Goal: Task Accomplishment & Management: Use online tool/utility

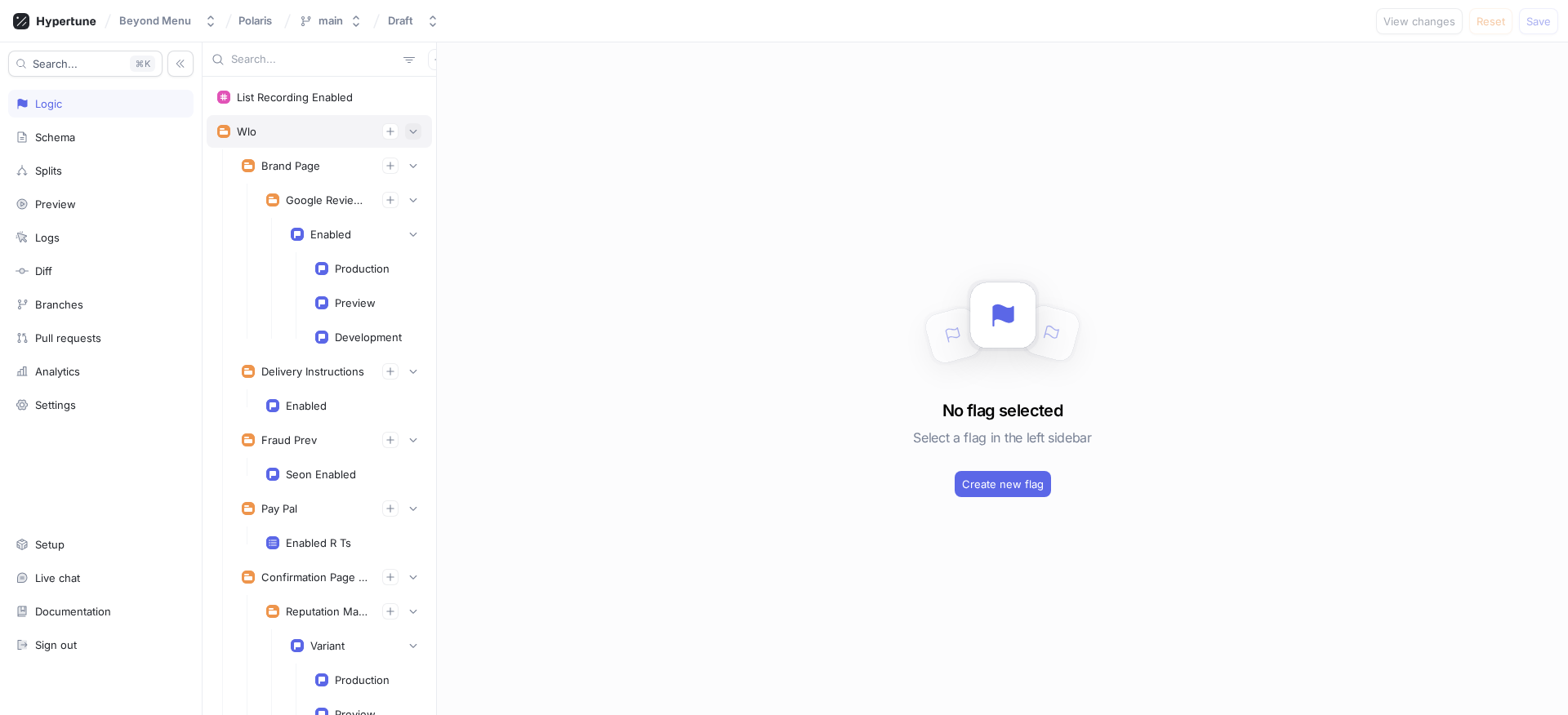
click at [408, 134] on icon "button" at bounding box center [413, 132] width 10 height 10
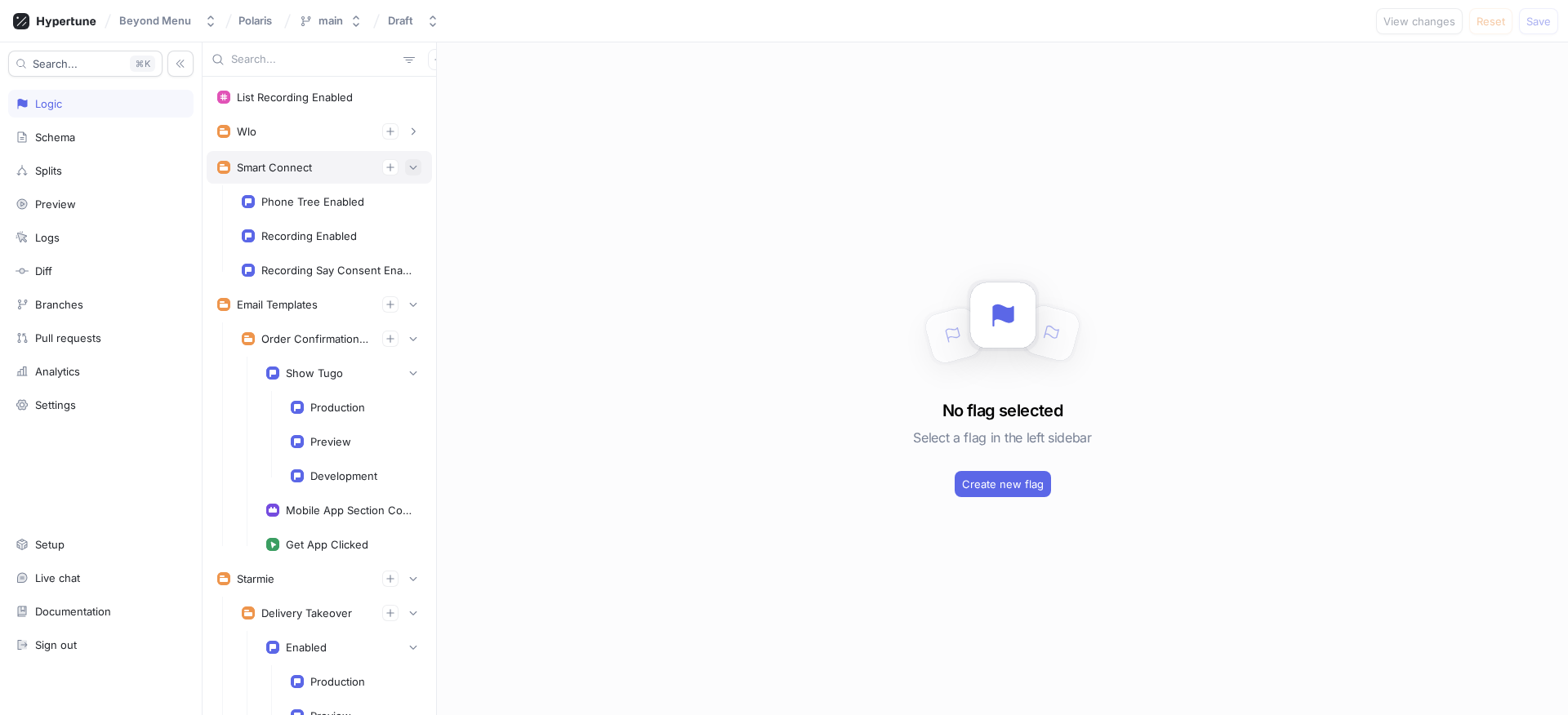
click at [407, 169] on button "button" at bounding box center [412, 167] width 16 height 16
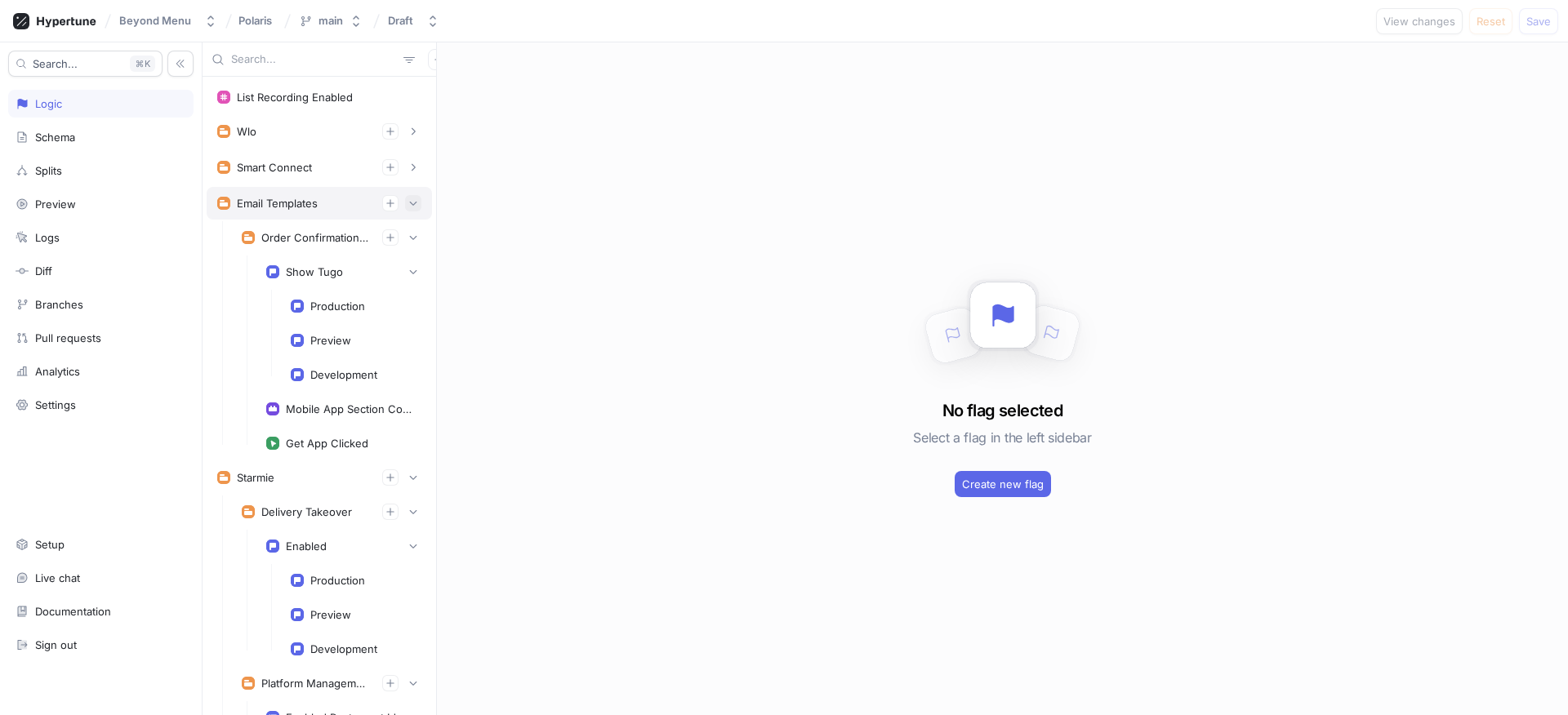
click at [405, 194] on div "Email Templates" at bounding box center [318, 203] width 226 height 33
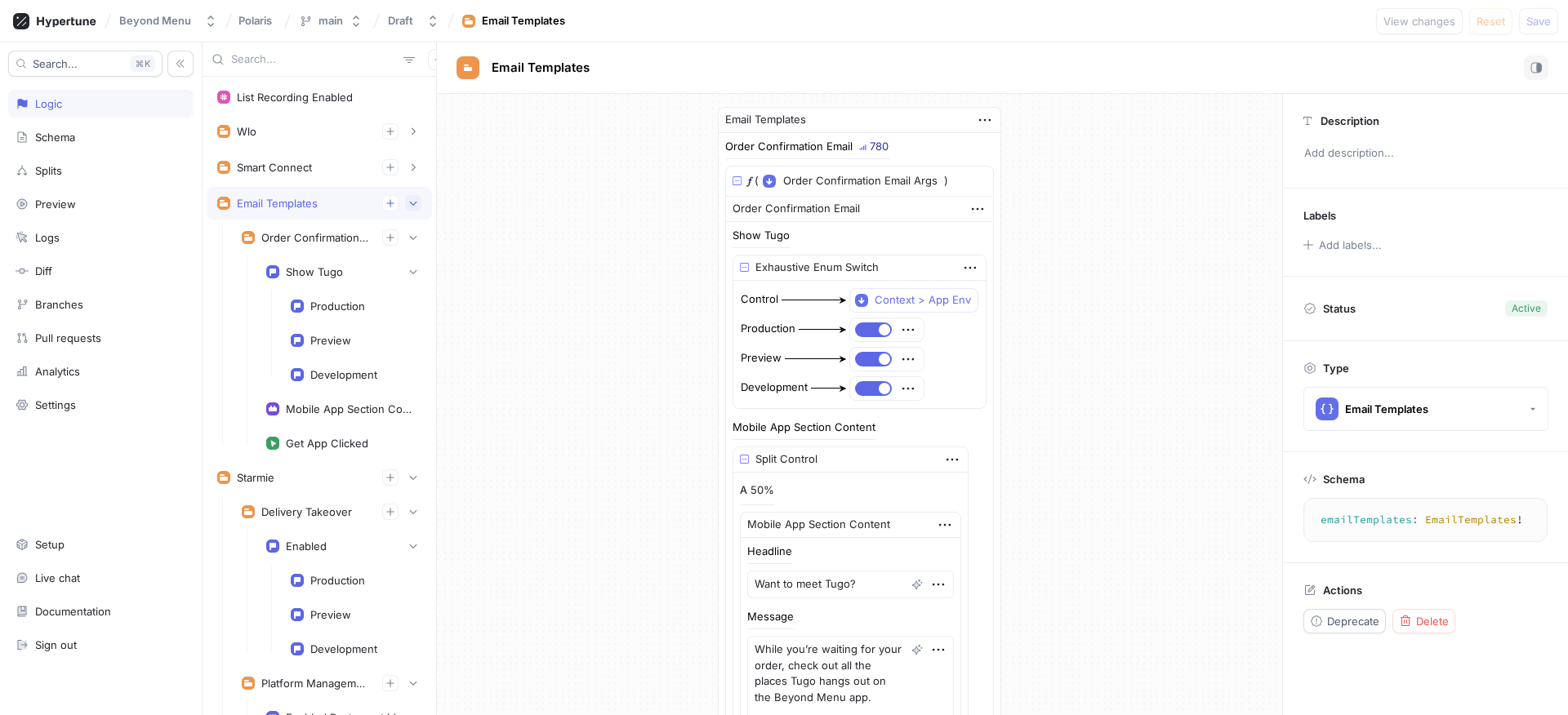
click at [408, 201] on icon "button" at bounding box center [413, 203] width 10 height 10
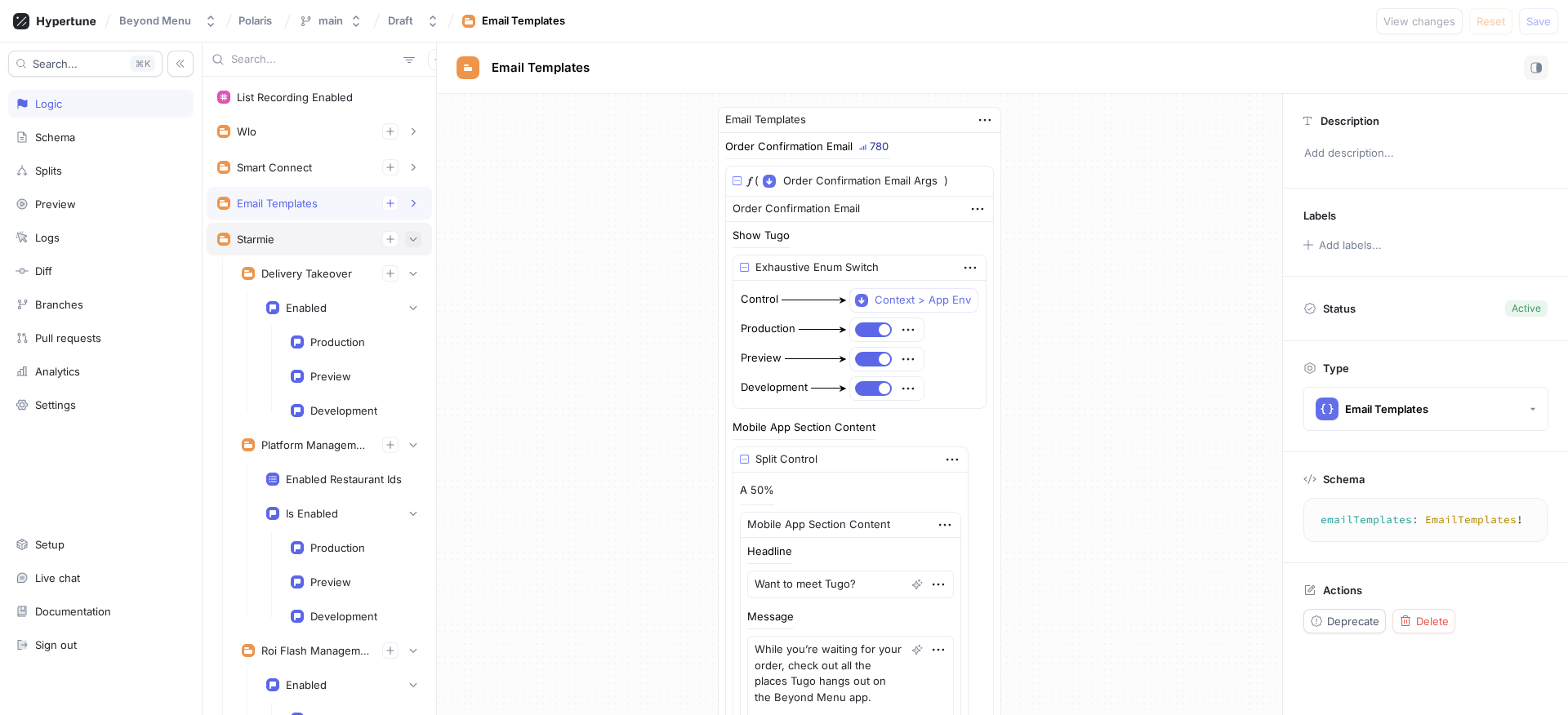
click at [405, 244] on button "button" at bounding box center [412, 239] width 16 height 16
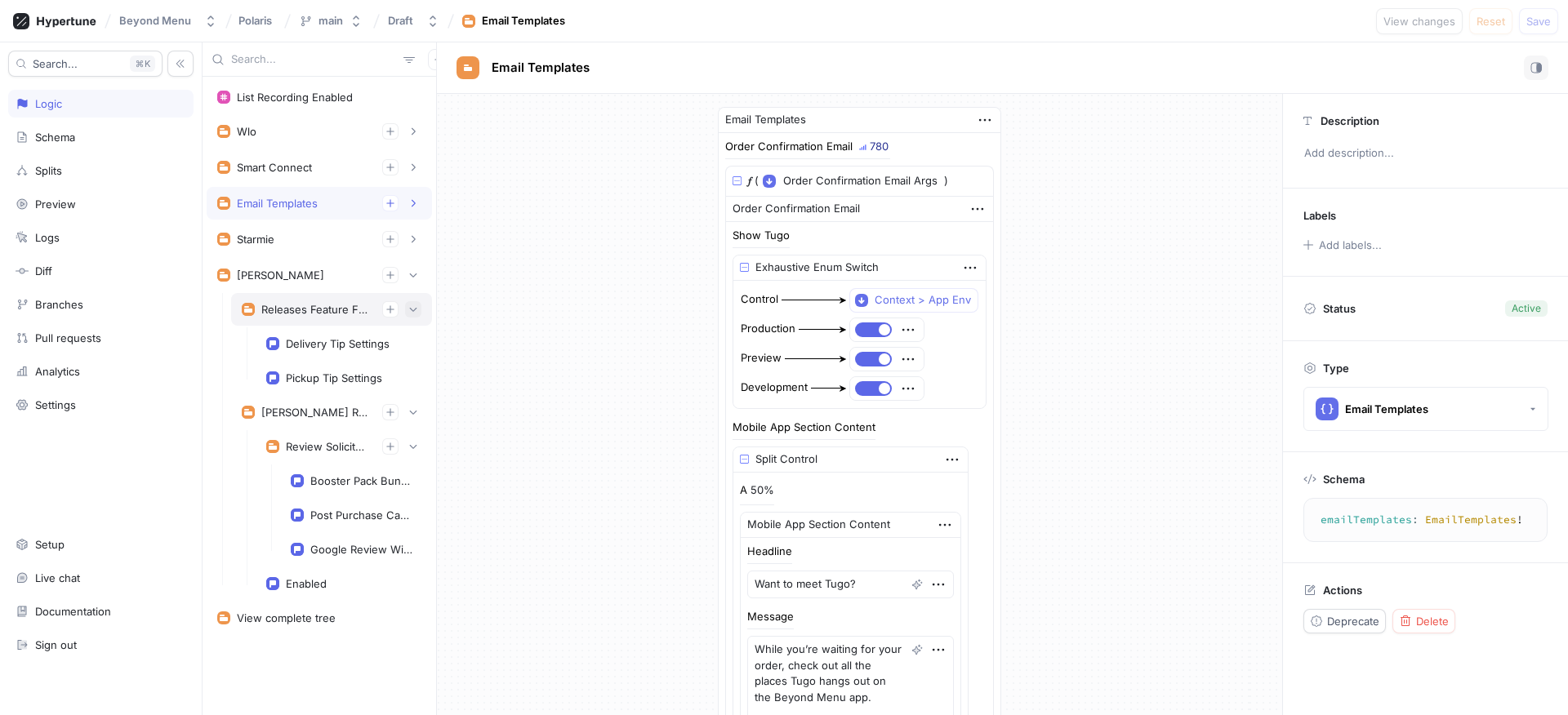
click at [411, 306] on icon "button" at bounding box center [413, 310] width 10 height 10
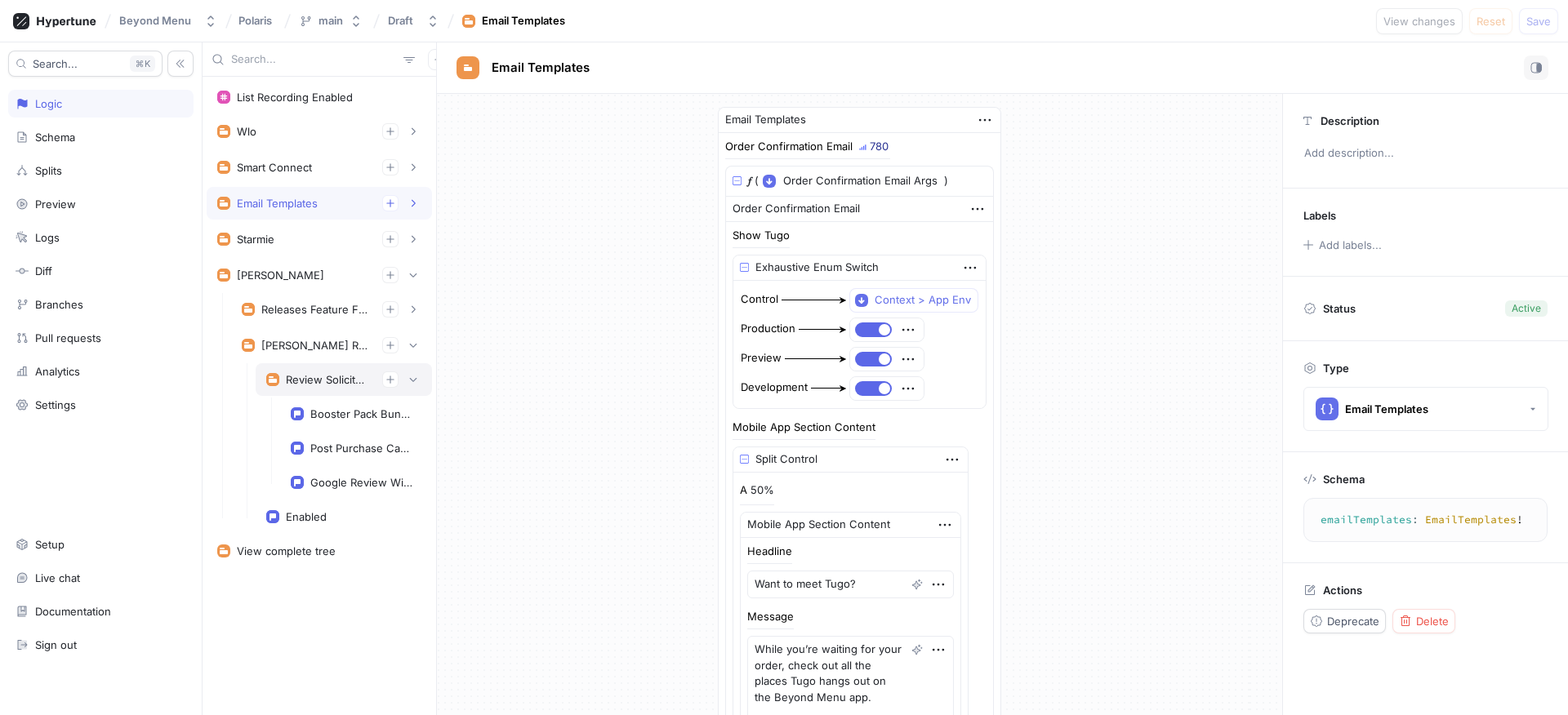
type textarea "x"
click at [332, 373] on div "Review Solicitation" at bounding box center [327, 379] width 83 height 13
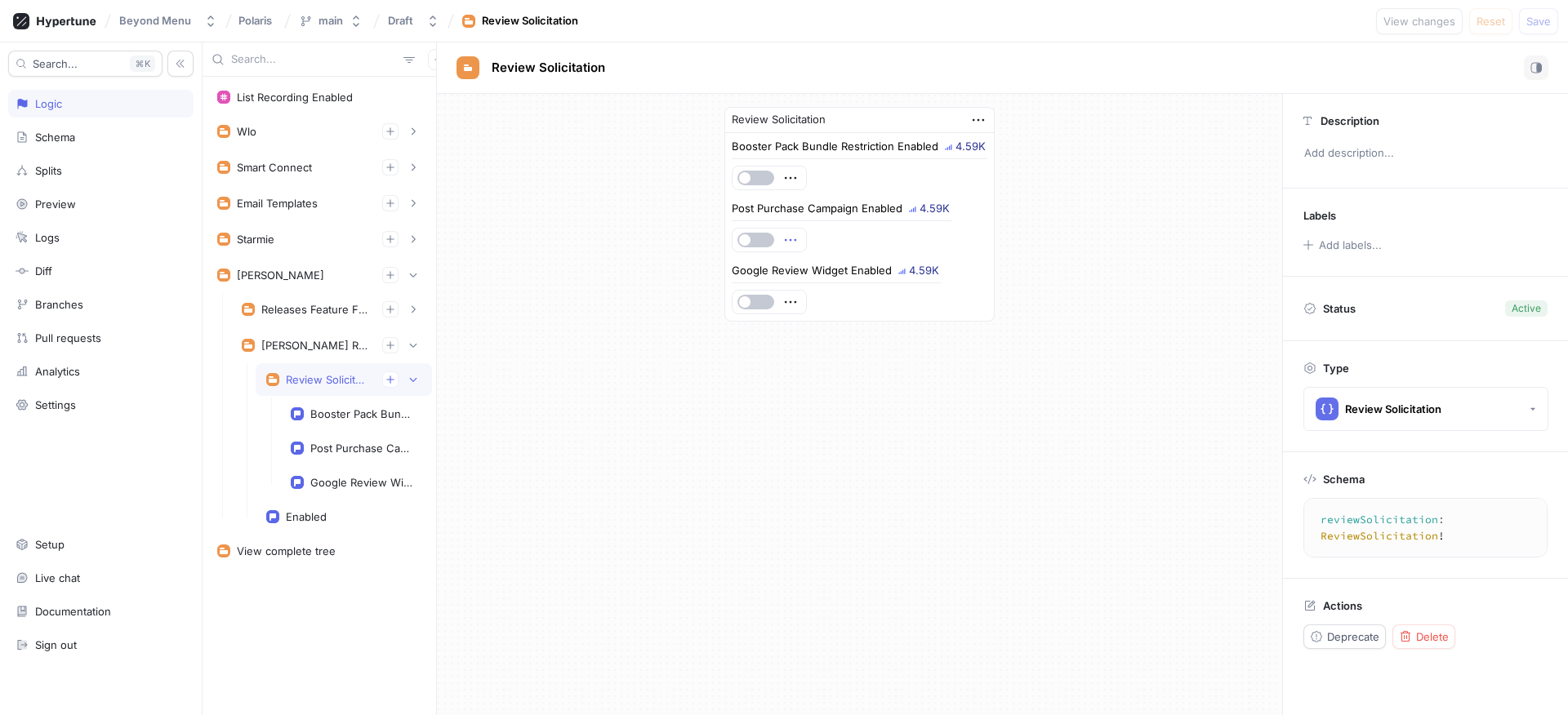
click at [791, 237] on icon "button" at bounding box center [790, 240] width 18 height 18
click at [846, 231] on div "Post Purchase Campaign Enabled 4.59K" at bounding box center [859, 227] width 256 height 49
click at [328, 426] on div "Booster Pack Bundle Restriction Enabled" at bounding box center [355, 414] width 152 height 33
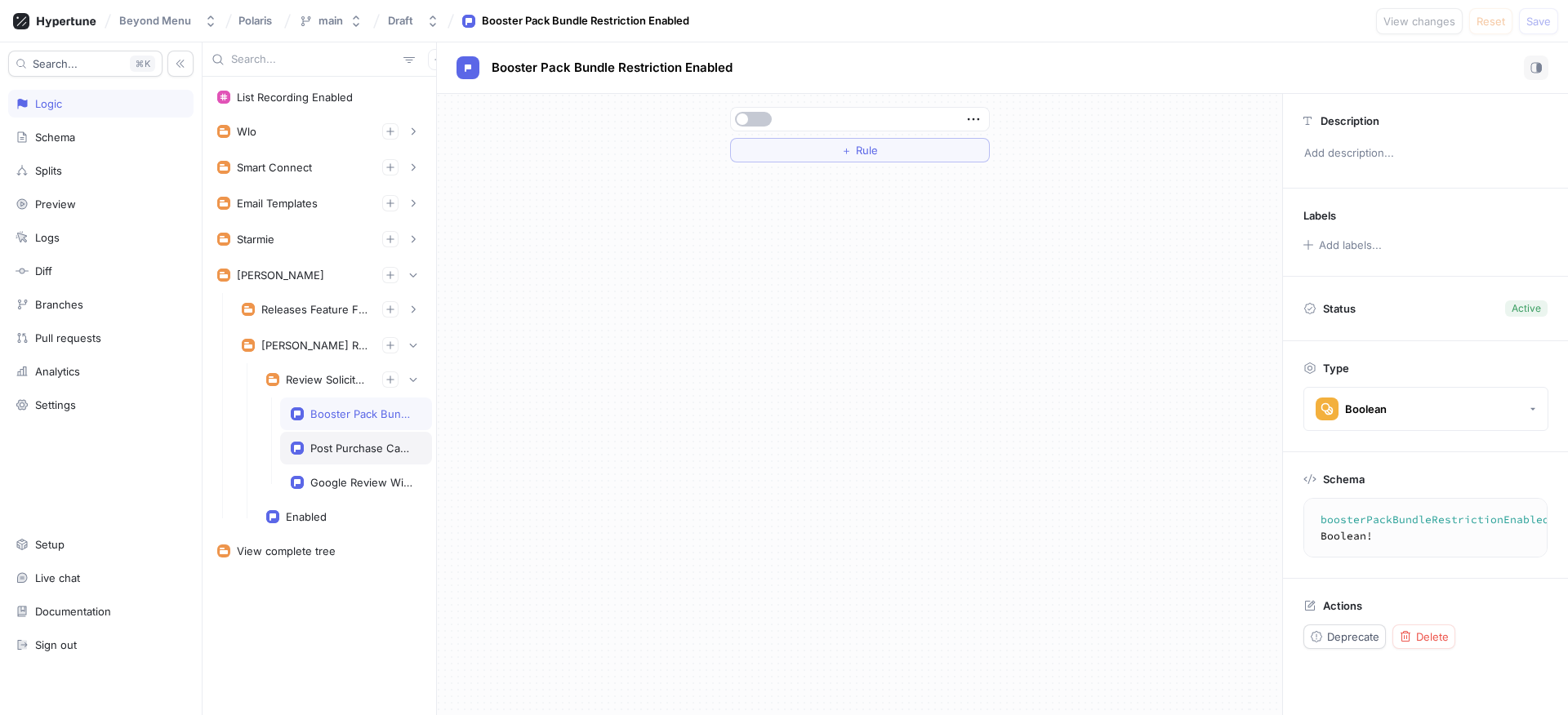
click at [394, 457] on div "Post Purchase Campaign Enabled" at bounding box center [355, 448] width 152 height 33
click at [1398, 522] on textarea "postPurchaseCampaignEnabled: Boolean!" at bounding box center [1439, 527] width 257 height 45
click at [1397, 522] on textarea "postPurchaseCampaignEnabled: Boolean!" at bounding box center [1439, 527] width 257 height 45
click at [417, 281] on button "button" at bounding box center [412, 275] width 16 height 16
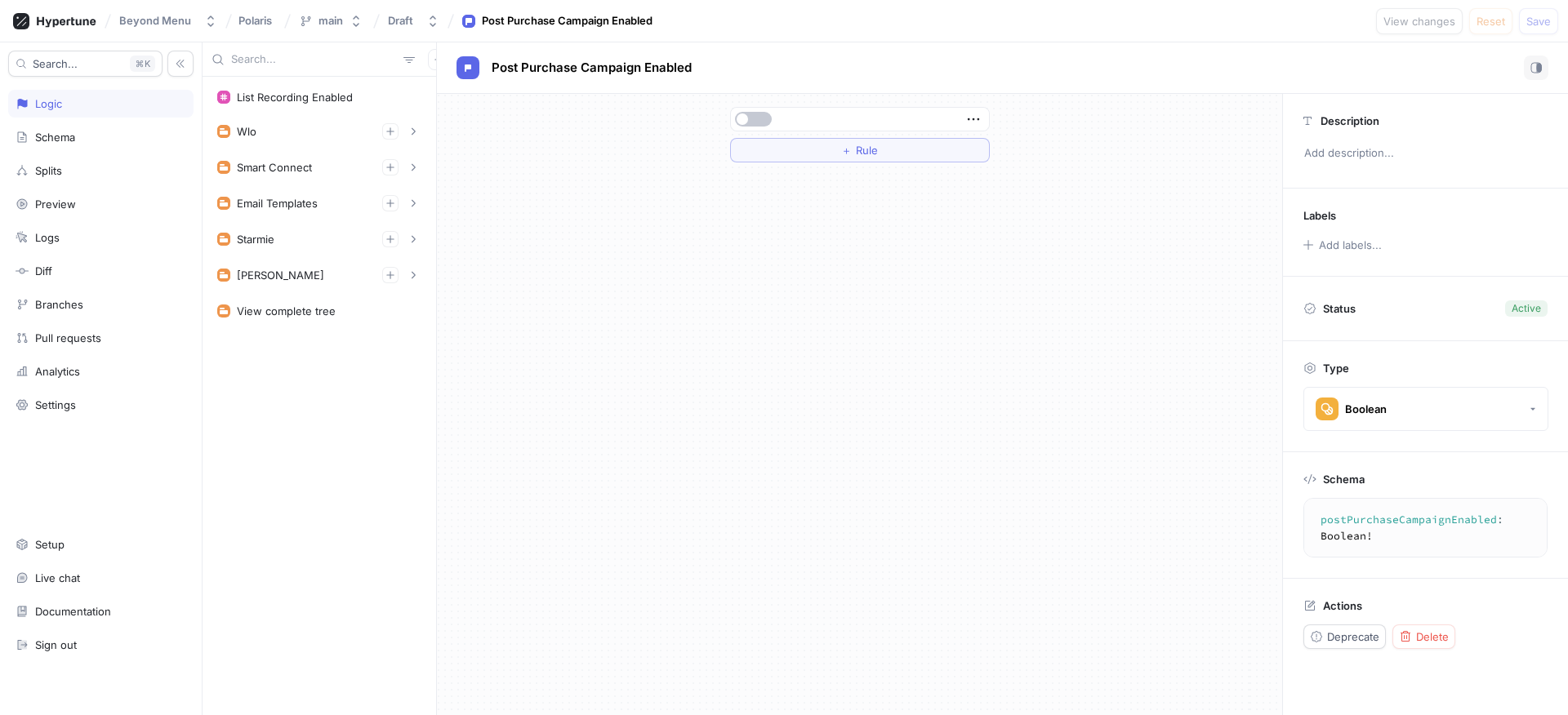
click at [321, 149] on div "List Recording Enabled Wlo Brand Page Google Review Widget Enabled Production P…" at bounding box center [318, 396] width 233 height 639
click at [325, 143] on div "Wlo" at bounding box center [318, 132] width 226 height 33
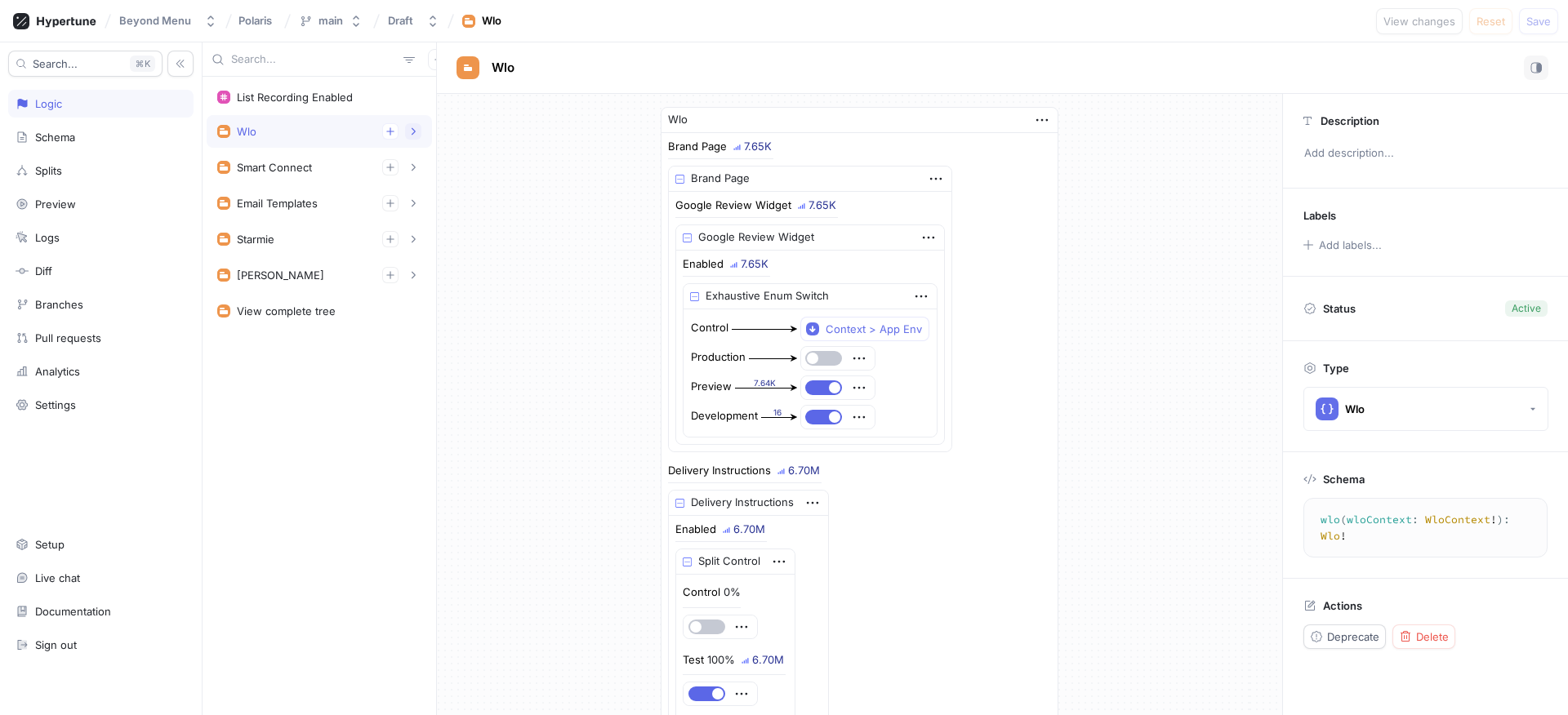
click at [405, 134] on button "button" at bounding box center [412, 131] width 16 height 16
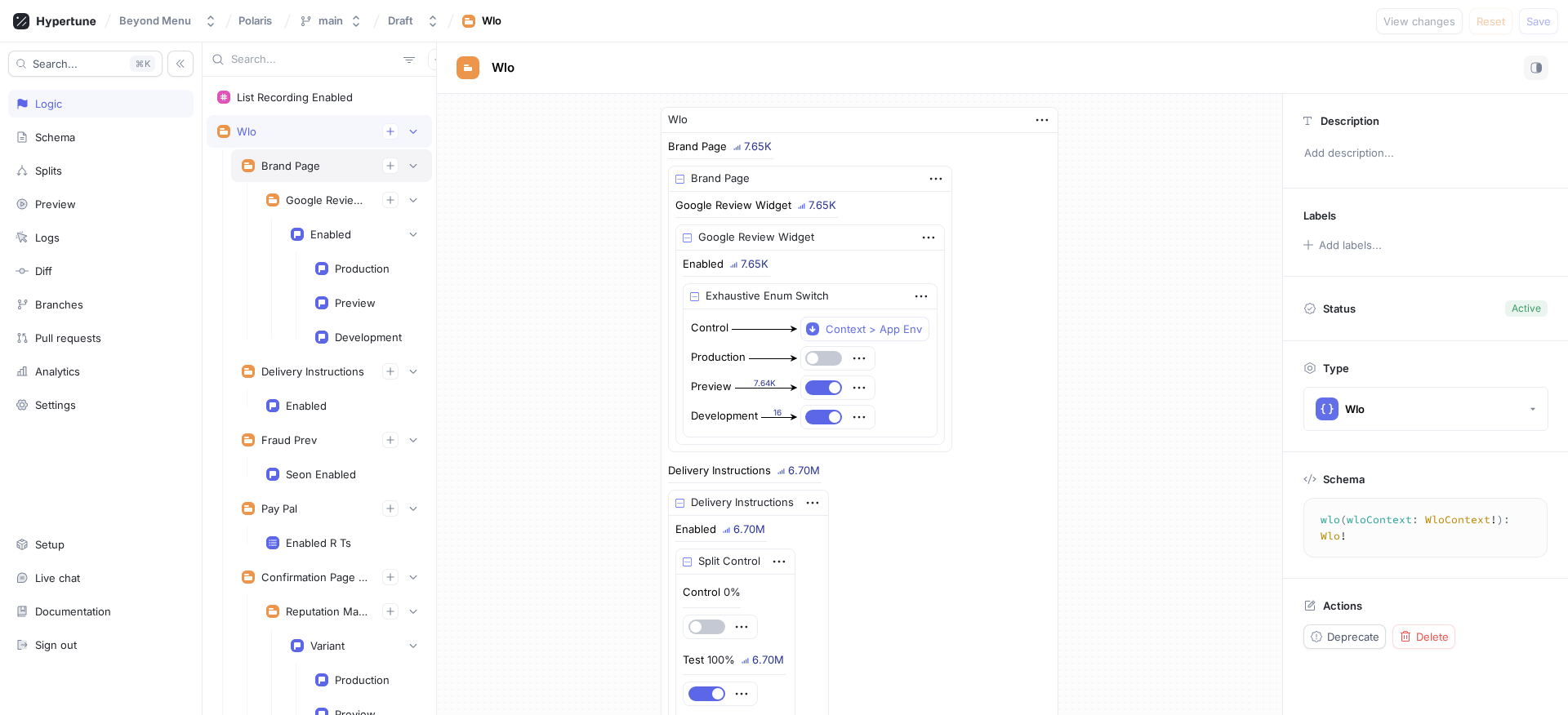
click at [415, 163] on div "Brand Page" at bounding box center [332, 165] width 201 height 33
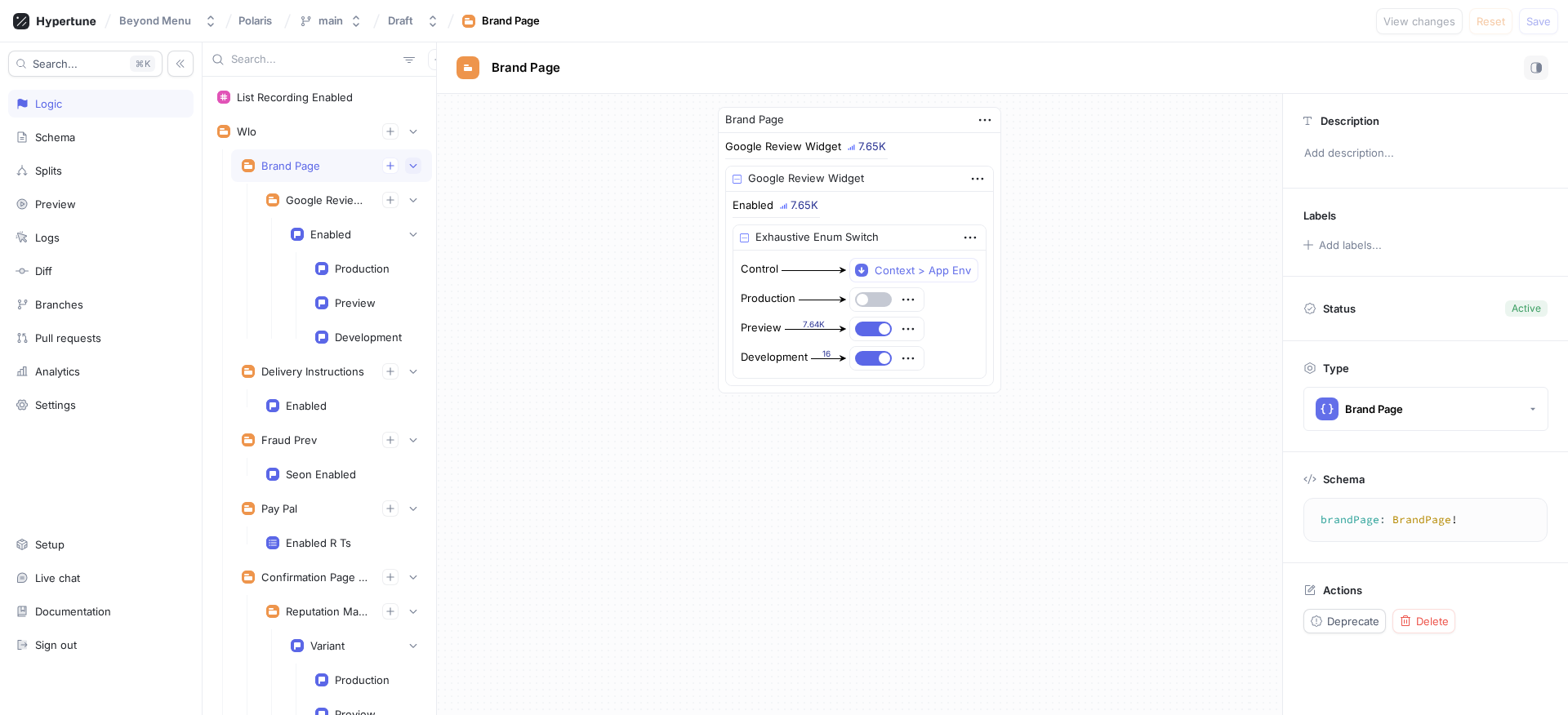
click at [407, 164] on button "button" at bounding box center [412, 165] width 16 height 16
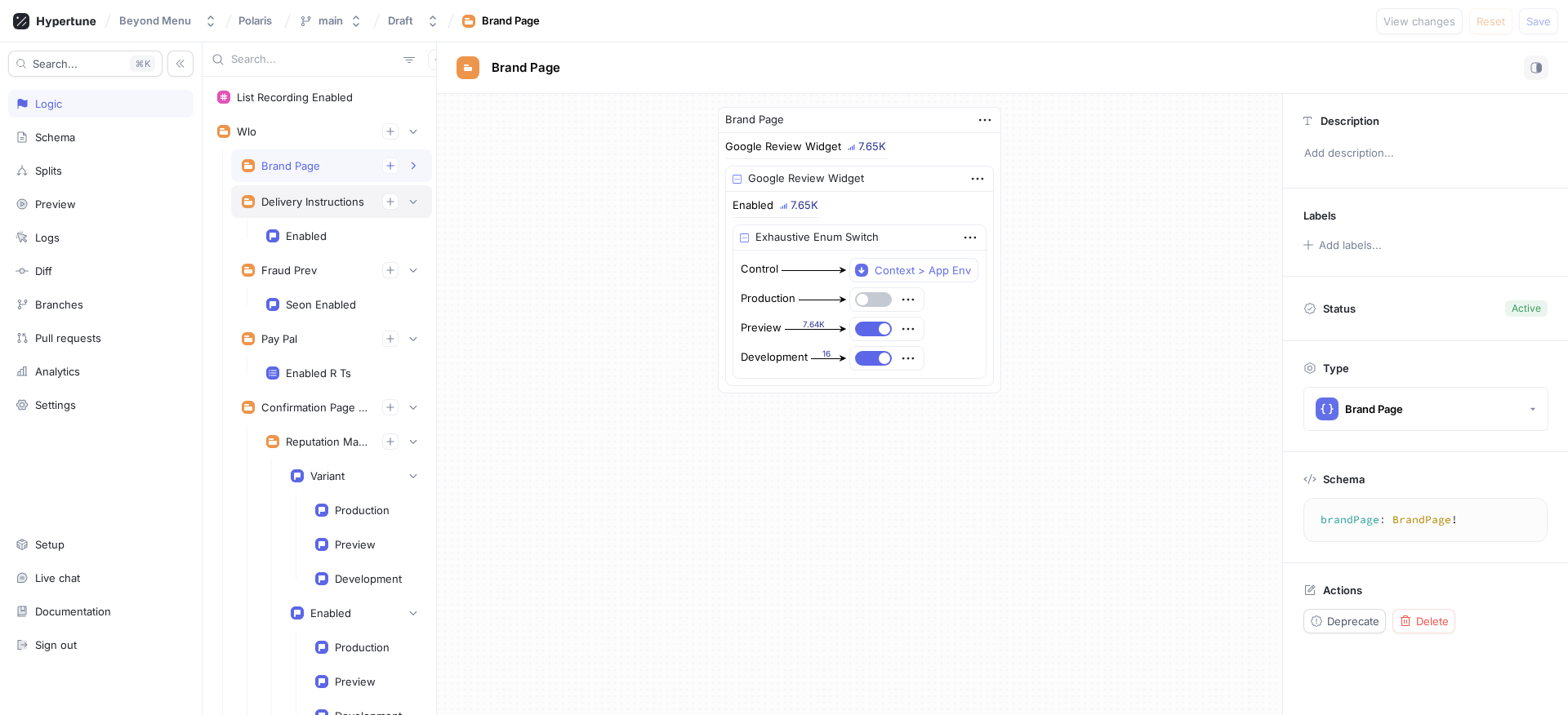
click at [406, 193] on div "Delivery Instructions" at bounding box center [332, 202] width 201 height 33
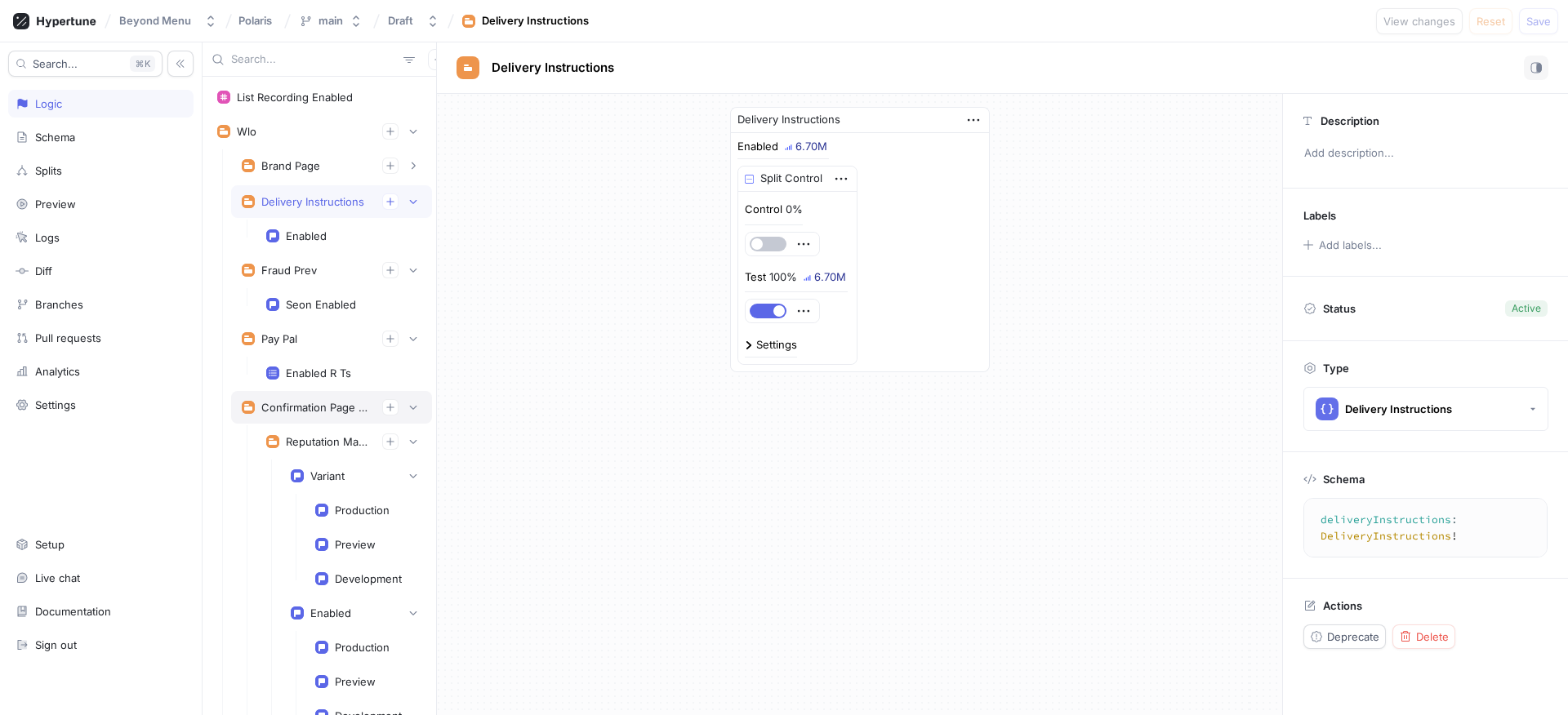
click at [304, 409] on div "Confirmation Page Experiments" at bounding box center [315, 406] width 107 height 13
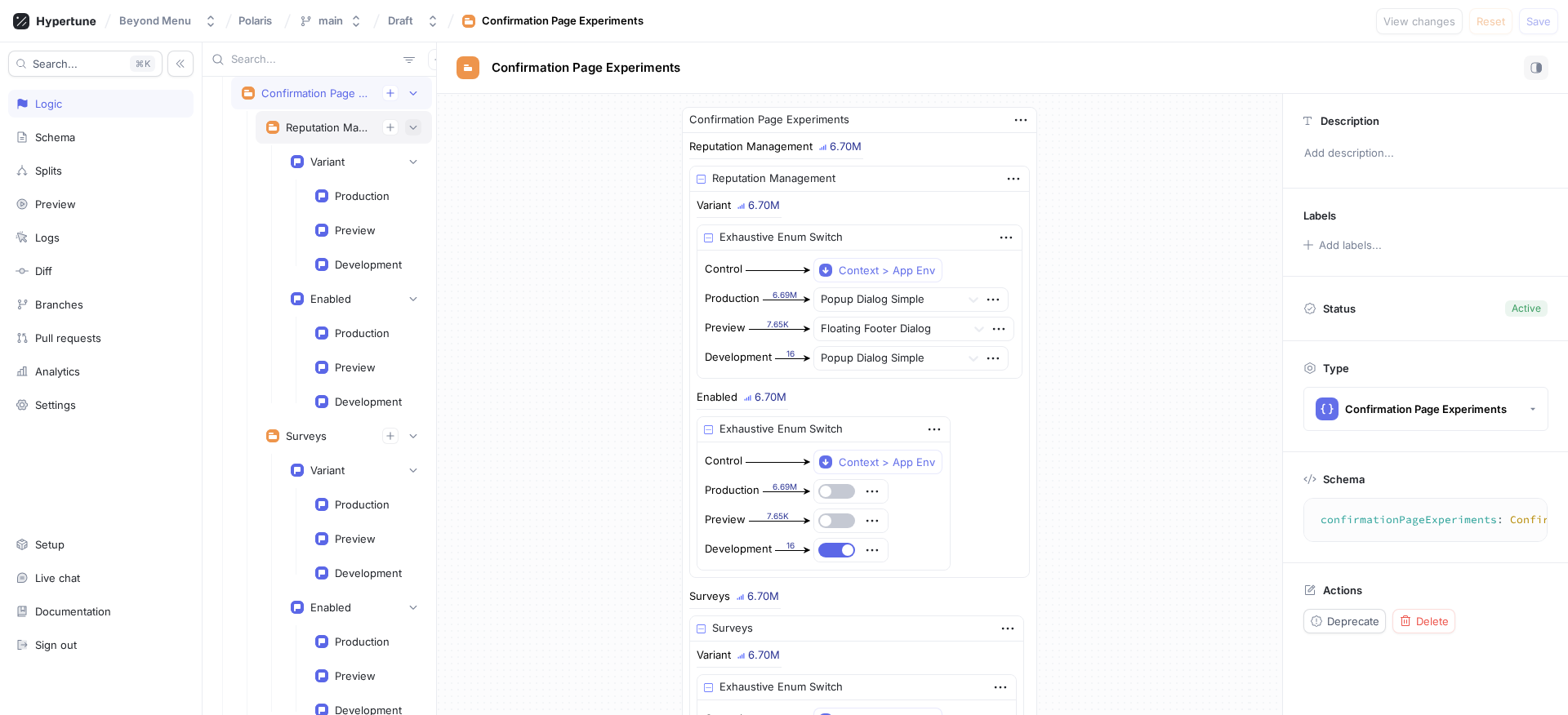
click at [409, 127] on icon "button" at bounding box center [413, 128] width 8 height 4
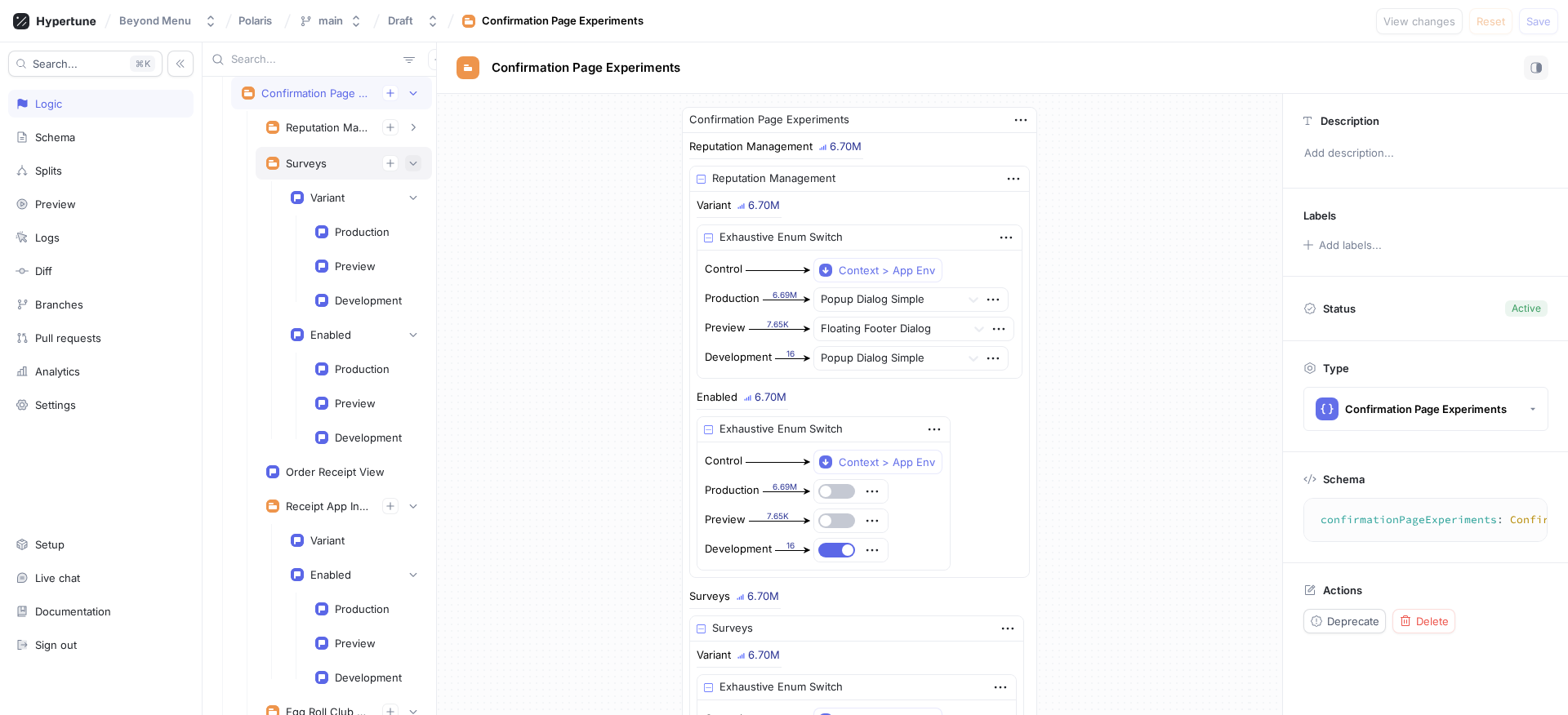
click at [408, 164] on icon "button" at bounding box center [413, 164] width 10 height 10
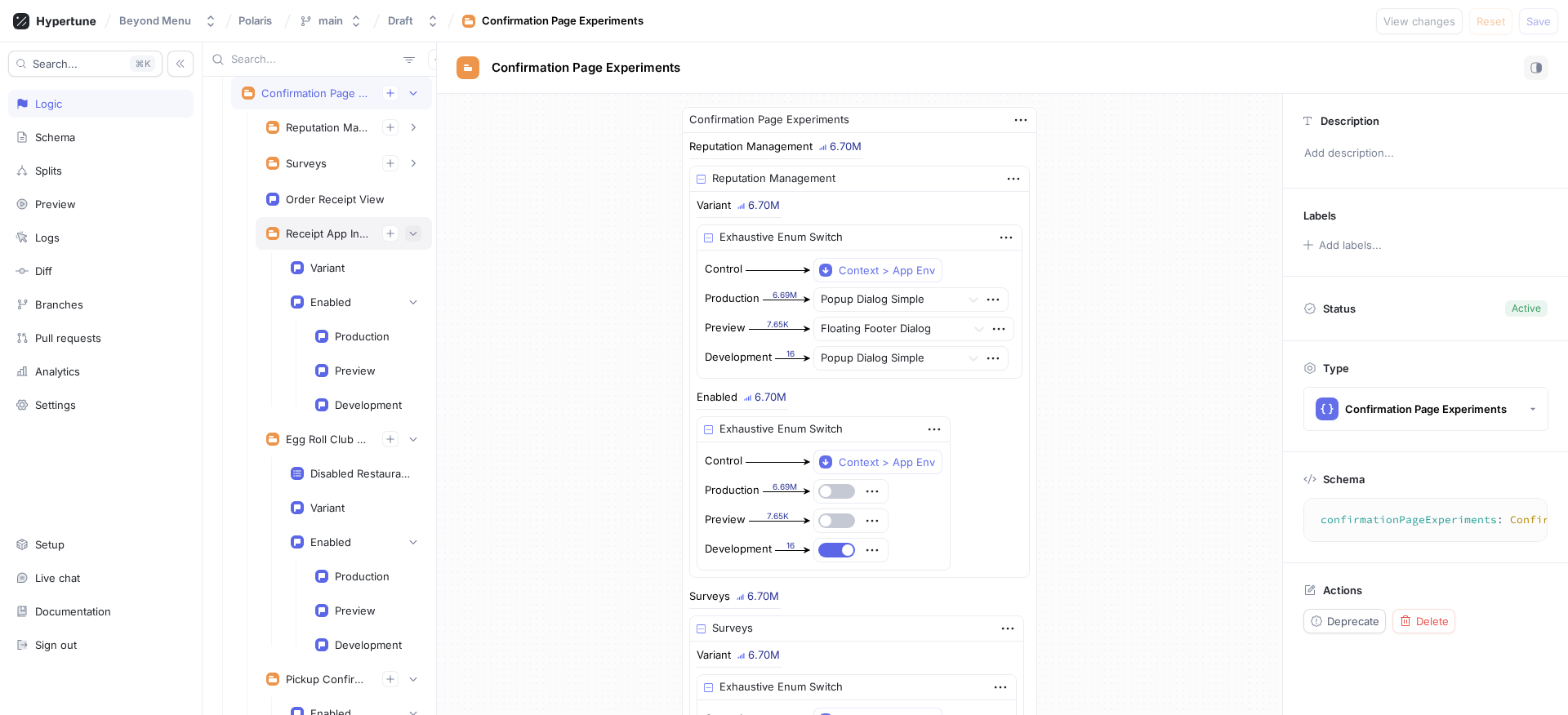
click at [408, 231] on icon "button" at bounding box center [413, 233] width 10 height 10
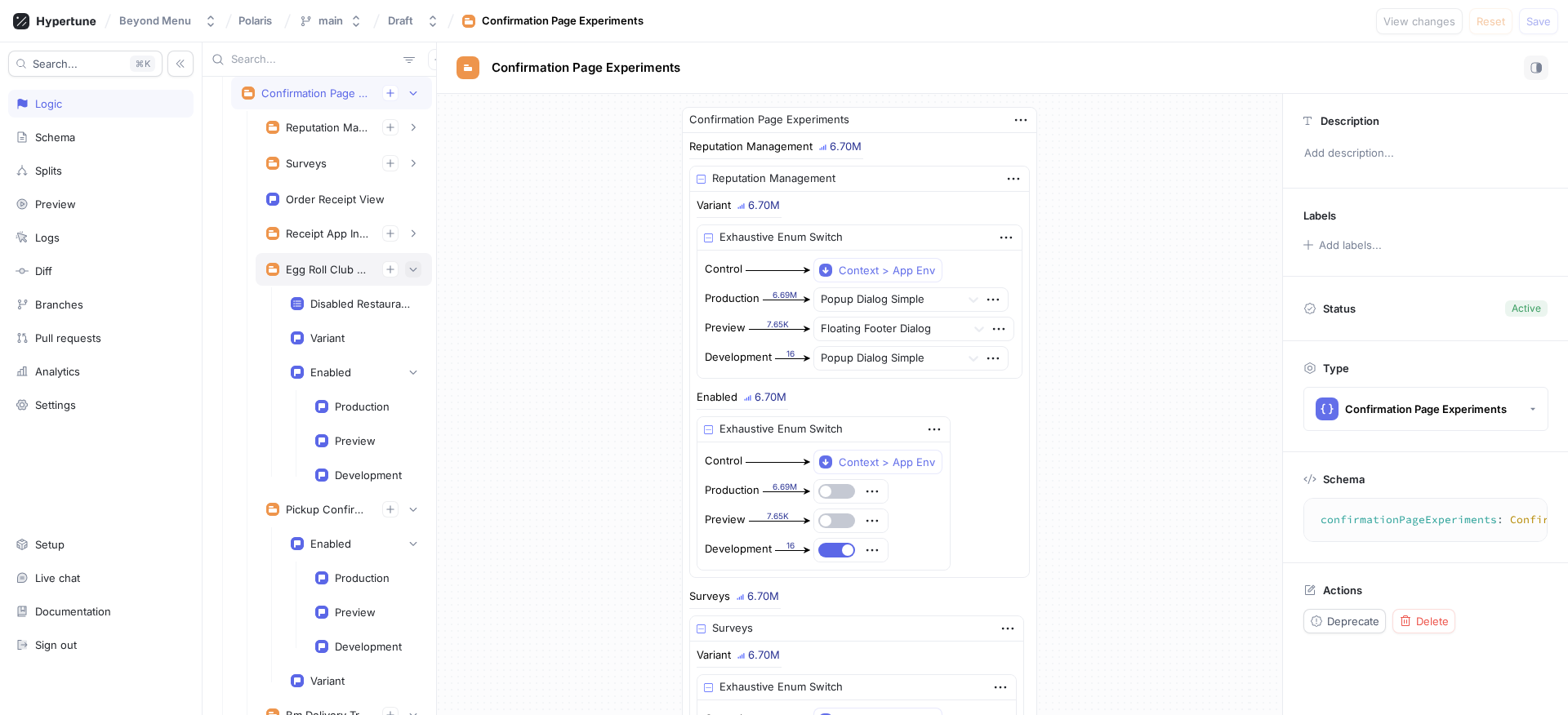
click at [408, 274] on icon "button" at bounding box center [413, 269] width 10 height 10
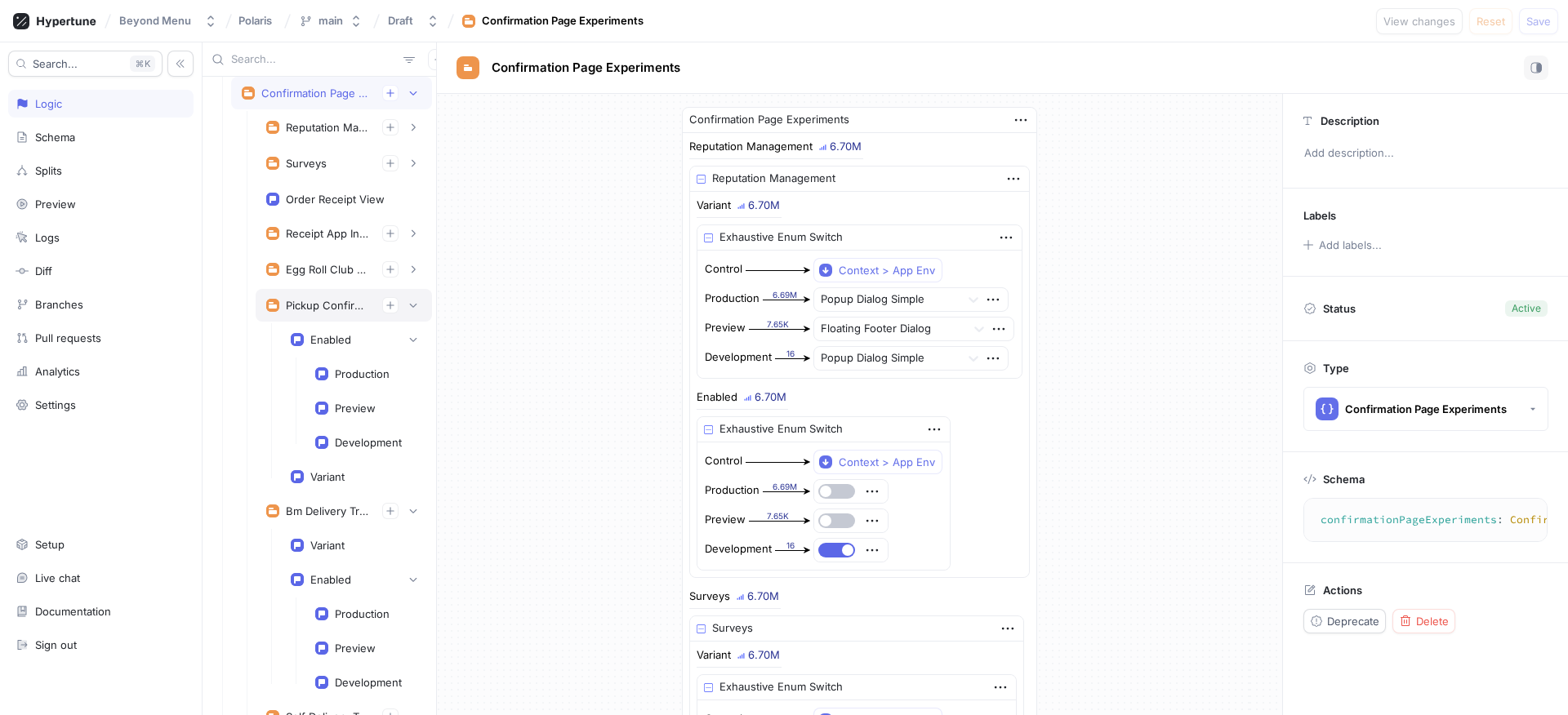
click at [401, 296] on div "Pickup Confirmation Experiment" at bounding box center [344, 306] width 176 height 33
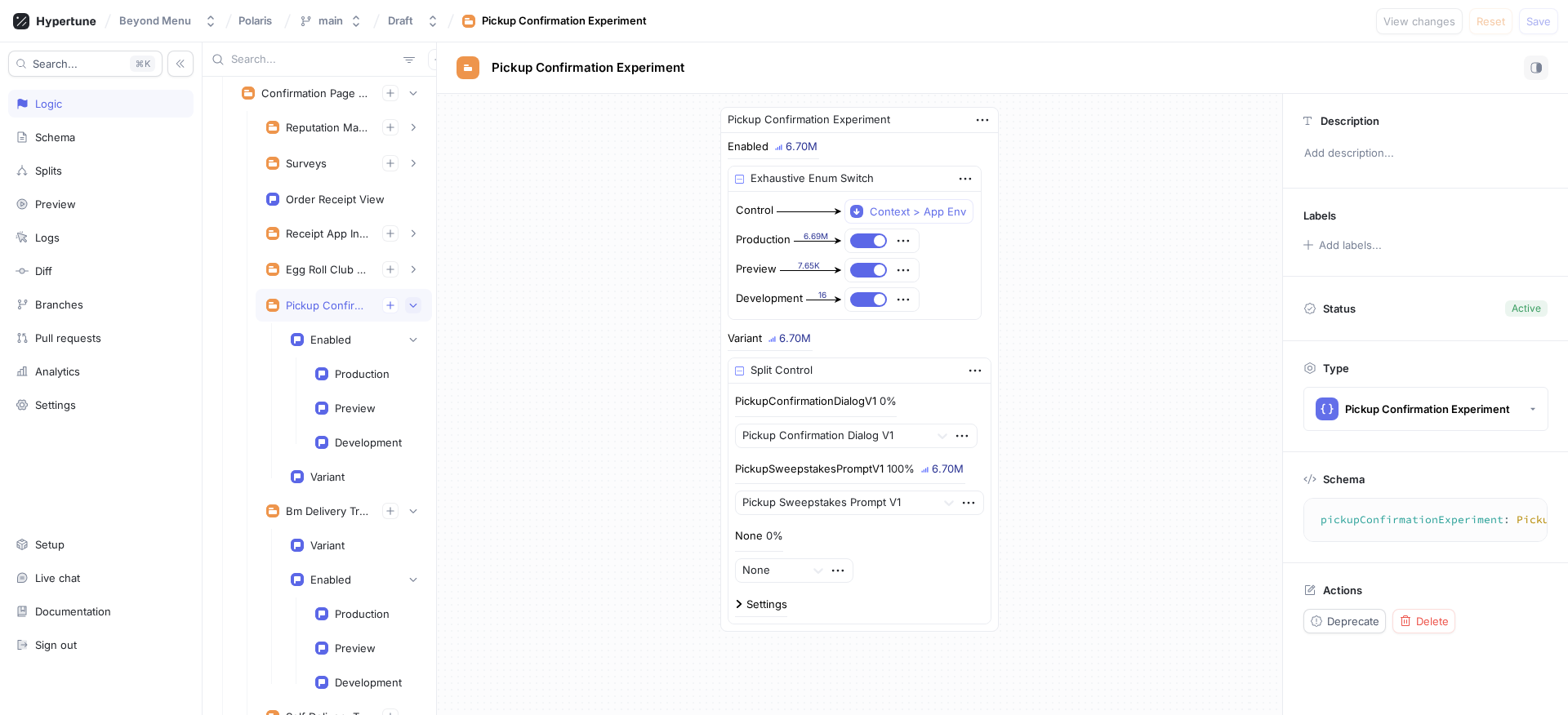
click at [407, 308] on button "button" at bounding box center [412, 305] width 16 height 16
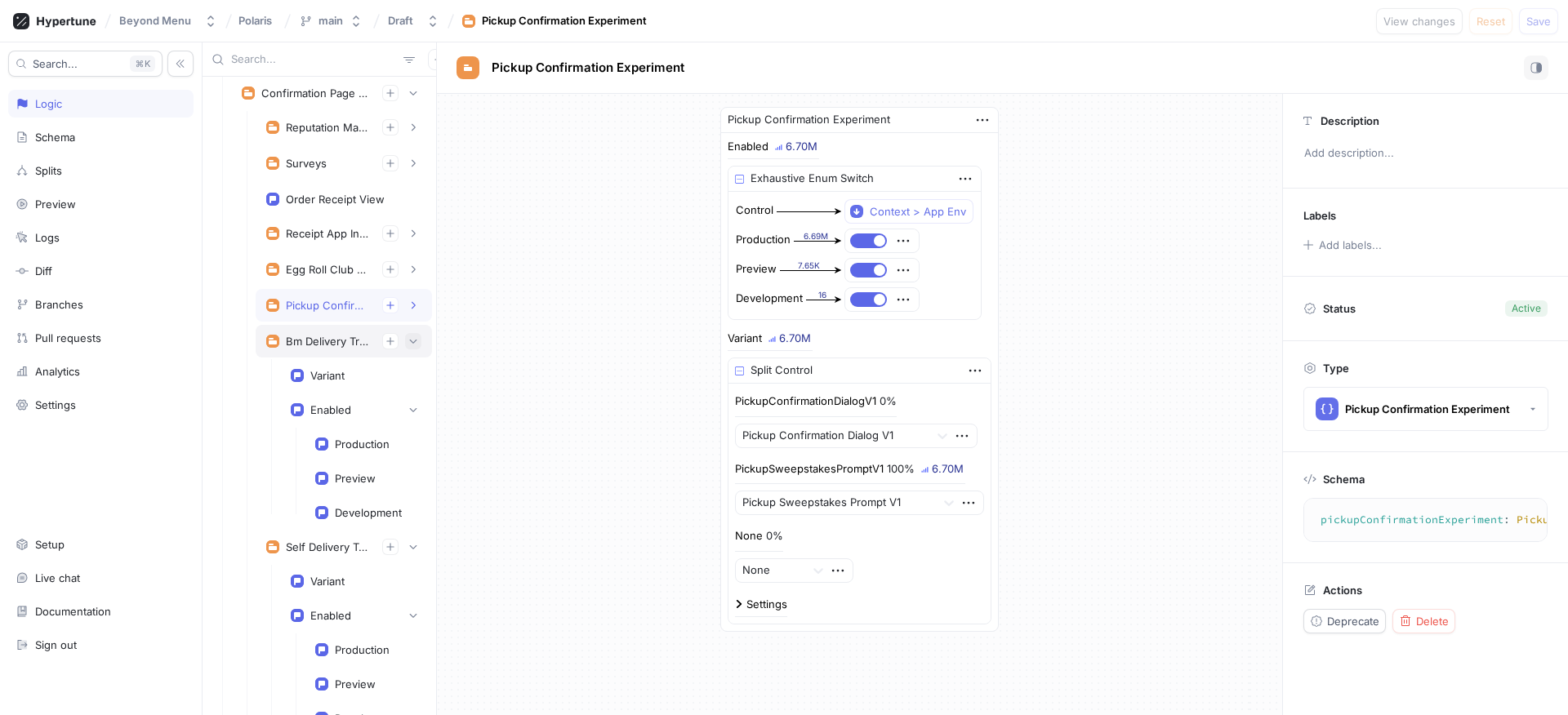
click at [408, 338] on icon "button" at bounding box center [413, 342] width 10 height 10
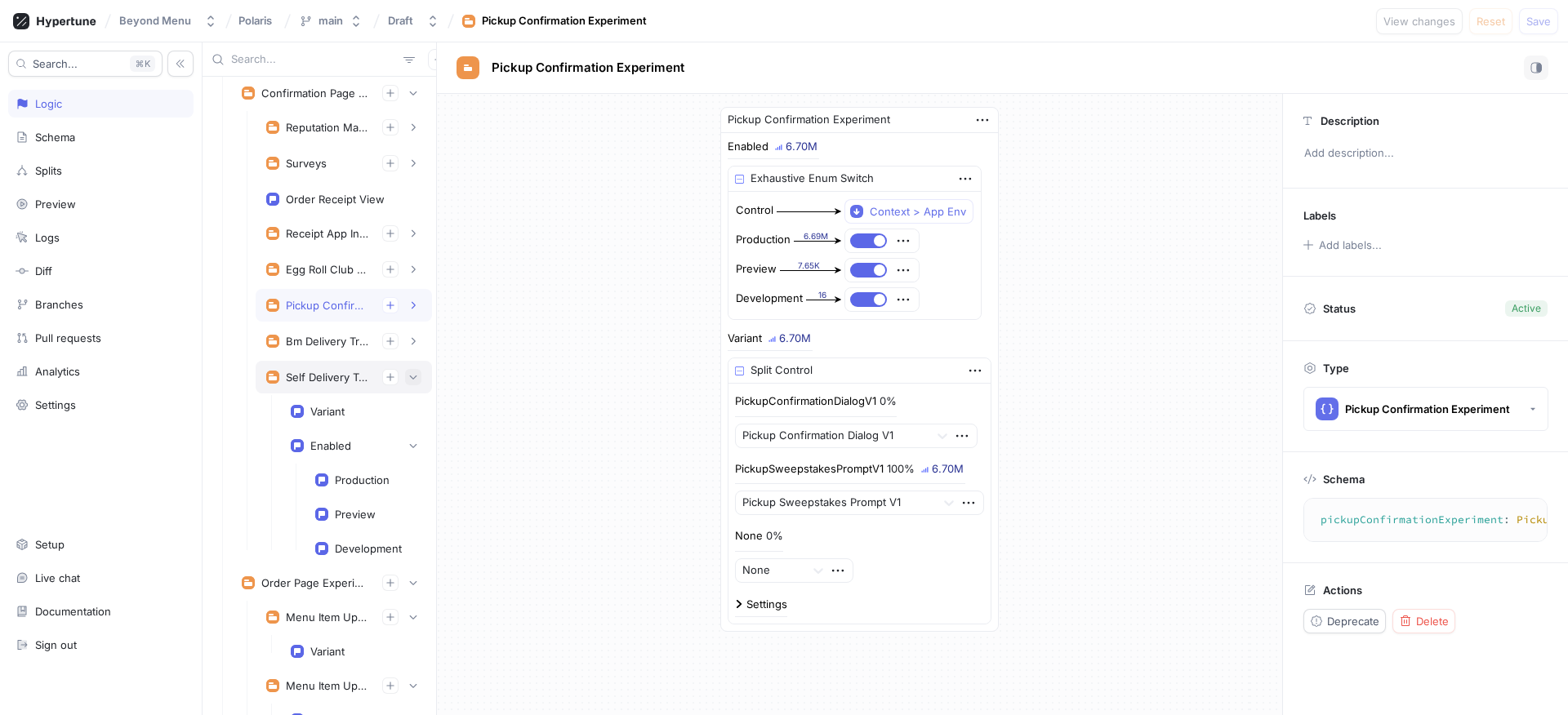
click at [408, 377] on icon "button" at bounding box center [413, 377] width 10 height 10
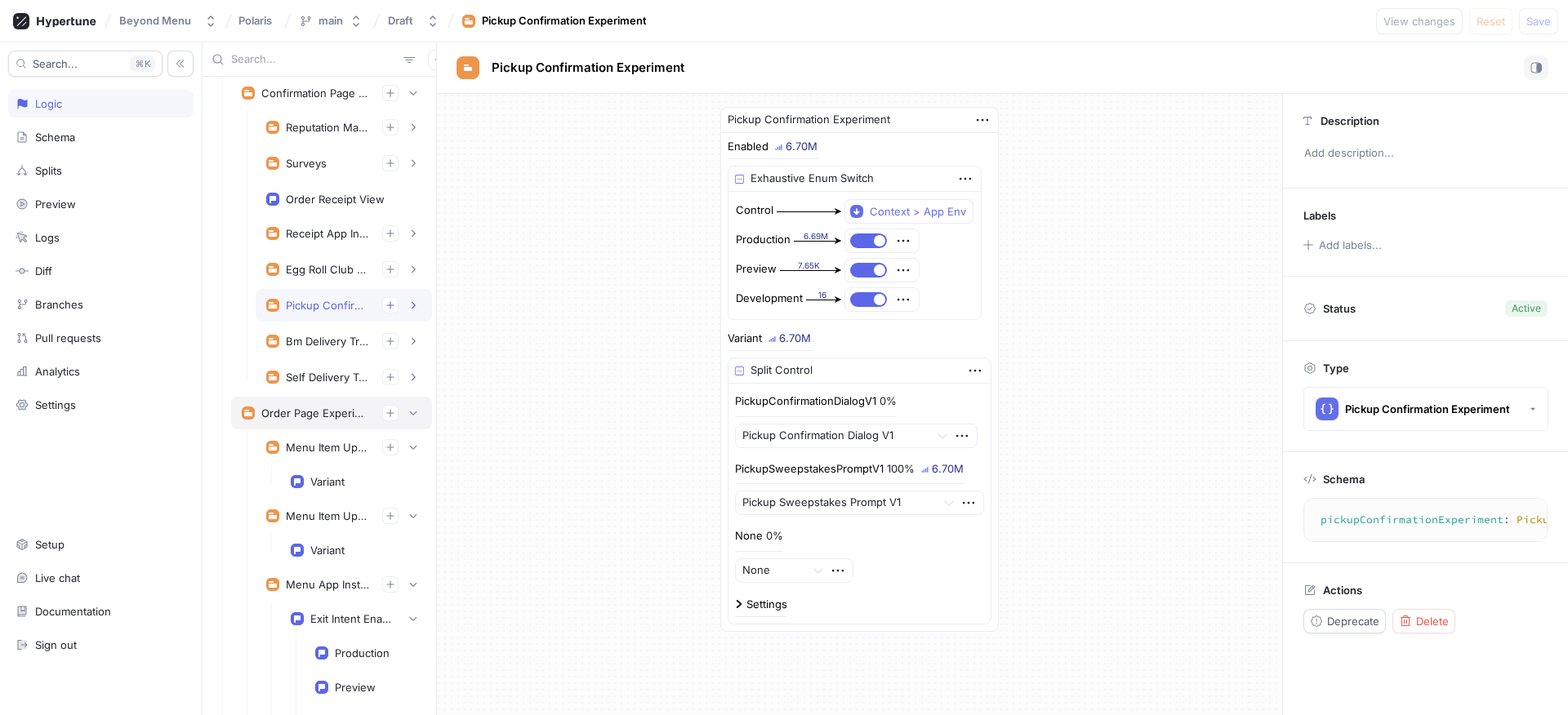
click at [405, 421] on div "Order Page Experiments" at bounding box center [332, 413] width 201 height 33
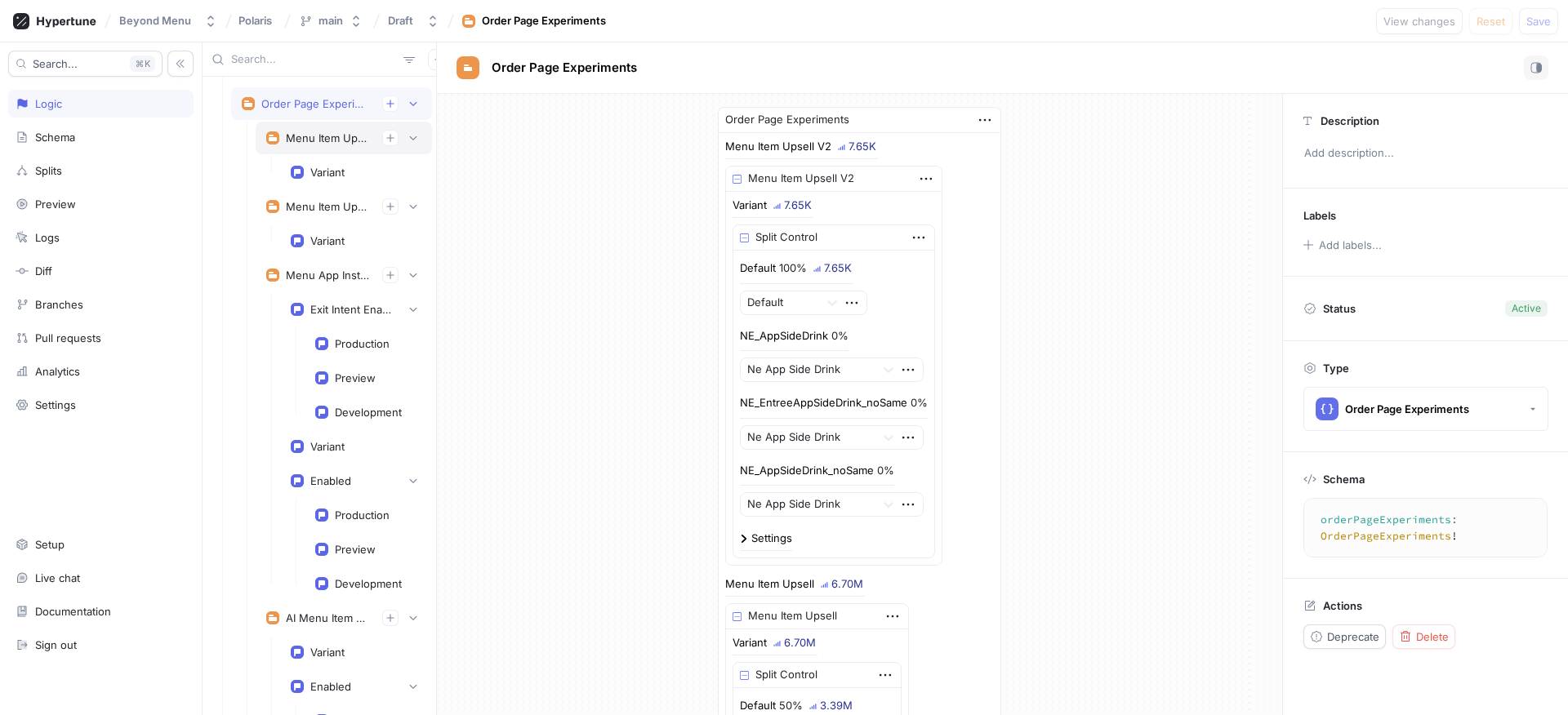
scroll to position [608, 0]
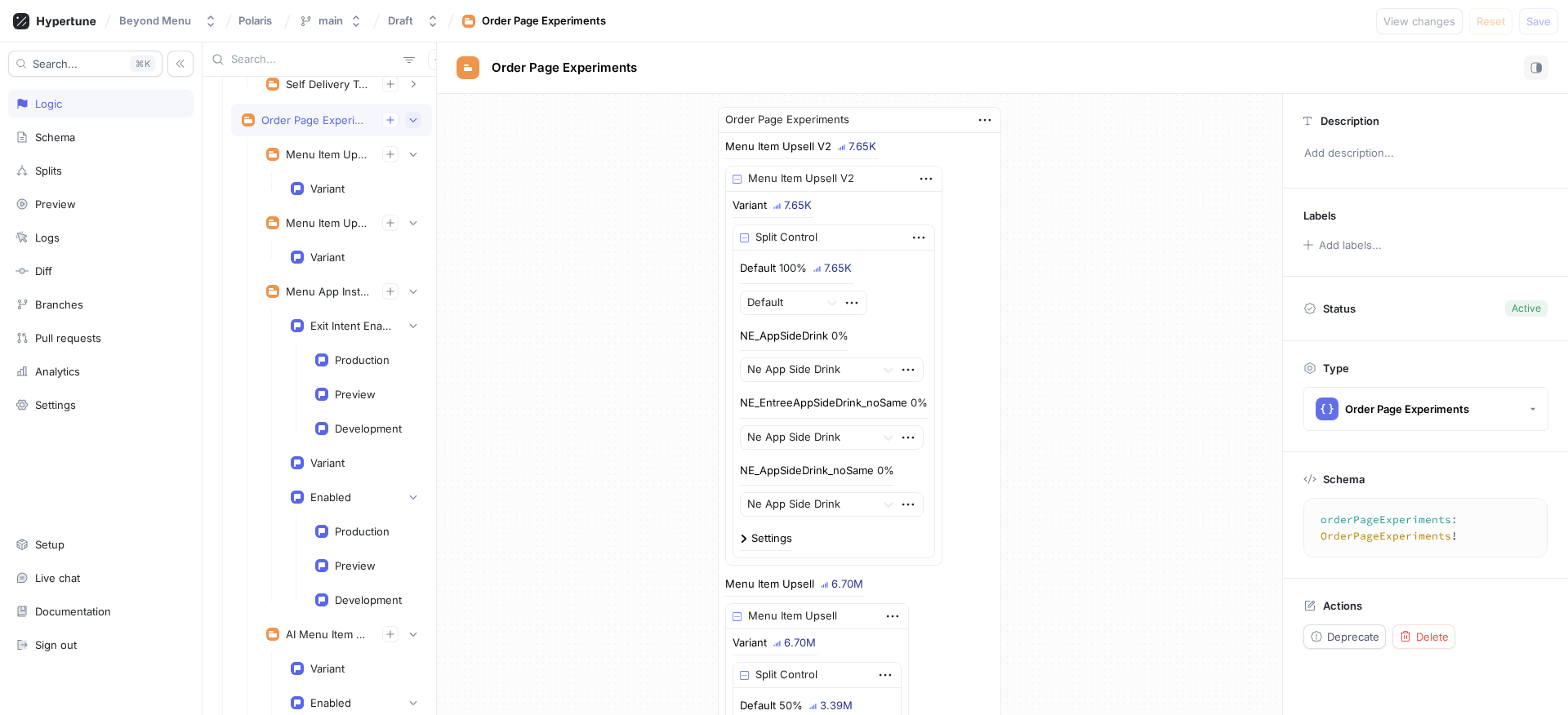
click at [408, 123] on icon "button" at bounding box center [413, 120] width 10 height 10
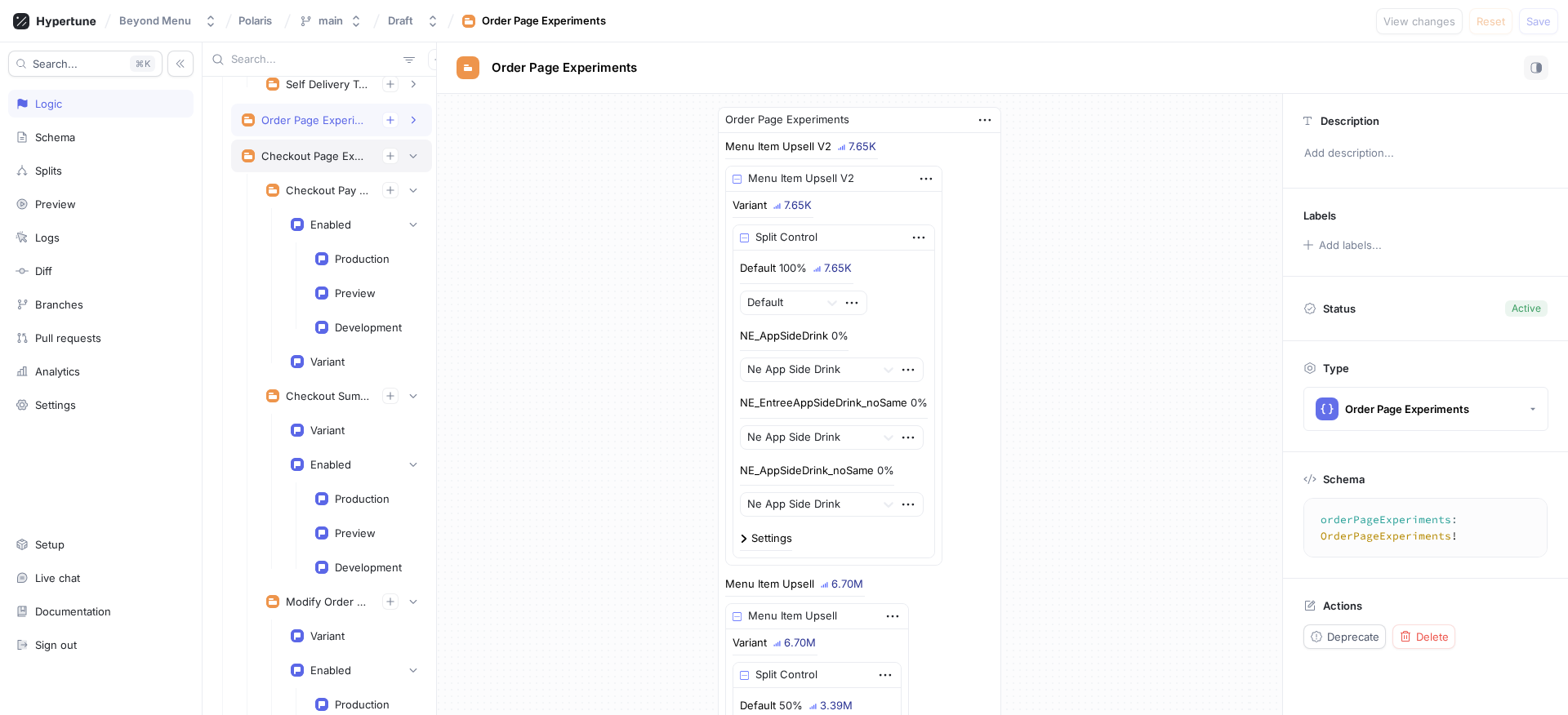
click at [413, 158] on div "Checkout Page Experiments" at bounding box center [332, 156] width 201 height 33
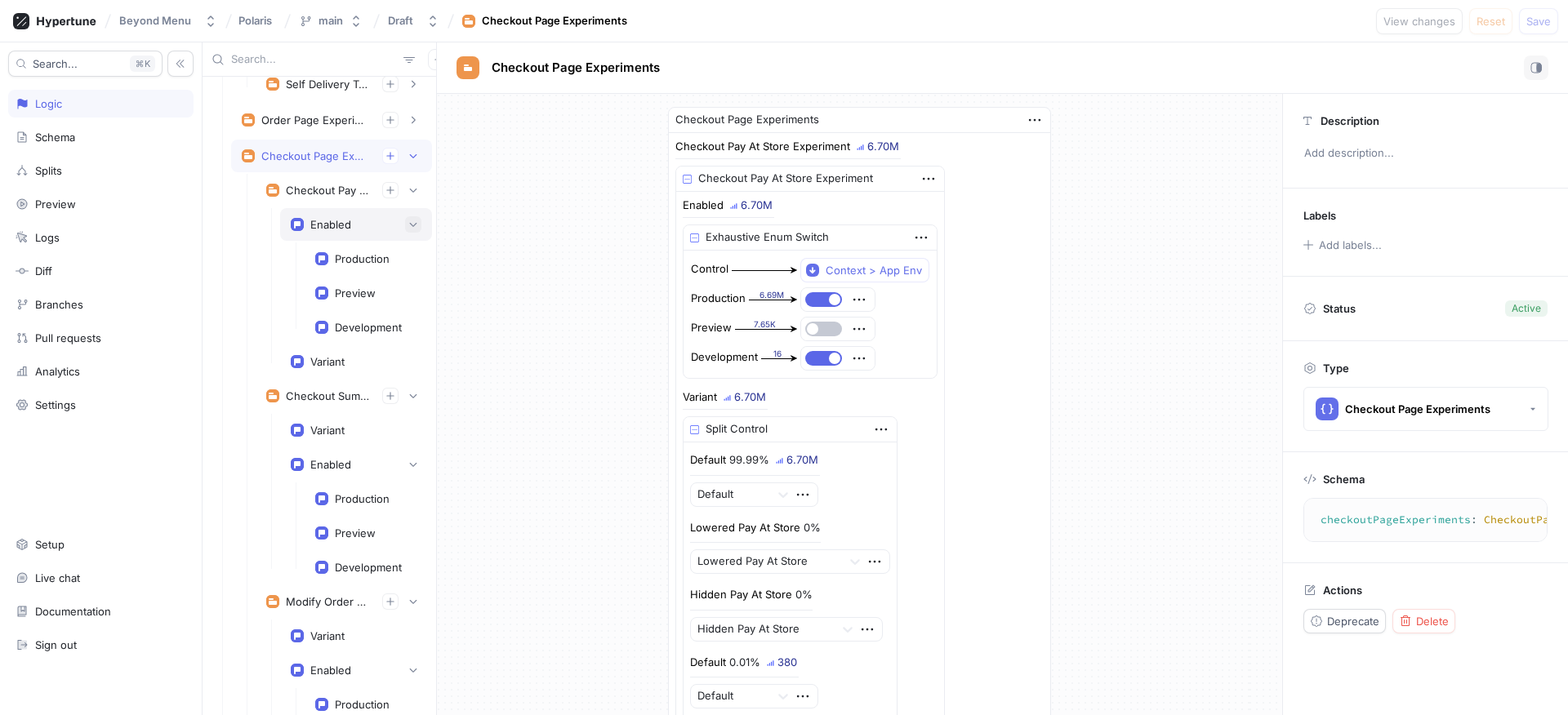
scroll to position [670, 0]
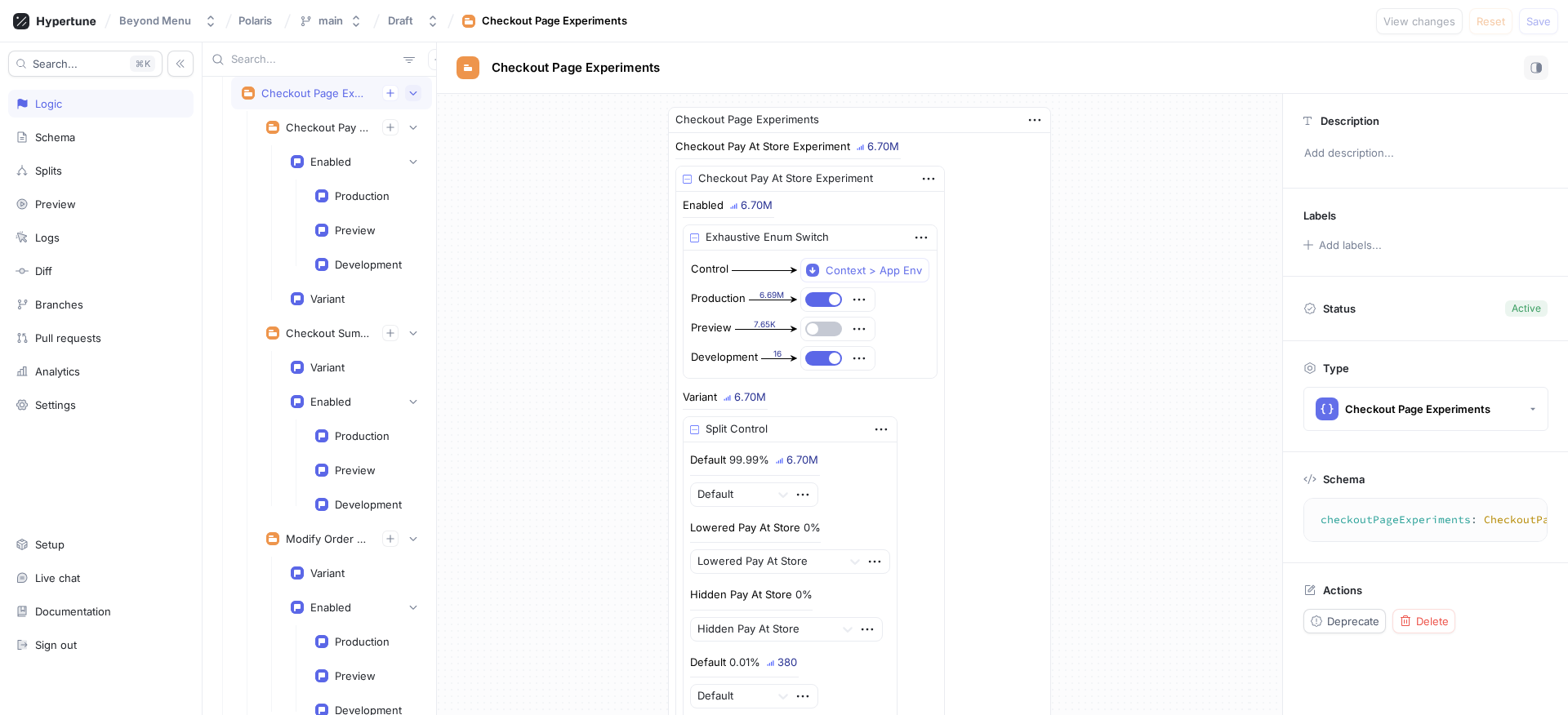
click at [405, 94] on button "button" at bounding box center [412, 93] width 16 height 16
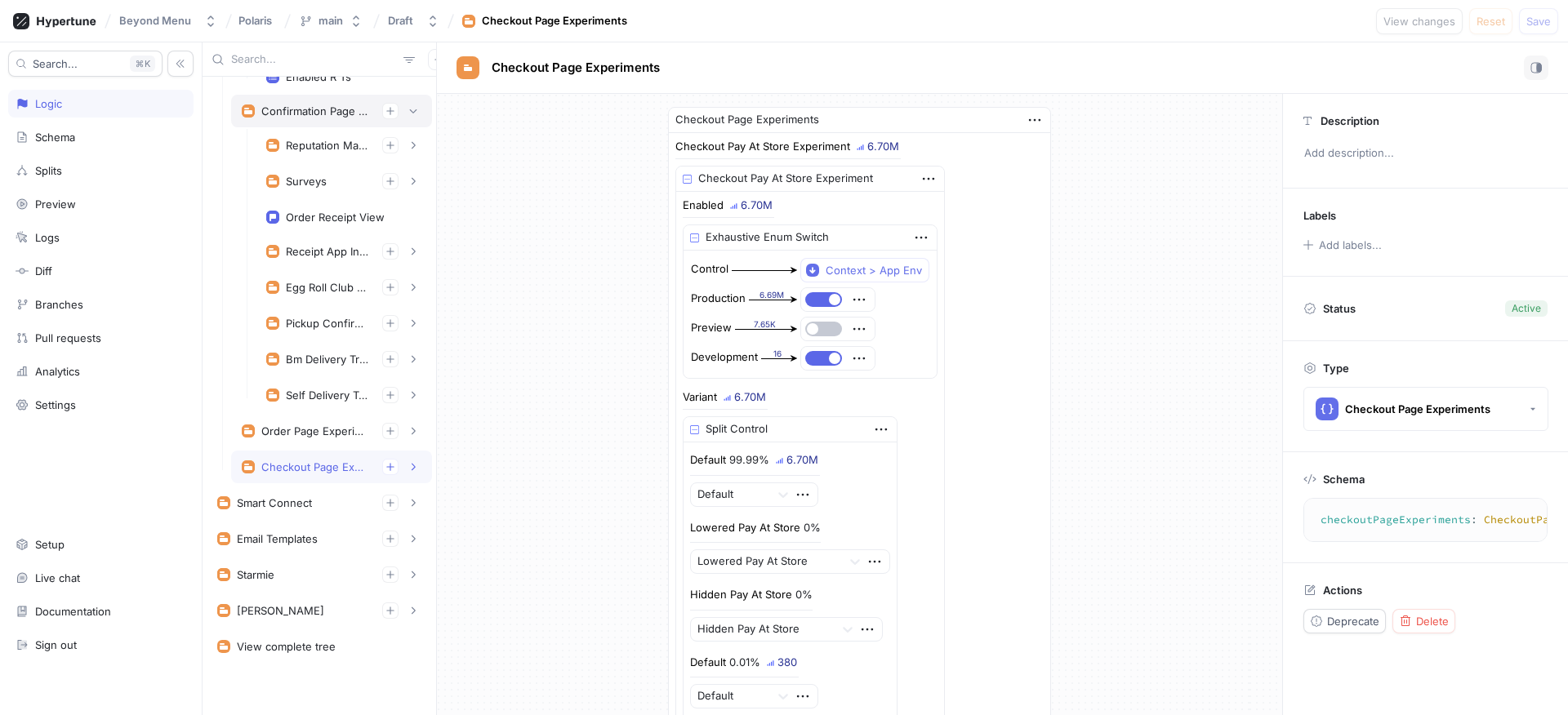
scroll to position [296, 0]
click at [352, 217] on div "Order Receipt View" at bounding box center [335, 217] width 99 height 13
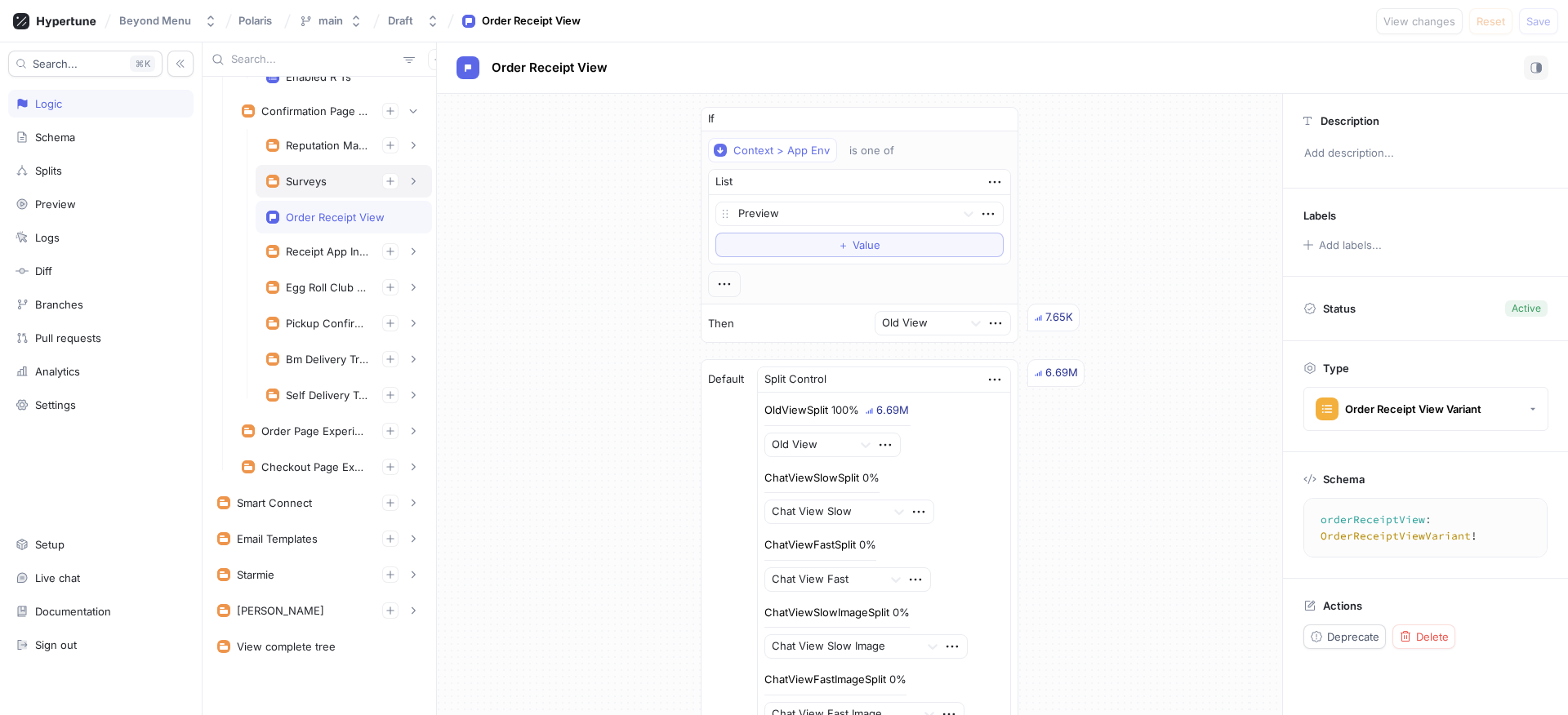
click at [305, 187] on div "Surveys" at bounding box center [306, 181] width 41 height 13
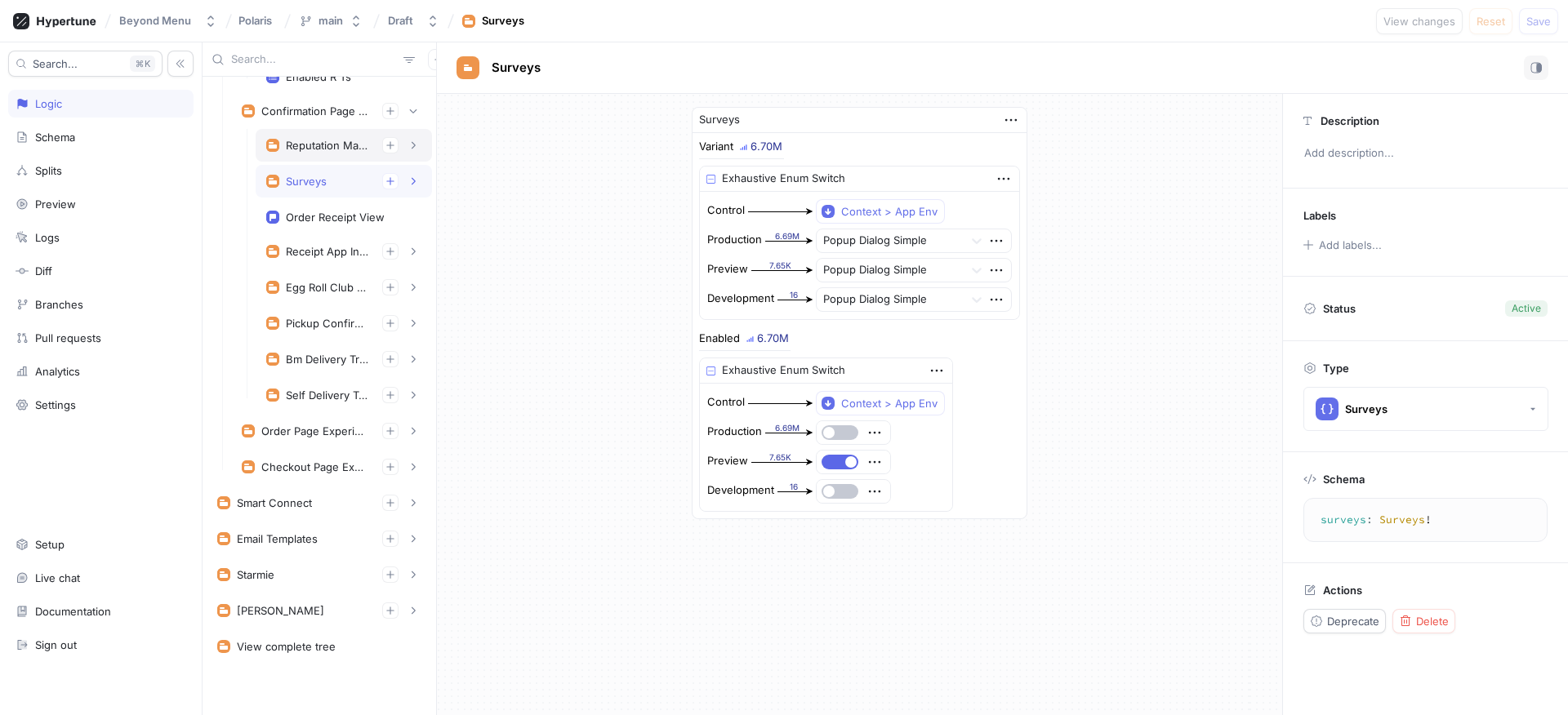
click at [308, 141] on div "Reputation Management" at bounding box center [327, 144] width 83 height 13
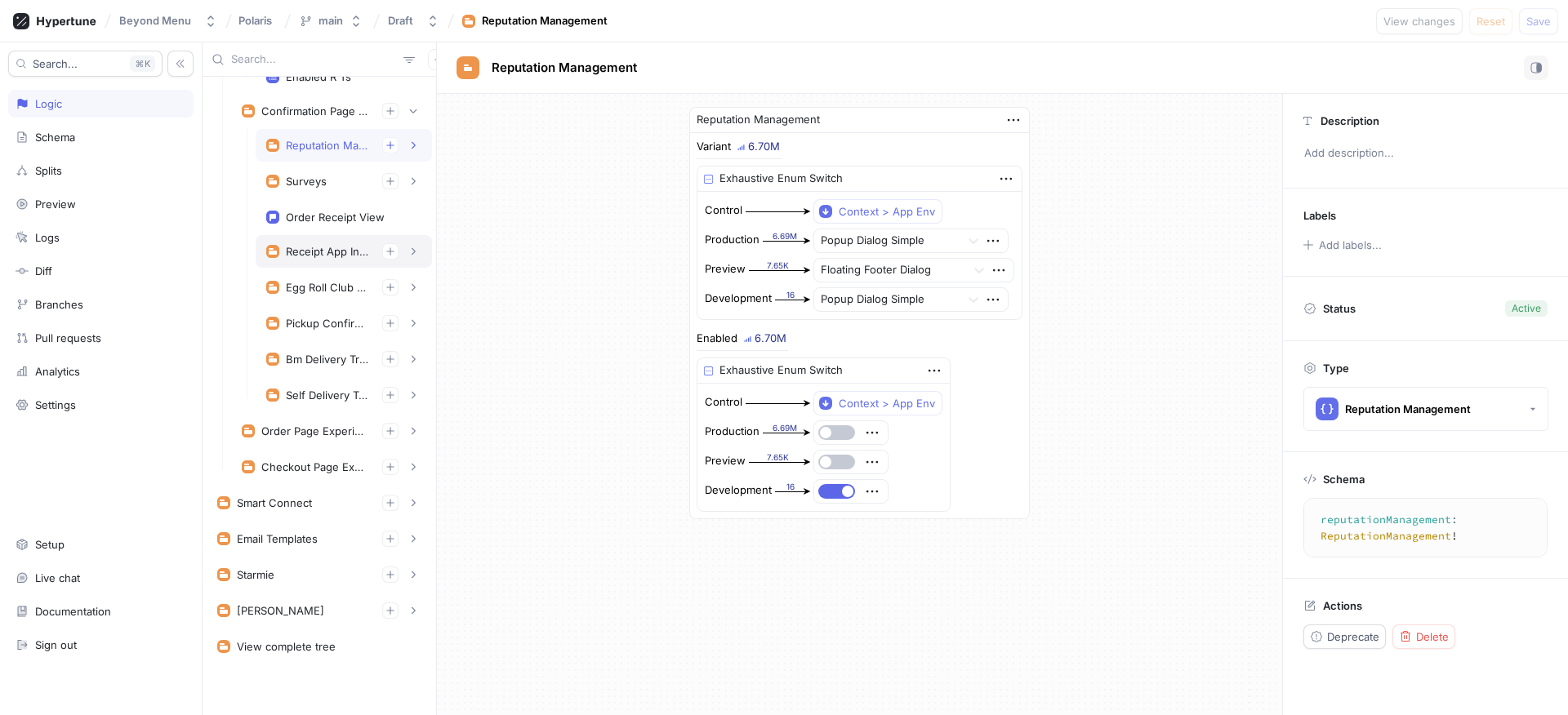
click at [299, 238] on div "Receipt App Installation Prompts" at bounding box center [344, 252] width 176 height 33
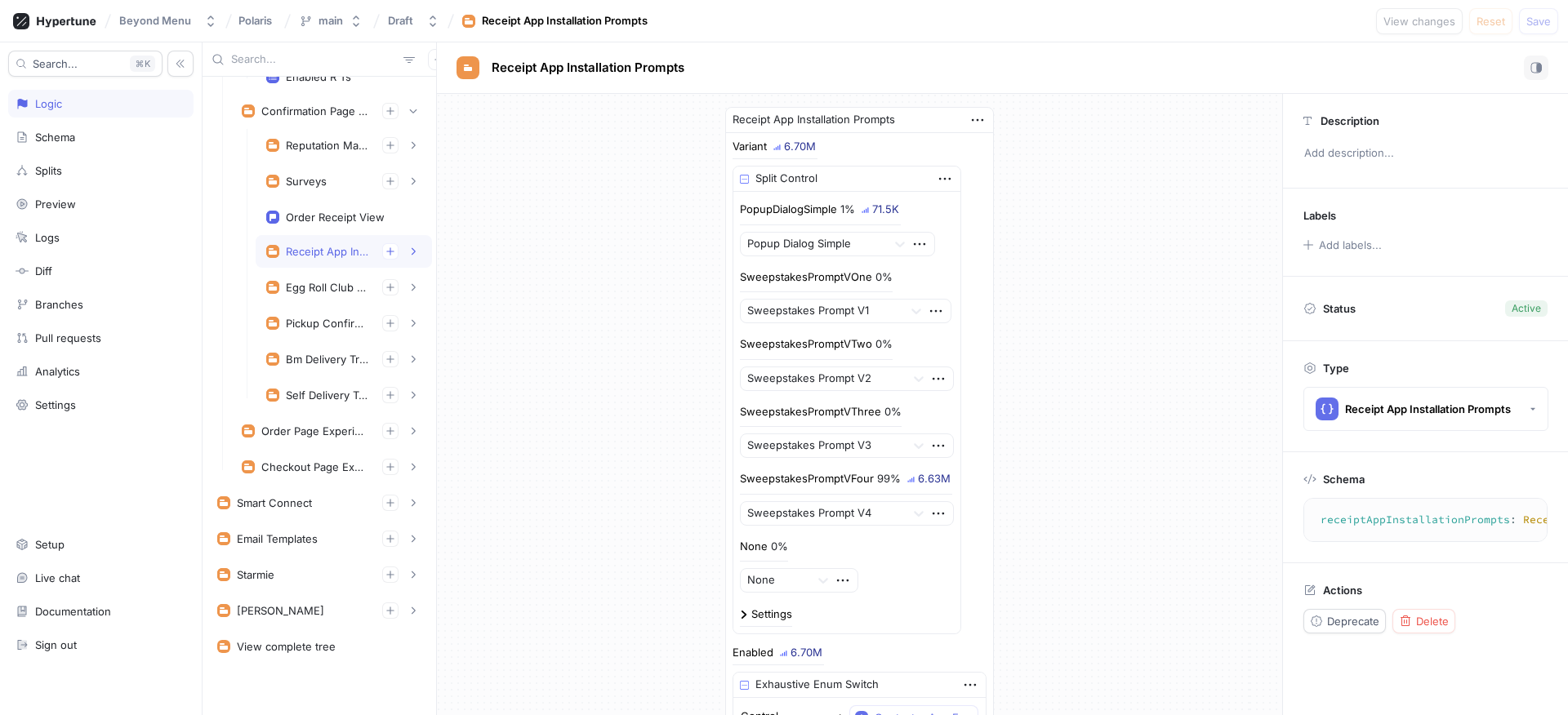
click at [305, 269] on div "Reputation Management Variant Production Preview Development Enabled Production…" at bounding box center [344, 271] width 176 height 284
click at [306, 285] on div "Egg Roll Club Experiment" at bounding box center [327, 286] width 83 height 13
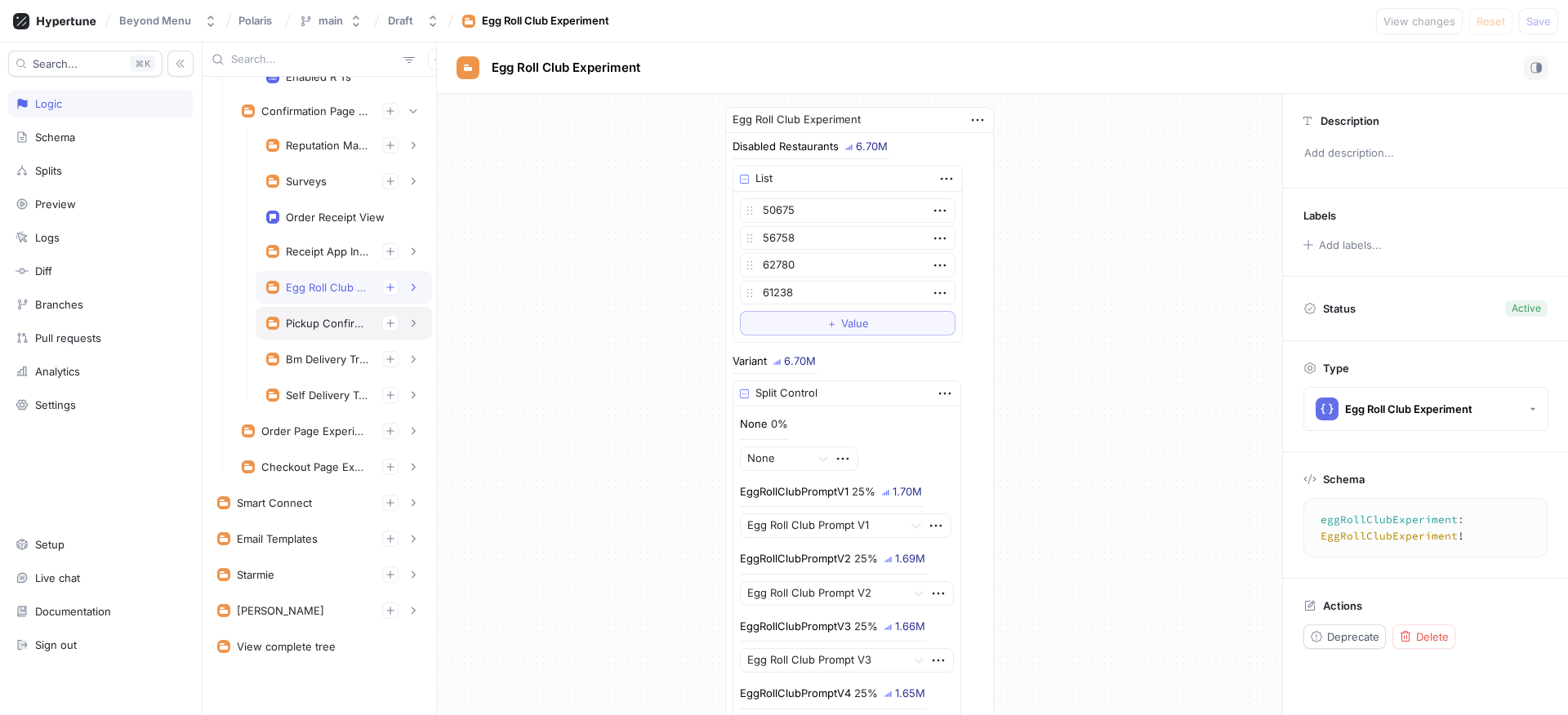
click at [310, 308] on div "Pickup Confirmation Experiment" at bounding box center [344, 323] width 176 height 33
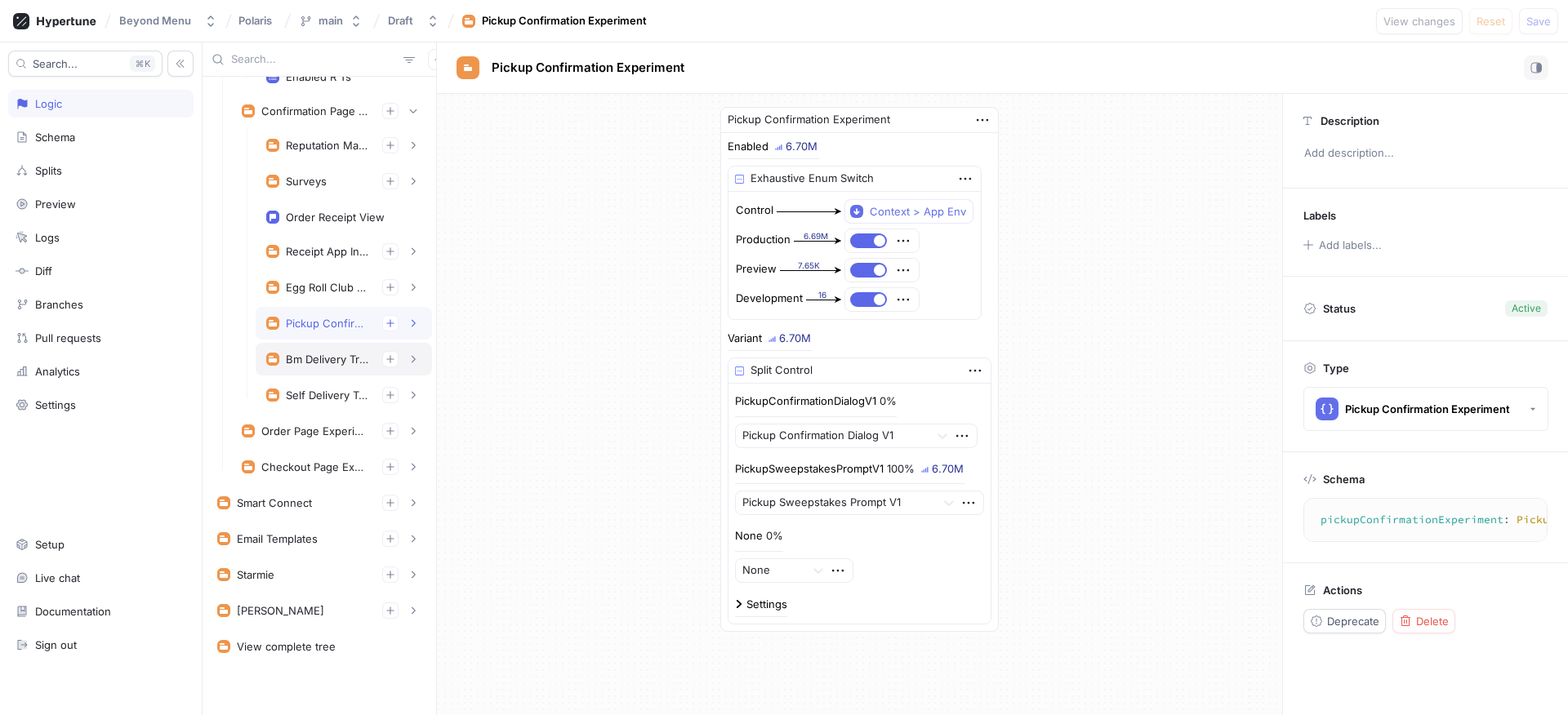
click at [347, 356] on div "Bm Delivery Tracking Experiment" at bounding box center [327, 358] width 83 height 13
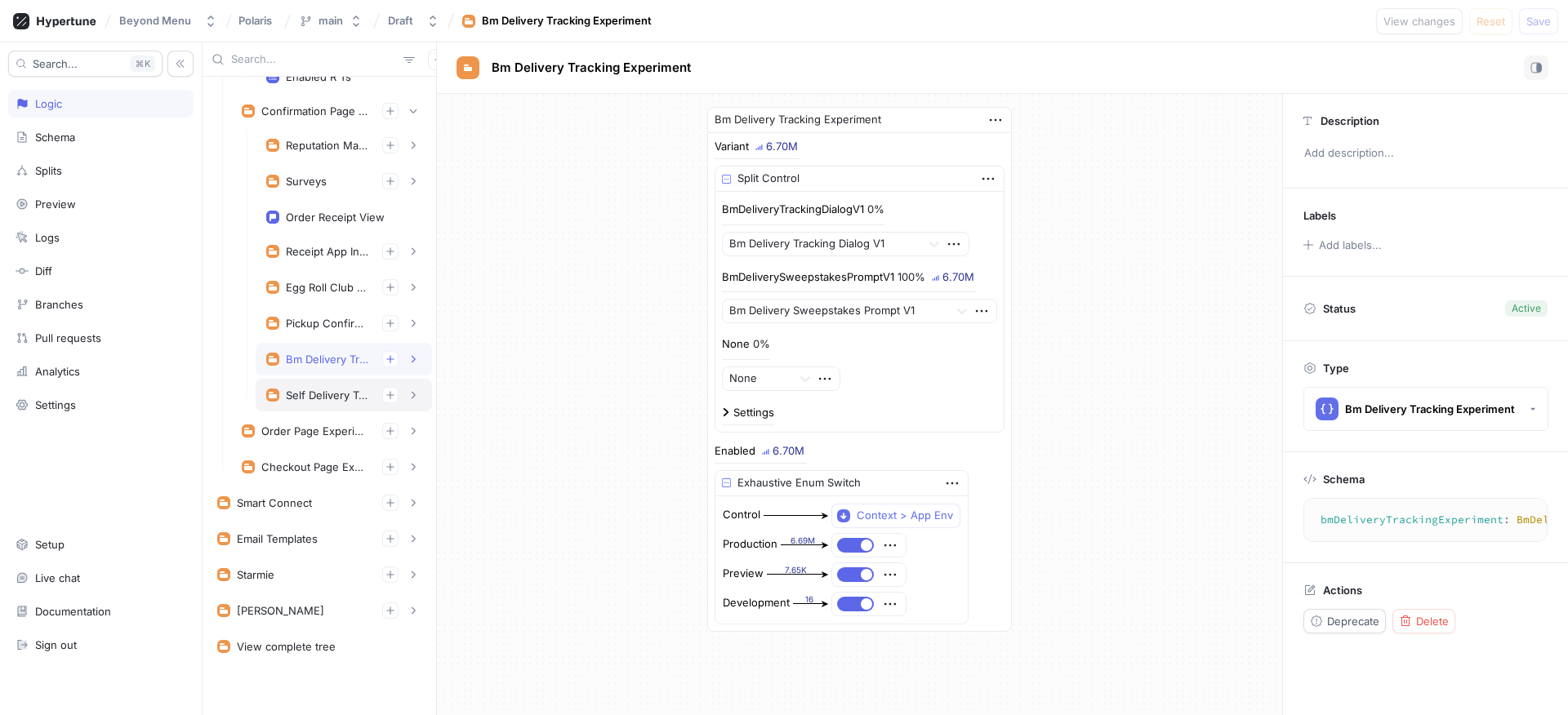
click at [334, 395] on div "Self Delivery Tracking Experiment" at bounding box center [327, 395] width 83 height 13
type textarea "selfDeliveryTrackingExperiment: SelfDeliveryTrackingExperiment!"
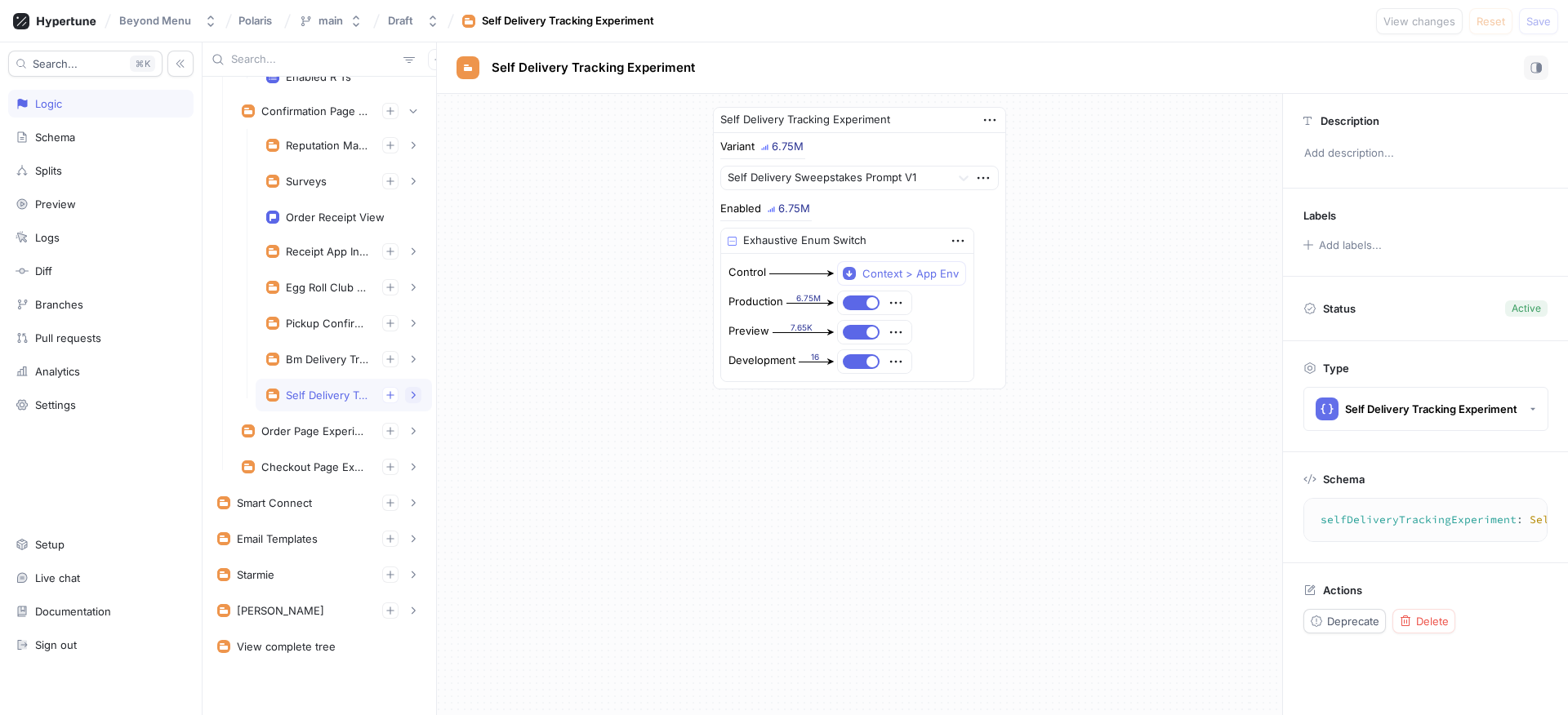
click at [405, 387] on button "button" at bounding box center [412, 395] width 16 height 16
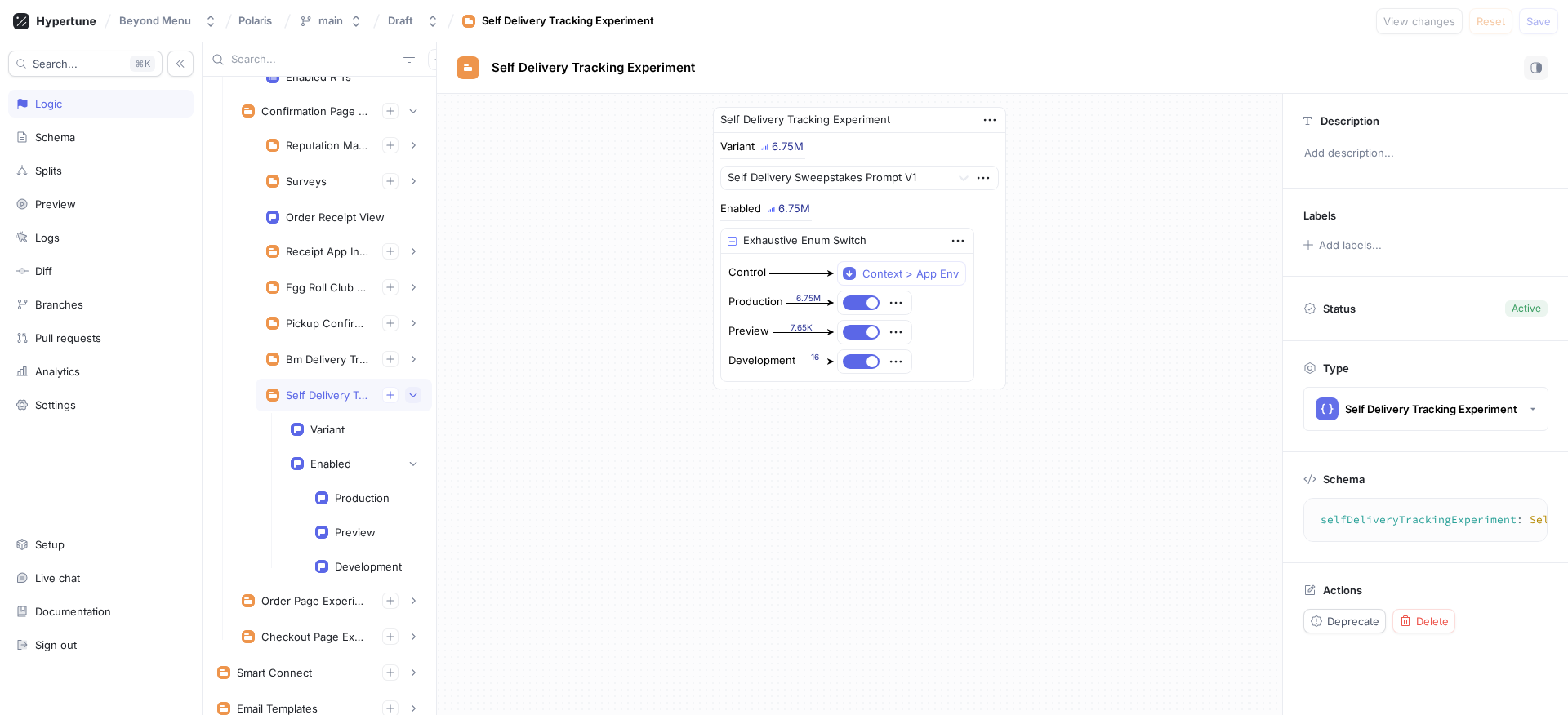
click at [408, 391] on icon "button" at bounding box center [413, 395] width 10 height 10
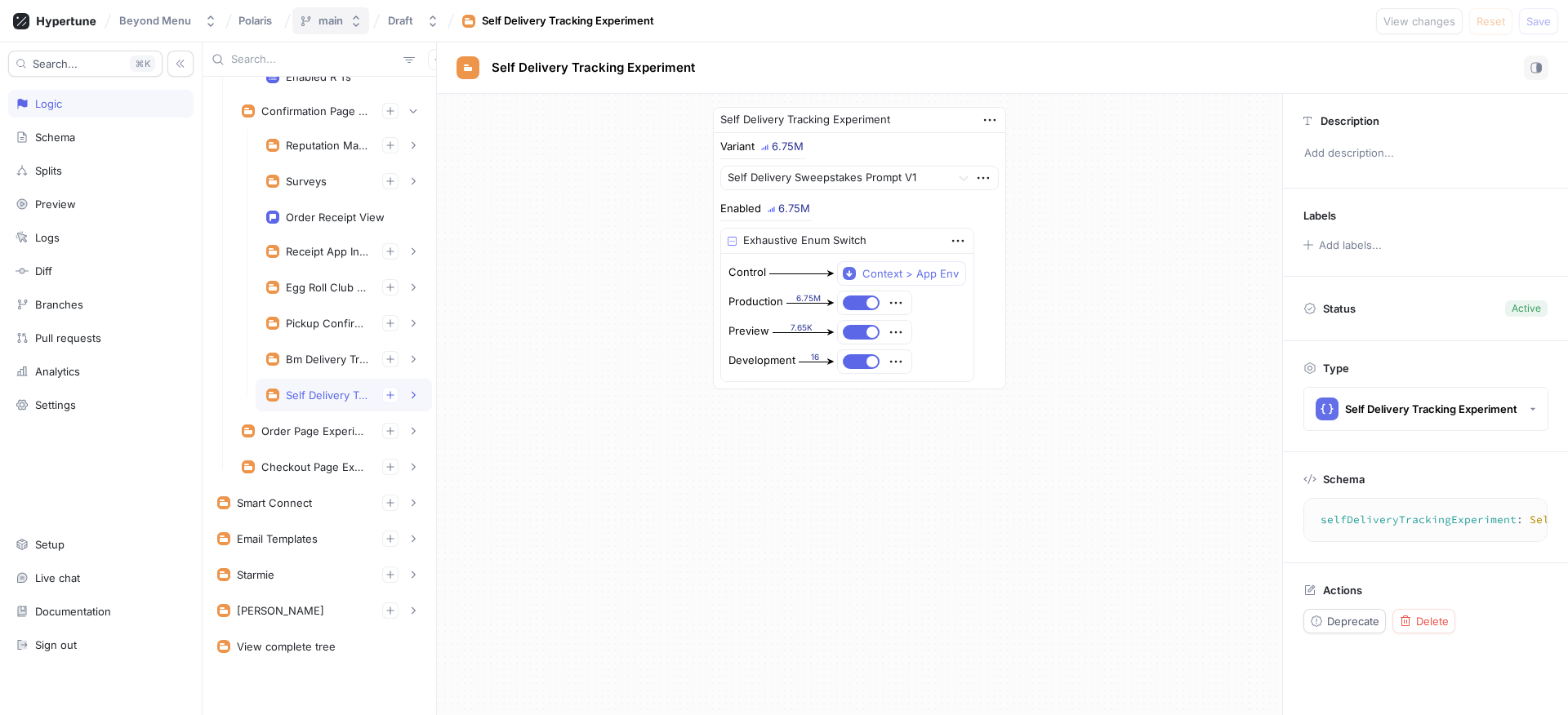
click at [327, 23] on div "main" at bounding box center [330, 20] width 24 height 14
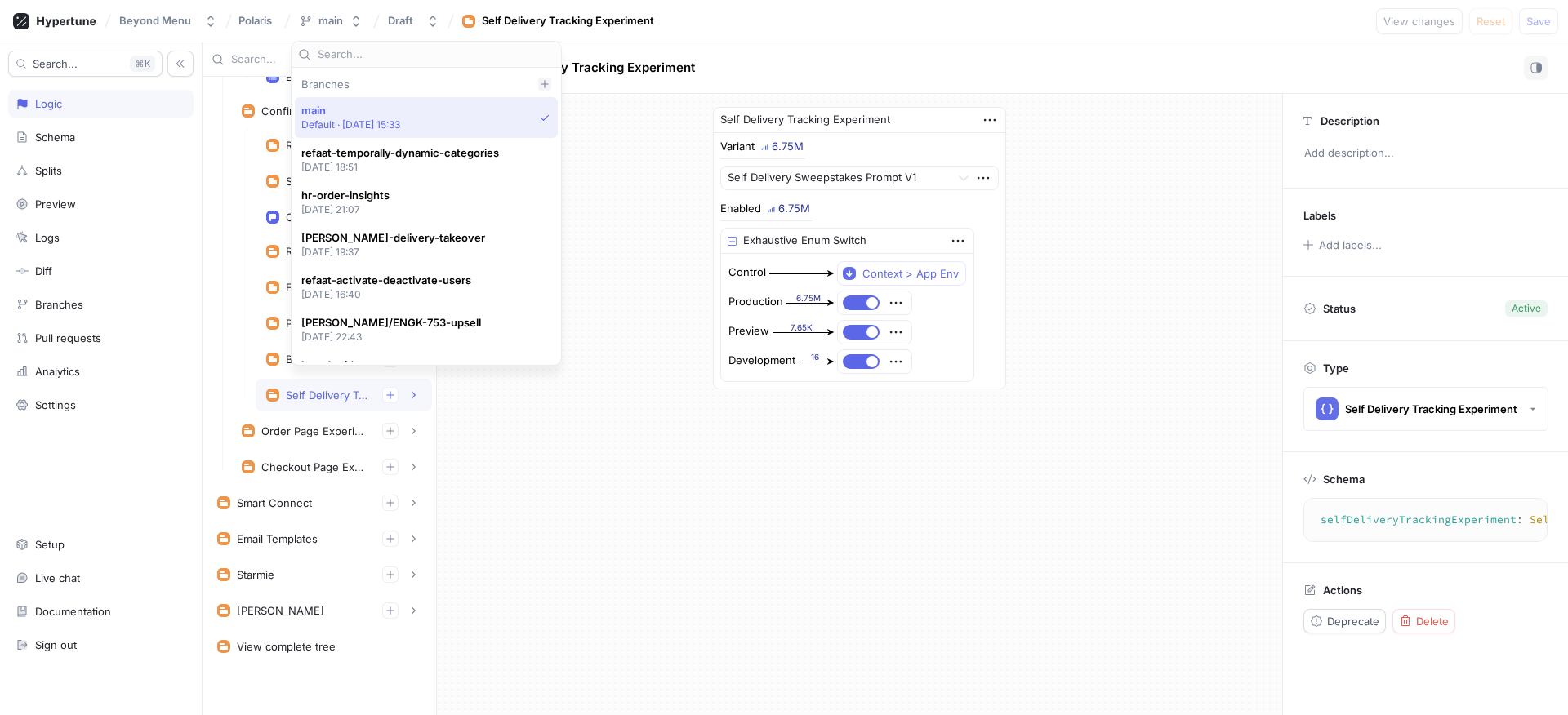
click at [551, 80] on div at bounding box center [544, 83] width 13 height 13
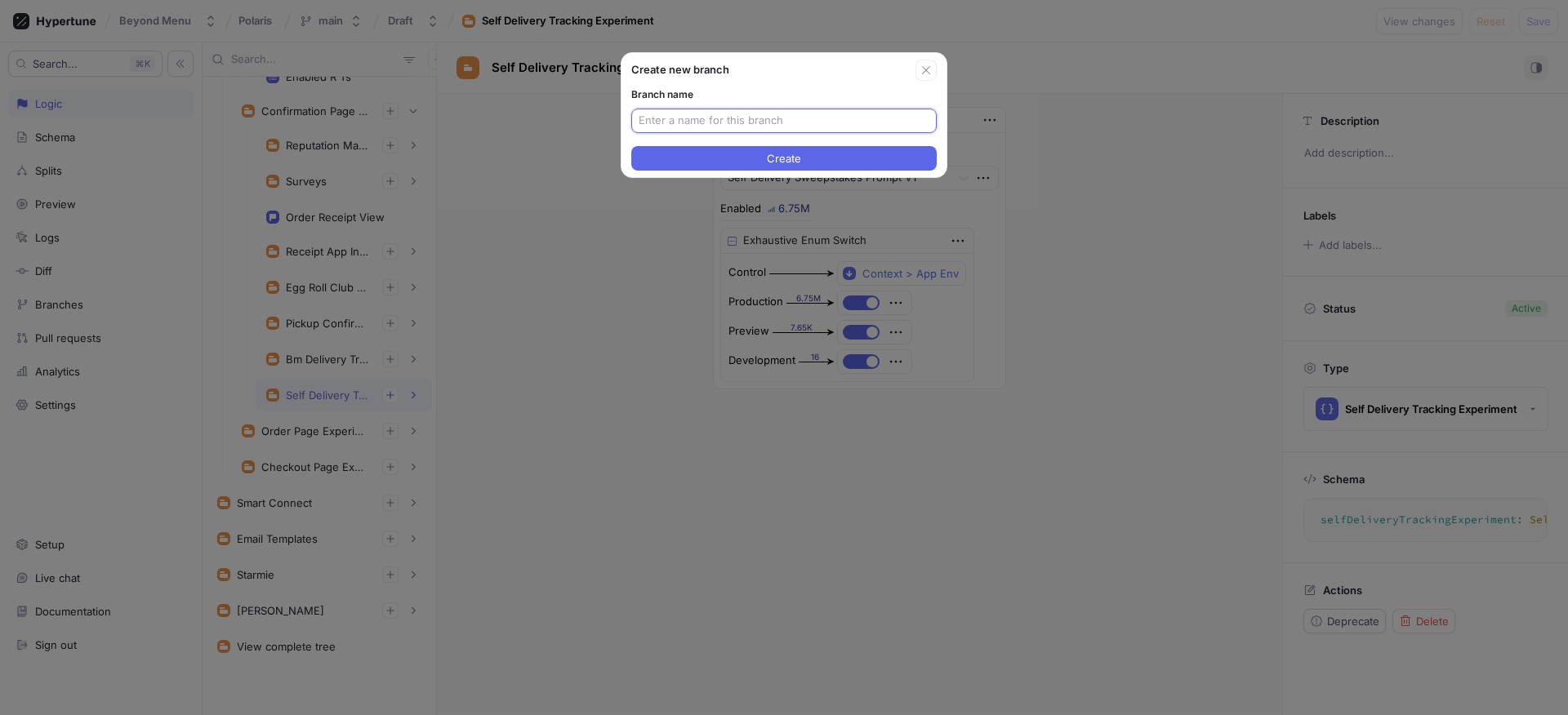
paste input "ENGK-795"
type input "ENGK-795-toggle-post-purchase"
click at [813, 149] on button "Create" at bounding box center [784, 158] width 306 height 24
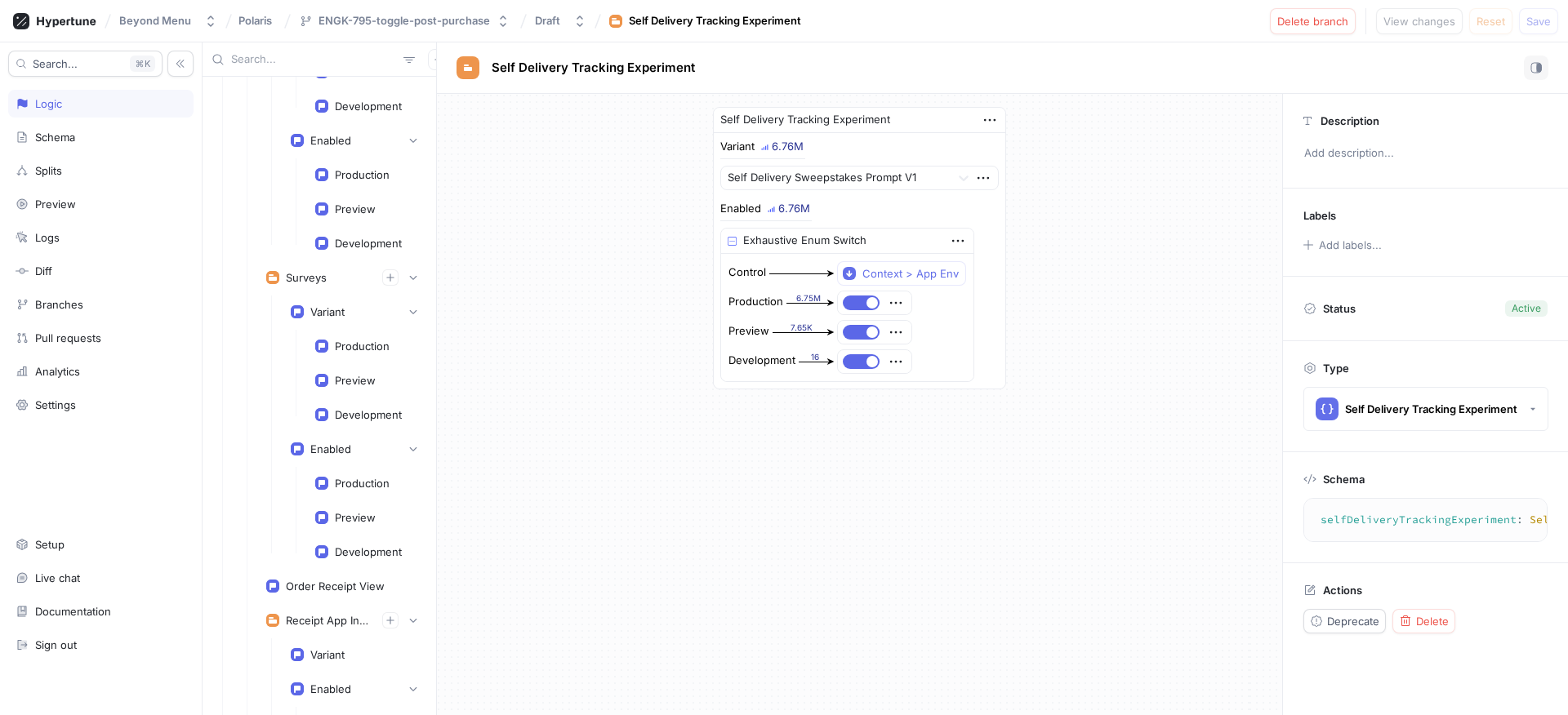
scroll to position [300, 0]
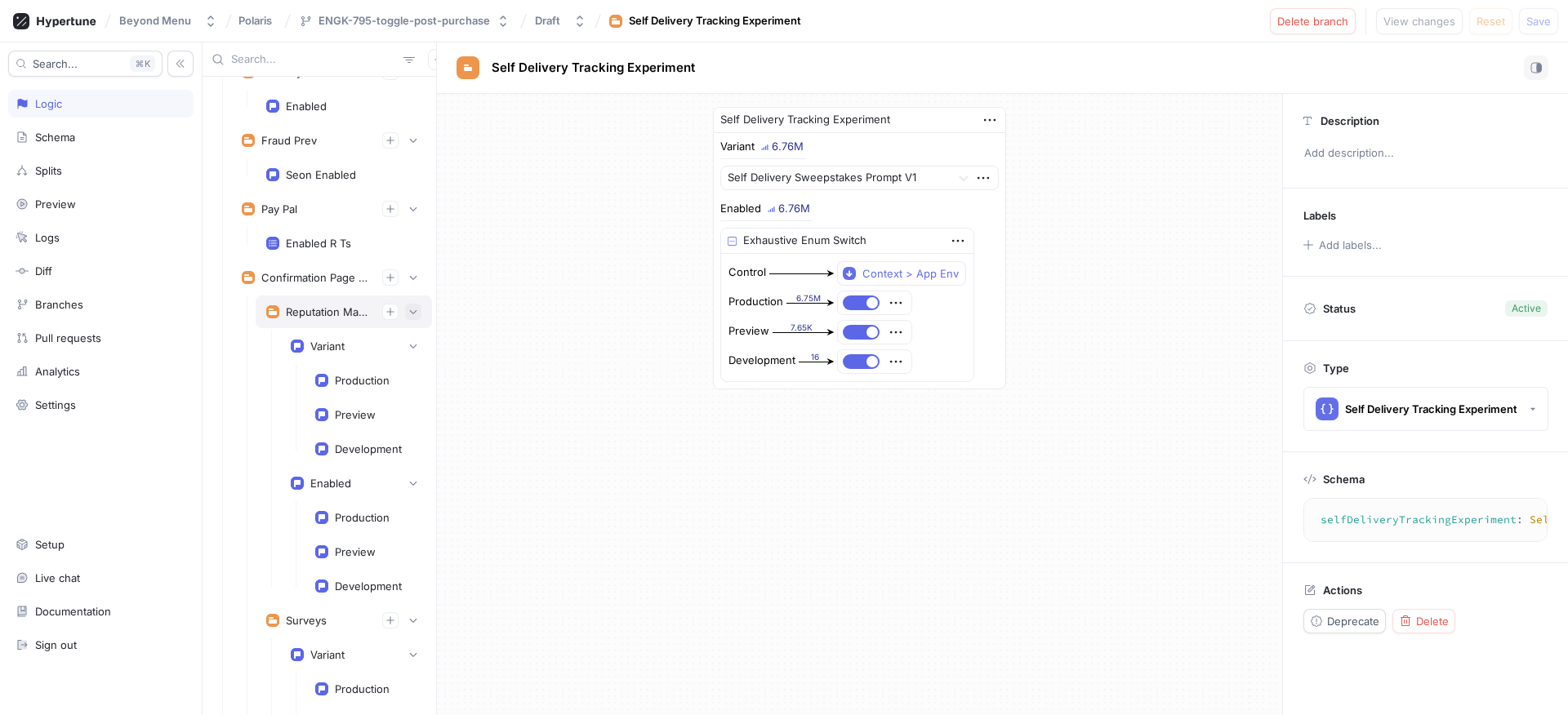
click at [409, 313] on icon "button" at bounding box center [413, 313] width 8 height 4
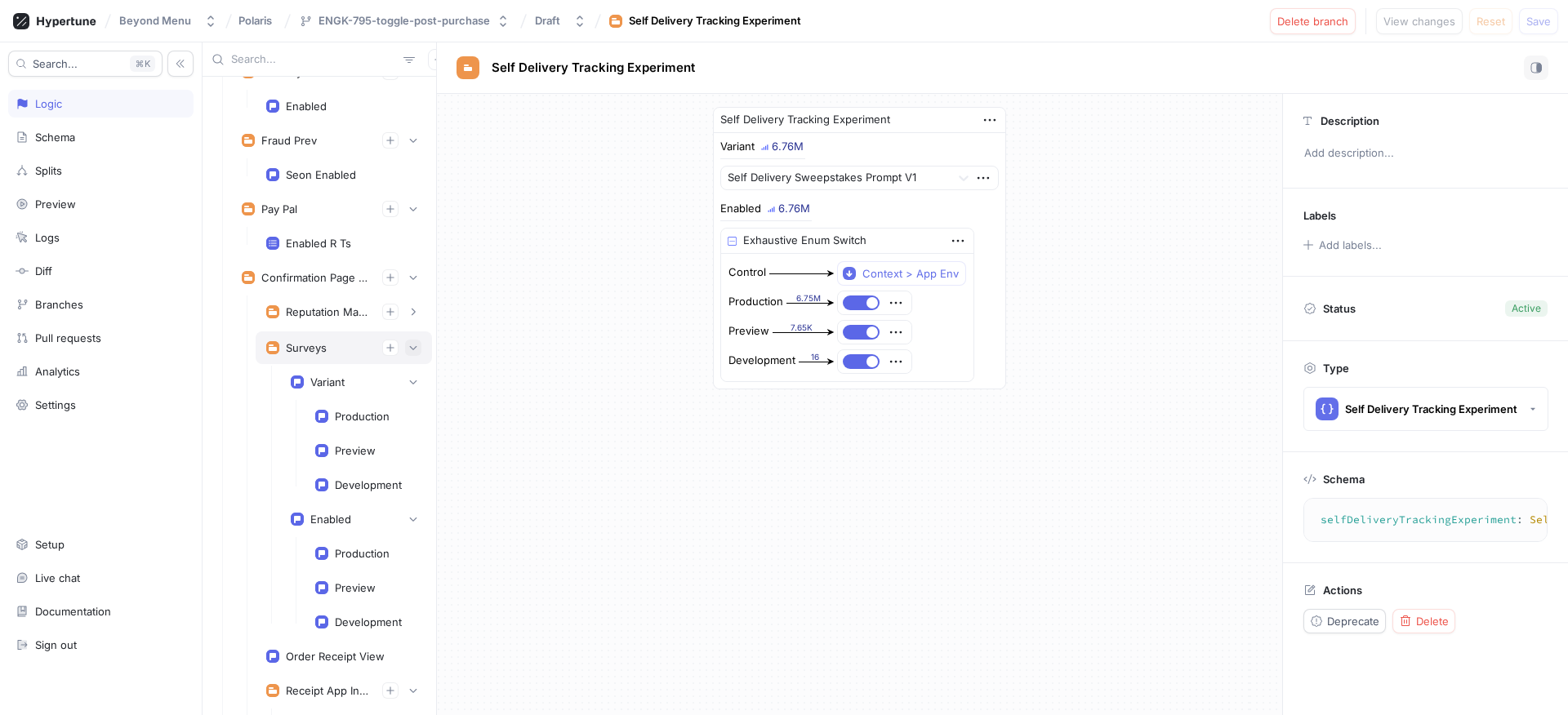
click at [408, 347] on icon "button" at bounding box center [413, 347] width 10 height 10
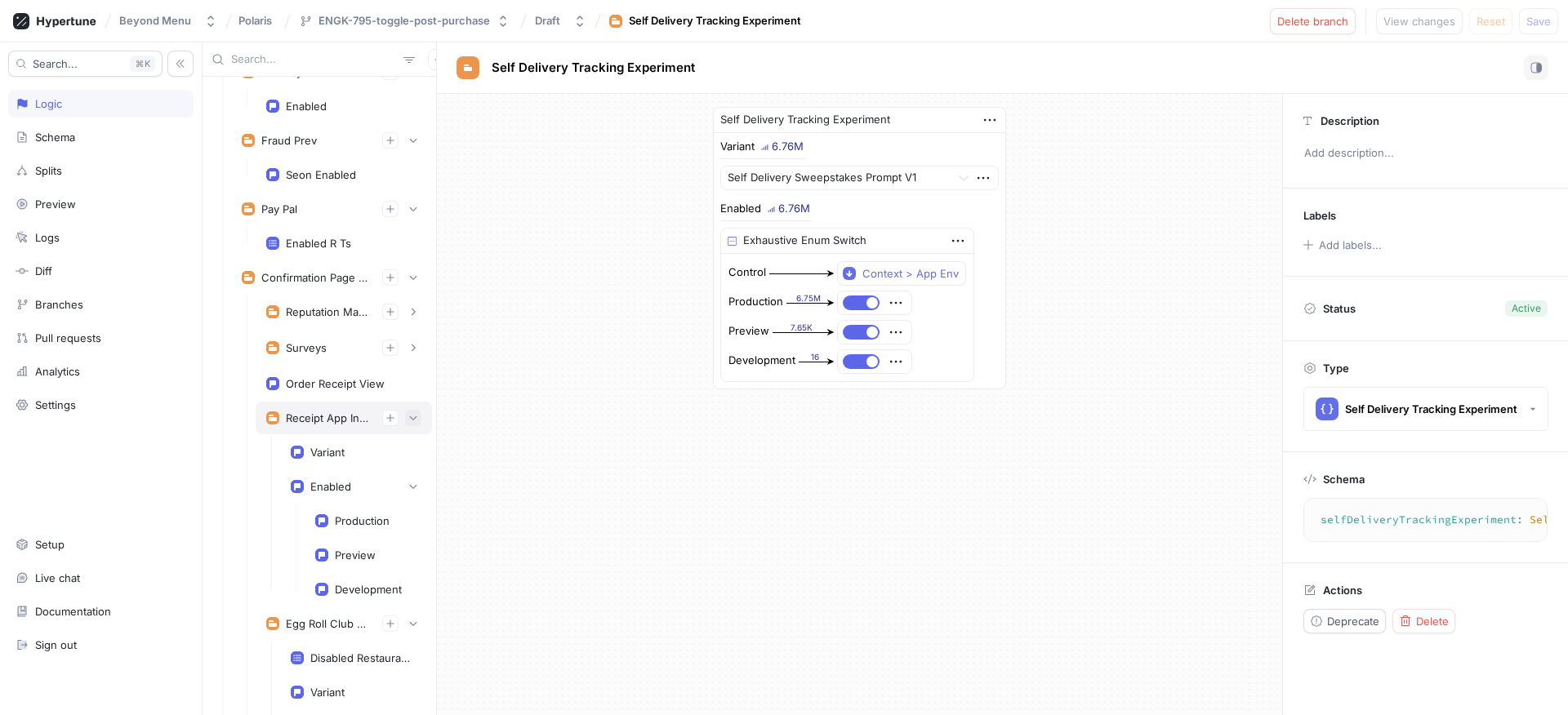
click at [408, 415] on icon "button" at bounding box center [413, 418] width 10 height 10
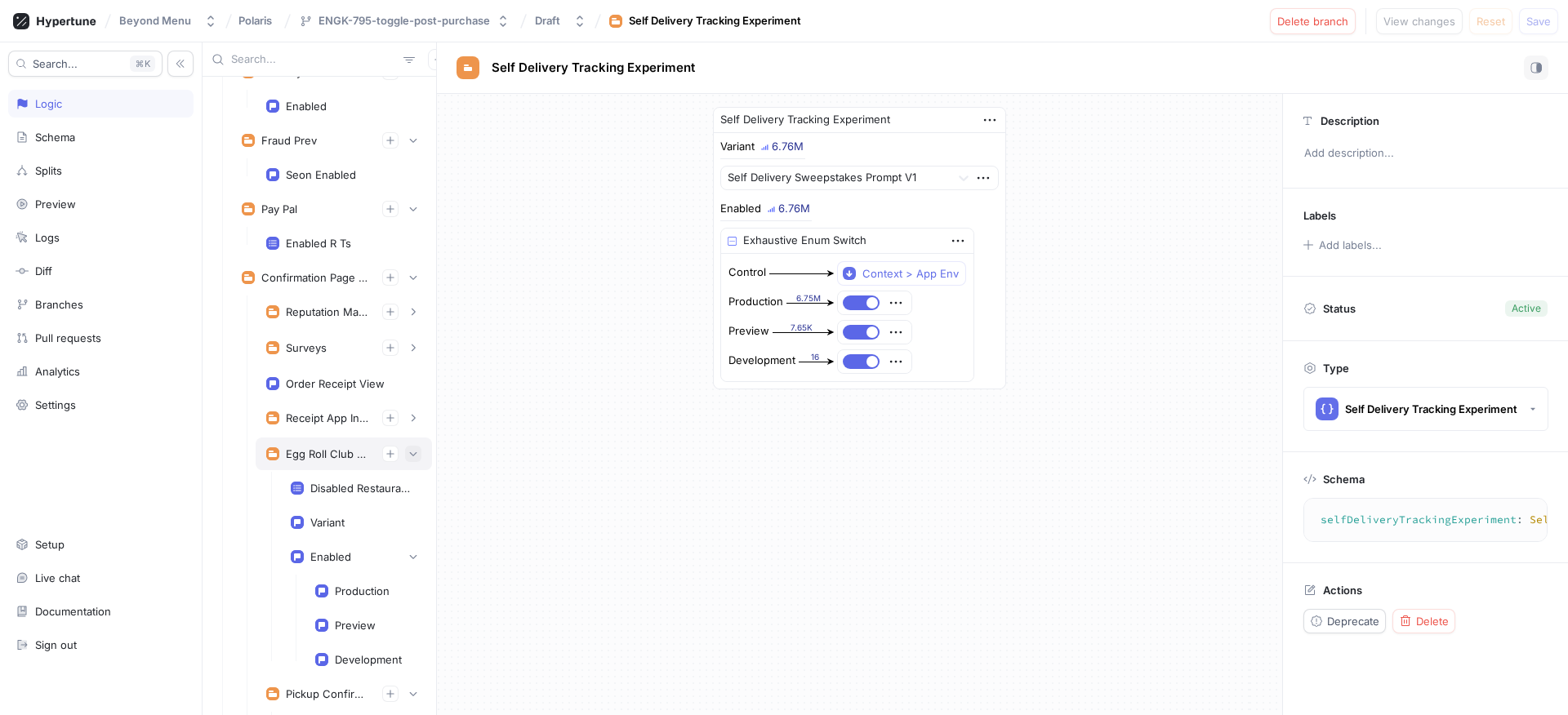
click at [405, 451] on button "button" at bounding box center [412, 454] width 16 height 16
click at [408, 488] on icon "button" at bounding box center [413, 490] width 10 height 10
click at [405, 521] on button "button" at bounding box center [412, 525] width 16 height 16
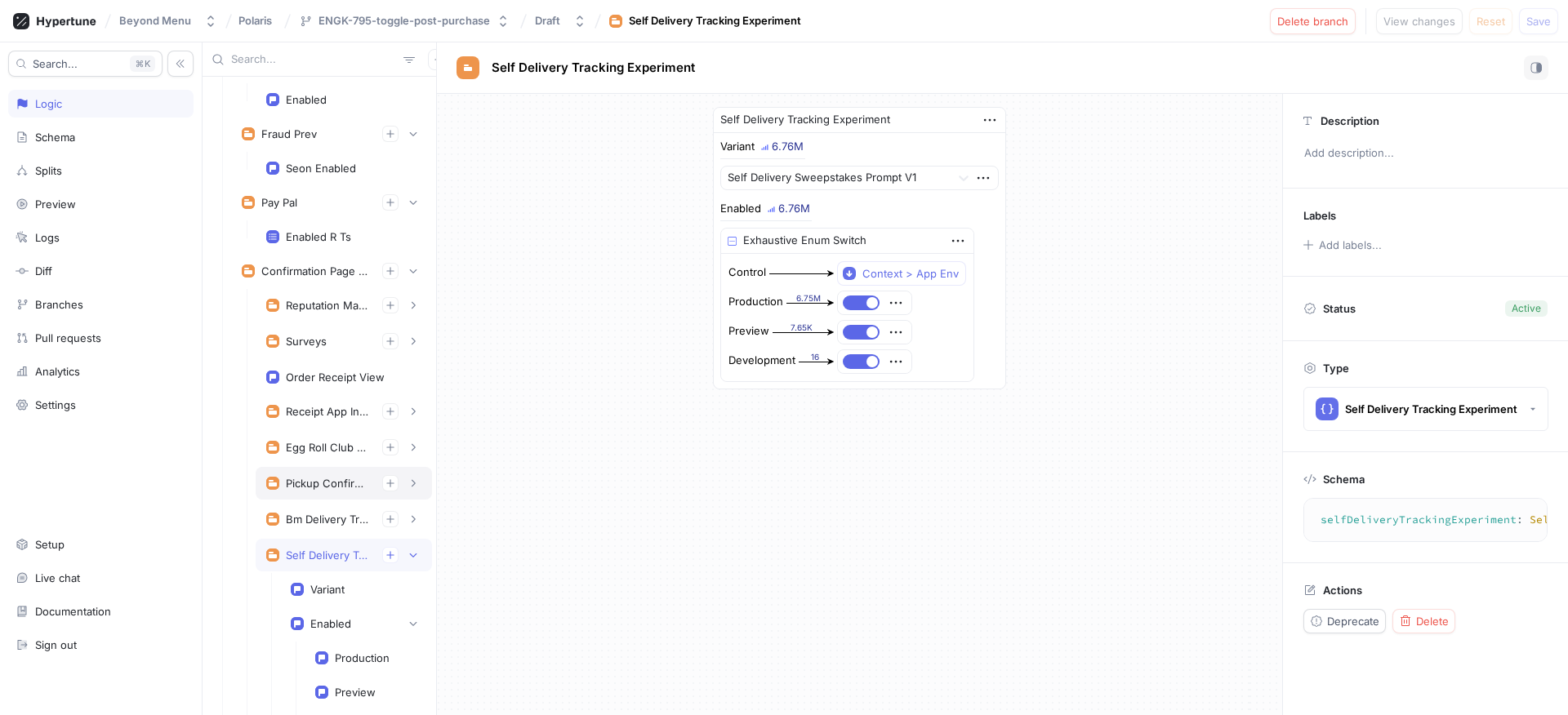
scroll to position [321, 0]
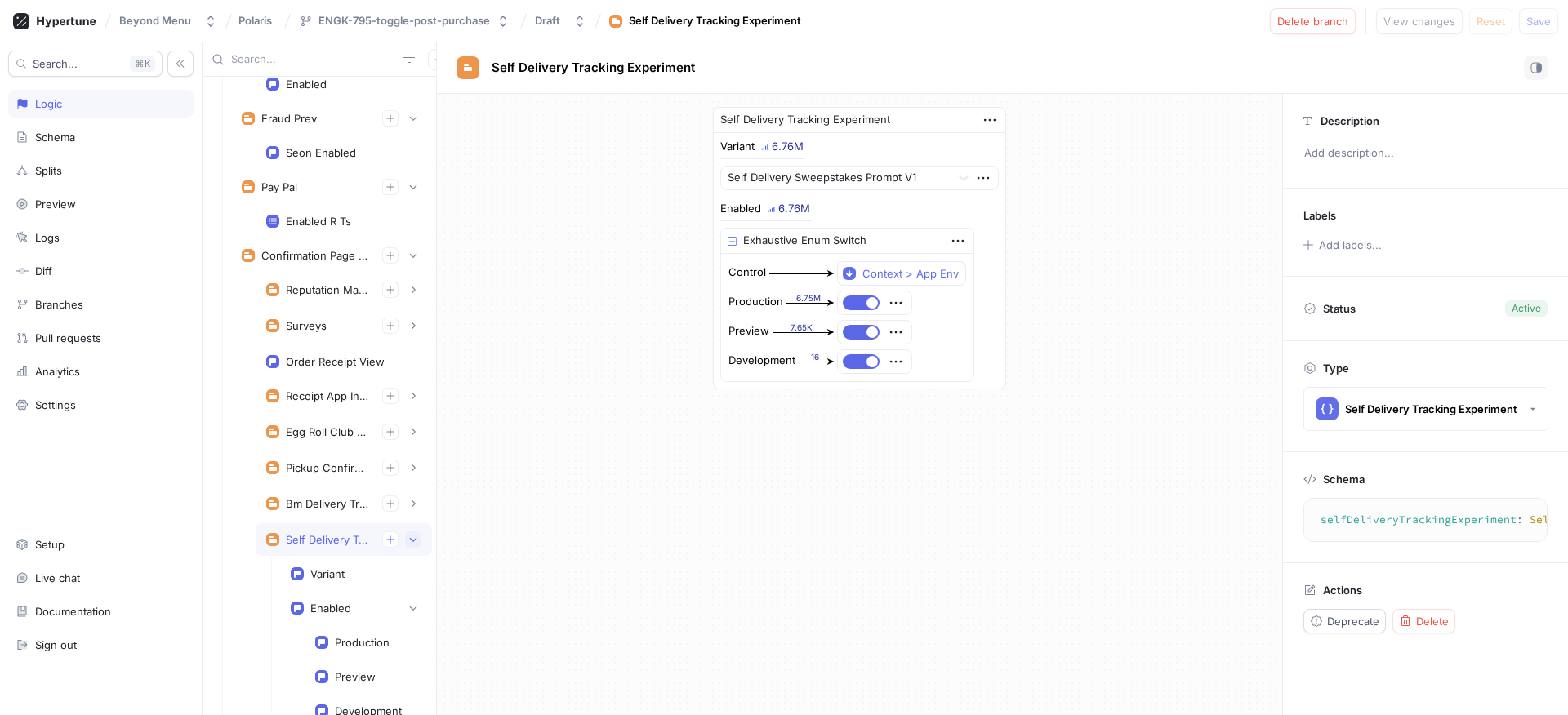
click at [408, 538] on icon "button" at bounding box center [413, 540] width 10 height 10
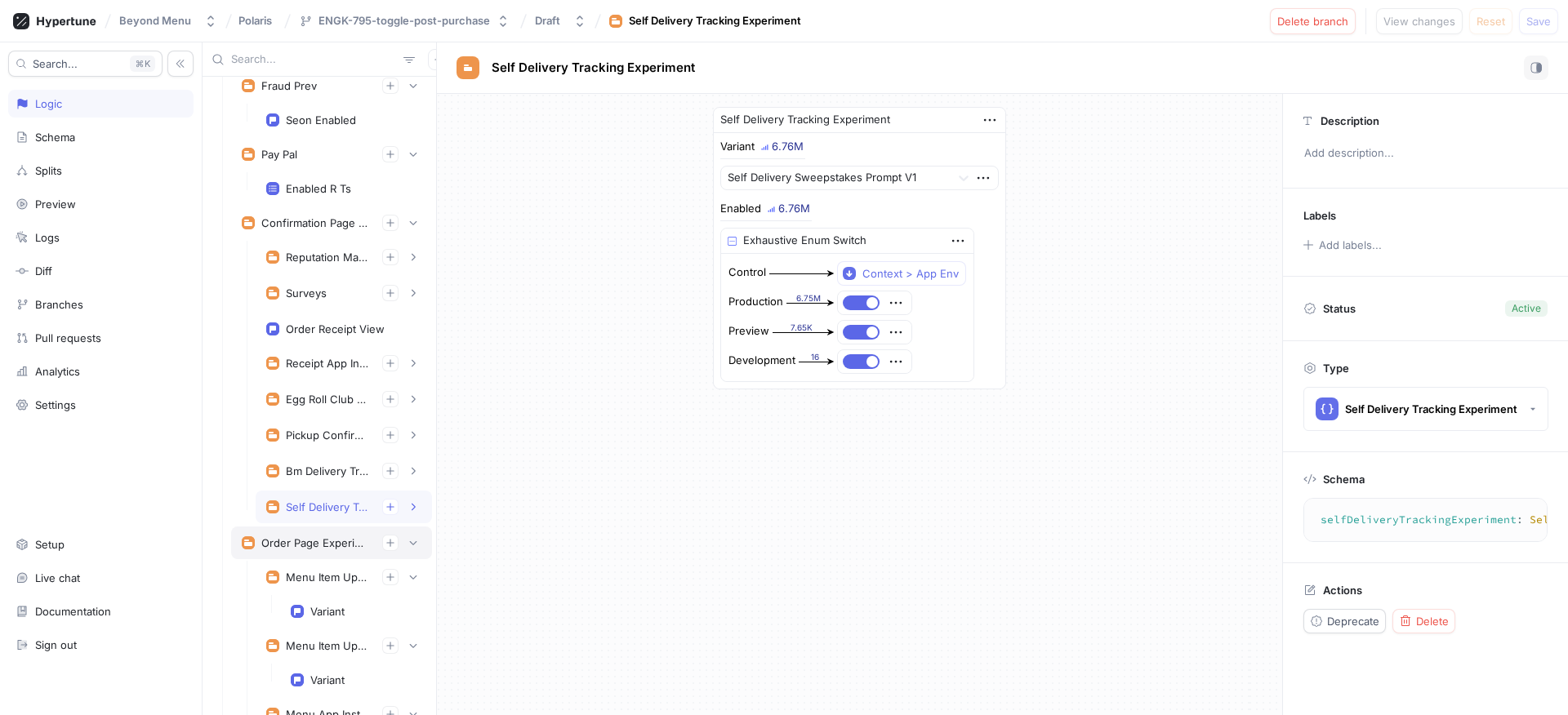
scroll to position [355, 0]
click at [408, 540] on icon "button" at bounding box center [413, 542] width 10 height 10
click at [385, 226] on icon "button" at bounding box center [390, 222] width 10 height 10
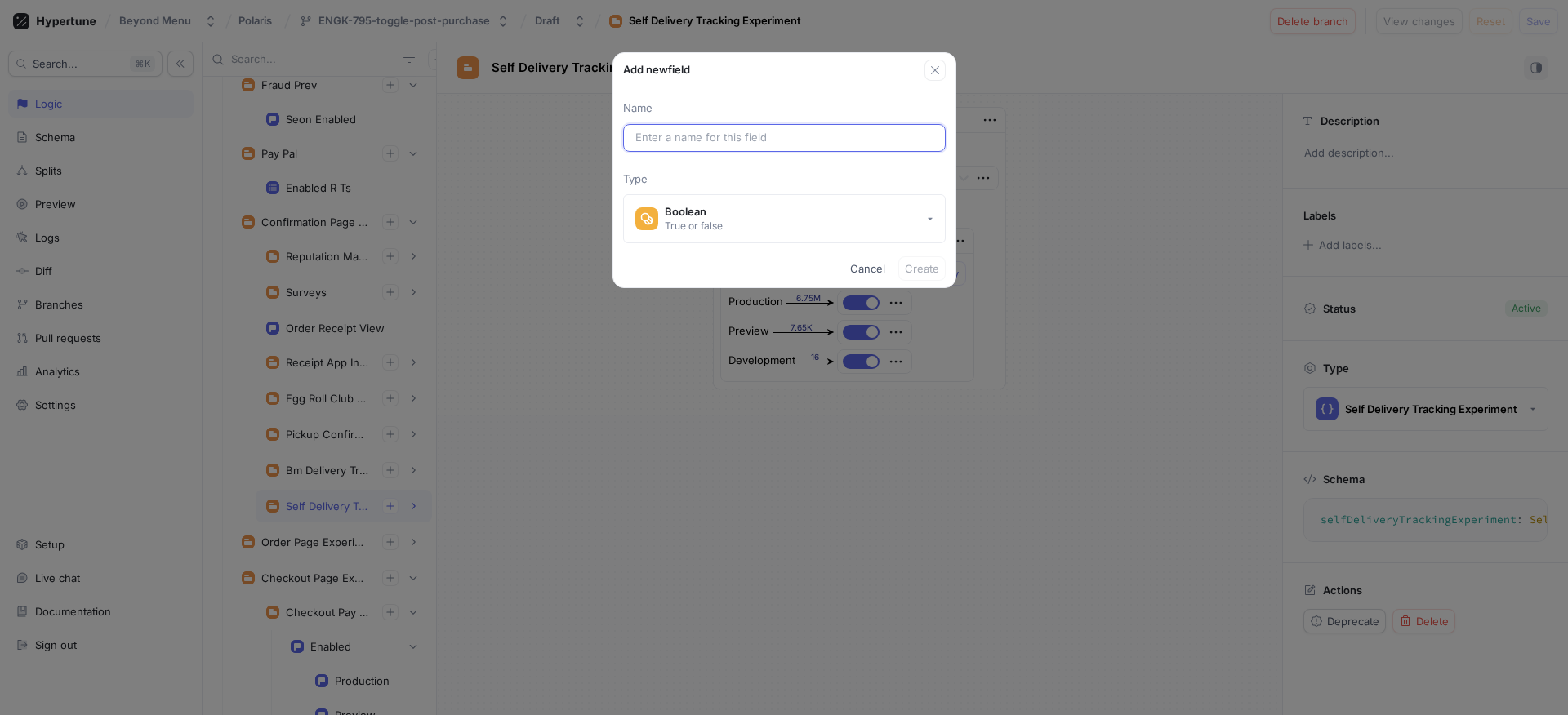
paste input "ReviewSolicitation"
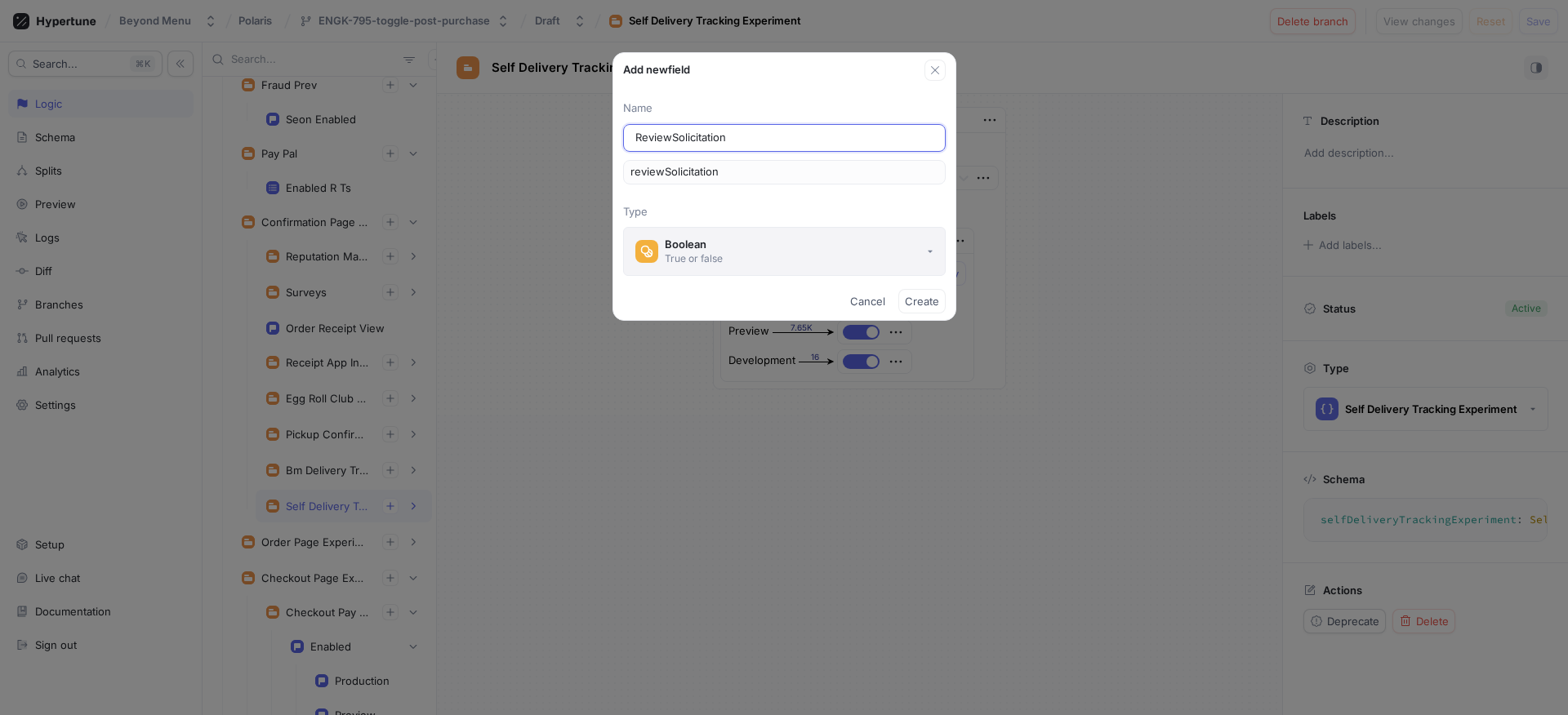
click at [697, 262] on div "True or false" at bounding box center [694, 258] width 58 height 14
type input "ReviewSolicitation"
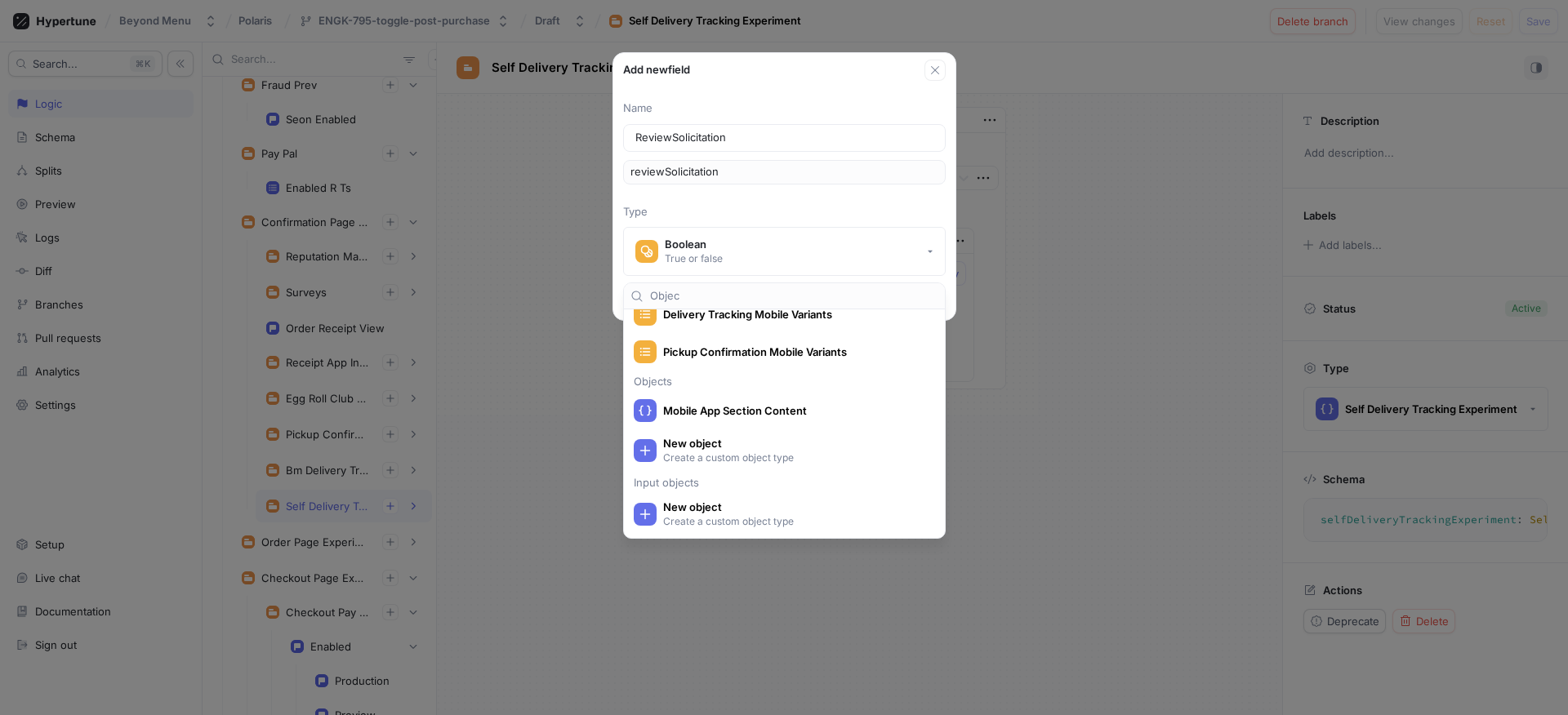
scroll to position [7, 0]
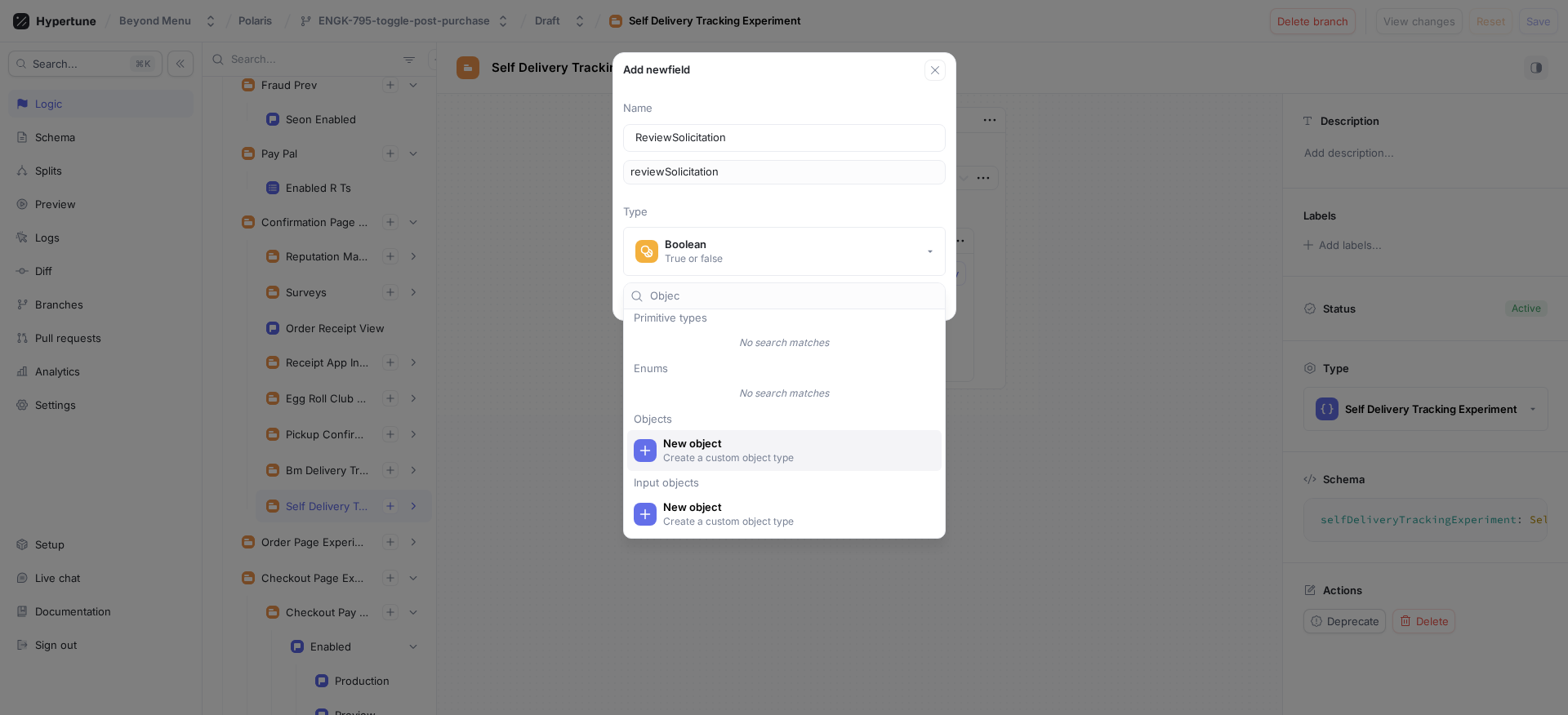
type input "Objec"
click at [733, 449] on span "New object" at bounding box center [795, 443] width 263 height 14
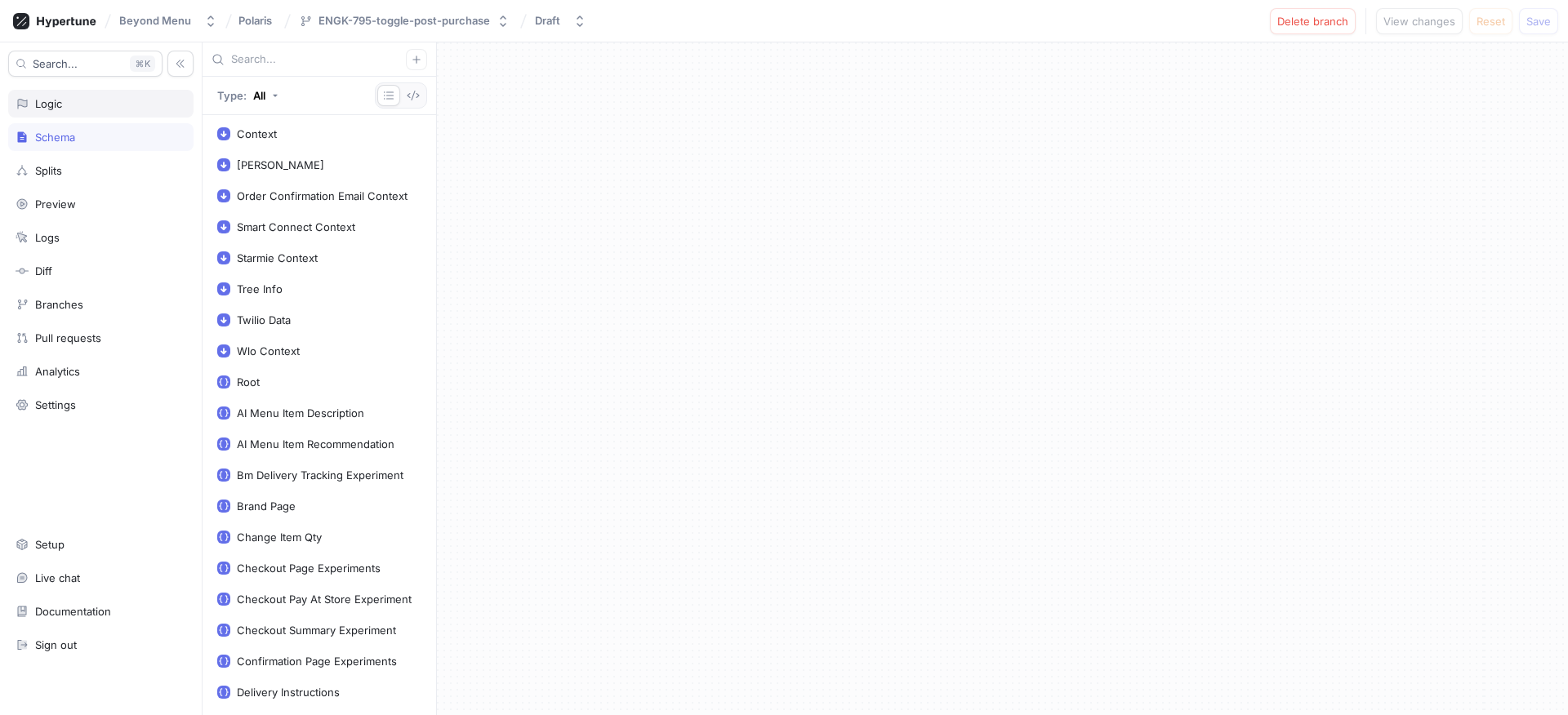
click at [104, 108] on div "Logic" at bounding box center [101, 103] width 170 height 13
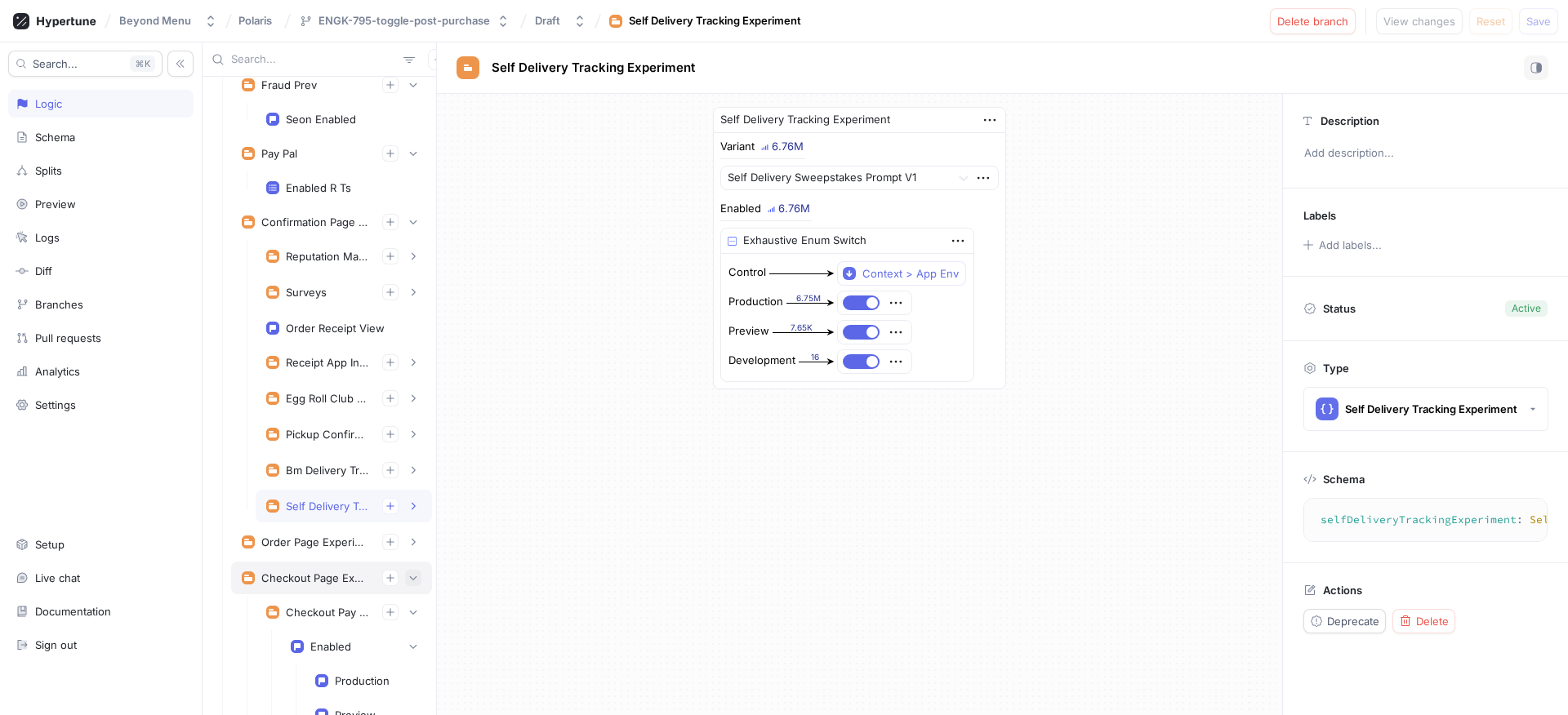
click at [405, 571] on button "button" at bounding box center [412, 578] width 16 height 16
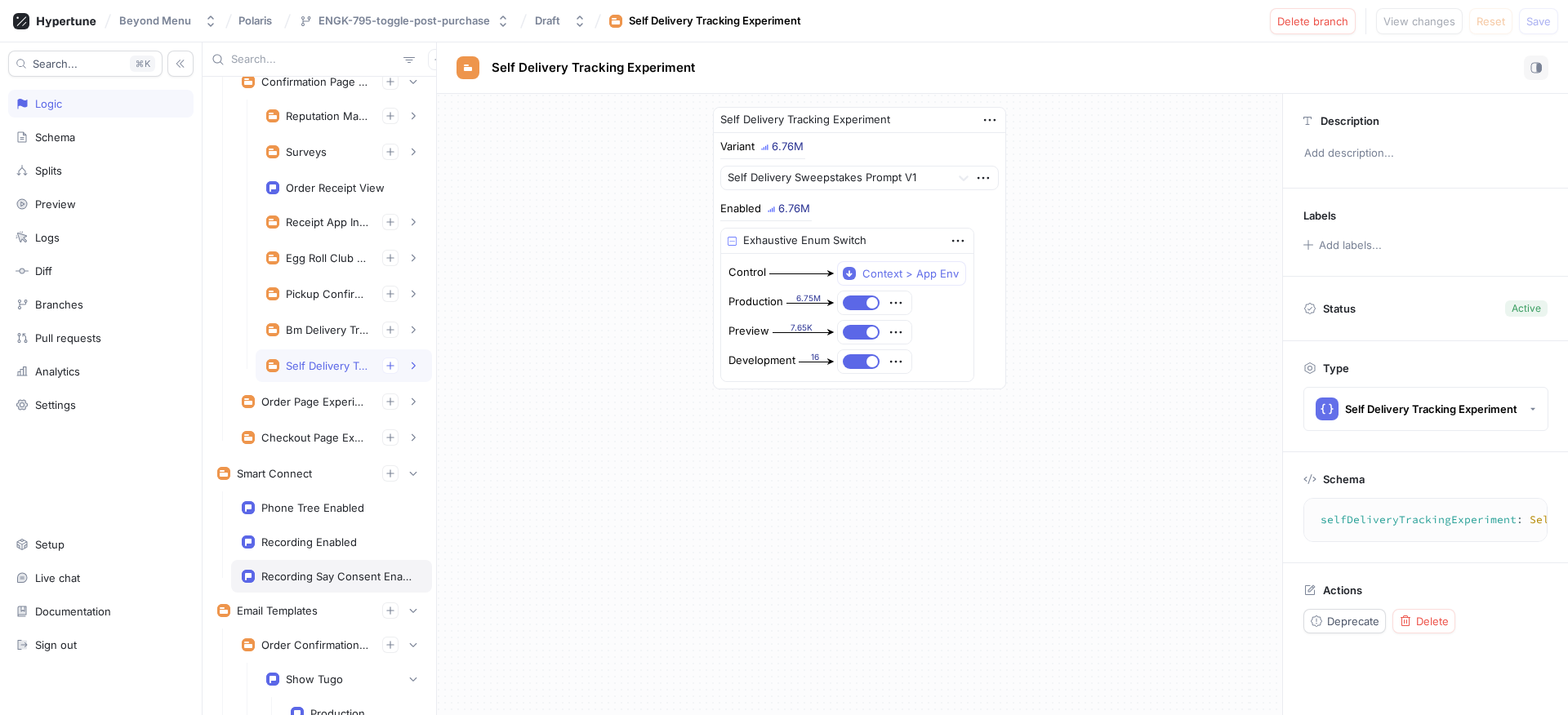
scroll to position [506, 0]
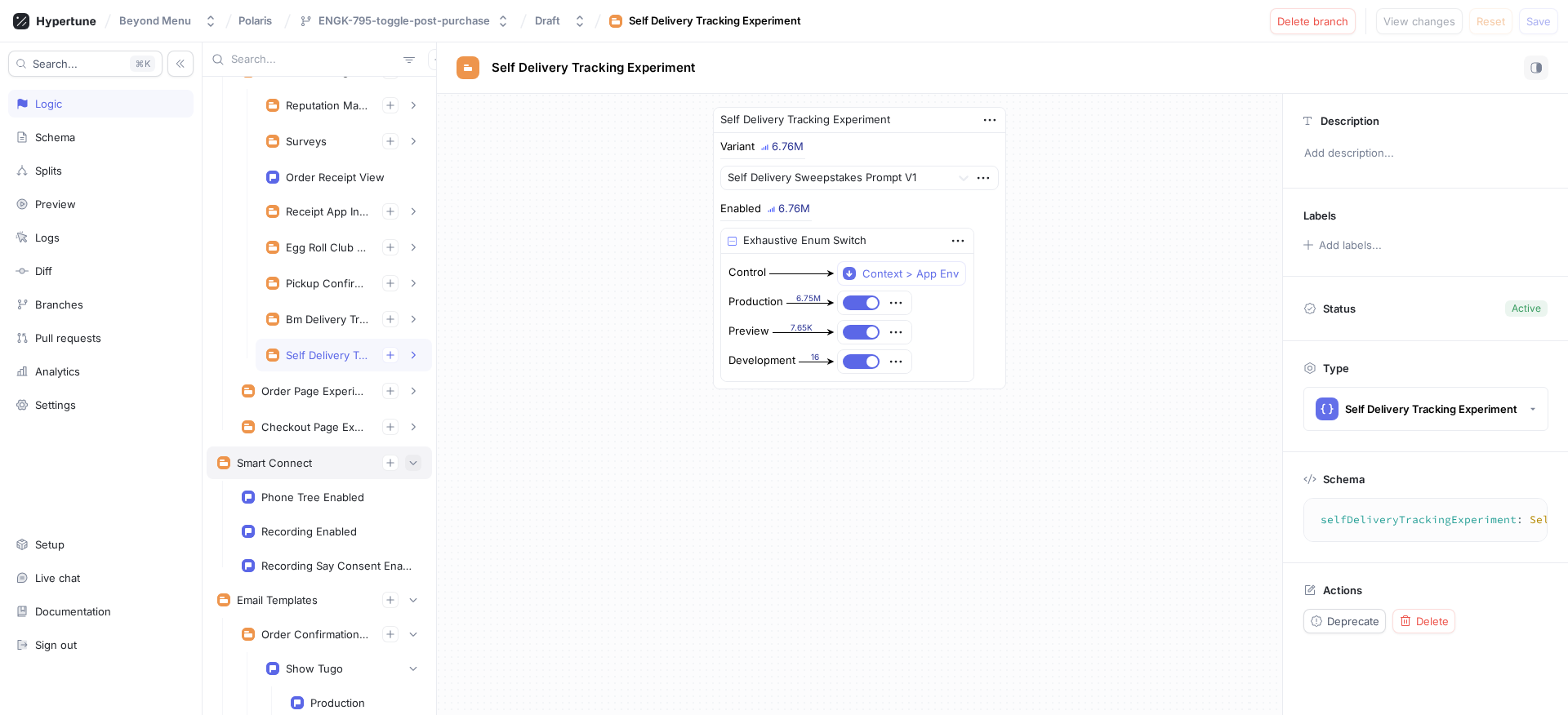
click at [405, 461] on button "button" at bounding box center [412, 462] width 16 height 16
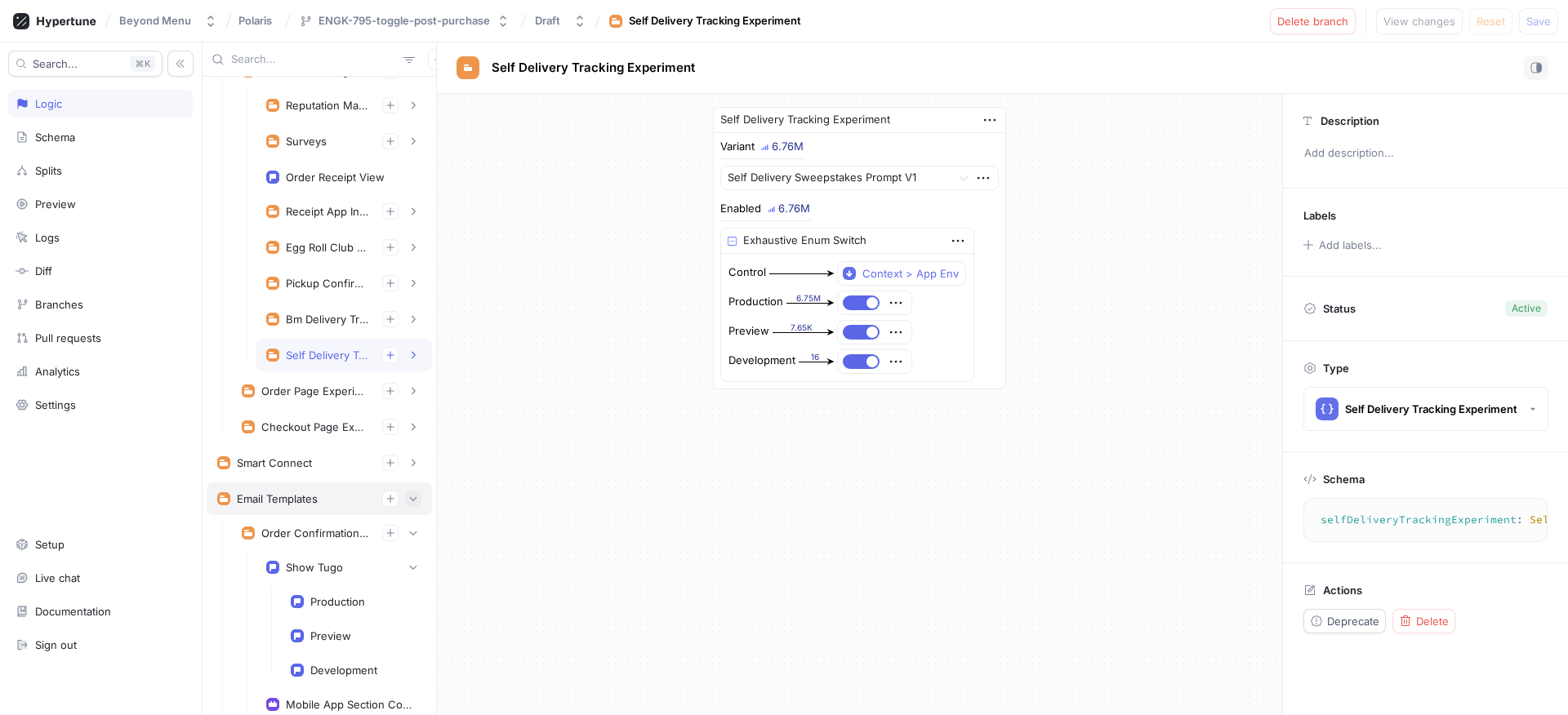
click at [408, 496] on icon "button" at bounding box center [413, 498] width 10 height 10
click at [405, 528] on button "button" at bounding box center [412, 534] width 16 height 16
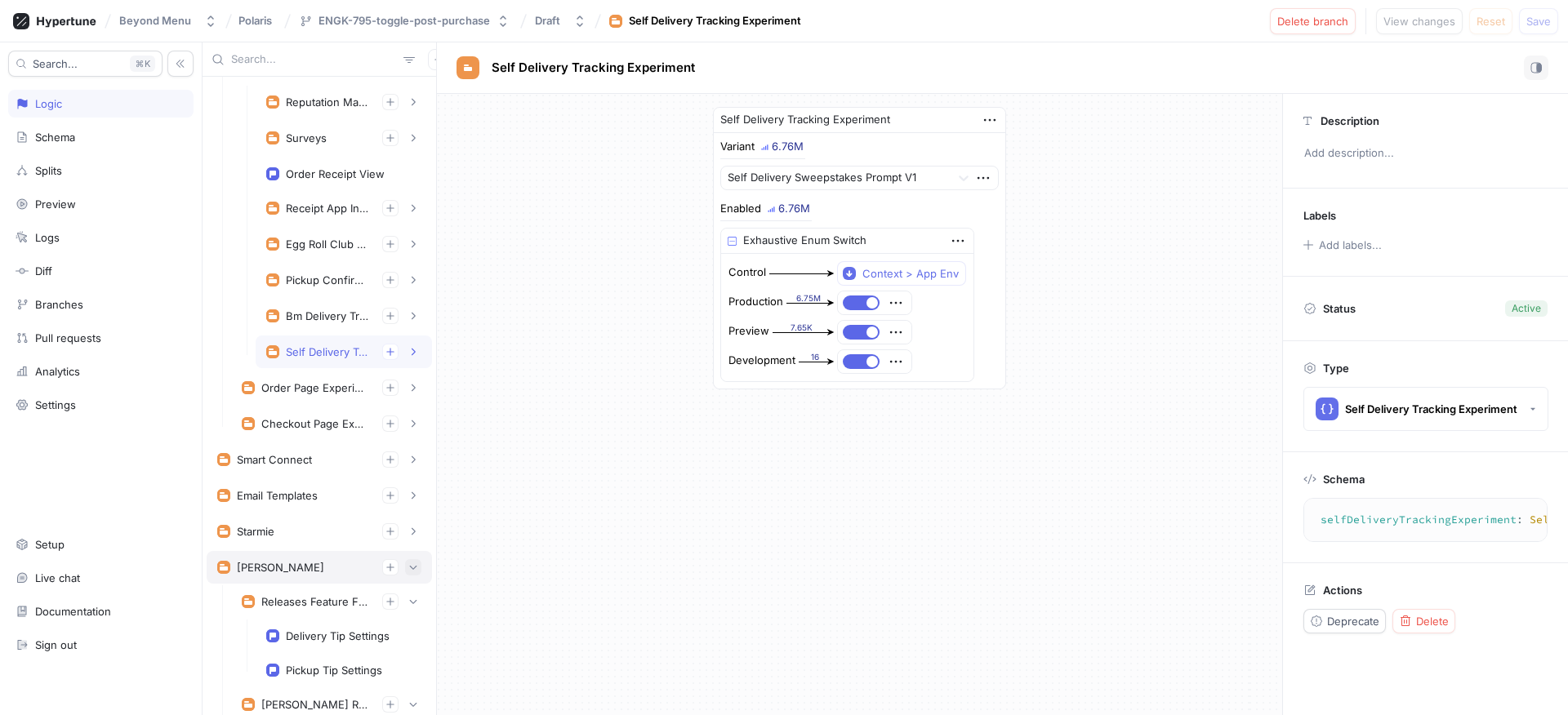
click at [408, 566] on icon "button" at bounding box center [413, 567] width 10 height 10
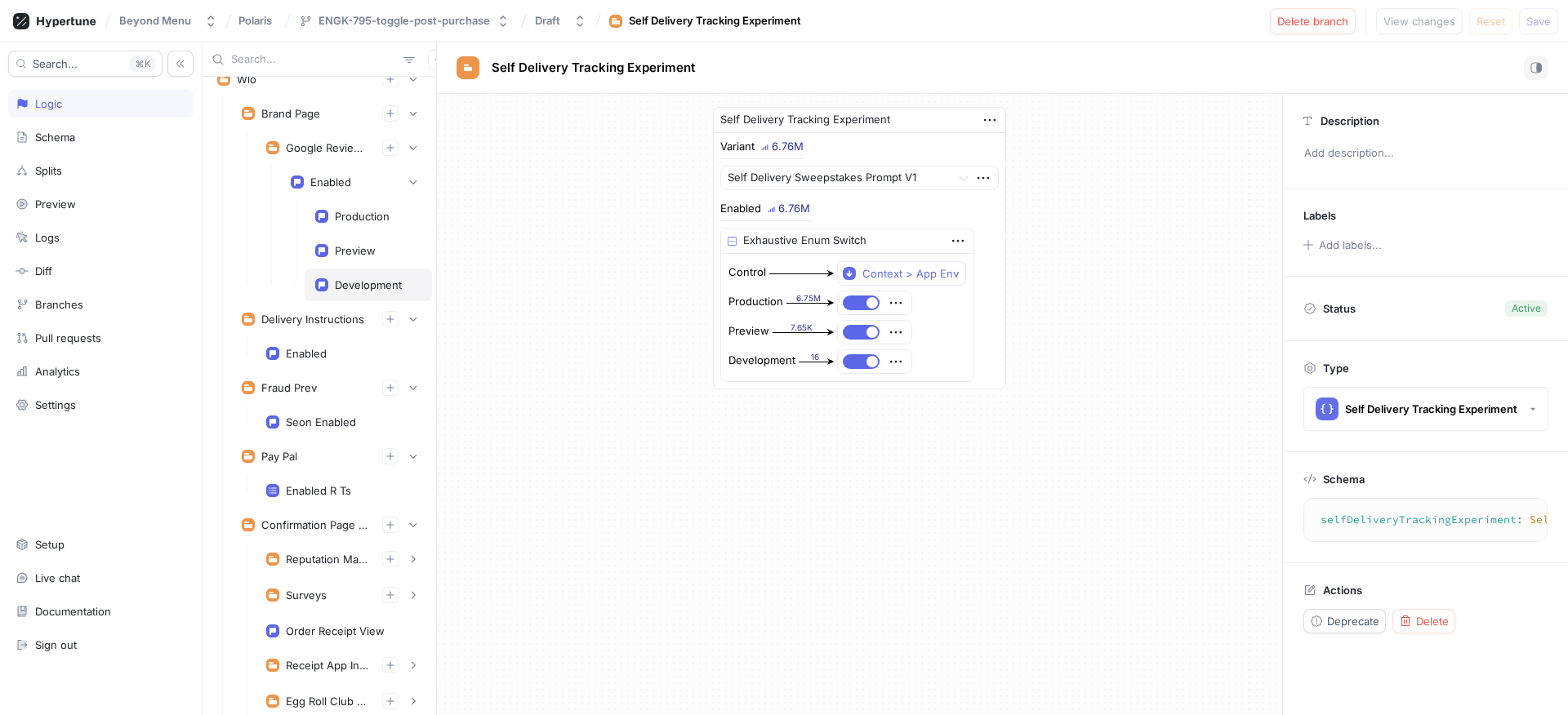
scroll to position [0, 0]
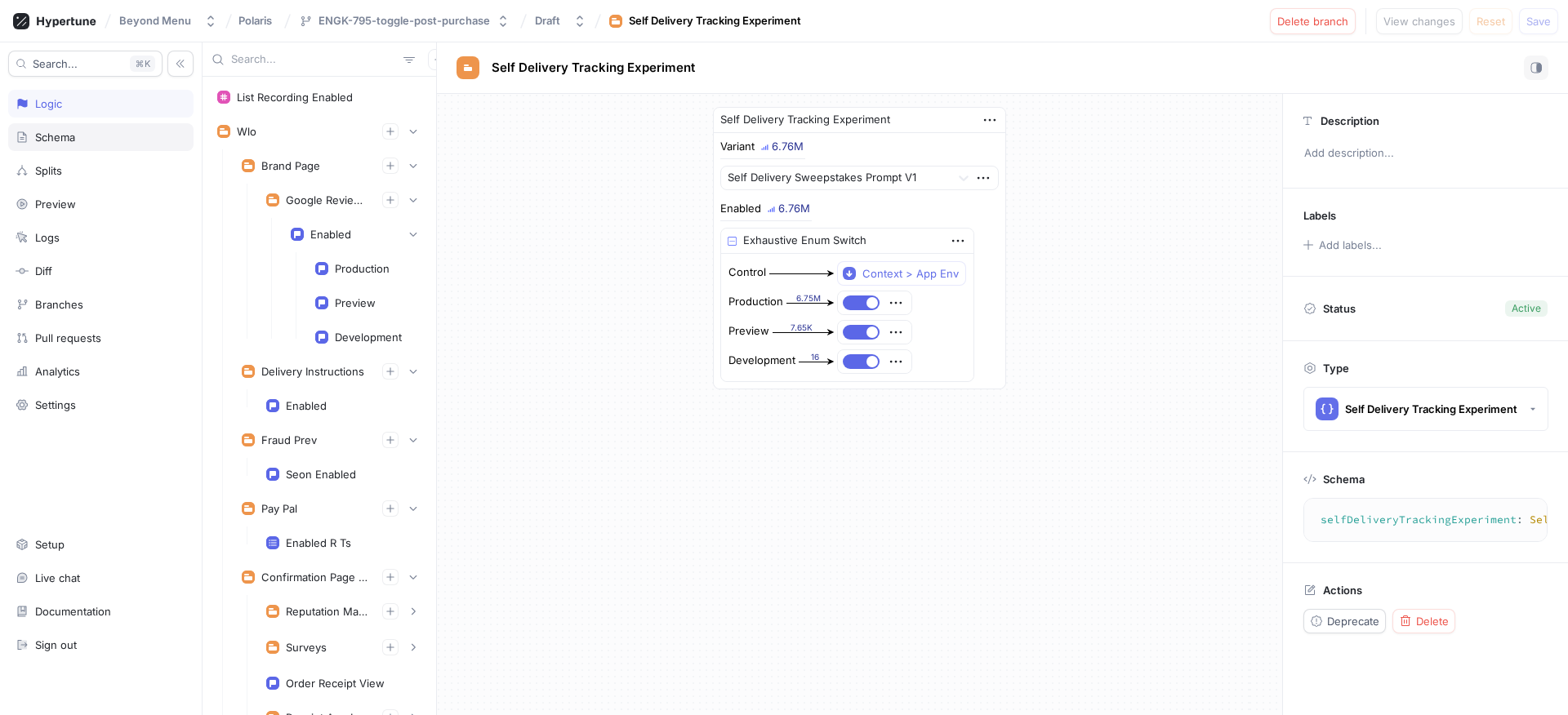
click at [62, 128] on div "Schema" at bounding box center [101, 136] width 186 height 28
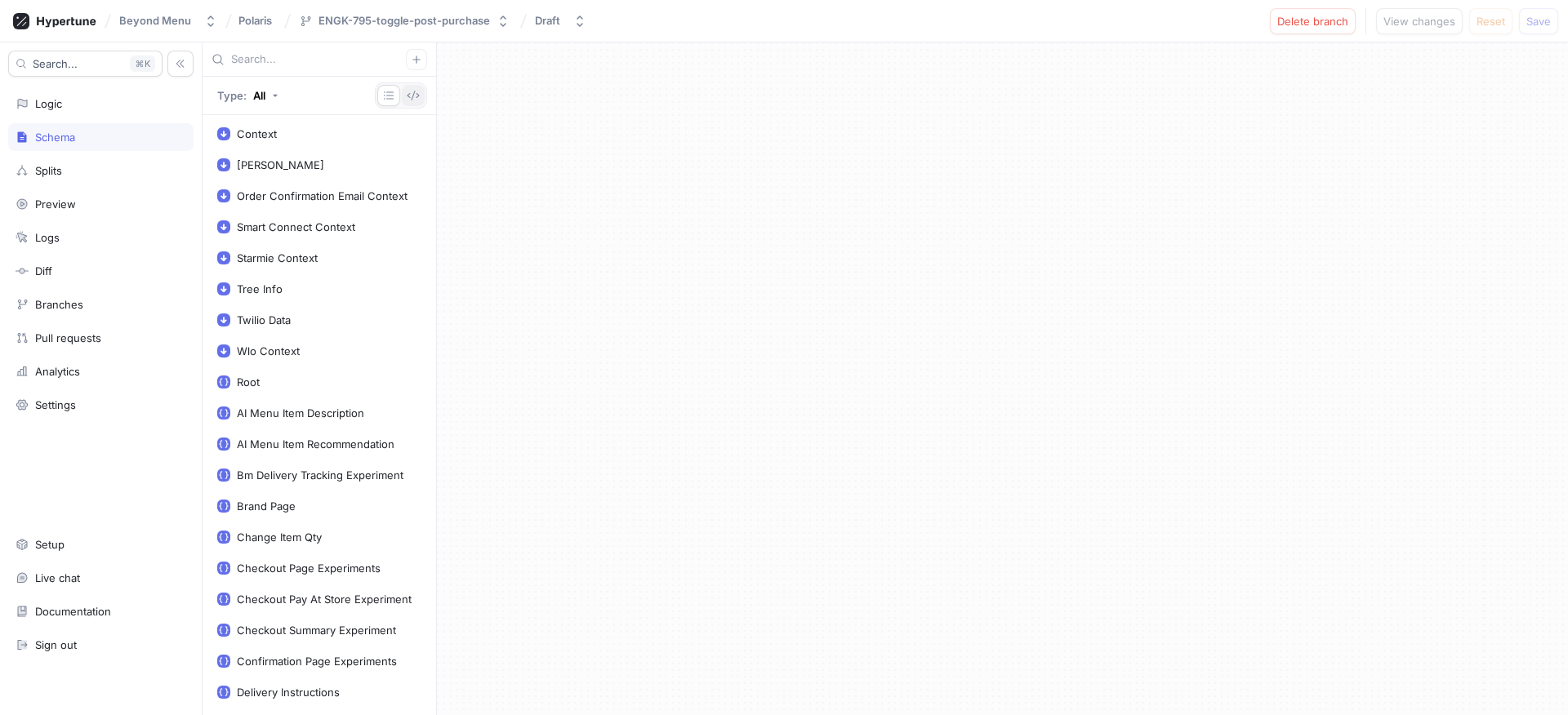
click at [403, 98] on button "button" at bounding box center [413, 96] width 23 height 21
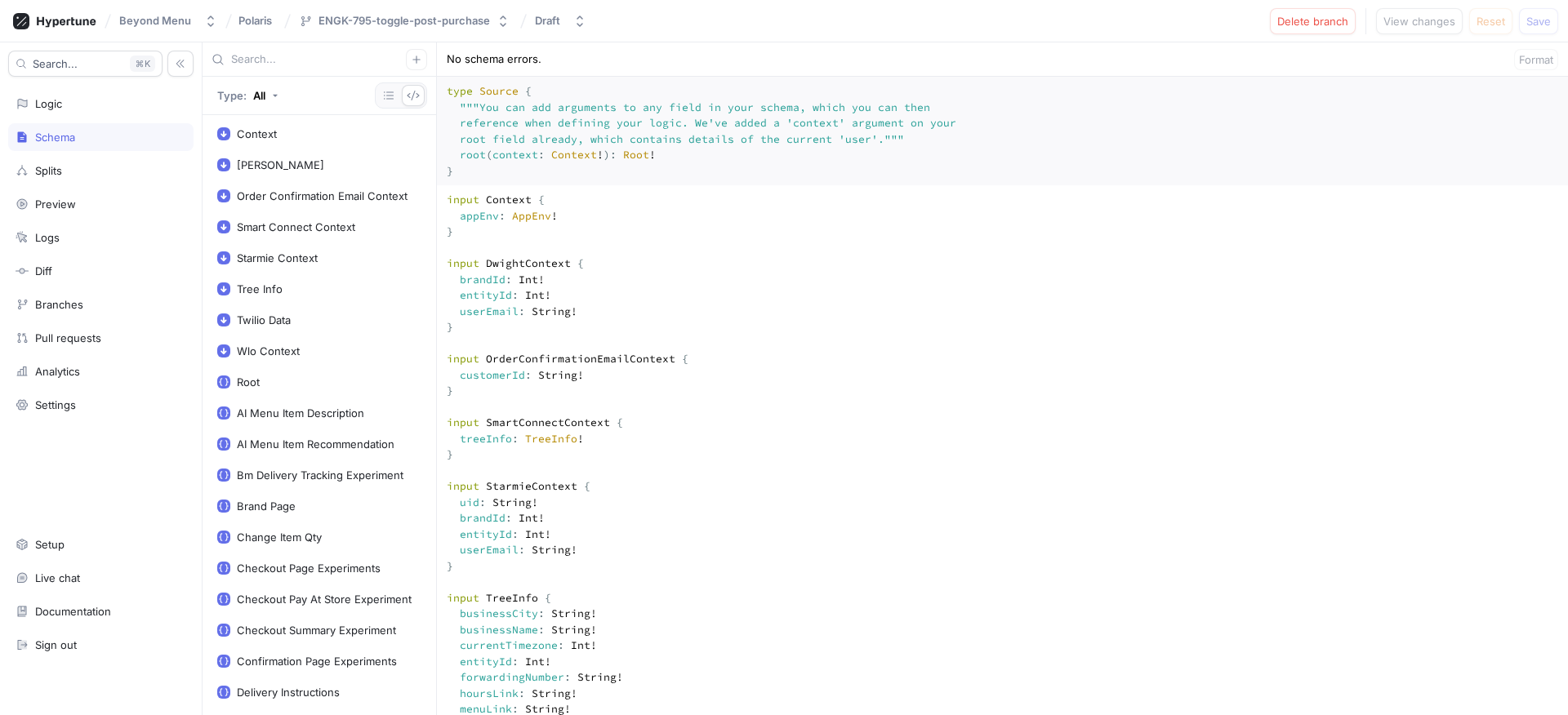
scroll to position [2001, 0]
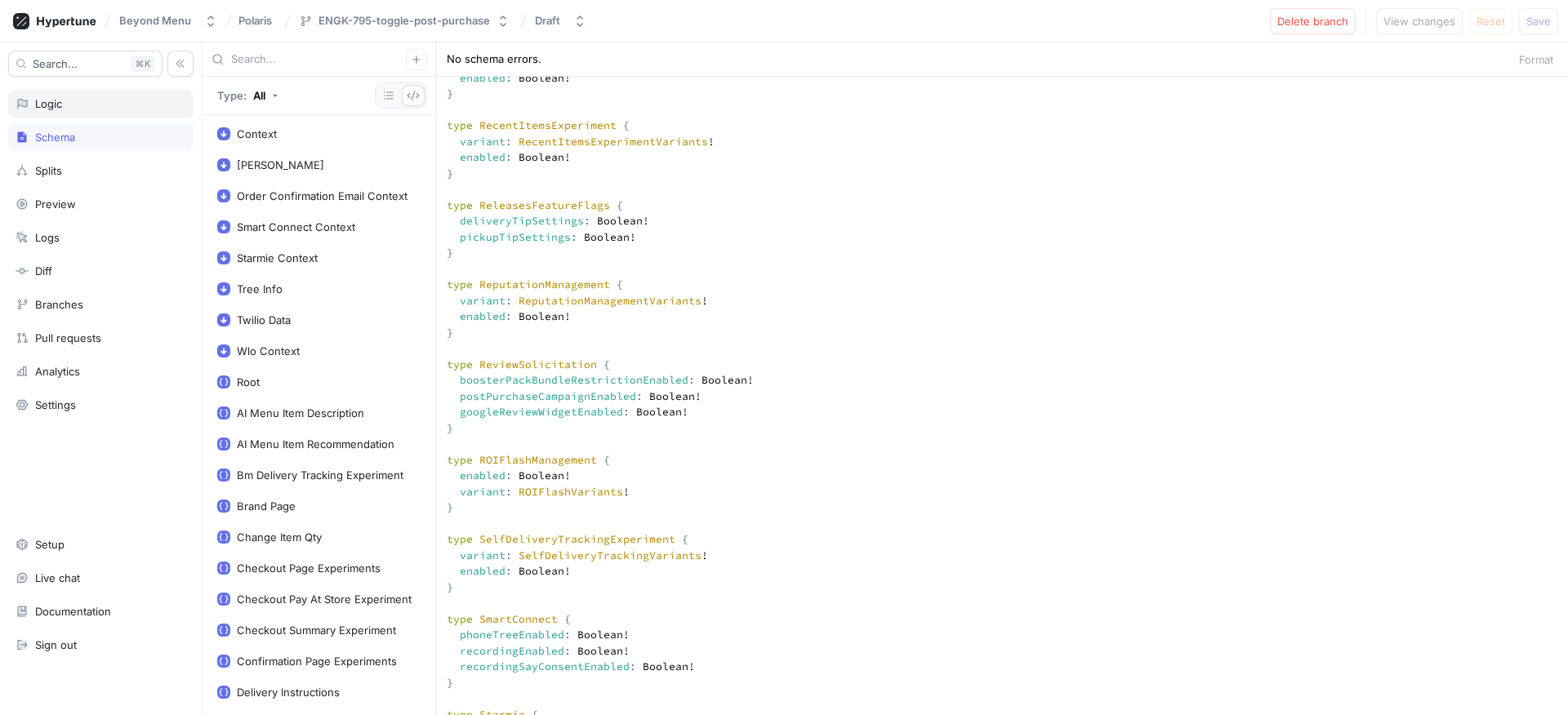
click at [45, 111] on div "Logic" at bounding box center [101, 104] width 186 height 28
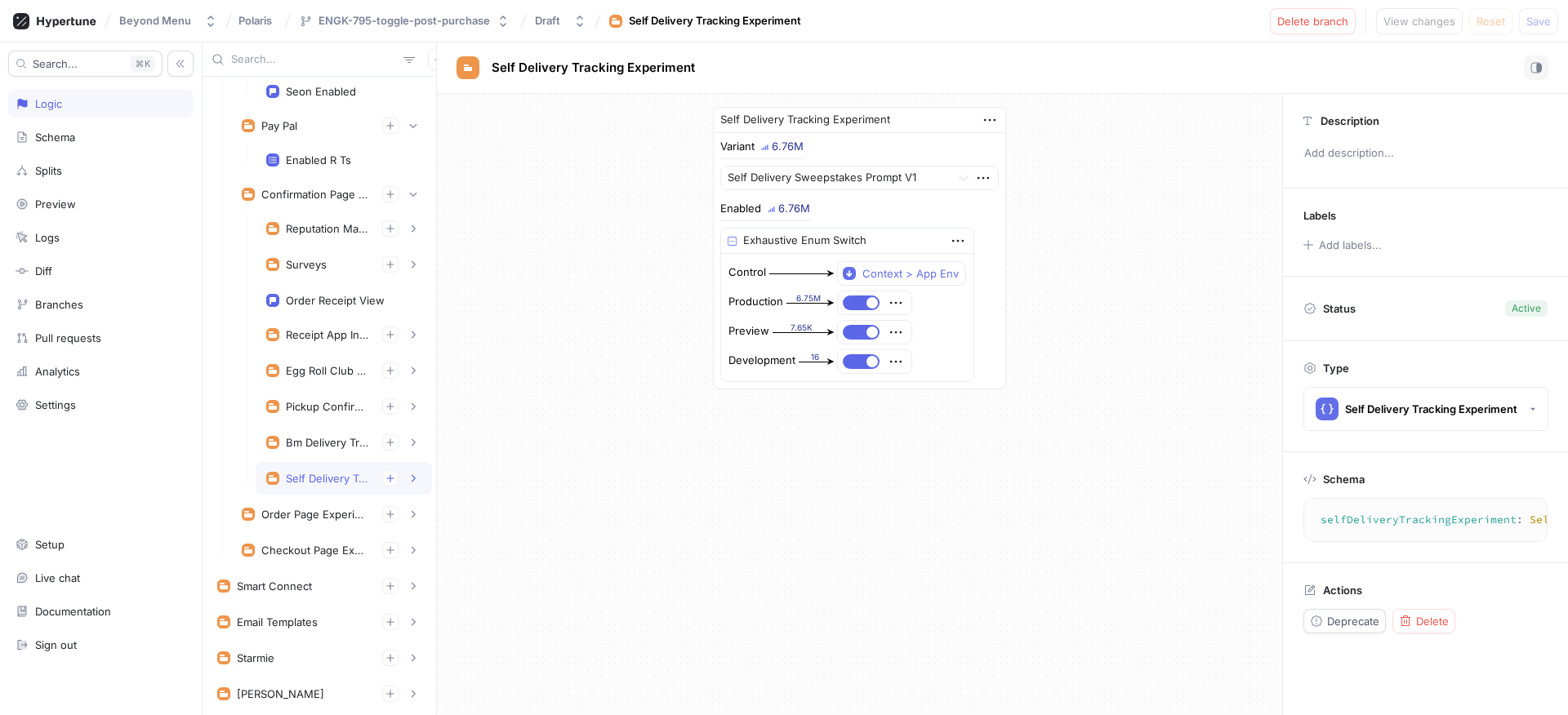
scroll to position [390, 0]
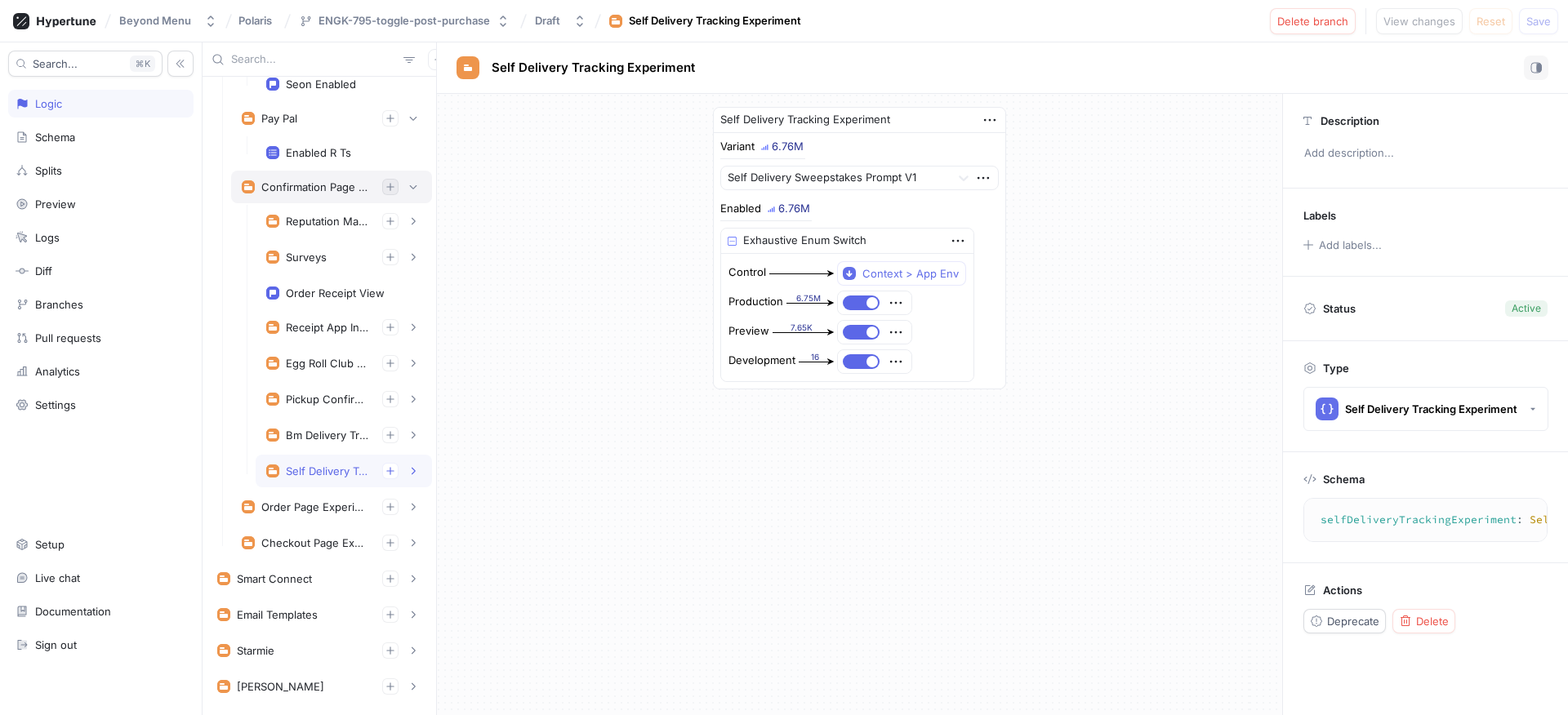
click at [385, 187] on icon "button" at bounding box center [390, 187] width 10 height 10
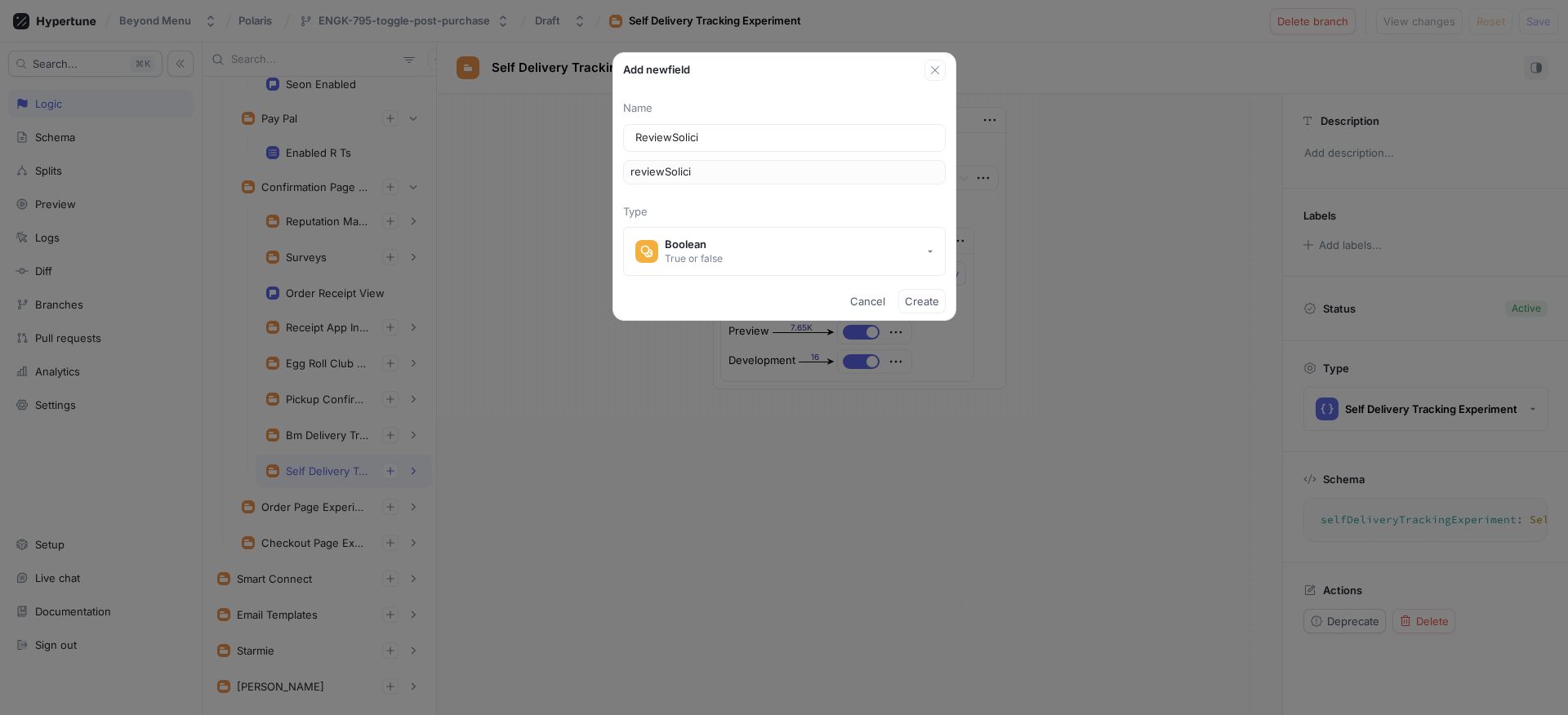
type input "ReviewSolicit"
type input "reviewSolicit"
type input "ReviewSolicita"
type input "reviewSolicita"
type input "ReviewSolicitat"
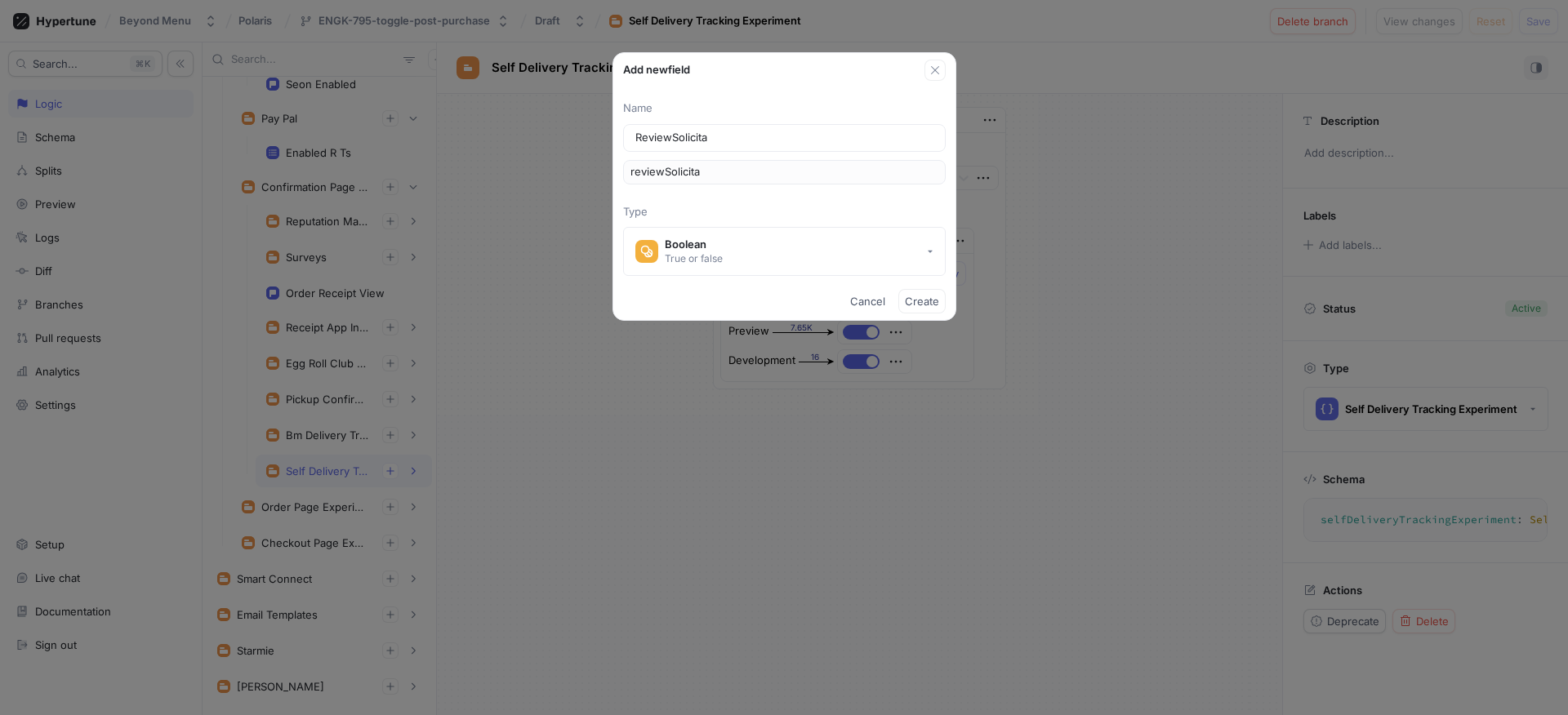
type input "reviewSolicitat"
type input "ReviewSolicitati"
type input "reviewSolicitati"
type input "ReviewSolicitatio"
type input "reviewSolicitatio"
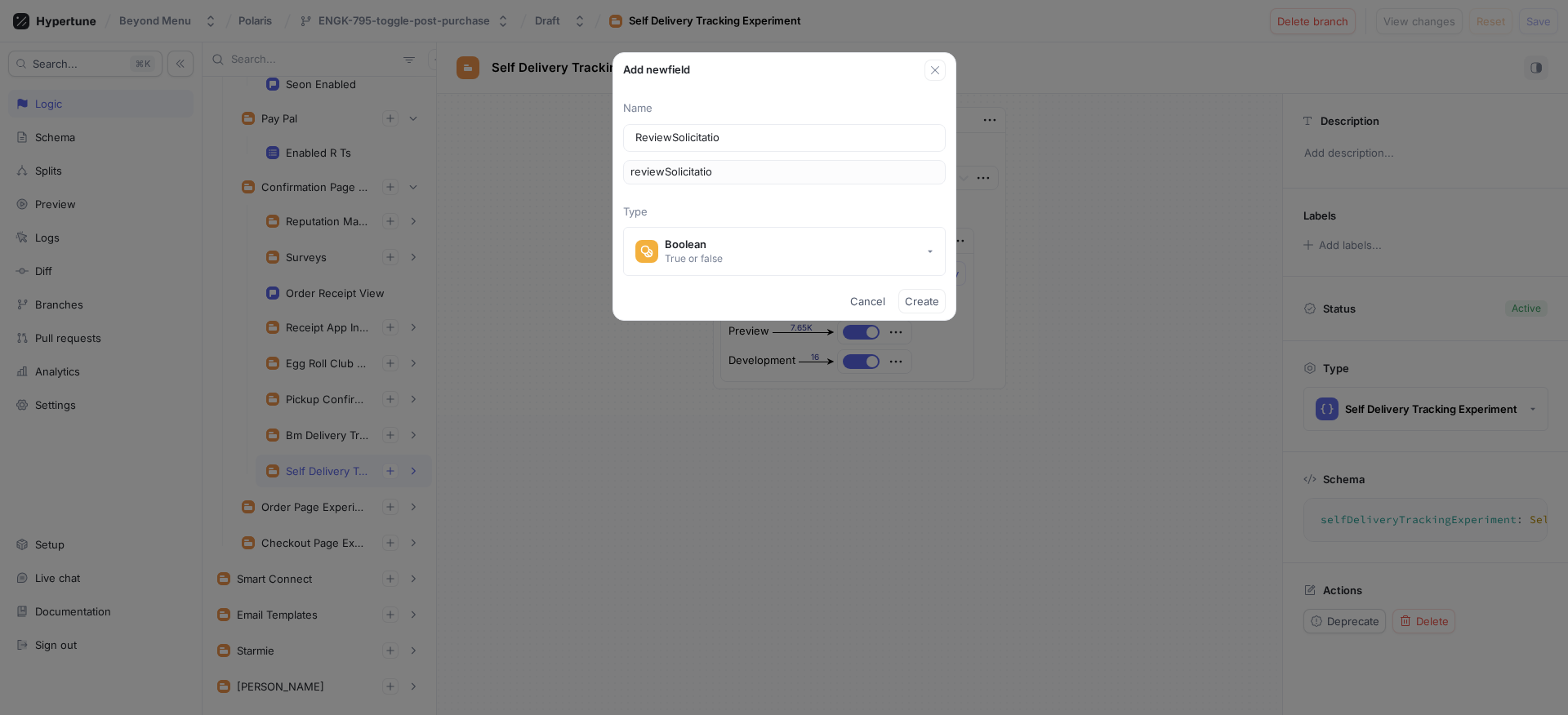
type input "ReviewSolicitation"
type input "reviewSolicitation"
click at [807, 264] on button "Boolean True or false" at bounding box center [784, 252] width 322 height 49
type input "ReviewSolicitation"
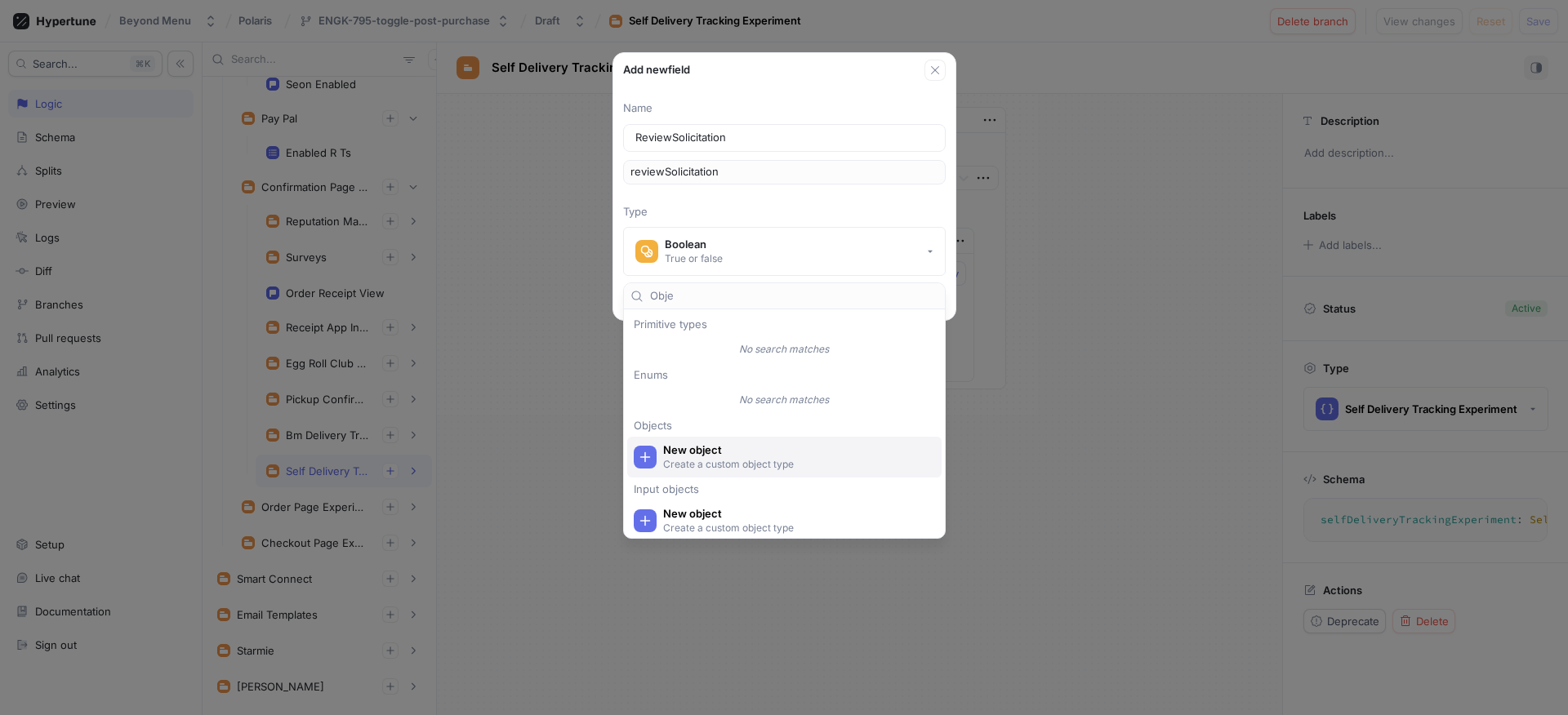
type input "Obje"
click at [767, 444] on span "New object" at bounding box center [795, 450] width 263 height 14
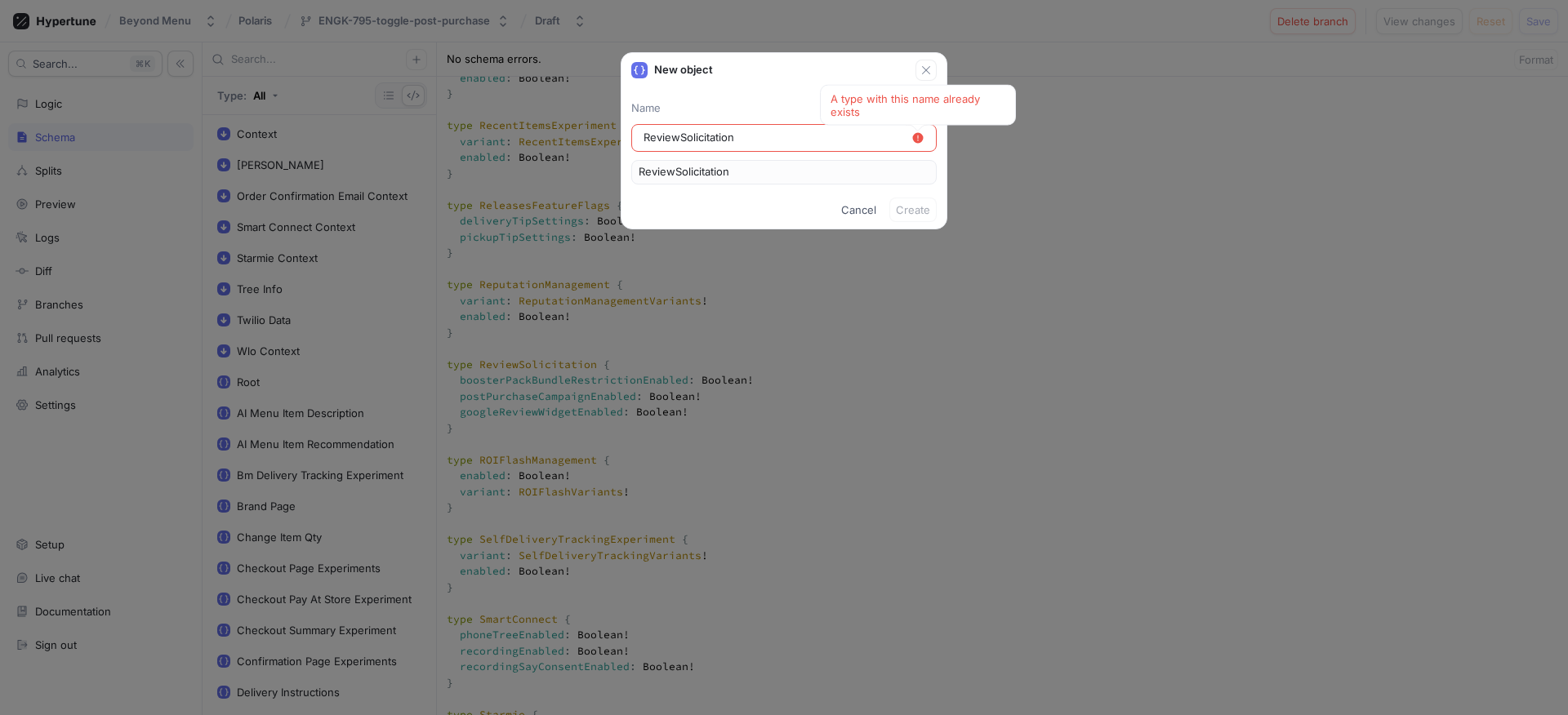
click at [645, 134] on input "ReviewSolicitation" at bounding box center [777, 137] width 268 height 16
type input "WReviewSolicitation"
type input "W;ReviewSolicitation"
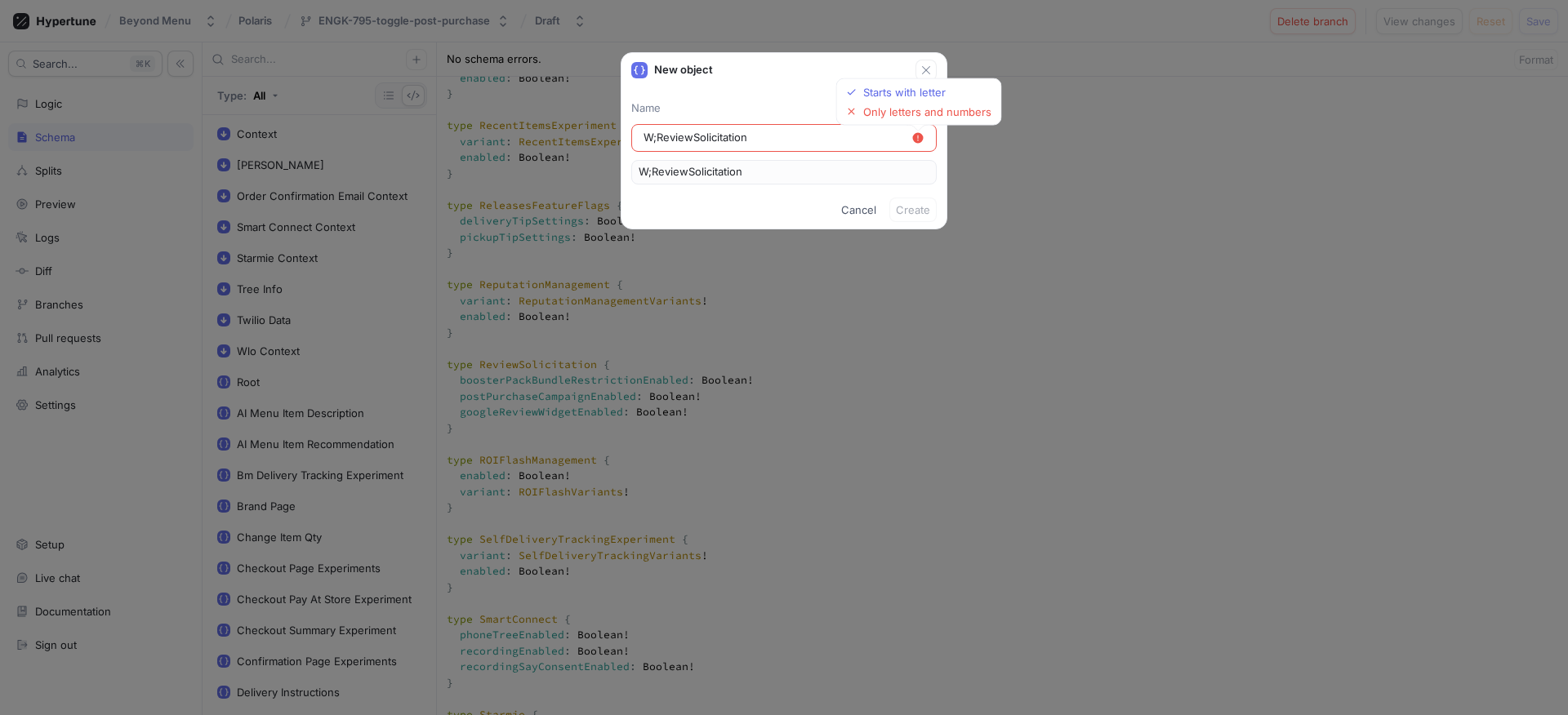
type input "W;pReviewSolicitation"
type input "W;ReviewSolicitation"
type input "WReviewSolicitation"
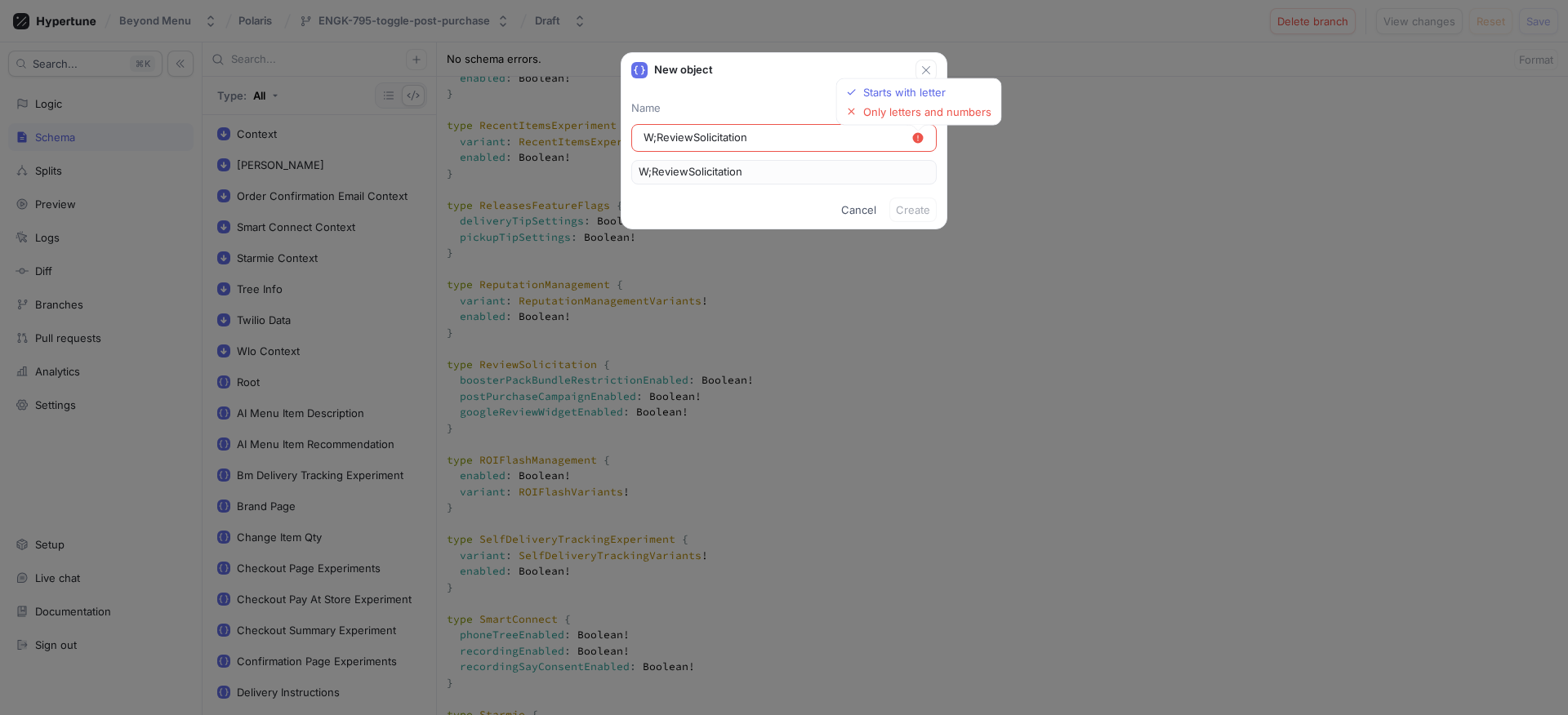
type input "WReviewSolicitation"
type input "WlReviewSolicitation"
type input "WlpReviewSolicitation"
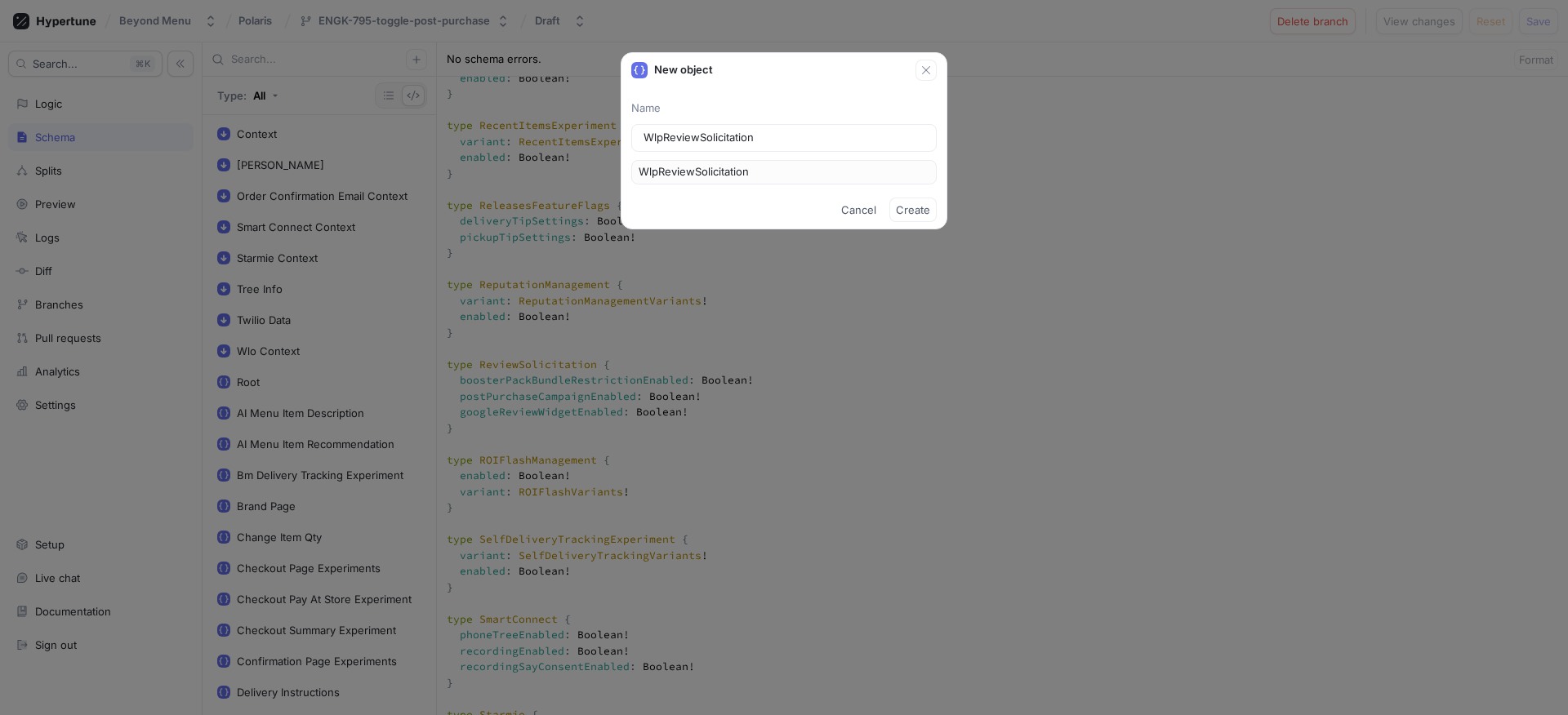
type input "WlReviewSolicitation"
type input "WReviewSolicitation"
type input "ReviewSolicitation"
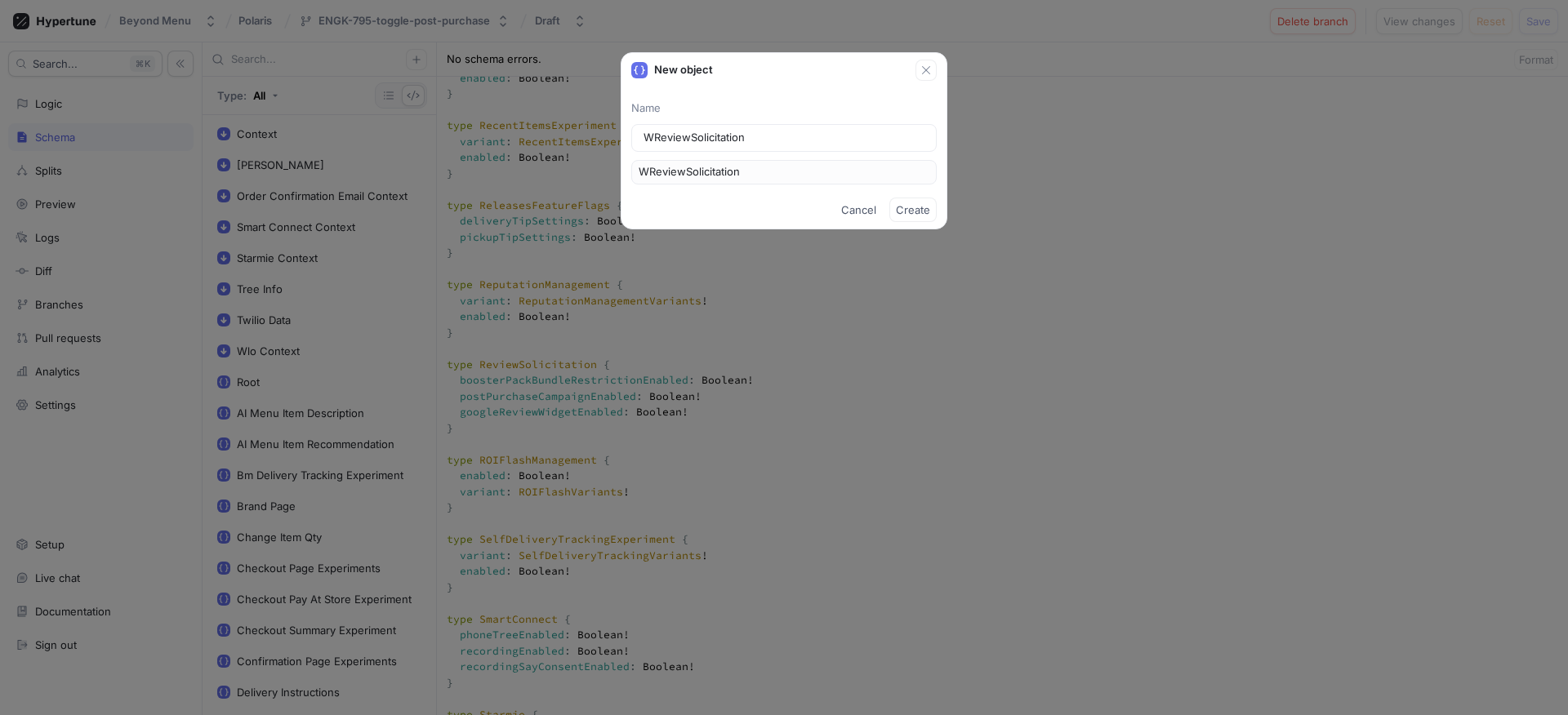
type input "ReviewSolicitation"
type input "CReviewSolicitation"
type input "CoReviewSolicitation"
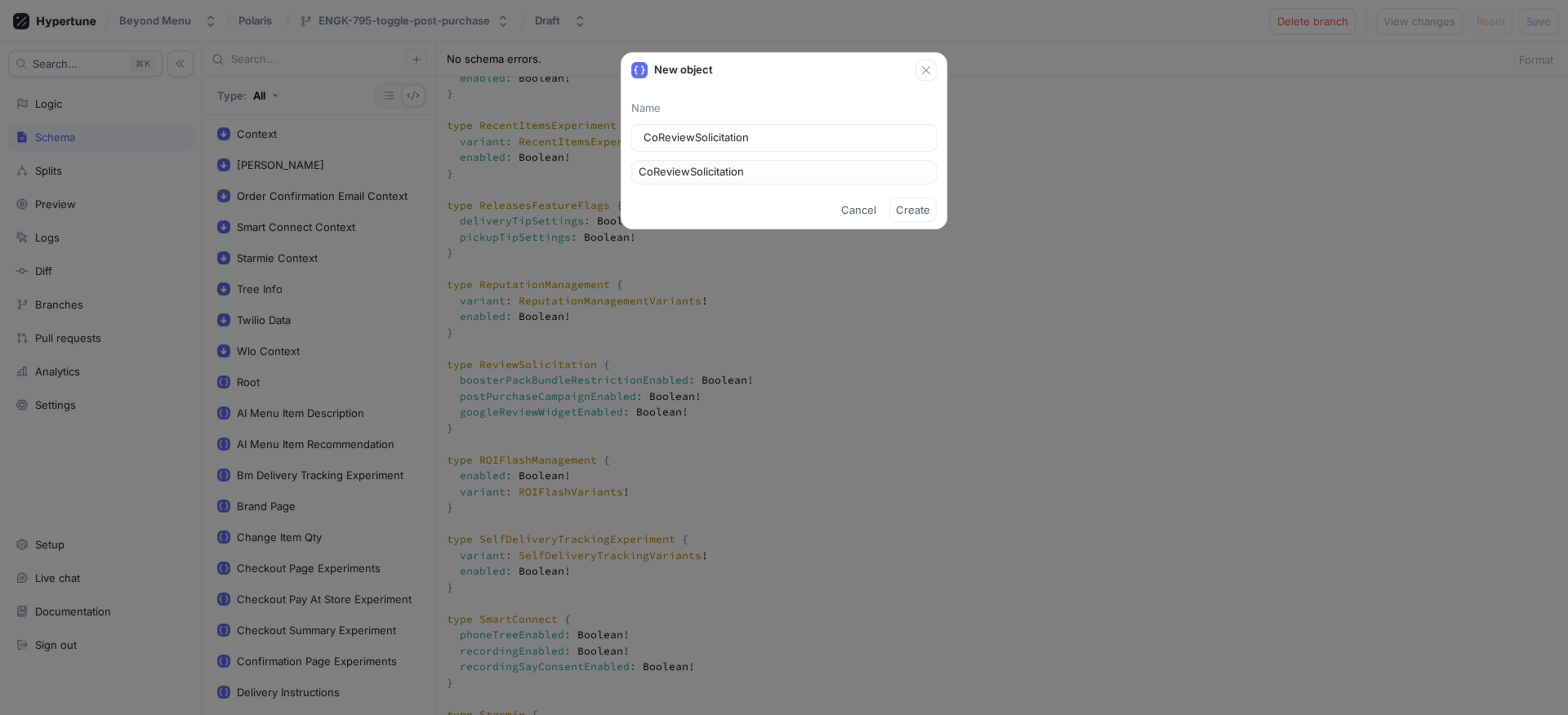
type input "ConReviewSolicitation"
type input "ConfReviewSolicitation"
type input "ConfiReviewSolicitation"
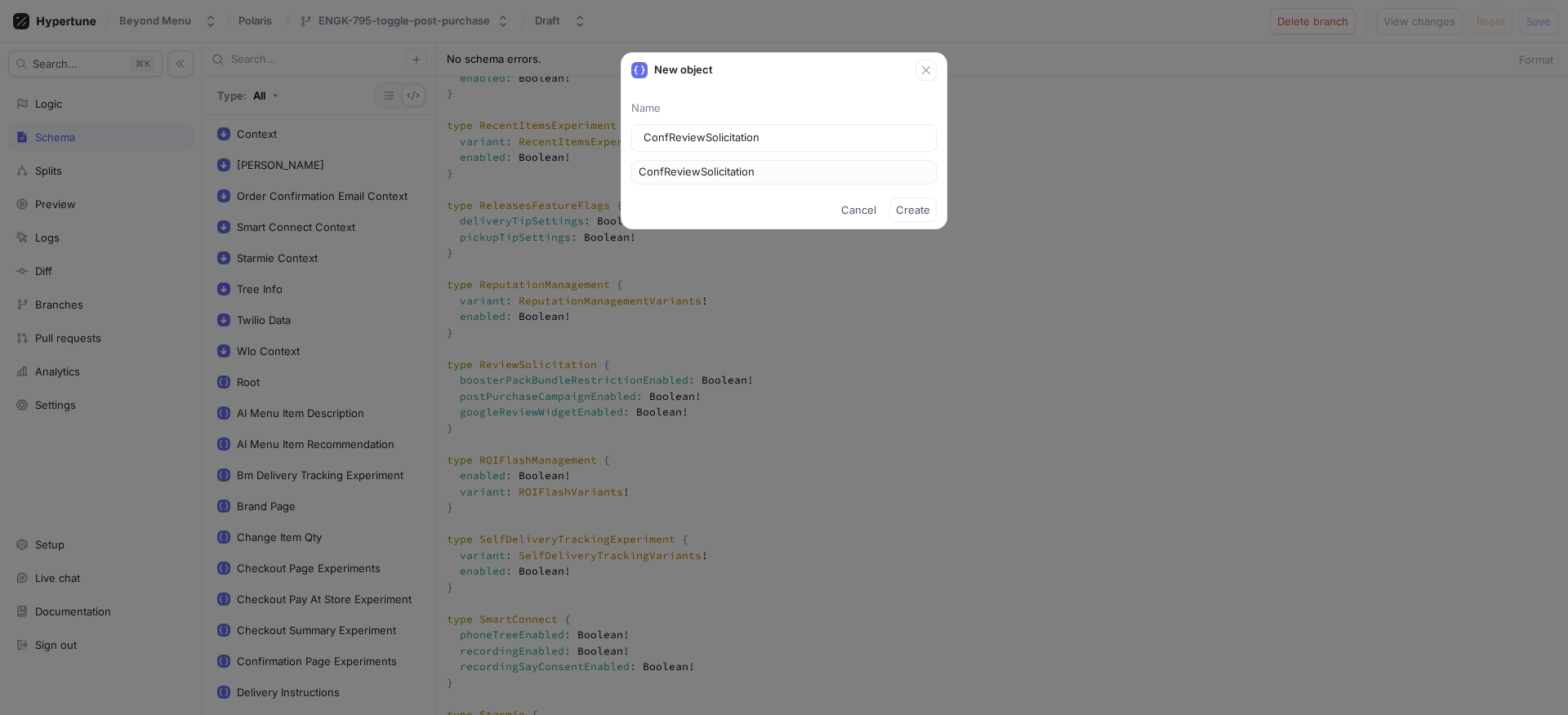
type input "ConfiReviewSolicitation"
type input "ConfirReviewSolicitation"
type input "ConfirmReviewSolicitation"
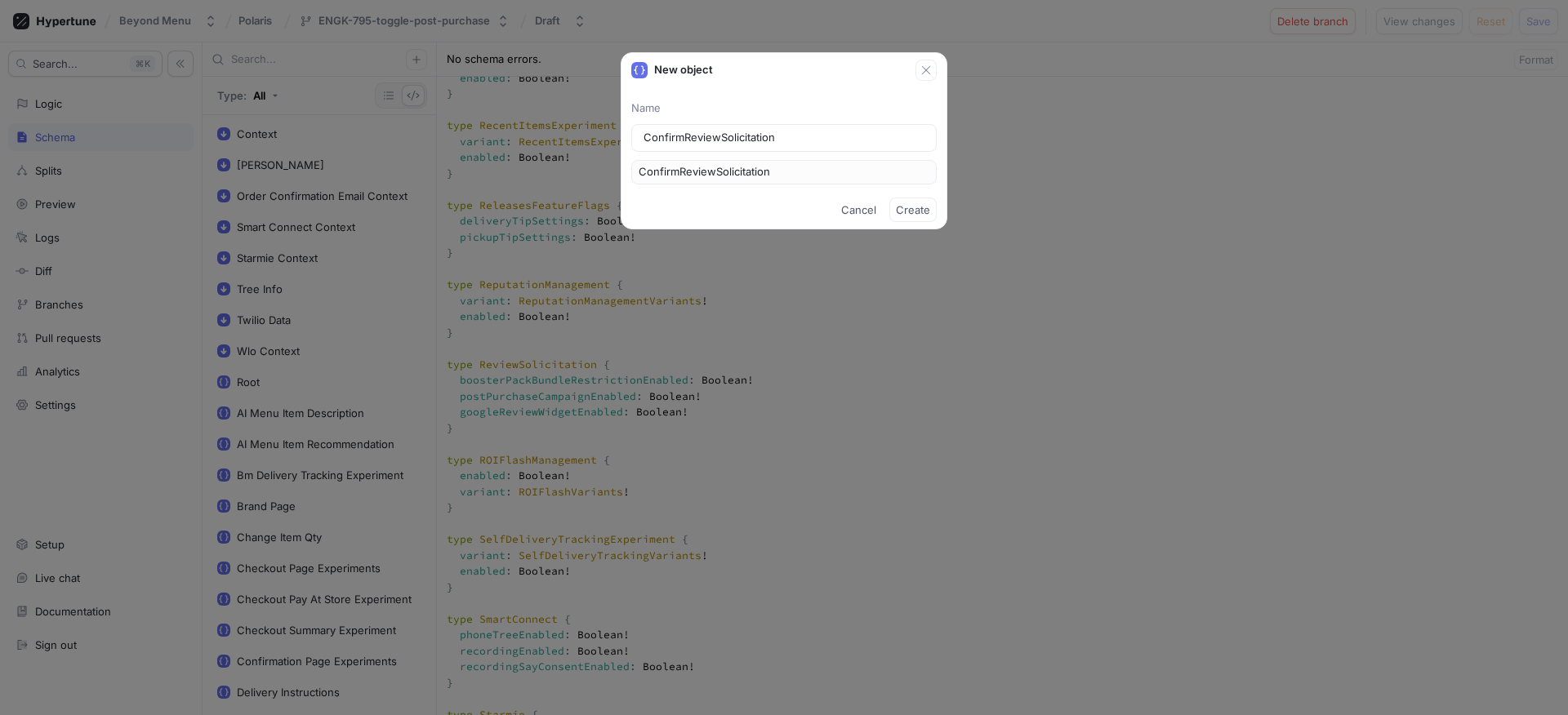
type input "ConfirmaReviewSolicitation"
type input "ConfirmatReviewSolicitation"
type input "ConfirmatiReviewSolicitation"
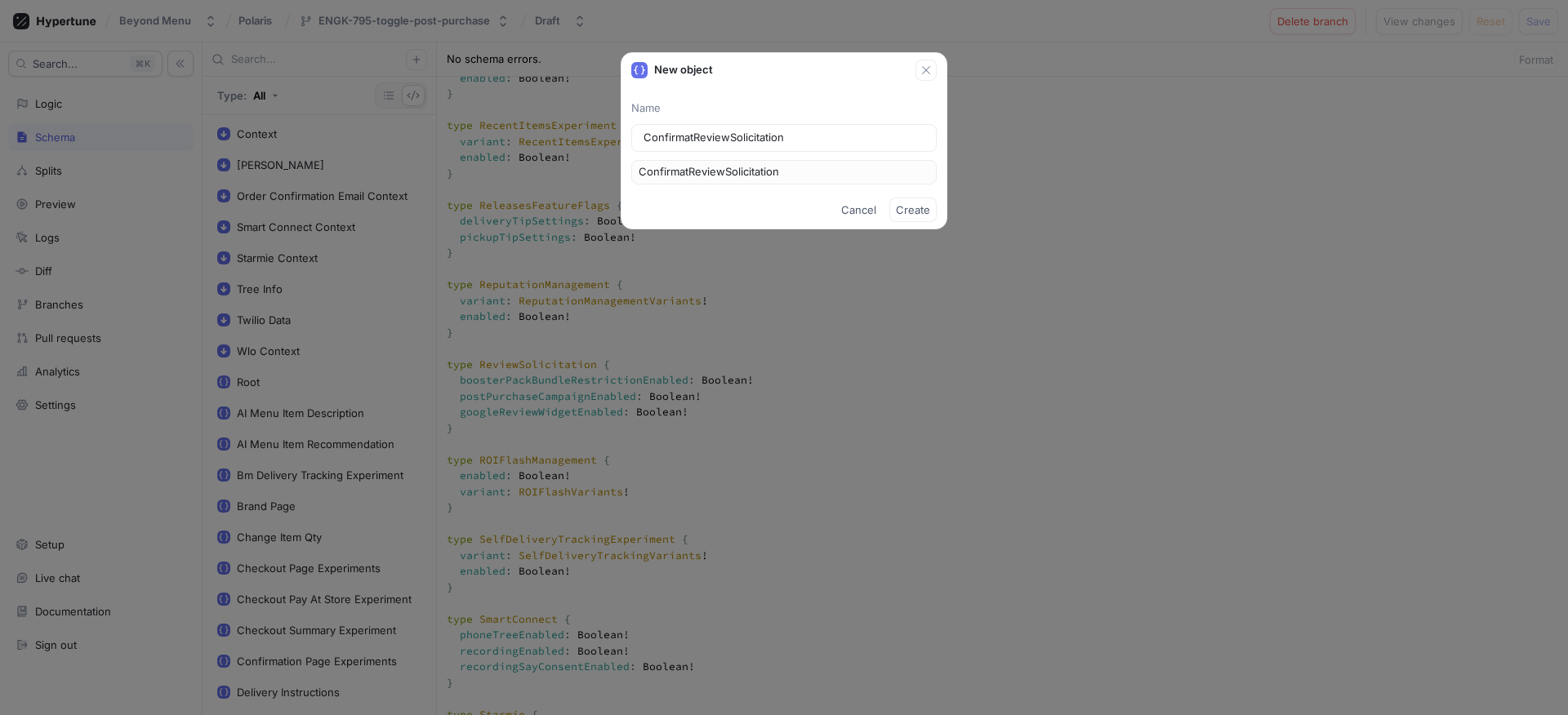
type input "ConfirmatiReviewSolicitation"
type input "ConfirmatioReviewSolicitation"
type input "ConfirmatiReviewSolicitation"
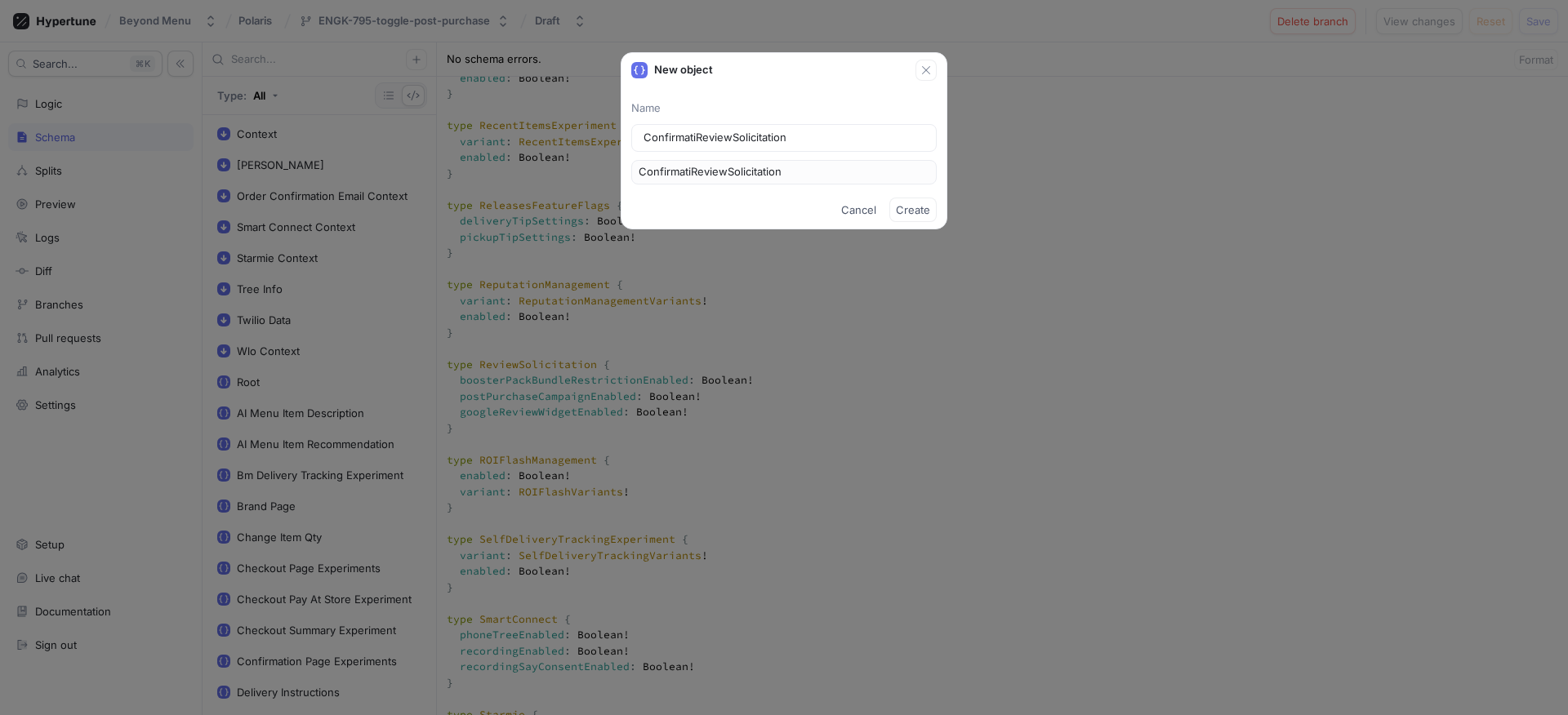
type input "ConfirmatReviewSolicitation"
type input "ConfirmaReviewSolicitation"
type input "ConfirmReviewSolicitation"
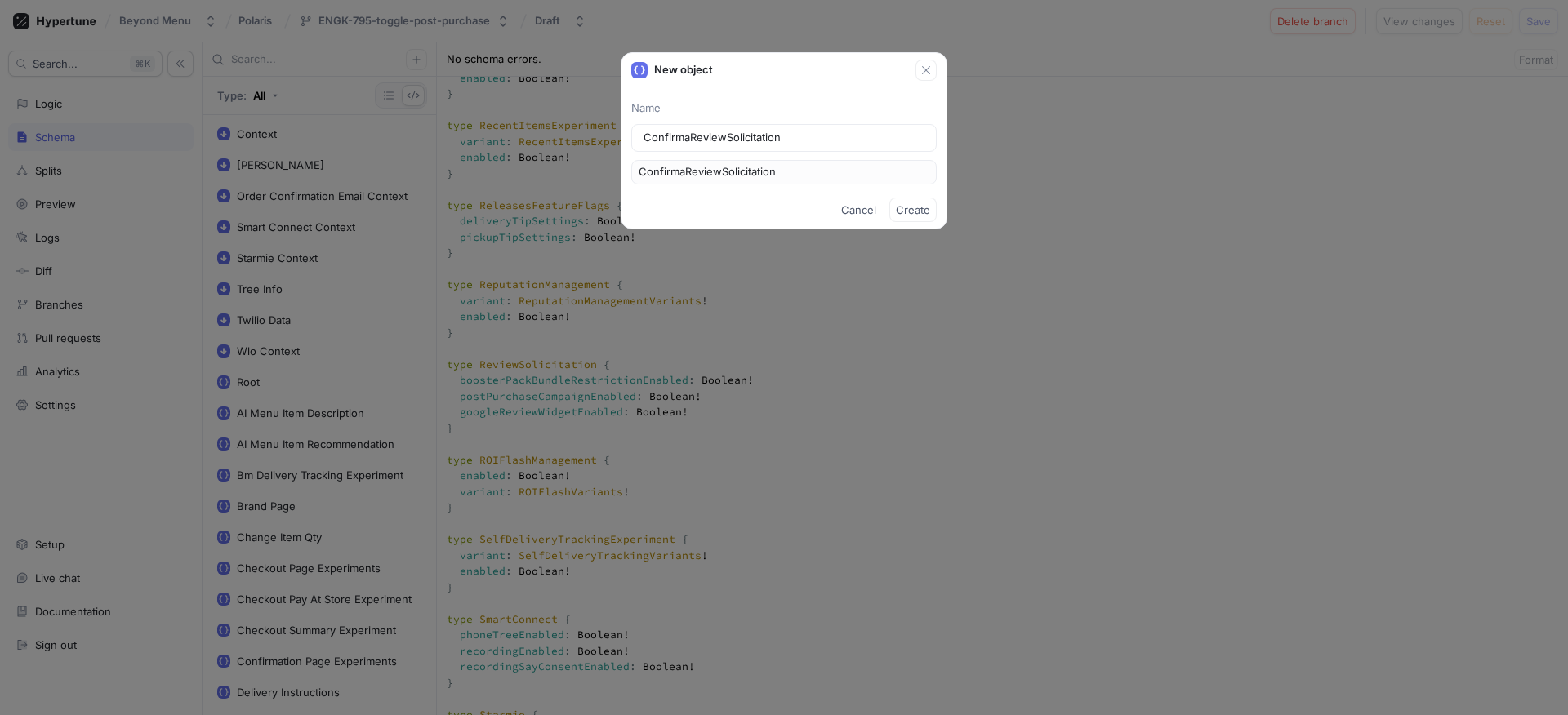
type input "ConfirmReviewSolicitation"
type input "ConfirReviewSolicitation"
type input "ConfiReviewSolicitation"
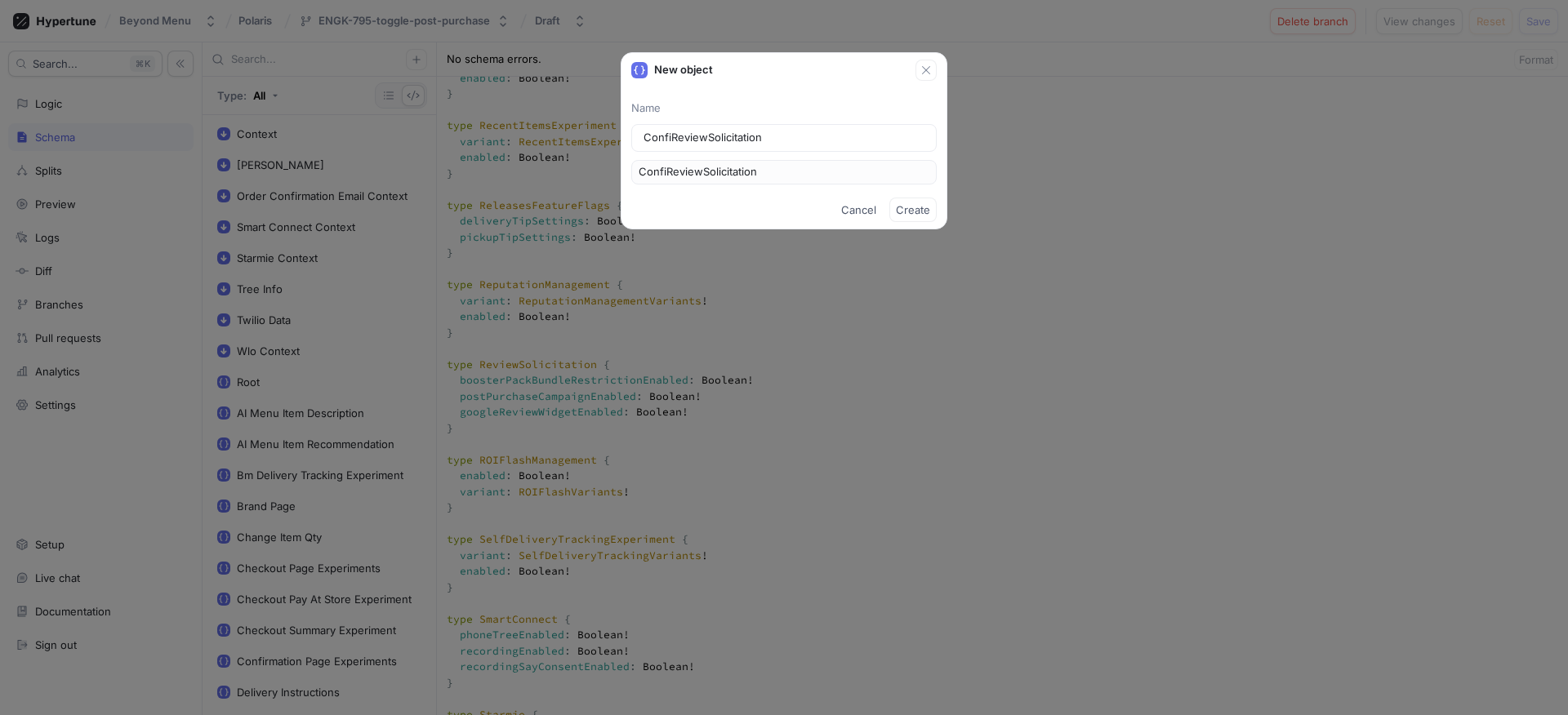
type input "ConfReviewSolicitation"
type input "ConReviewSolicitation"
type input "CoReviewSolicitation"
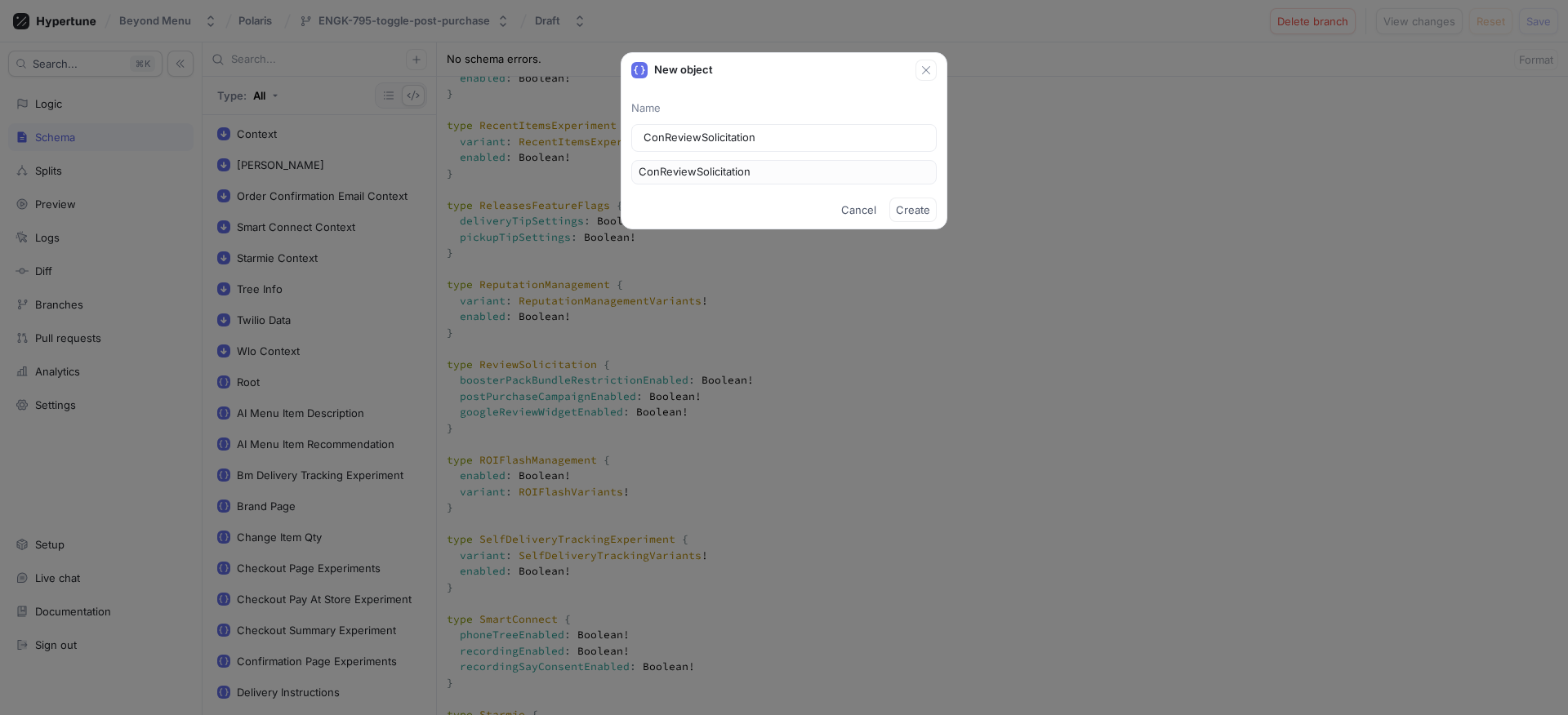
type input "CoReviewSolicitation"
type input "CReviewSolicitation"
type input "ReviewSolicitation"
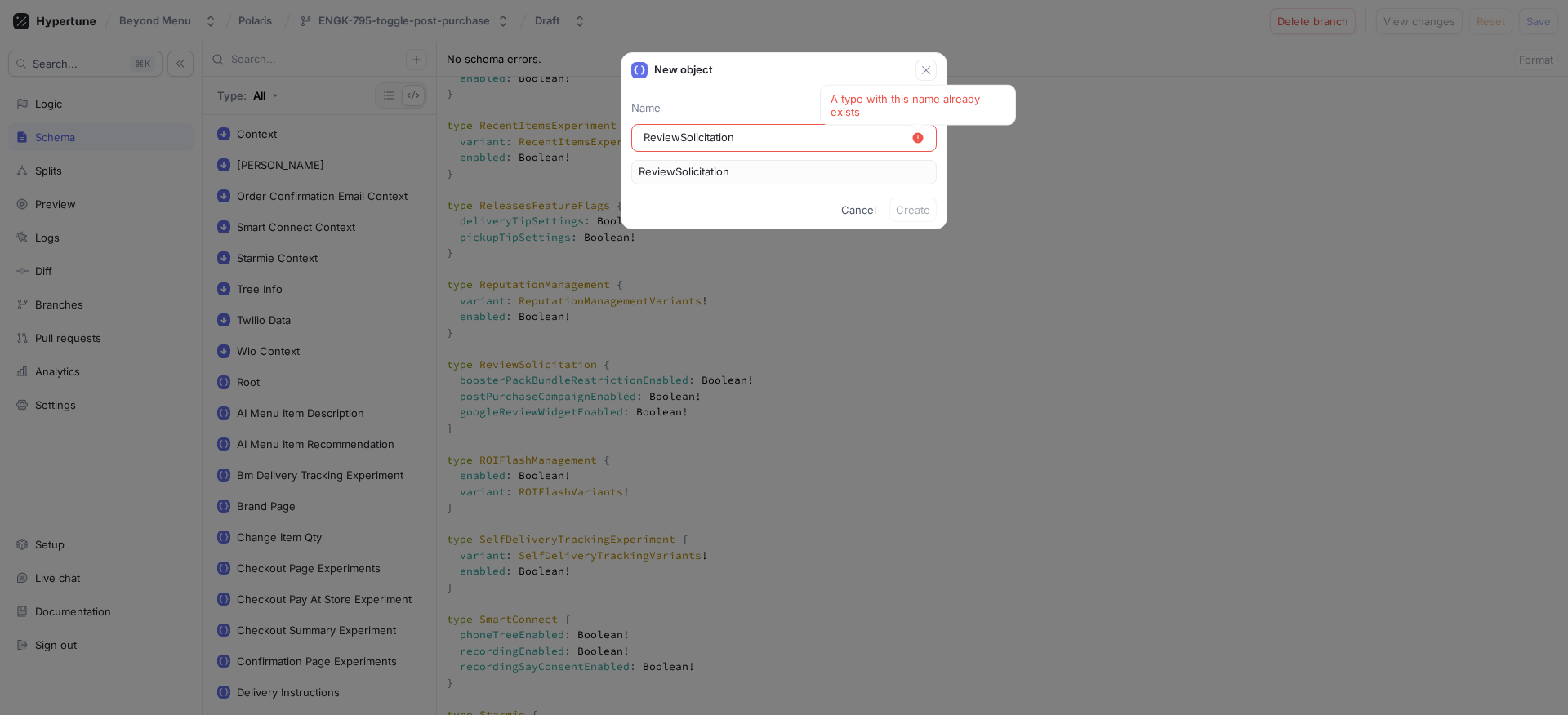
type input "WReviewSolicitation"
type input "WlReviewSolicitation"
type input "WloReviewSolicitation"
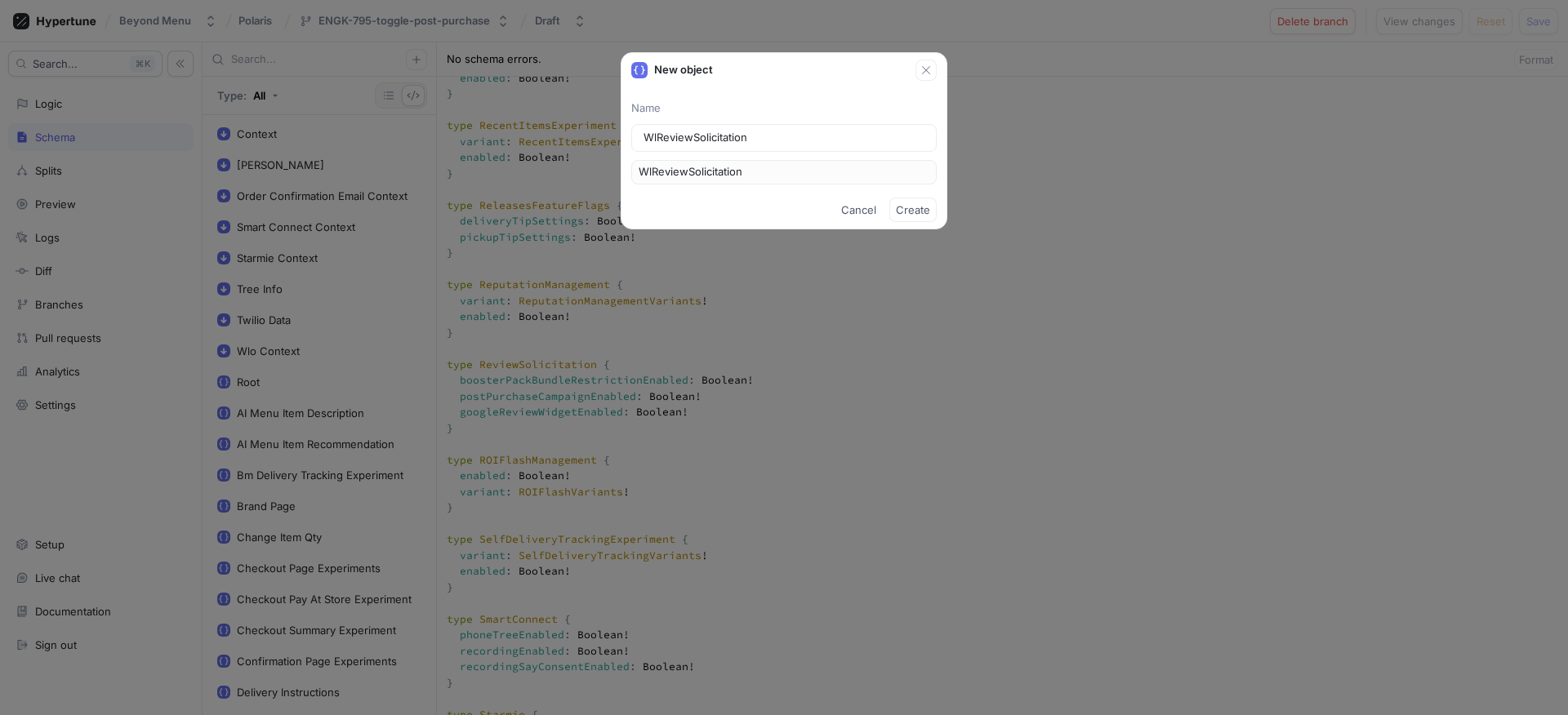
type input "WloReviewSolicitation"
type input "WlReviewSolicitation"
type input "WReviewSolicitation"
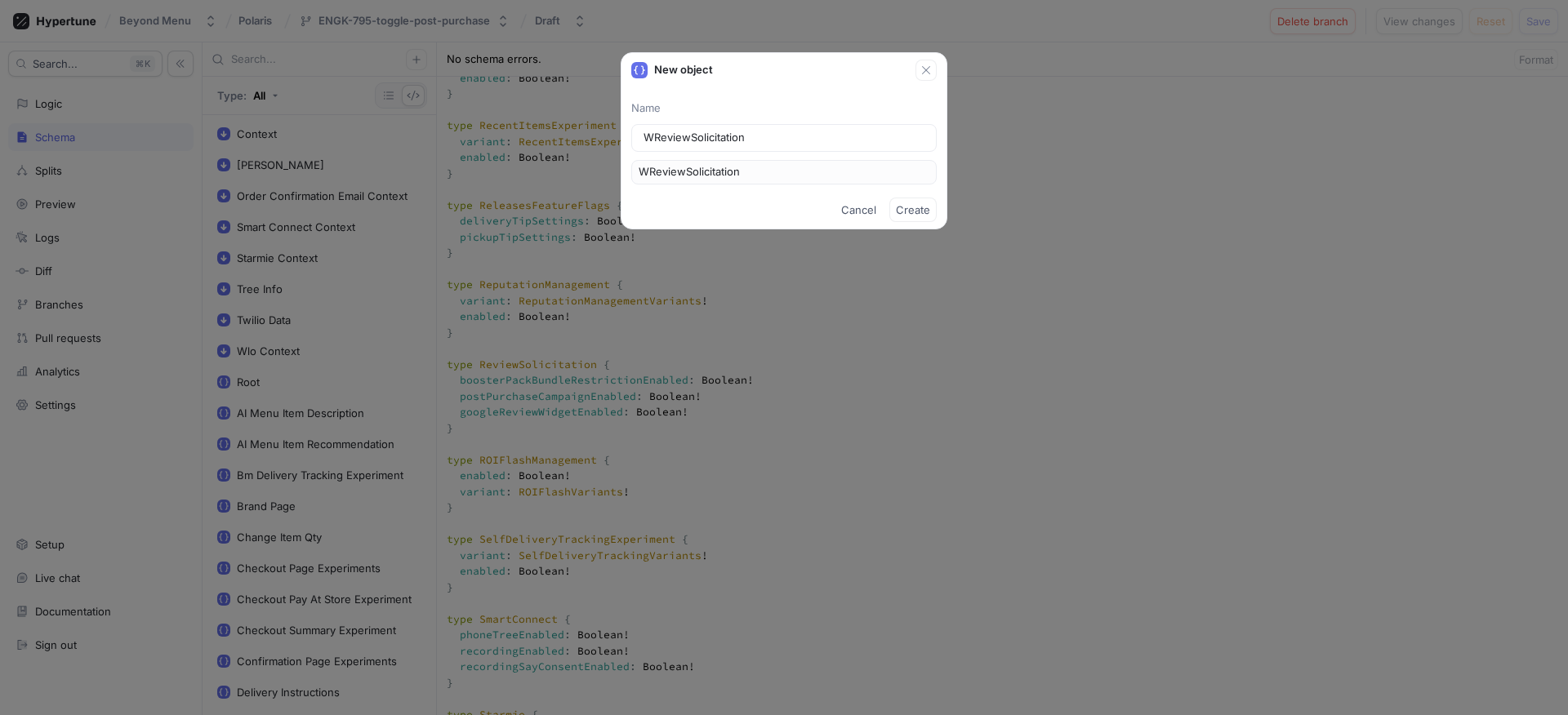
type input "ReviewSolicitation"
type input "CReviewSolicitation"
type input "CoReviewSolicitation"
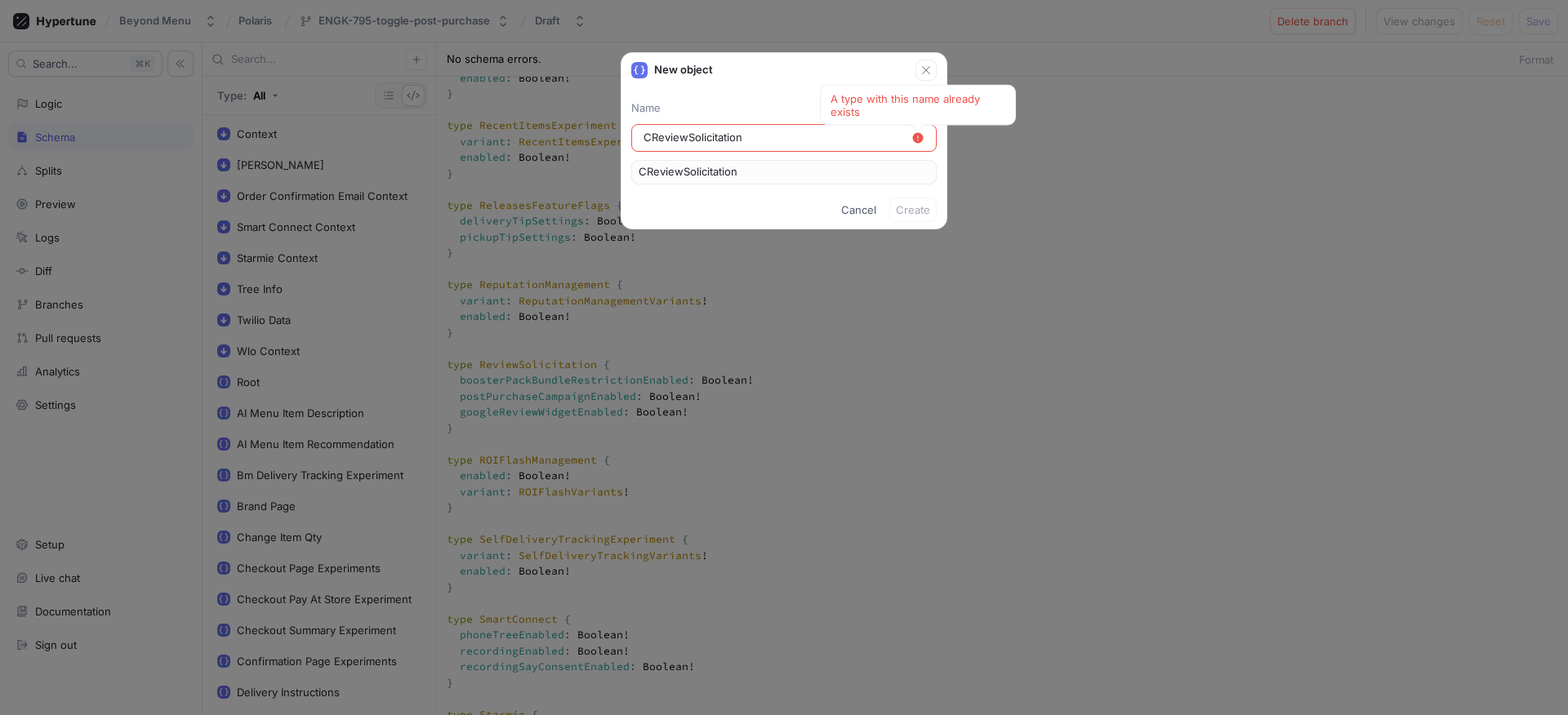
type input "CoReviewSolicitation"
type input "CReviewSolicitation"
type input "ReviewSolicitation"
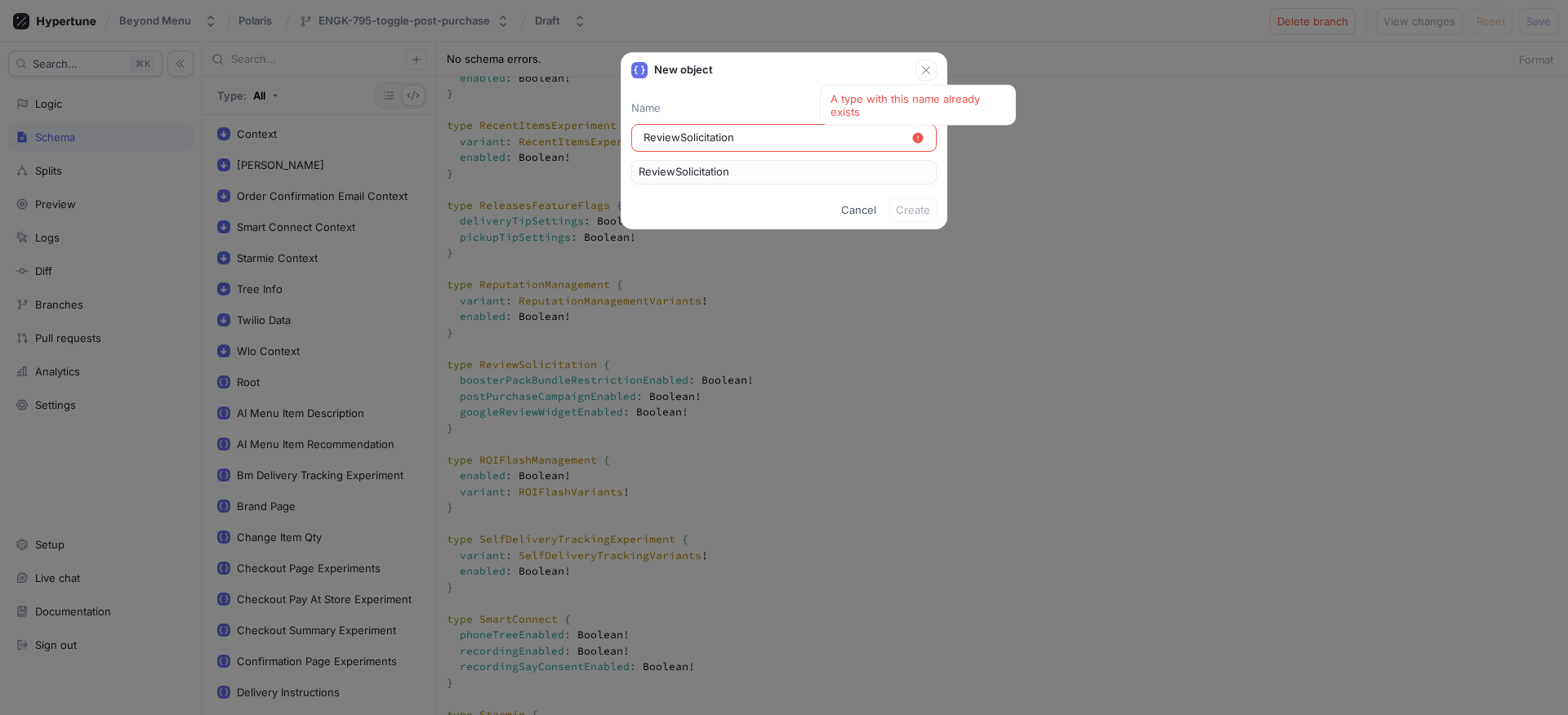
type input "CReviewSolicitation"
type input "CoReviewSolicitation"
type input "ConReviewSolicitation"
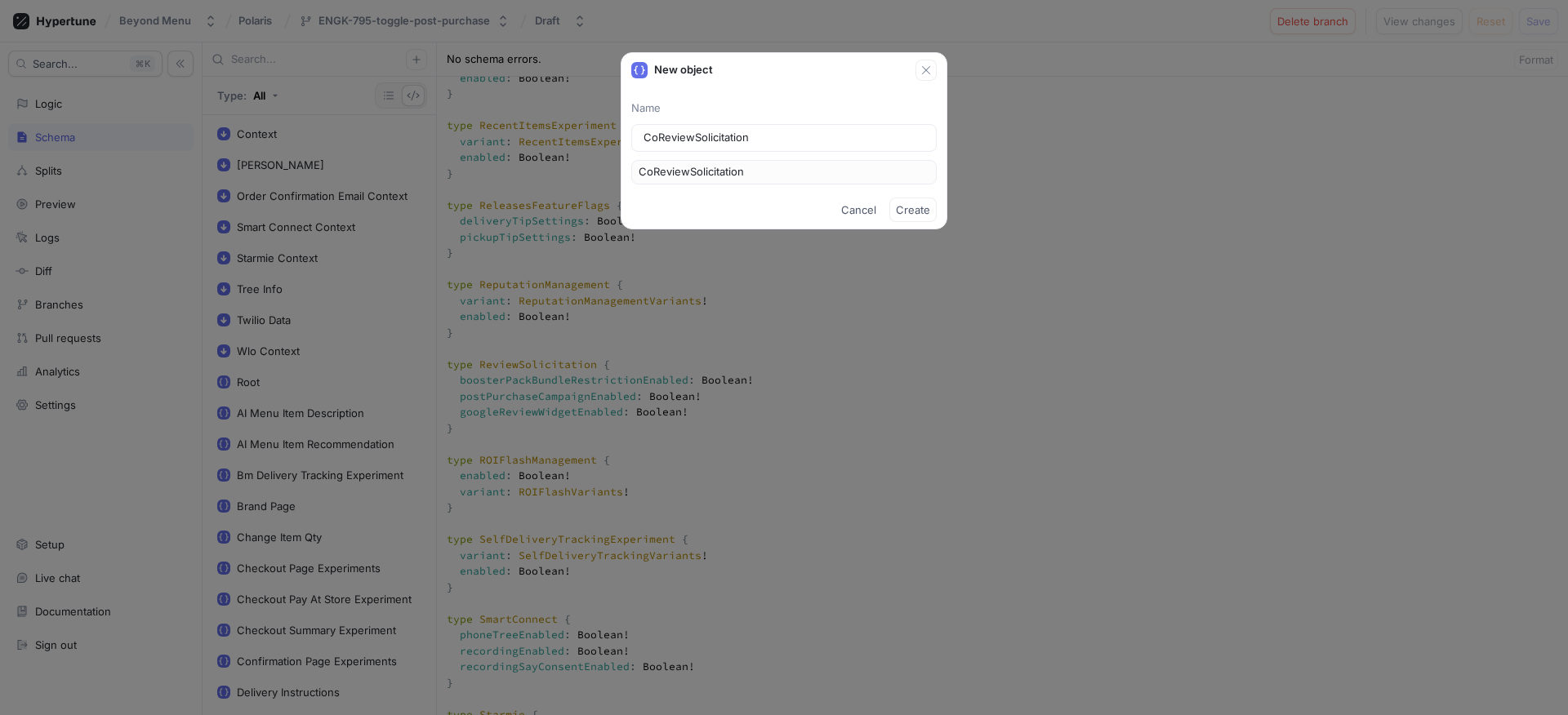
type input "ConReviewSolicitation"
type input "ConfReviewSolicitation"
type input "ConfiReviewSolicitation"
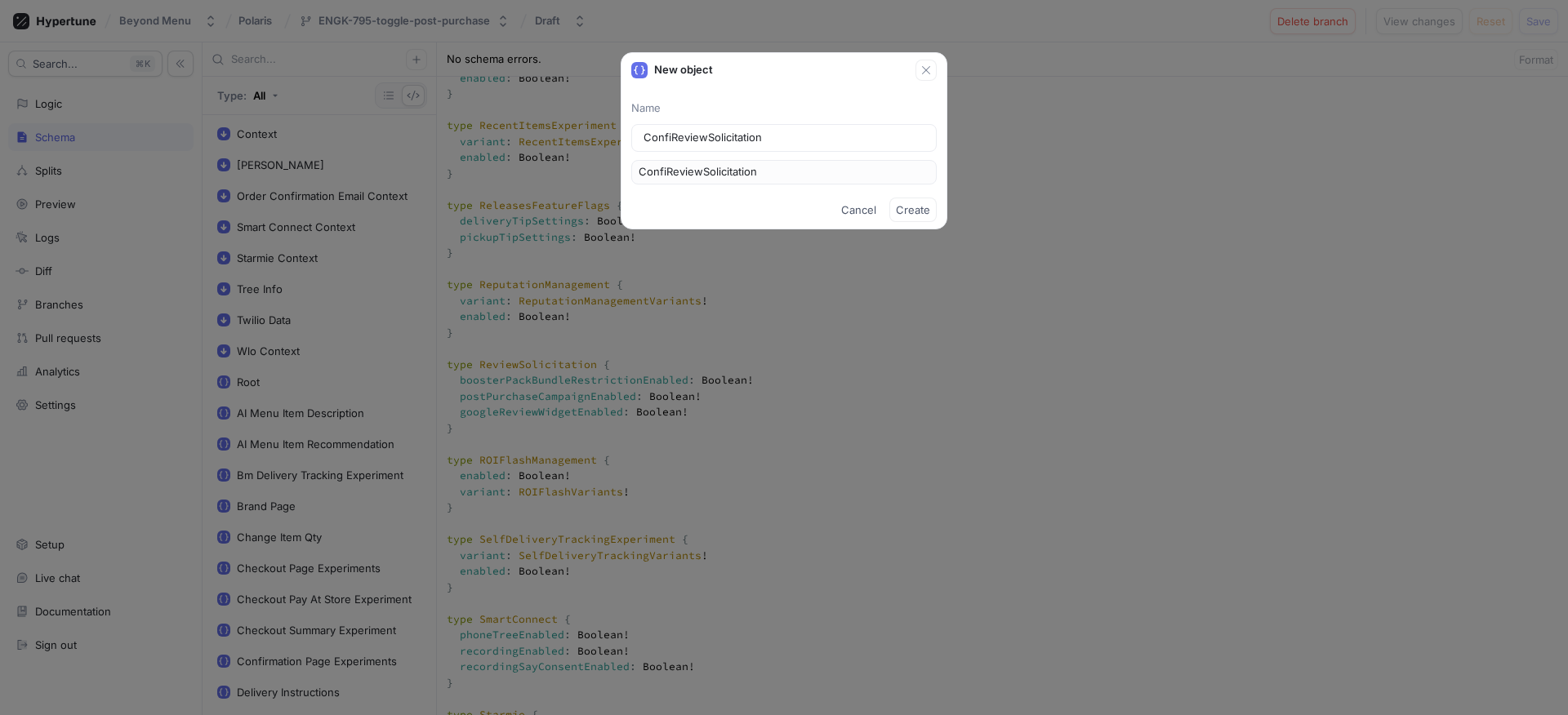
type input "ConfirReviewSolicitation"
type input "ConfirmReviewSolicitation"
type input "ConfirmaReviewSolicitation"
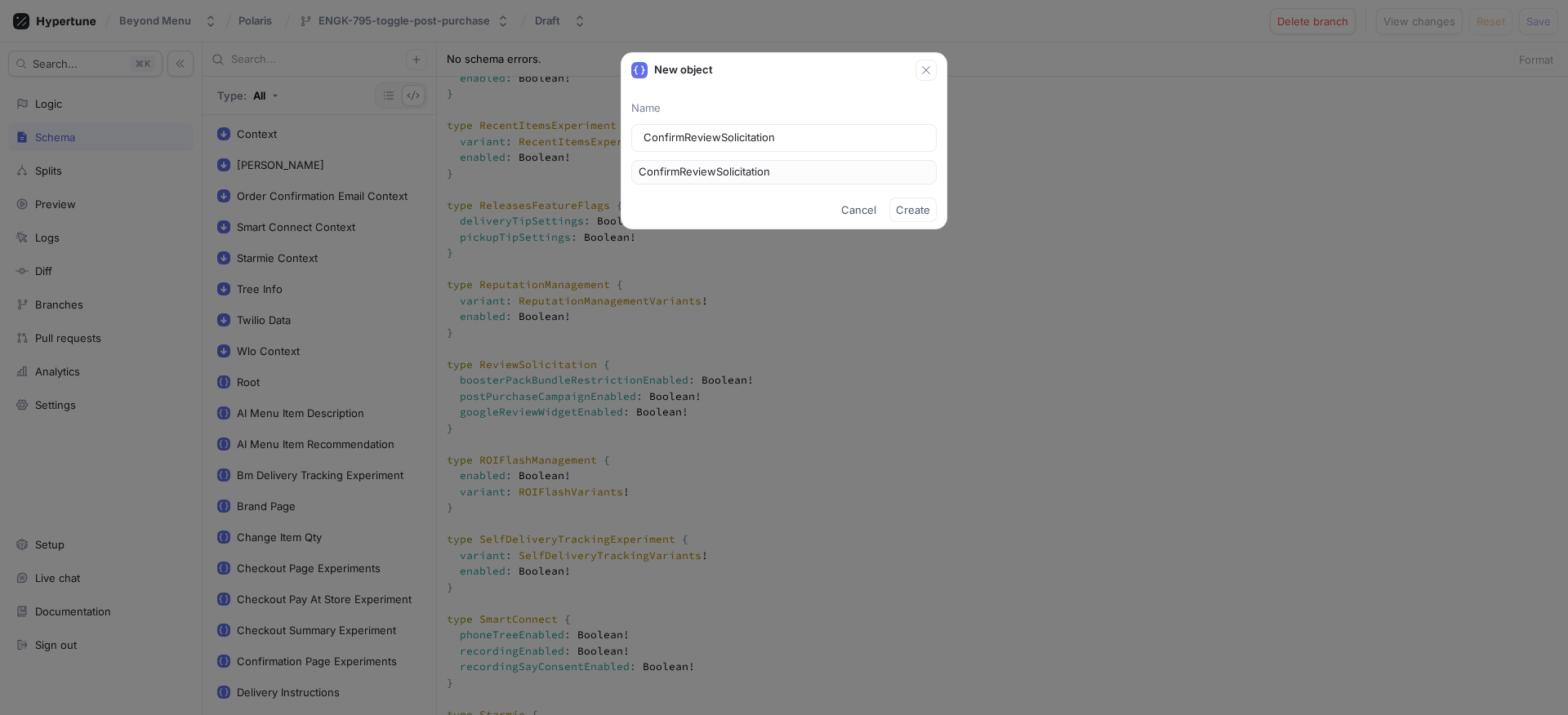
type input "ConfirmaReviewSolicitation"
type input "ConfirmatReviewSolicitation"
type input "ConfirmatiReviewSolicitation"
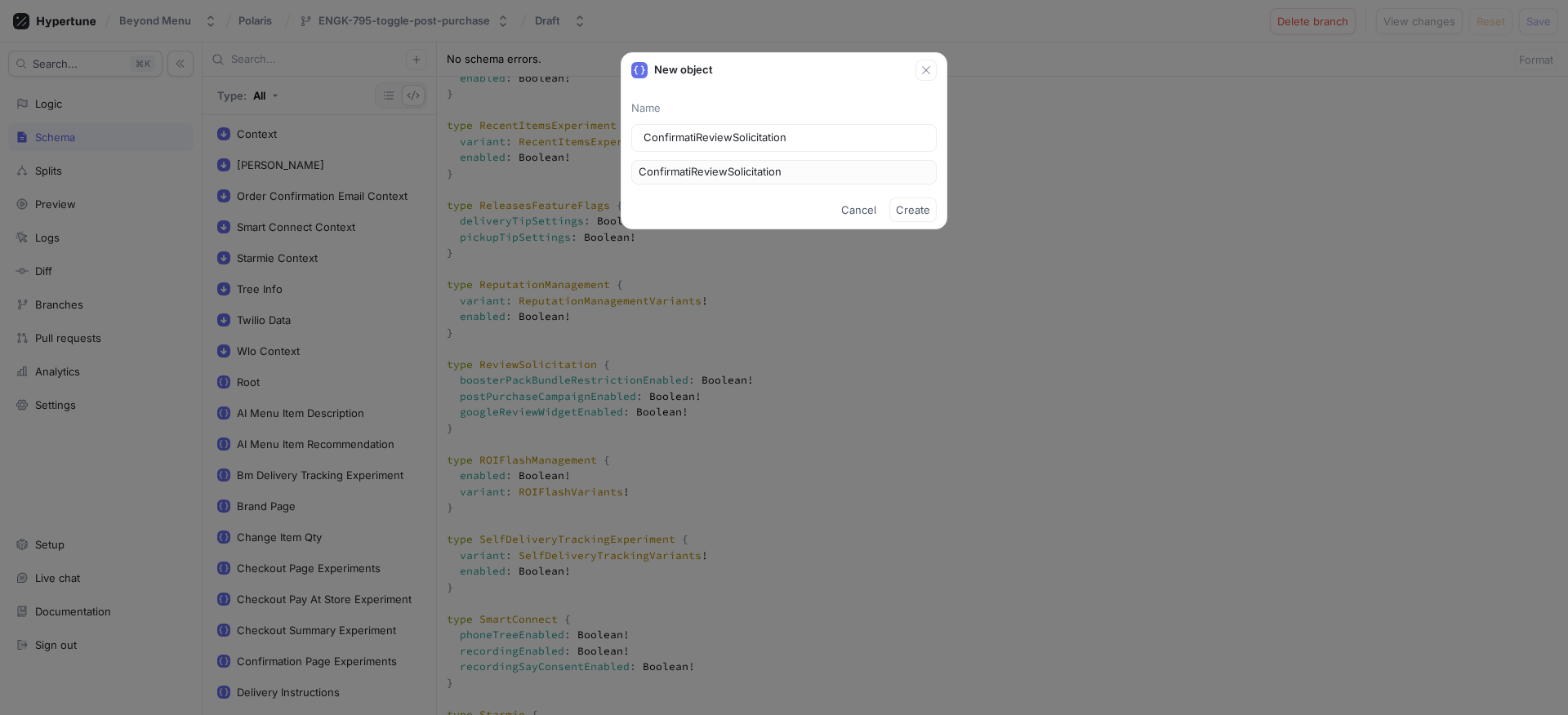
type input "ConfirmatioReviewSolicitation"
type input "ConfirmationReviewSolicitation"
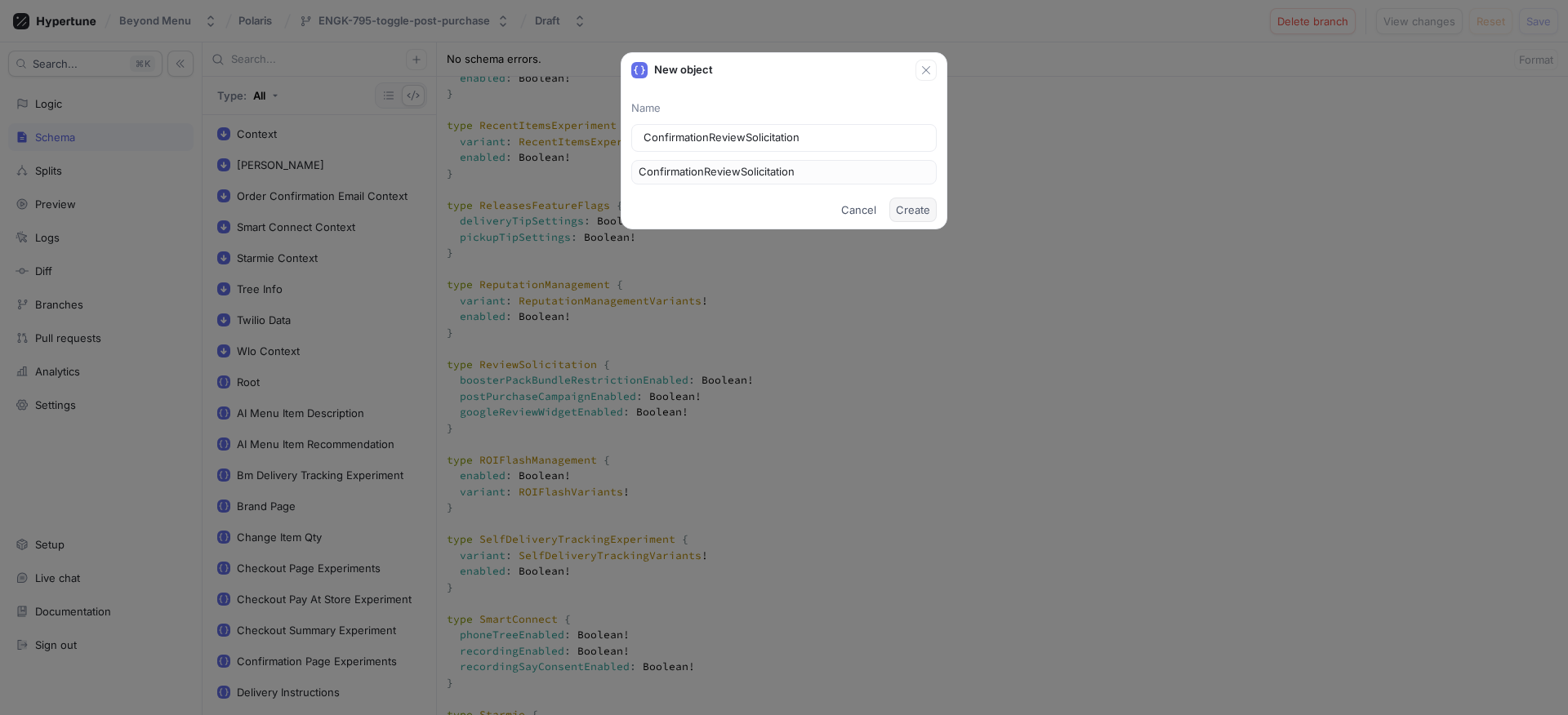
click at [919, 206] on span "Create" at bounding box center [912, 210] width 34 height 10
type textarea "input Context { appEnv: AppEnv! } input DwightContext { brandId: Int! entityId:…"
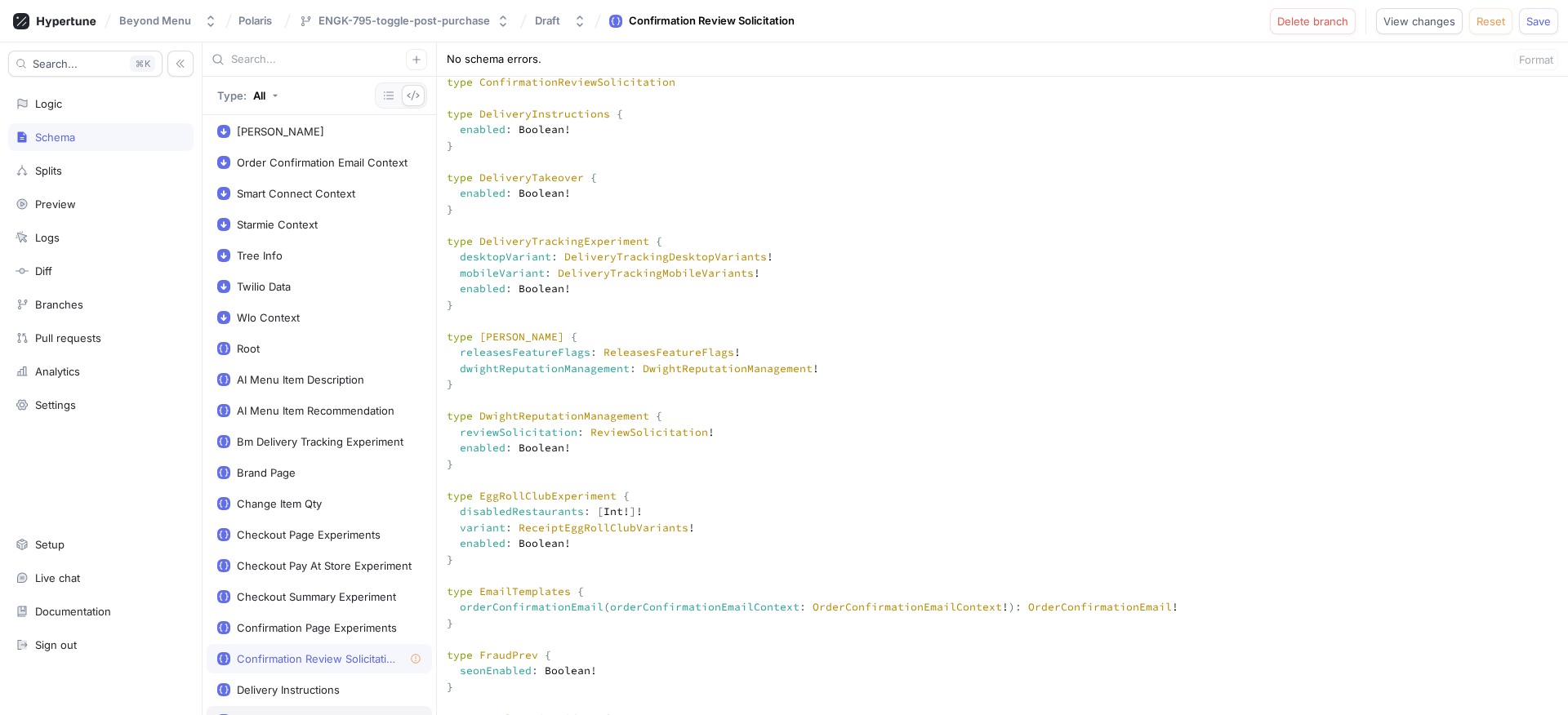
scroll to position [254, 0]
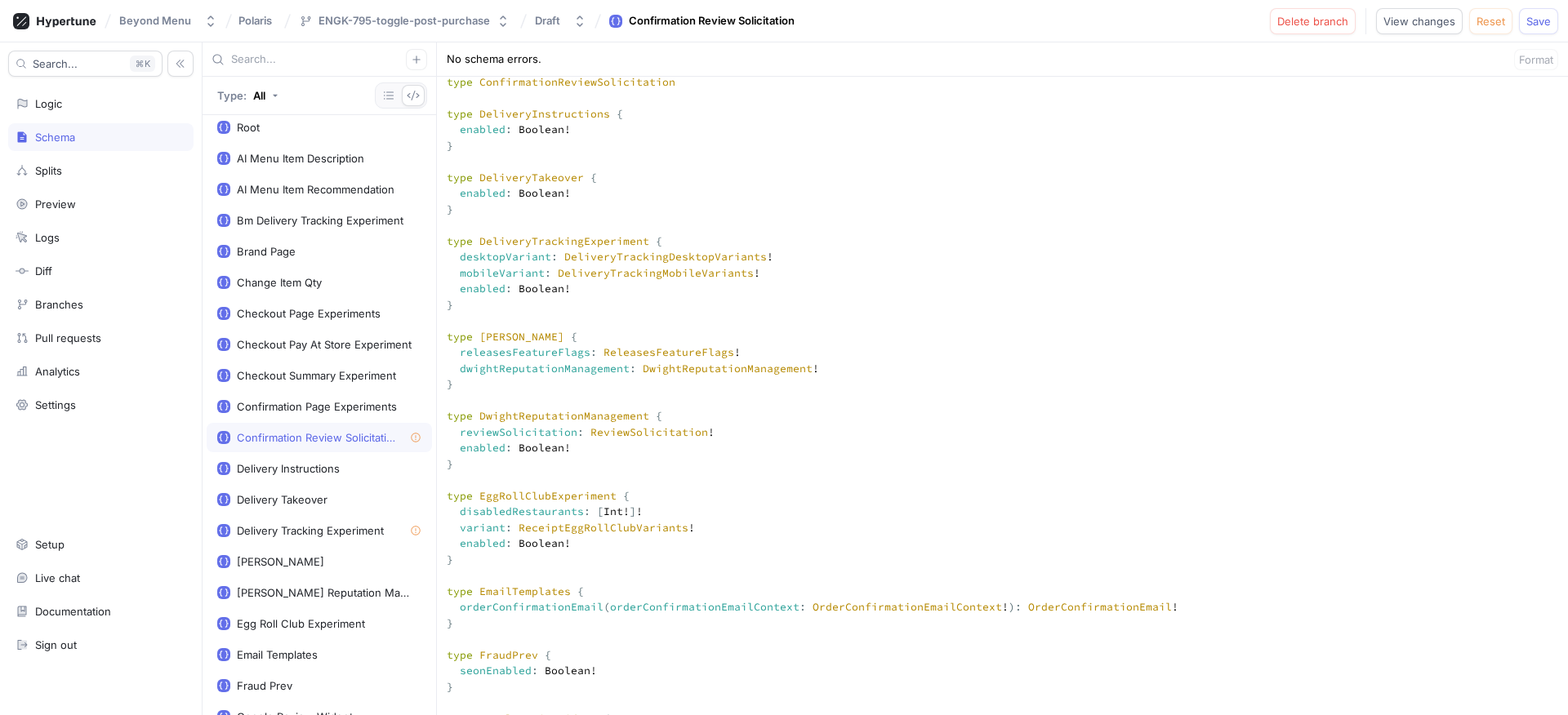
click at [330, 439] on div "Confirmation Review Solicitation" at bounding box center [317, 436] width 160 height 13
click at [128, 104] on div "Logic" at bounding box center [101, 103] width 170 height 13
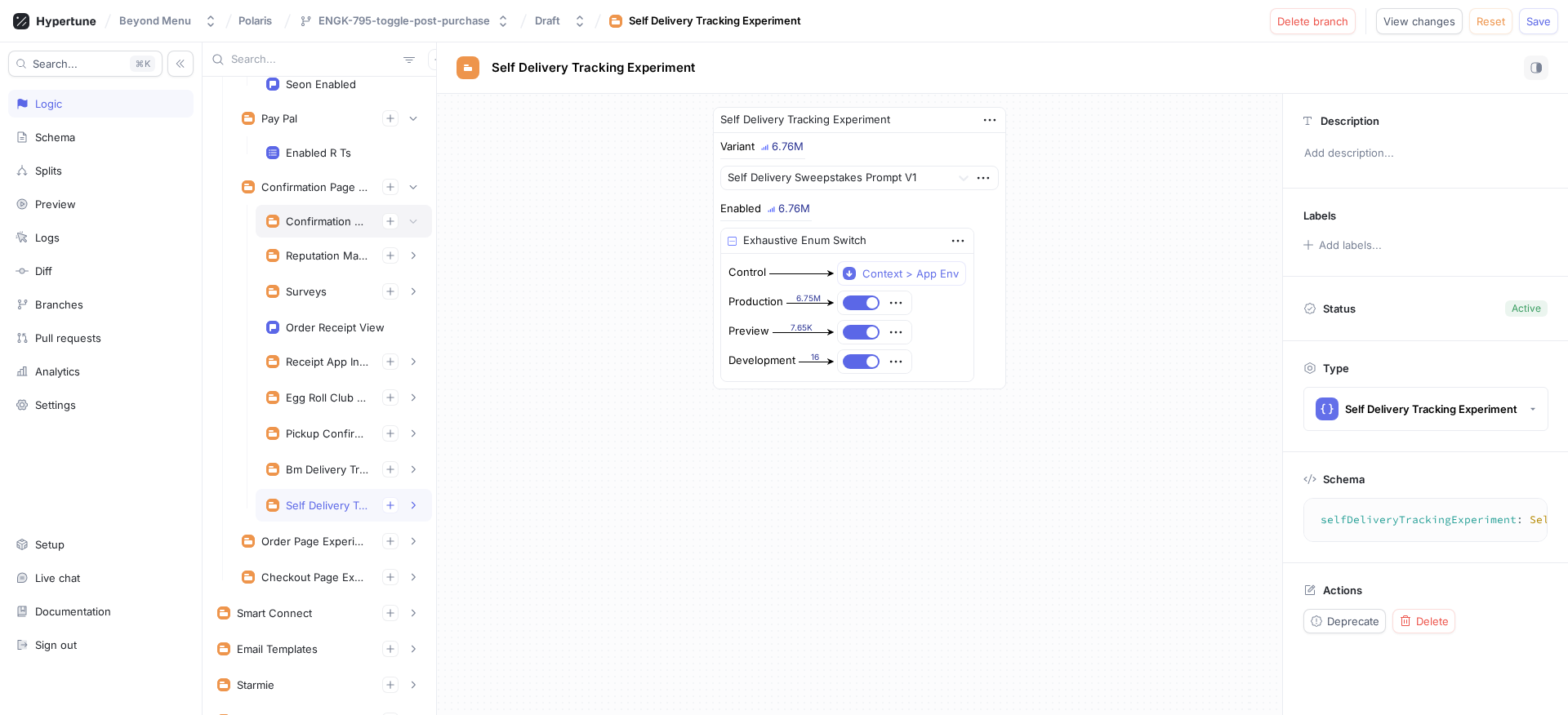
click at [321, 234] on div "Confirmation Review Solicitation" at bounding box center [344, 222] width 176 height 33
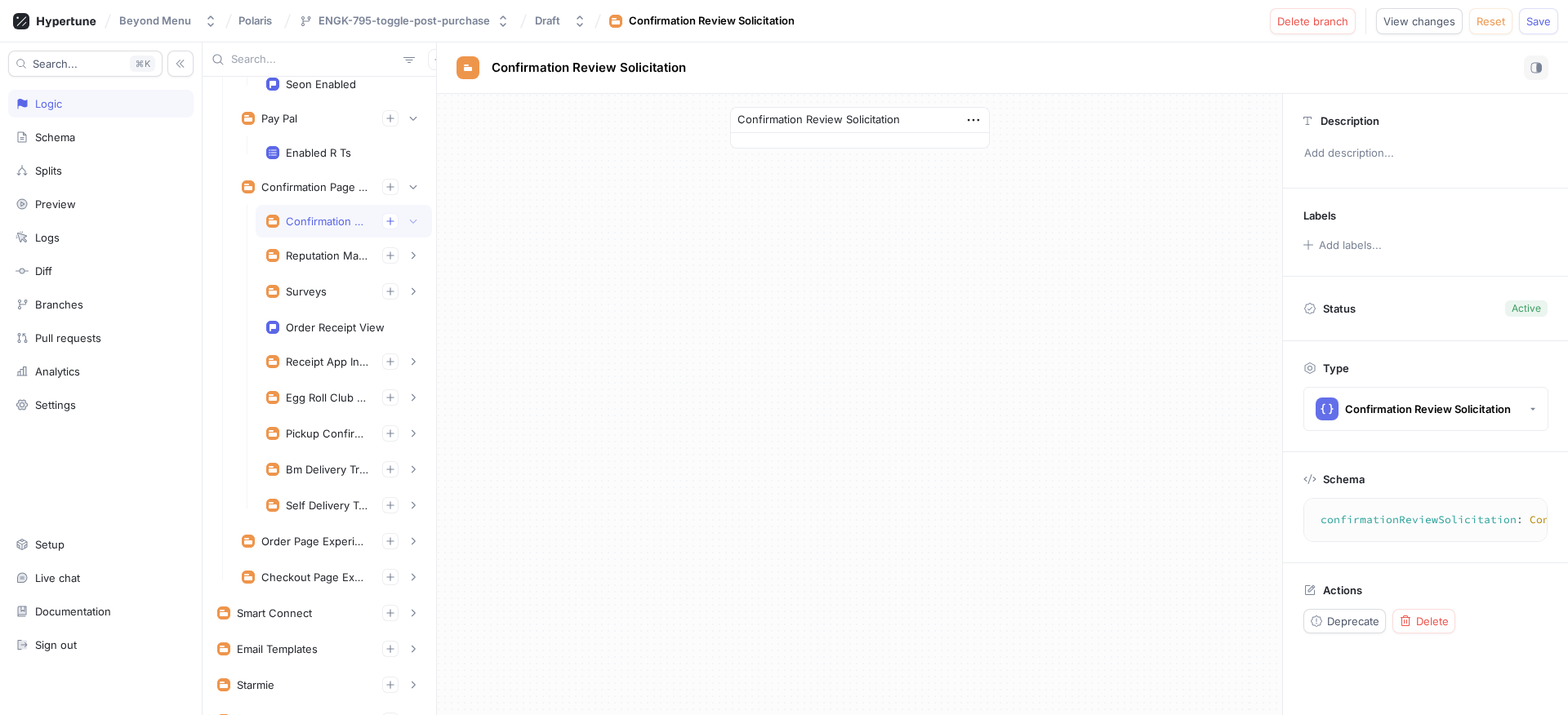
click at [315, 213] on div "Confirmation Review Solicitation" at bounding box center [344, 221] width 155 height 16
click at [346, 252] on div "Reputation Management" at bounding box center [327, 254] width 83 height 13
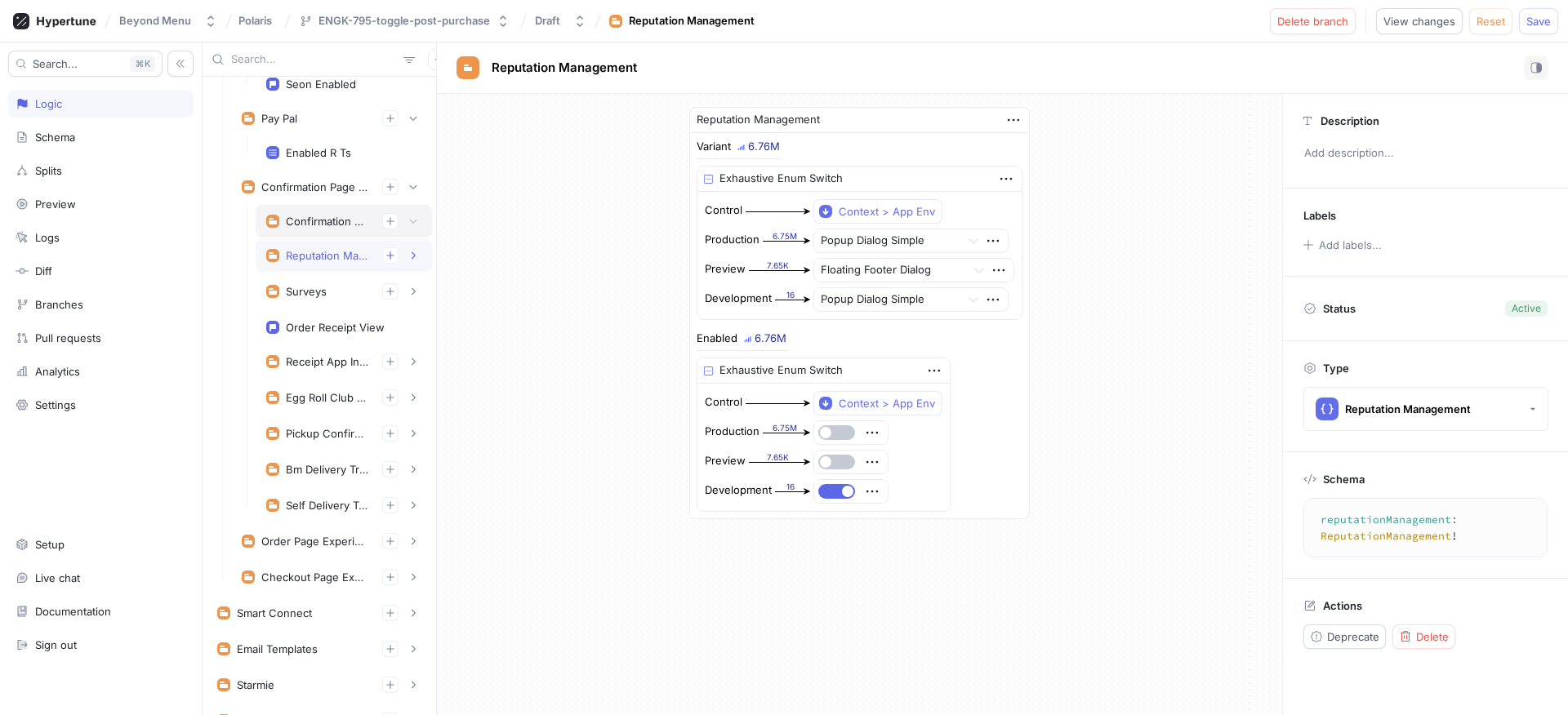
click at [330, 223] on div "Confirmation Review Solicitation" at bounding box center [327, 221] width 83 height 13
type textarea "confirmationReviewSolicitation: ConfirmationReviewSolicitation!"
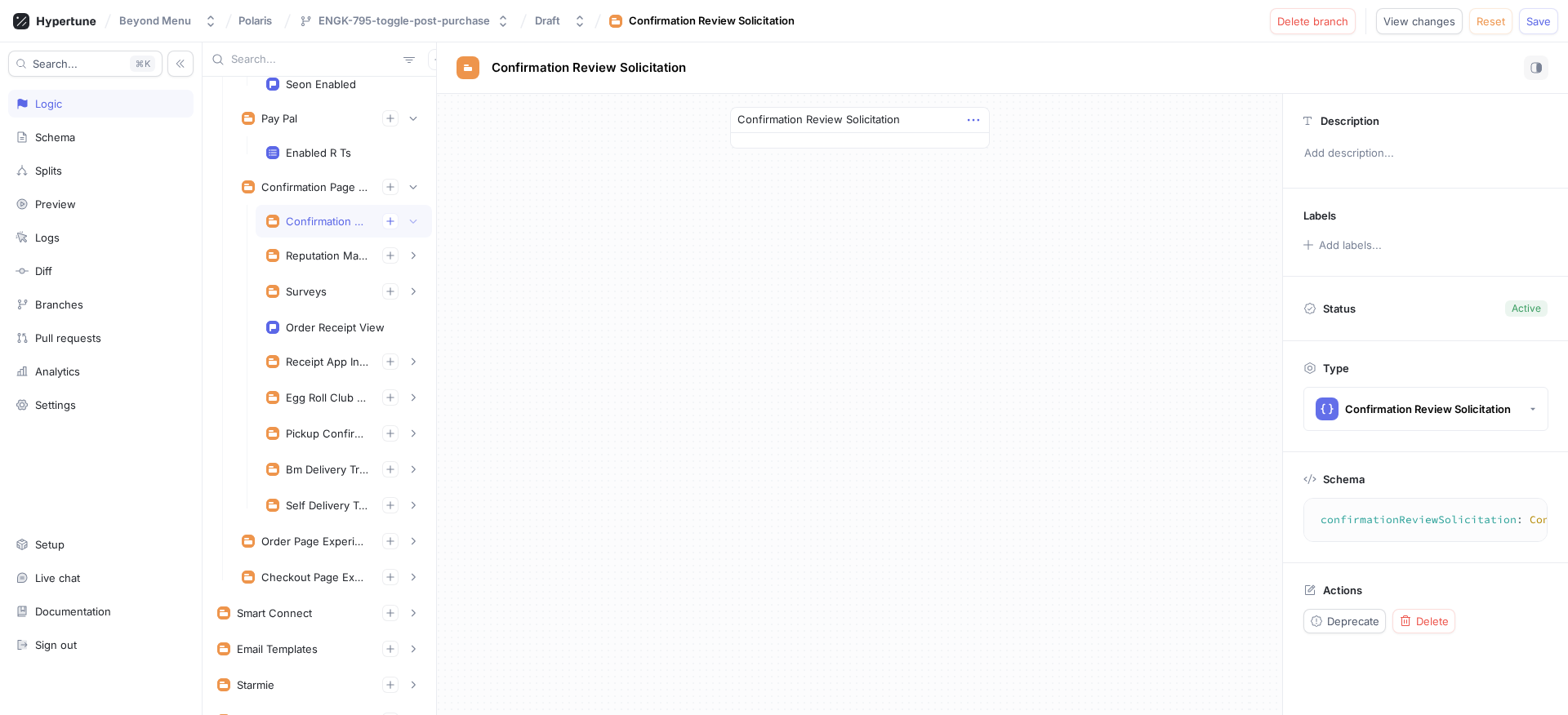
click at [969, 117] on icon "button" at bounding box center [973, 120] width 18 height 18
click at [983, 152] on img at bounding box center [979, 150] width 10 height 10
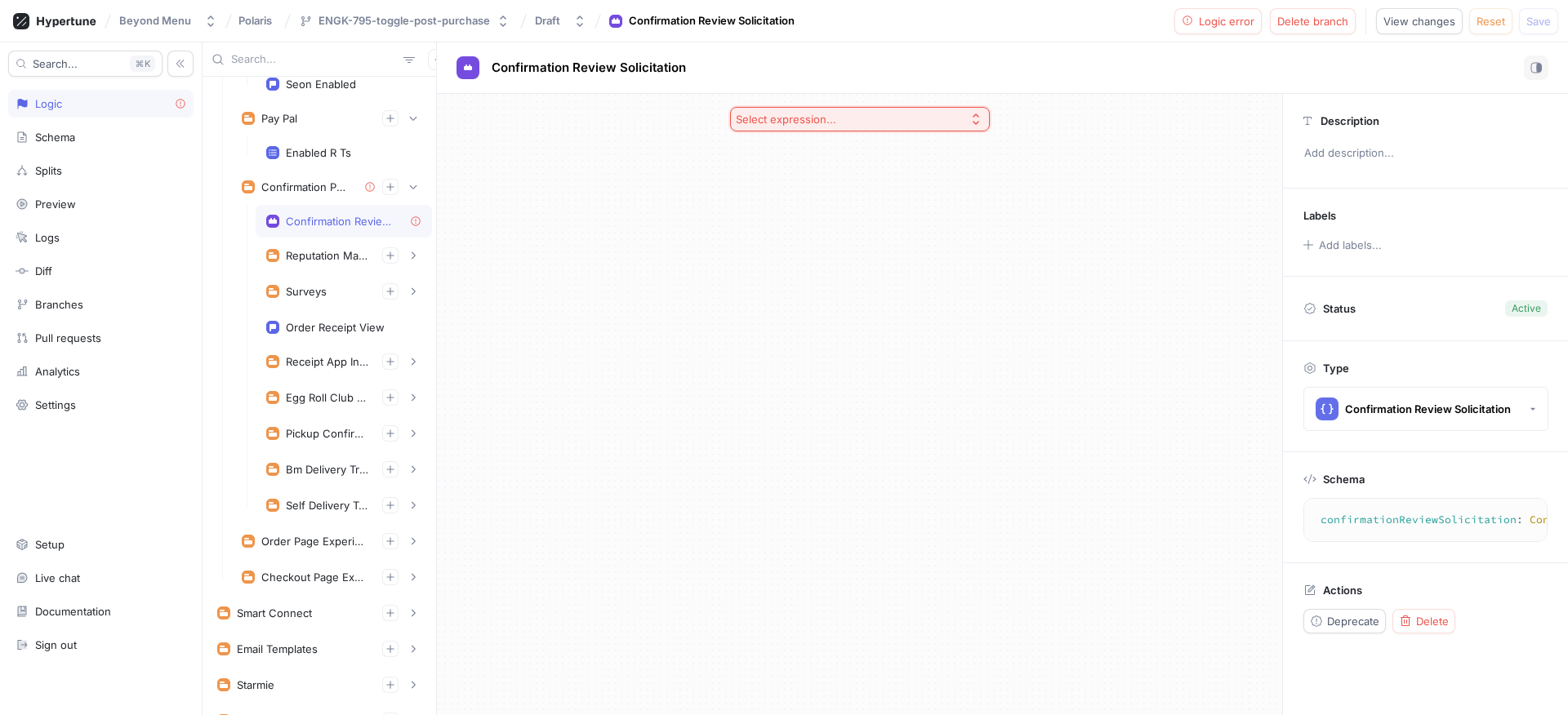
click at [808, 123] on div "Select expression..." at bounding box center [786, 119] width 101 height 14
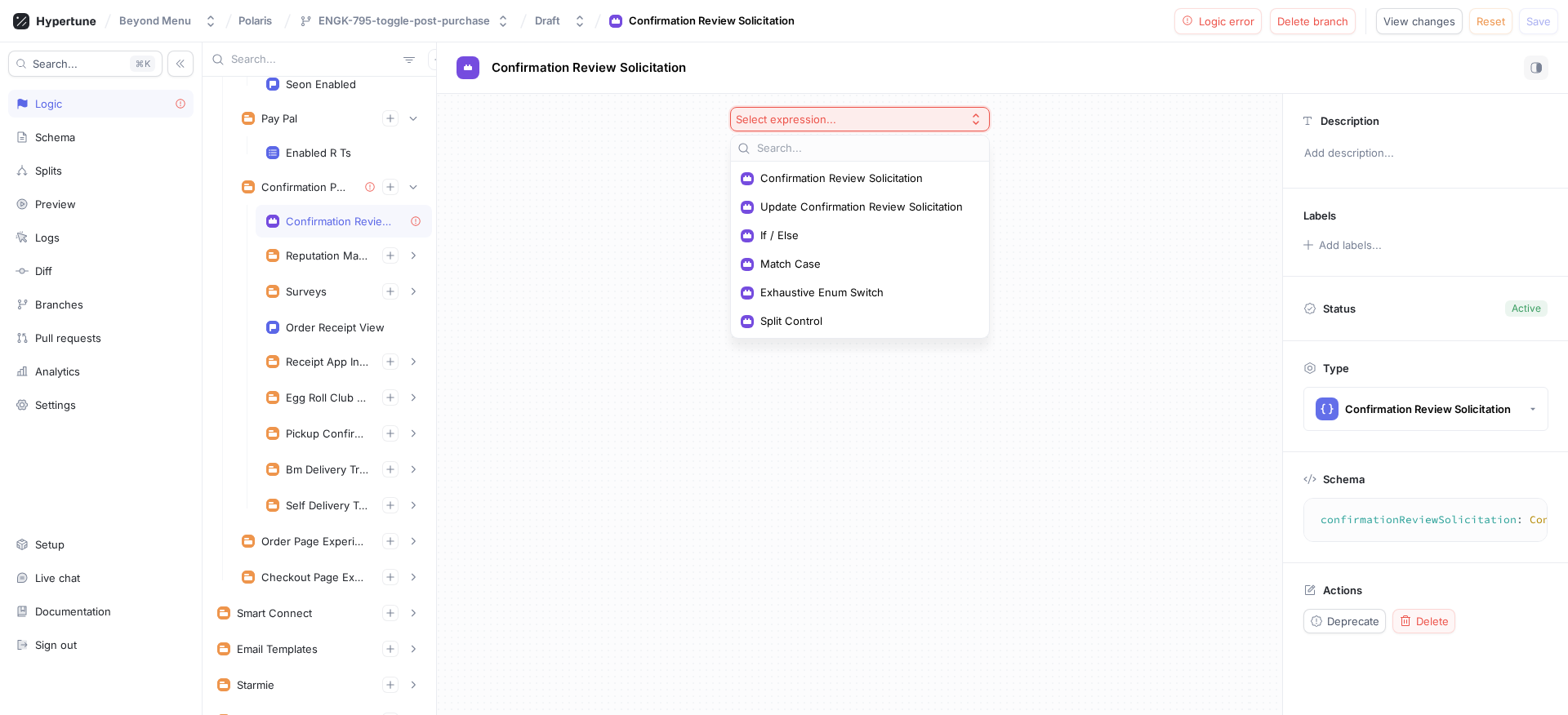
click at [1403, 626] on icon "button" at bounding box center [1405, 620] width 10 height 11
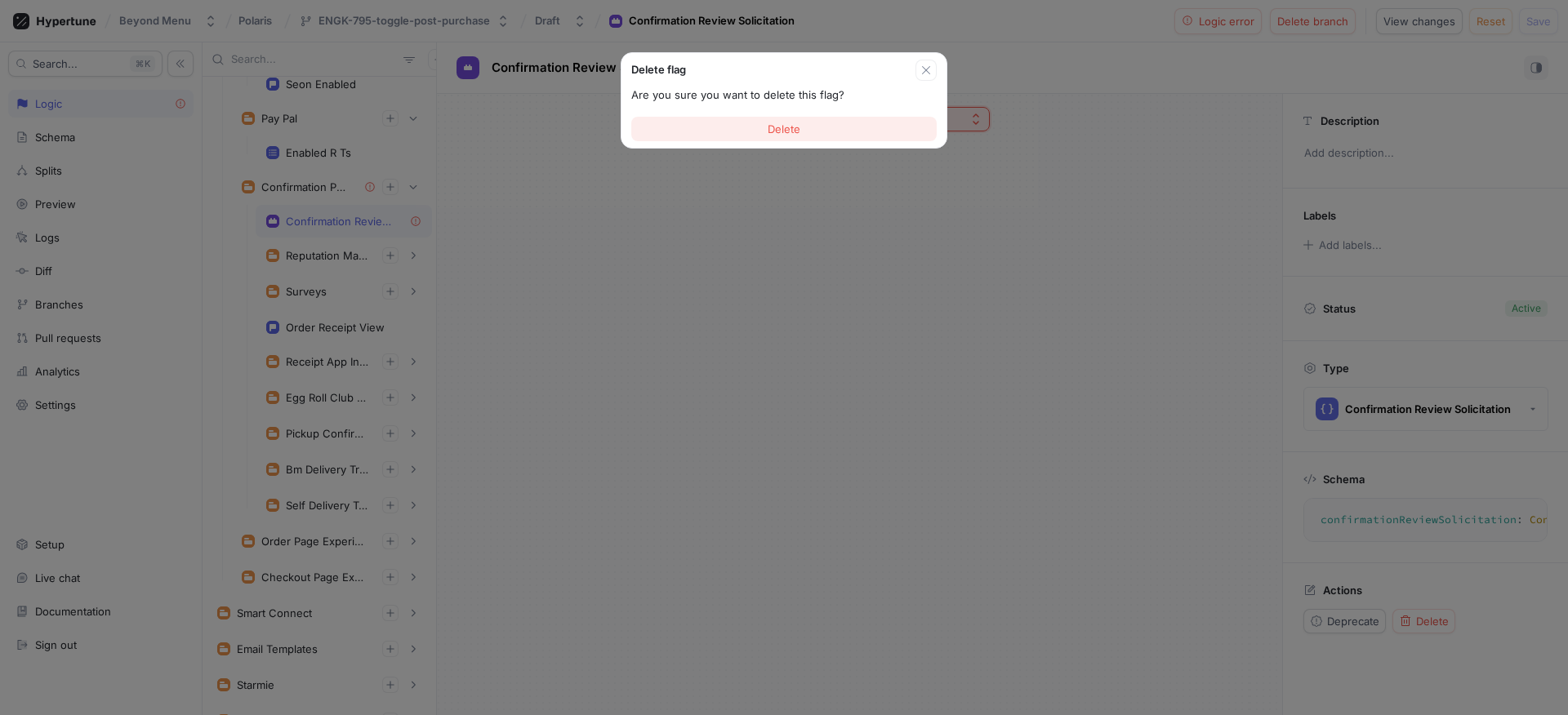
click at [787, 131] on span "Delete" at bounding box center [784, 129] width 33 height 10
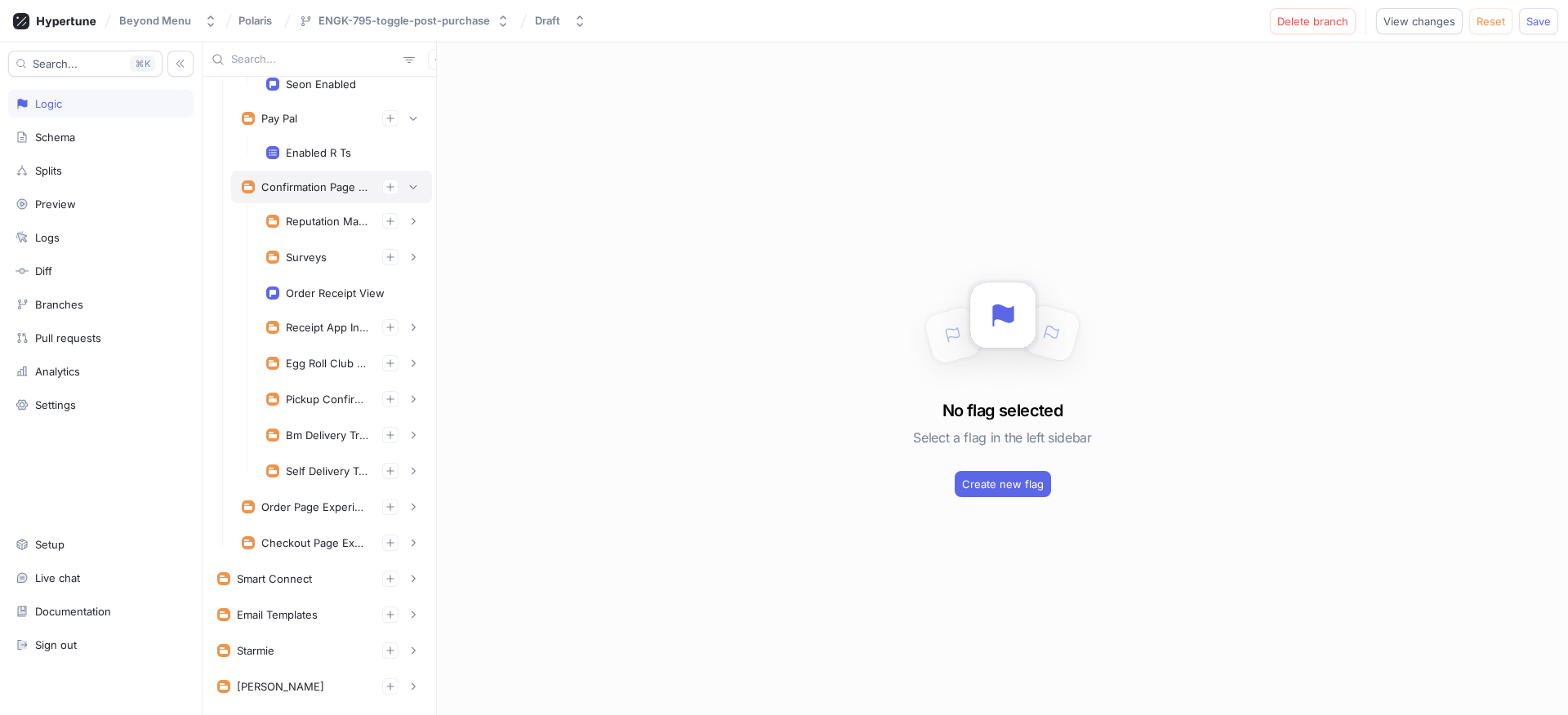
click at [306, 194] on div "Confirmation Page Experiments" at bounding box center [332, 187] width 180 height 16
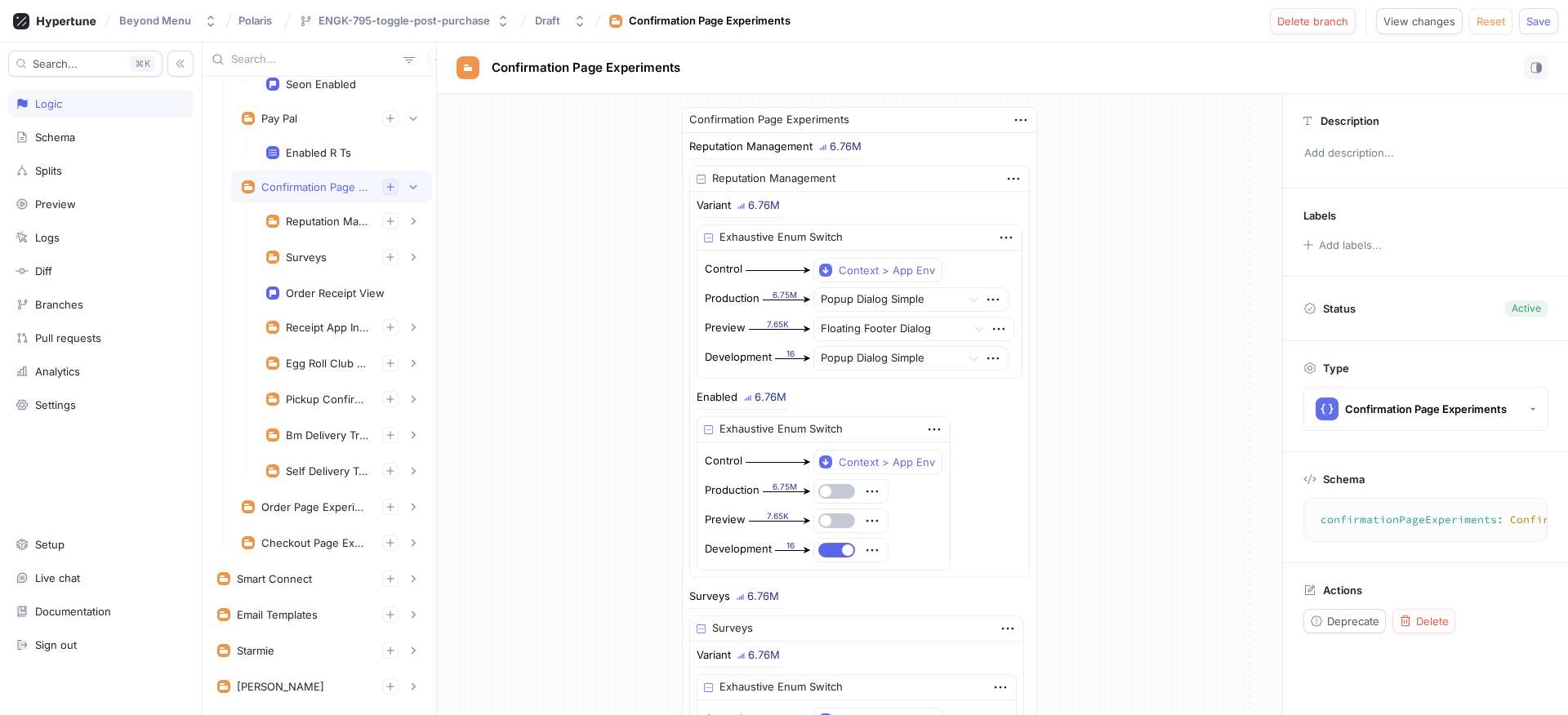
click at [385, 191] on icon "button" at bounding box center [390, 187] width 10 height 10
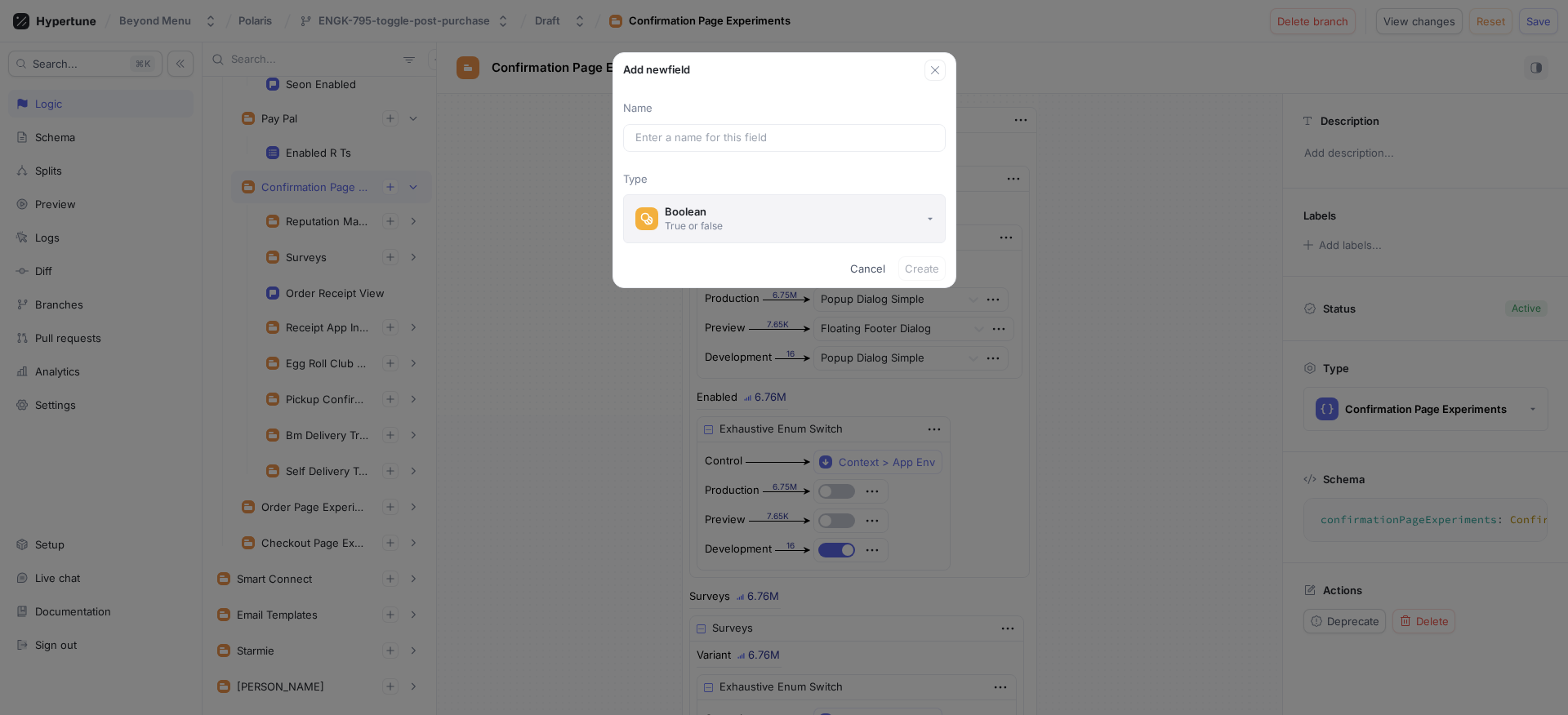
click at [684, 197] on button "Boolean True or false" at bounding box center [784, 219] width 322 height 49
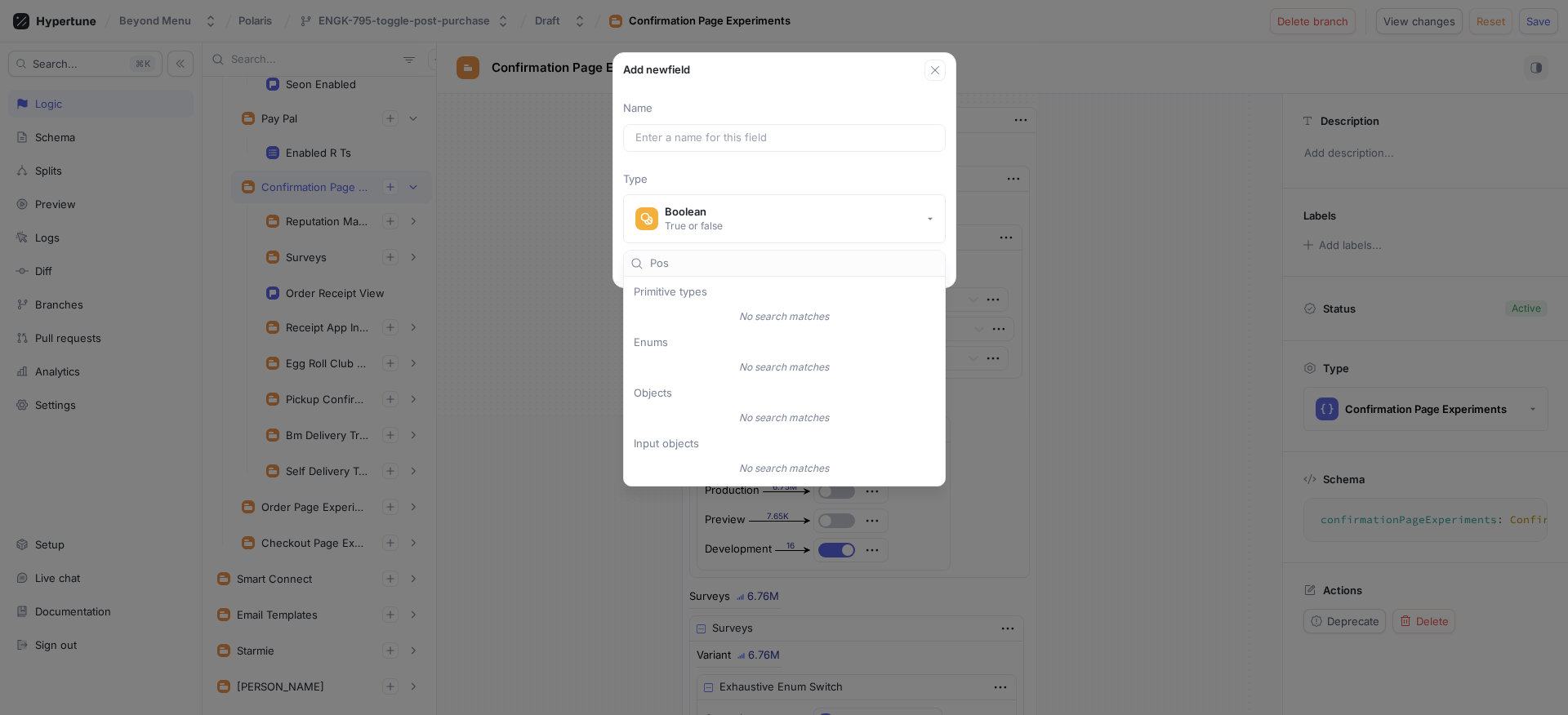
type input "Post"
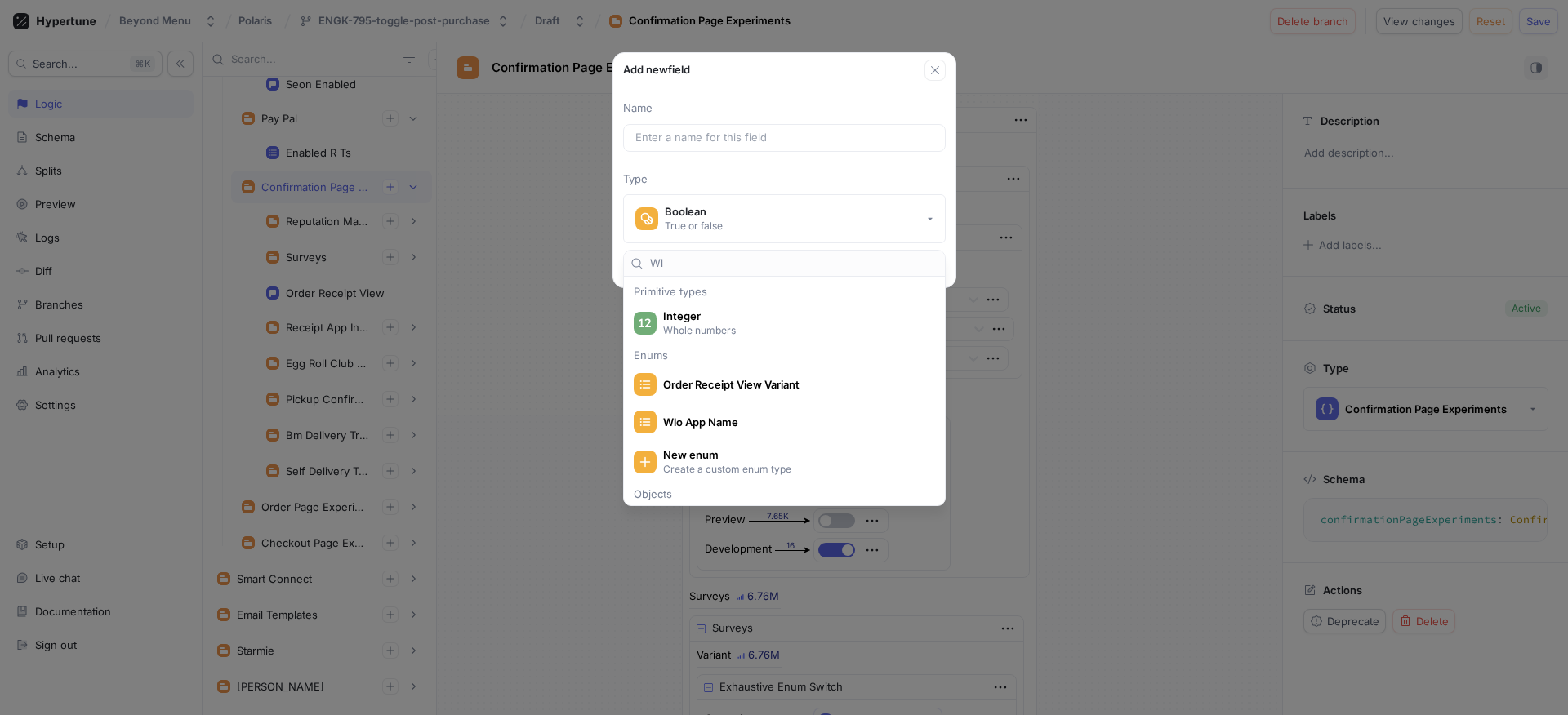
type input "Wlo"
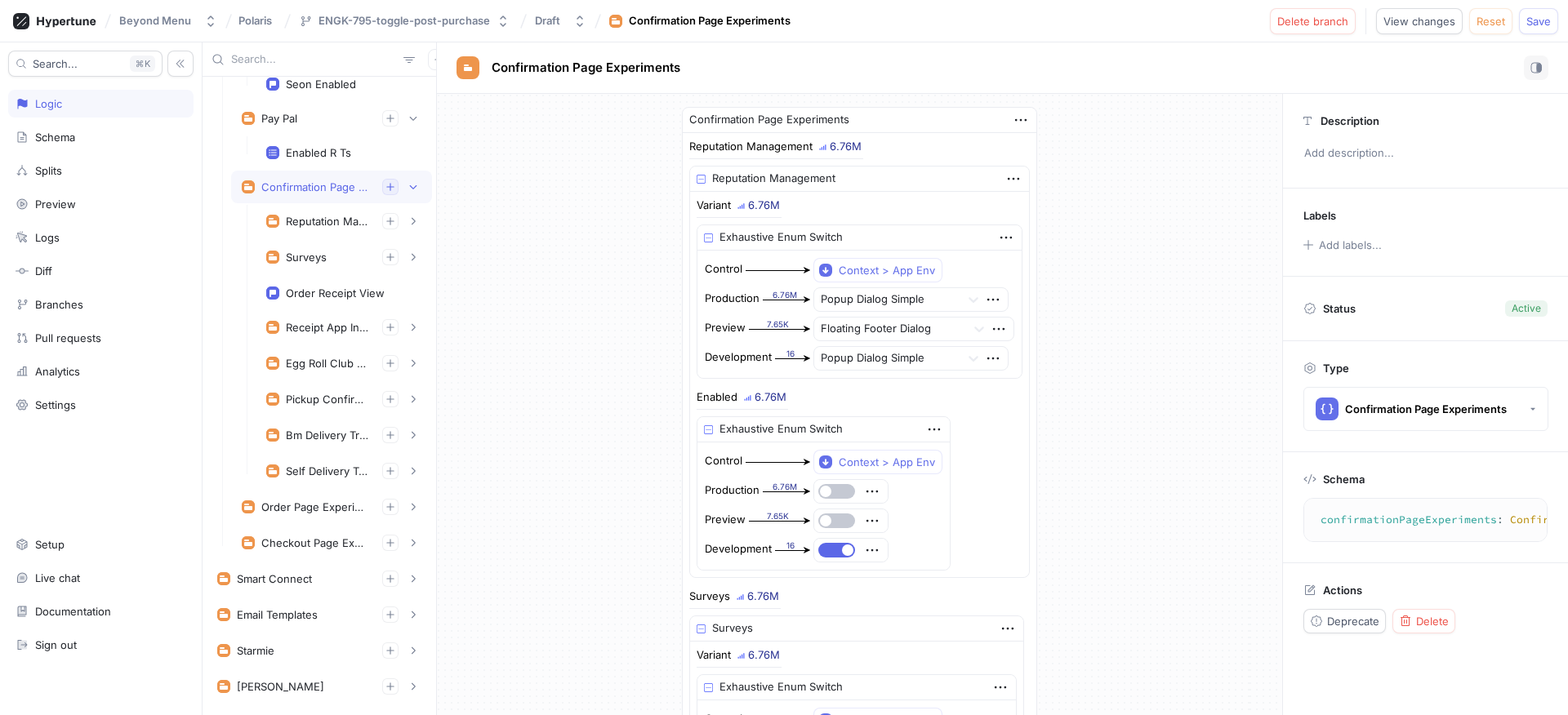
click at [385, 186] on icon "button" at bounding box center [390, 187] width 10 height 10
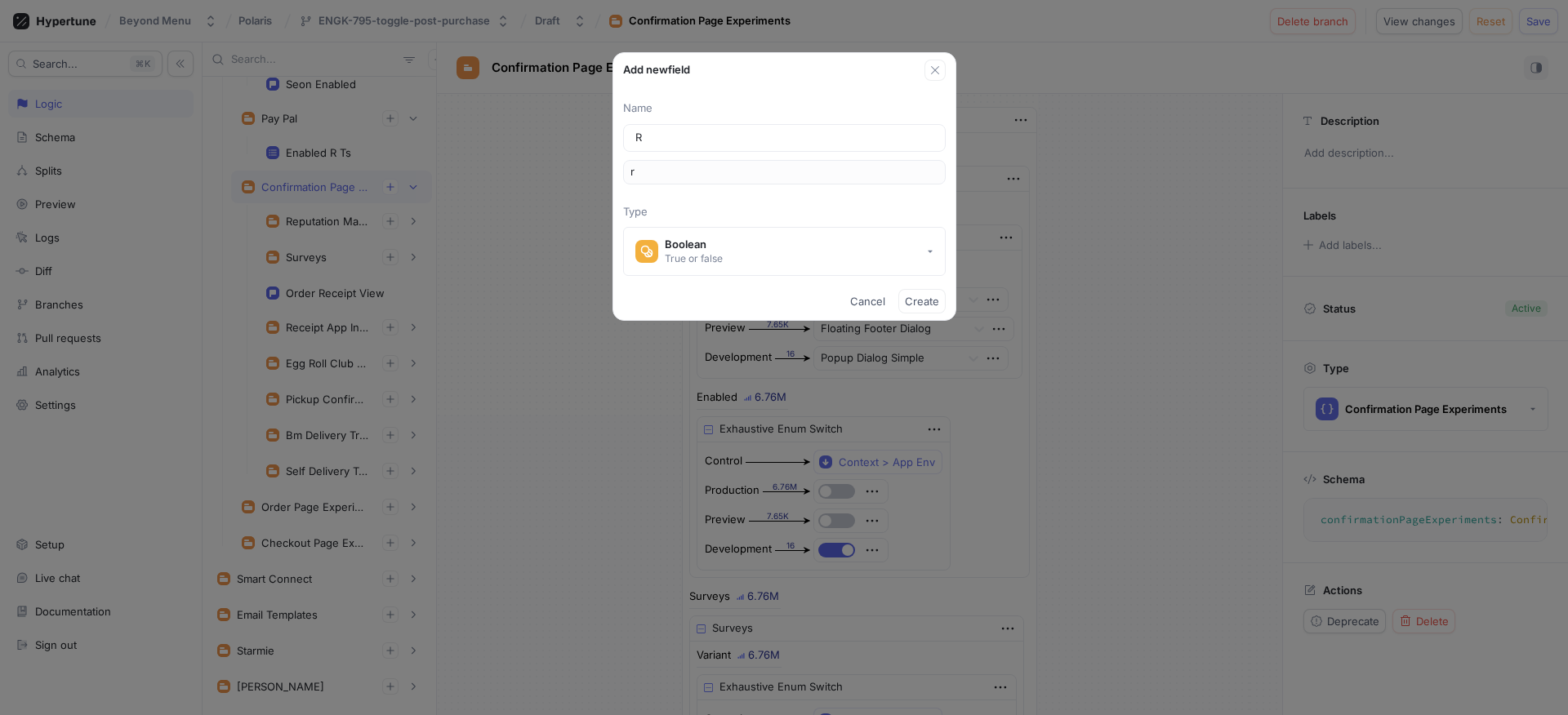
type input "Re"
type input "re"
type input "Rec"
type input "rec"
type input "Rece"
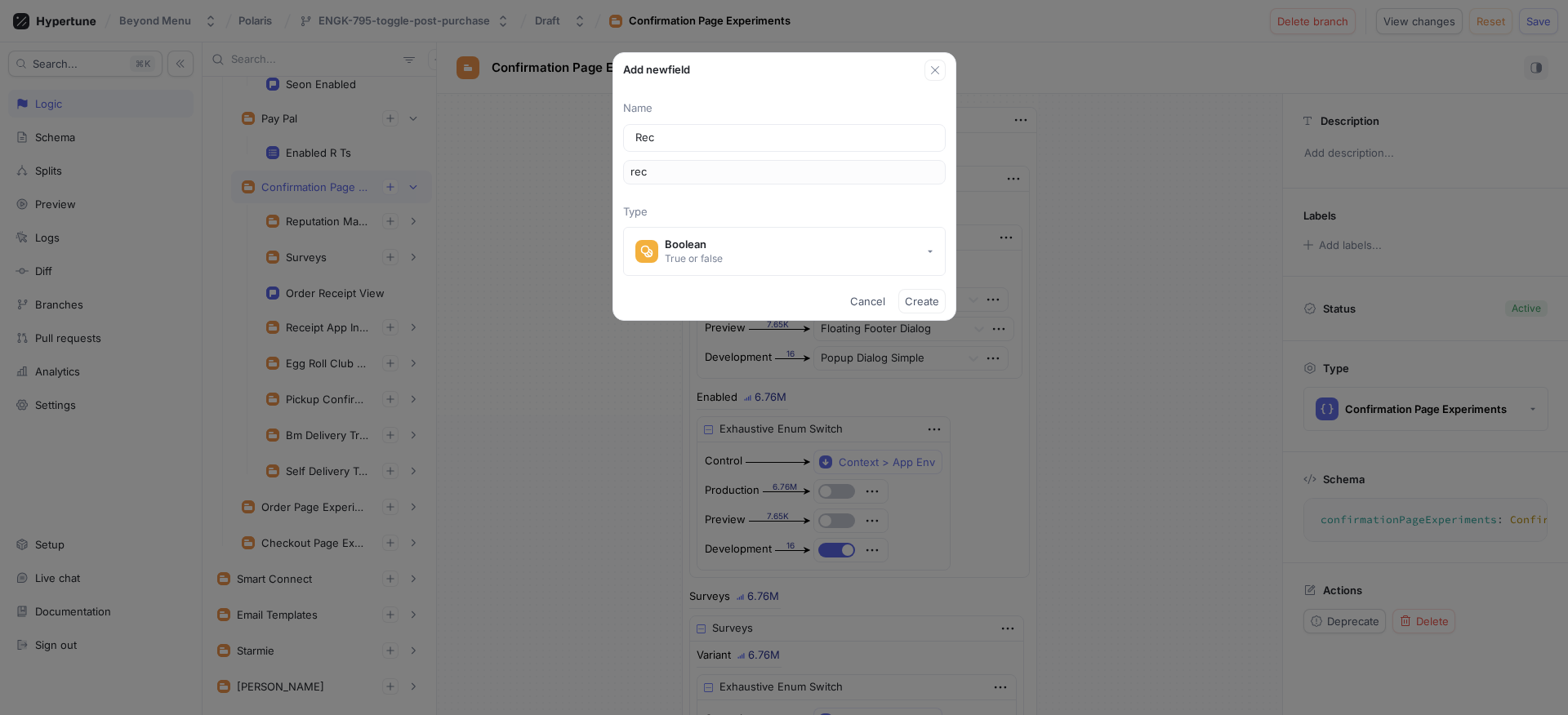
type input "rece"
type input "Recei"
type input "recei"
type input "Receip"
type input "receip"
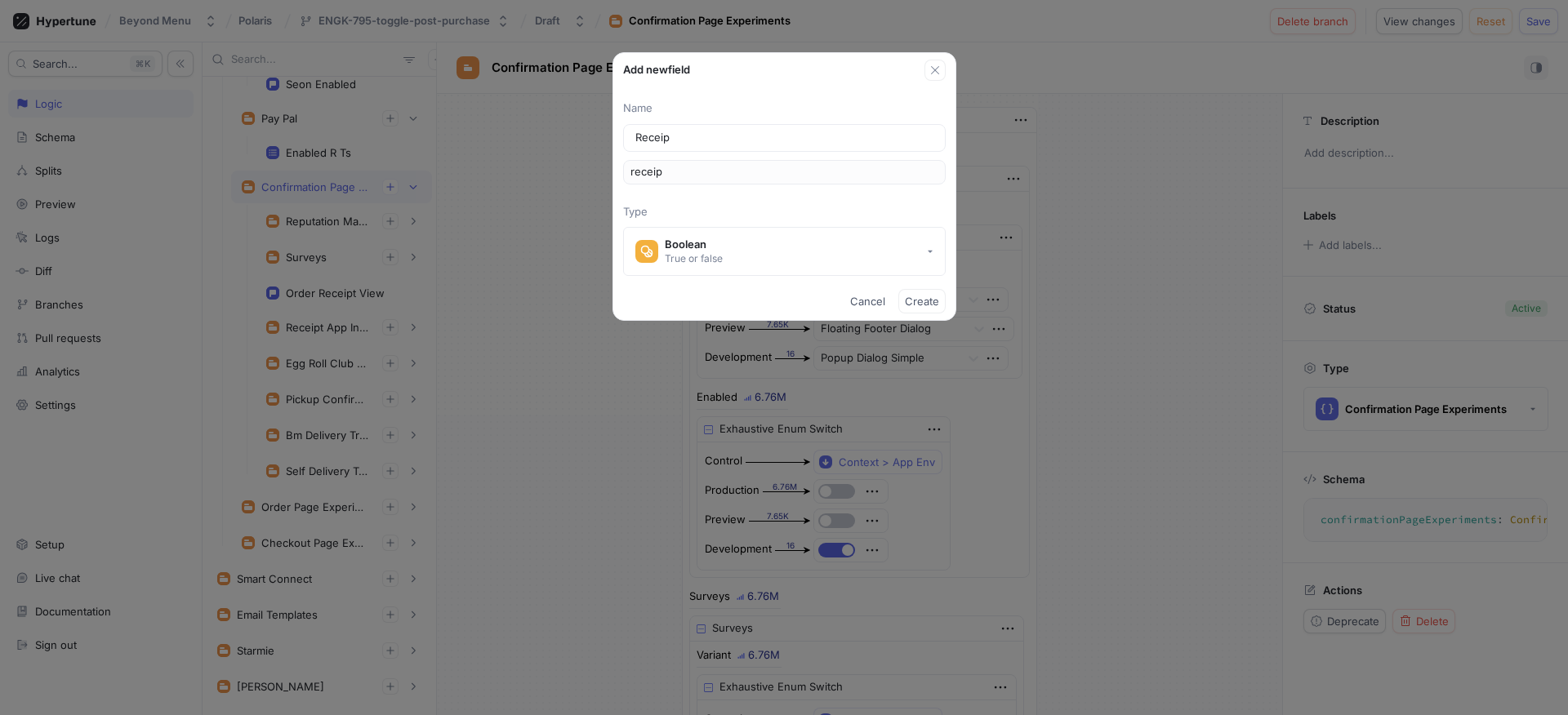
type input "Receipt"
type input "receipt"
type input "ReceiptReviewSolicitation"
type input "receiptReviewSolicitation"
click at [725, 252] on button "Boolean True or false" at bounding box center [784, 252] width 322 height 49
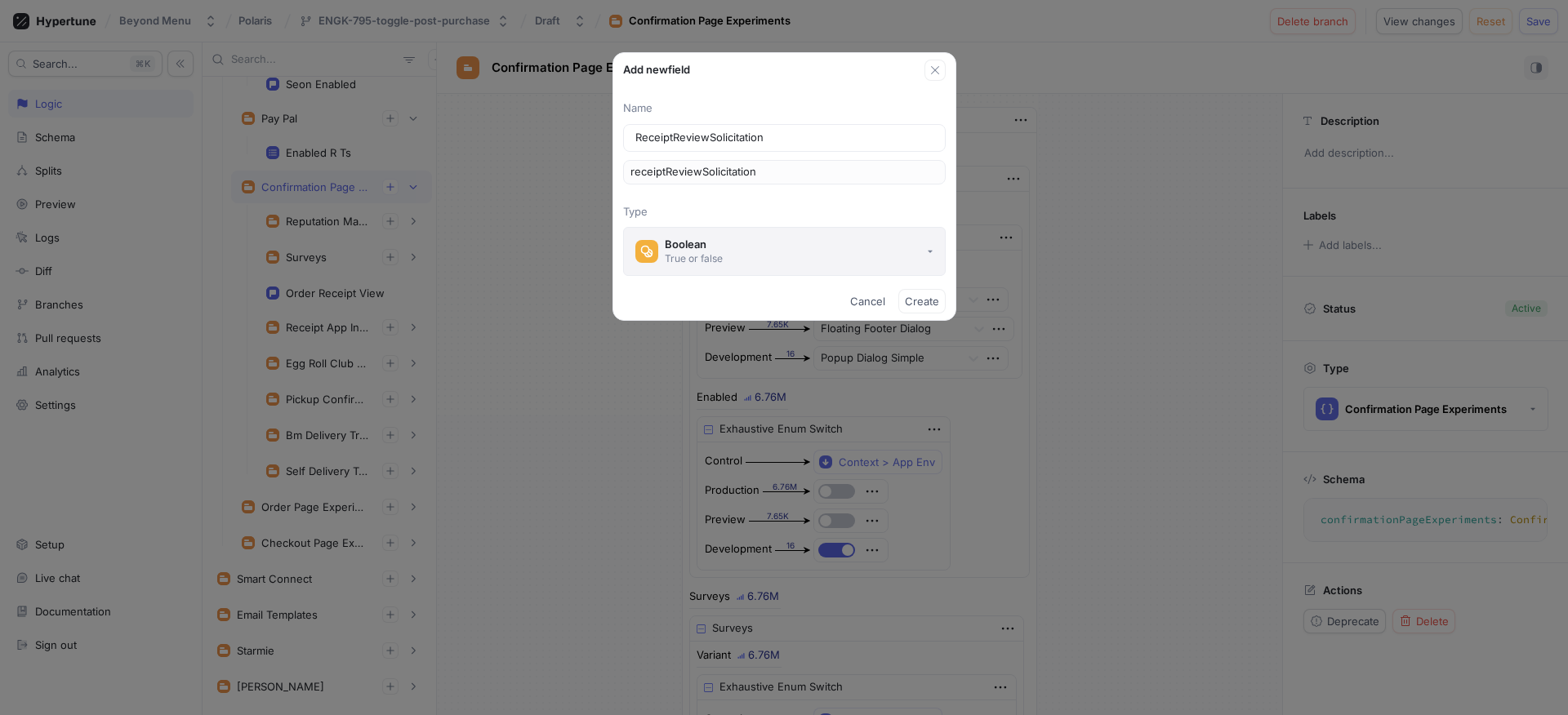
type input "ReceiptReviewSolicitation"
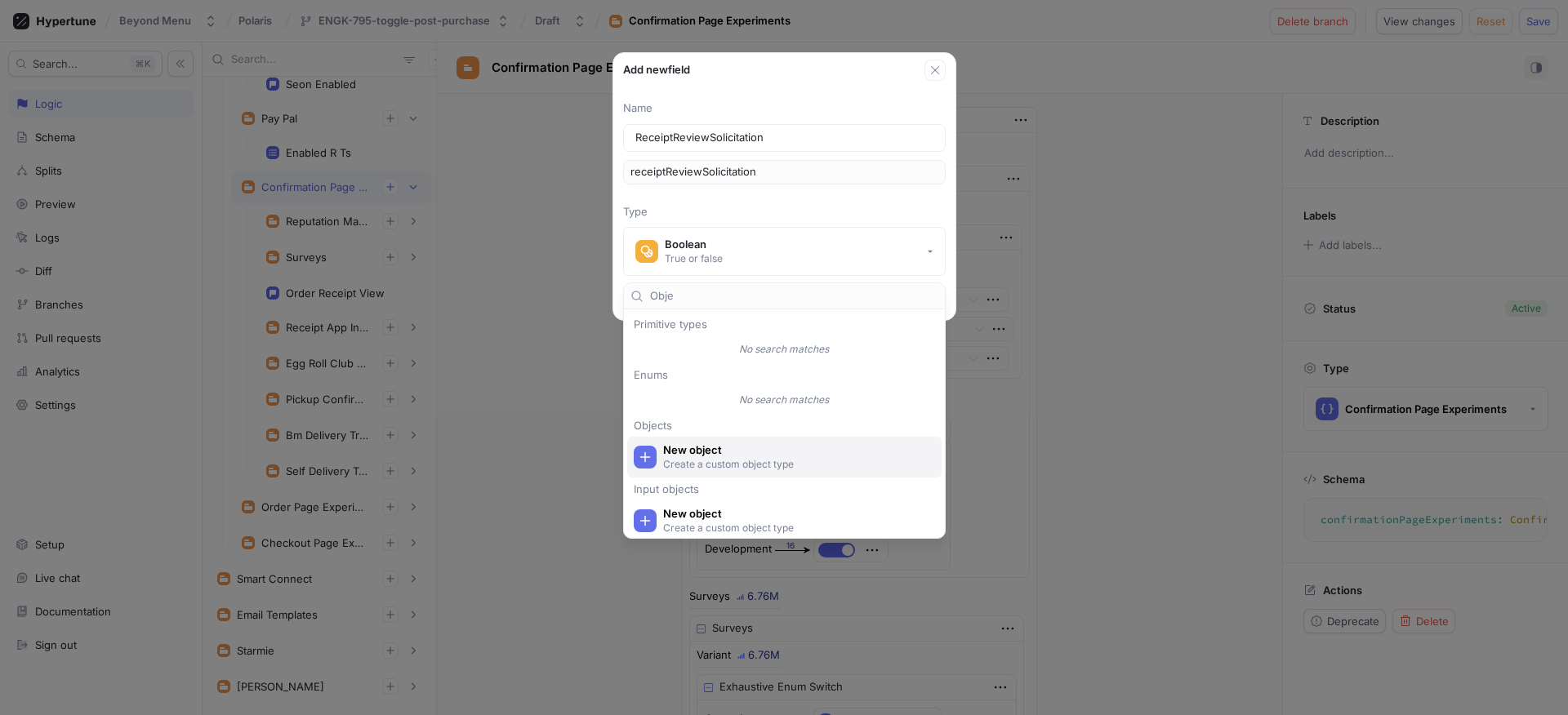
type input "Obje"
click at [726, 452] on span "New object" at bounding box center [795, 450] width 263 height 14
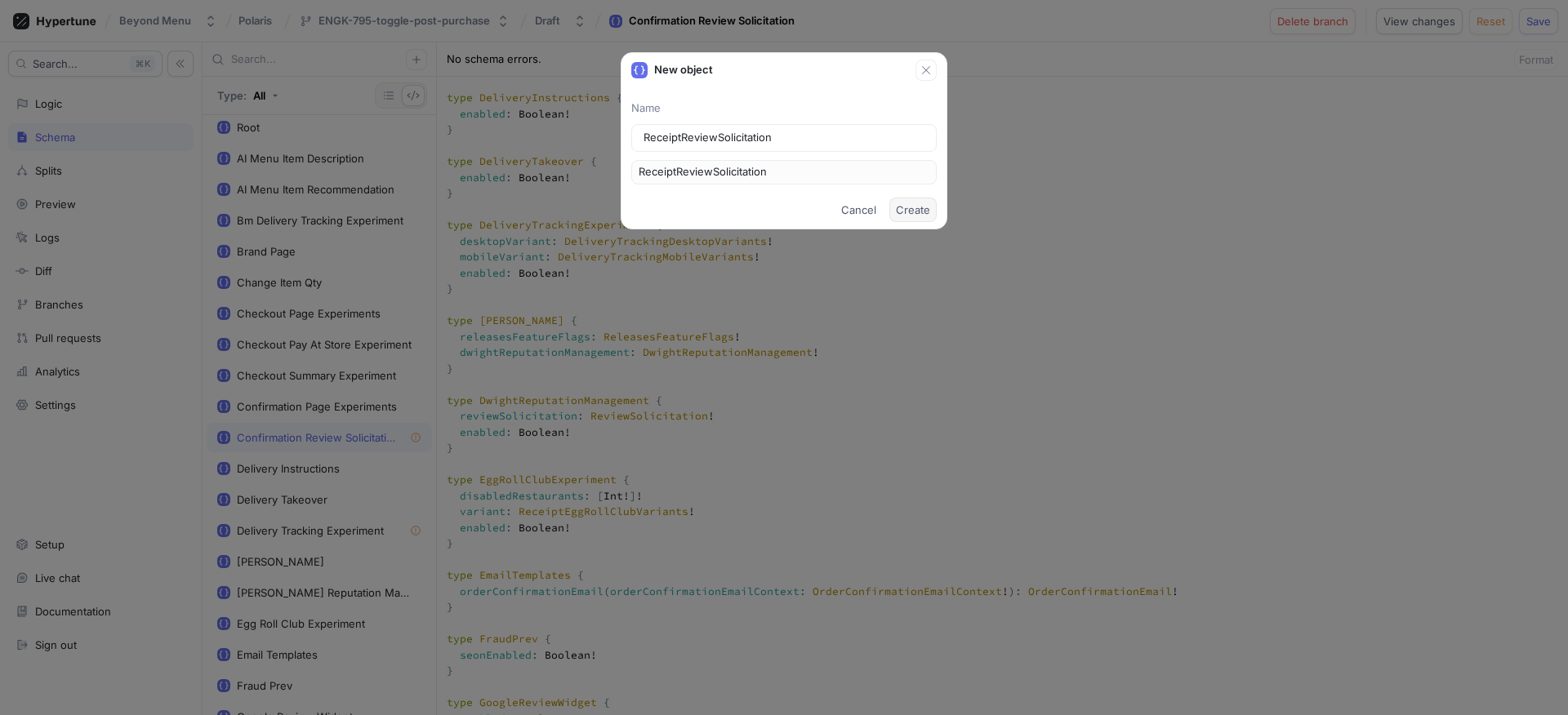
click at [907, 214] on span "Create" at bounding box center [912, 210] width 34 height 10
type textarea "input Context { appEnv: AppEnv! } input DwightContext { brandId: Int! entityId:…"
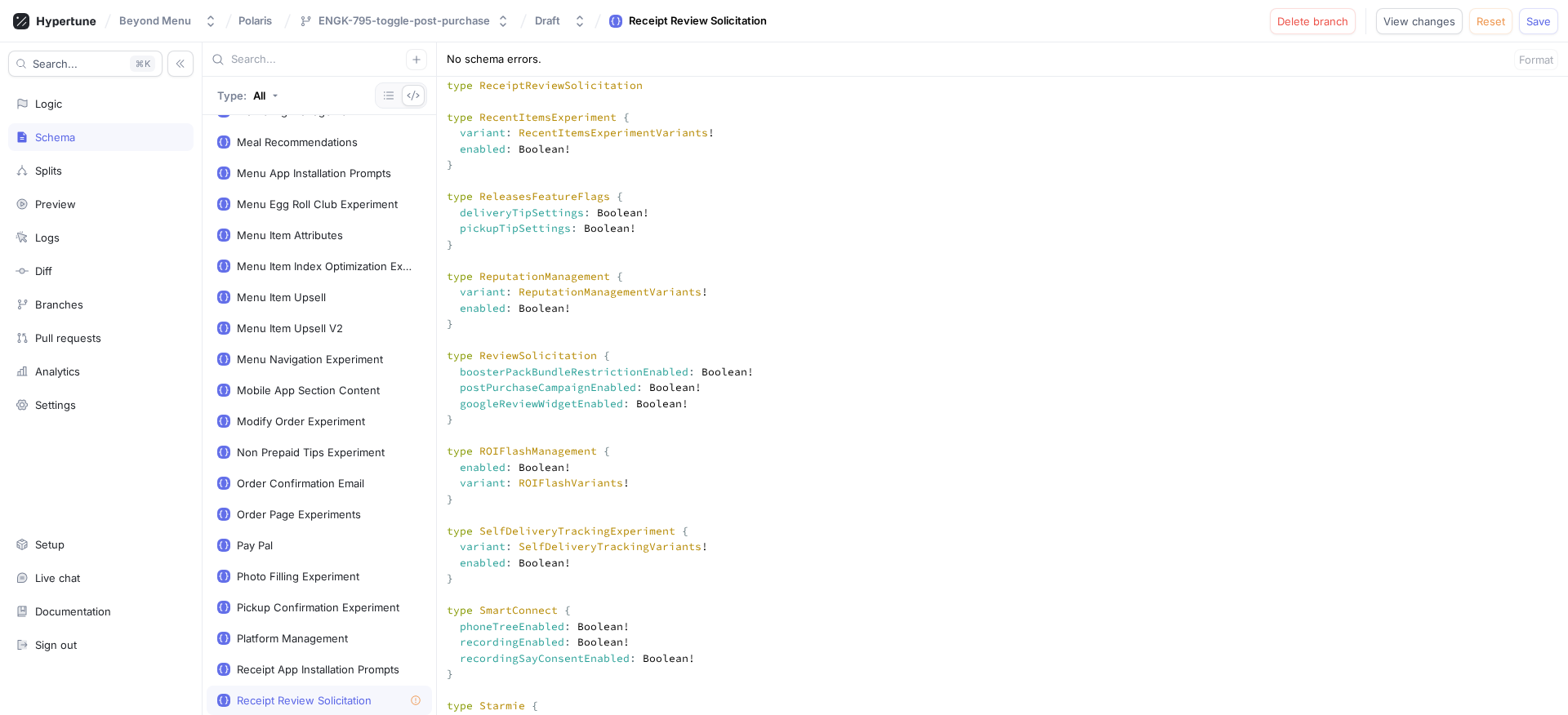
scroll to position [4463, 0]
click at [526, 112] on textarea at bounding box center [1002, 479] width 1131 height 9514
click at [508, 115] on textarea at bounding box center [1002, 479] width 1131 height 9514
drag, startPoint x: 520, startPoint y: 116, endPoint x: 483, endPoint y: 112, distance: 37.2
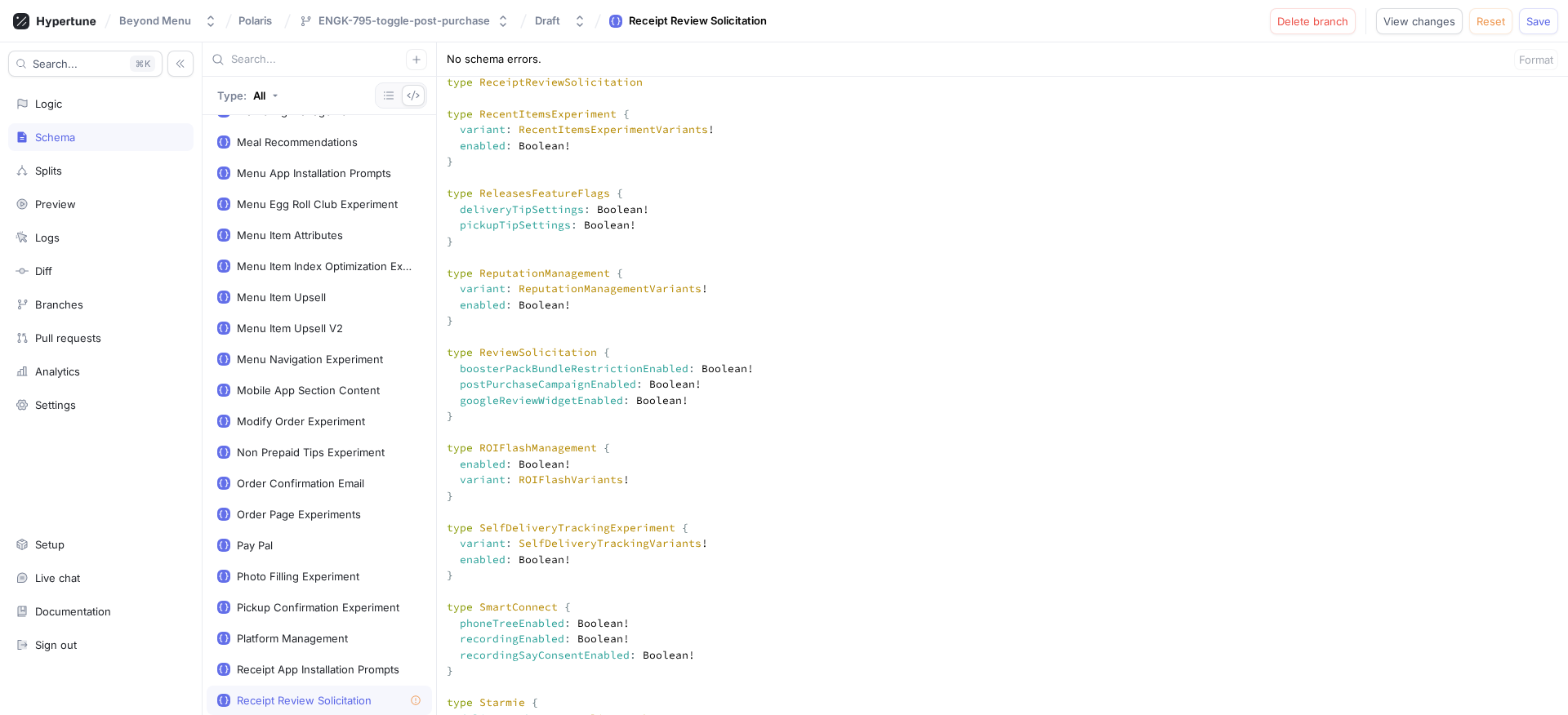
click at [483, 112] on textarea at bounding box center [1002, 479] width 1131 height 9514
click at [478, 113] on textarea at bounding box center [1002, 479] width 1131 height 9514
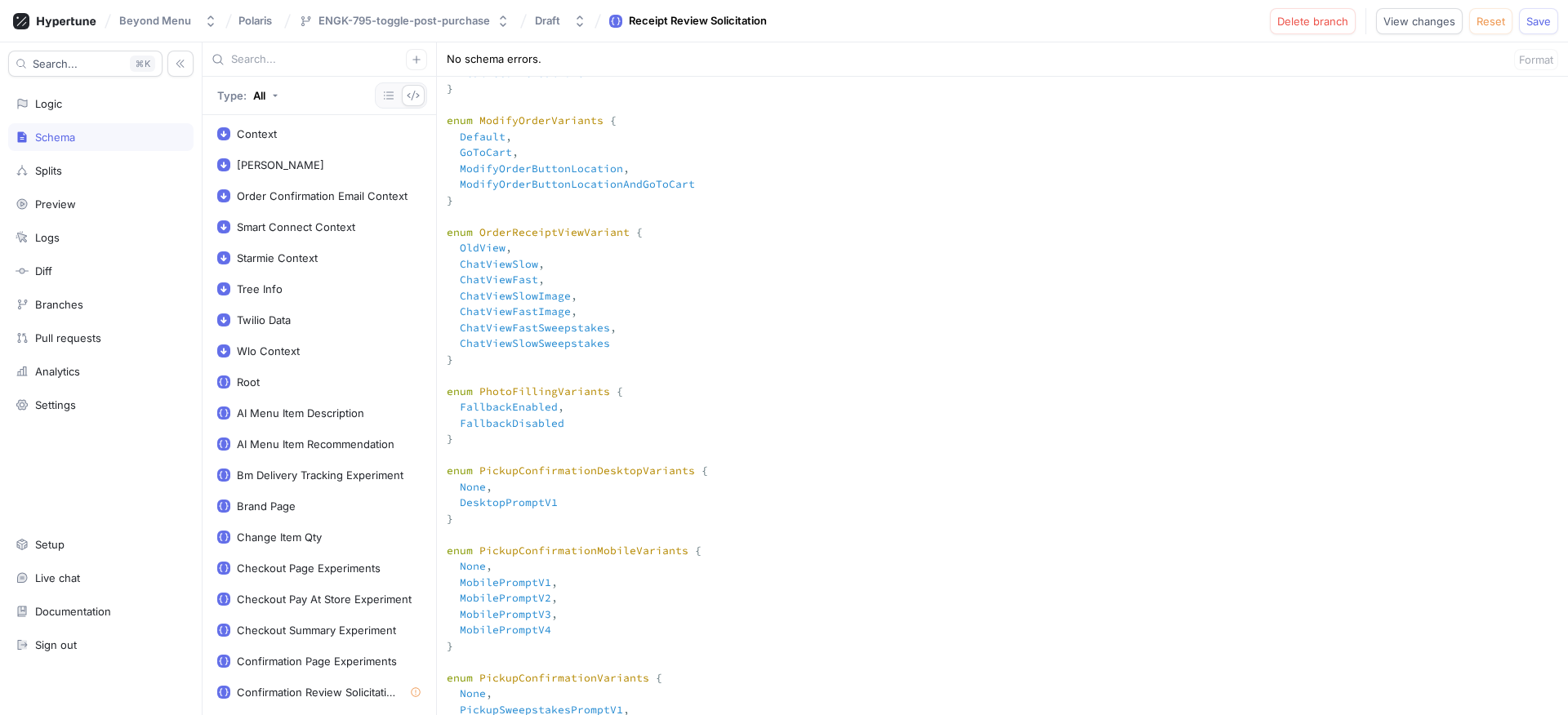
scroll to position [0, 0]
click at [107, 97] on div "Logic" at bounding box center [101, 103] width 170 height 13
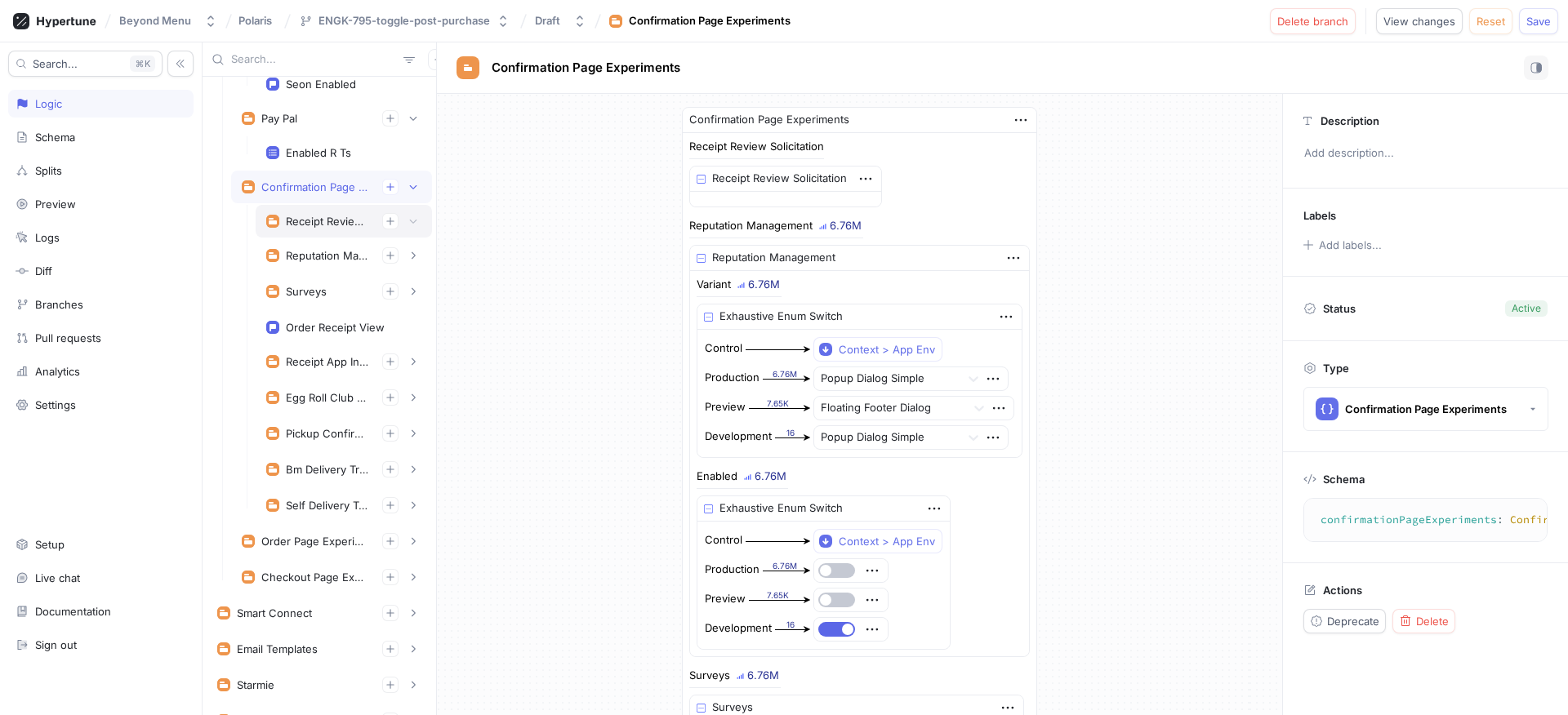
click at [318, 222] on div "Receipt Review Solicitation" at bounding box center [327, 221] width 83 height 13
type textarea "receiptReviewSolicitation: ReceiptReviewSolicitation!"
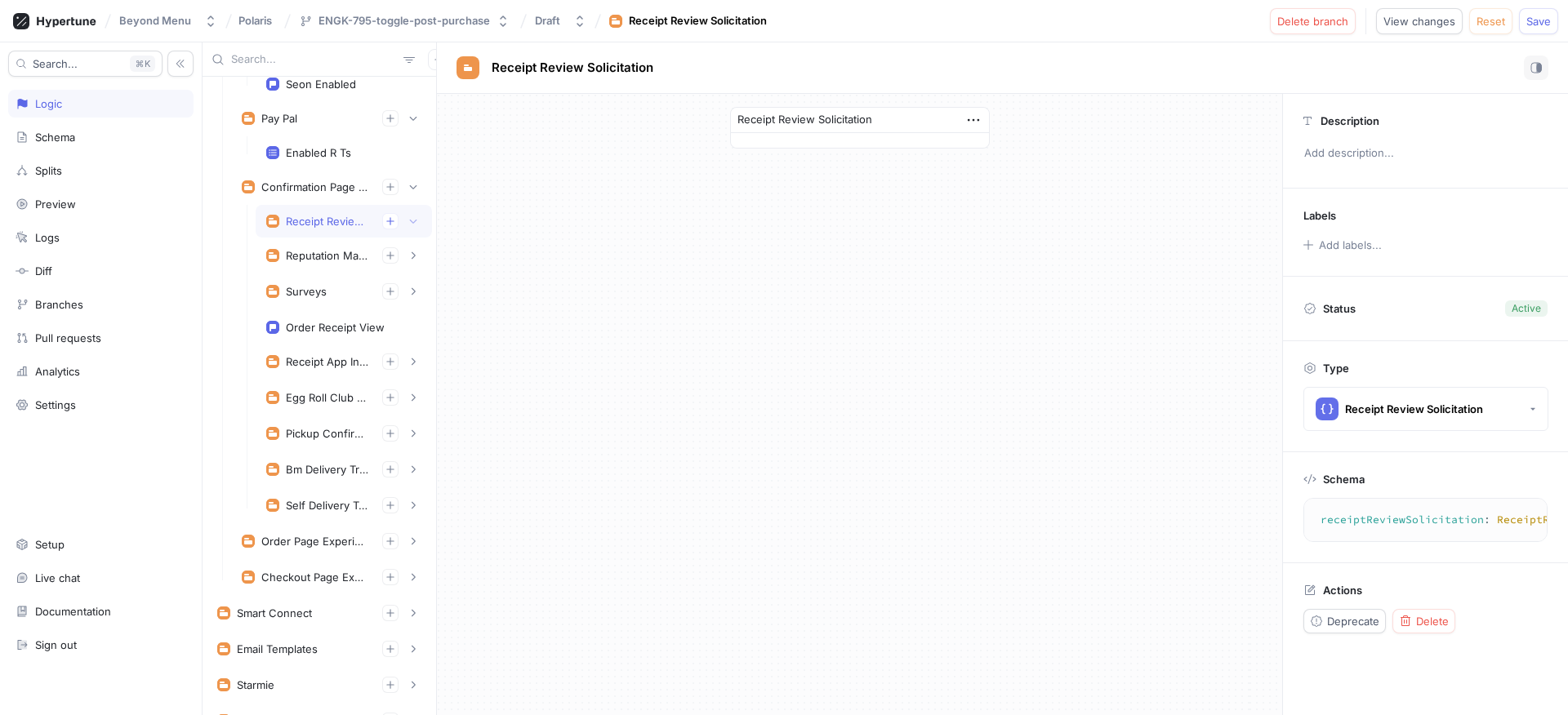
click at [951, 121] on div "Receipt Review Solicitation" at bounding box center [859, 120] width 258 height 25
click at [969, 120] on icon "button" at bounding box center [973, 120] width 12 height 3
click at [727, 177] on div "Receipt Review Solicitation" at bounding box center [859, 404] width 845 height 621
click at [385, 220] on icon "button" at bounding box center [390, 222] width 10 height 10
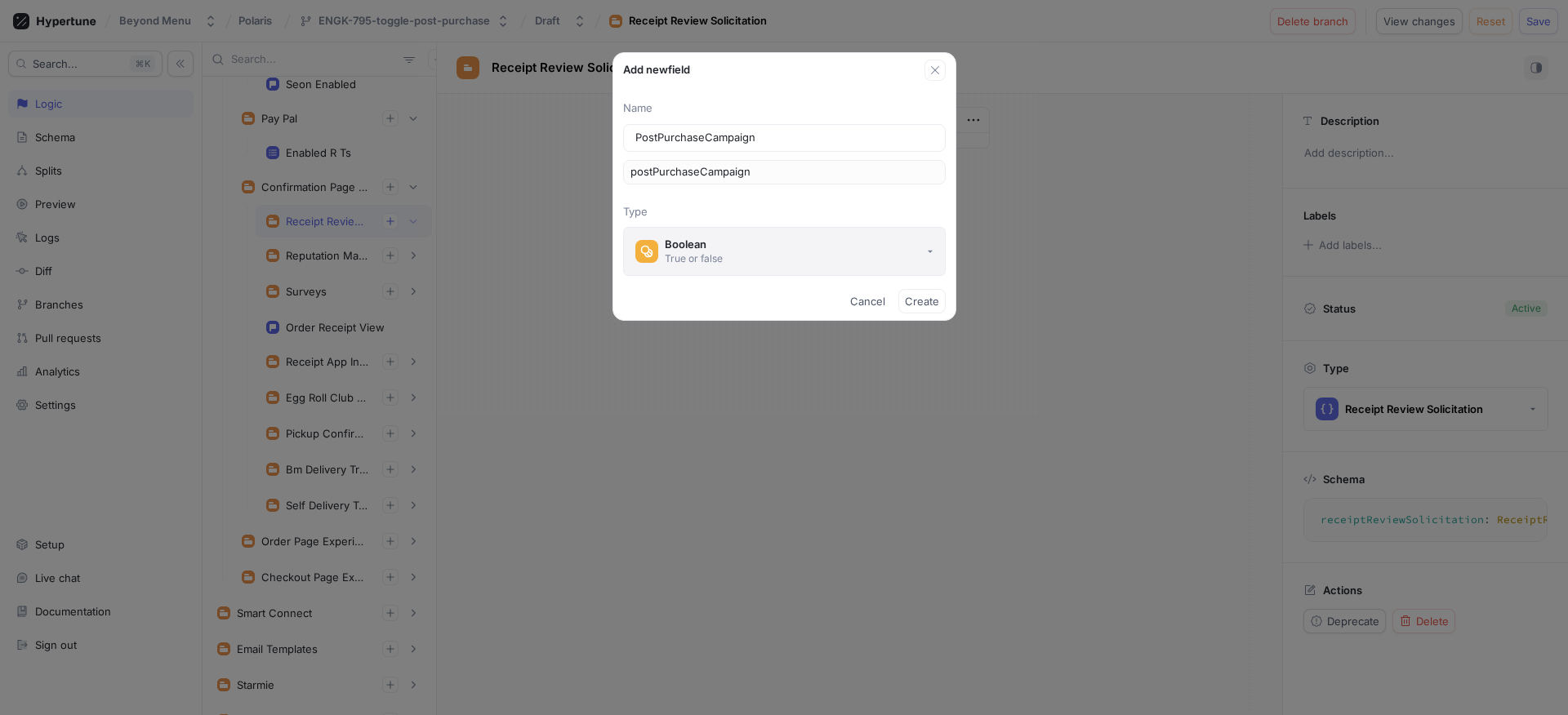
click at [712, 251] on div "Boolean" at bounding box center [694, 244] width 58 height 14
type input "PostPurchaseCampaign"
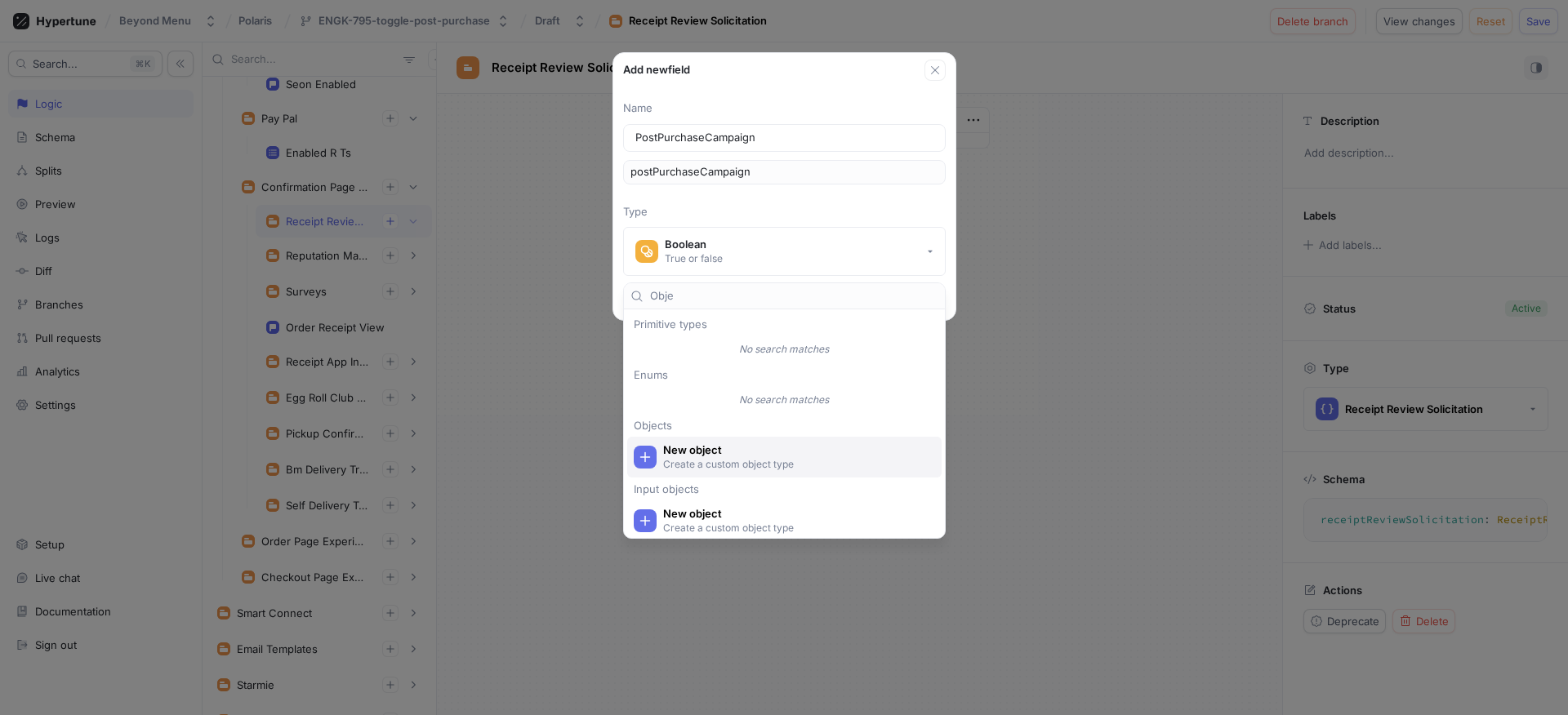
type input "Obje"
click at [718, 459] on p "Create a custom object type" at bounding box center [794, 463] width 261 height 14
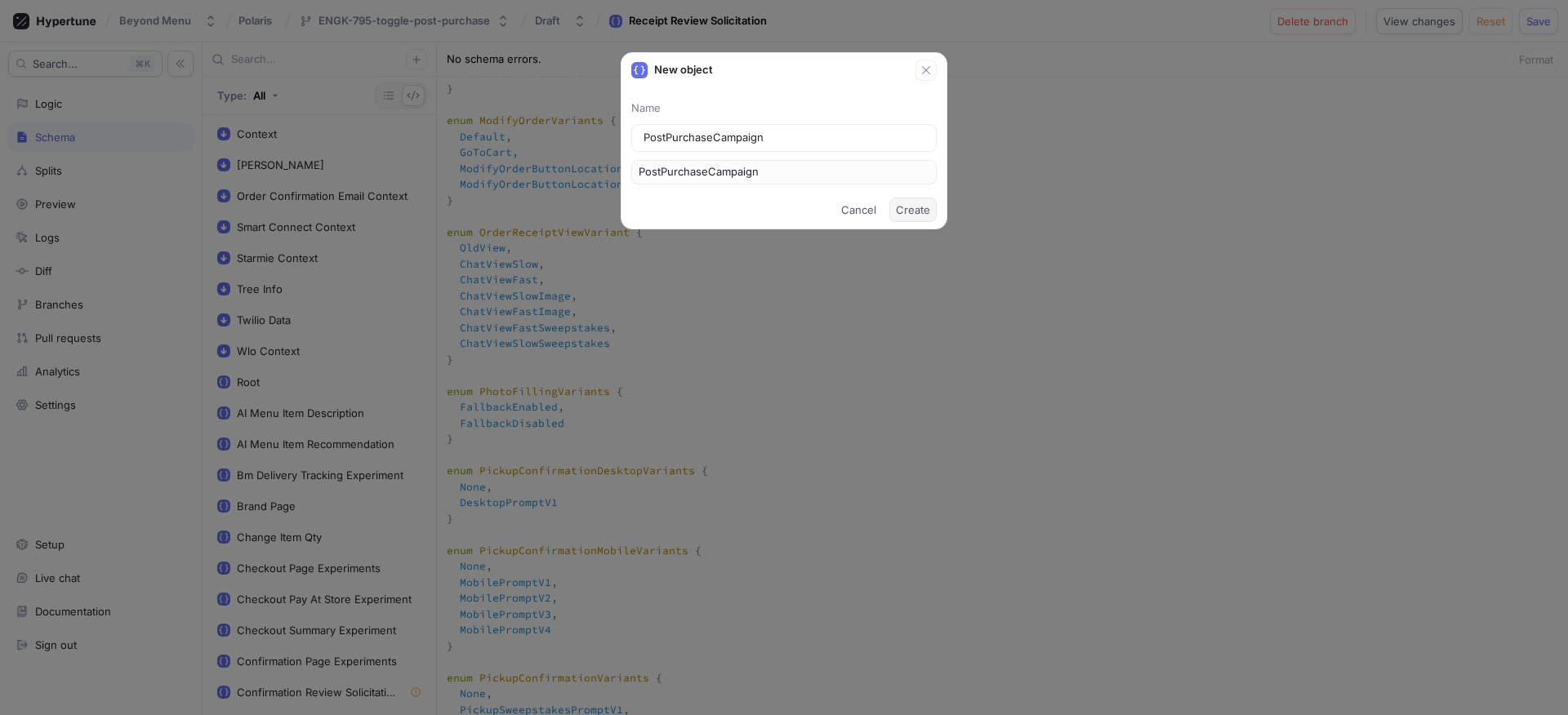
click at [910, 207] on span "Create" at bounding box center [912, 210] width 34 height 10
type textarea "input Context { appEnv: AppEnv! } input DwightContext { brandId: Int! entityId:…"
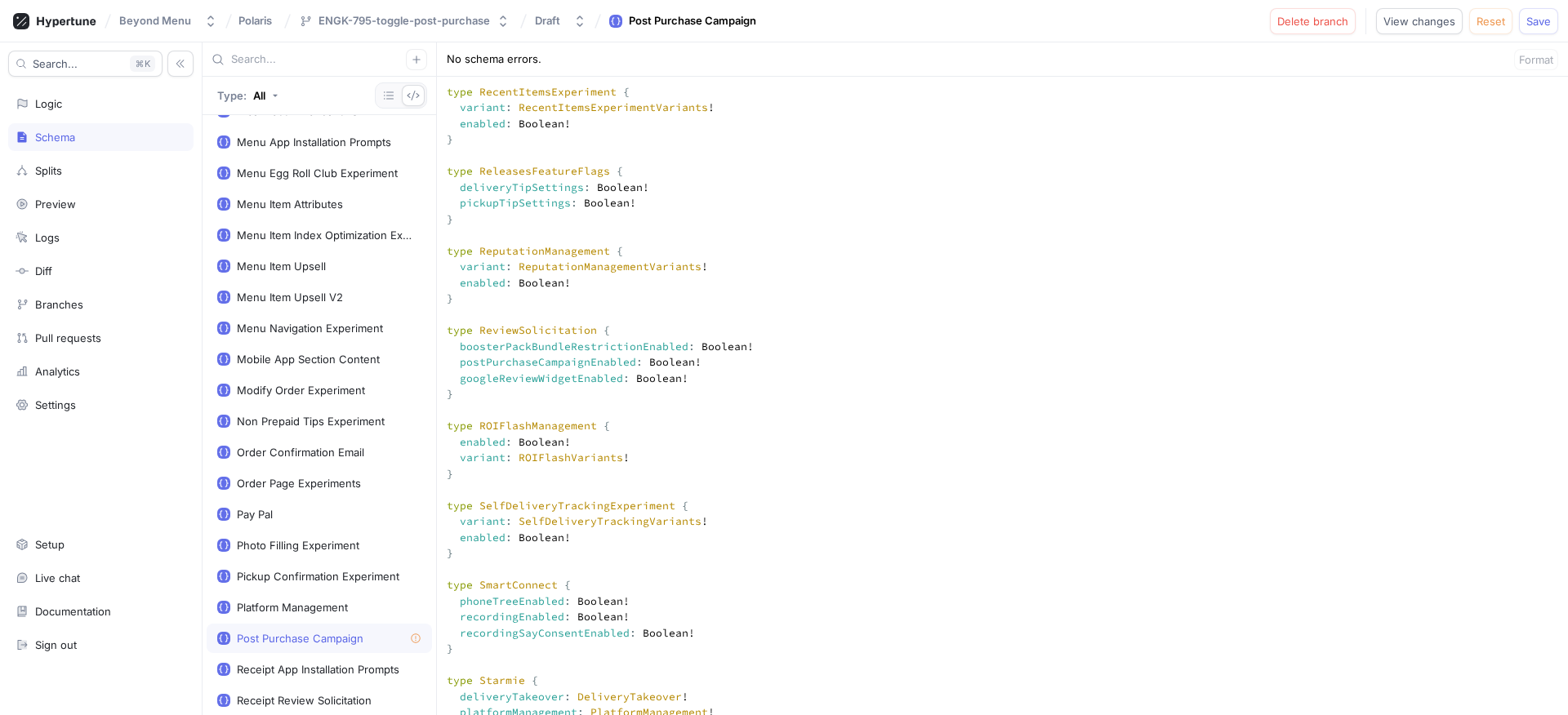
scroll to position [4383, 0]
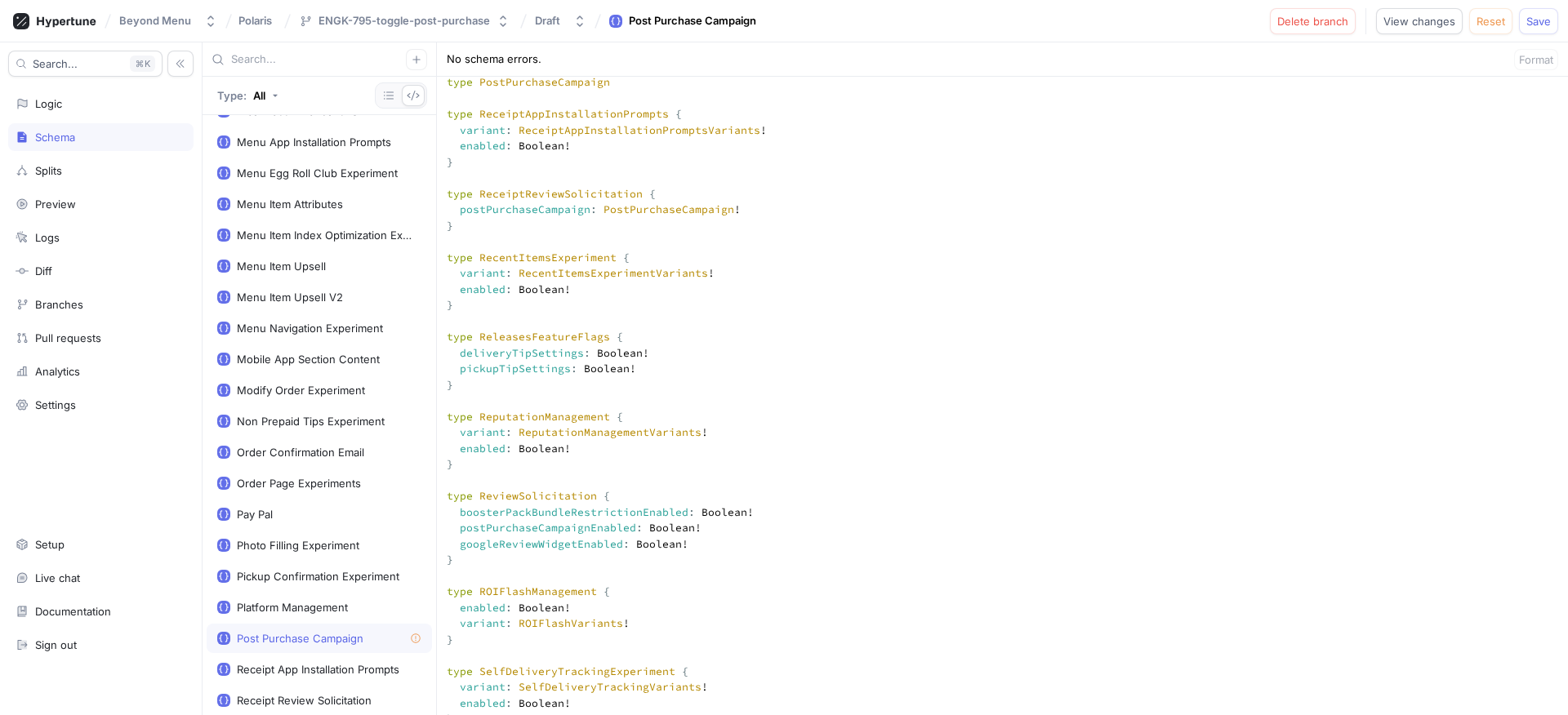
click at [545, 116] on textarea at bounding box center [1002, 590] width 1131 height 9578
click at [545, 117] on textarea at bounding box center [1002, 590] width 1131 height 9578
click at [545, 120] on textarea at bounding box center [1002, 590] width 1131 height 9578
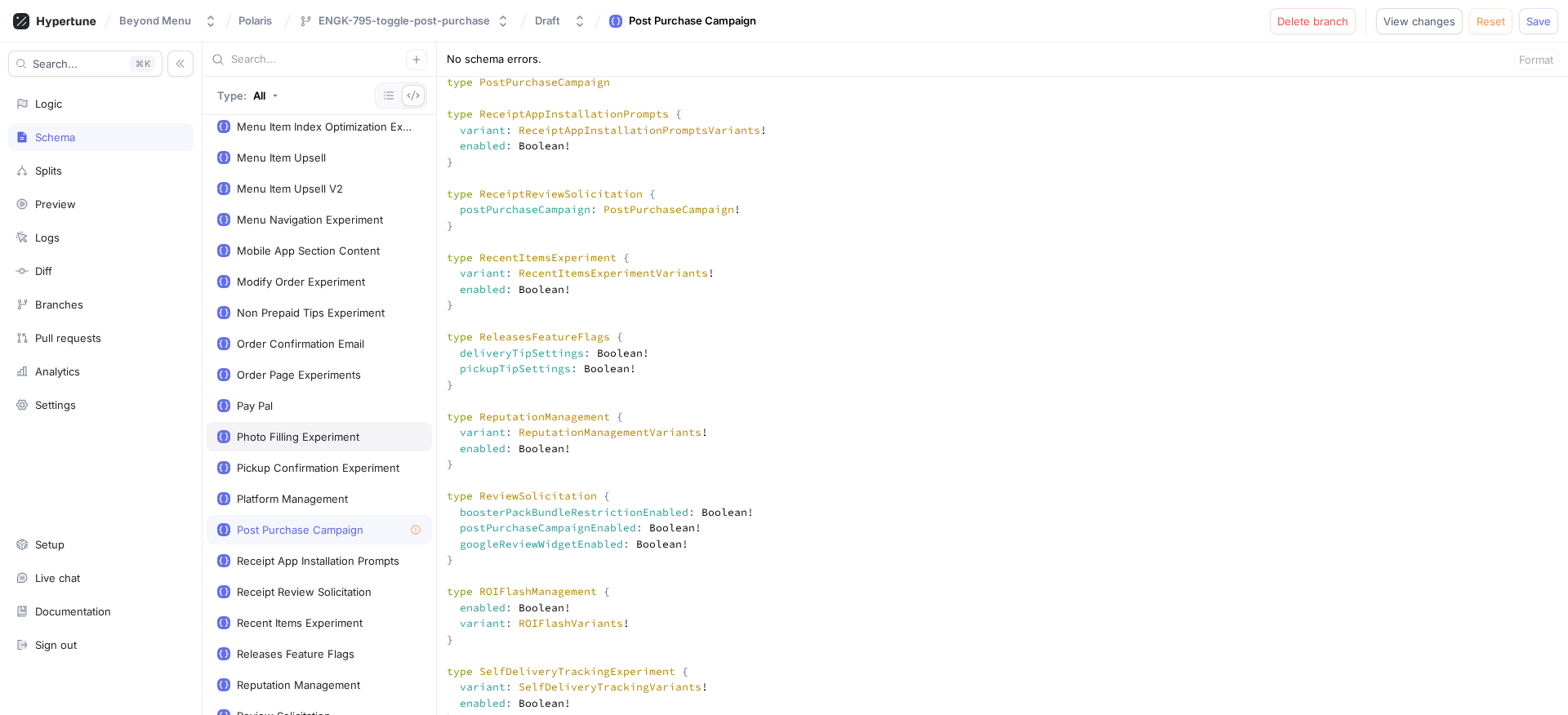
scroll to position [1106, 0]
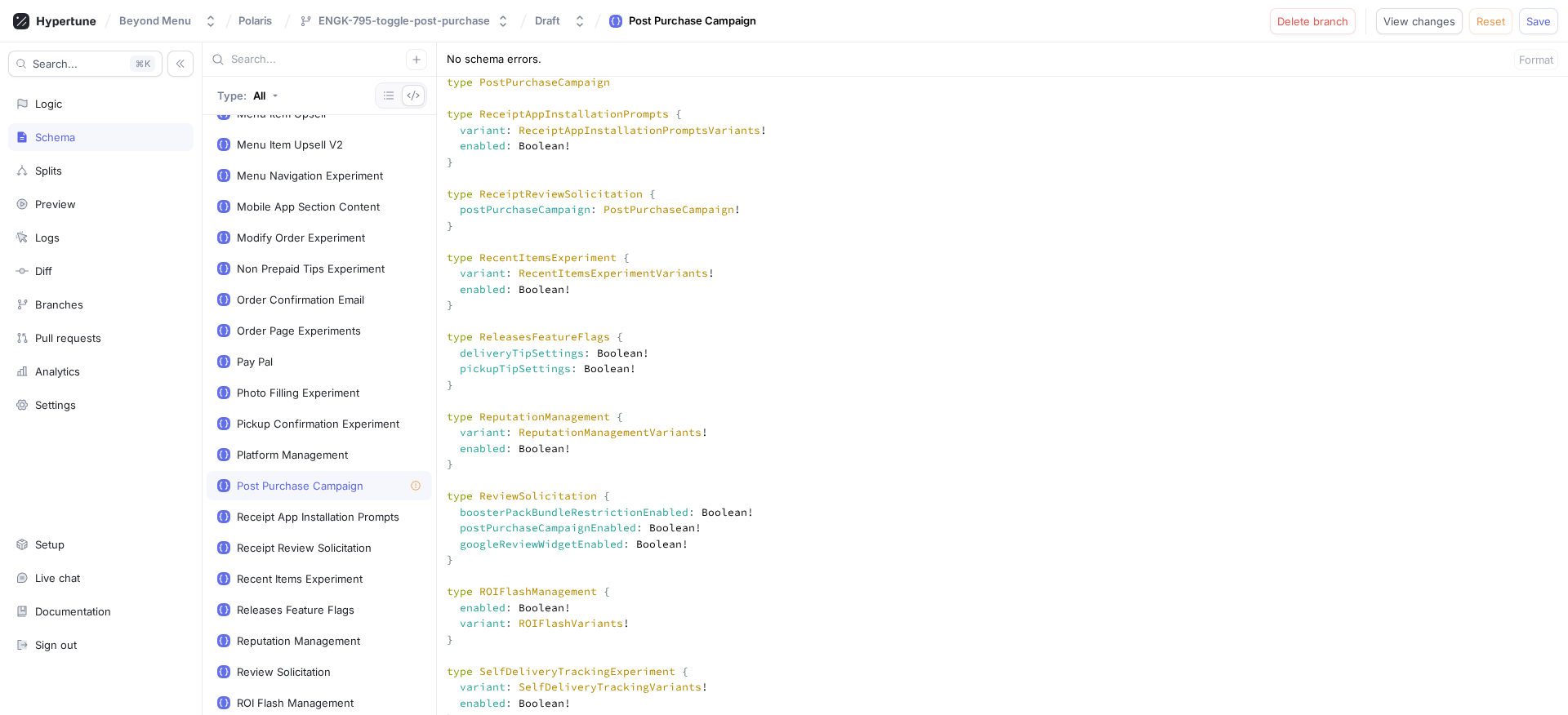
click at [339, 479] on div "Post Purchase Campaign" at bounding box center [300, 485] width 127 height 13
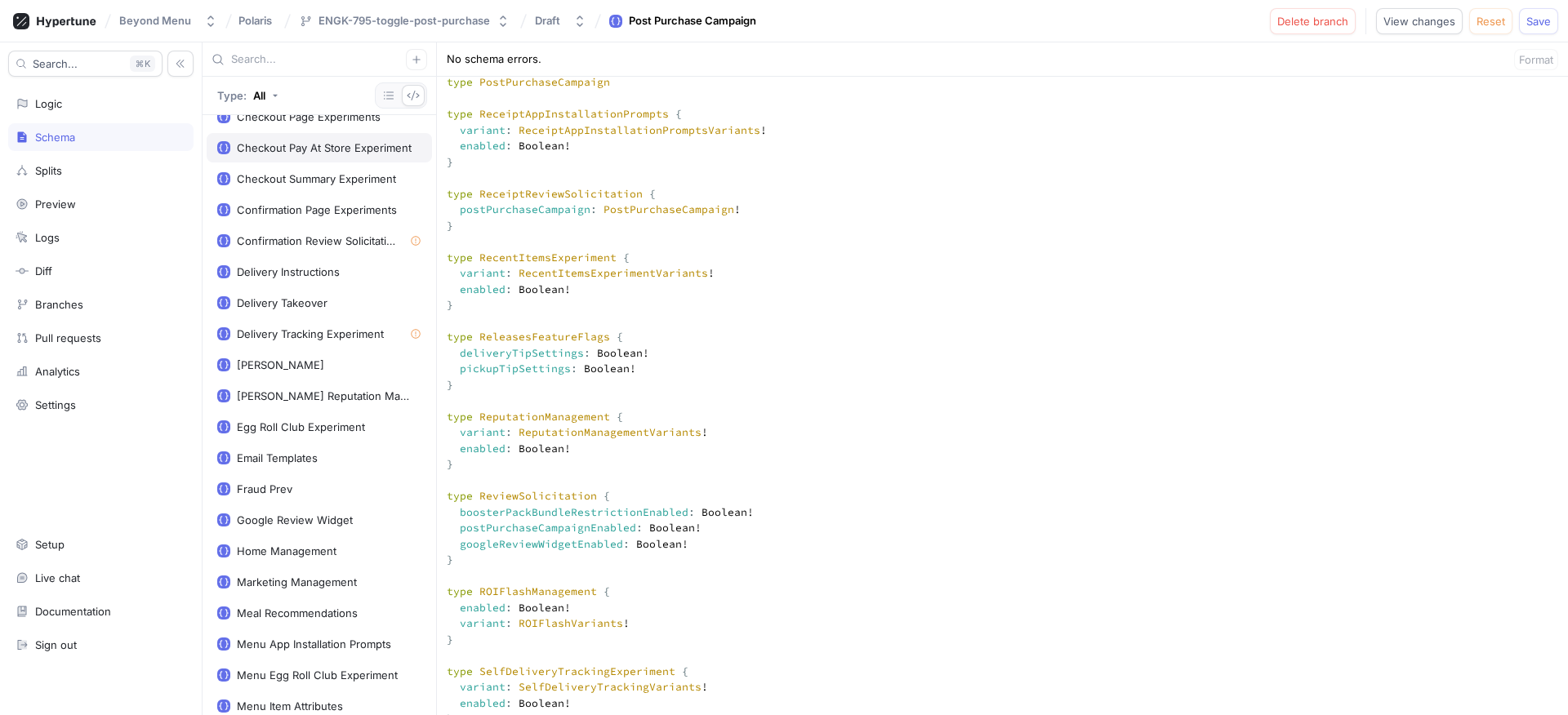
scroll to position [152, 0]
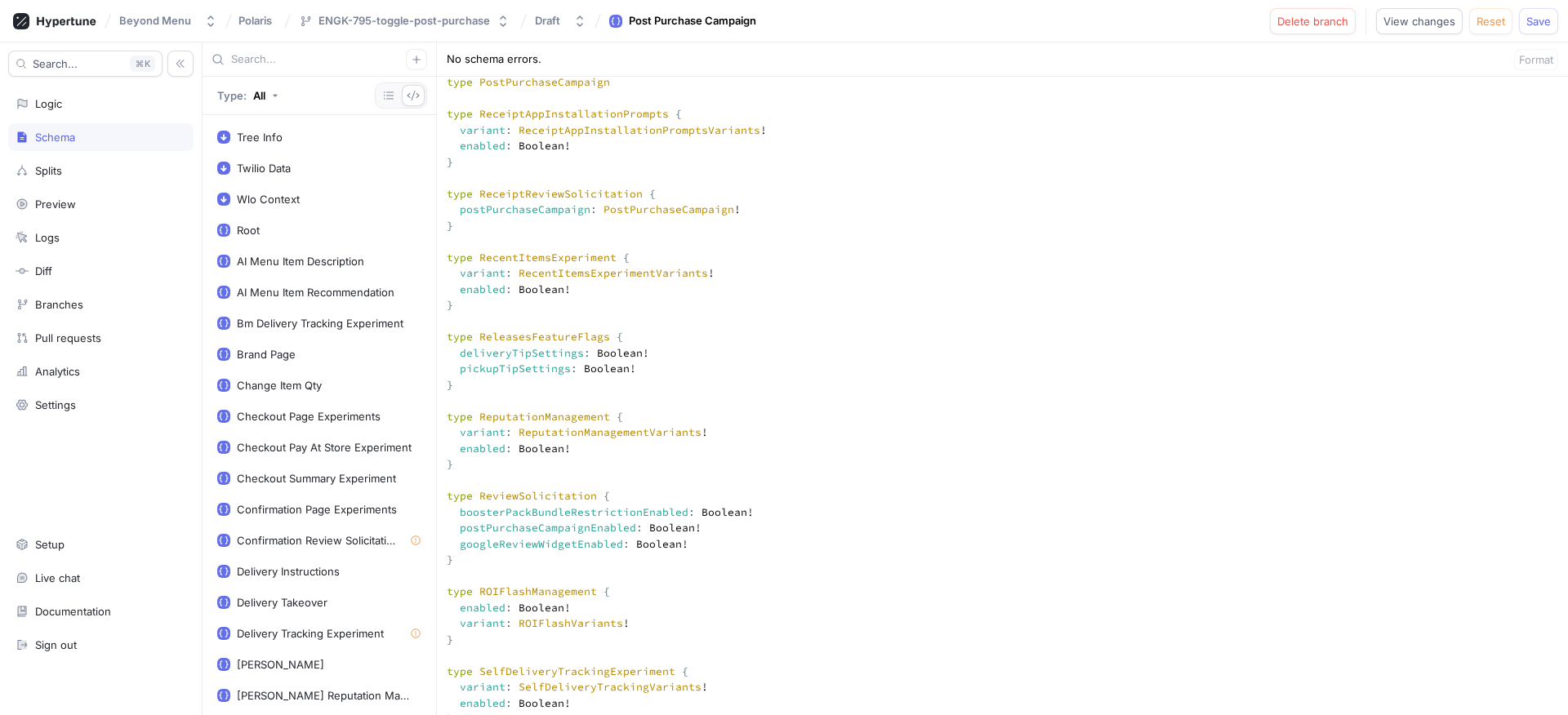
click at [46, 89] on div "Search... K Logic Schema Splits Preview Logs Diff Branches Pull requests Analyt…" at bounding box center [101, 378] width 202 height 672
click at [83, 113] on div "Logic" at bounding box center [101, 104] width 186 height 28
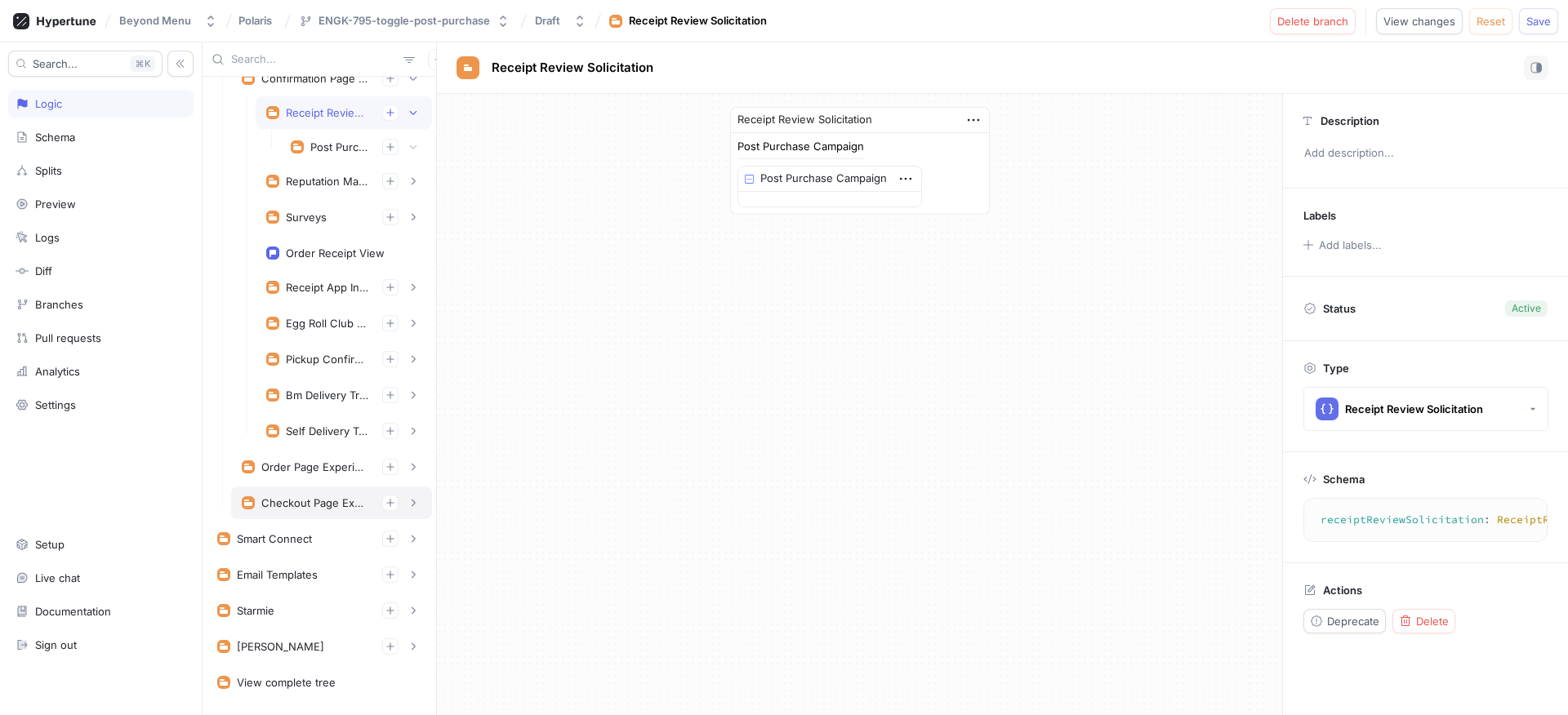
scroll to position [535, 0]
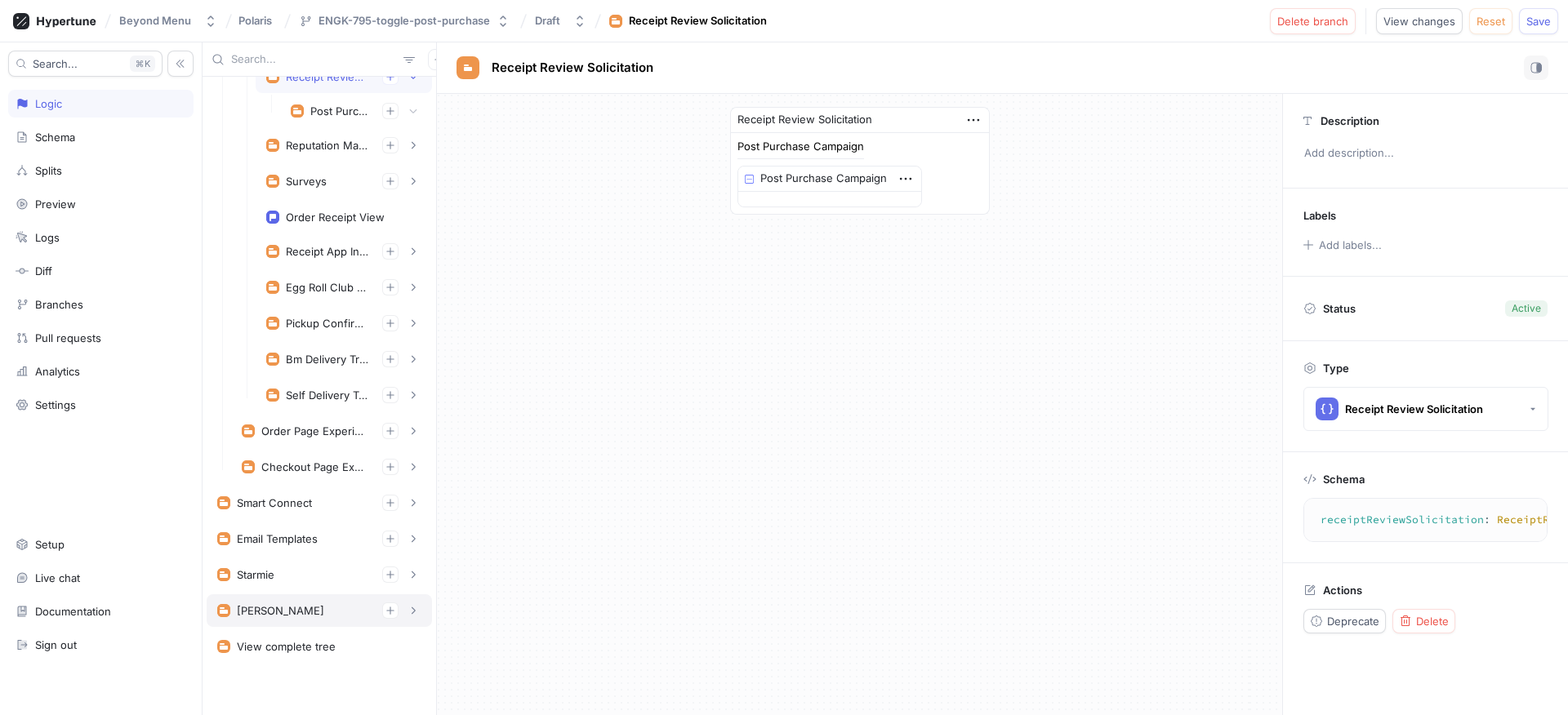
click at [306, 617] on div "[PERSON_NAME]" at bounding box center [318, 611] width 204 height 16
type textarea "x"
type textarea "dwight(dwightContext: DwightContext!): Dwight!"
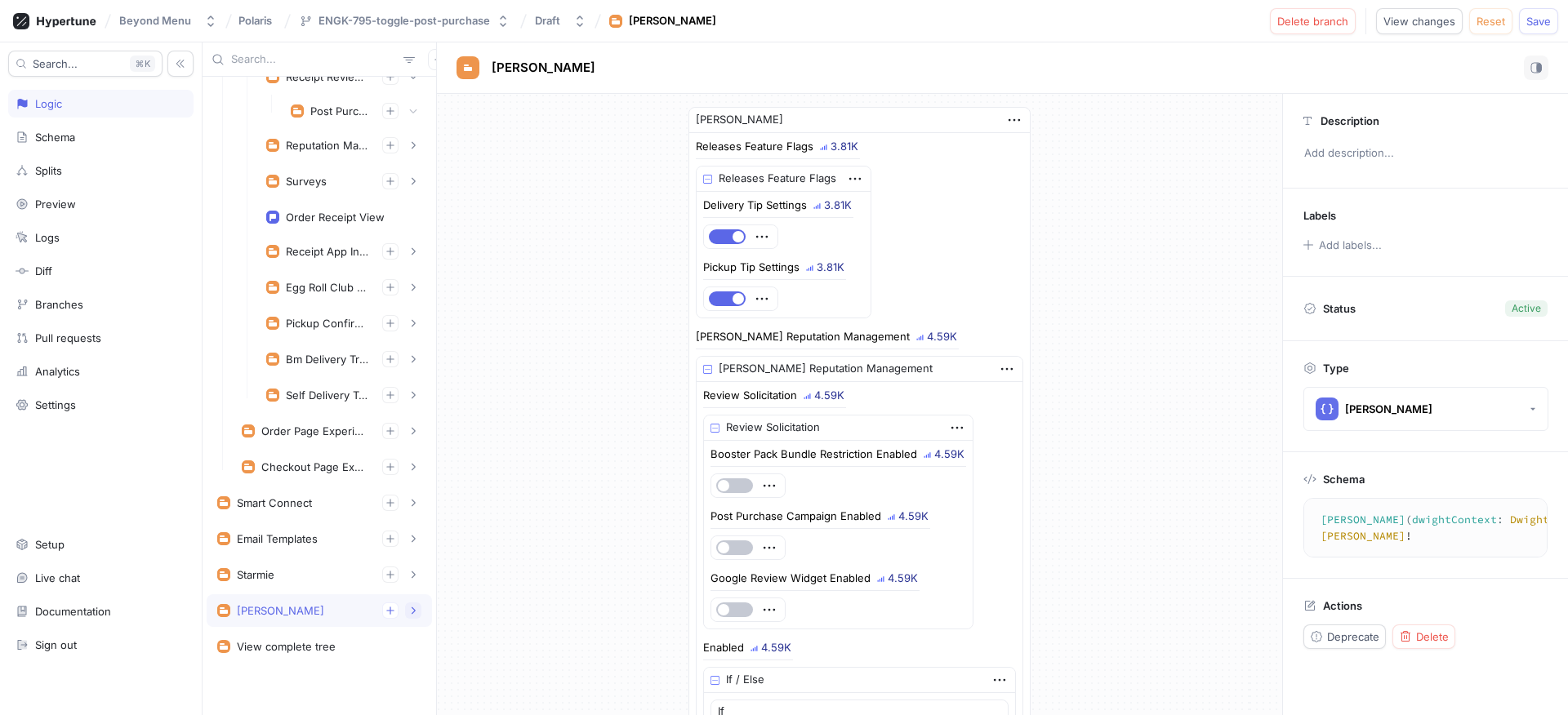
click at [408, 609] on icon "button" at bounding box center [413, 611] width 10 height 10
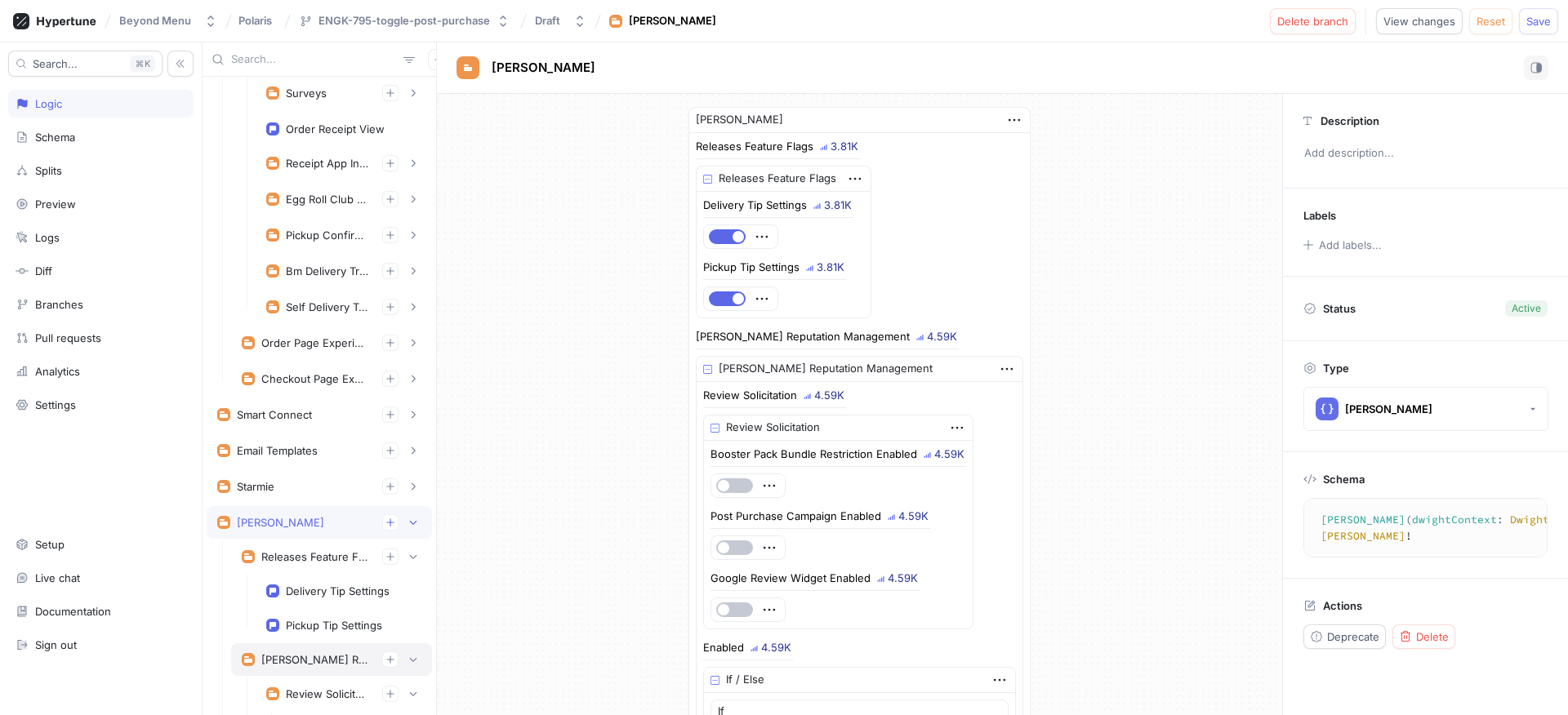
scroll to position [692, 0]
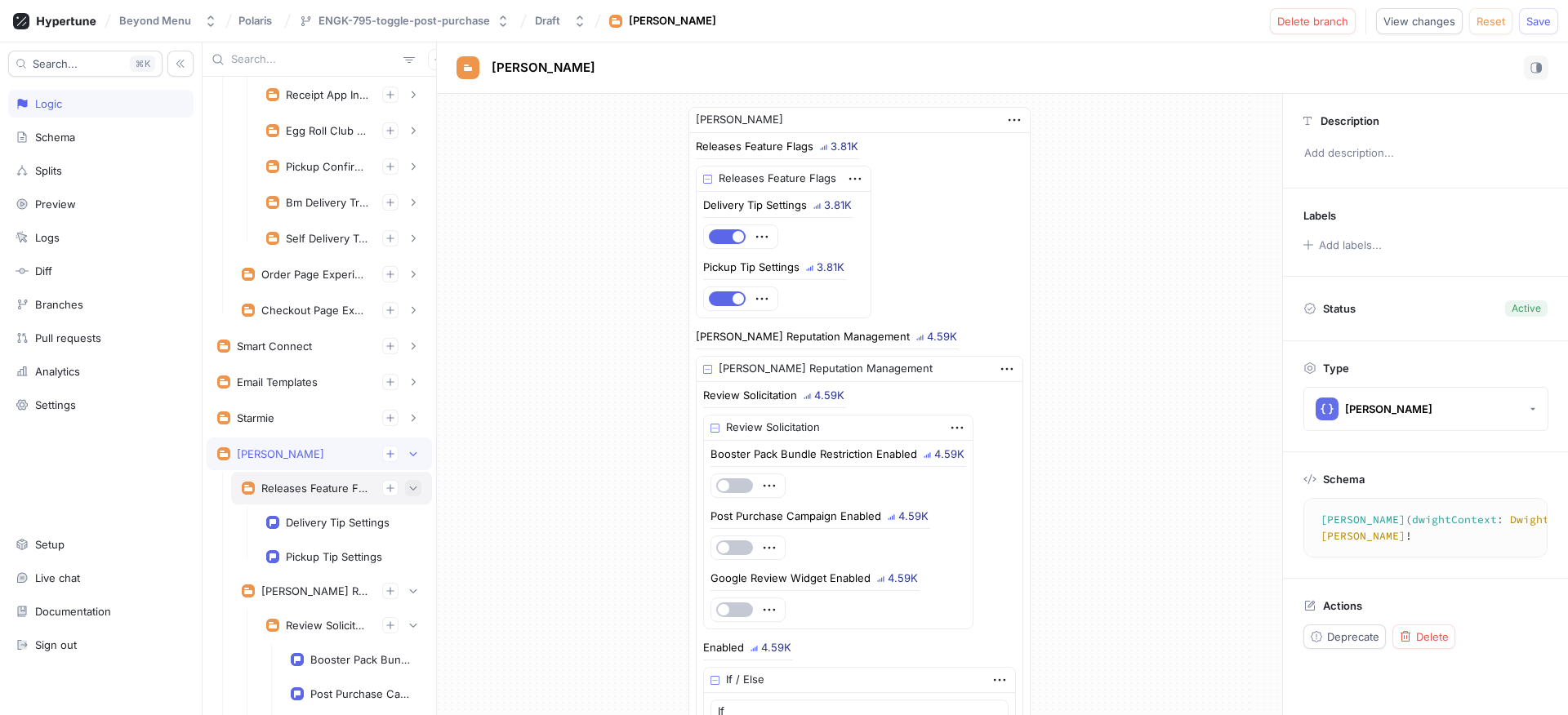
click at [408, 489] on icon "button" at bounding box center [413, 488] width 10 height 10
type textarea "x"
click at [339, 561] on div "Review Solicitation" at bounding box center [327, 557] width 83 height 13
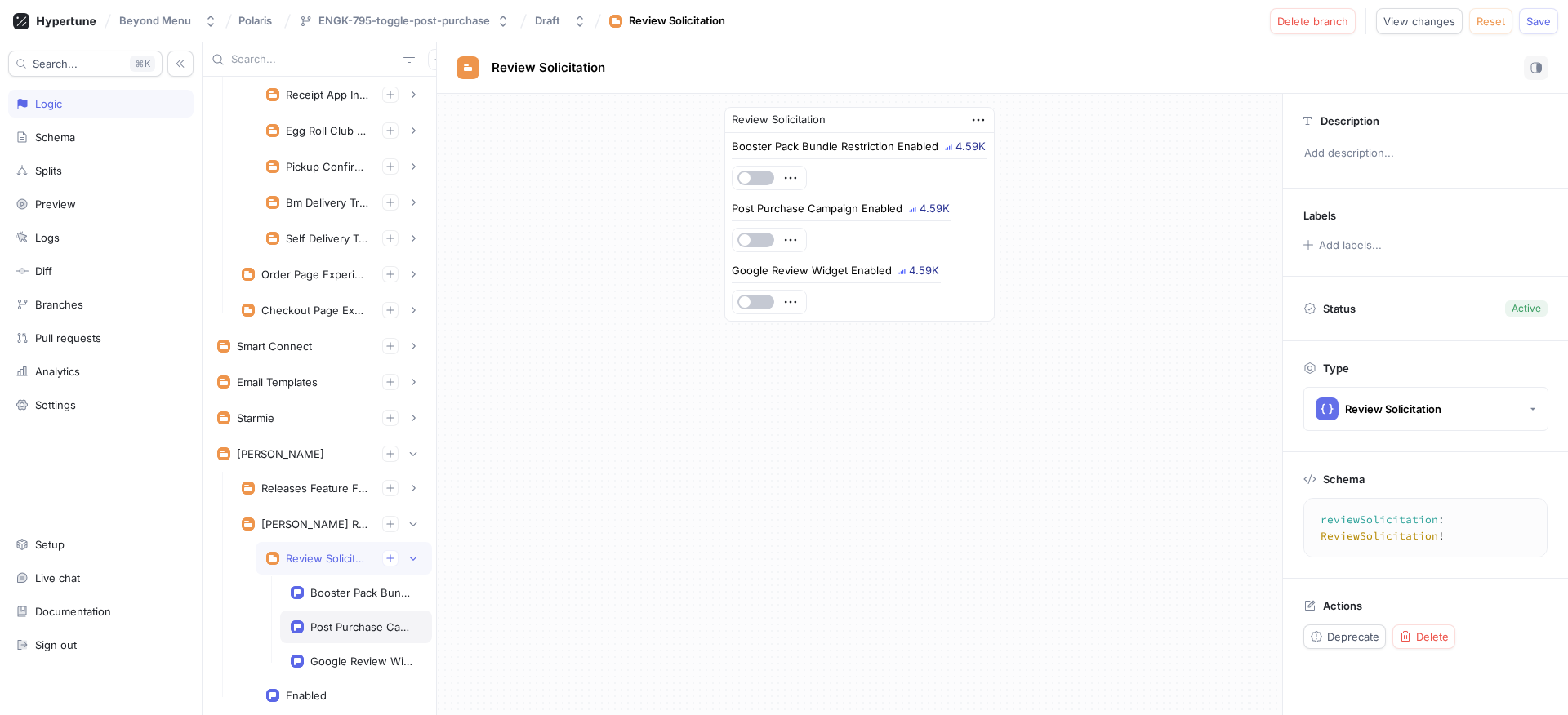
click at [374, 635] on div "Post Purchase Campaign Enabled" at bounding box center [355, 627] width 152 height 33
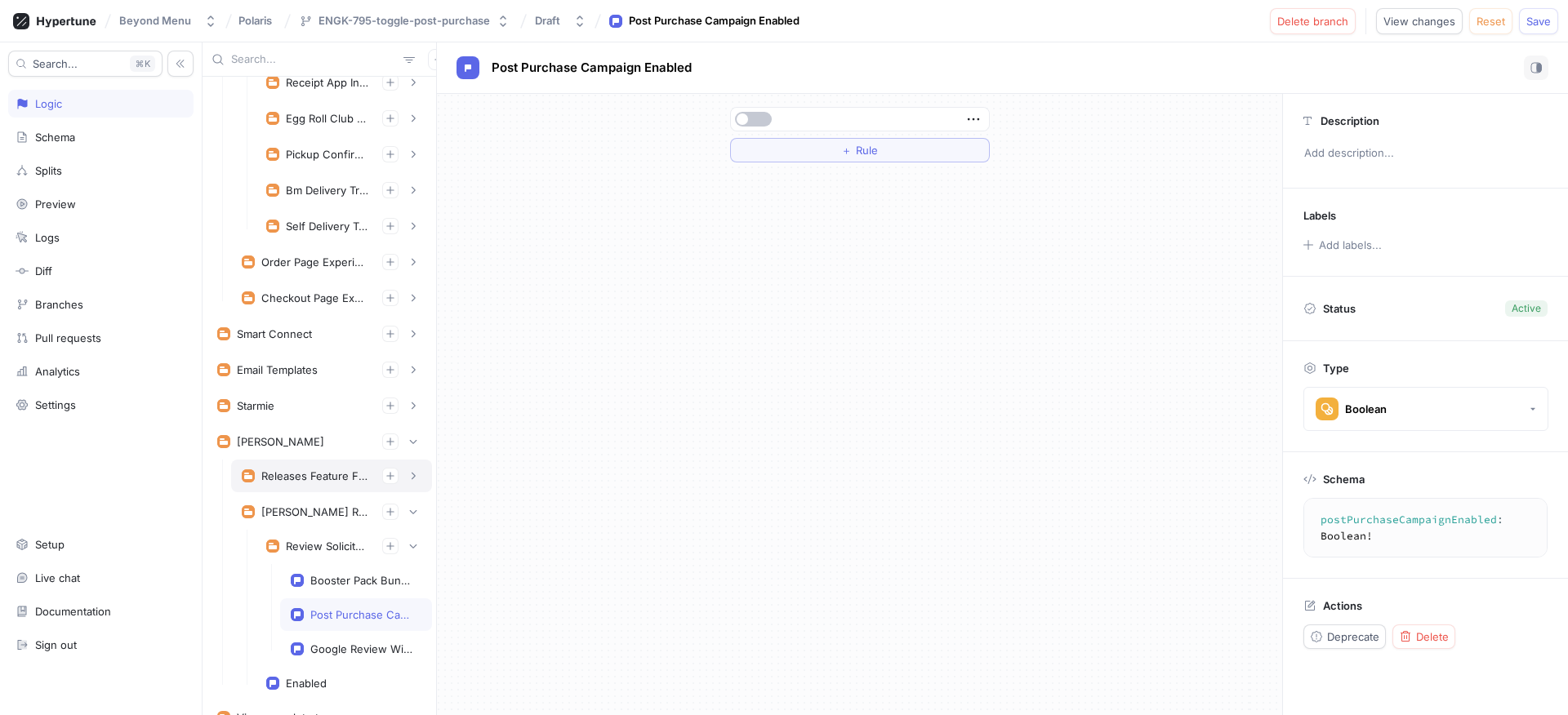
scroll to position [723, 0]
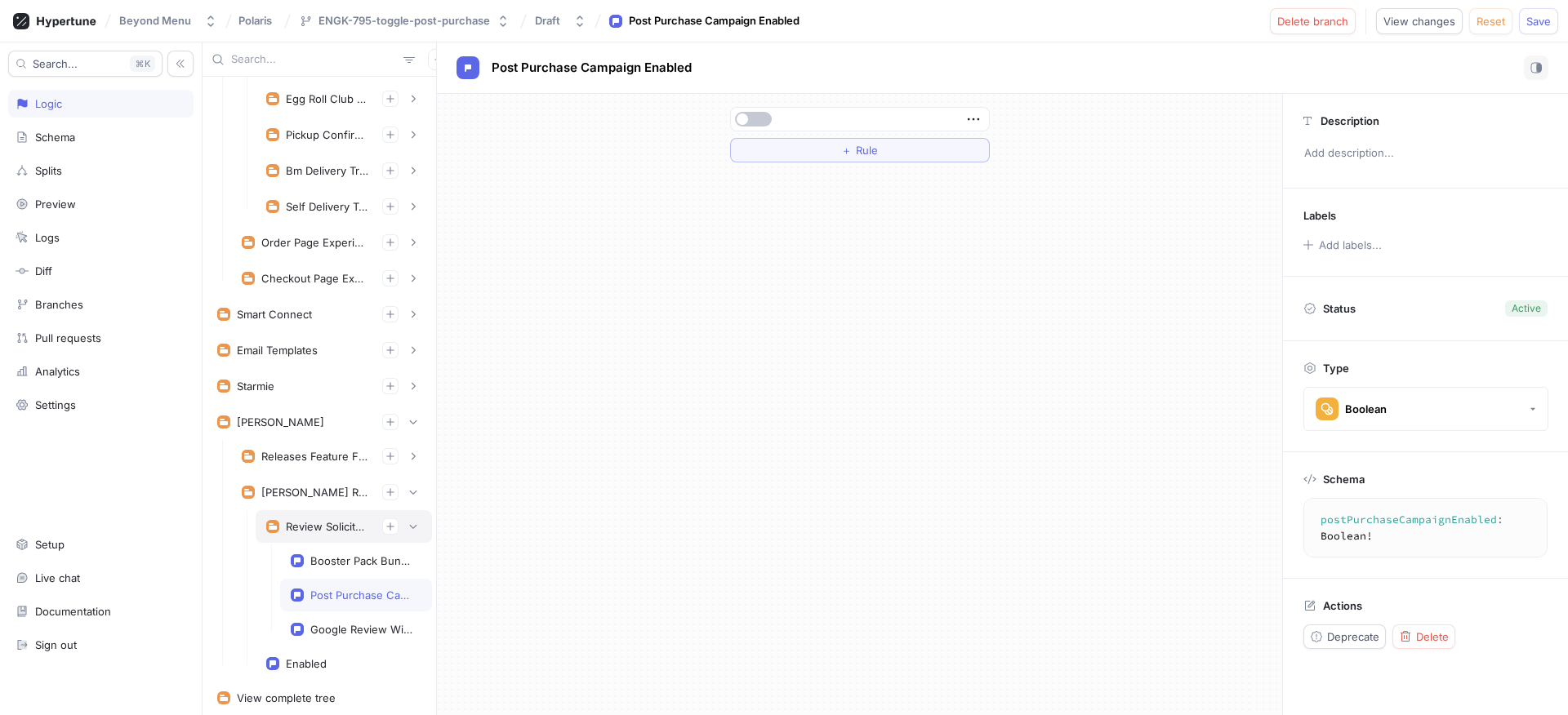
click at [320, 539] on div "Review Solicitation" at bounding box center [344, 526] width 176 height 33
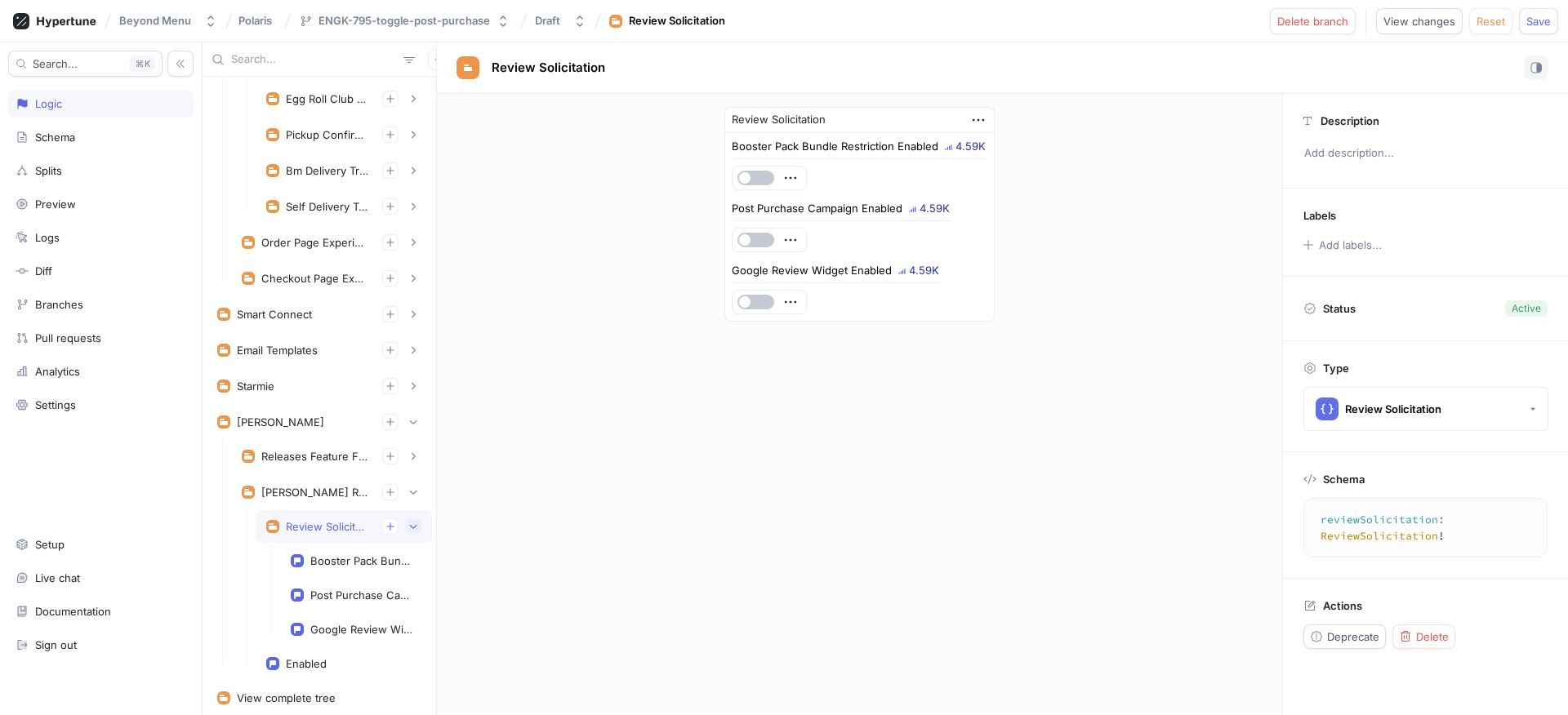
click at [409, 525] on icon "button" at bounding box center [413, 526] width 8 height 4
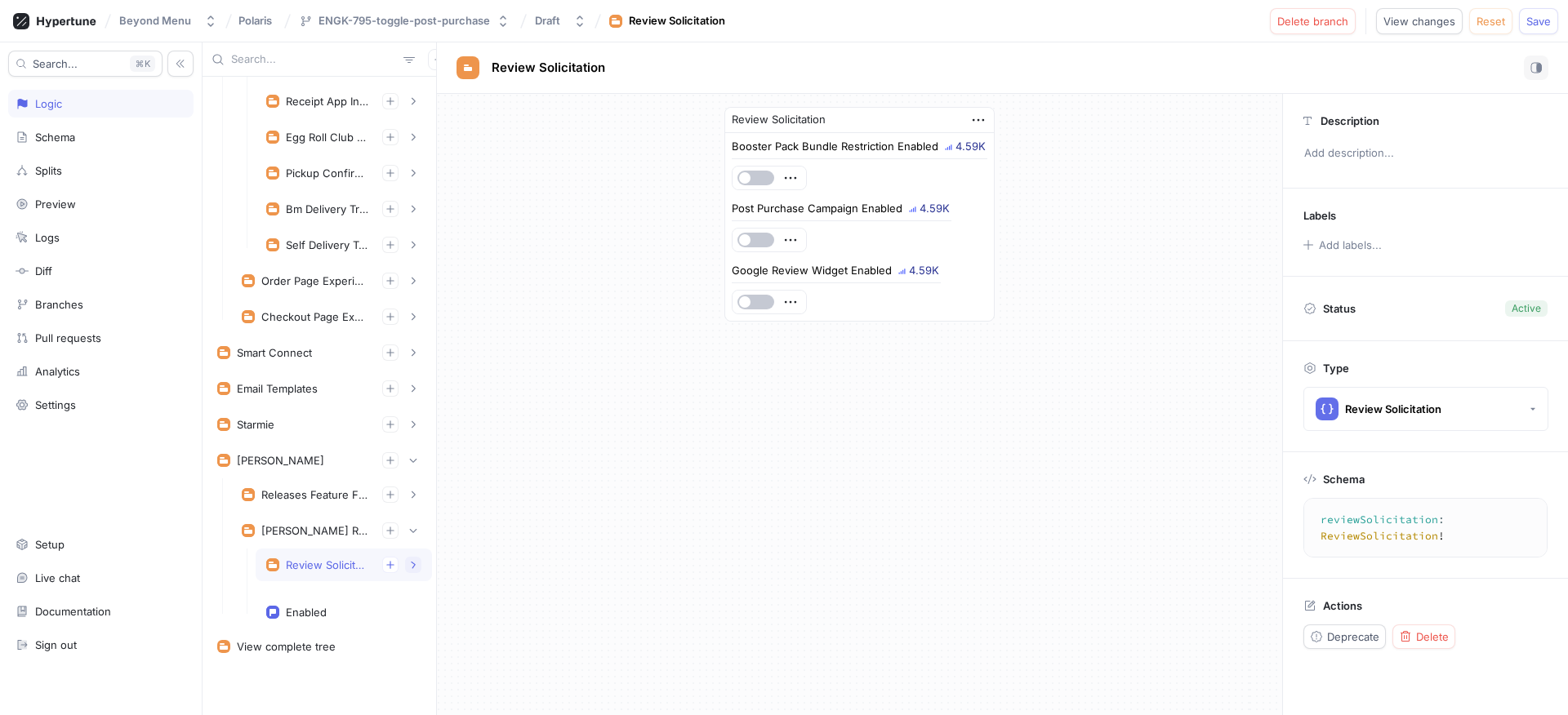
scroll to position [673, 0]
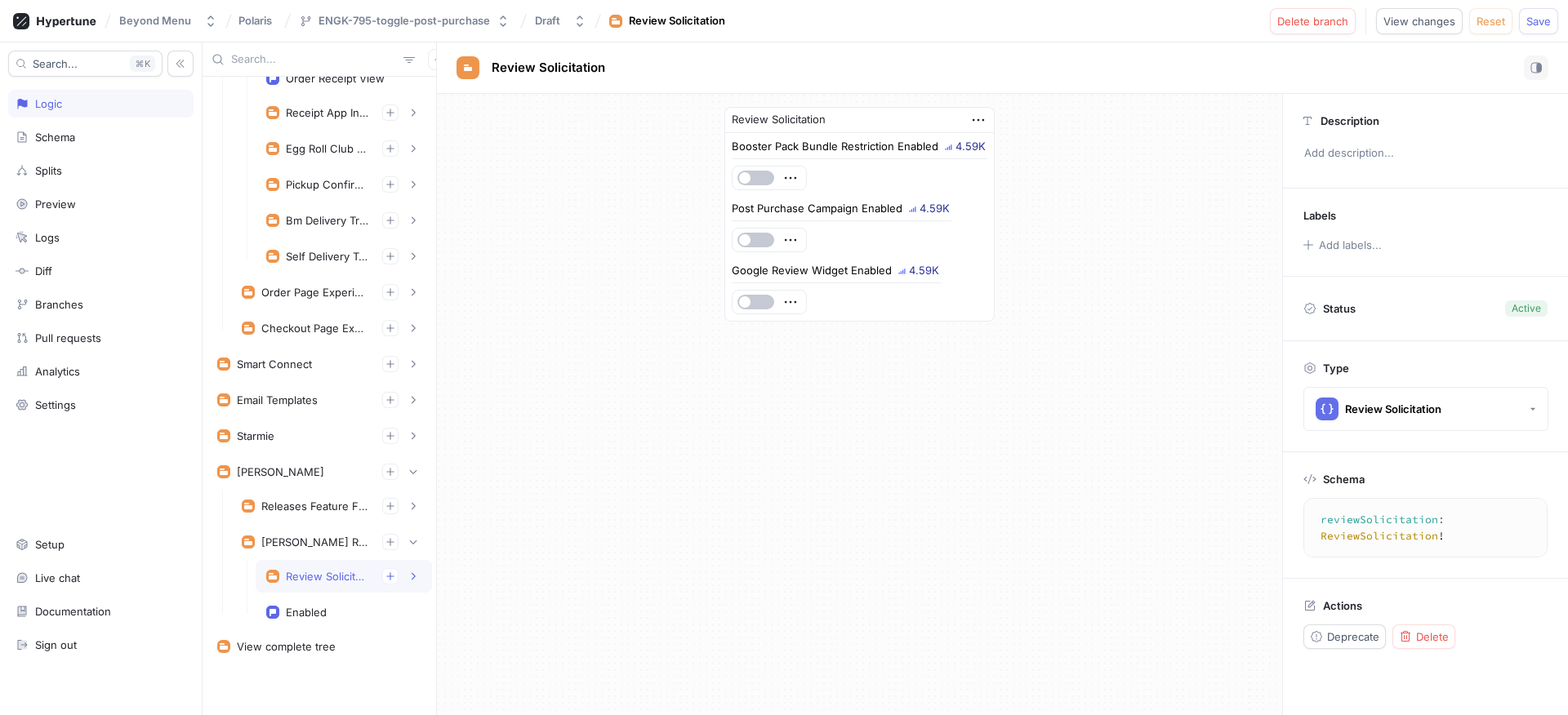
click at [333, 575] on div "Review Solicitation" at bounding box center [327, 576] width 83 height 13
click at [376, 637] on div "Post Purchase Campaign Enabled" at bounding box center [355, 645] width 152 height 33
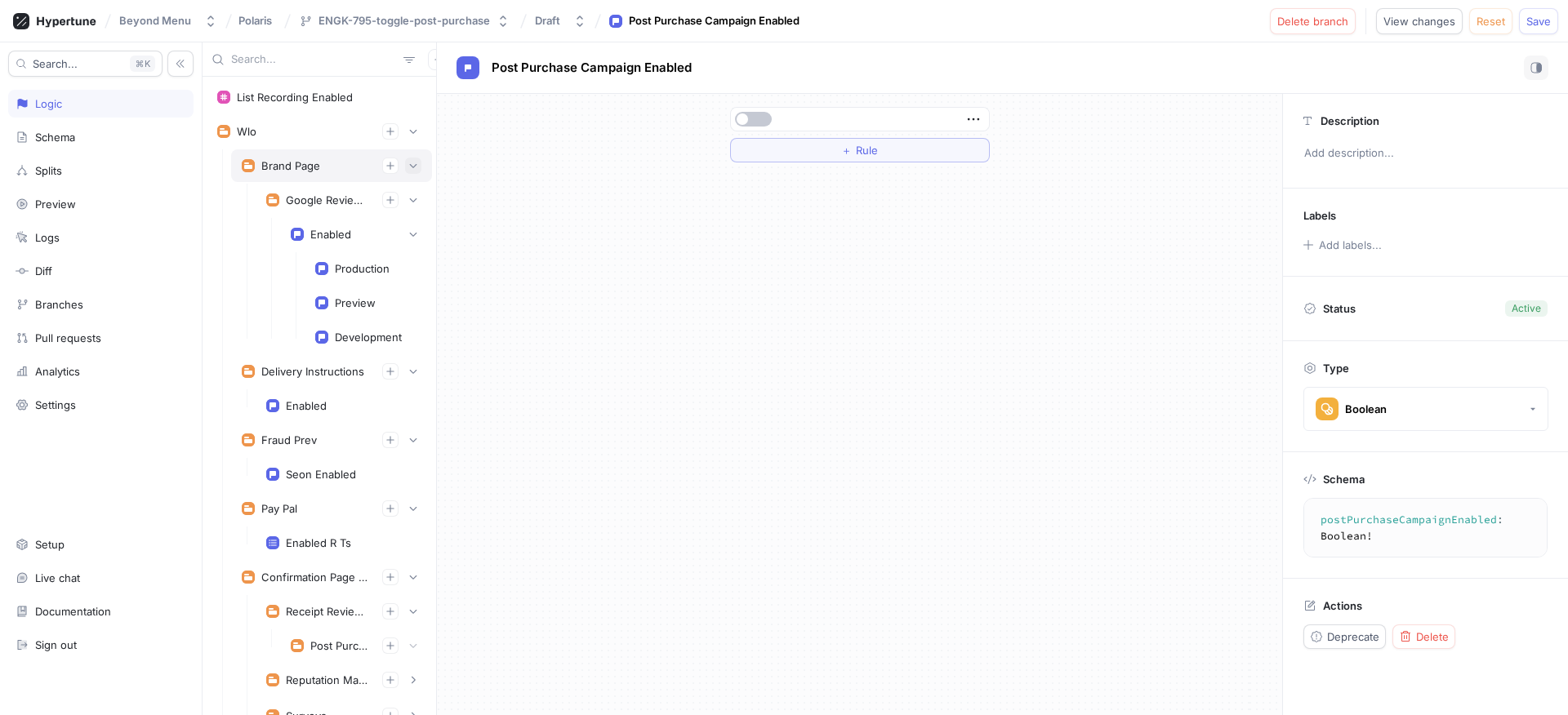
click at [407, 164] on button "button" at bounding box center [412, 165] width 16 height 16
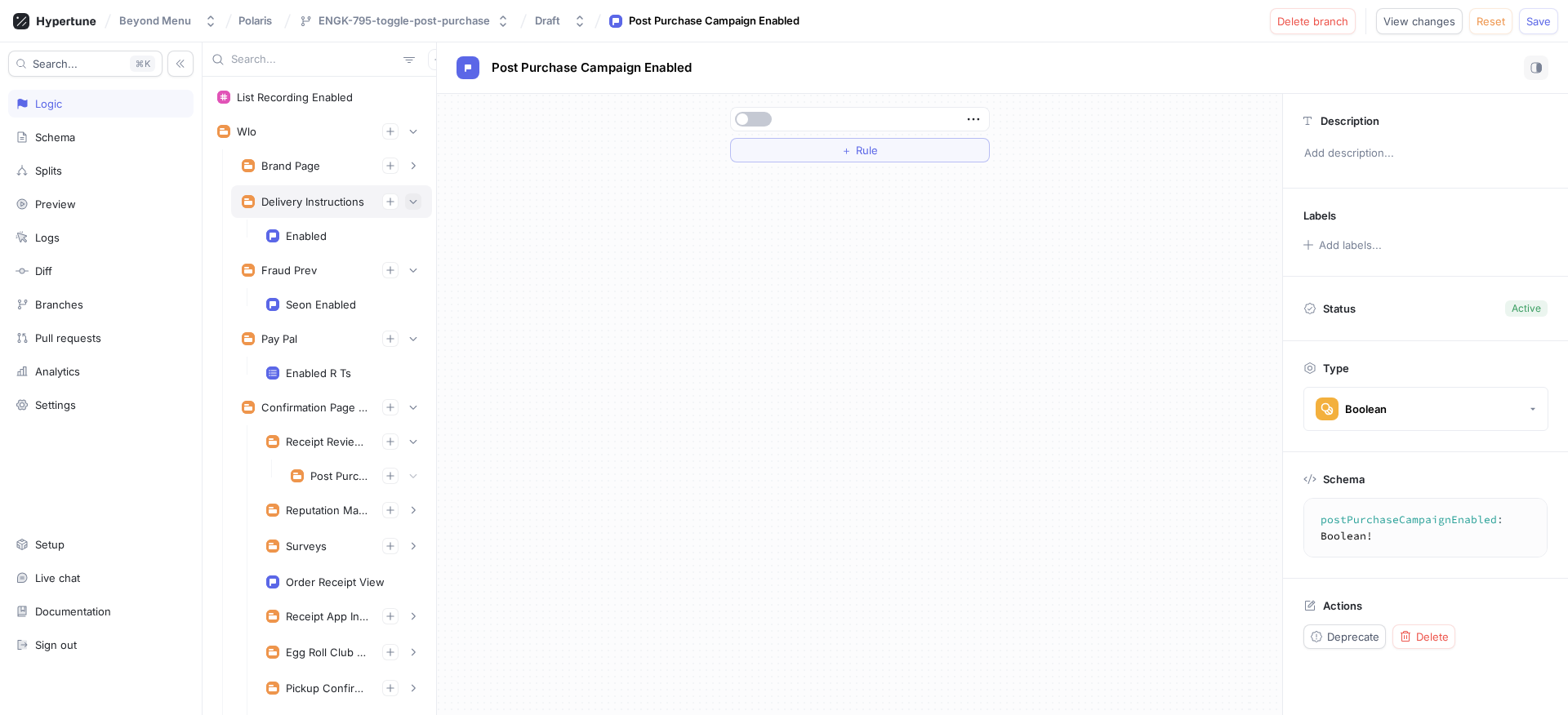
click at [408, 198] on icon "button" at bounding box center [413, 201] width 10 height 10
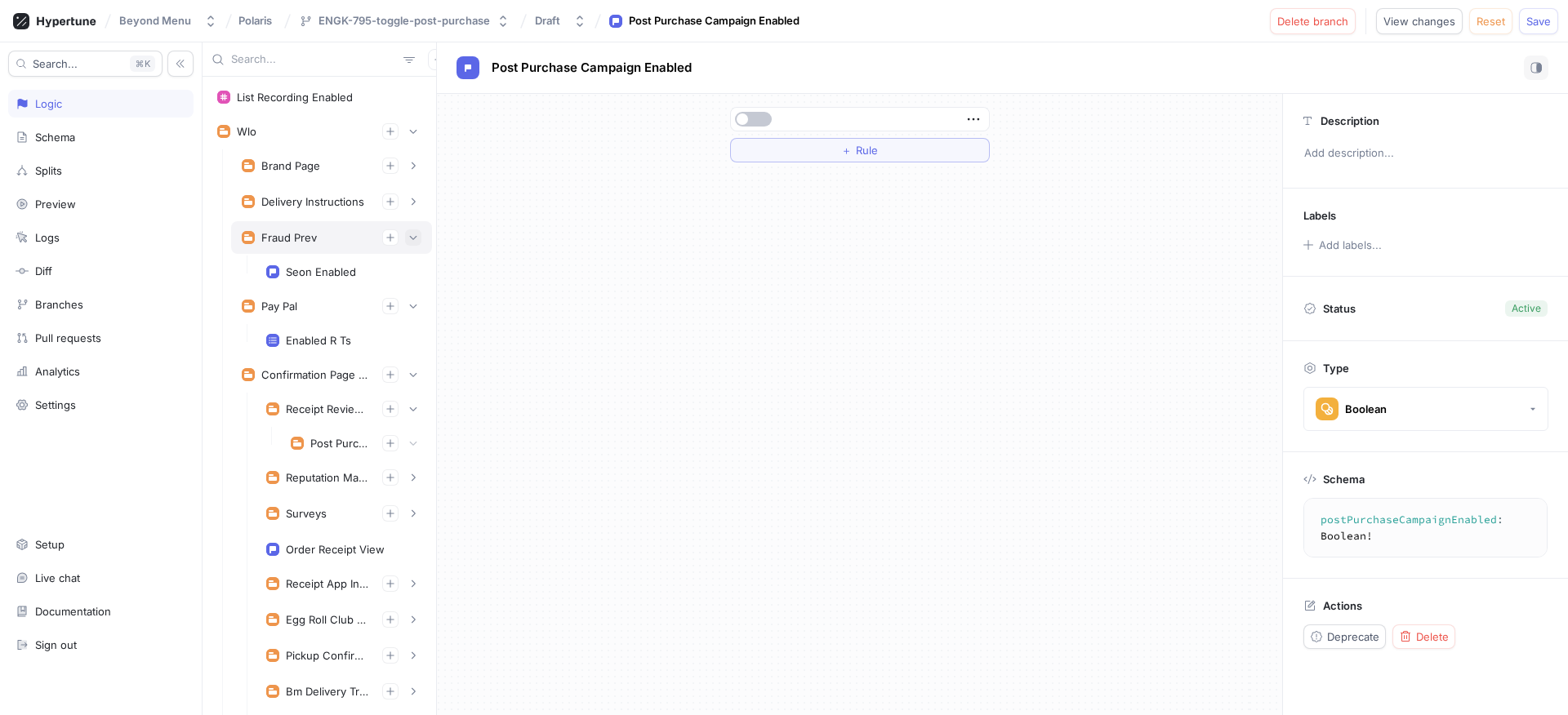
click at [407, 235] on button "button" at bounding box center [412, 237] width 16 height 16
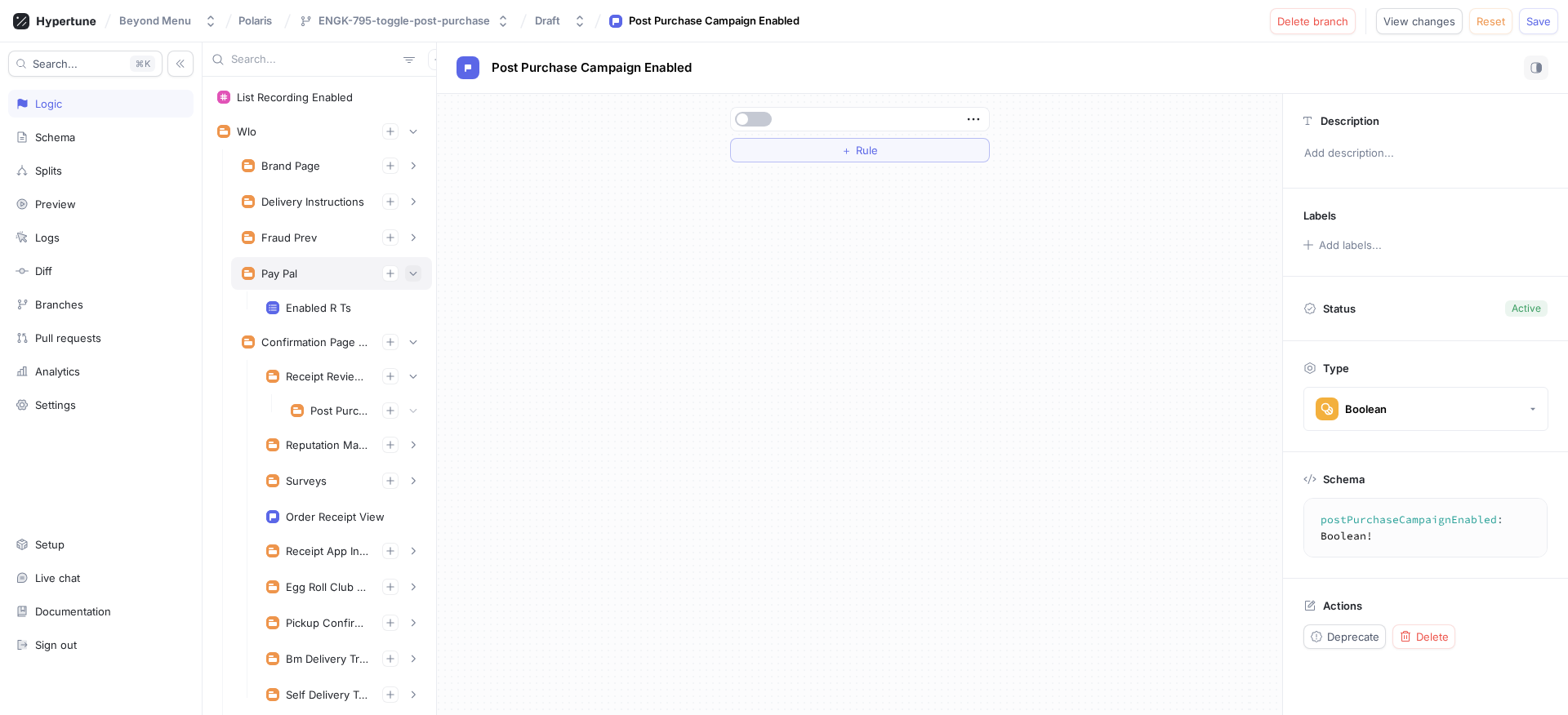
click at [408, 269] on icon "button" at bounding box center [413, 274] width 10 height 10
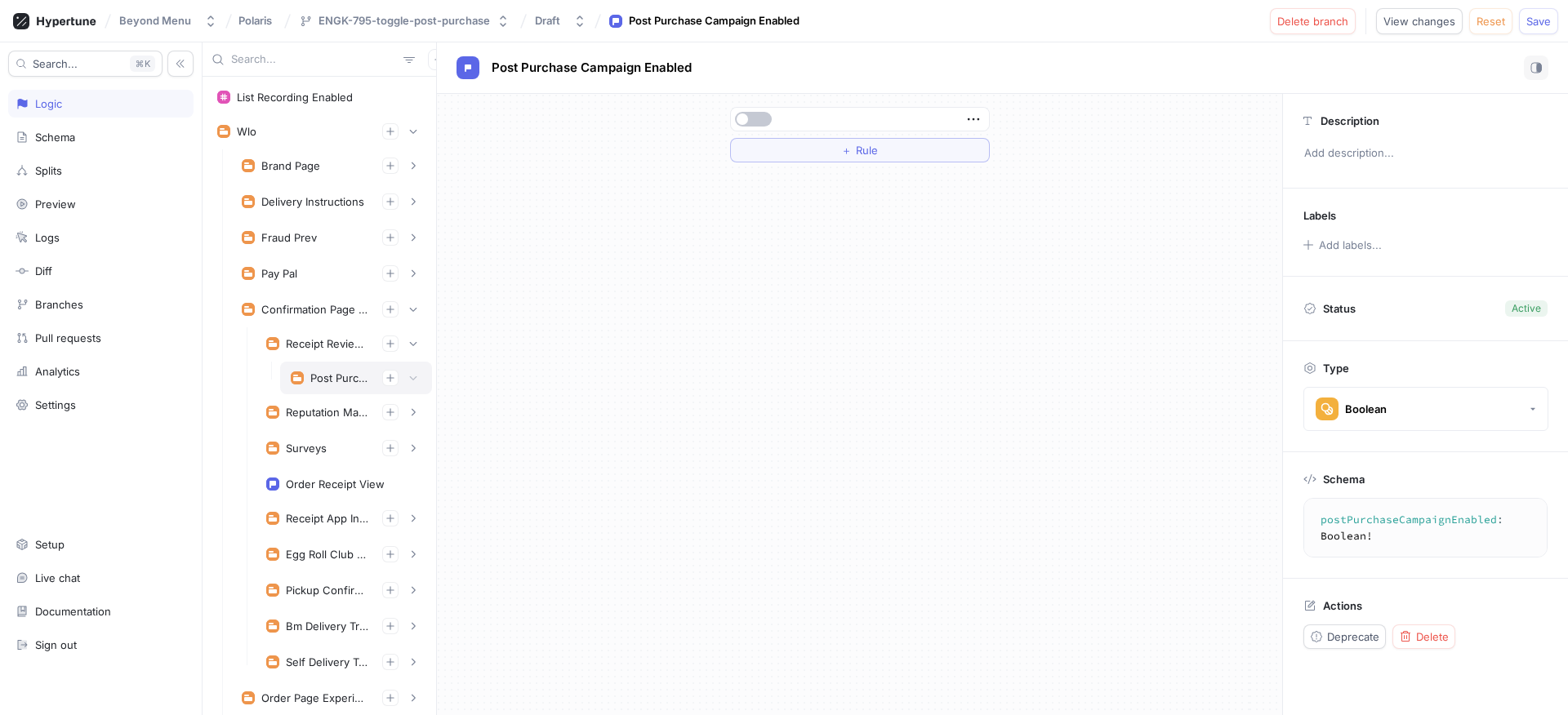
click at [329, 368] on div "Post Purchase Campaign" at bounding box center [355, 378] width 152 height 33
type textarea "postPurchaseCampaign: PostPurchaseCampaign!"
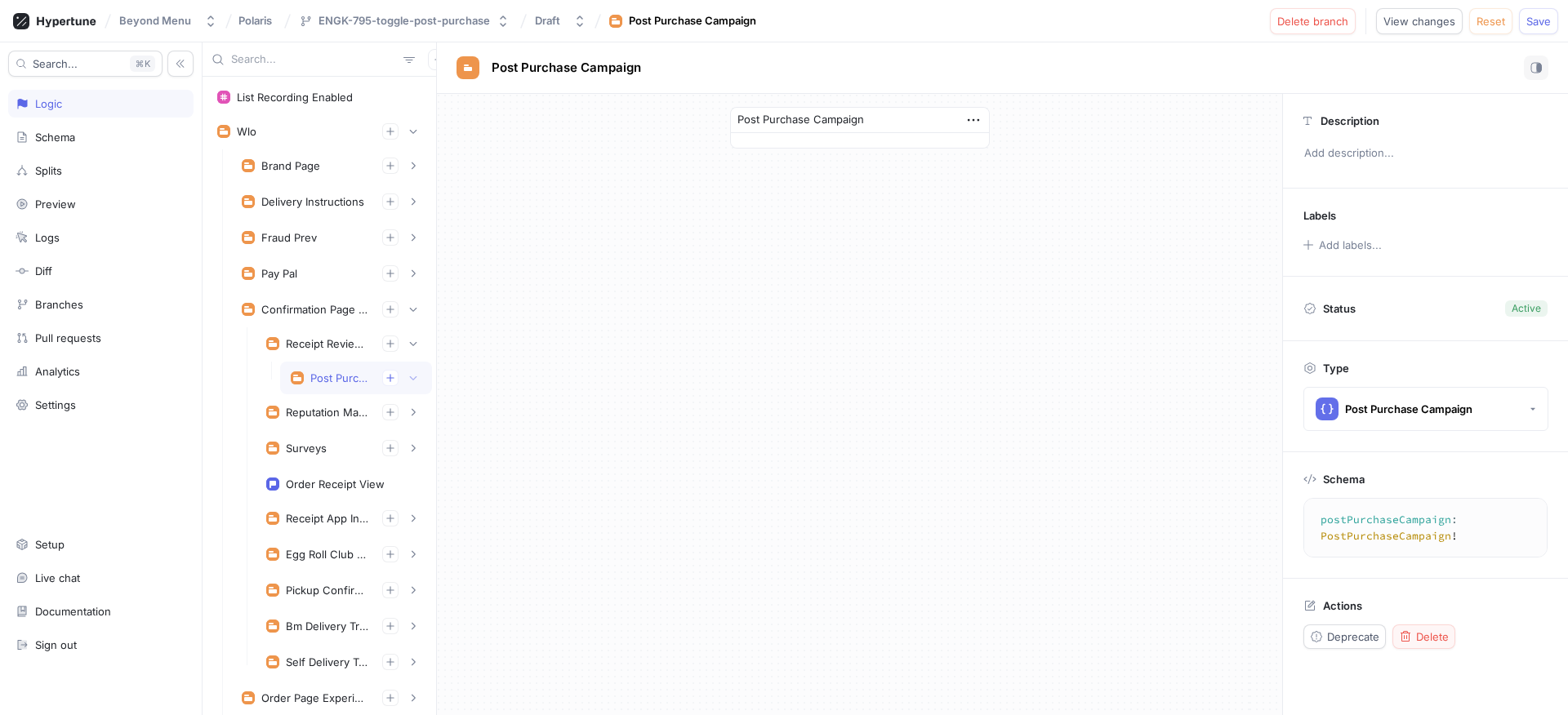
click at [1418, 632] on span "Delete" at bounding box center [1432, 637] width 33 height 10
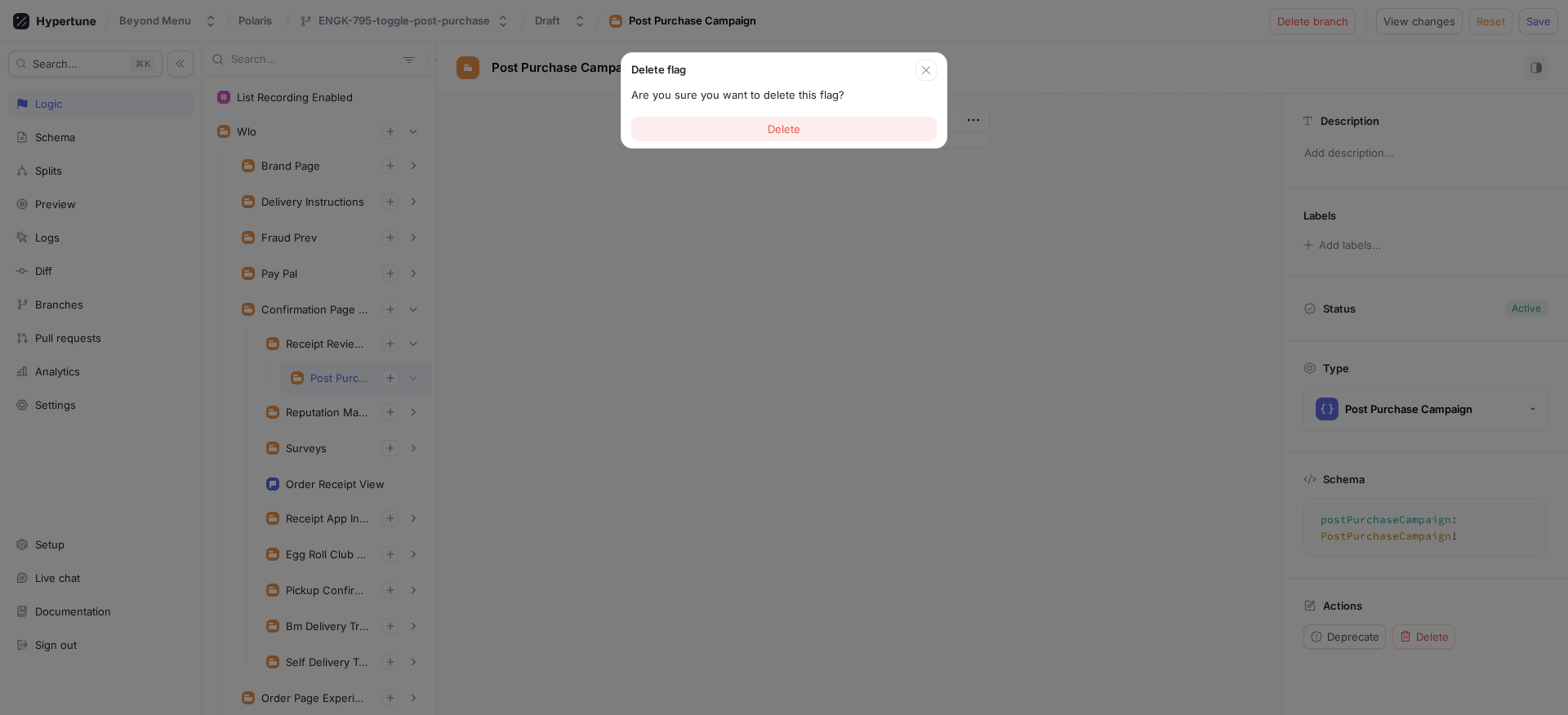
click at [784, 132] on span "Delete" at bounding box center [784, 129] width 33 height 10
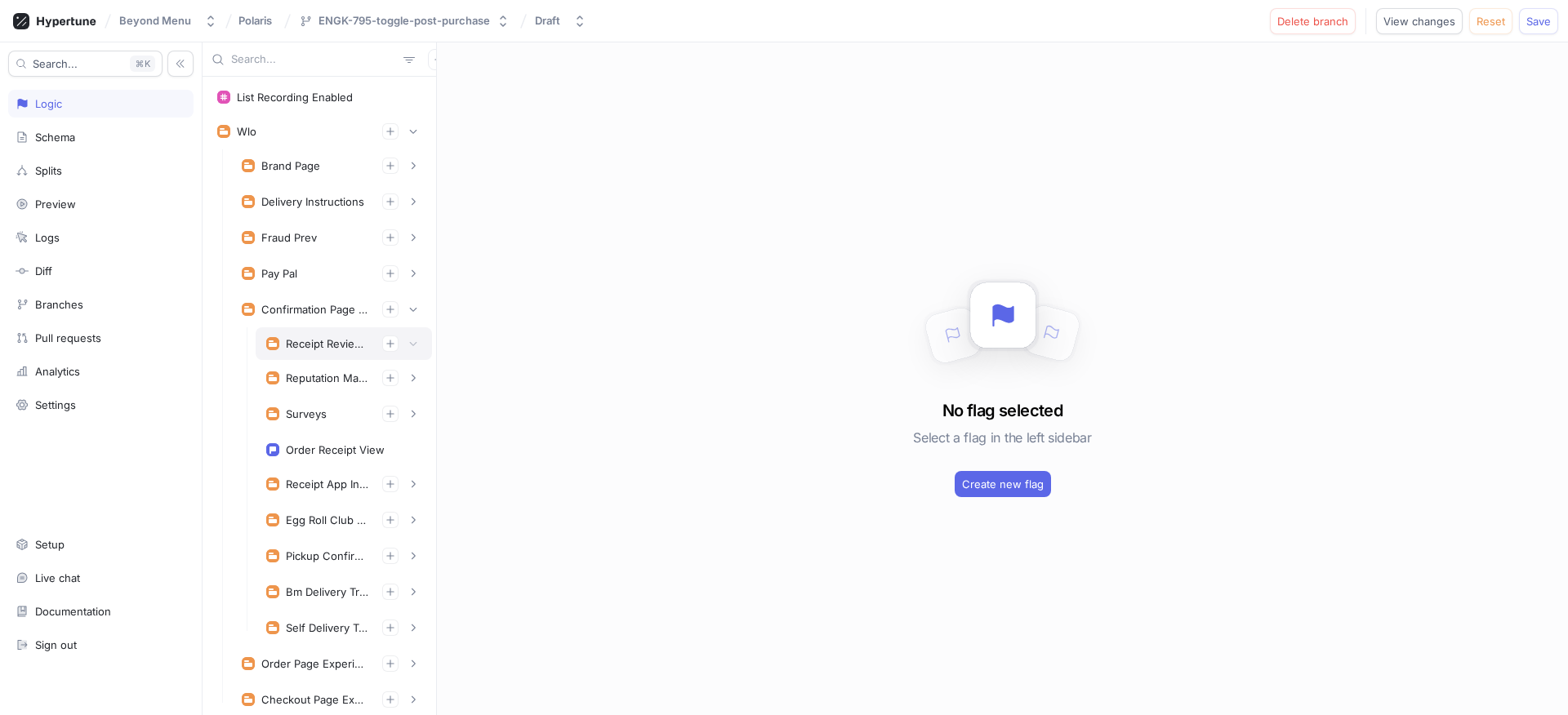
click at [301, 334] on div "Receipt Review Solicitation" at bounding box center [344, 343] width 176 height 33
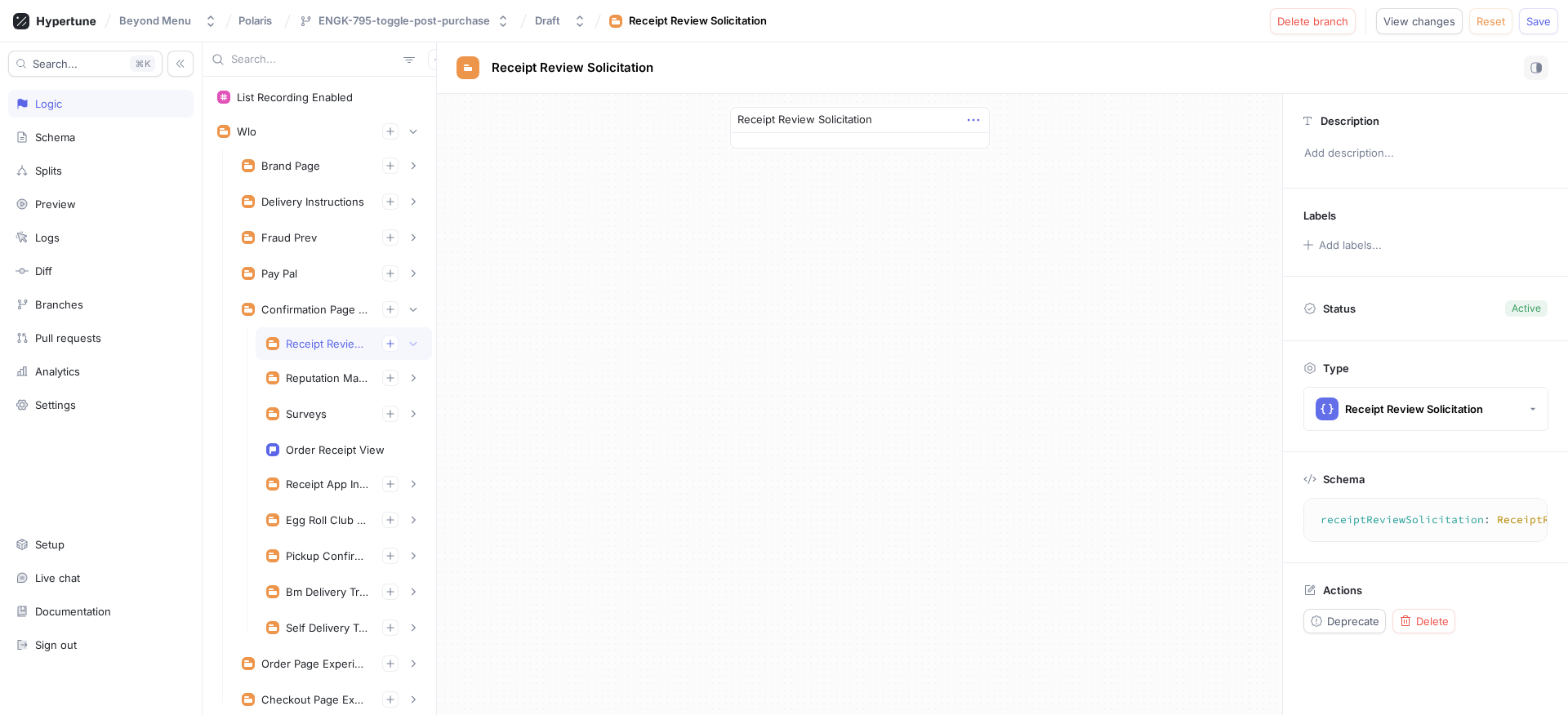
click at [979, 112] on icon "button" at bounding box center [973, 120] width 18 height 18
click at [556, 372] on div "Receipt Review Solicitation" at bounding box center [859, 404] width 845 height 621
click at [383, 343] on button "button" at bounding box center [390, 343] width 16 height 16
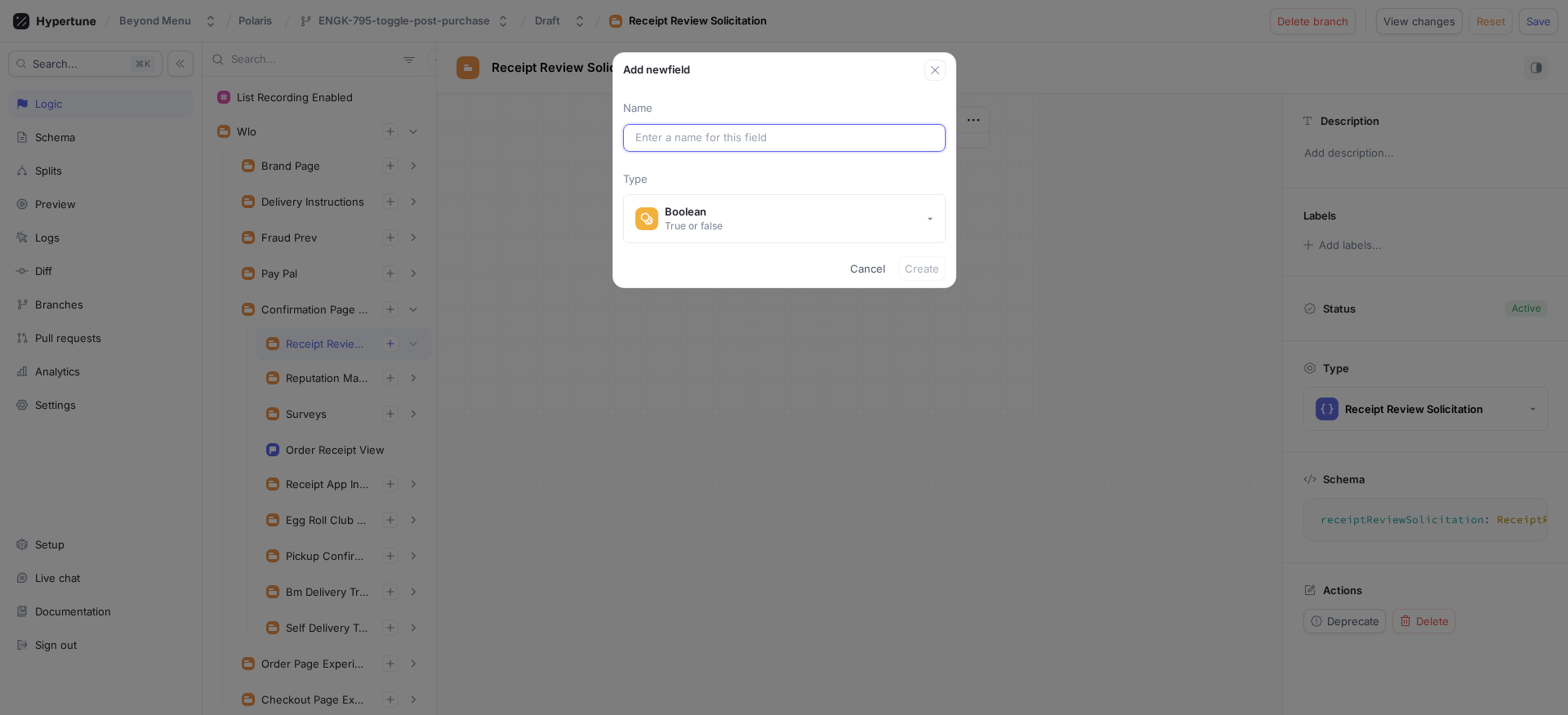
paste input "PostPurchaseCampaign"
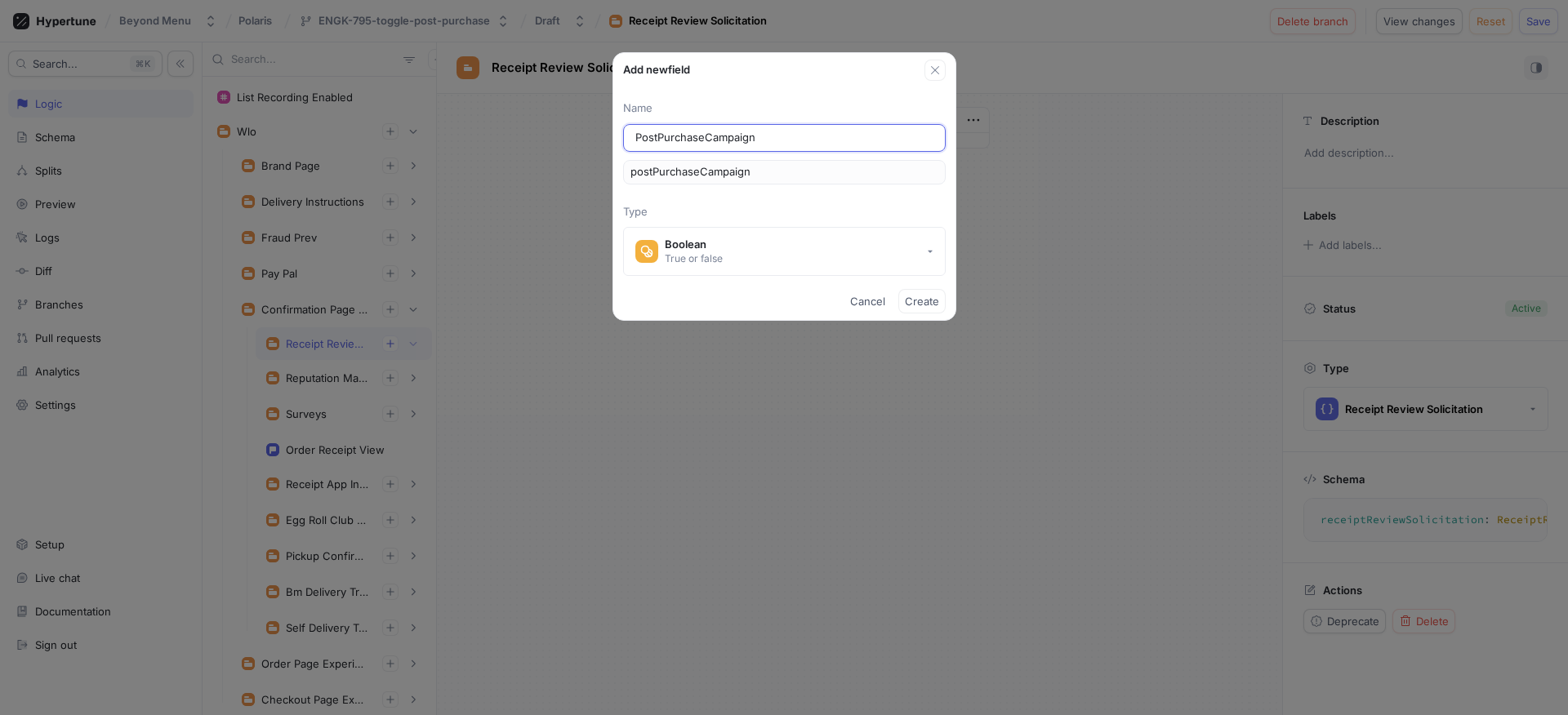
type input "PostPurchaseCampaignE"
type input "postPurchaseCampaignE"
type input "PostPurchaseCampaignEn"
type input "postPurchaseCampaignEn"
type input "PostPurchaseCampaignEna"
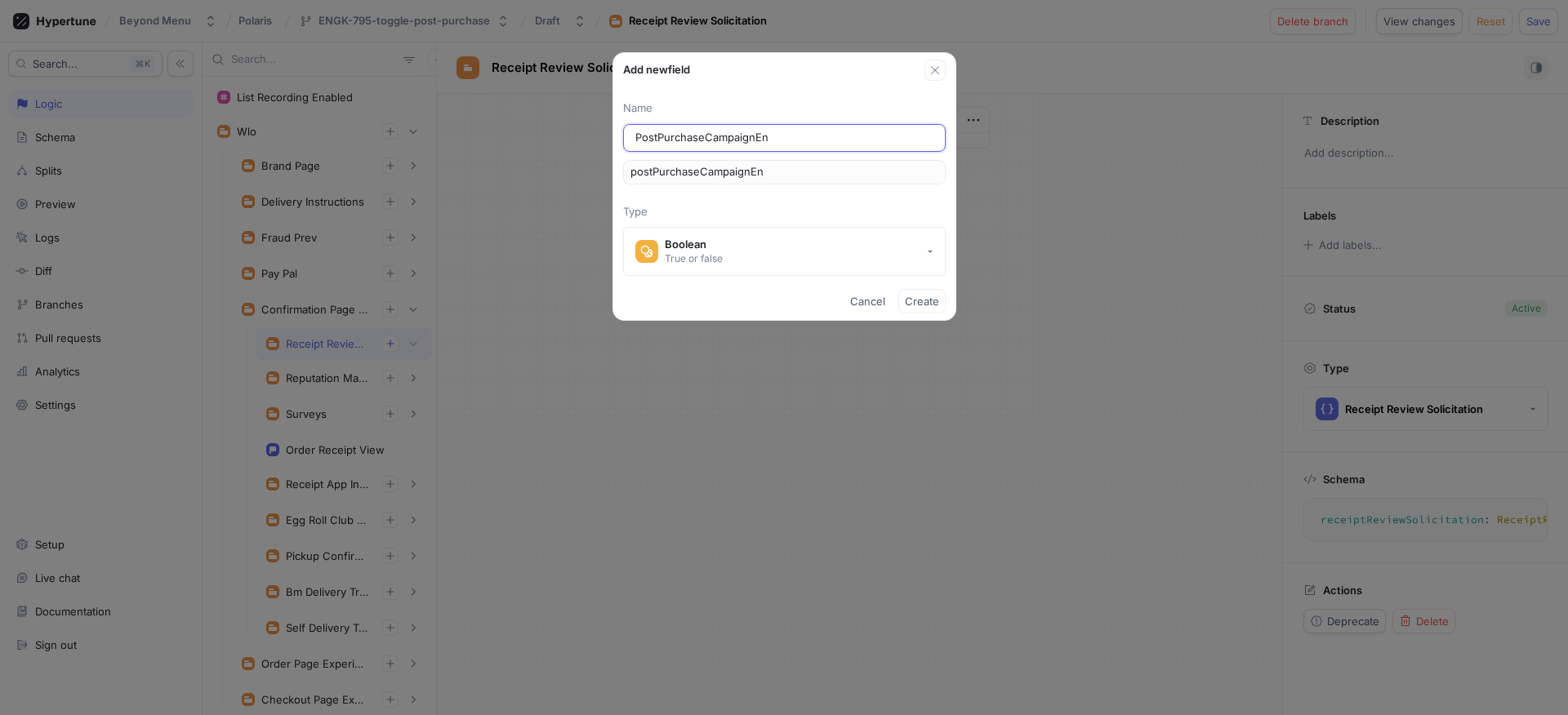
type input "postPurchaseCampaignEna"
type input "PostPurchaseCampaignEnab"
type input "postPurchaseCampaignEnab"
type input "PostPurchaseCampaignEnabl"
type input "postPurchaseCampaignEnabl"
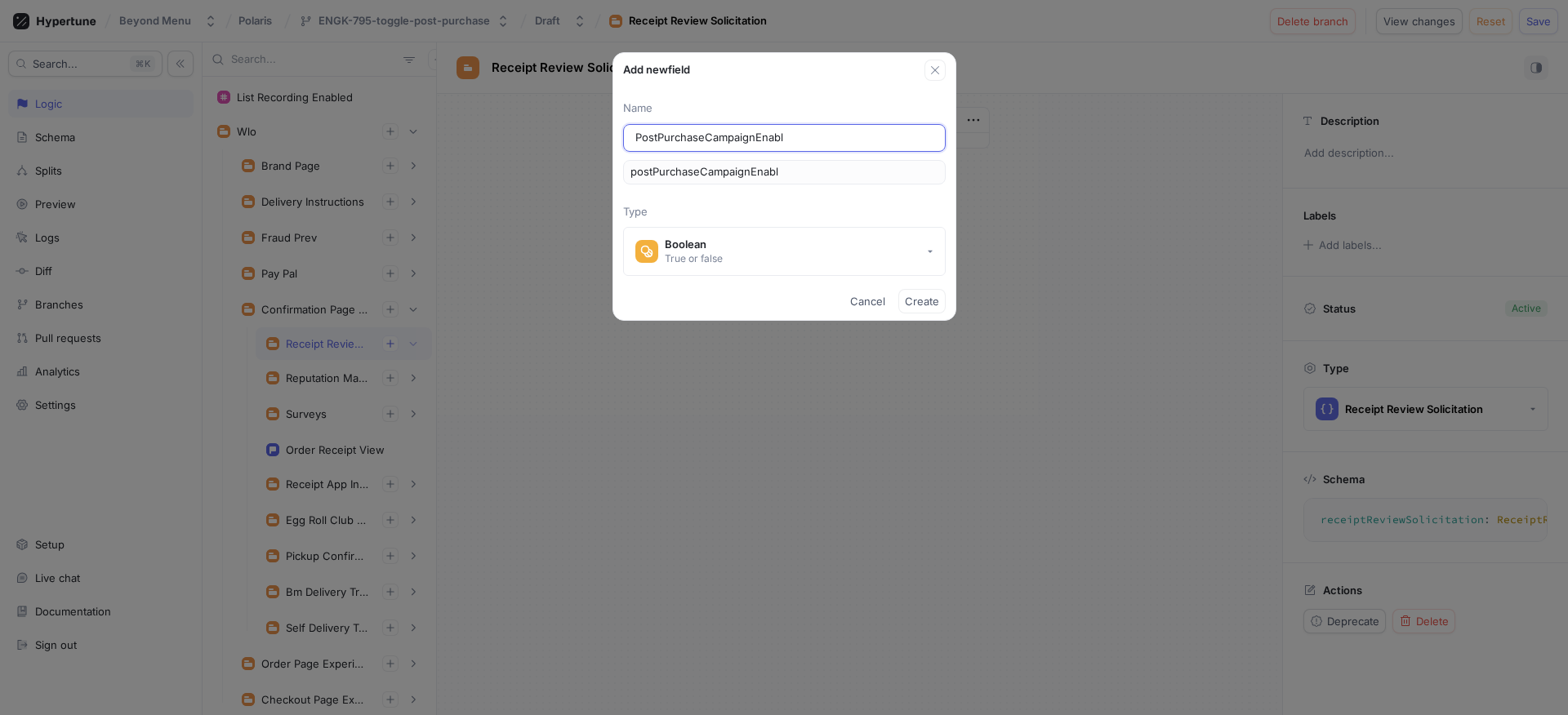
type input "PostPurchaseCampaignEnable"
type input "postPurchaseCampaignEnable"
type input "PostPurchaseCampaignEnabled"
type input "postPurchaseCampaignEnabled"
click at [727, 243] on button "Boolean True or false" at bounding box center [784, 252] width 322 height 49
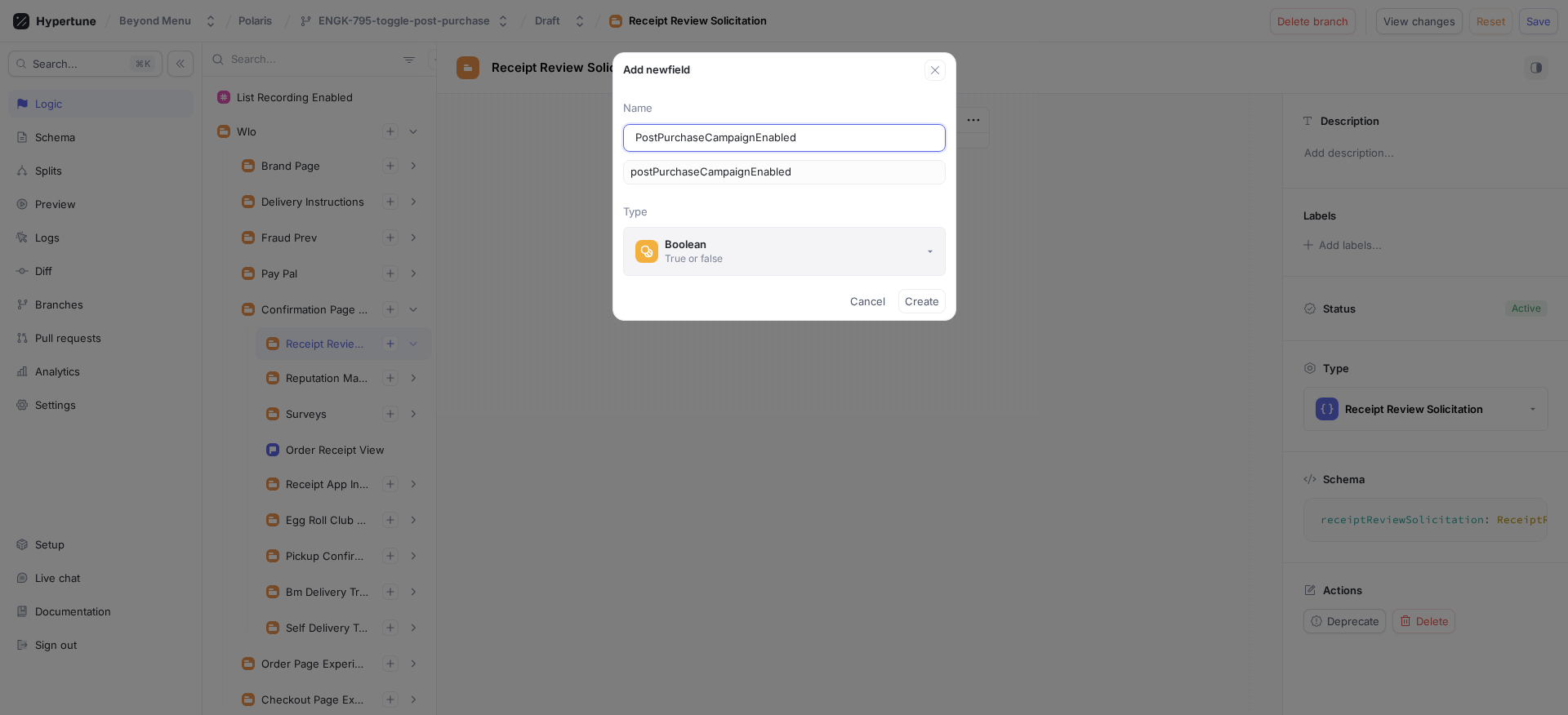
type input "PostPurchaseCampaignEnabled"
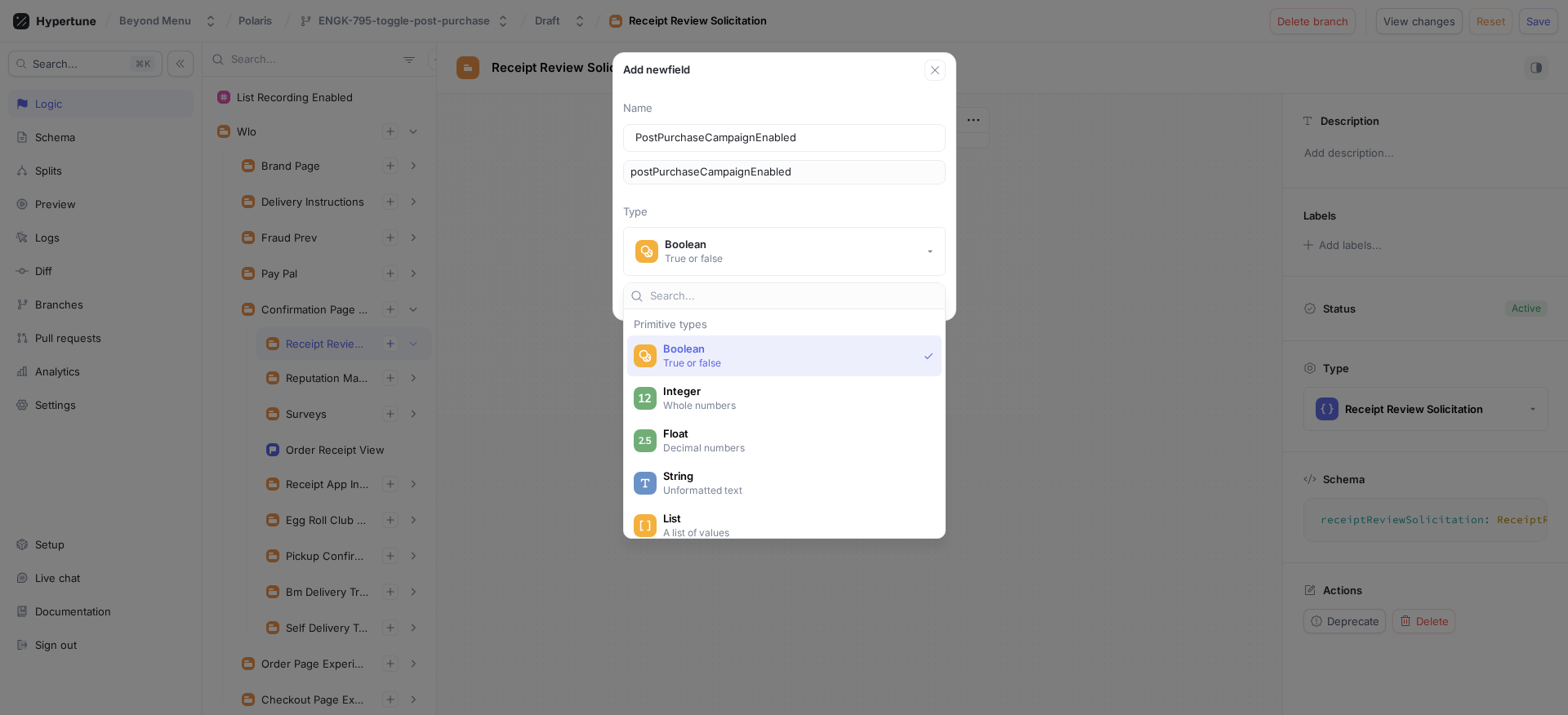
click at [730, 212] on p "Type" at bounding box center [784, 212] width 322 height 16
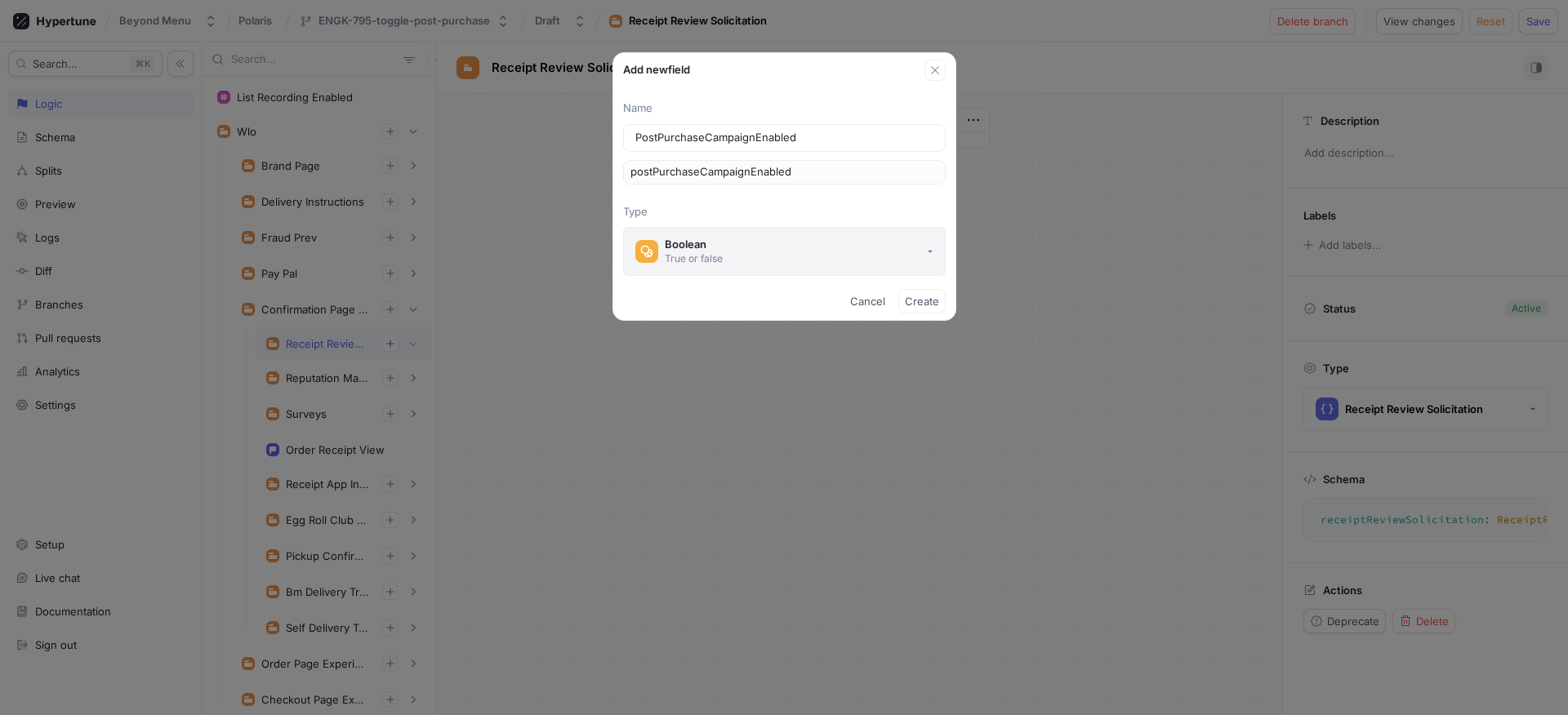
click at [906, 262] on button "Boolean True or false" at bounding box center [784, 252] width 322 height 49
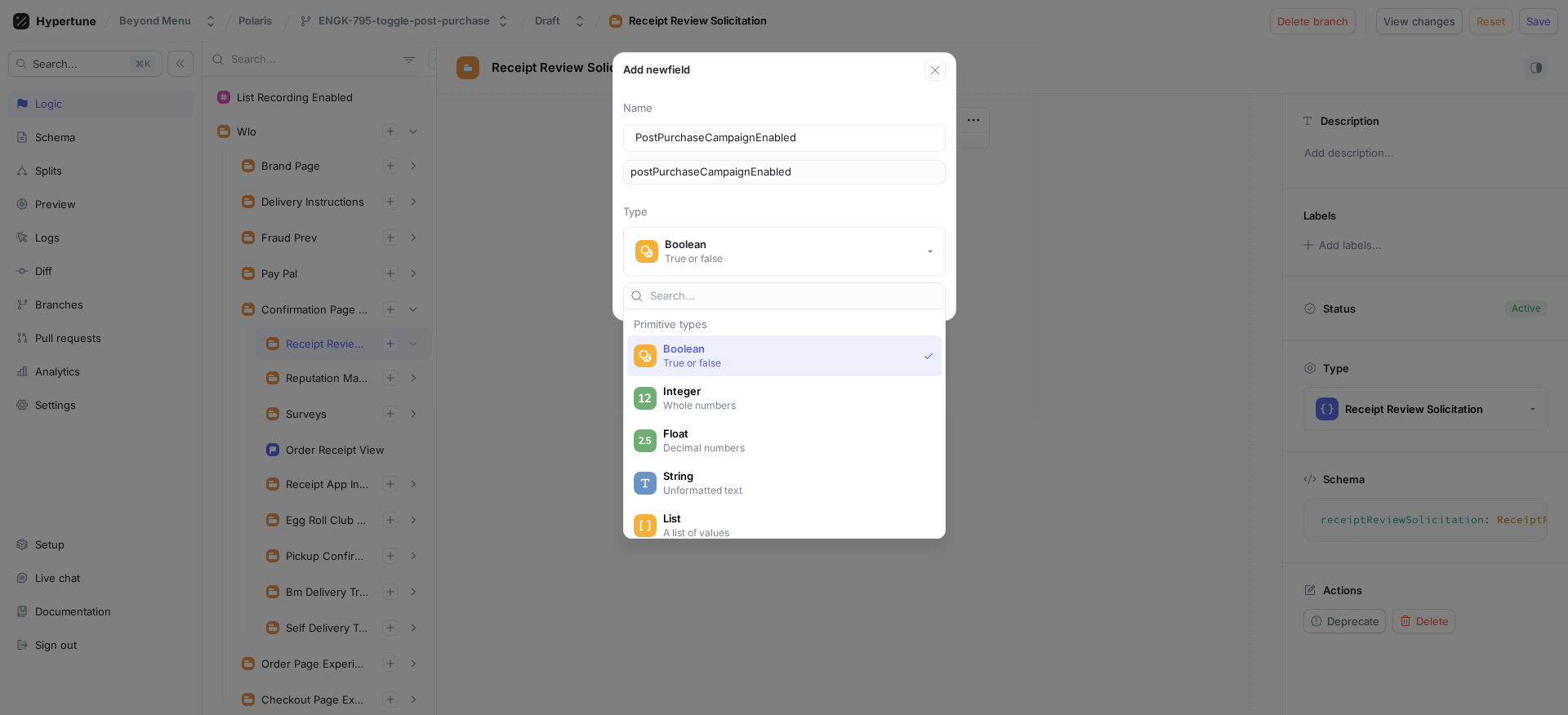
click at [1008, 284] on div "Add new field Name PostPurchaseCampaignEnabled postPurchaseCampaignEnabled Type…" at bounding box center [784, 357] width 1568 height 715
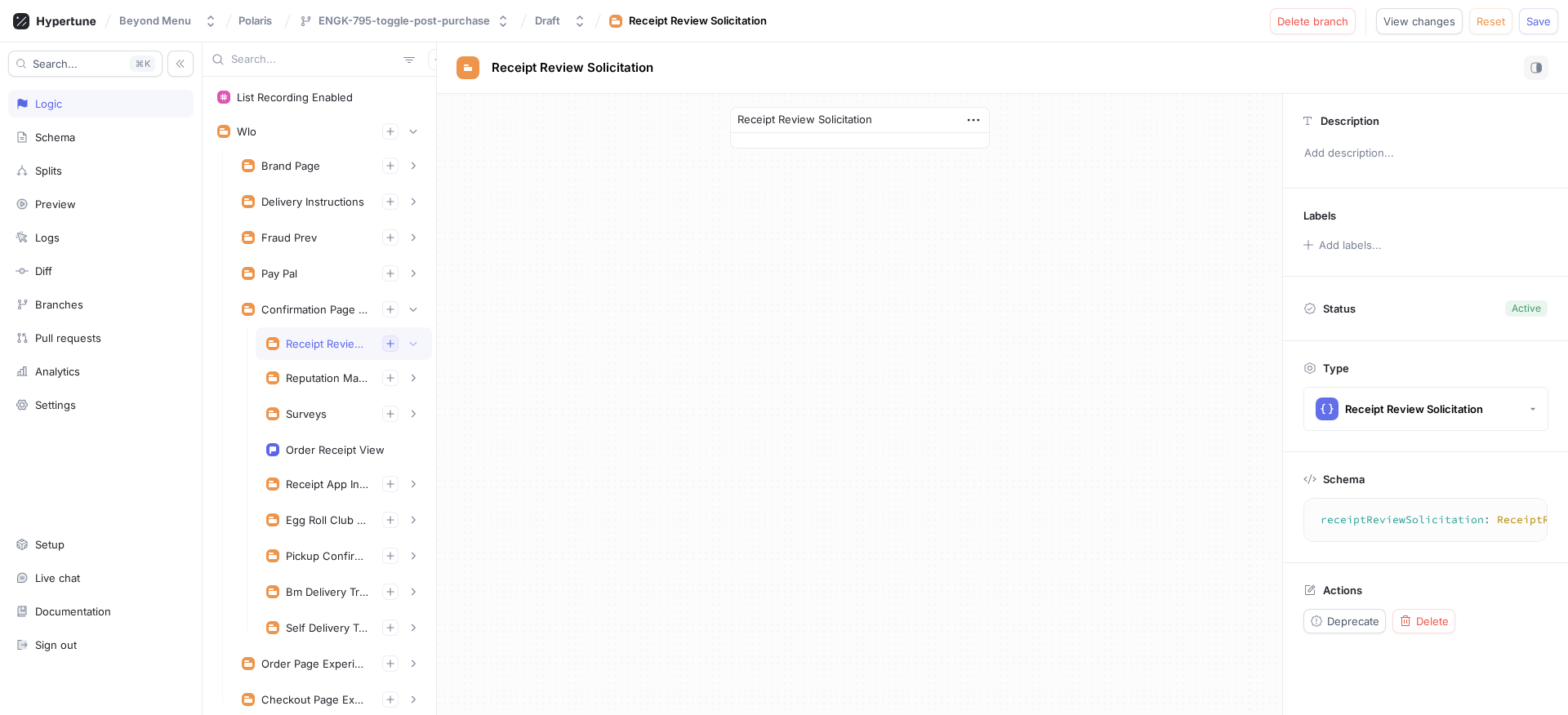
click at [382, 351] on button "button" at bounding box center [390, 343] width 16 height 16
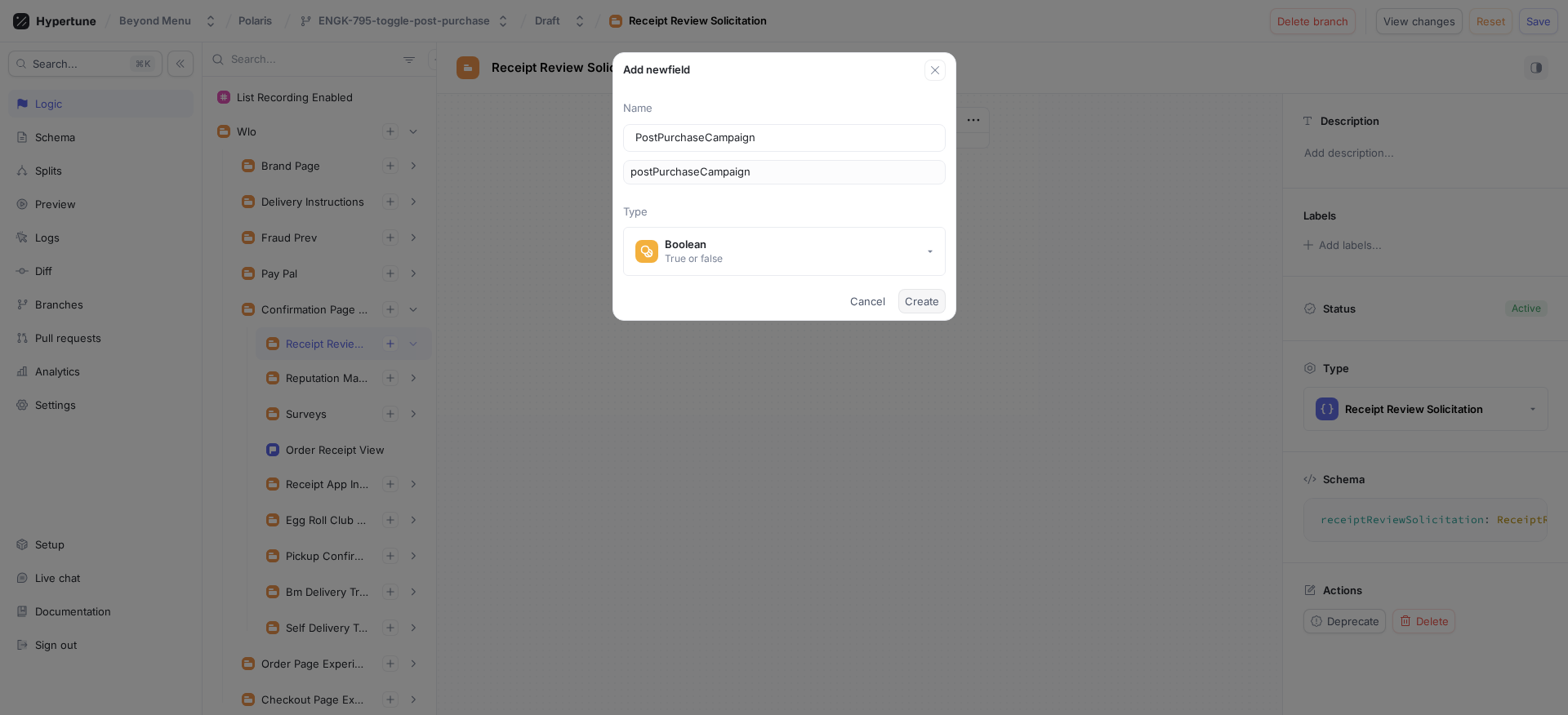
type input "PostPurchaseCampaign"
click at [923, 297] on span "Create" at bounding box center [921, 301] width 34 height 10
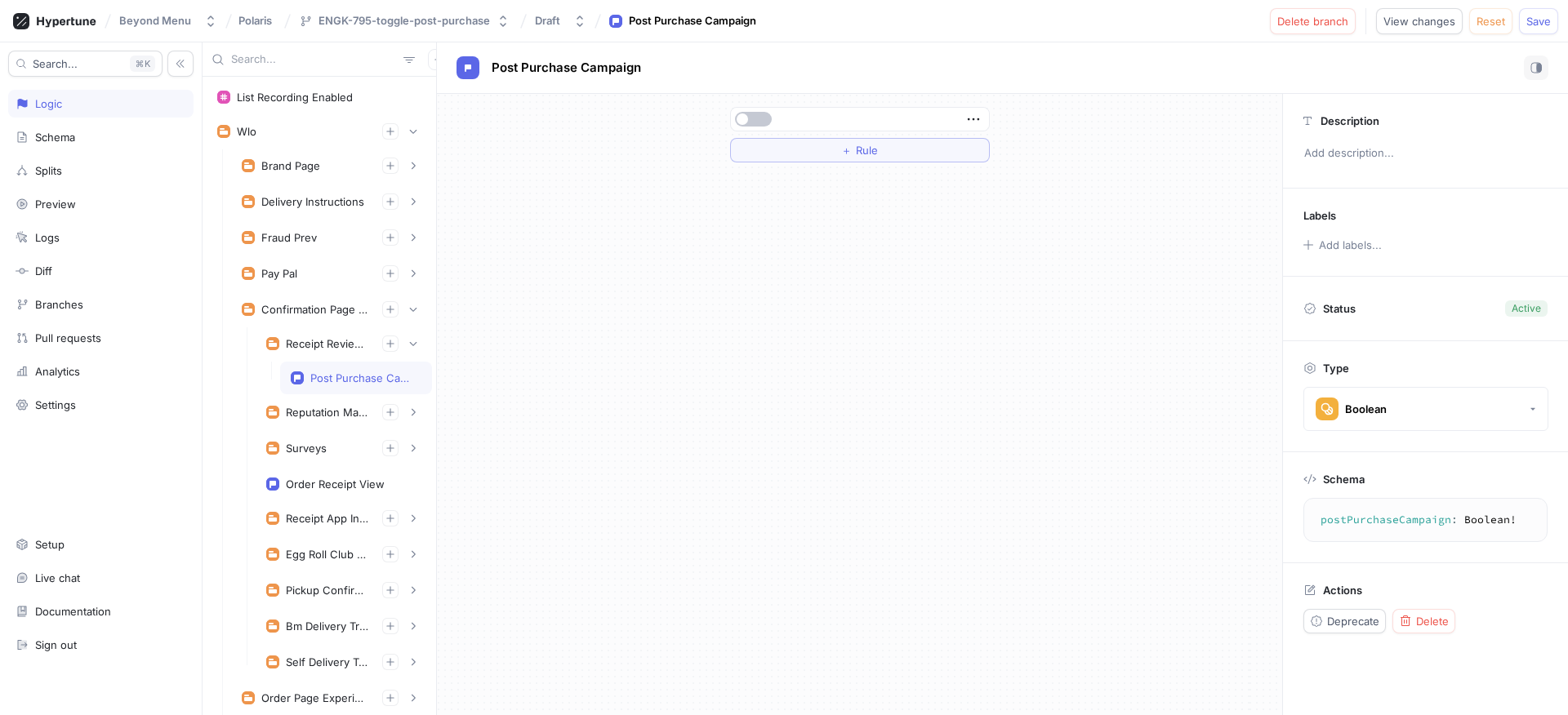
click at [321, 382] on div "Post Purchase Campaign" at bounding box center [363, 377] width 105 height 13
click at [973, 118] on icon "button" at bounding box center [973, 119] width 12 height 3
click at [996, 154] on p "Delete" at bounding box center [1006, 149] width 33 height 16
click at [937, 116] on button "Select expression..." at bounding box center [859, 119] width 259 height 24
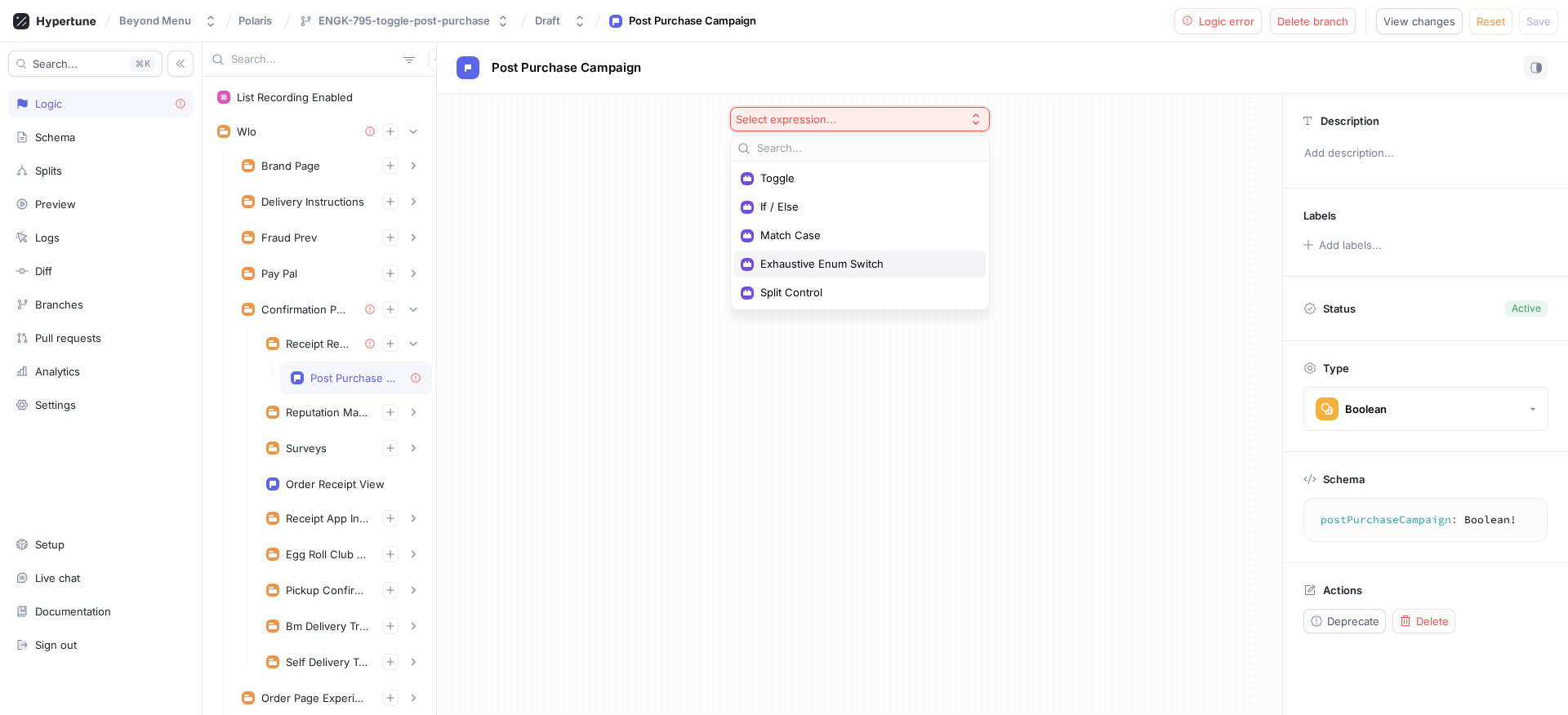
click at [815, 268] on span "Exhaustive Enum Switch" at bounding box center [865, 264] width 211 height 14
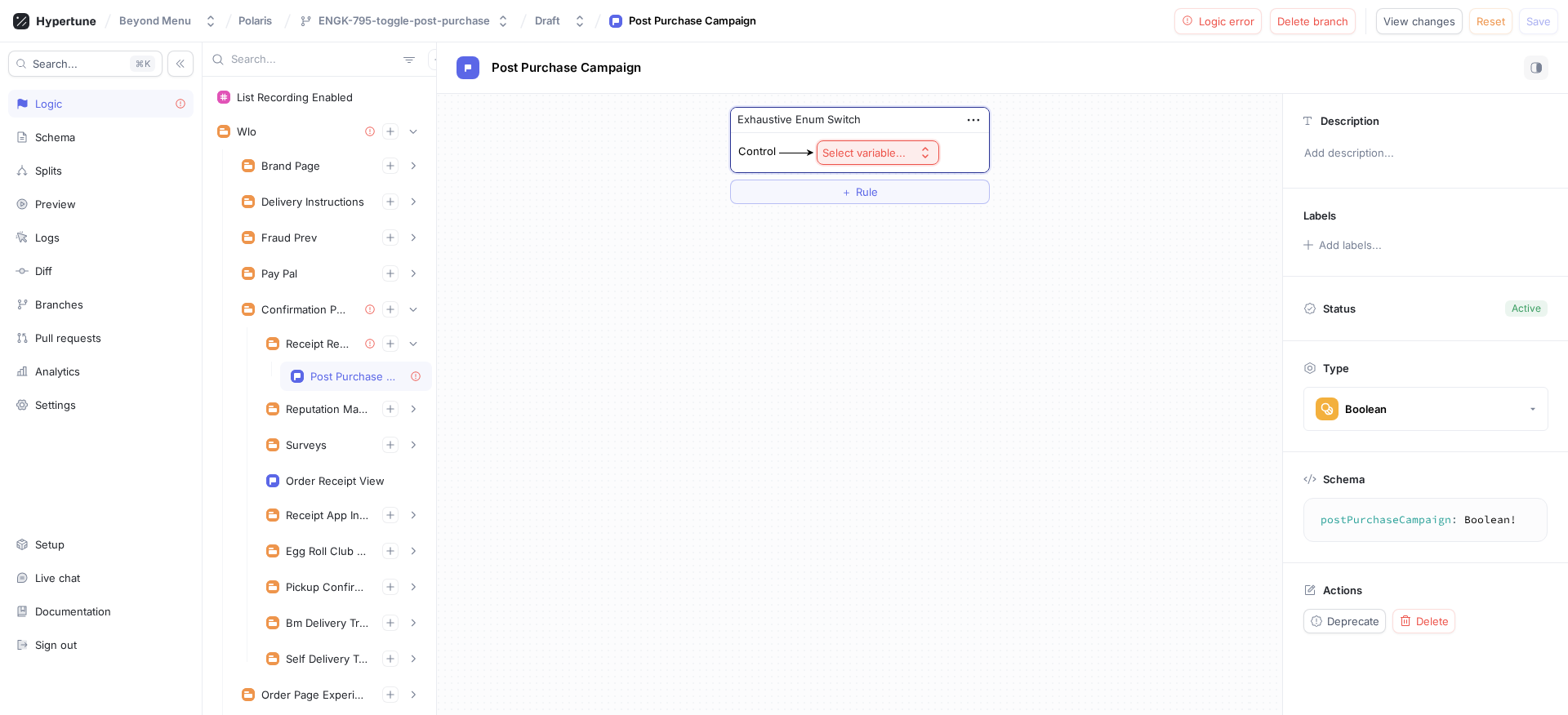
click at [849, 162] on button "Select variable..." at bounding box center [878, 152] width 123 height 24
click at [876, 207] on span "Context > App Env" at bounding box center [923, 212] width 151 height 14
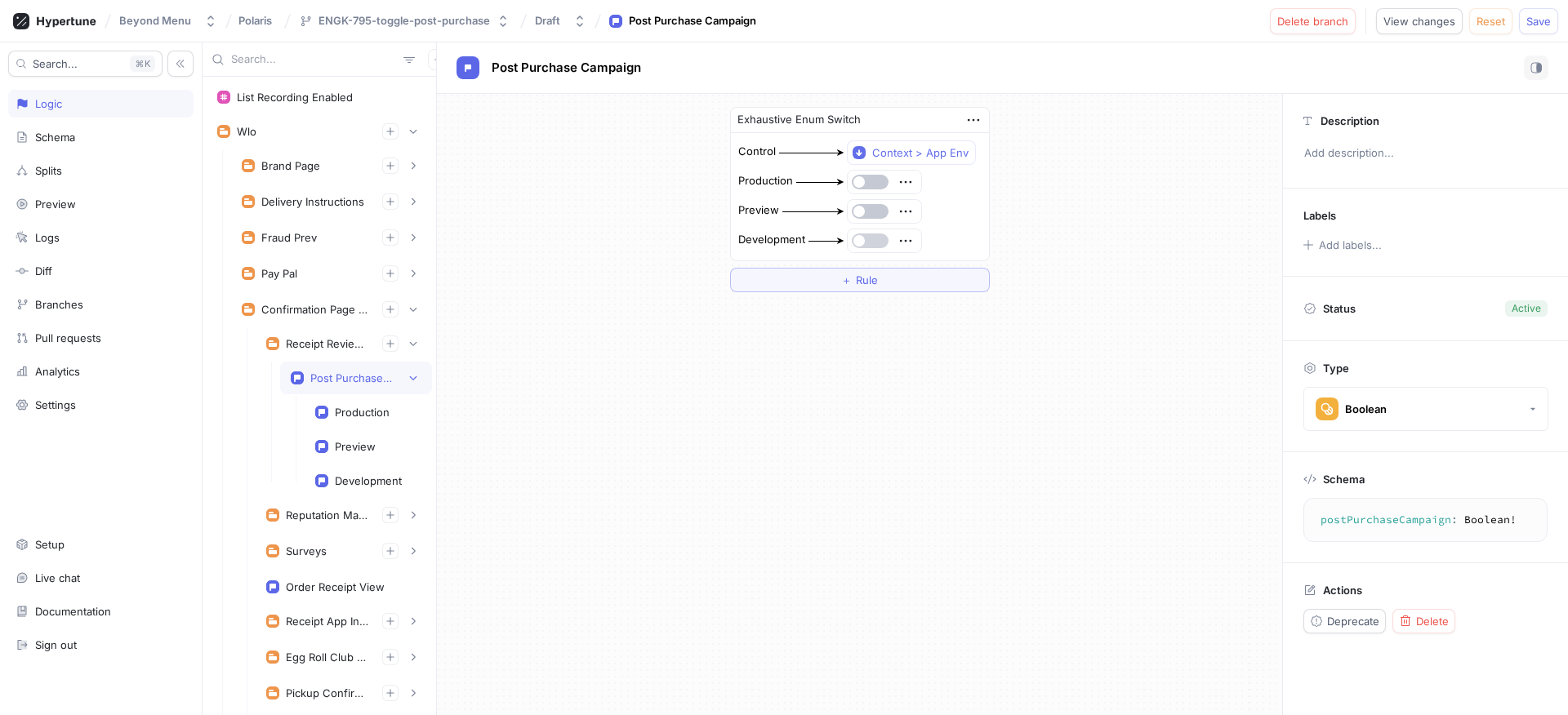
click at [873, 237] on button "button" at bounding box center [870, 240] width 37 height 15
click at [878, 208] on button "button" at bounding box center [870, 211] width 37 height 15
click at [1527, 24] on span "Save" at bounding box center [1538, 21] width 24 height 10
click at [285, 344] on div "Receipt Review Solicitation" at bounding box center [344, 343] width 155 height 16
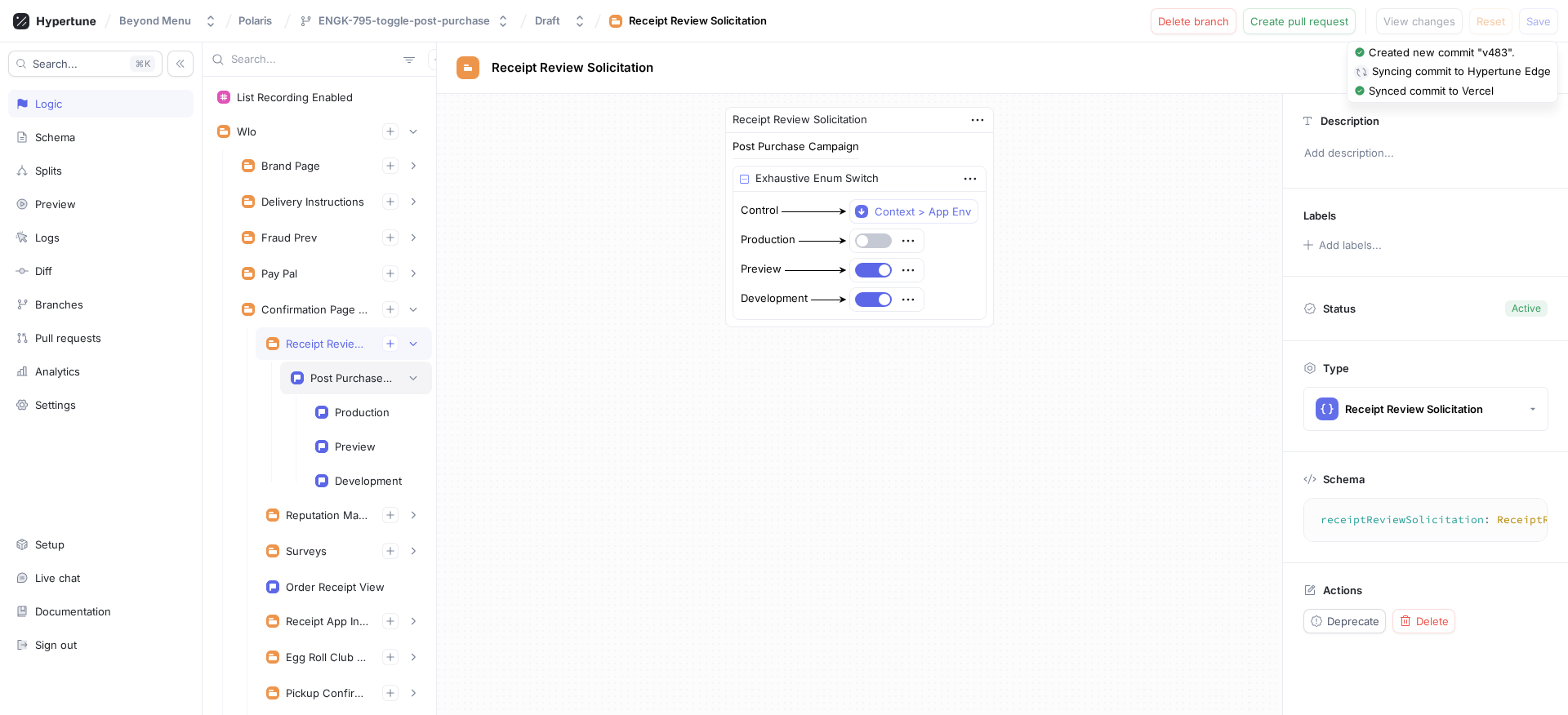
click at [323, 368] on div "Post Purchase Campaign" at bounding box center [355, 378] width 152 height 33
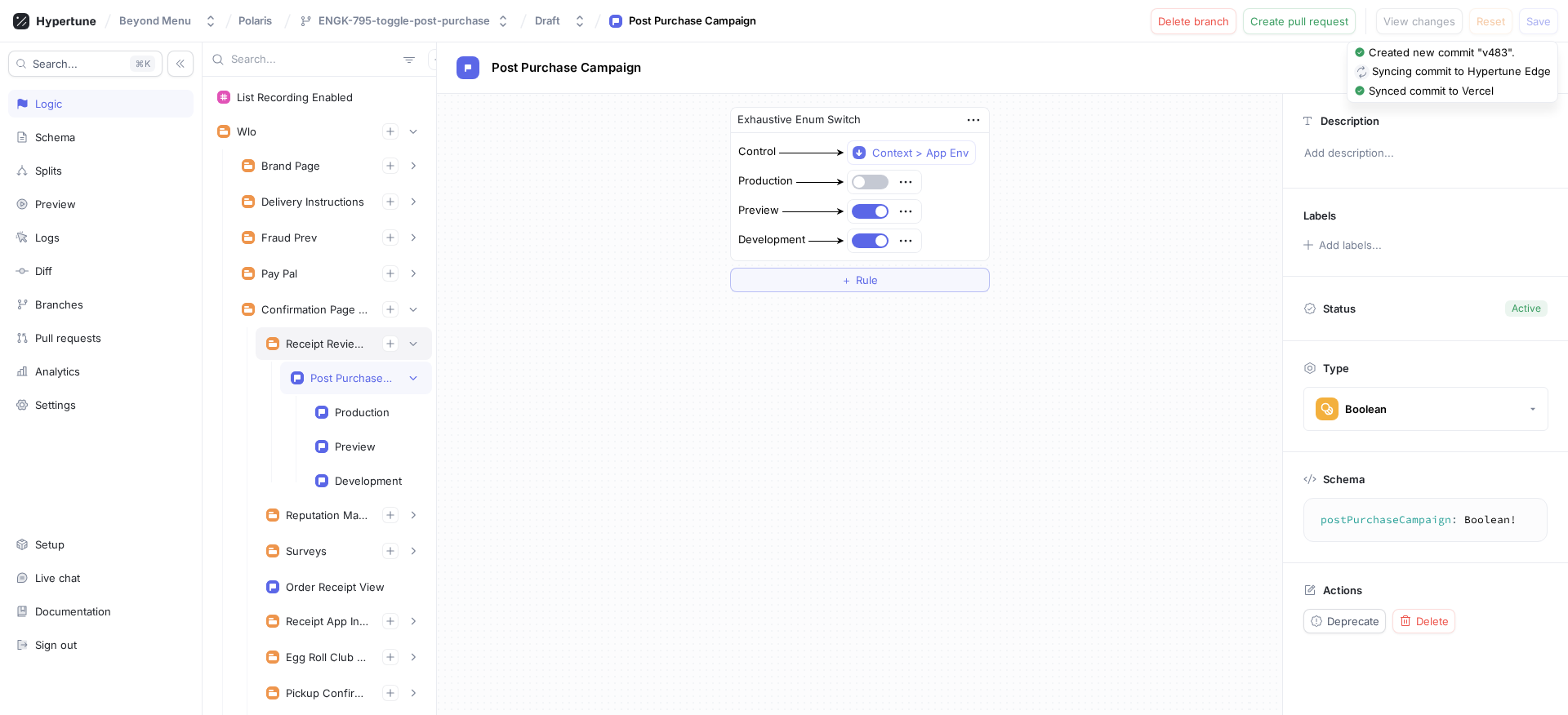
click at [326, 353] on div "Receipt Review Solicitation" at bounding box center [344, 343] width 176 height 33
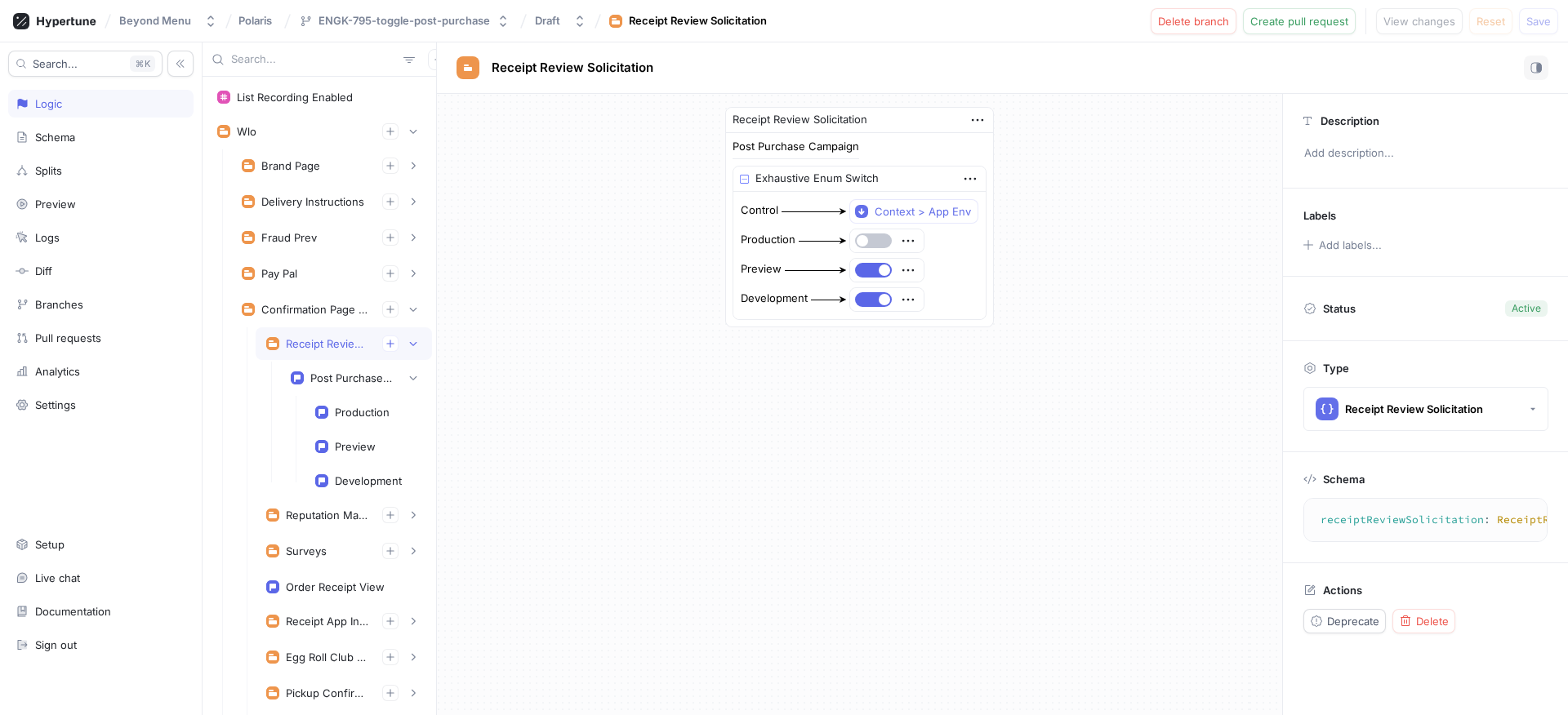
click at [330, 349] on div "Receipt Review Solicitation" at bounding box center [327, 343] width 83 height 13
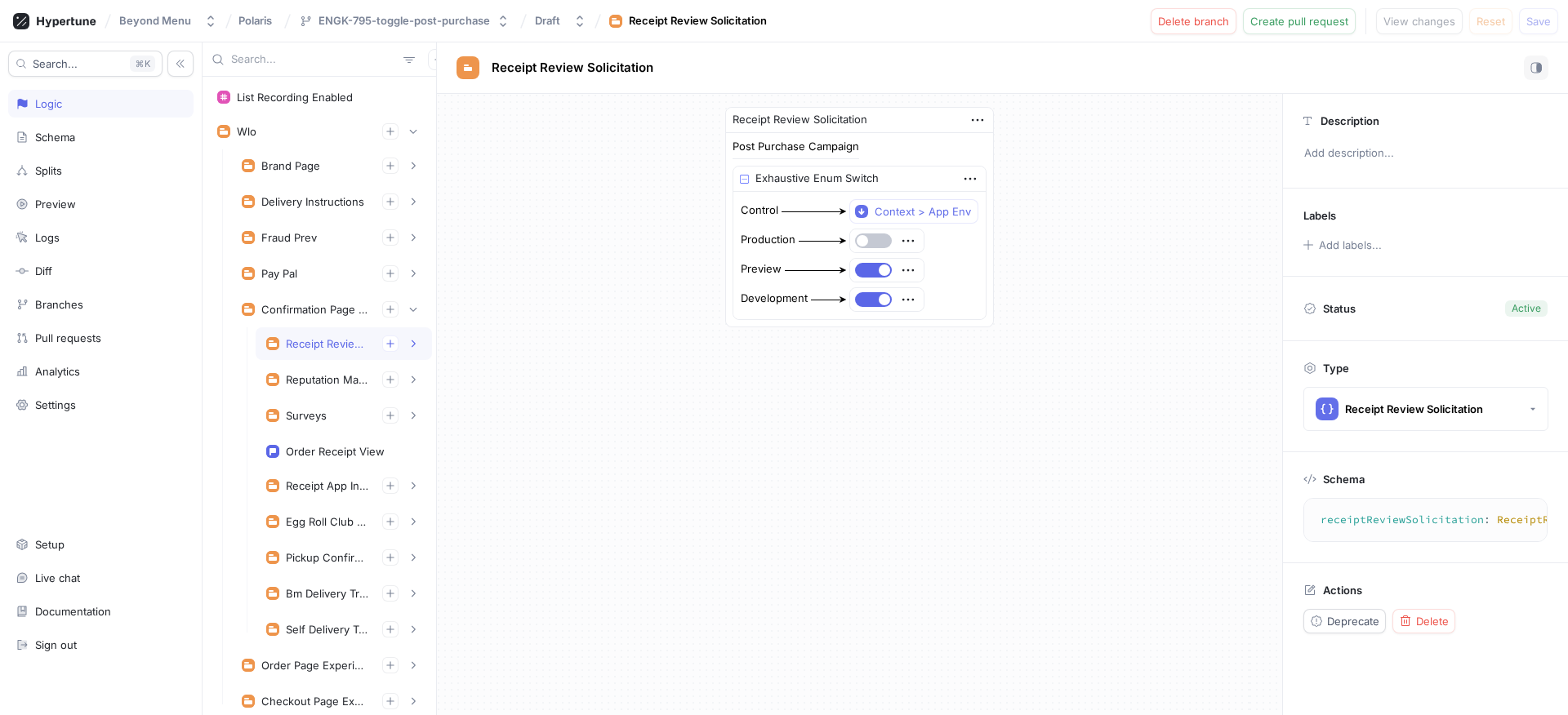
click at [330, 349] on div "Receipt Review Solicitation" at bounding box center [327, 343] width 83 height 13
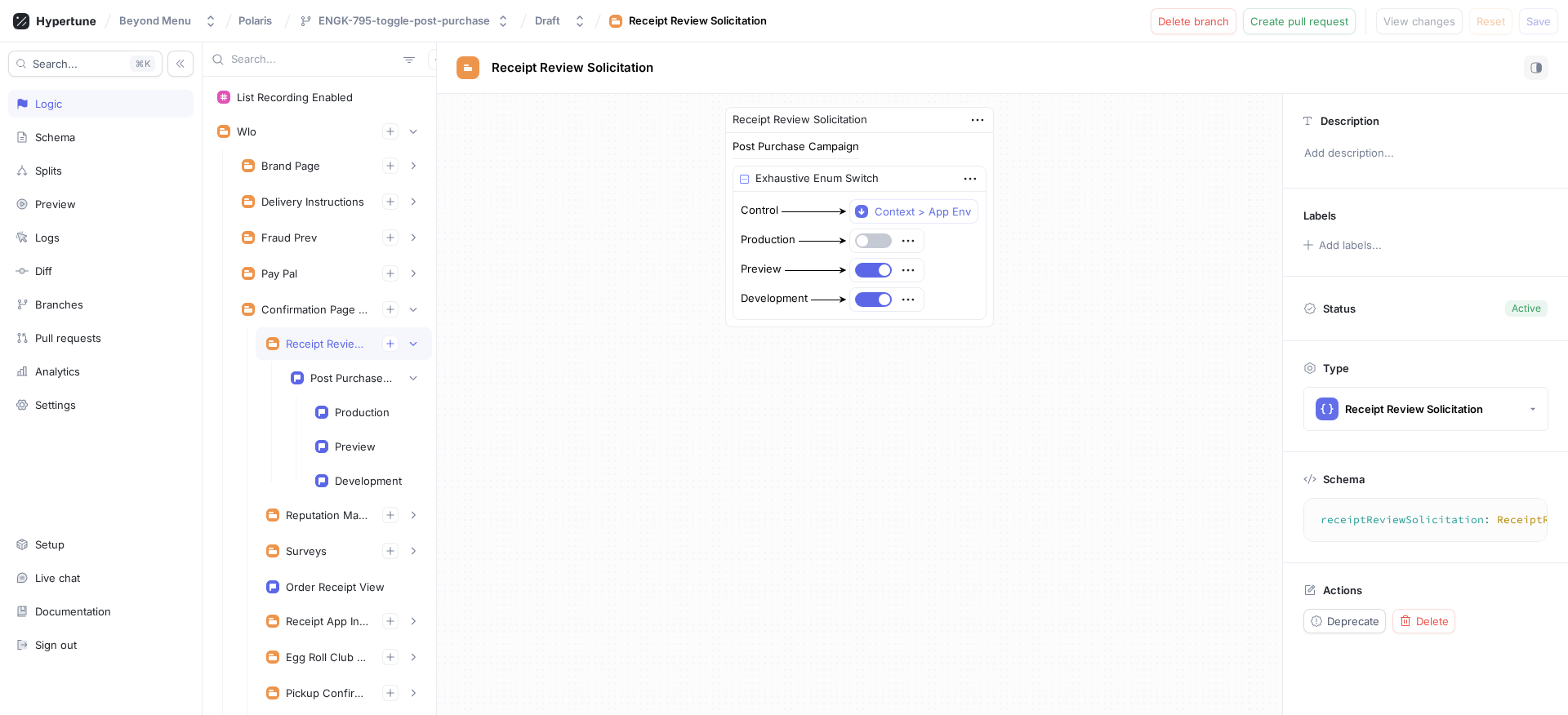
click at [567, 81] on div "Receipt Review Solicitation" at bounding box center [1002, 68] width 1131 height 51
click at [568, 81] on div "Receipt Review Solicitation" at bounding box center [1002, 68] width 1131 height 51
copy div "Receipt Review Solicitation"
click at [337, 374] on div "Post Purchase Campaign" at bounding box center [351, 377] width 81 height 13
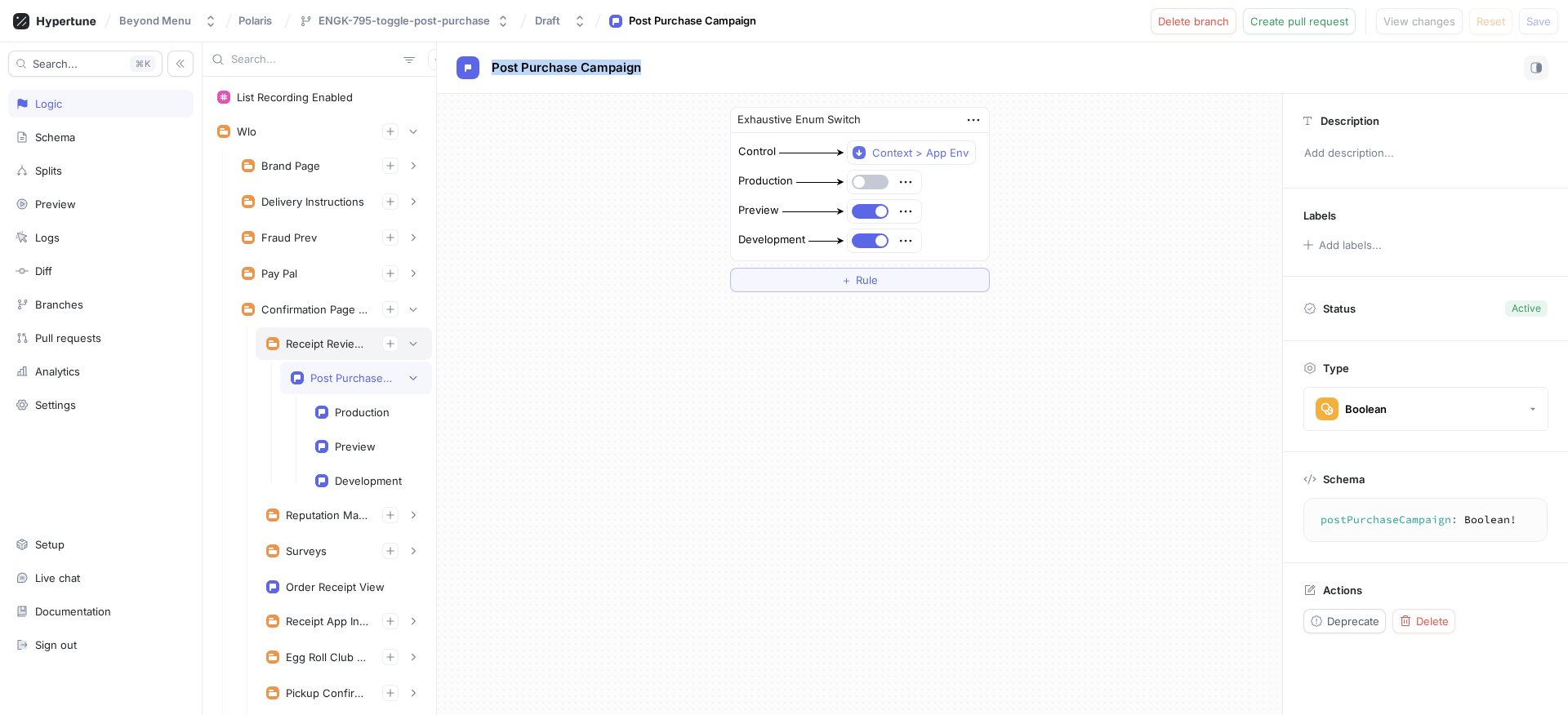
click at [311, 349] on div "Receipt Review Solicitation" at bounding box center [327, 343] width 83 height 13
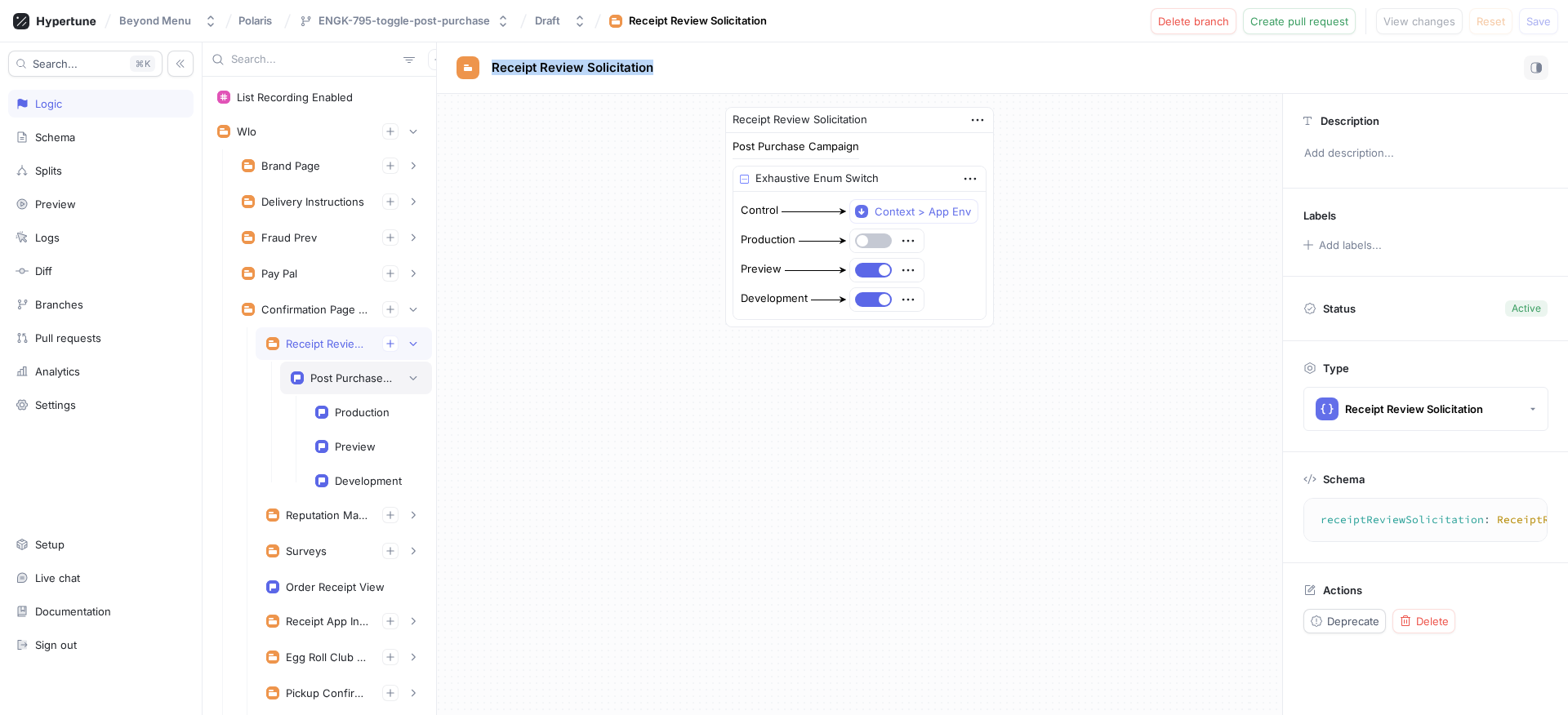
click at [321, 368] on div "Post Purchase Campaign" at bounding box center [355, 378] width 152 height 33
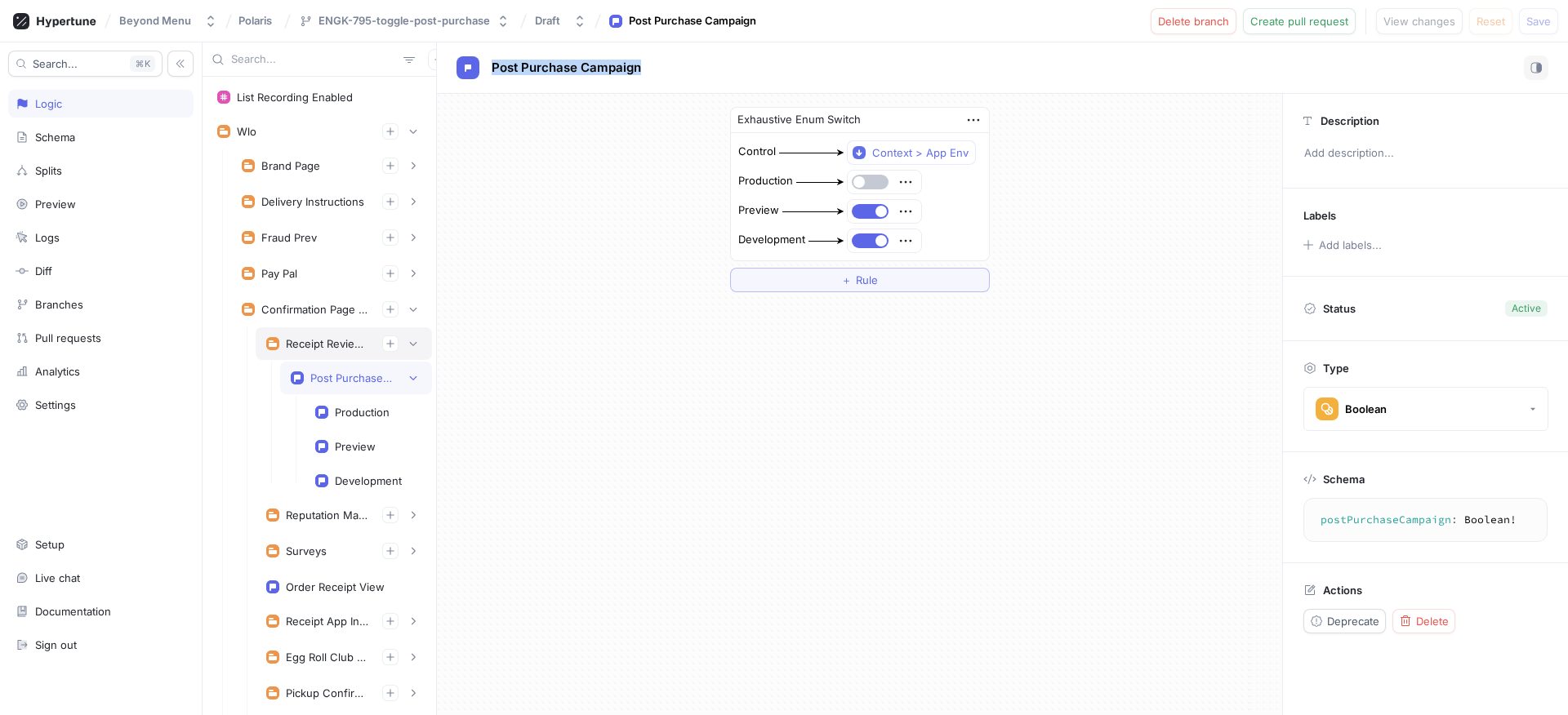
click at [318, 353] on div "Receipt Review Solicitation" at bounding box center [344, 343] width 176 height 33
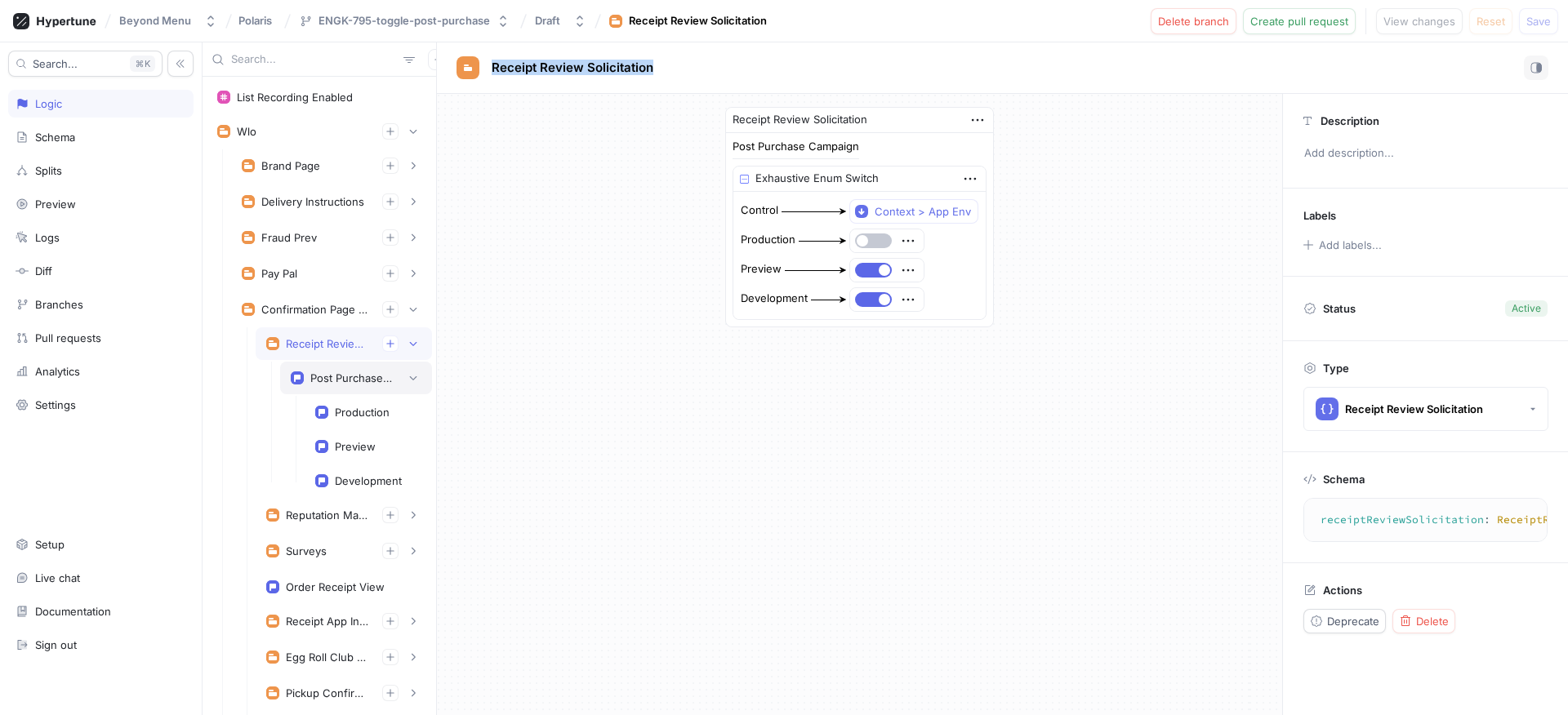
click at [317, 370] on div "Post Purchase Campaign" at bounding box center [355, 377] width 131 height 16
type textarea "postPurchaseCampaign: Boolean!"
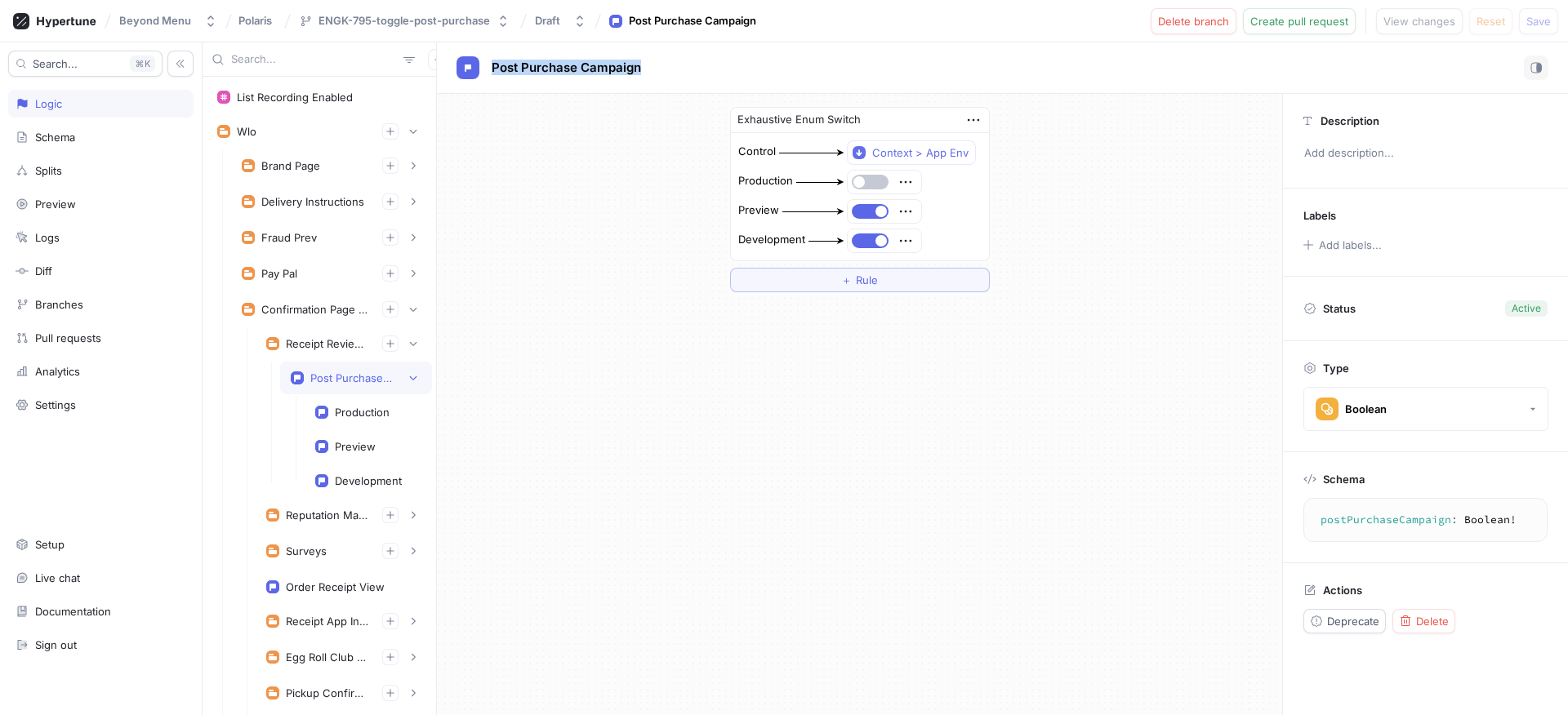
click at [355, 371] on div "Post Purchase Campaign" at bounding box center [355, 377] width 131 height 16
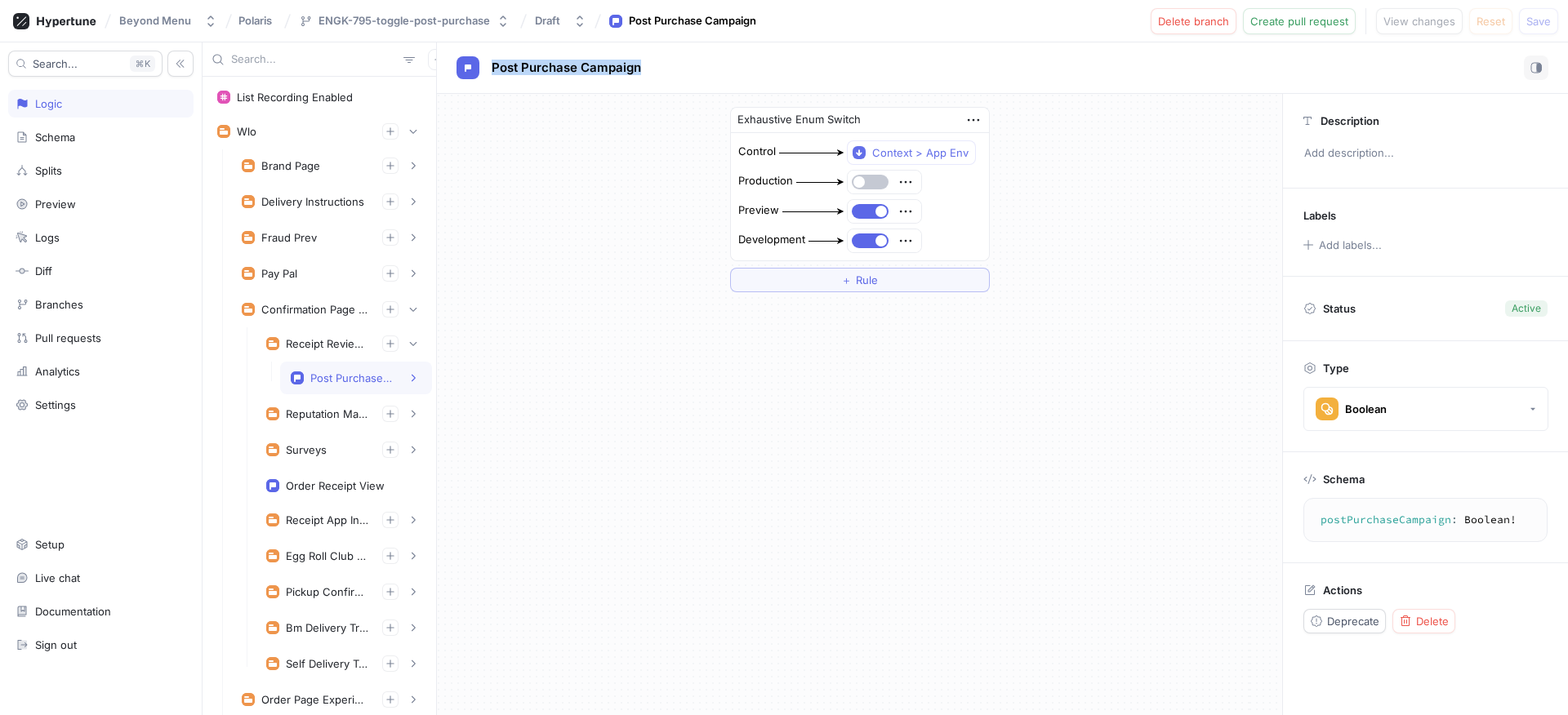
click at [358, 368] on div "Post Purchase Campaign" at bounding box center [355, 378] width 152 height 33
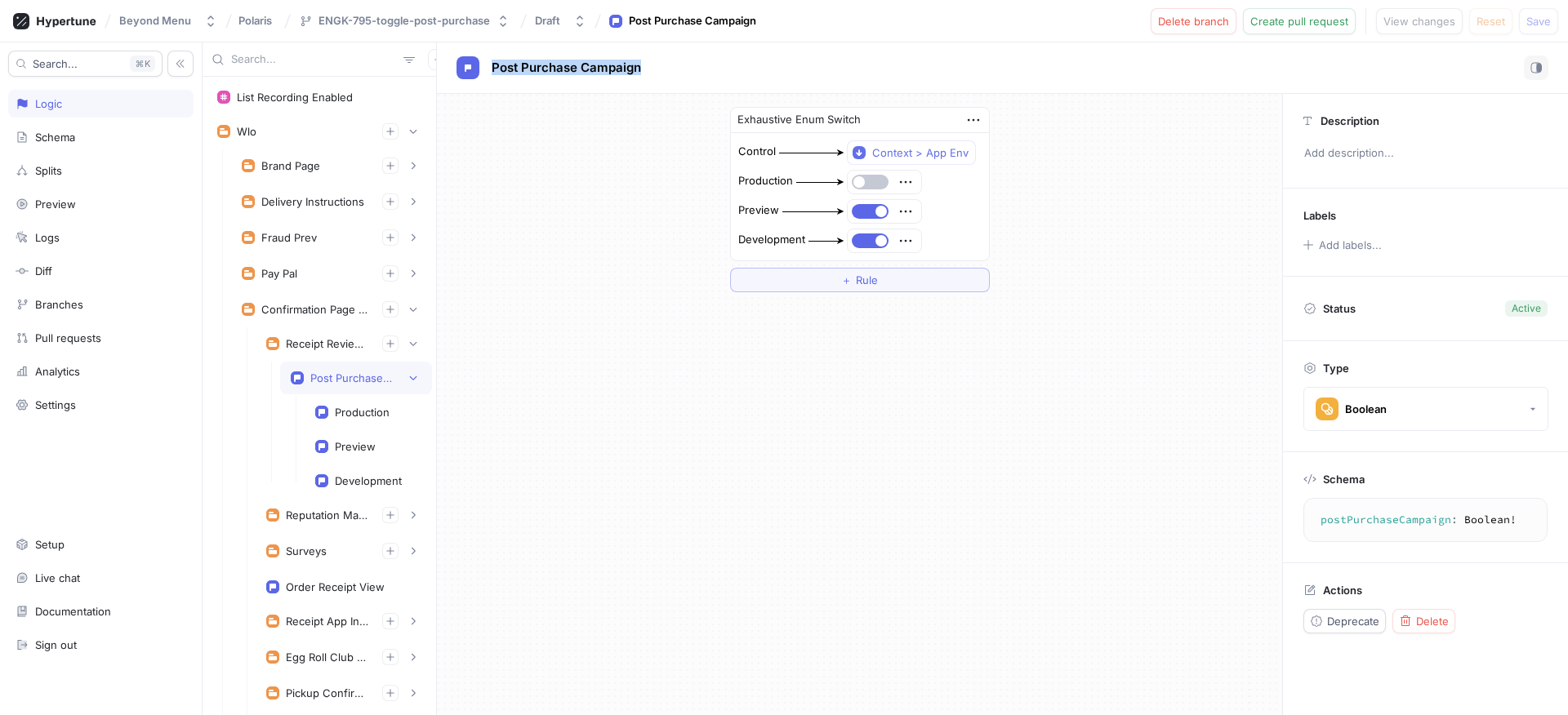
click at [355, 382] on div "Post Purchase Campaign" at bounding box center [351, 377] width 81 height 13
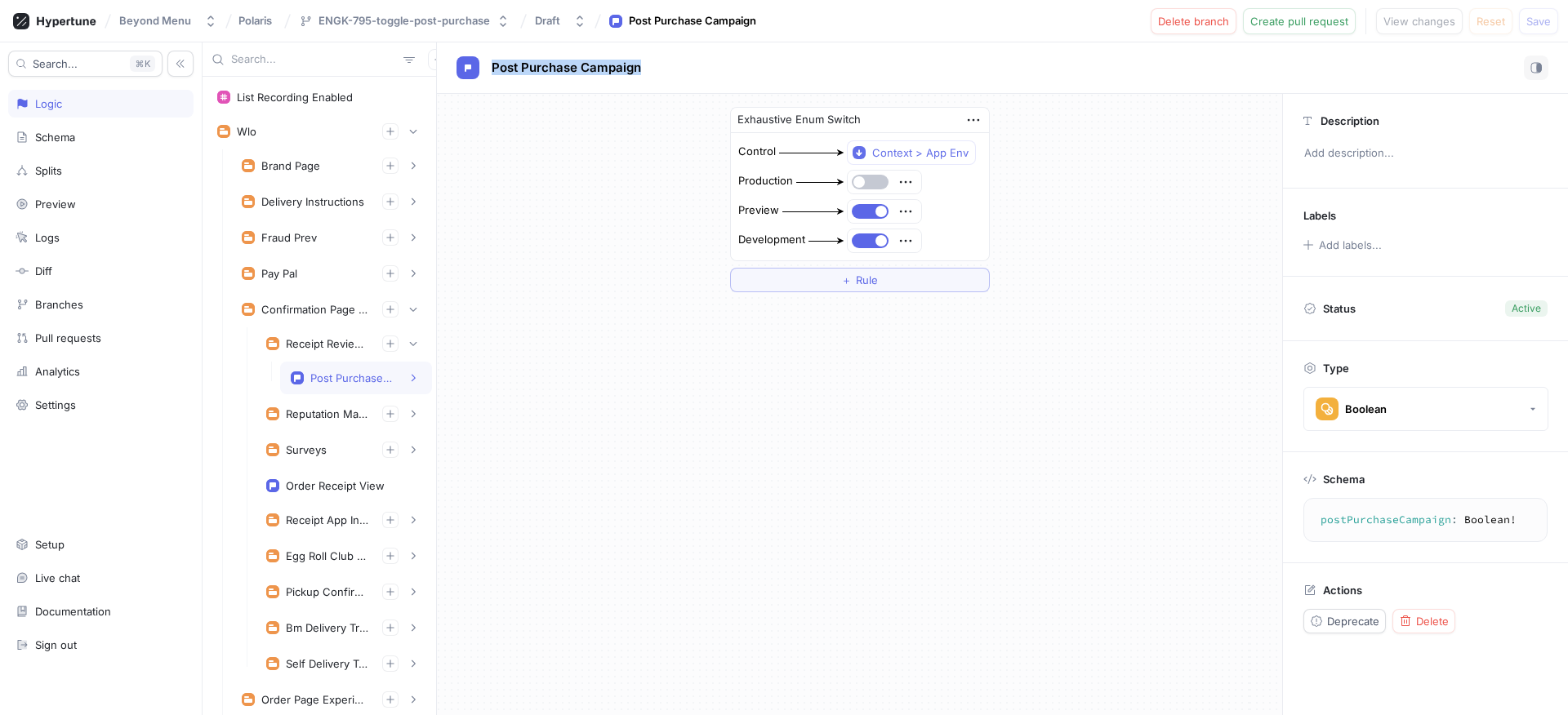
click at [355, 382] on div "Post Purchase Campaign" at bounding box center [351, 377] width 81 height 13
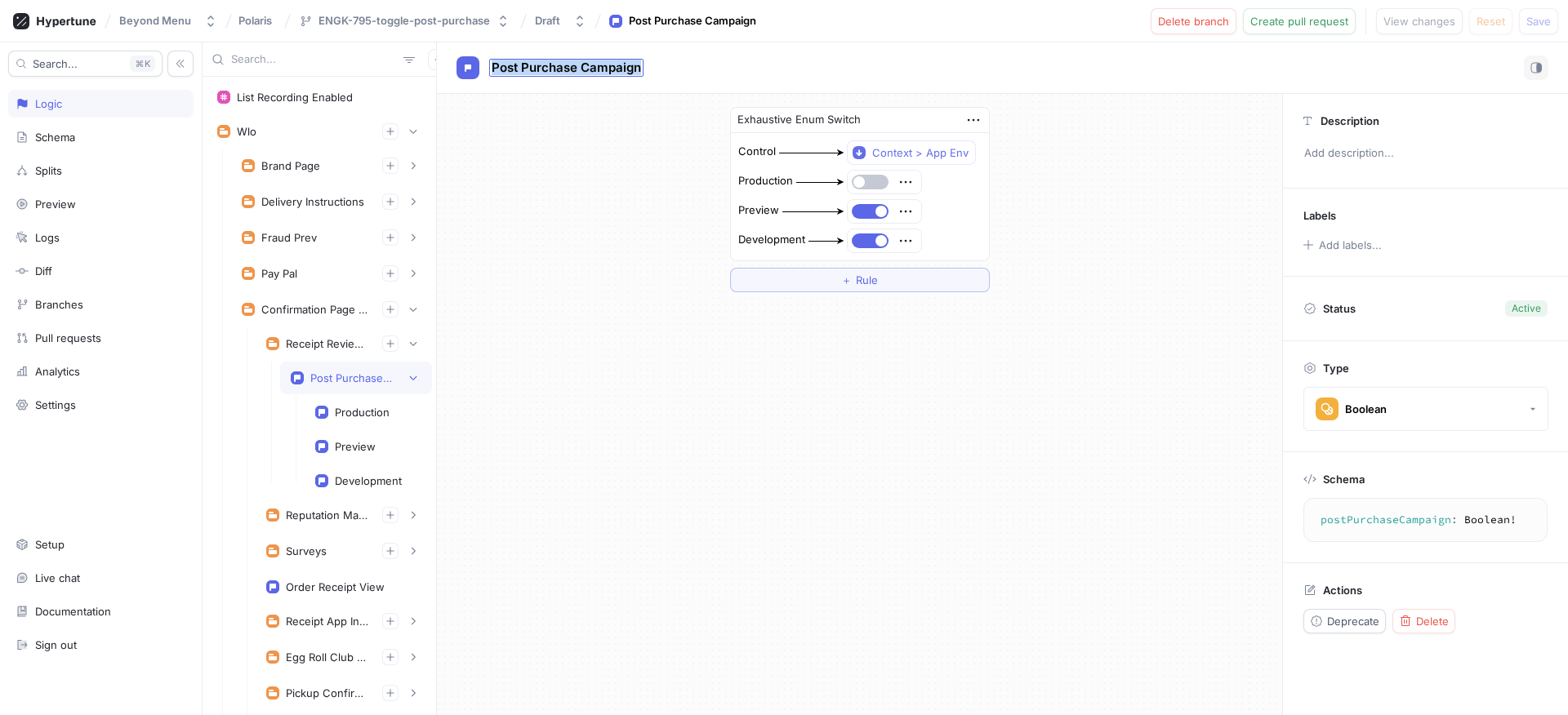
click at [616, 71] on span "Post Purchase Campaign" at bounding box center [566, 67] width 149 height 13
click at [620, 91] on div "Post Purchase Campaign Post Purchase Campaign" at bounding box center [1002, 68] width 1131 height 51
click at [1384, 522] on textarea "postPurchaseCampaign: Boolean!" at bounding box center [1425, 520] width 229 height 29
click at [1392, 521] on textarea "postPurchaseCampaign: Boolean!" at bounding box center [1425, 520] width 229 height 29
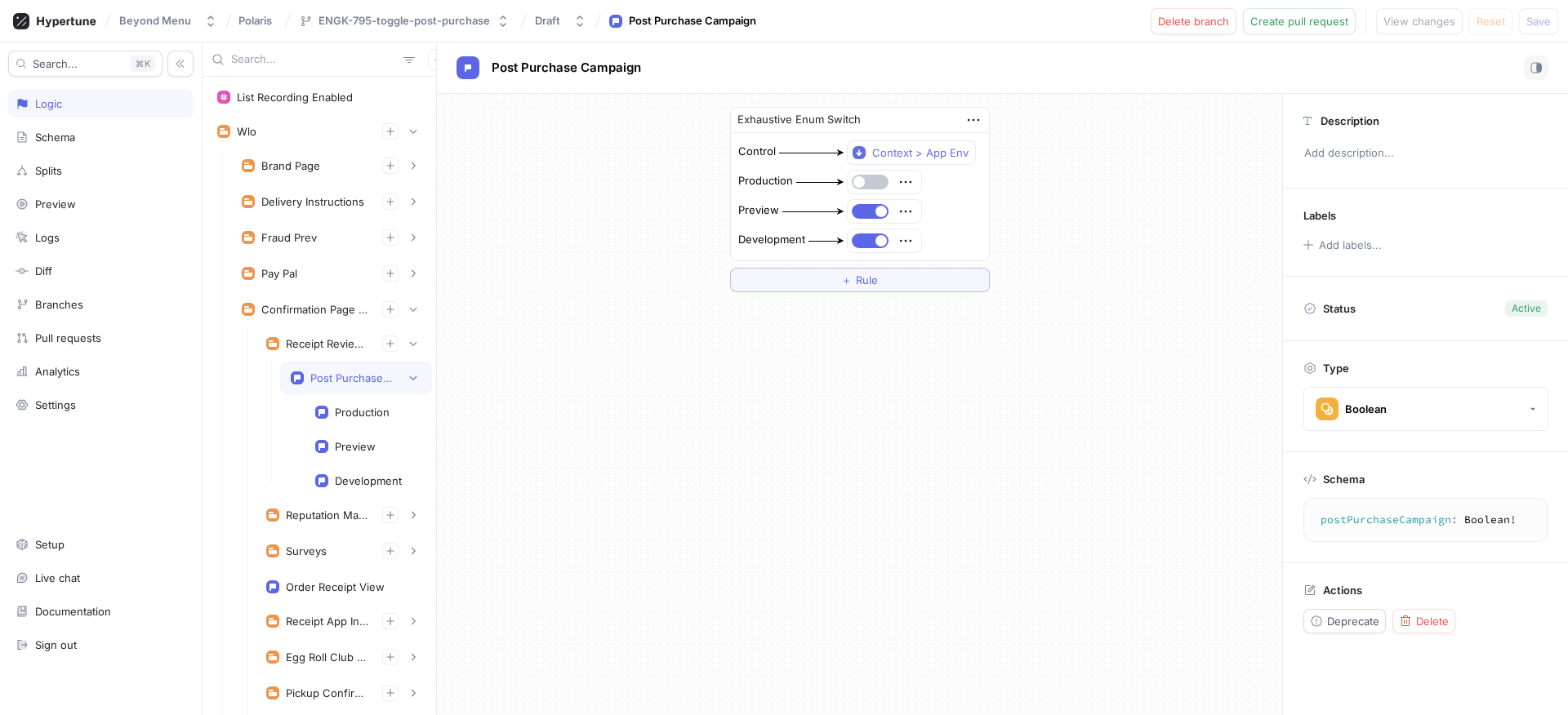
click at [1392, 521] on textarea "postPurchaseCampaign: Boolean!" at bounding box center [1425, 520] width 229 height 29
click at [1354, 521] on textarea "postPurchaseCampaign: Boolean!" at bounding box center [1425, 520] width 229 height 29
click at [621, 65] on span "Post Purchase Campaign" at bounding box center [566, 67] width 149 height 13
click at [640, 67] on input "Post Purchase Campaign" at bounding box center [566, 68] width 150 height 15
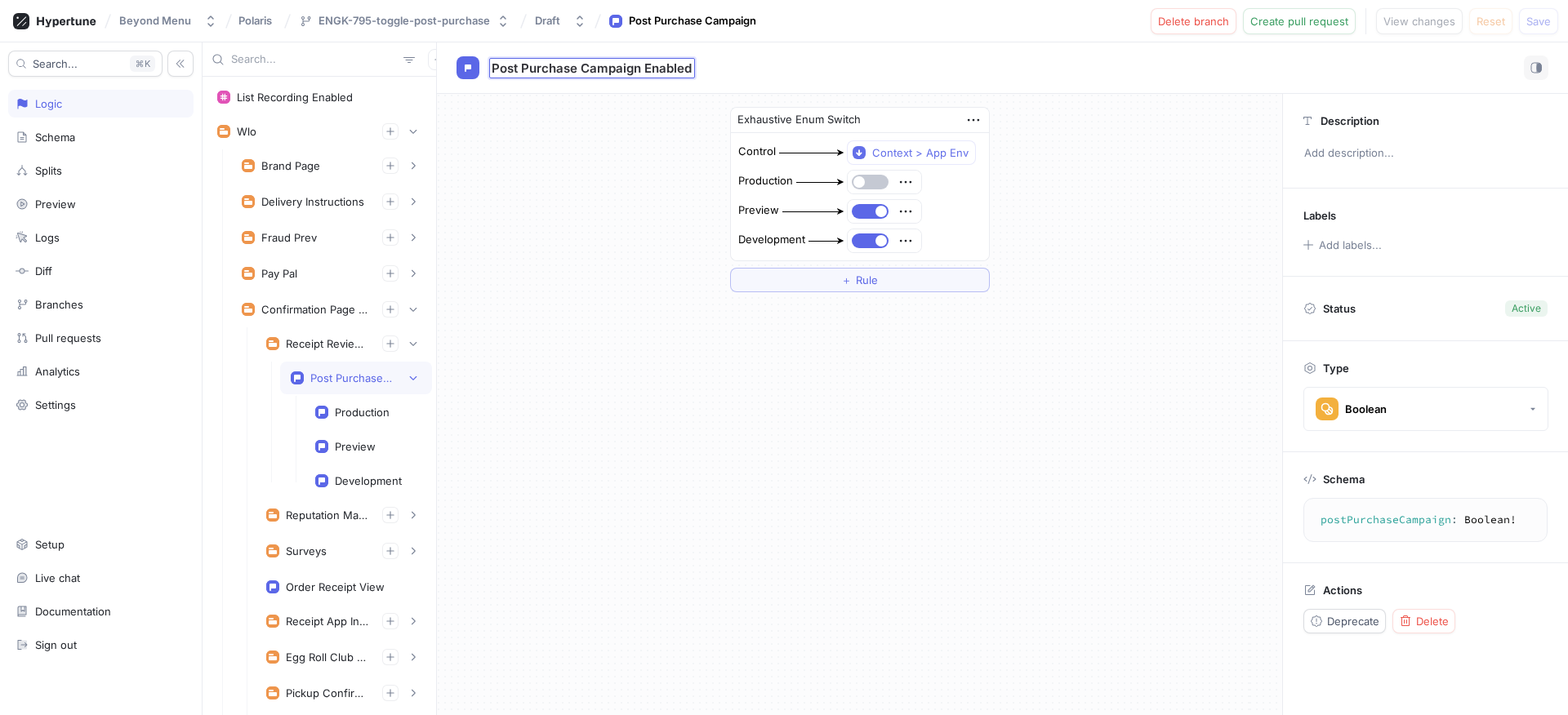
type input "Post Purchase Campaign Enabled"
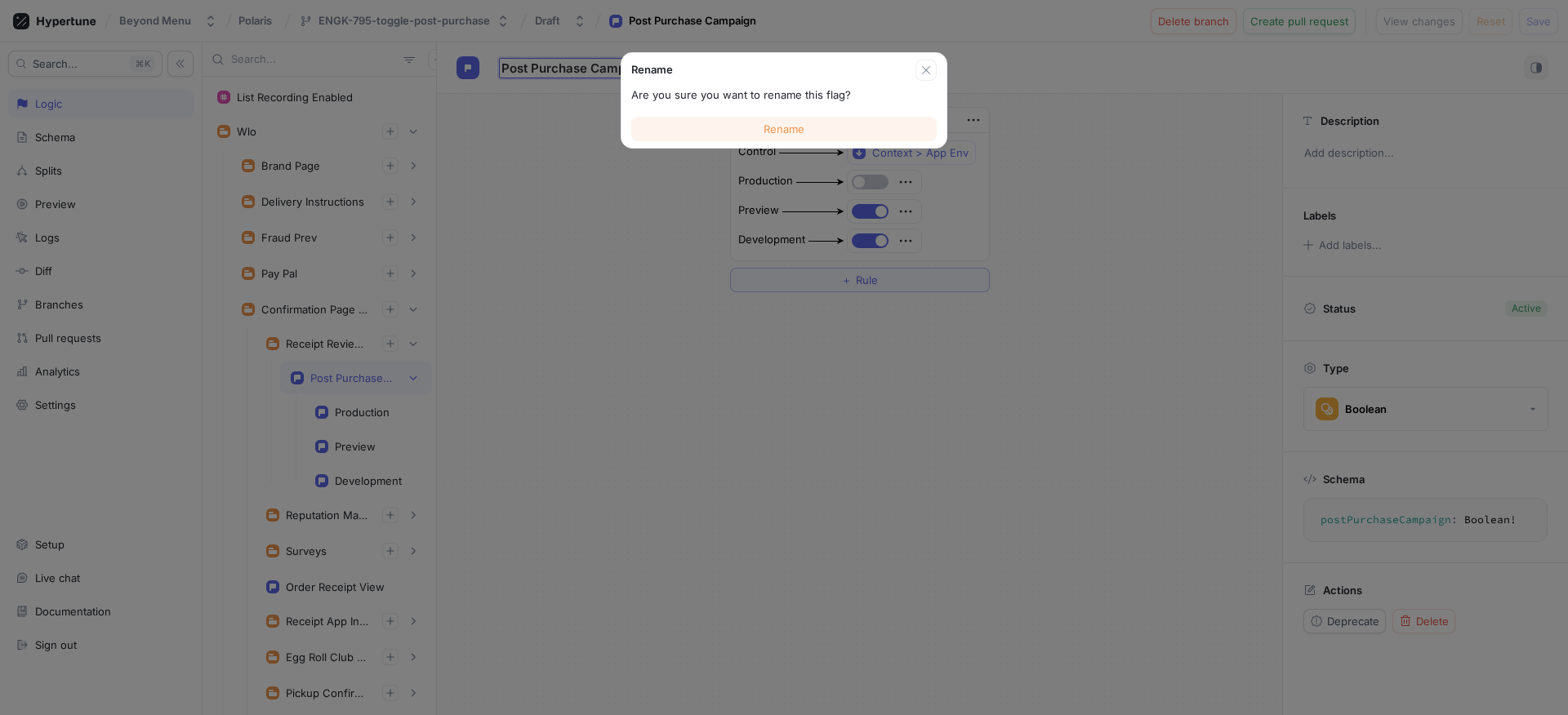
click at [806, 137] on button "Rename" at bounding box center [784, 129] width 306 height 24
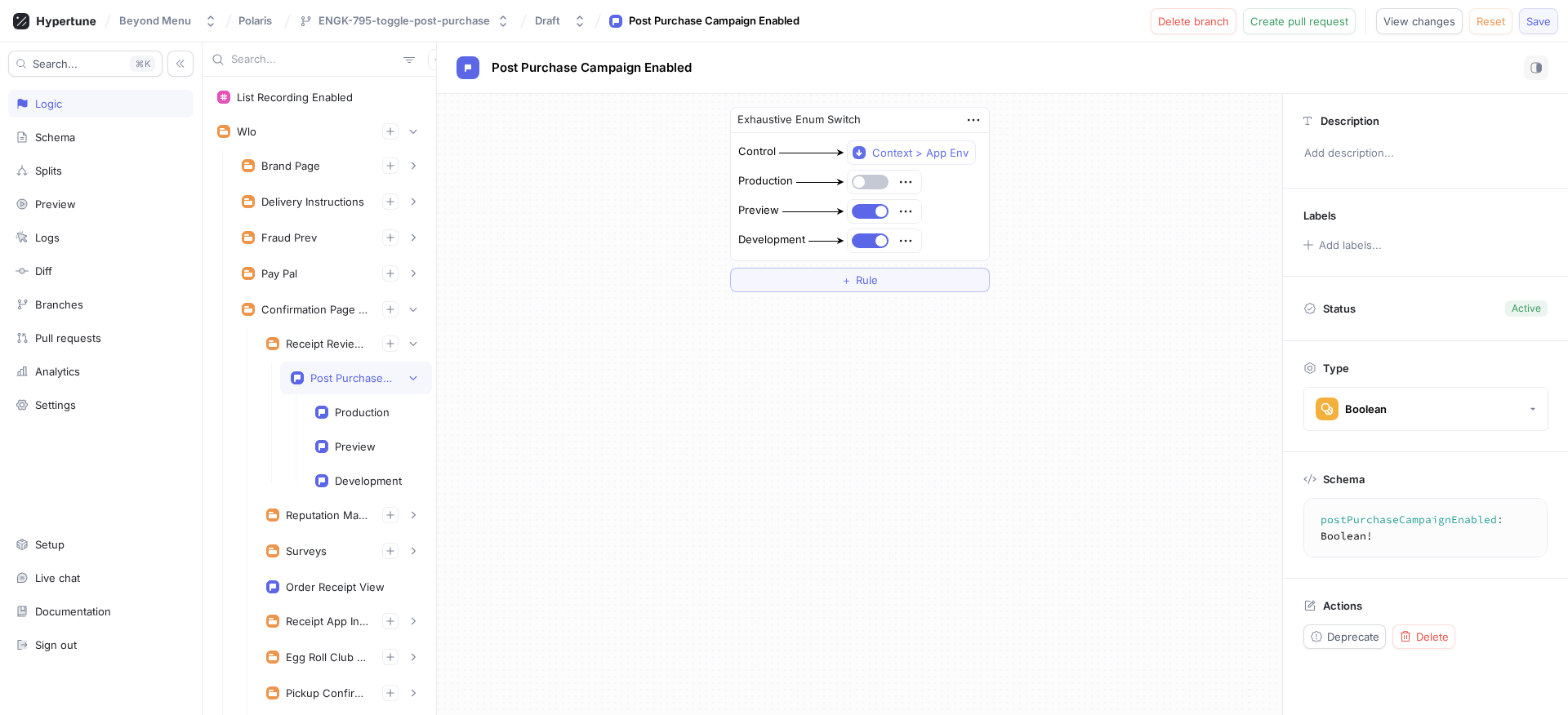
click at [1523, 25] on button "Save" at bounding box center [1538, 20] width 39 height 26
click at [311, 339] on div "Receipt Review Solicitation" at bounding box center [327, 343] width 83 height 13
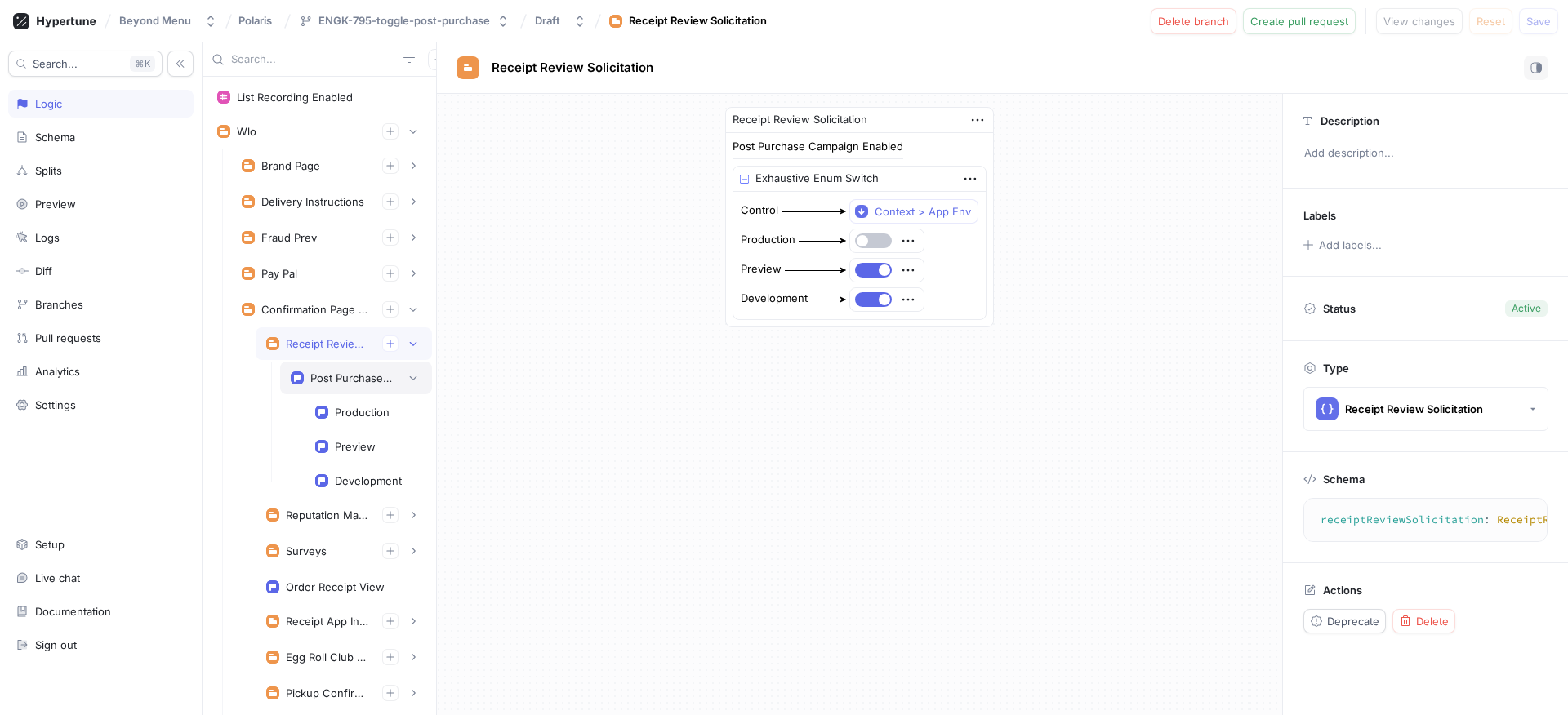
click at [325, 368] on div "Post Purchase Campaign Enabled" at bounding box center [355, 378] width 152 height 33
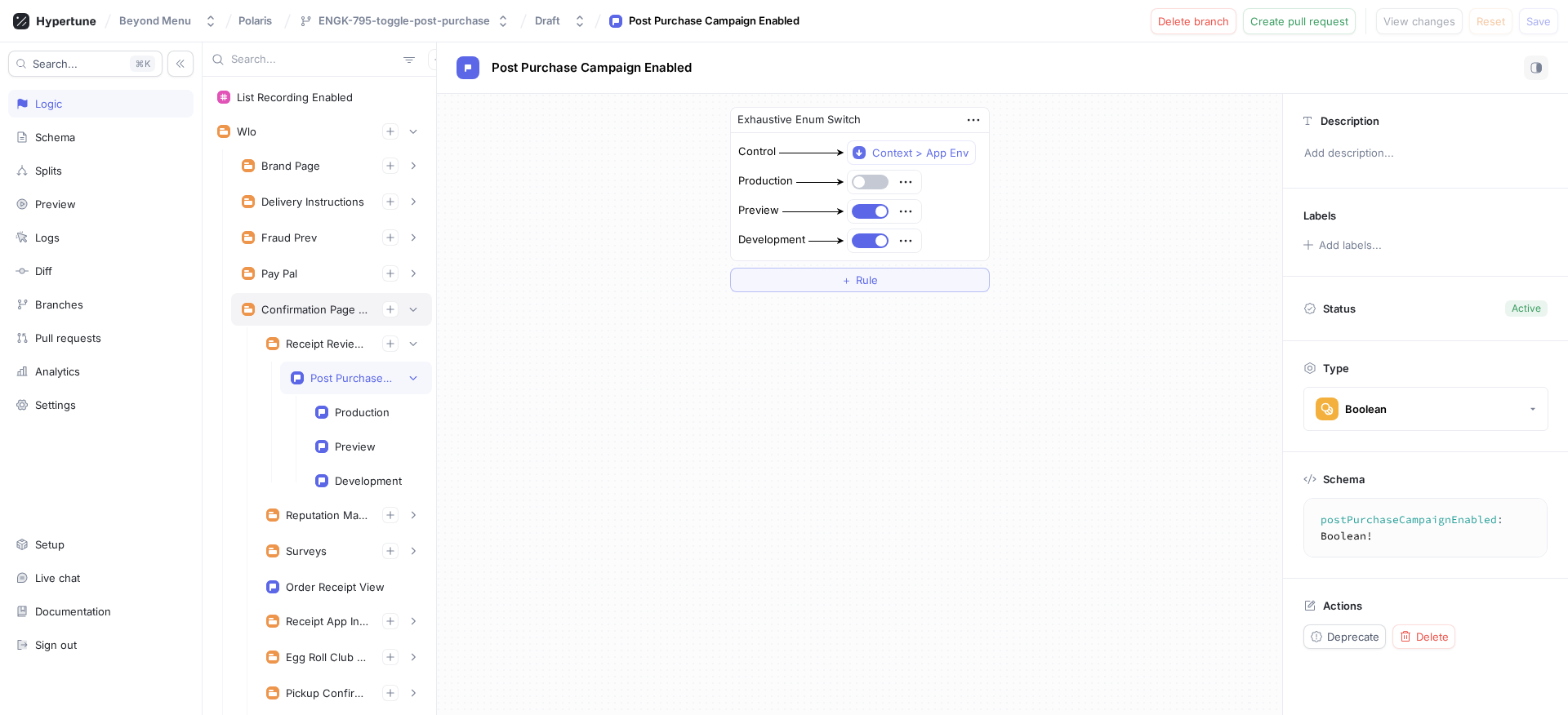
click at [411, 311] on div "Confirmation Page Experiments" at bounding box center [332, 310] width 201 height 33
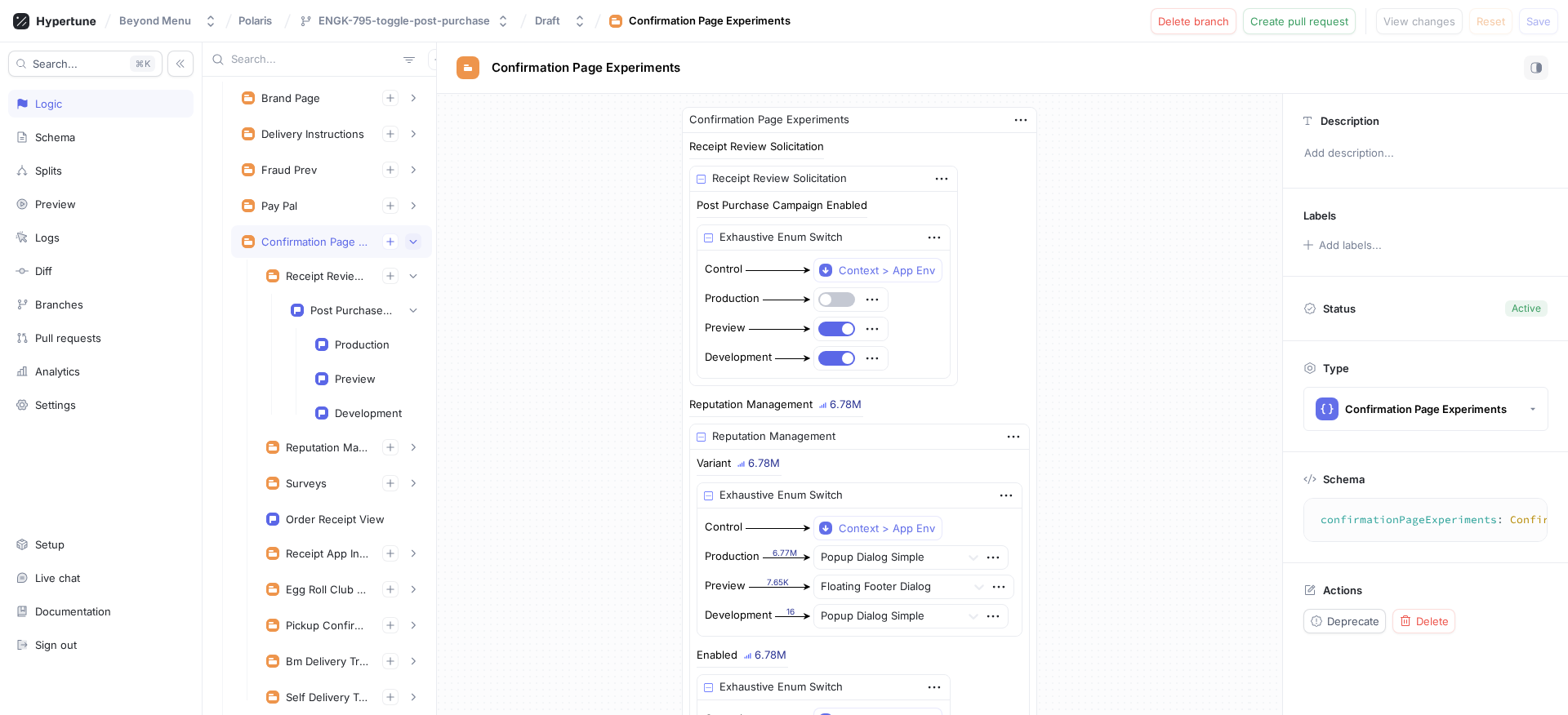
click at [405, 247] on button "button" at bounding box center [412, 241] width 16 height 16
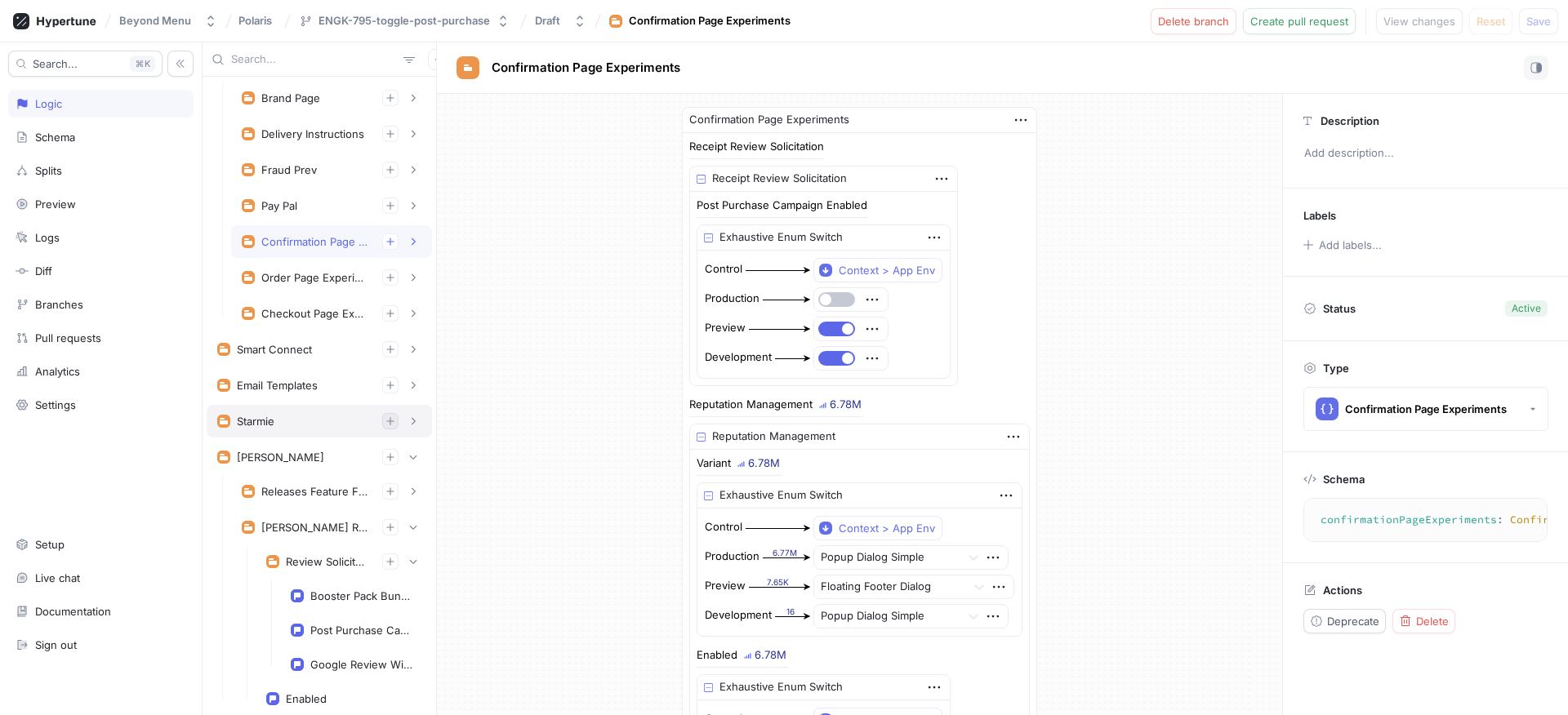
scroll to position [154, 0]
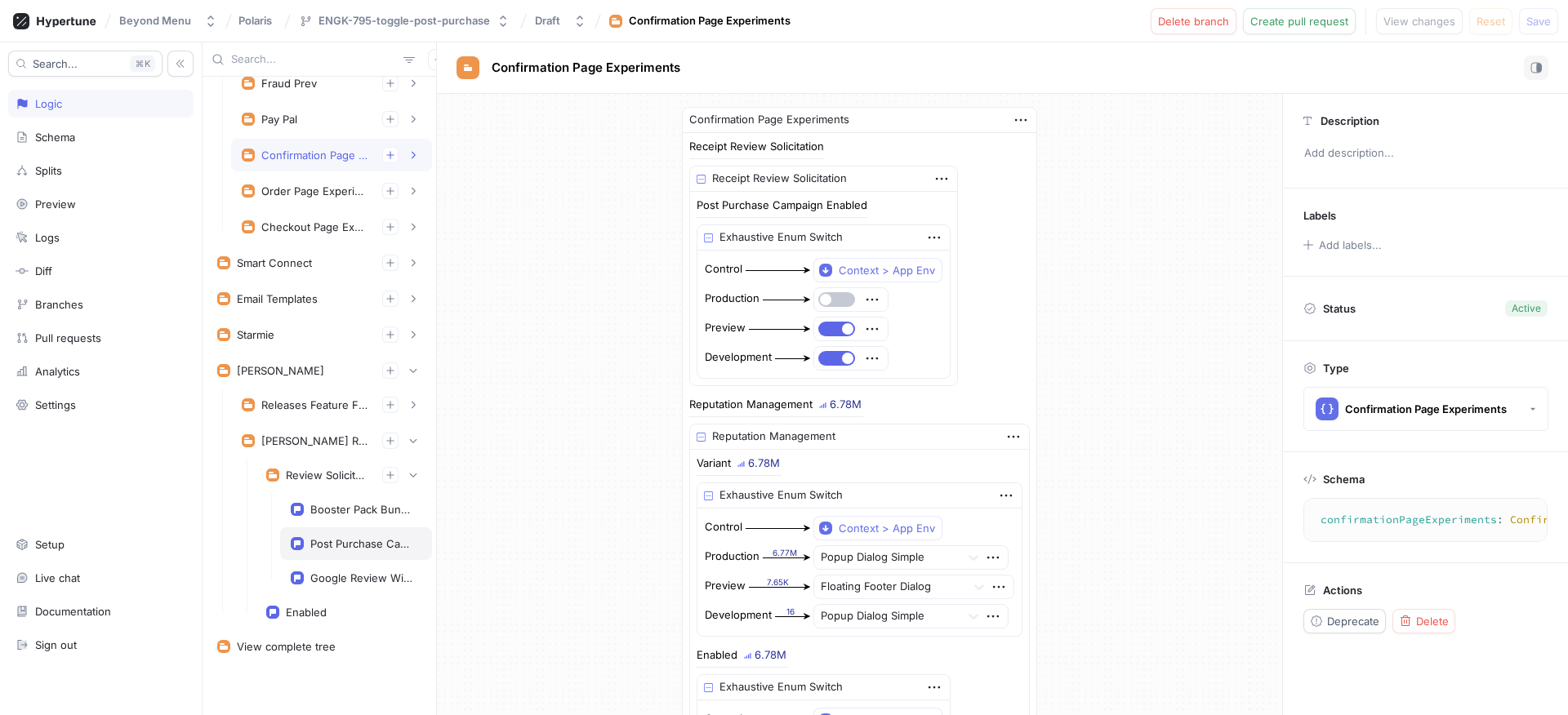
click at [353, 538] on div "Post Purchase Campaign Enabled" at bounding box center [363, 543] width 105 height 13
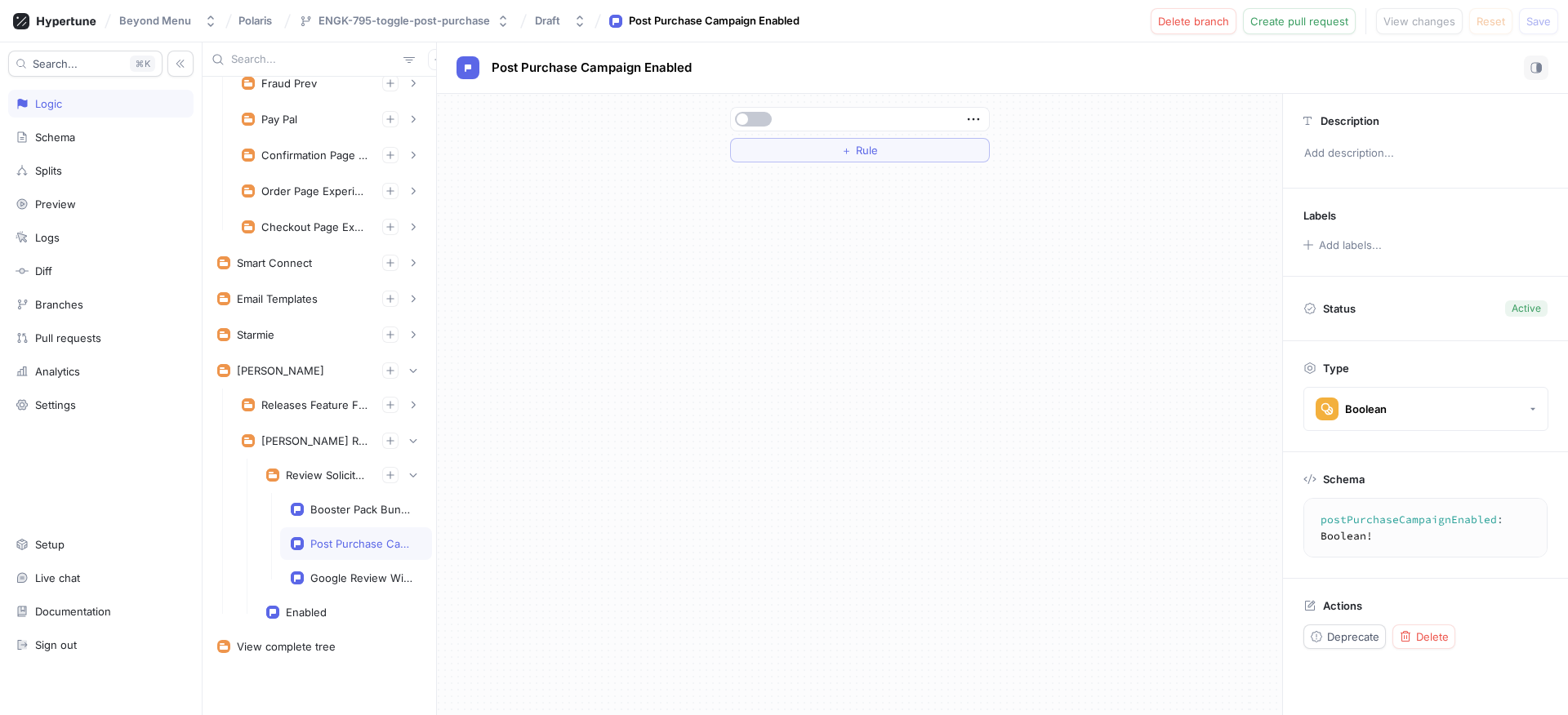
click at [973, 109] on div at bounding box center [859, 119] width 258 height 23
click at [973, 116] on icon "button" at bounding box center [973, 119] width 18 height 18
click at [975, 151] on img at bounding box center [979, 149] width 10 height 10
click at [910, 123] on button "Select expression..." at bounding box center [859, 119] width 259 height 24
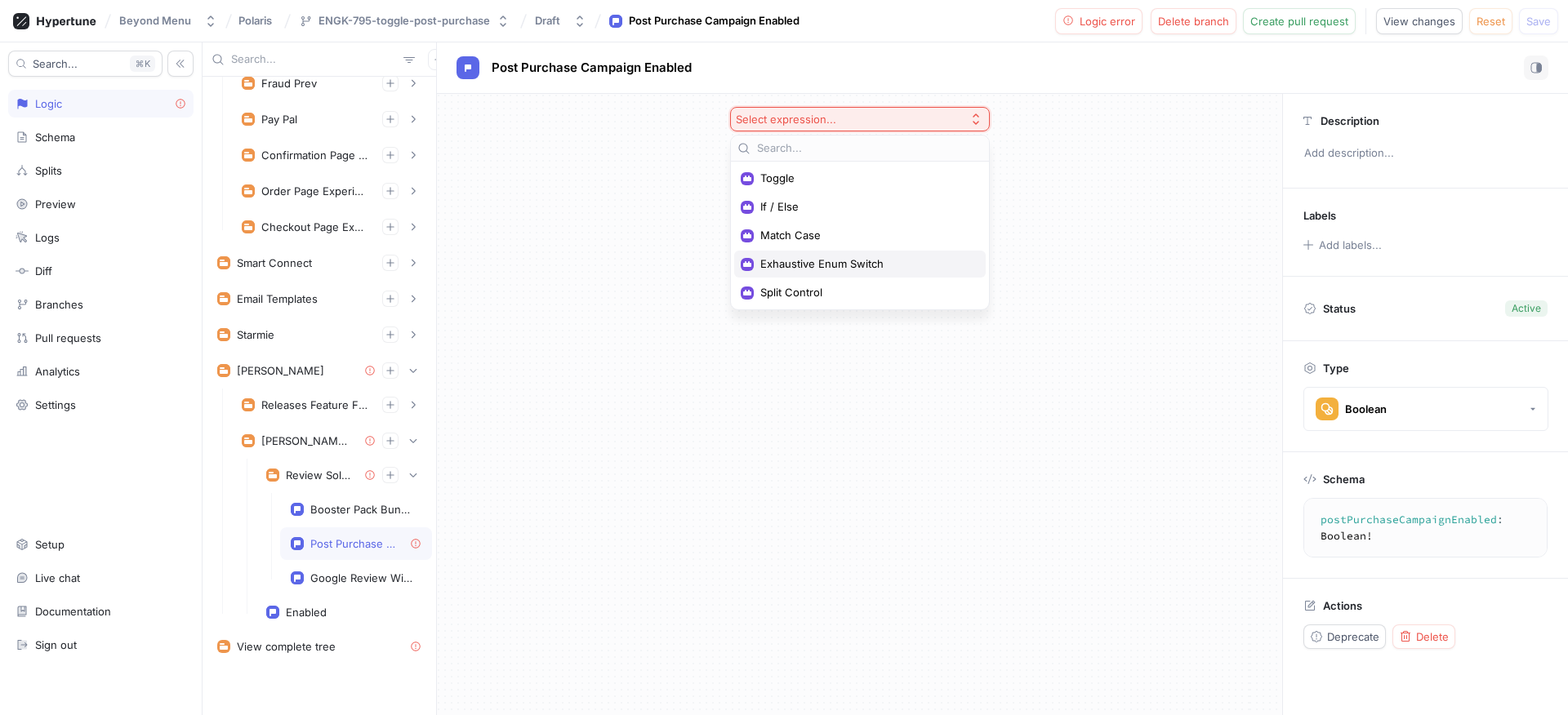
click at [837, 258] on span "Exhaustive Enum Switch" at bounding box center [865, 264] width 211 height 14
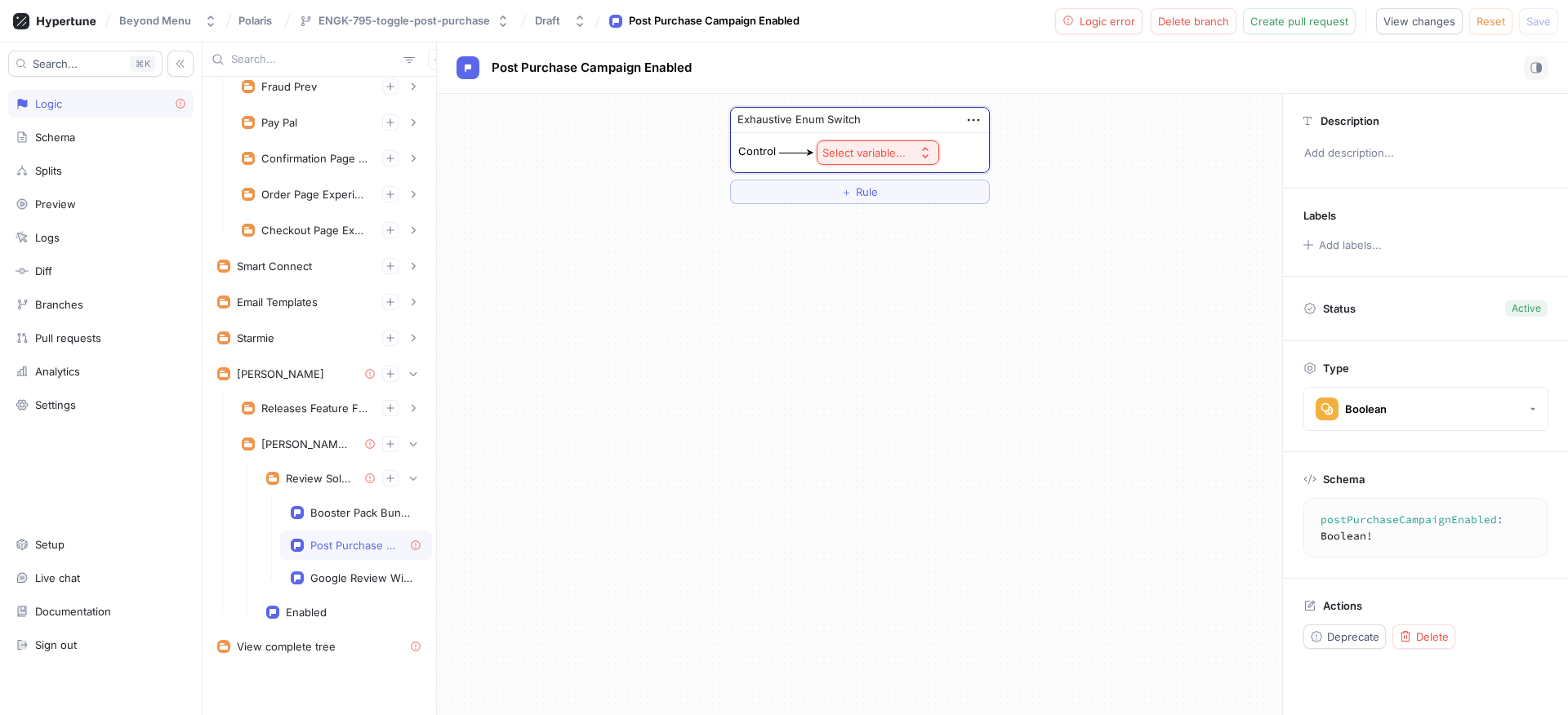
scroll to position [151, 0]
click at [887, 143] on button "Select variable..." at bounding box center [878, 152] width 123 height 24
click at [890, 208] on span "Context > App Env" at bounding box center [923, 212] width 151 height 14
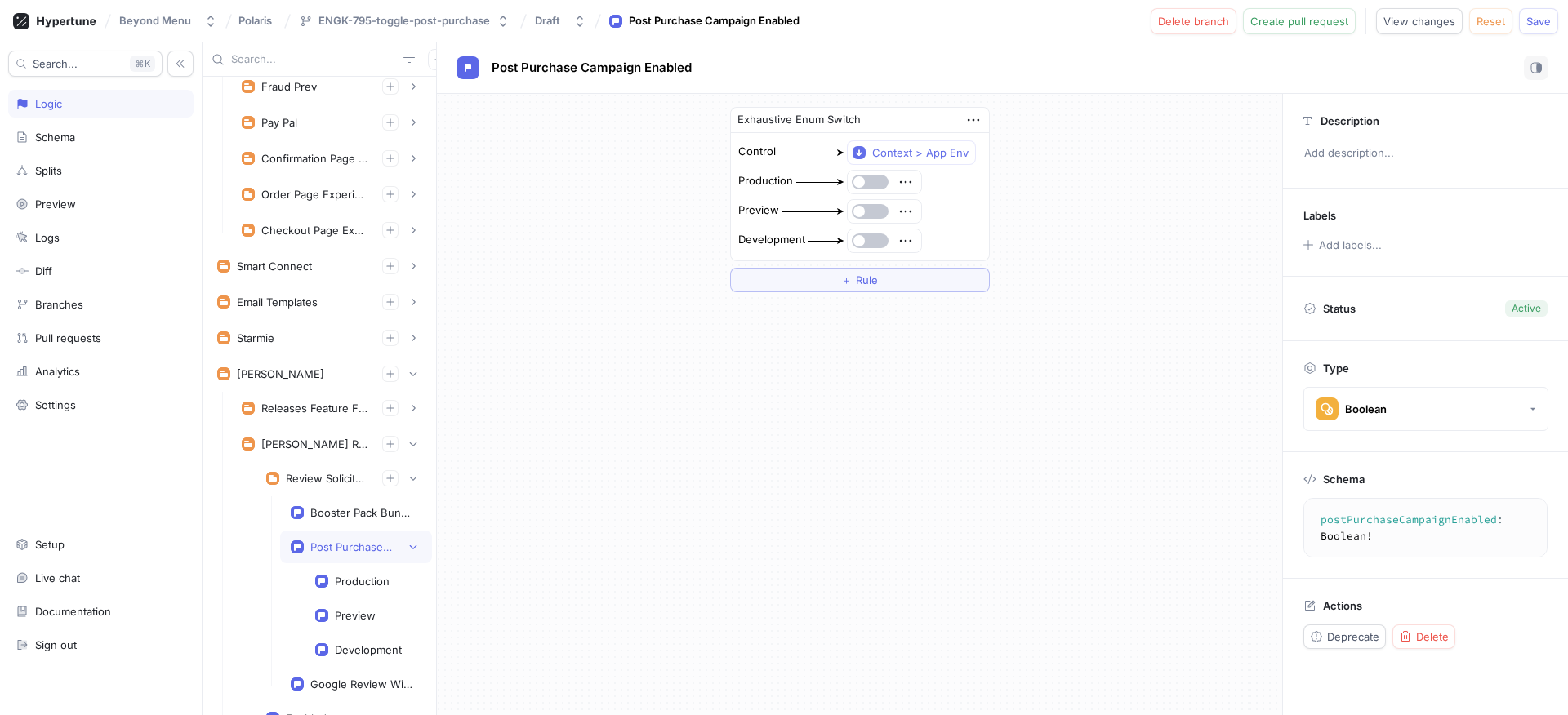
scroll to position [154, 0]
click at [869, 240] on button "button" at bounding box center [870, 240] width 37 height 15
click at [870, 211] on button "button" at bounding box center [870, 211] width 37 height 15
click at [1523, 26] on button "Save" at bounding box center [1538, 20] width 39 height 26
click at [389, 514] on div "Booster Pack Bundle Restriction Enabled" at bounding box center [363, 509] width 105 height 13
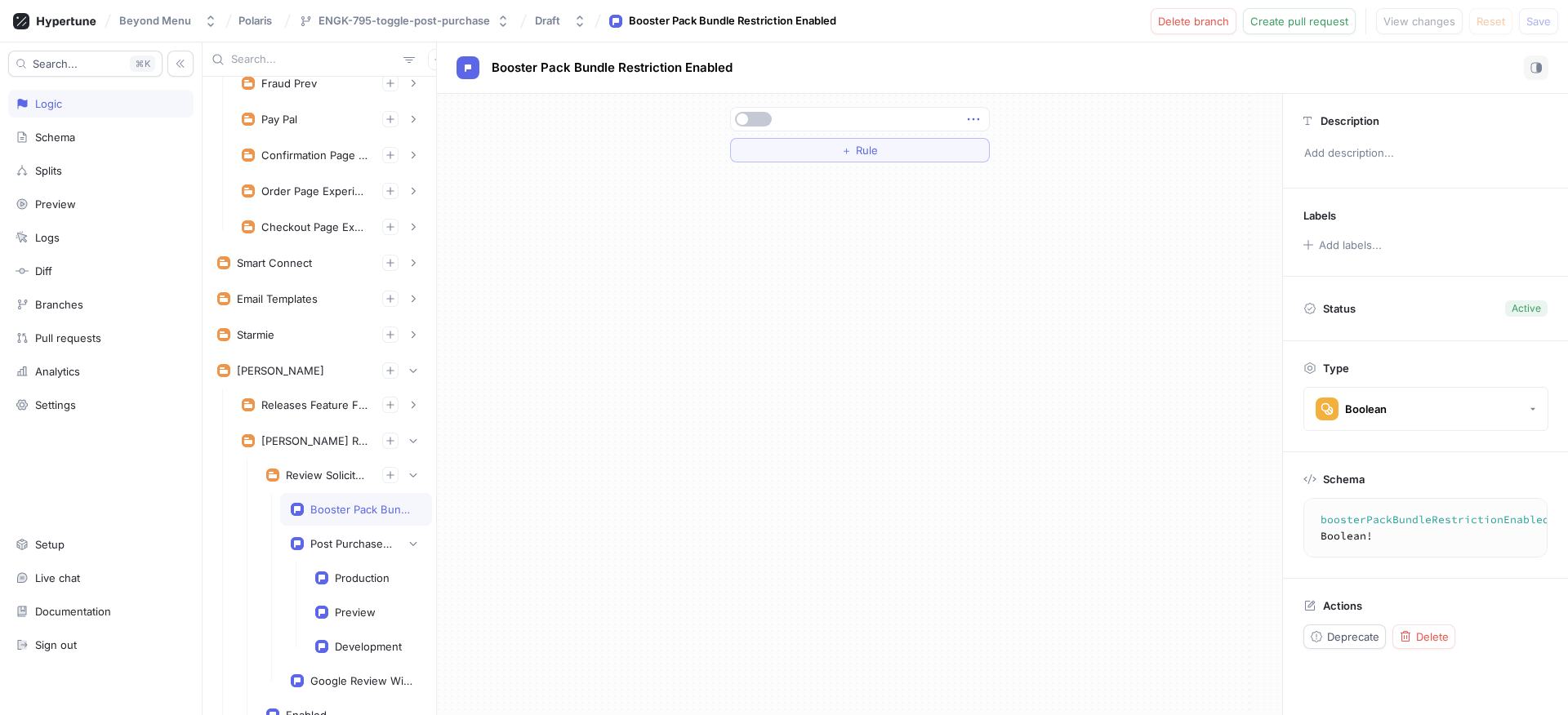
click at [978, 115] on icon "button" at bounding box center [973, 119] width 18 height 18
click at [997, 159] on div "Delete" at bounding box center [1038, 149] width 138 height 28
click at [814, 122] on div "Select expression..." at bounding box center [786, 119] width 101 height 14
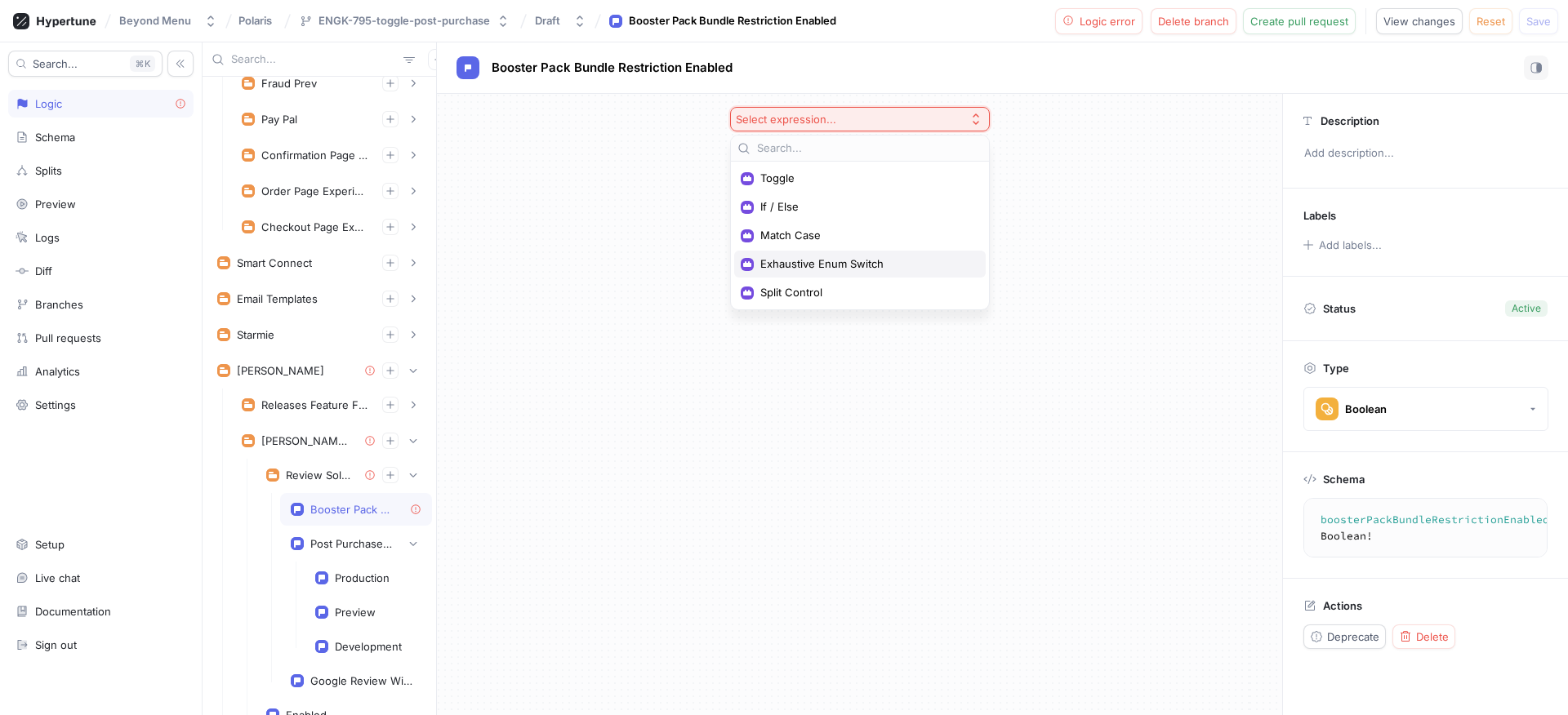
click at [809, 253] on div "Exhaustive Enum Switch" at bounding box center [859, 264] width 252 height 27
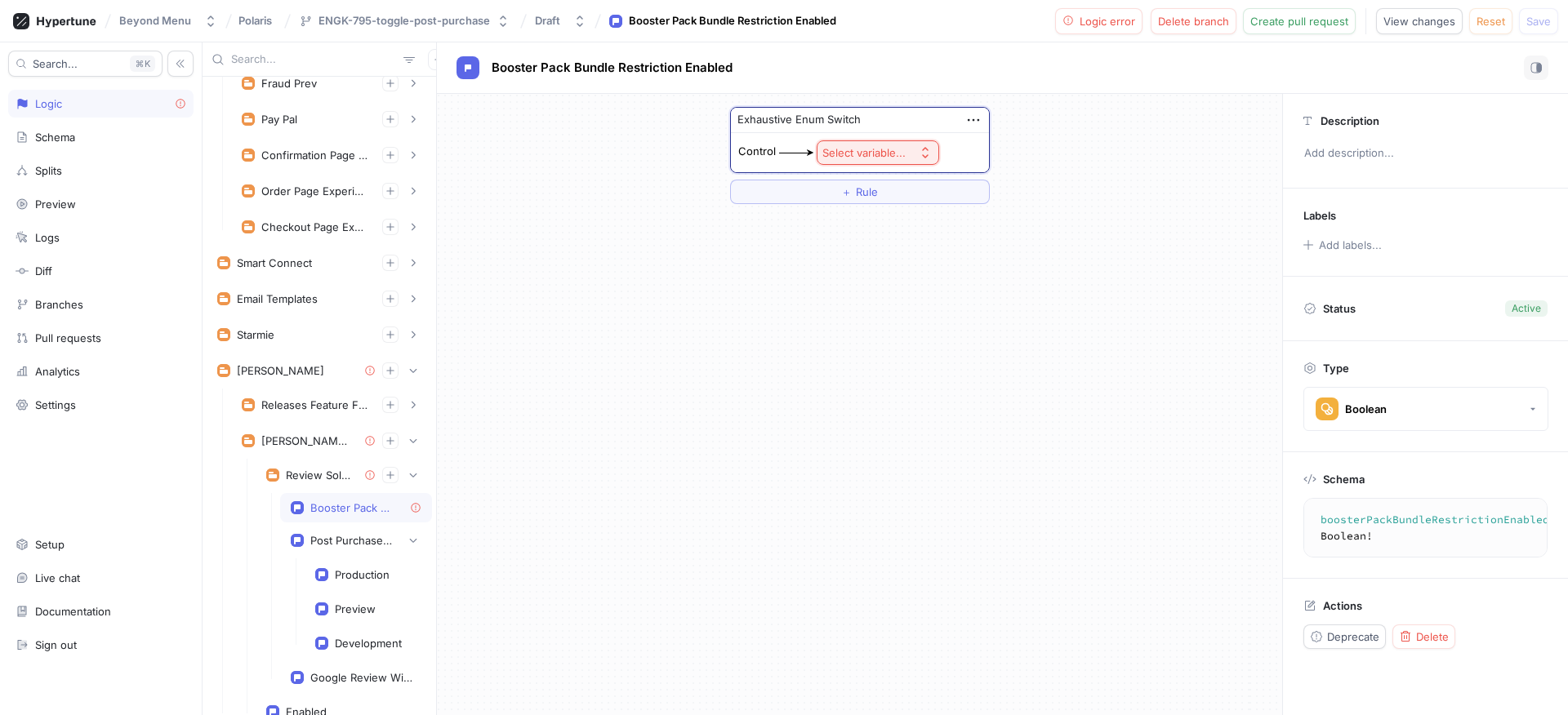
click at [832, 157] on div "Select variable..." at bounding box center [864, 153] width 83 height 14
click at [854, 206] on span "Context > App Env" at bounding box center [923, 212] width 151 height 14
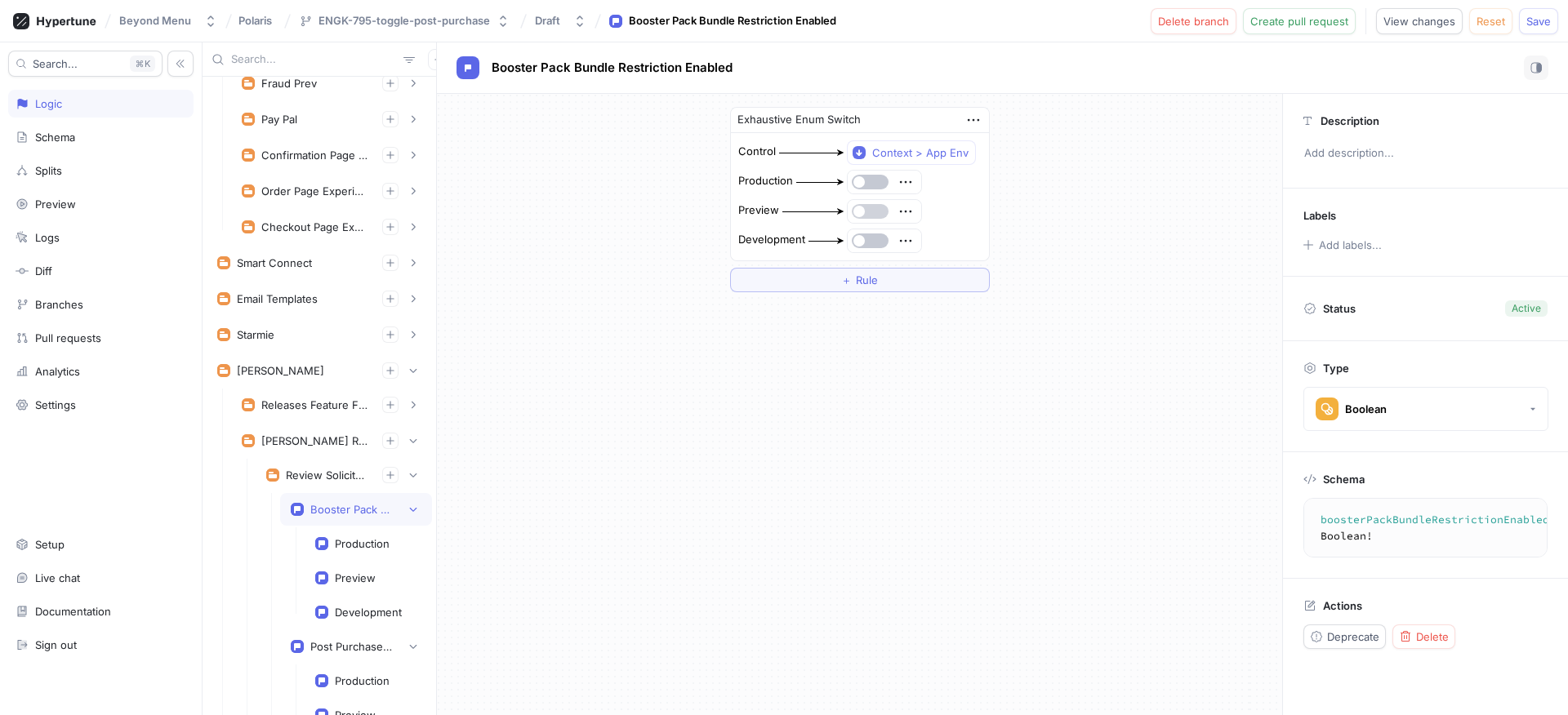
click at [864, 208] on button "button" at bounding box center [870, 211] width 37 height 15
click at [866, 241] on button "button" at bounding box center [870, 240] width 37 height 15
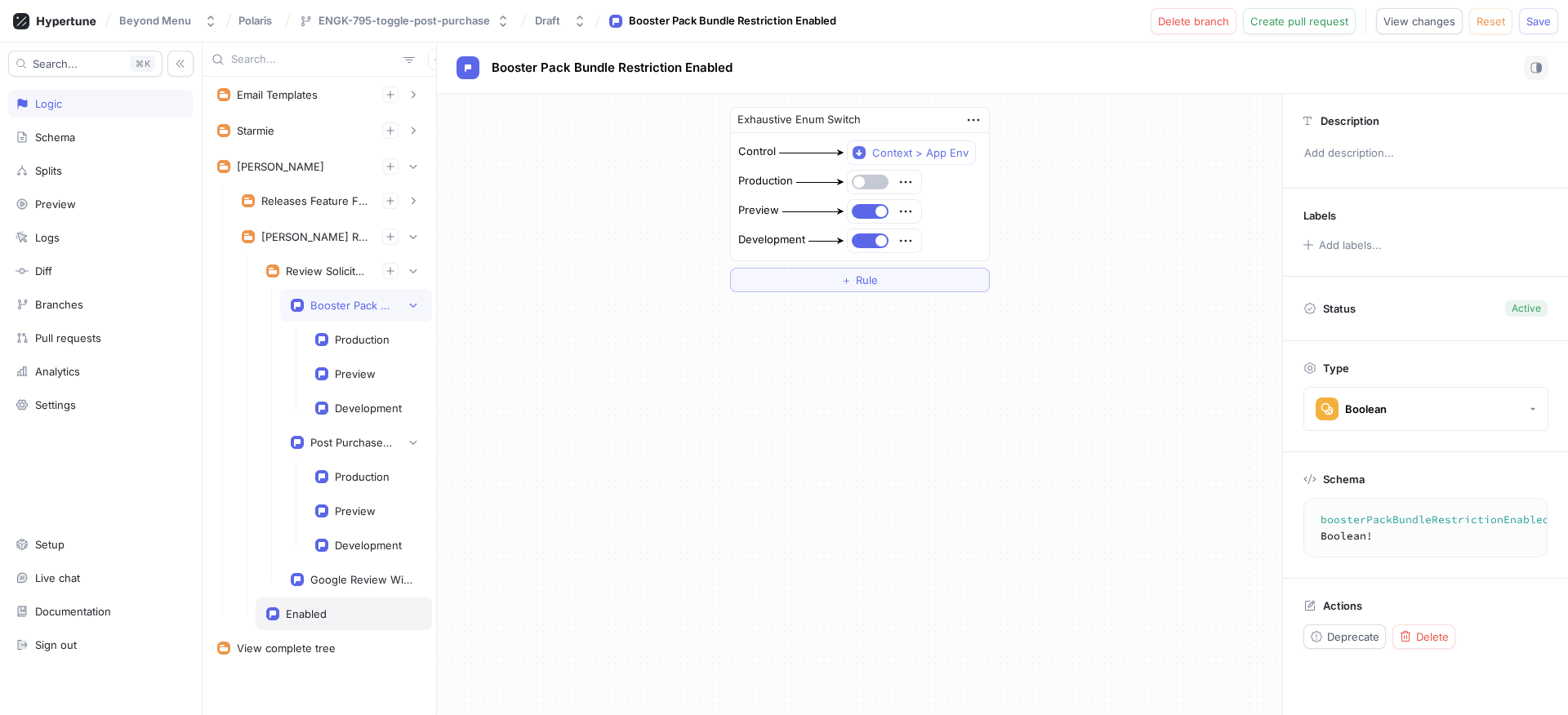
scroll to position [360, 0]
click at [359, 581] on div "Google Review Widget Enabled" at bounding box center [363, 578] width 105 height 13
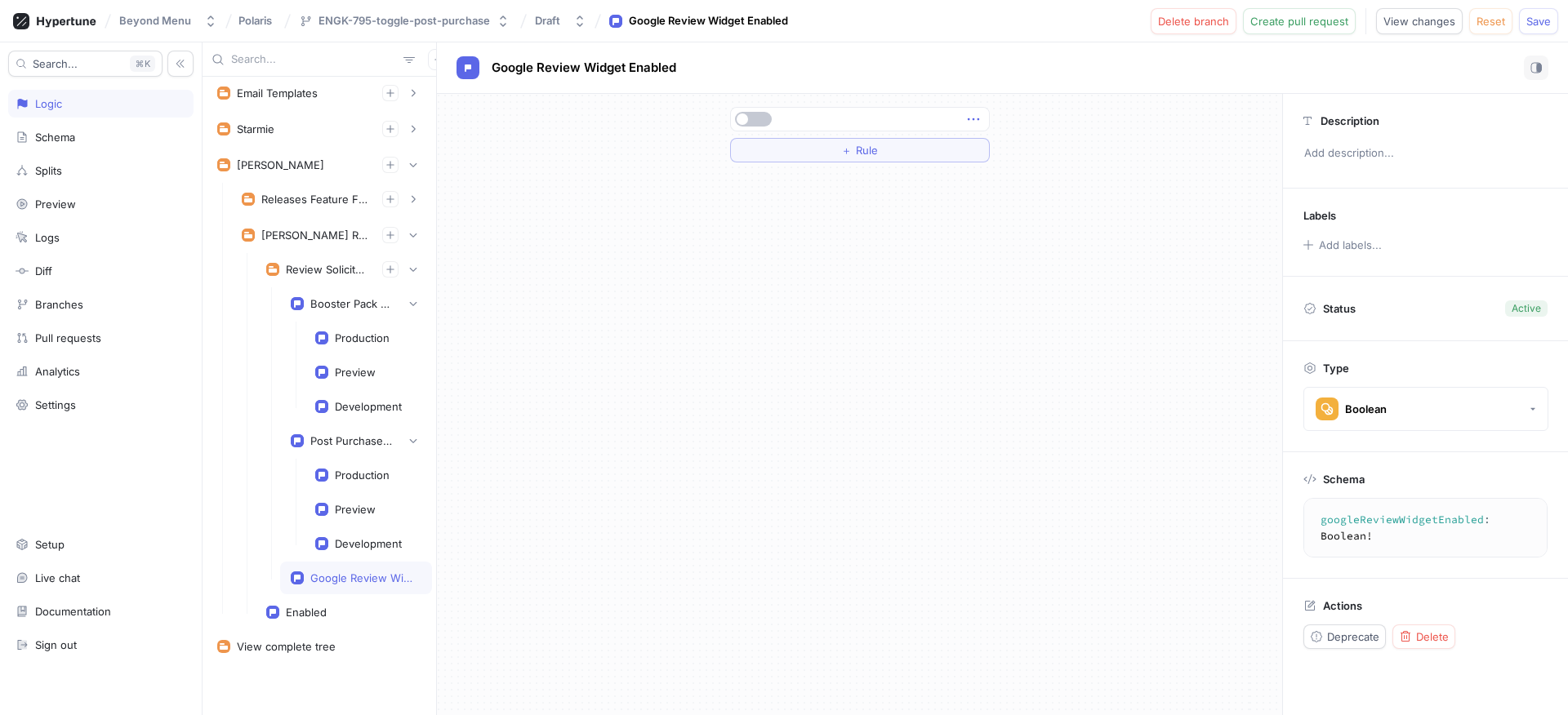
click at [971, 122] on icon "button" at bounding box center [973, 119] width 18 height 18
click at [986, 143] on div "Delete" at bounding box center [1038, 149] width 138 height 28
click at [801, 122] on div "Select expression..." at bounding box center [786, 119] width 101 height 14
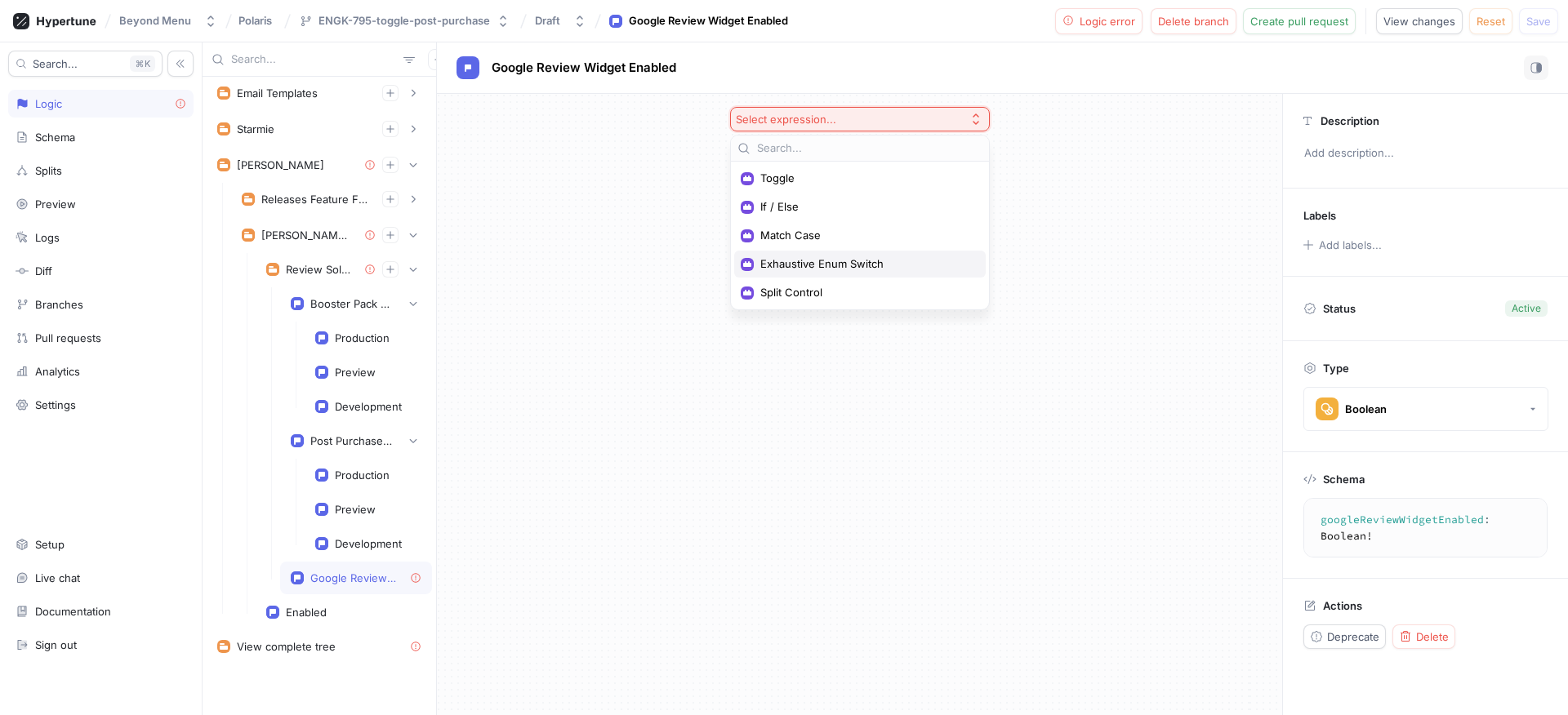
click at [835, 268] on span "Exhaustive Enum Switch" at bounding box center [865, 264] width 211 height 14
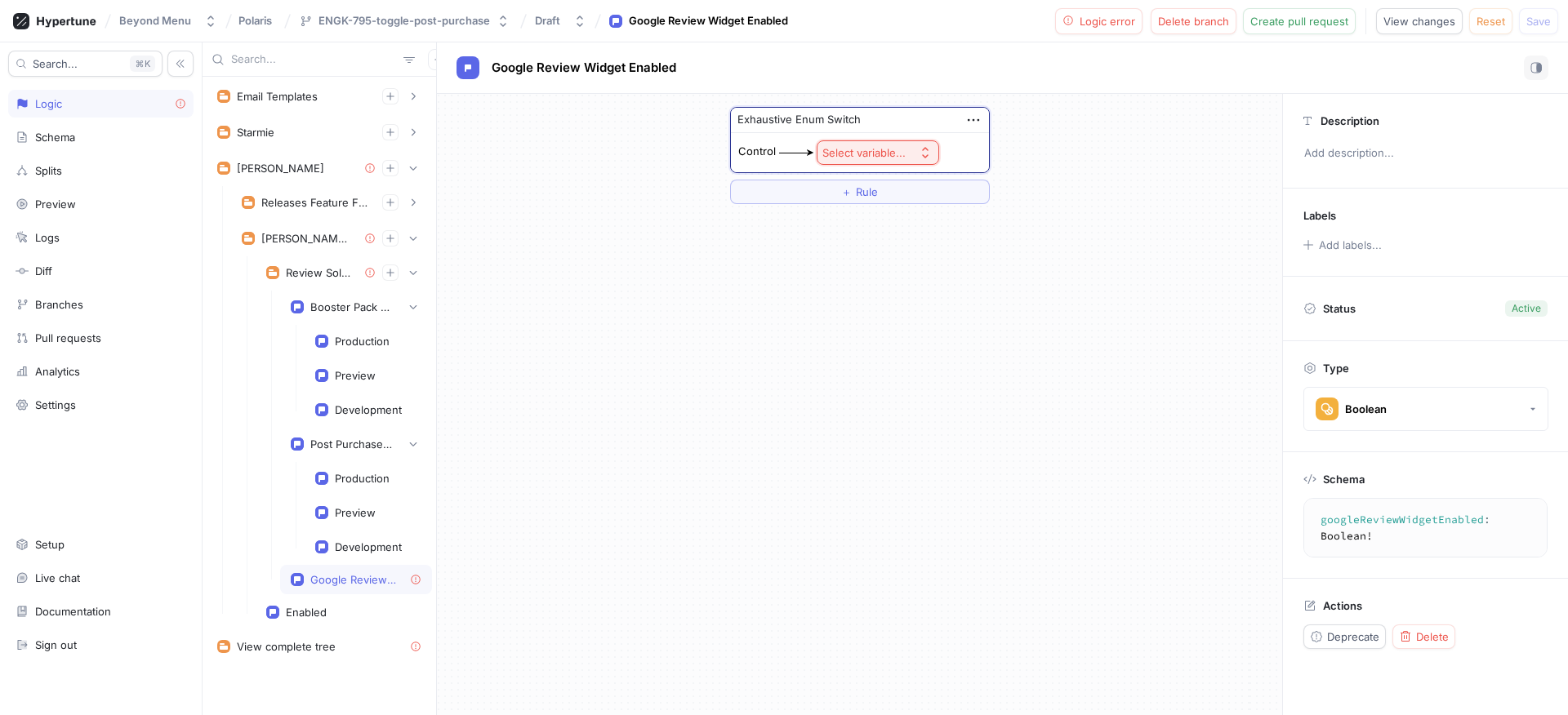
scroll to position [357, 0]
click at [886, 153] on div "Select variable..." at bounding box center [864, 153] width 83 height 14
click at [891, 208] on span "Context > App Env" at bounding box center [923, 212] width 151 height 14
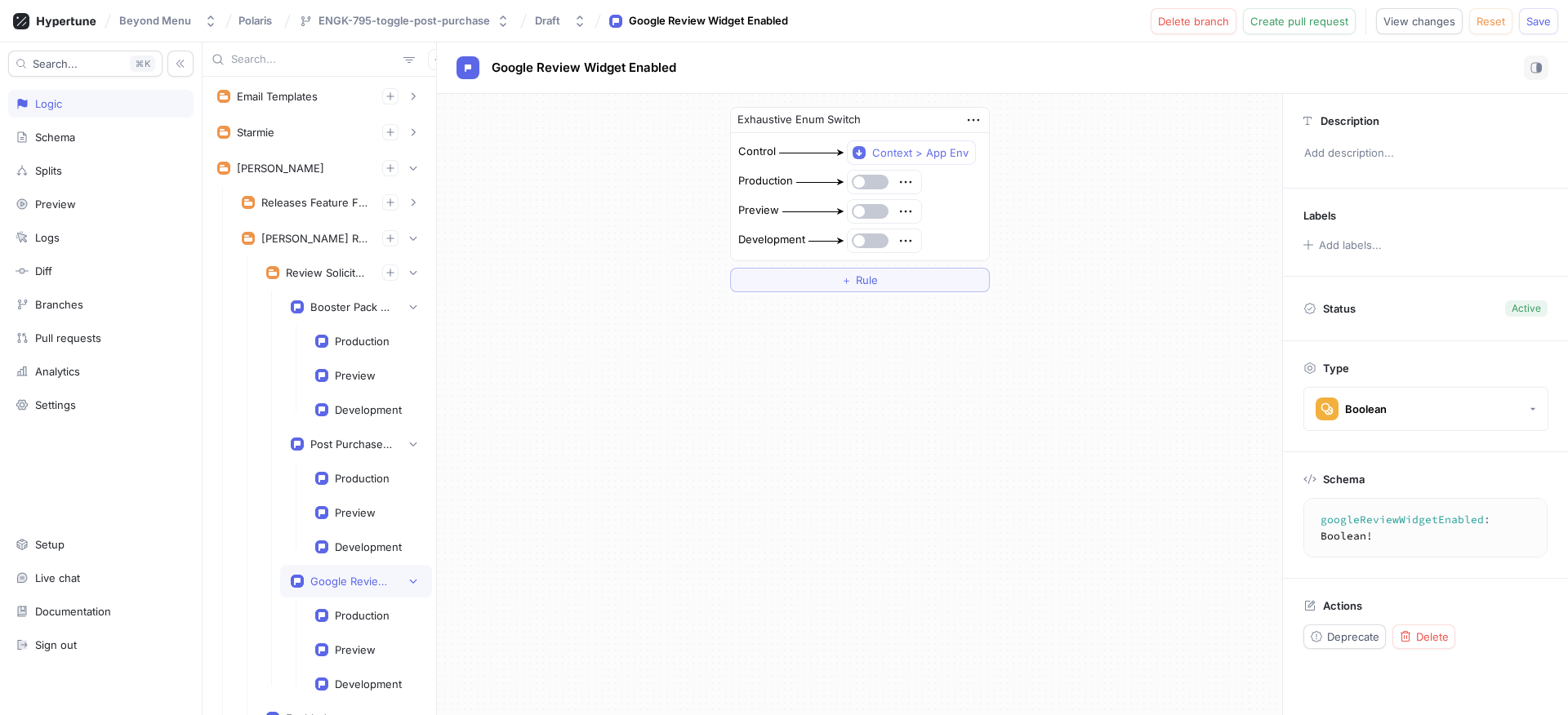
scroll to position [360, 0]
click at [869, 180] on button "button" at bounding box center [870, 182] width 37 height 15
click at [868, 176] on button "button" at bounding box center [870, 182] width 37 height 15
click at [869, 220] on div at bounding box center [885, 212] width 74 height 23
click at [870, 210] on button "button" at bounding box center [870, 211] width 37 height 15
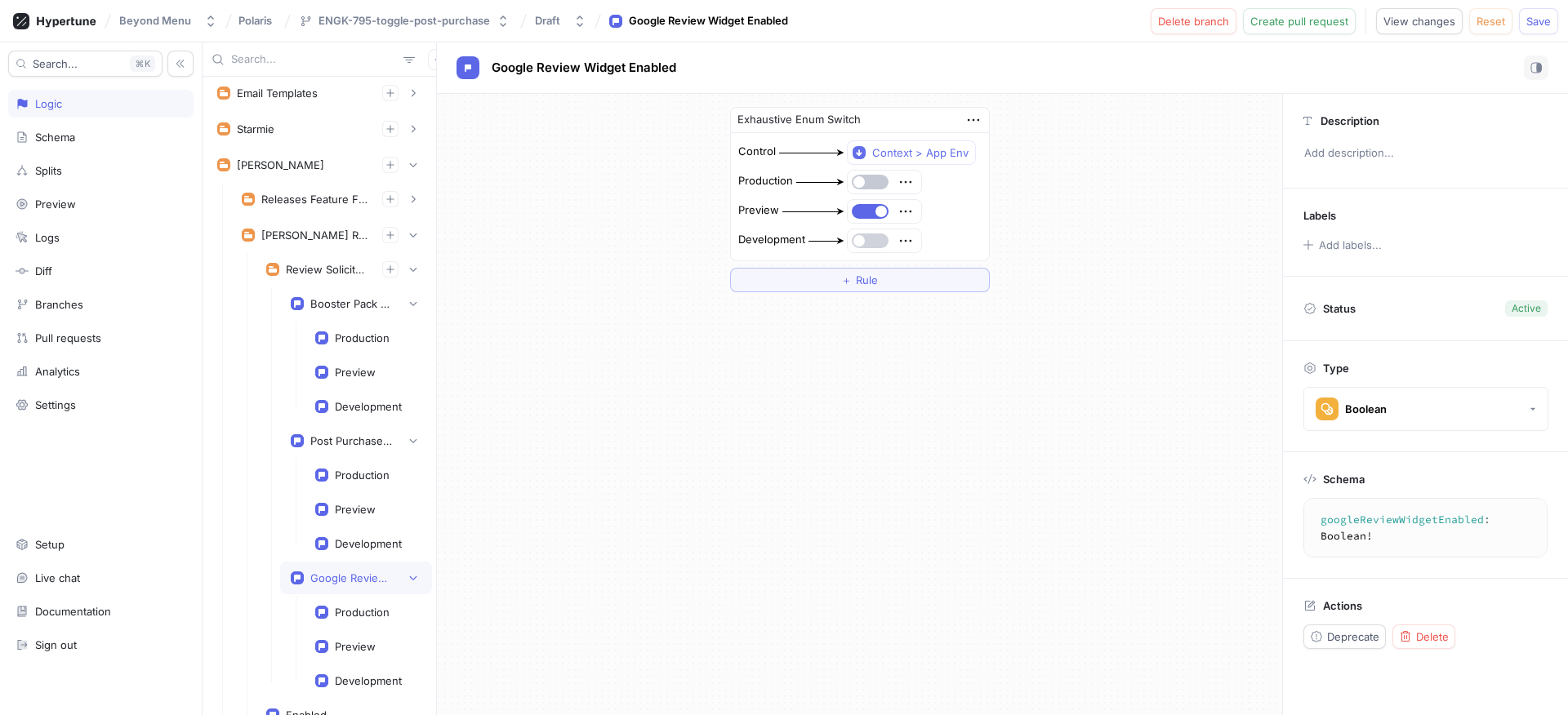
click at [874, 244] on button "button" at bounding box center [870, 240] width 37 height 15
click at [965, 119] on icon "button" at bounding box center [973, 120] width 18 height 18
click at [980, 149] on img at bounding box center [979, 150] width 10 height 10
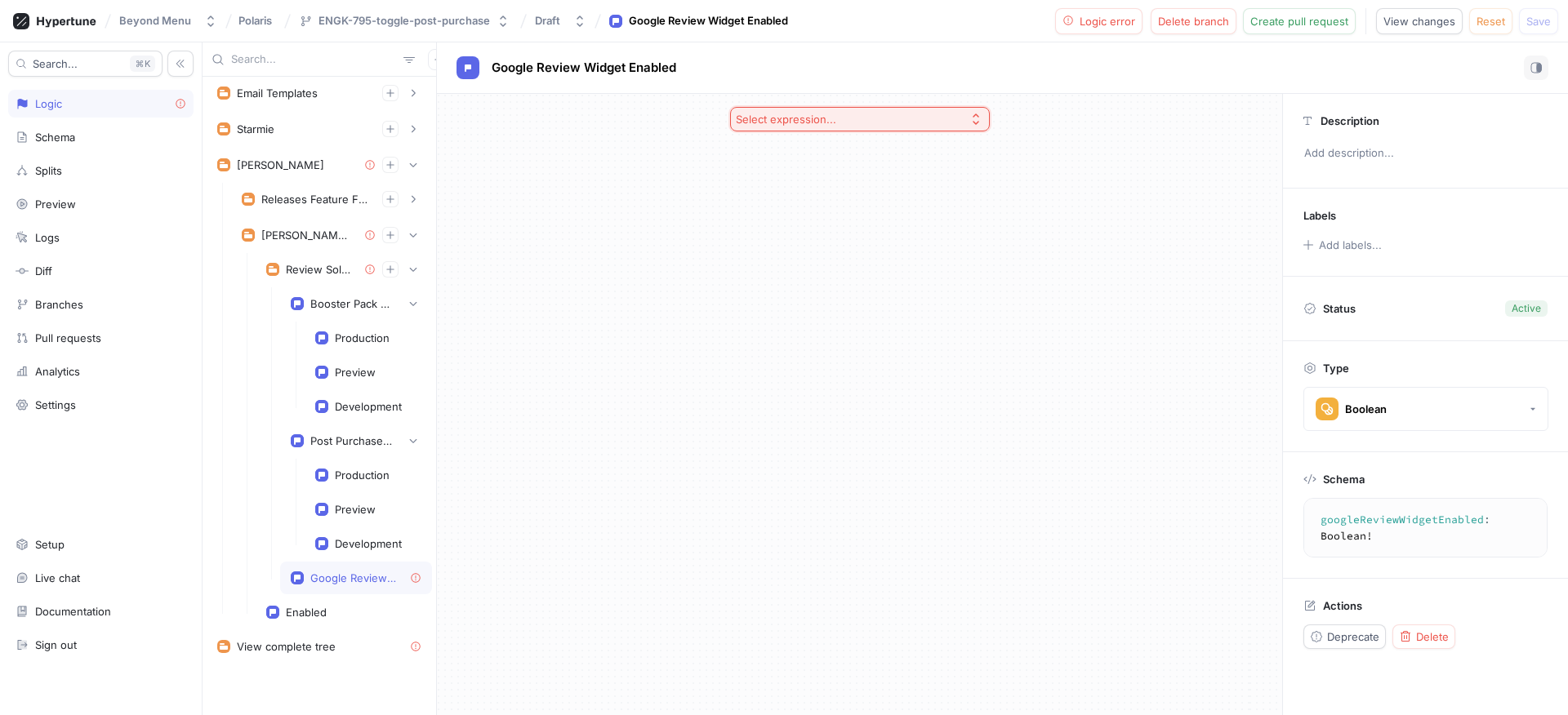
click at [829, 125] on div "Select expression..." at bounding box center [786, 119] width 101 height 14
click at [322, 560] on div "Booster Pack Bundle Restriction Enabled Production Preview Development Post Pur…" at bounding box center [355, 440] width 152 height 307
click at [336, 572] on div "Google Review Widget Enabled" at bounding box center [353, 578] width 86 height 13
click at [1500, 13] on button "Reset" at bounding box center [1491, 20] width 44 height 26
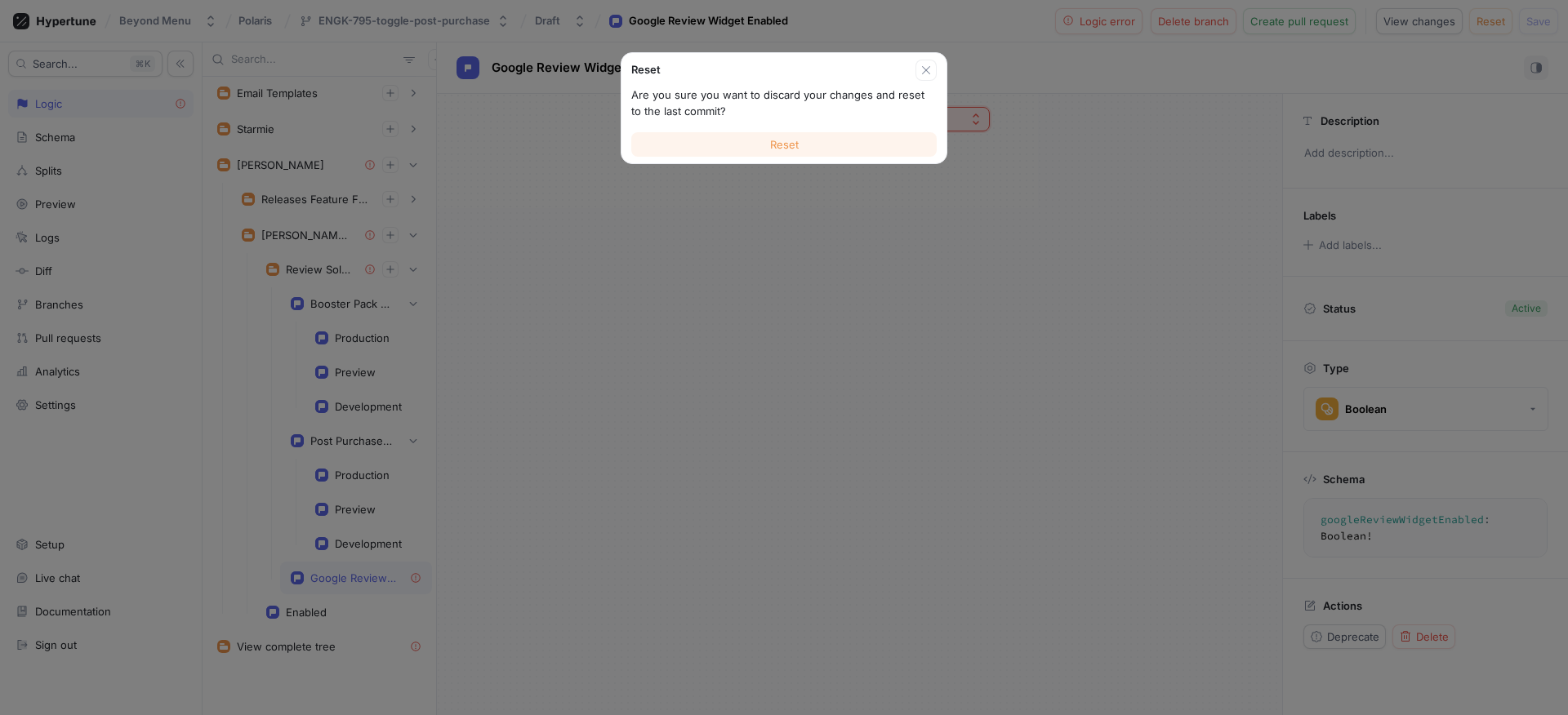
click at [806, 150] on button "Reset" at bounding box center [784, 144] width 306 height 24
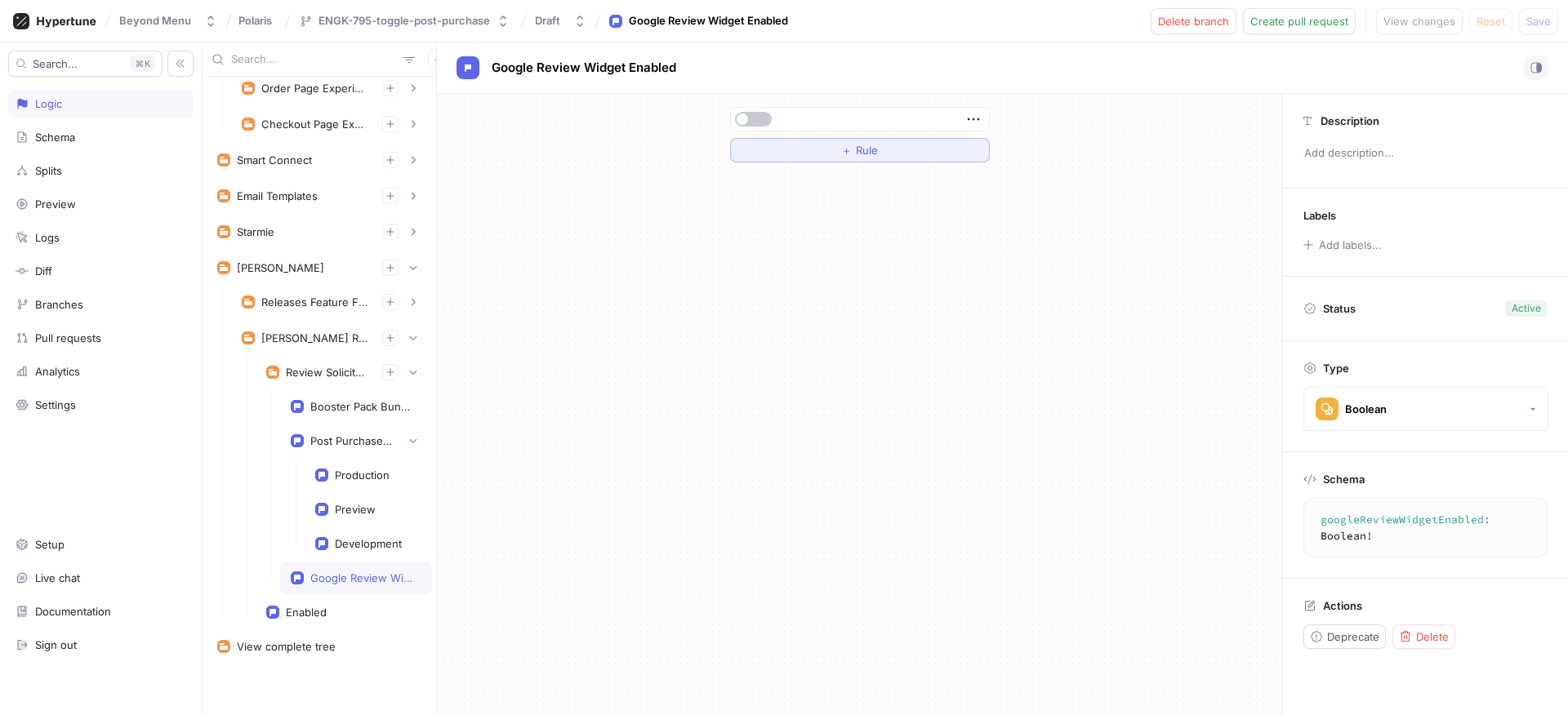
scroll to position [257, 0]
click at [344, 401] on div "Booster Pack Bundle Restriction Enabled" at bounding box center [363, 405] width 105 height 13
click at [328, 581] on div "Google Review Widget Enabled" at bounding box center [363, 578] width 105 height 13
click at [347, 415] on div "Booster Pack Bundle Restriction Enabled" at bounding box center [355, 406] width 152 height 33
click at [968, 116] on icon "button" at bounding box center [973, 119] width 18 height 18
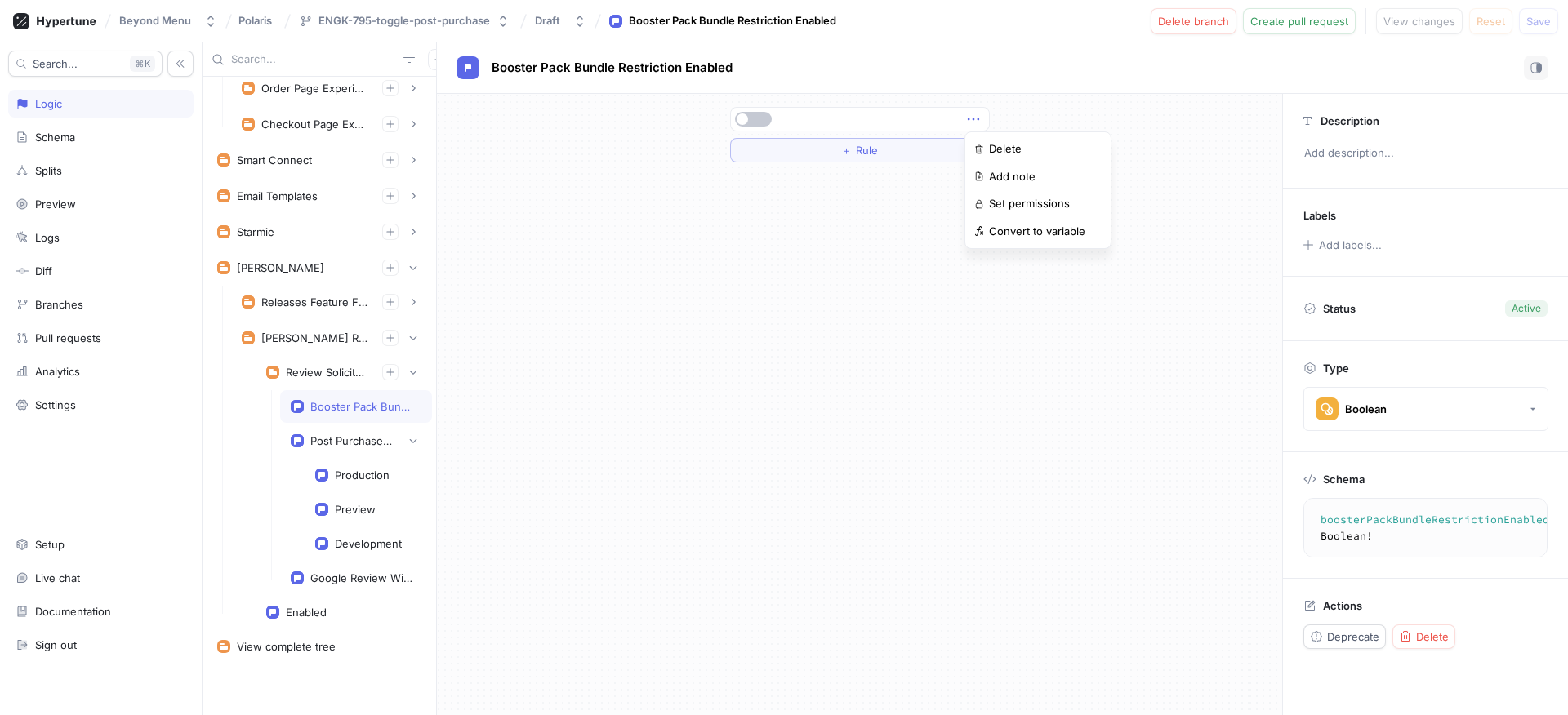
click at [346, 570] on div "List Recording Enabled Wlo Brand Page Google Review Widget Enabled Production P…" at bounding box center [885, 378] width 1366 height 672
click at [347, 578] on div "Google Review Widget Enabled" at bounding box center [363, 578] width 105 height 13
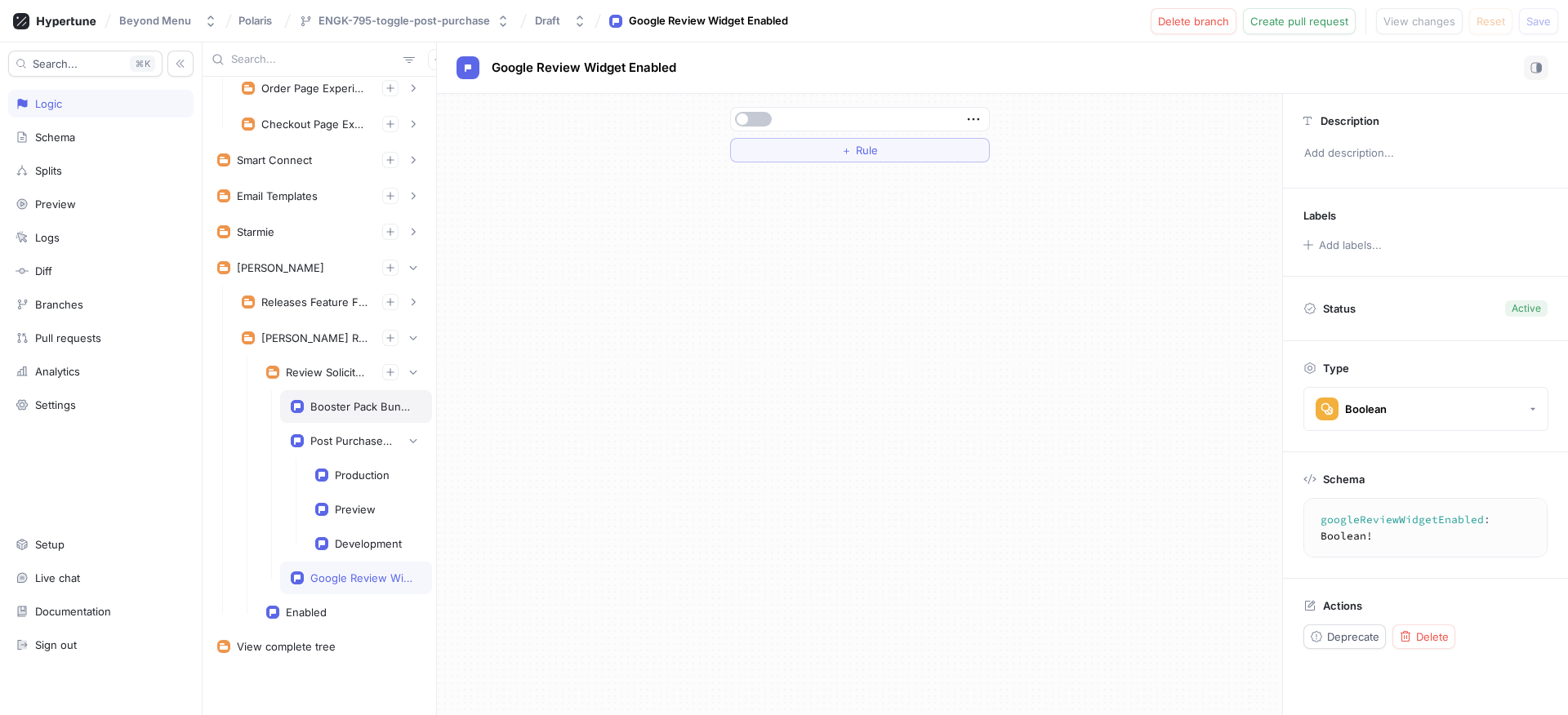
click at [370, 420] on div "Booster Pack Bundle Restriction Enabled" at bounding box center [355, 406] width 152 height 33
click at [342, 434] on div "Post Purchase Campaign Enabled" at bounding box center [351, 440] width 81 height 13
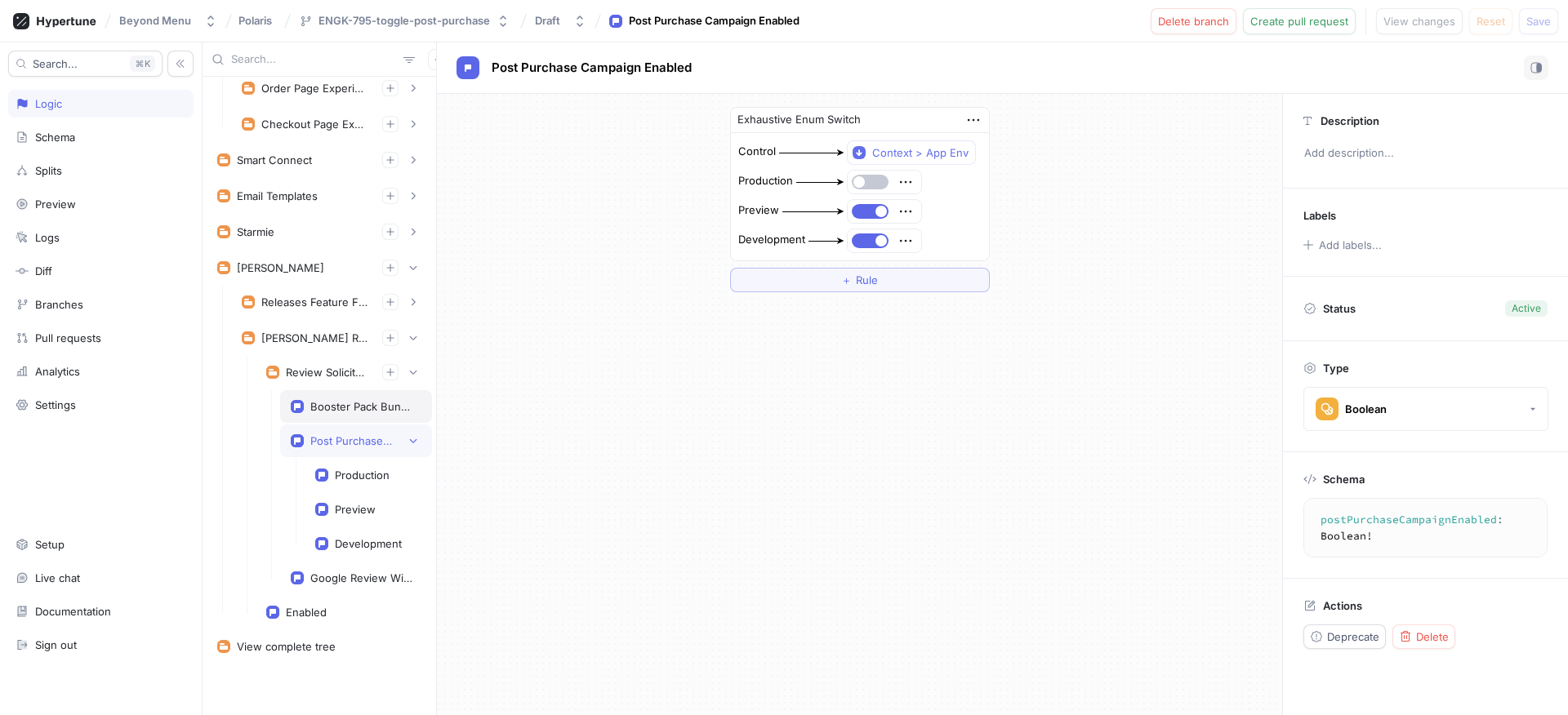
click at [343, 411] on div "Booster Pack Bundle Restriction Enabled" at bounding box center [363, 405] width 105 height 13
type textarea "boosterPackBundleRestrictionEnabled: Boolean!"
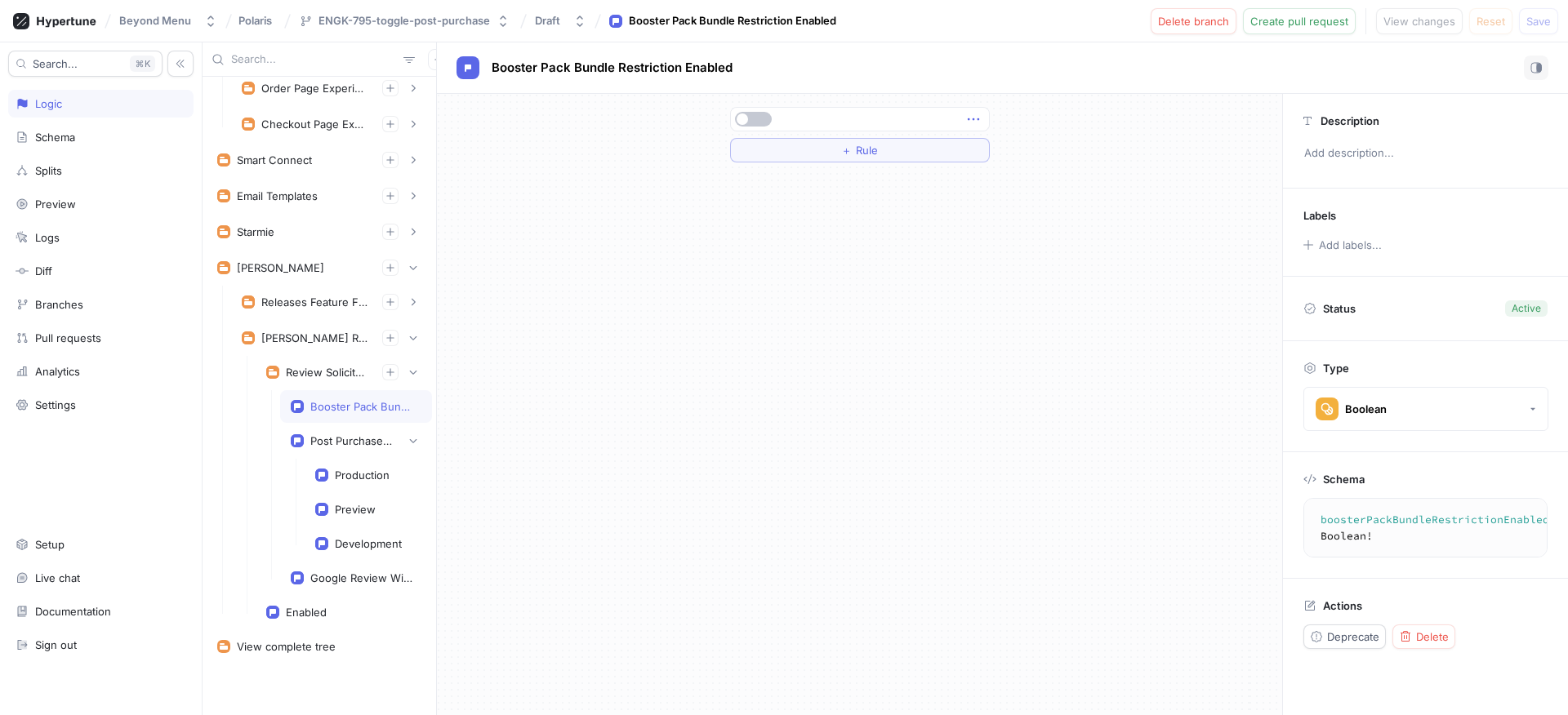
click at [968, 116] on icon "button" at bounding box center [973, 119] width 18 height 18
click at [983, 136] on div "Delete" at bounding box center [1038, 149] width 138 height 28
click at [868, 134] on div "Select expression..." at bounding box center [859, 119] width 286 height 50
click at [865, 123] on button "Select expression..." at bounding box center [859, 119] width 259 height 24
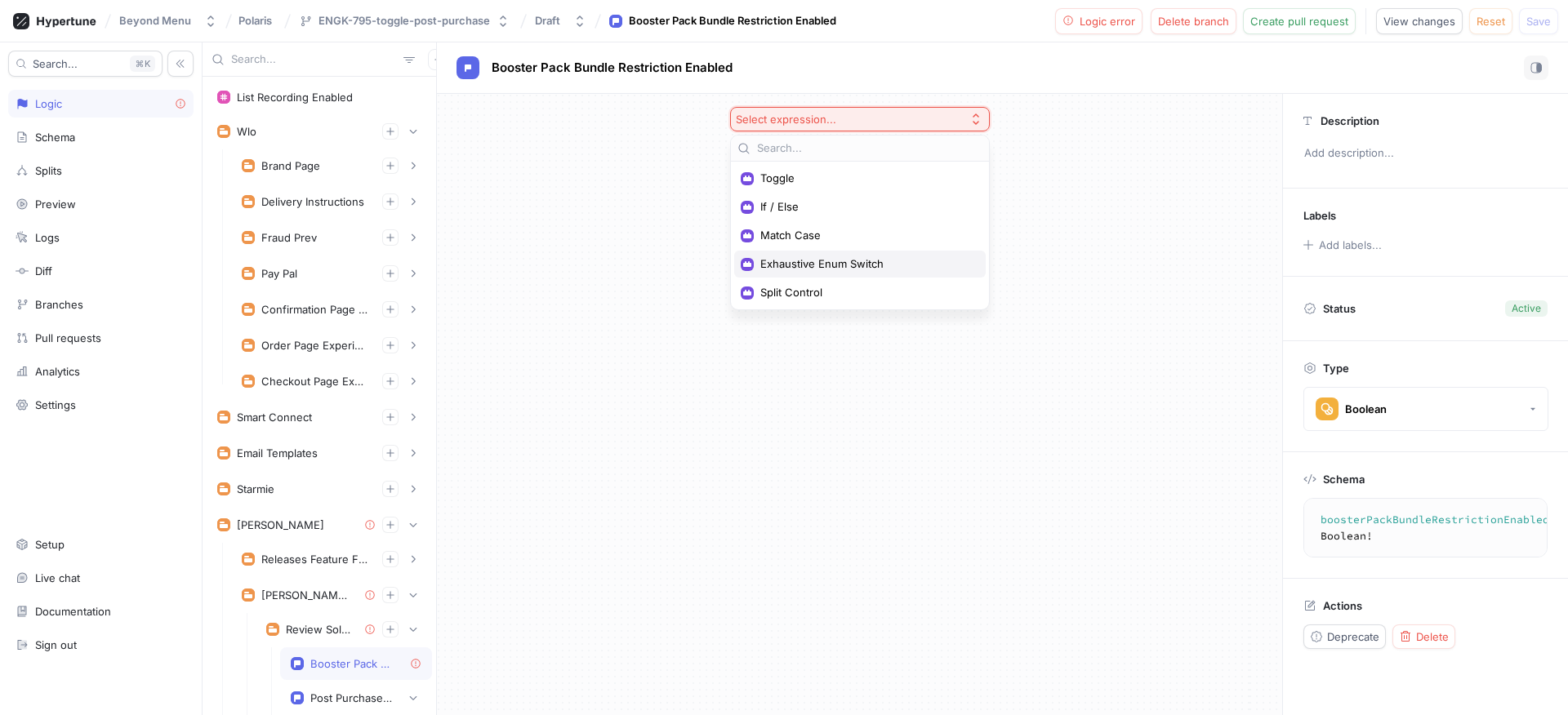
scroll to position [257, 0]
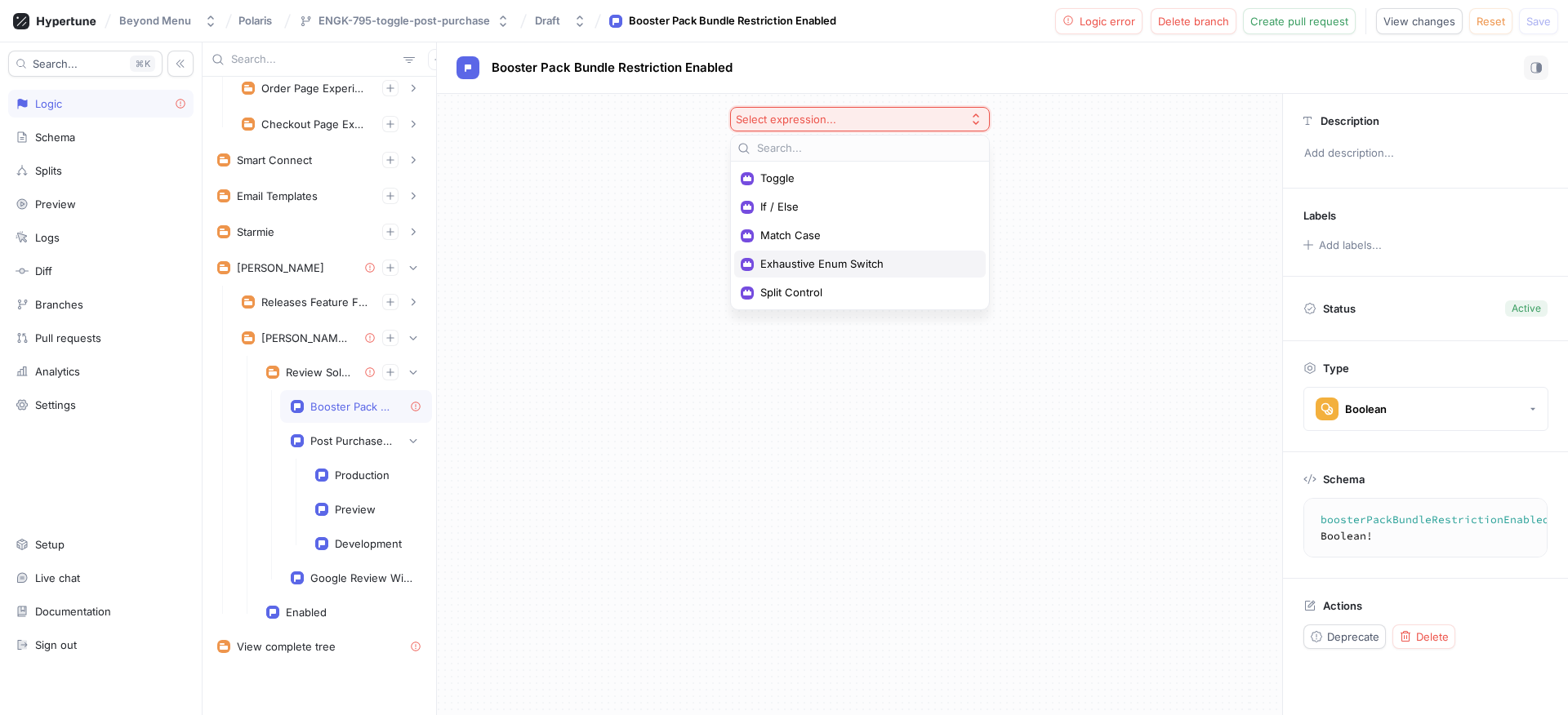
click at [837, 262] on span "Exhaustive Enum Switch" at bounding box center [865, 264] width 211 height 14
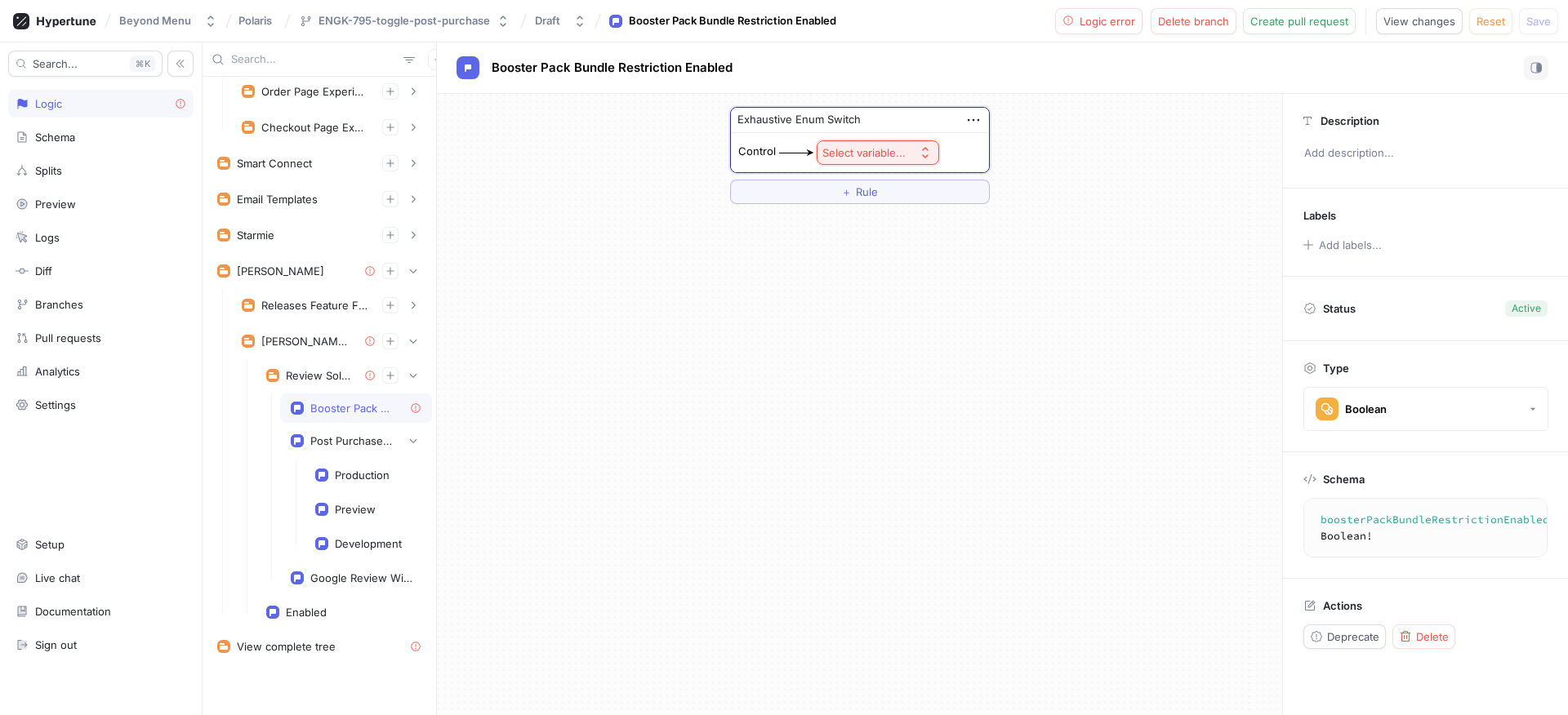
click at [859, 148] on div "Select variable..." at bounding box center [864, 153] width 83 height 14
click at [872, 217] on span "Context > App Env" at bounding box center [923, 212] width 151 height 14
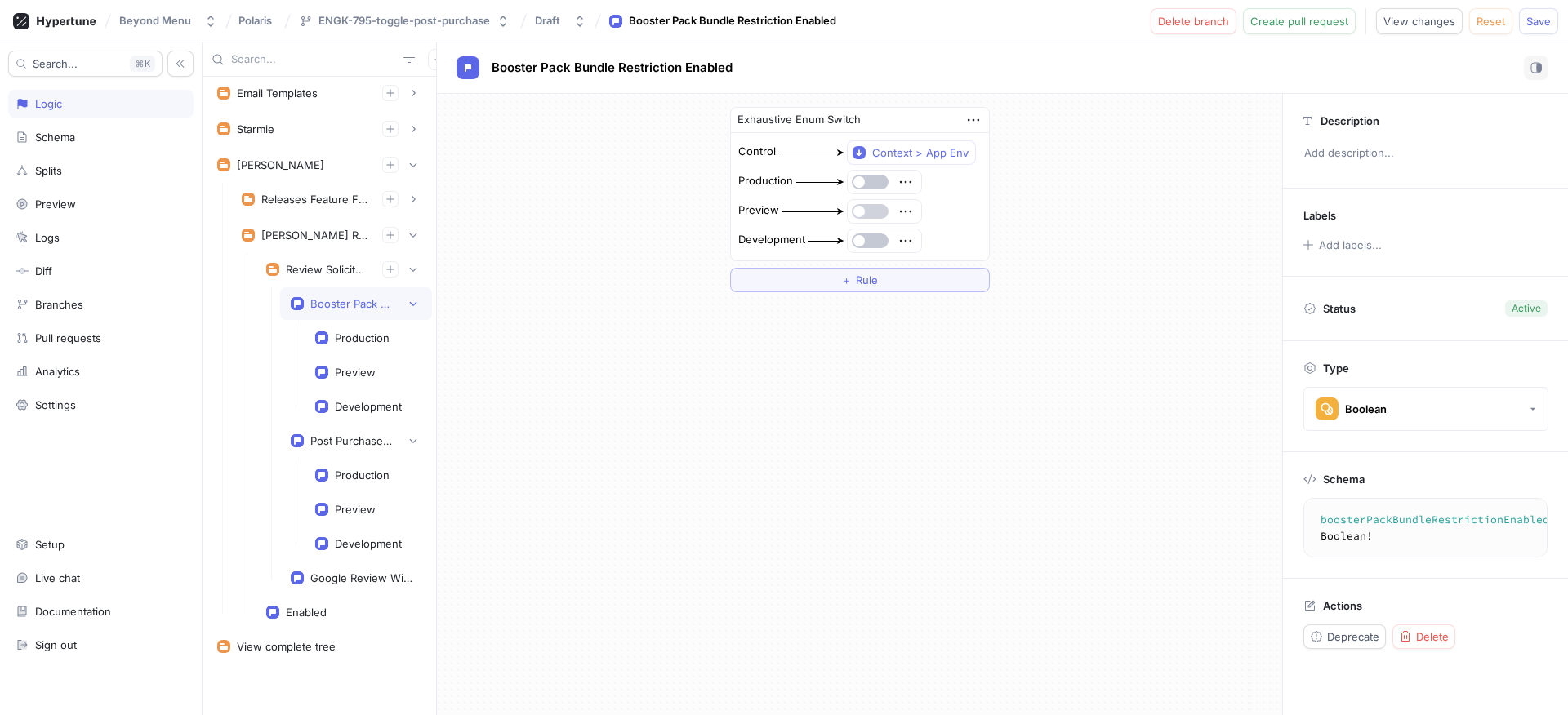
click at [872, 208] on button "button" at bounding box center [870, 211] width 37 height 15
click at [878, 241] on button "button" at bounding box center [870, 240] width 37 height 15
click at [347, 565] on div "Google Review Widget Enabled" at bounding box center [355, 578] width 152 height 33
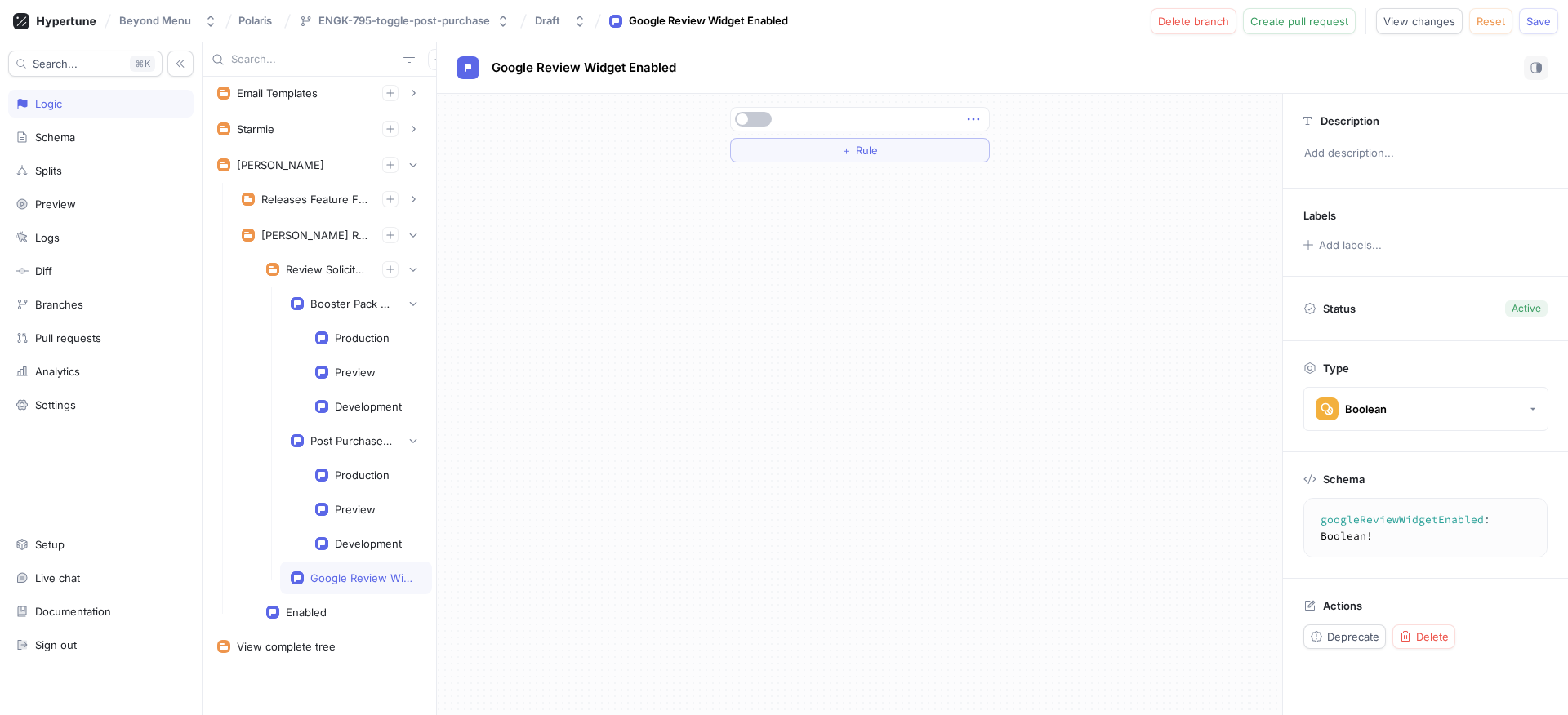
click at [969, 123] on icon "button" at bounding box center [973, 119] width 18 height 18
click at [980, 140] on div "Delete" at bounding box center [1038, 149] width 138 height 28
click at [831, 125] on div "Select expression..." at bounding box center [786, 119] width 101 height 14
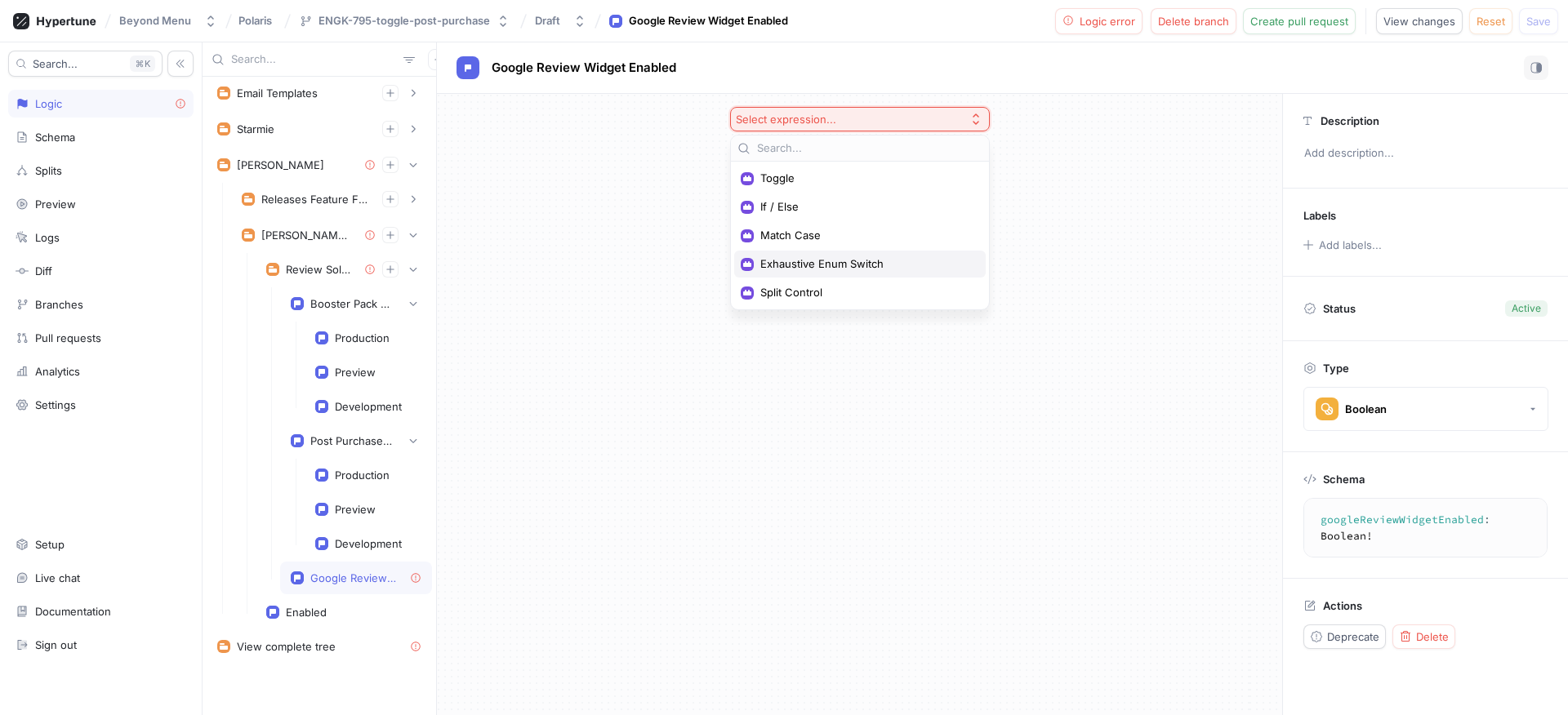
click at [829, 267] on span "Exhaustive Enum Switch" at bounding box center [865, 264] width 211 height 14
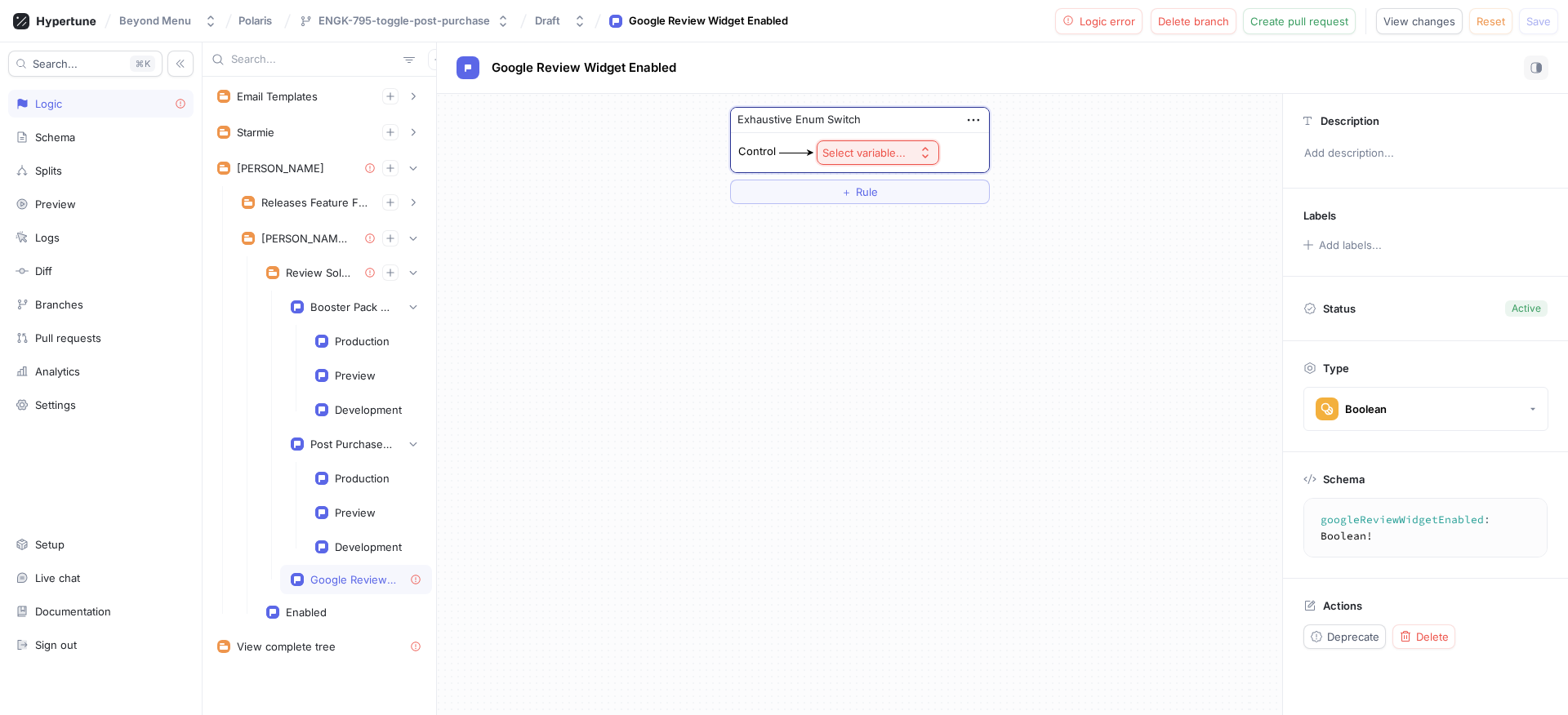
scroll to position [357, 0]
click at [817, 141] on div "Select variable..." at bounding box center [878, 152] width 123 height 24
click at [845, 149] on div "Select variable..." at bounding box center [864, 153] width 83 height 14
click at [875, 225] on div "Context > App Env" at bounding box center [917, 212] width 198 height 34
click at [883, 214] on span "Context > App Env" at bounding box center [923, 212] width 151 height 14
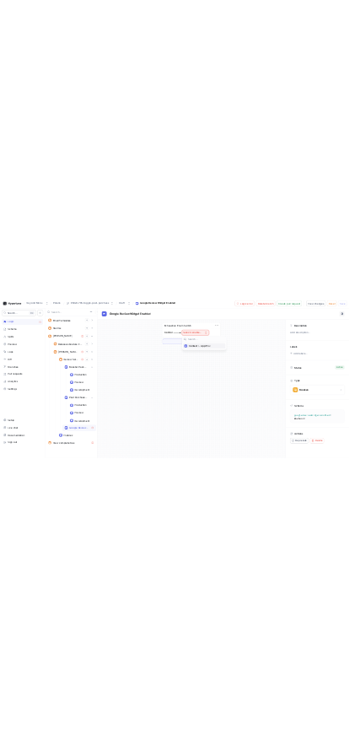
scroll to position [372, 0]
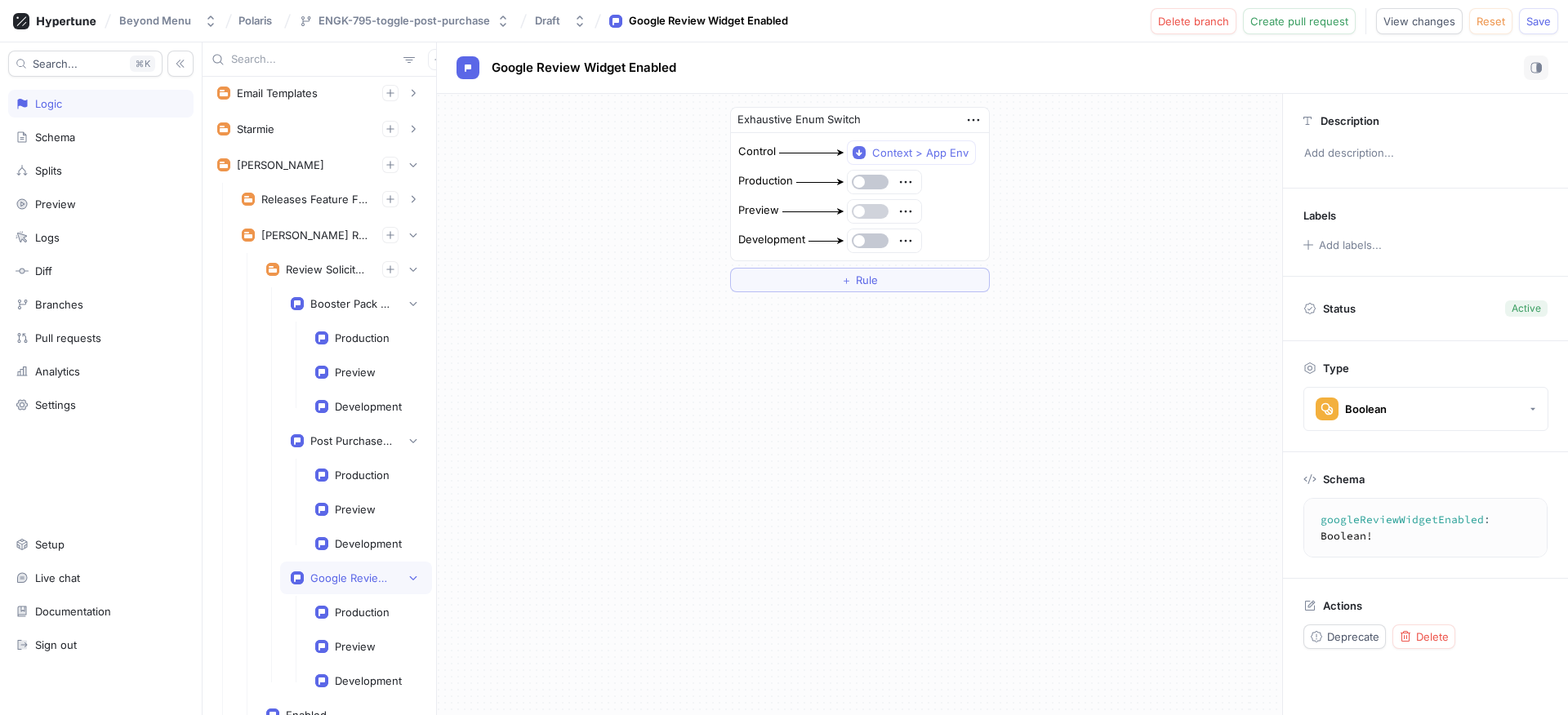
click at [872, 204] on button "button" at bounding box center [870, 211] width 37 height 15
click at [873, 233] on button "button" at bounding box center [870, 240] width 37 height 15
click at [1552, 29] on button "Save" at bounding box center [1538, 20] width 39 height 26
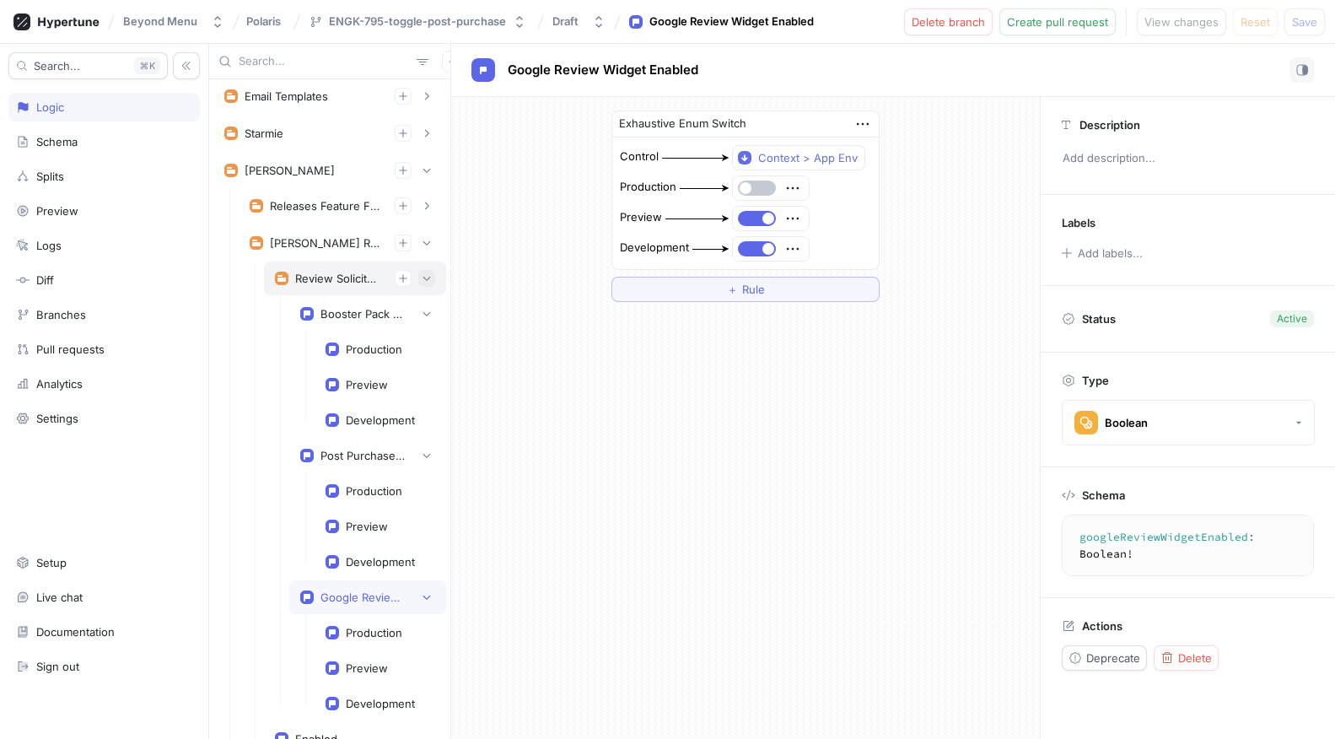
click at [418, 271] on button "button" at bounding box center [426, 278] width 17 height 17
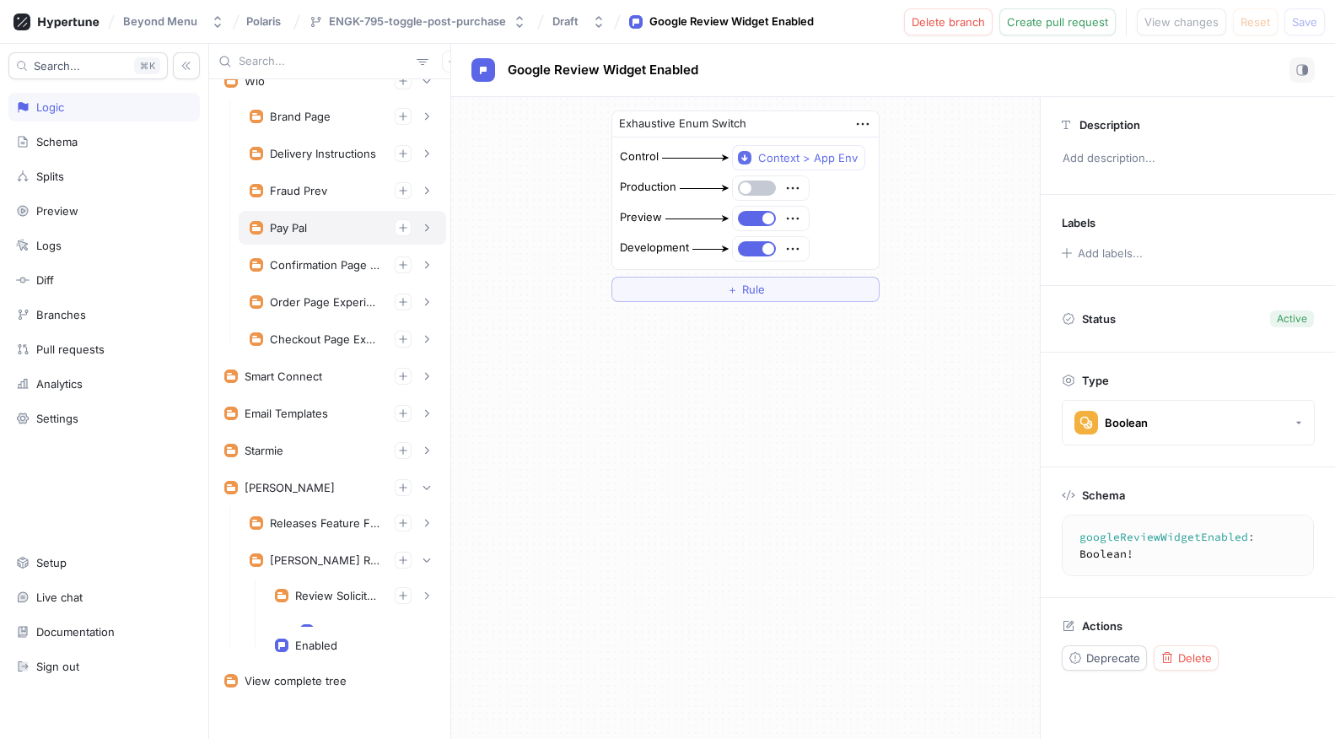
click at [410, 241] on div "Pay Pal" at bounding box center [343, 228] width 208 height 34
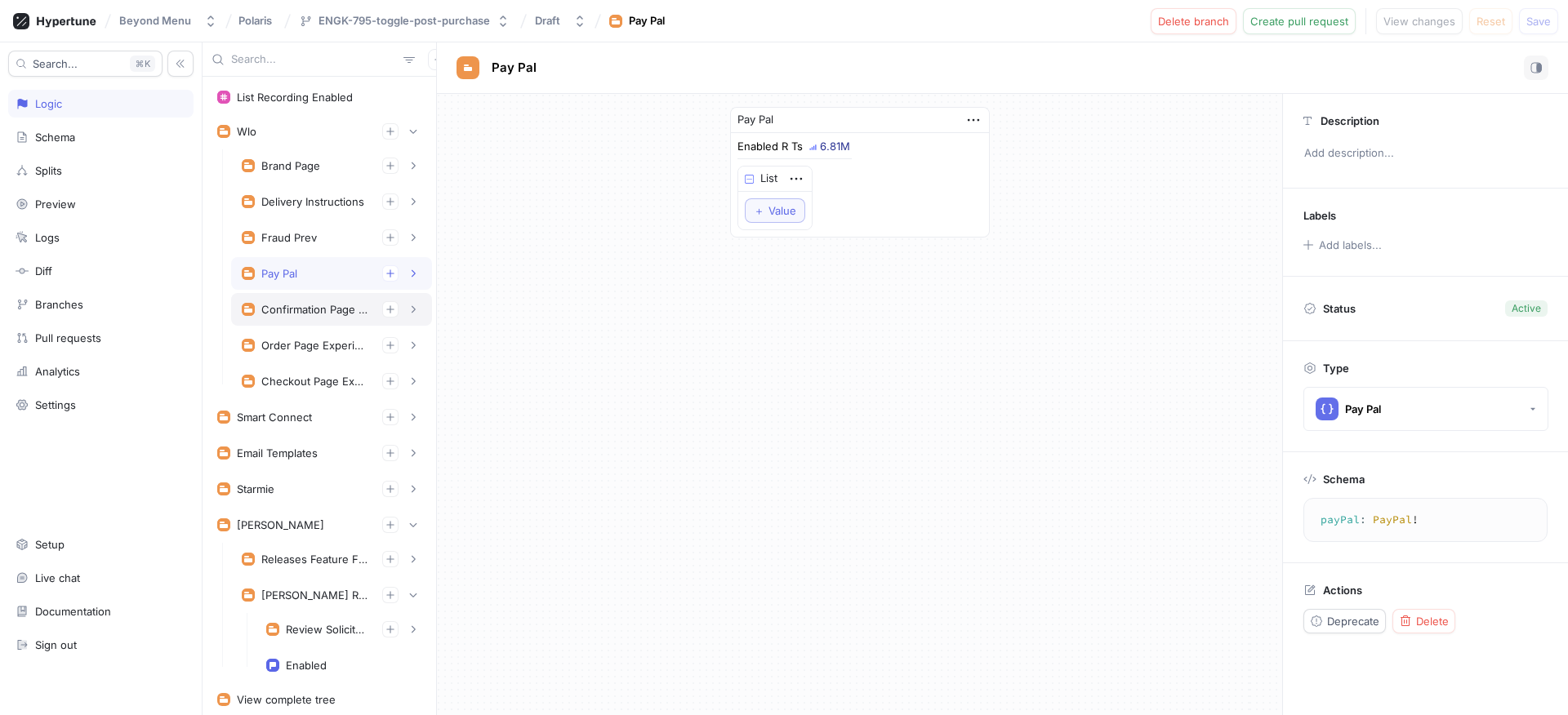
click at [324, 302] on div "Confirmation Page Experiments" at bounding box center [332, 309] width 180 height 16
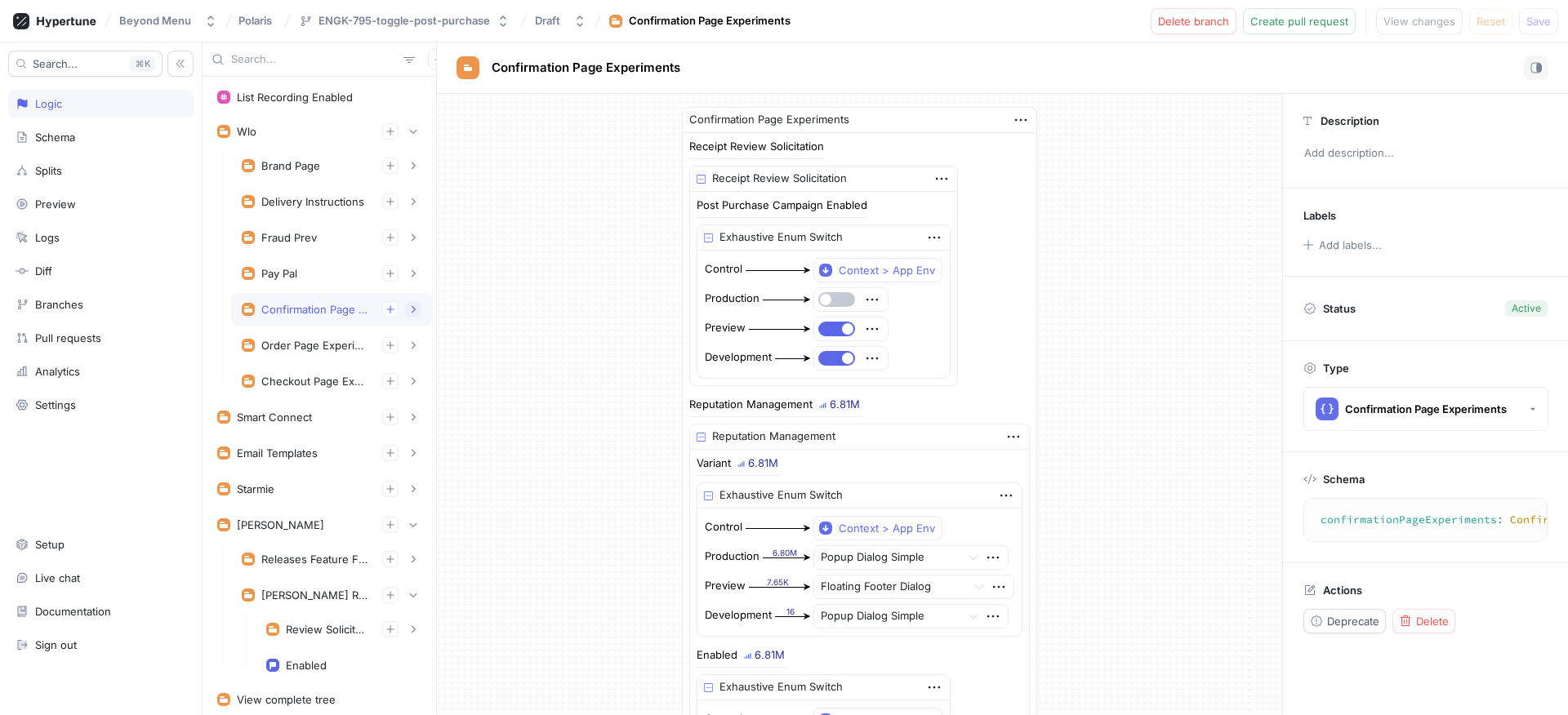
click at [407, 313] on button "button" at bounding box center [412, 309] width 16 height 16
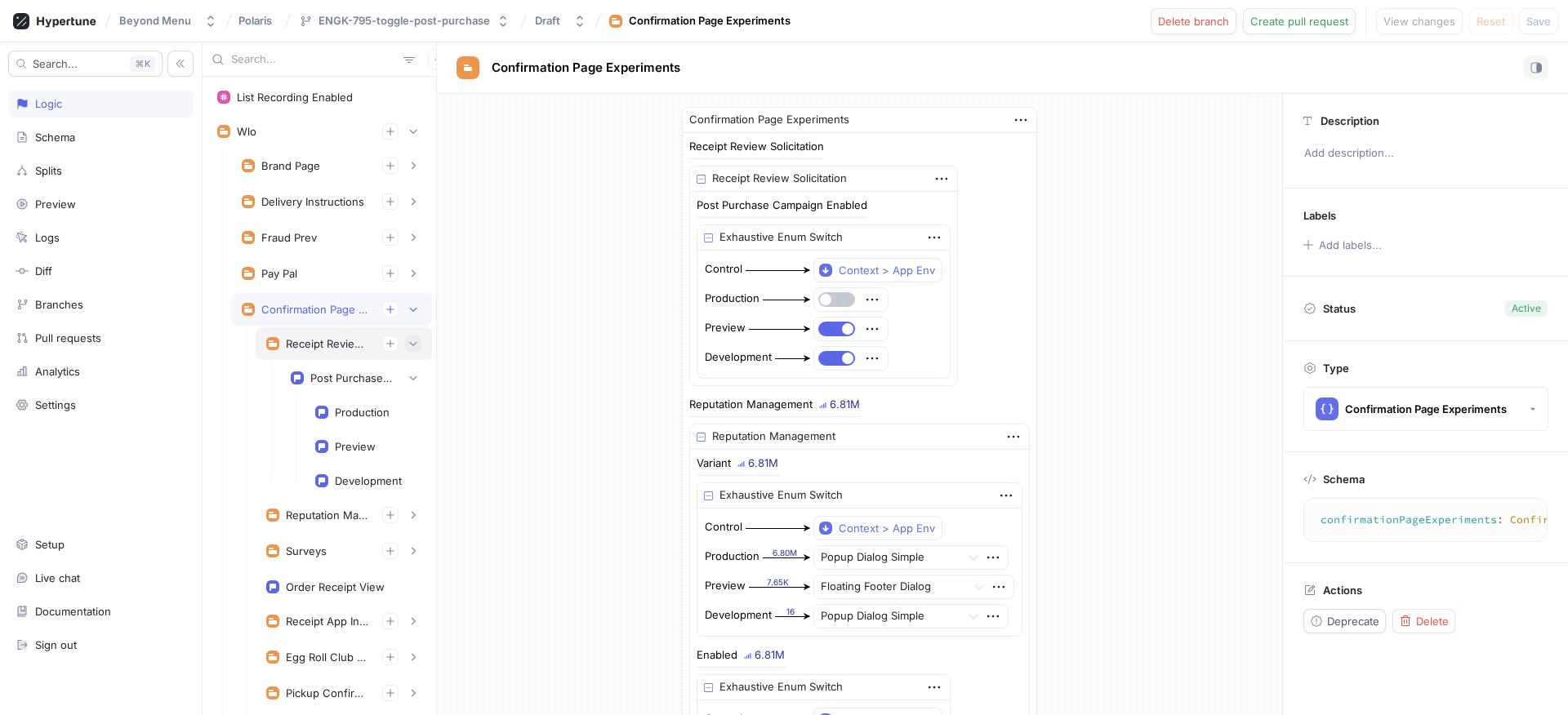
click at [408, 347] on icon "button" at bounding box center [413, 343] width 10 height 10
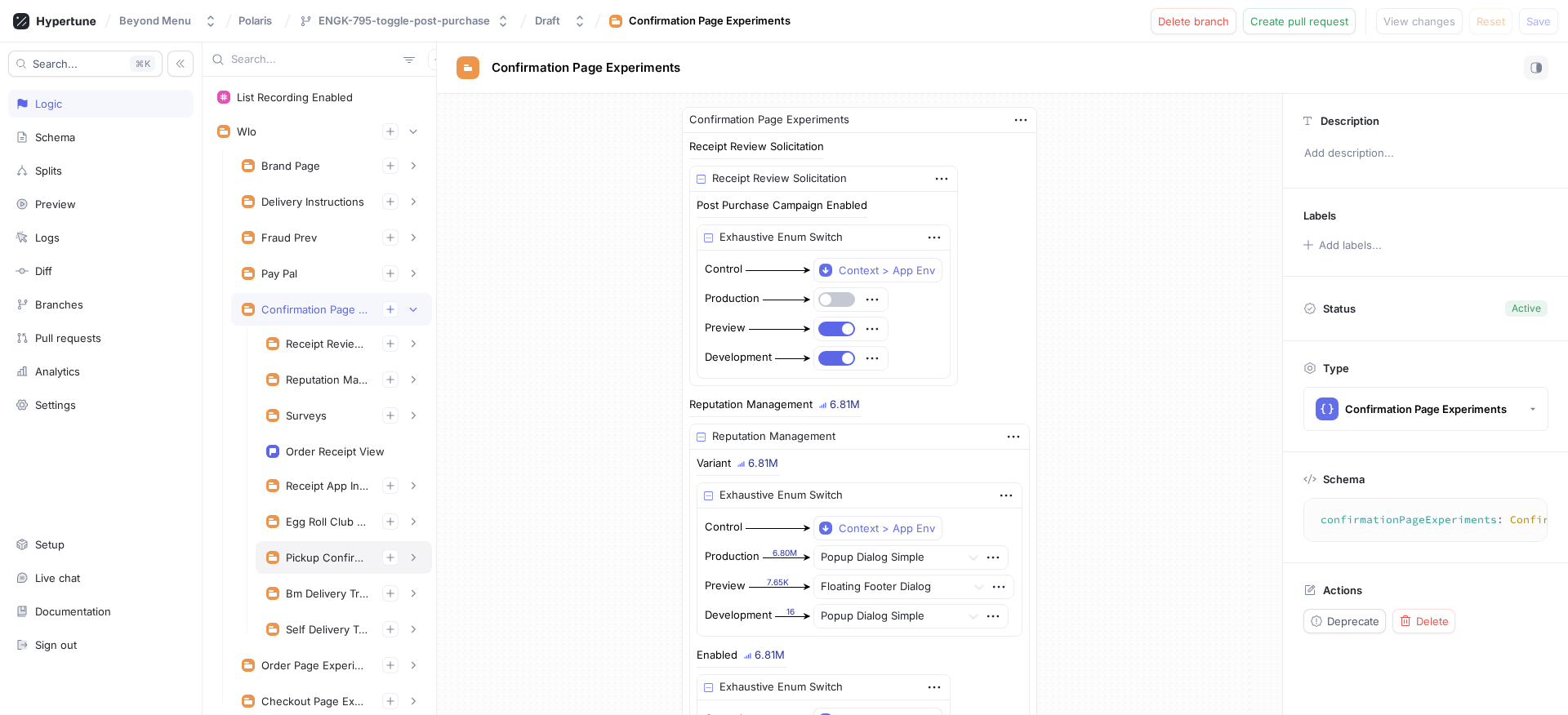
click at [333, 557] on div "Pickup Confirmation Experiment" at bounding box center [327, 556] width 83 height 13
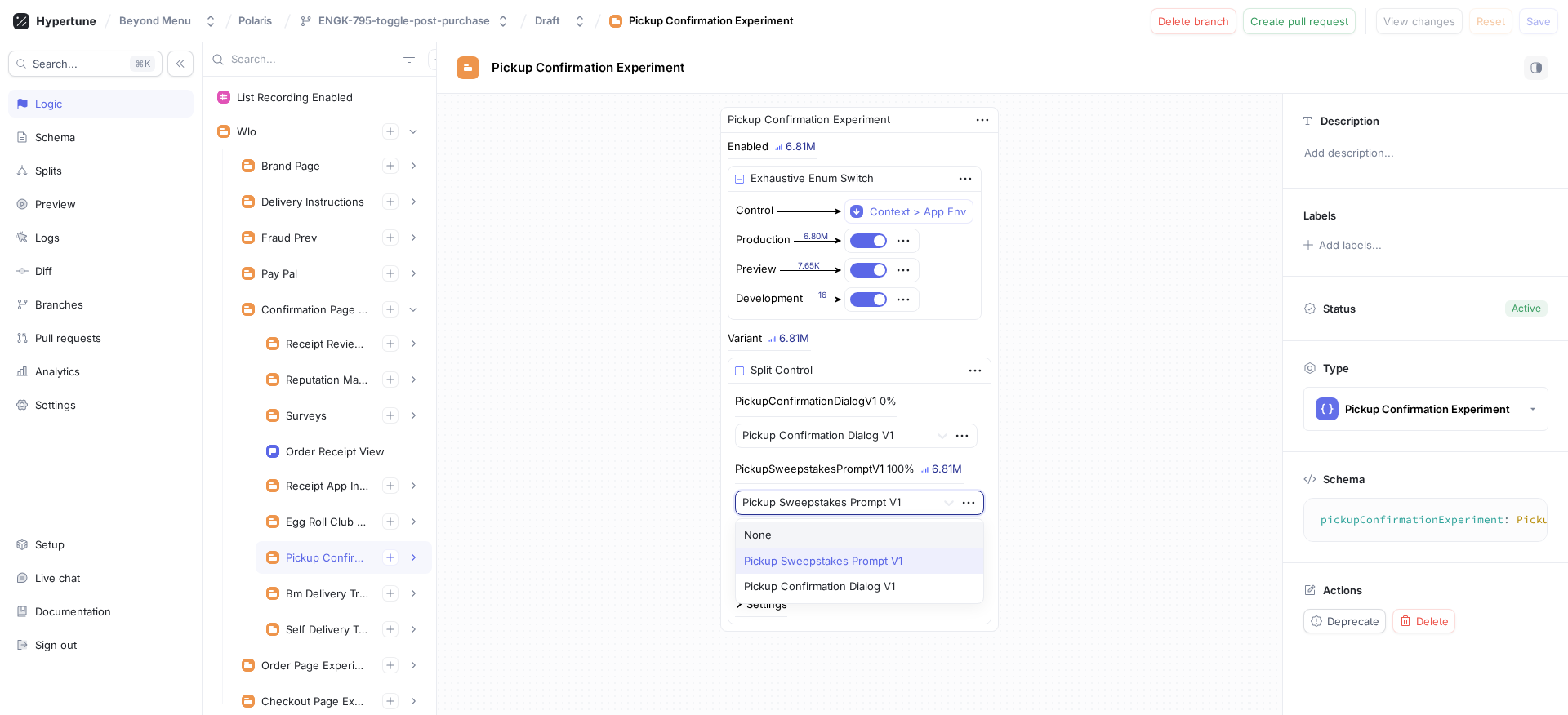
click at [789, 498] on div at bounding box center [835, 503] width 187 height 19
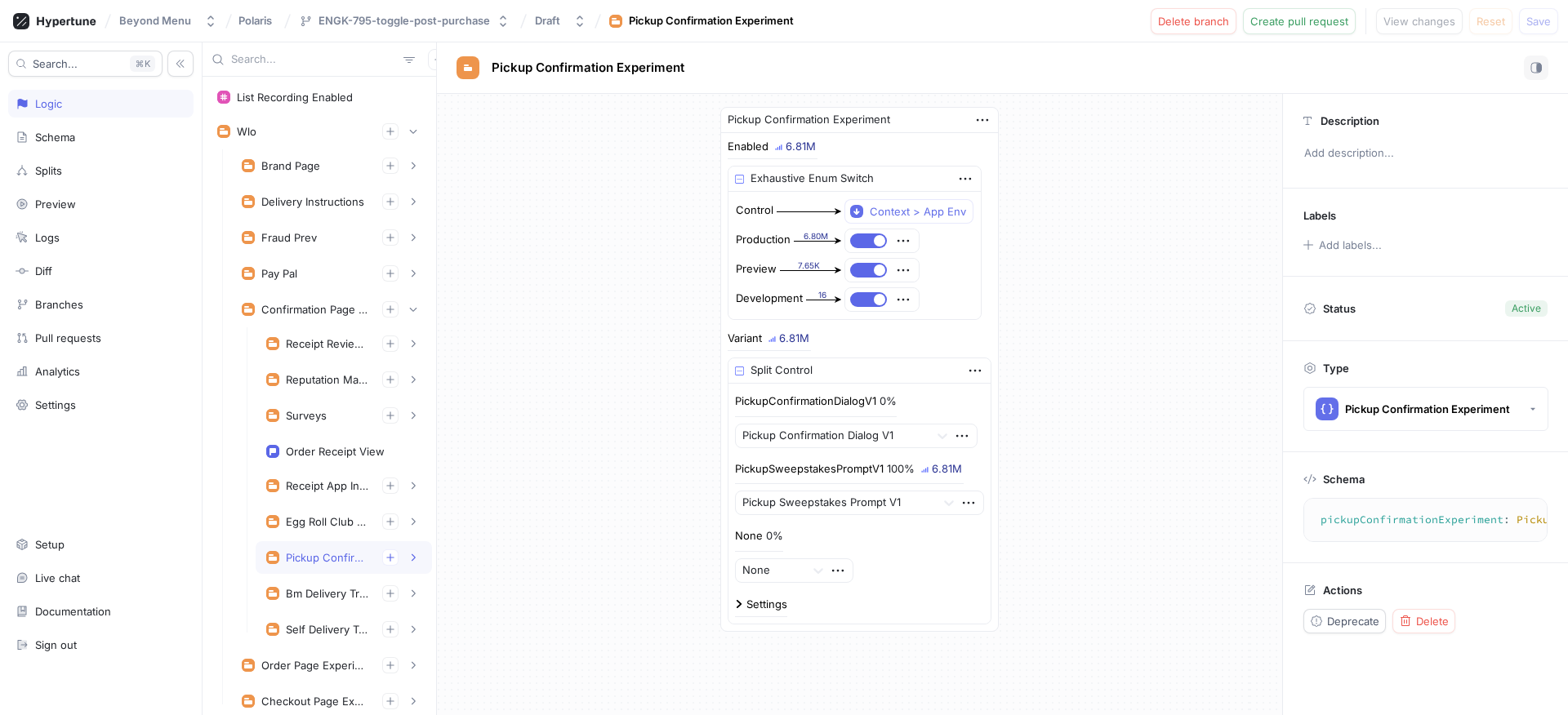
click at [603, 460] on div "Pickup Confirmation Experiment Enabled 6.81M Exhaustive Enum Switch Control Con…" at bounding box center [859, 369] width 845 height 551
click at [317, 382] on div "Reputation Management" at bounding box center [327, 379] width 83 height 13
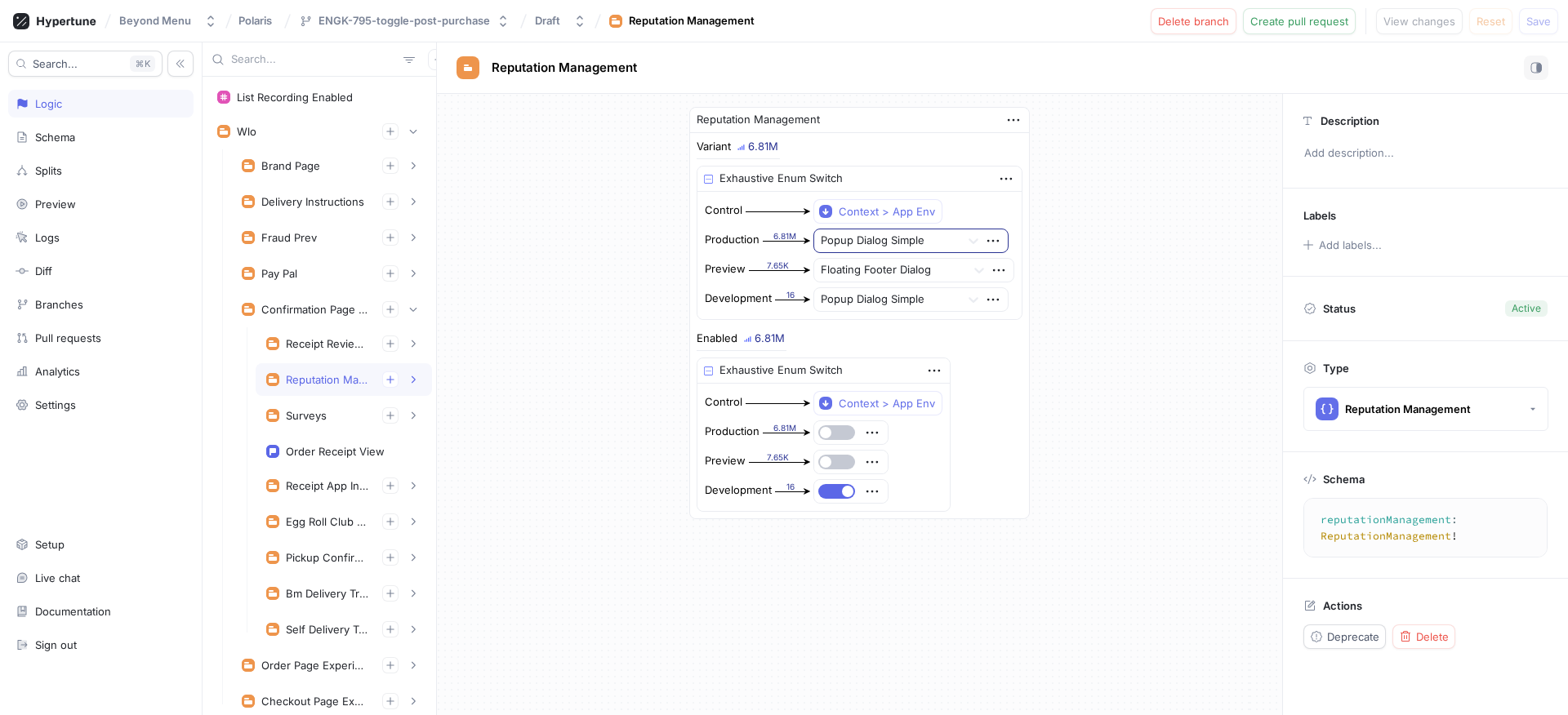
click at [867, 244] on div at bounding box center [888, 242] width 134 height 19
click at [1057, 231] on div "Reputation Management Variant 6.81M Exhaustive Enum Switch Control Context > Ap…" at bounding box center [859, 313] width 845 height 438
click at [970, 233] on icon at bounding box center [973, 240] width 16 height 16
click at [1036, 217] on div "Reputation Management Variant 6.81M Exhaustive Enum Switch Control Context > Ap…" at bounding box center [860, 313] width 368 height 438
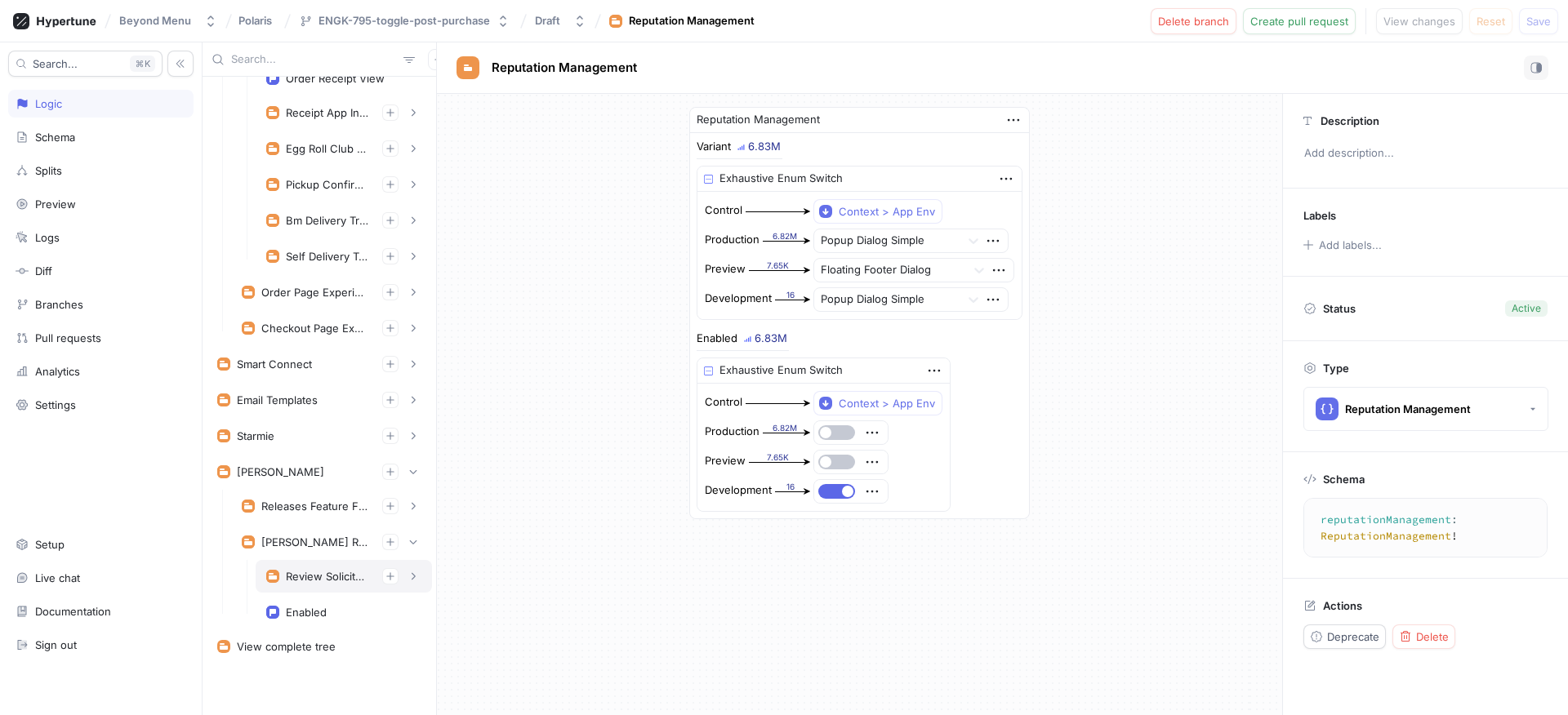
click at [321, 572] on div "Review Solicitation" at bounding box center [327, 576] width 83 height 13
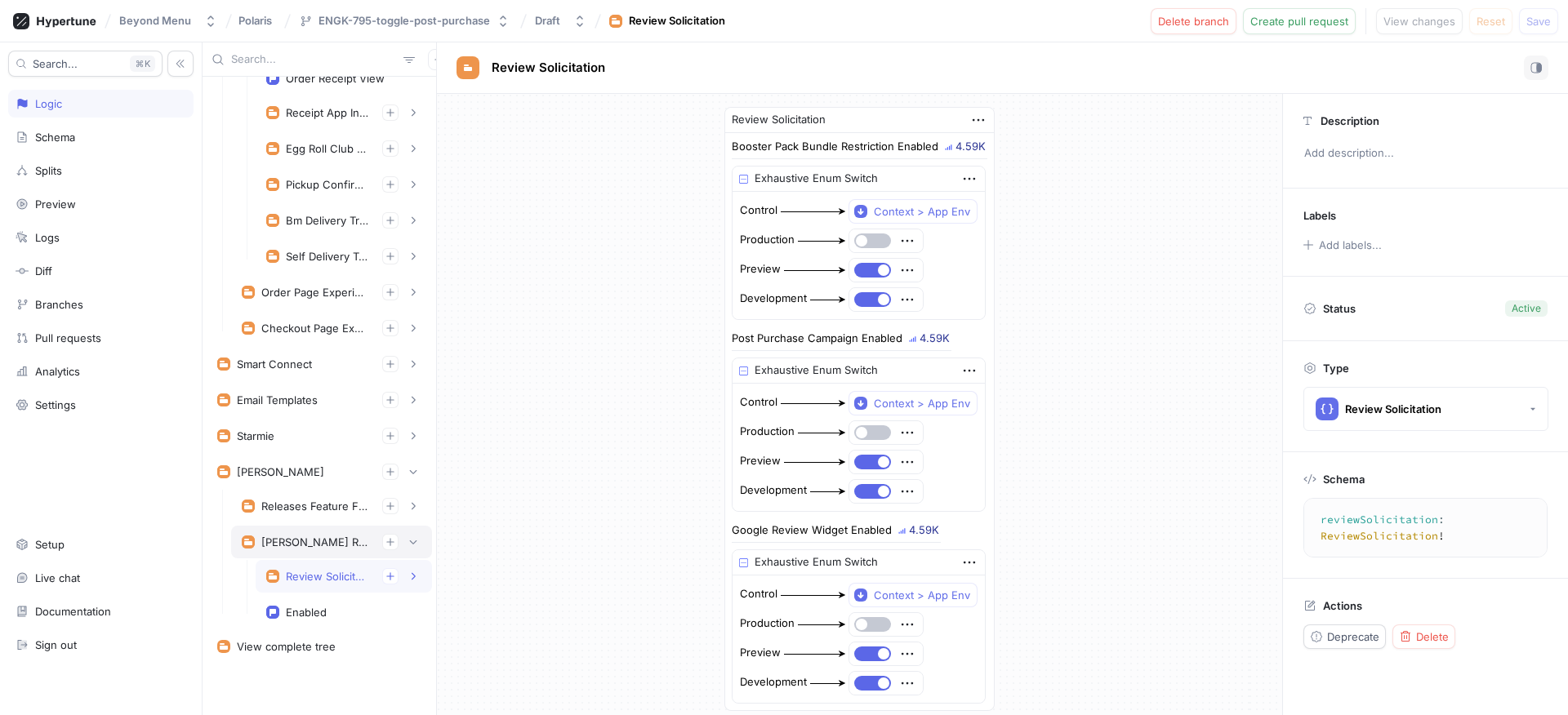
click at [326, 545] on div "[PERSON_NAME] Reputation Management" at bounding box center [315, 541] width 107 height 13
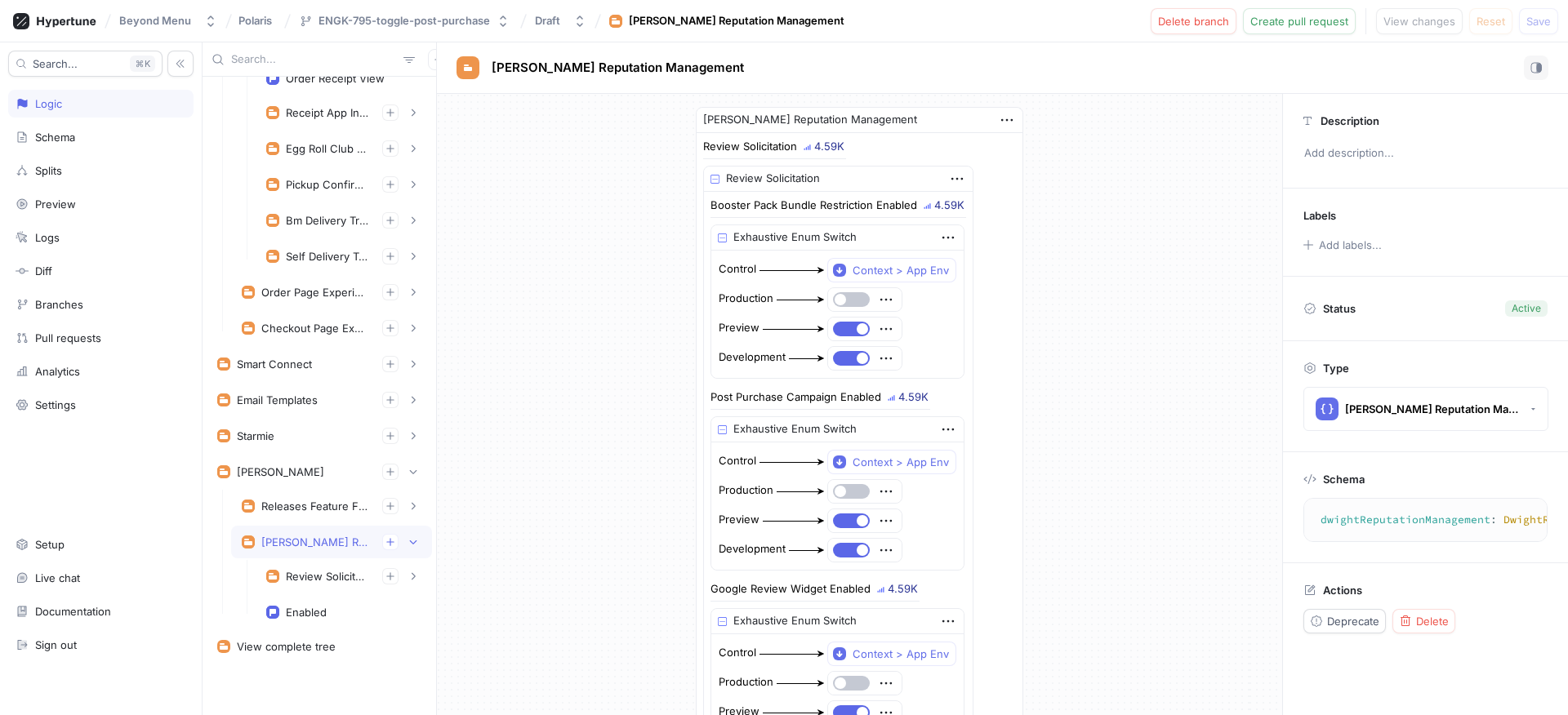
type textarea "x"
click at [1380, 522] on textarea "dwightReputationManagement: DwightReputationManagement!" at bounding box center [1501, 520] width 382 height 29
type textarea "dwightReputationManagement: DwightReputationManagement!"
type textarea "x"
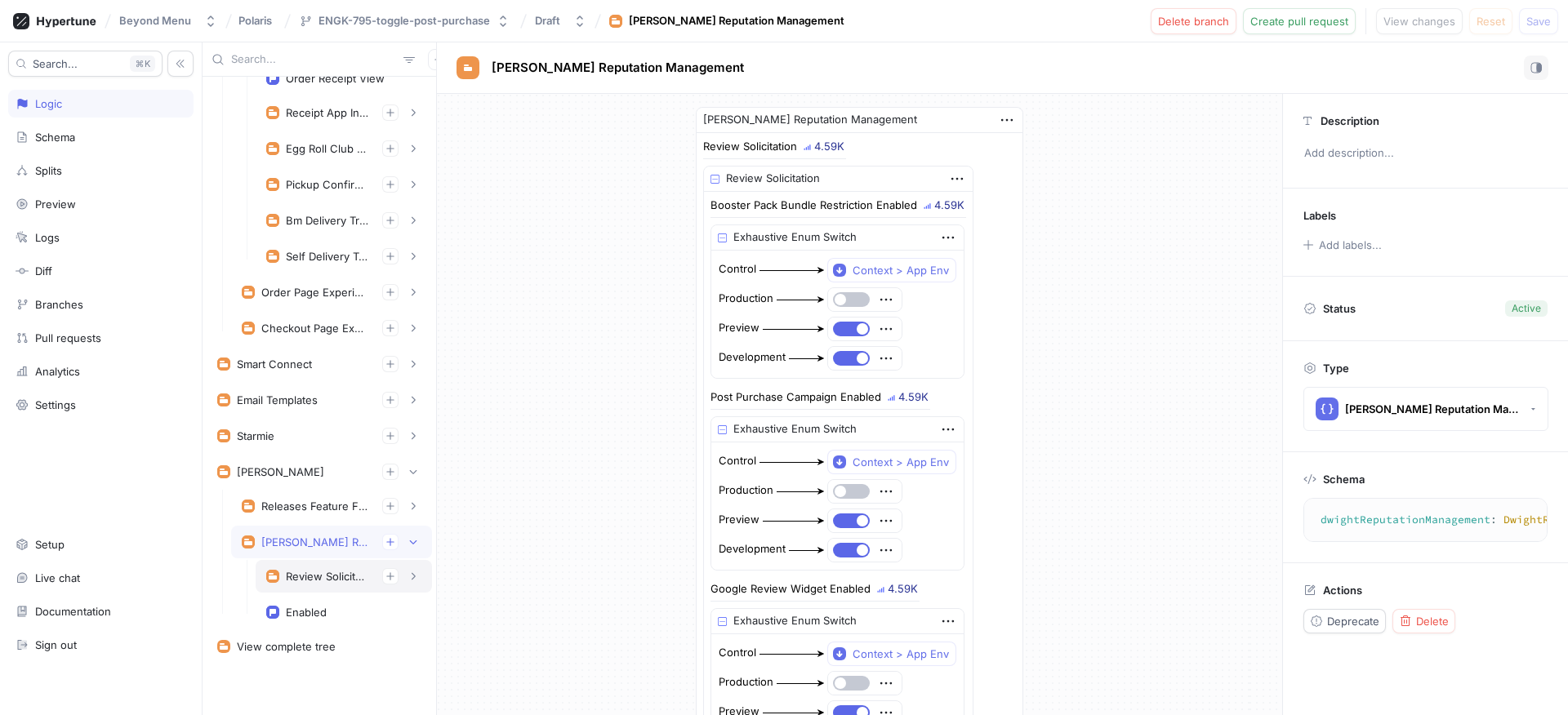
click at [295, 586] on div "Review Solicitation" at bounding box center [344, 577] width 176 height 33
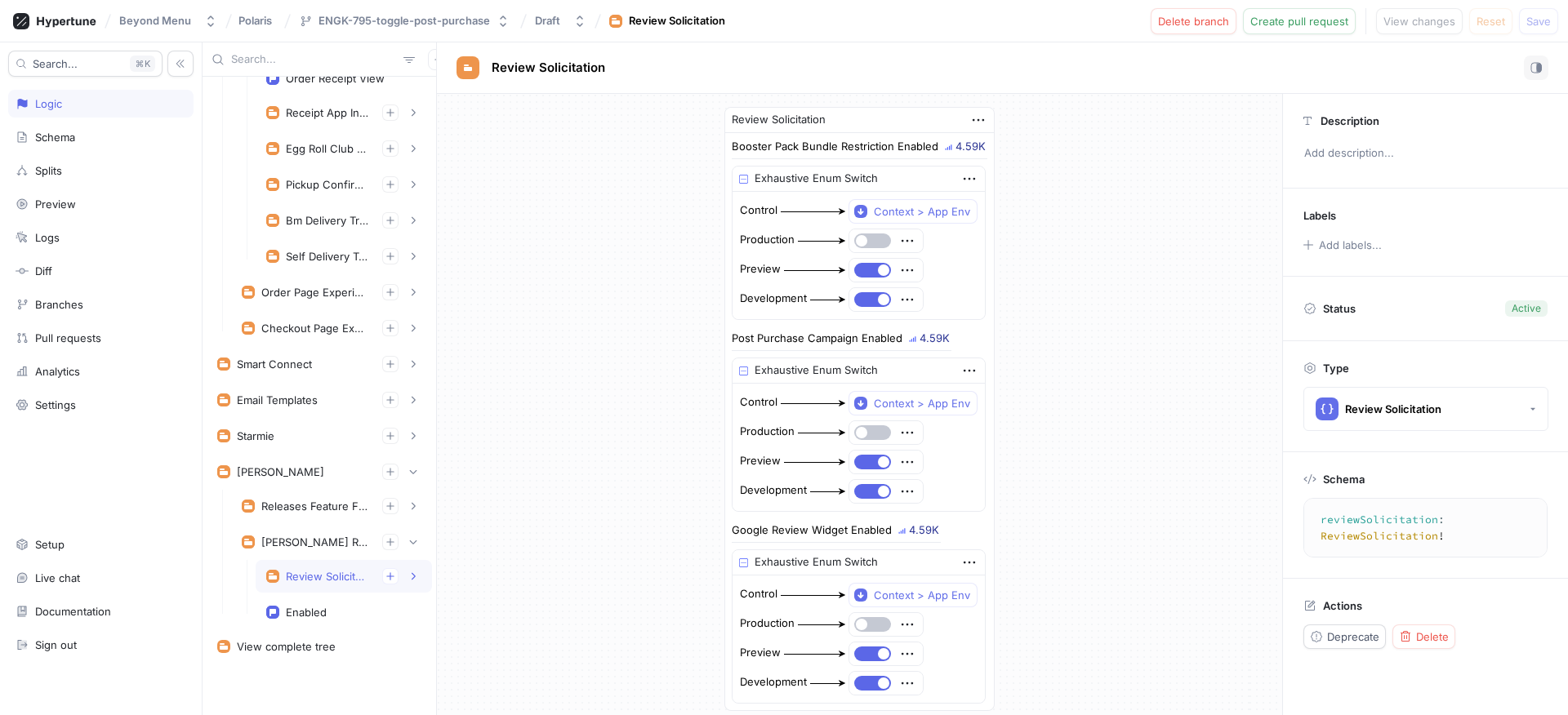
click at [1407, 520] on textarea "reviewSolicitation: ReviewSolicitation!" at bounding box center [1446, 527] width 271 height 45
click at [407, 581] on button "button" at bounding box center [412, 576] width 16 height 16
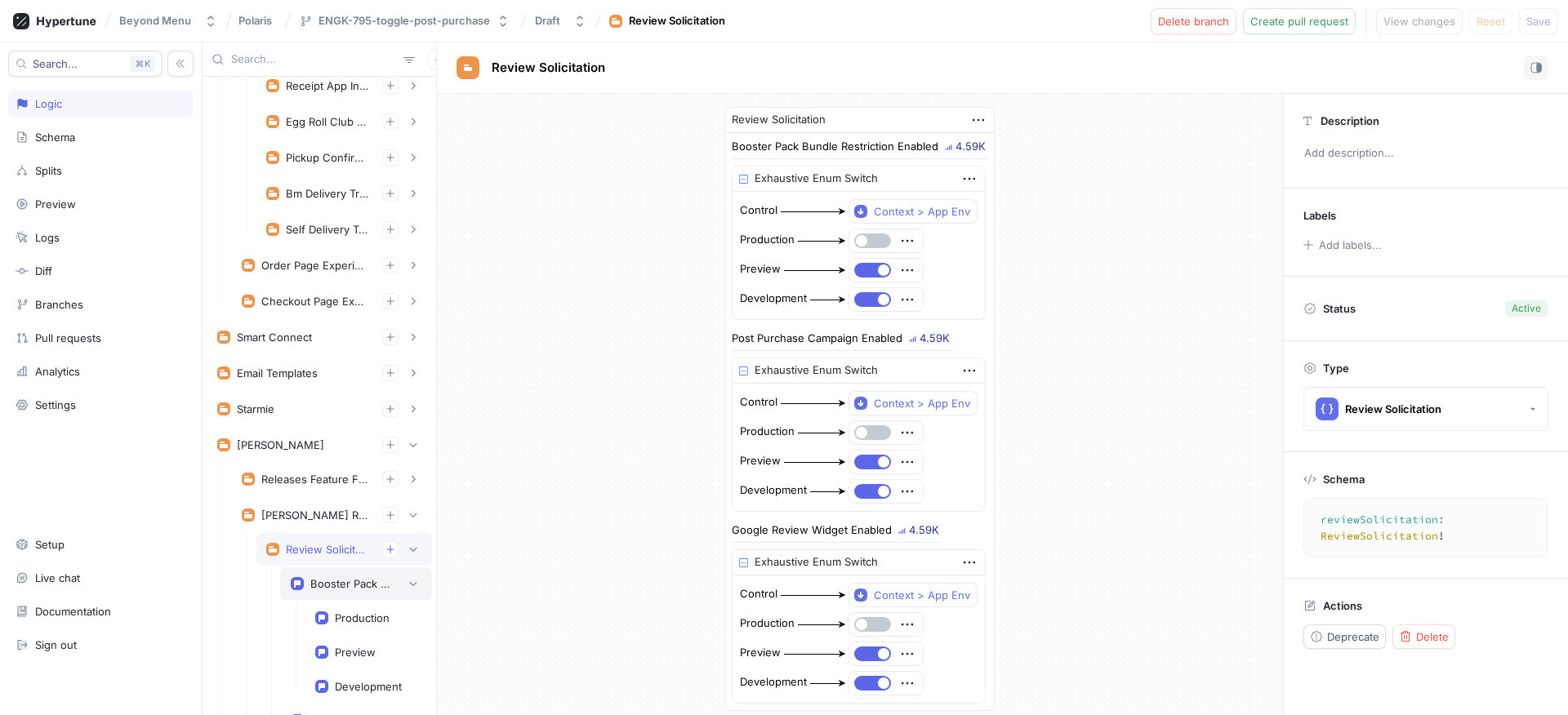
click at [352, 587] on div "Booster Pack Bundle Restriction Enabled" at bounding box center [351, 582] width 81 height 13
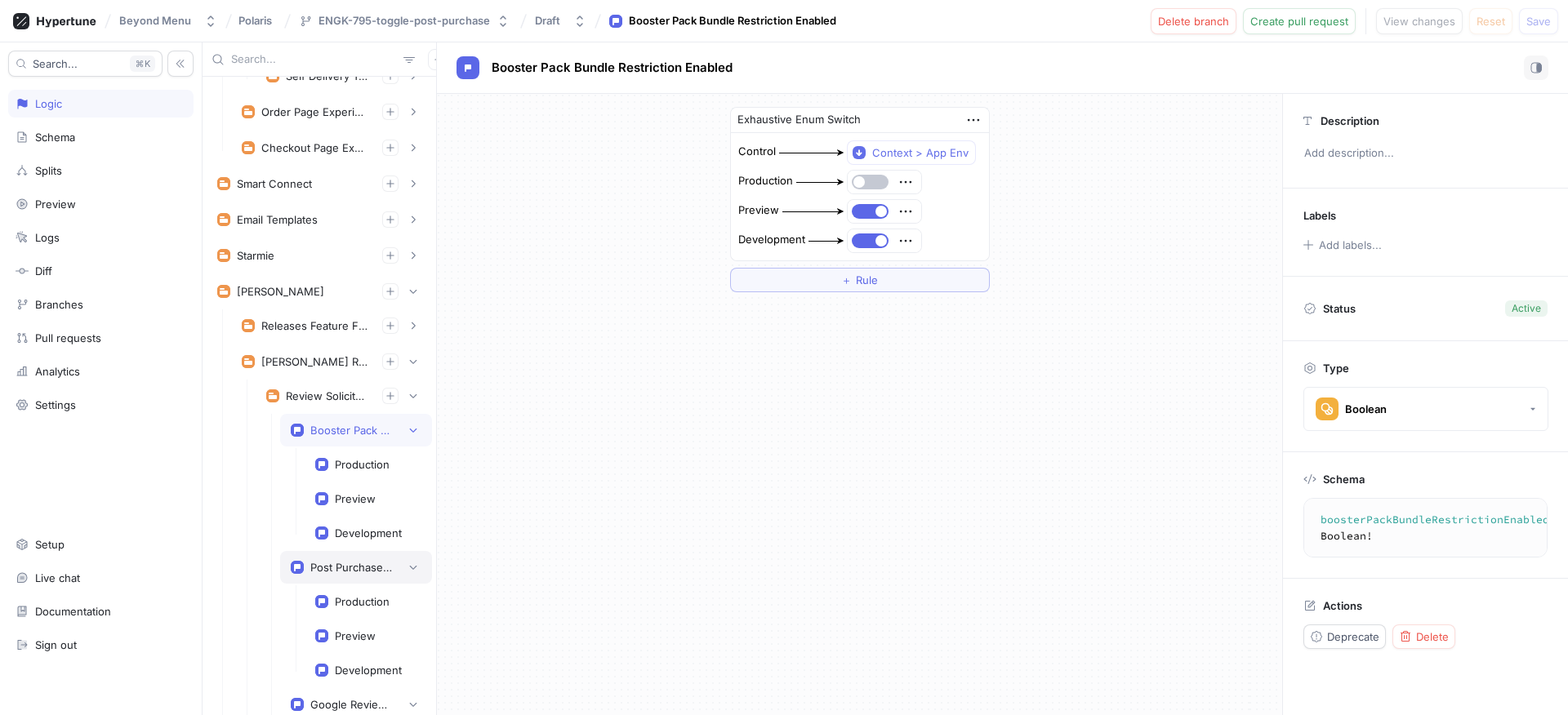
scroll to position [596, 0]
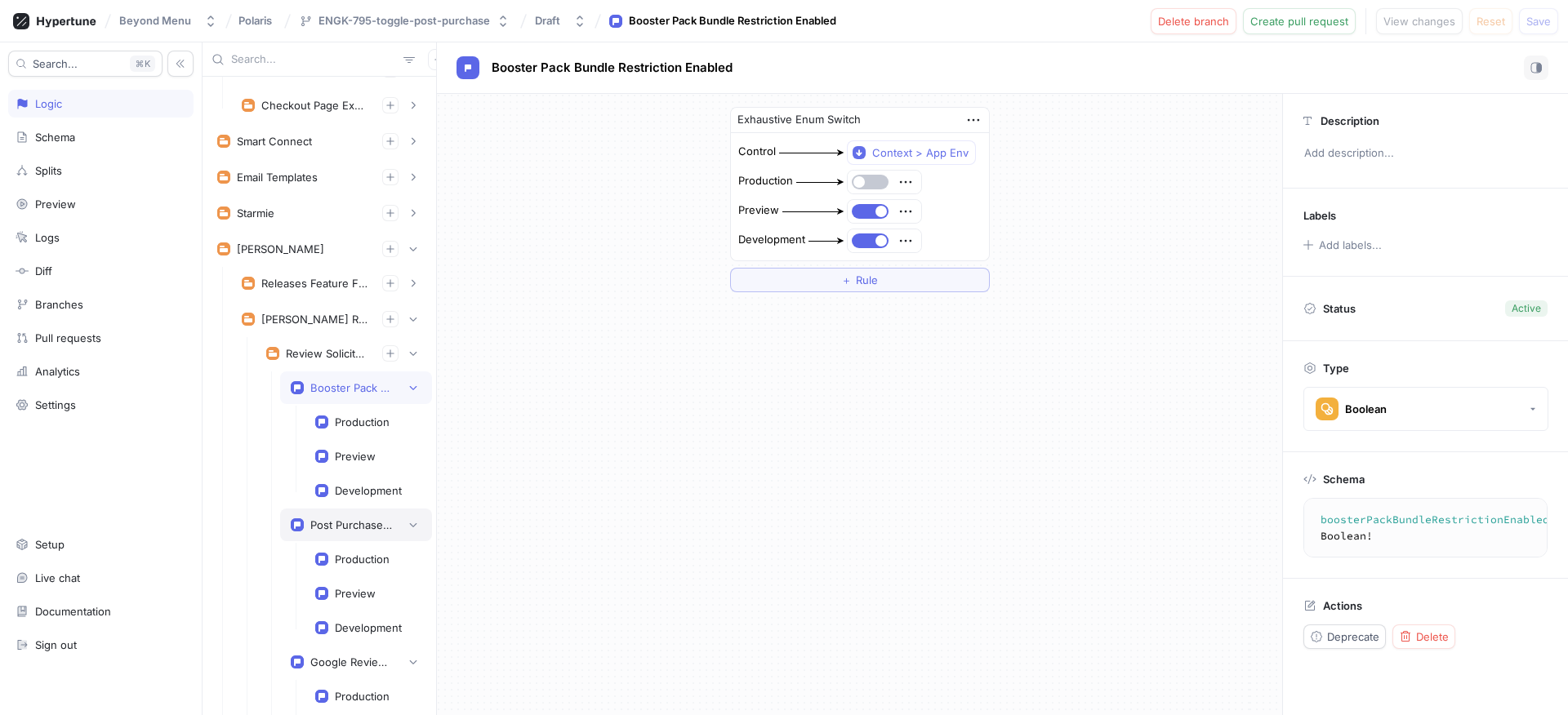
click at [360, 520] on div "Post Purchase Campaign Enabled" at bounding box center [351, 524] width 81 height 13
click at [1378, 523] on textarea "postPurchaseCampaignEnabled: Boolean!" at bounding box center [1439, 527] width 257 height 45
click at [409, 317] on icon "button" at bounding box center [413, 319] width 8 height 4
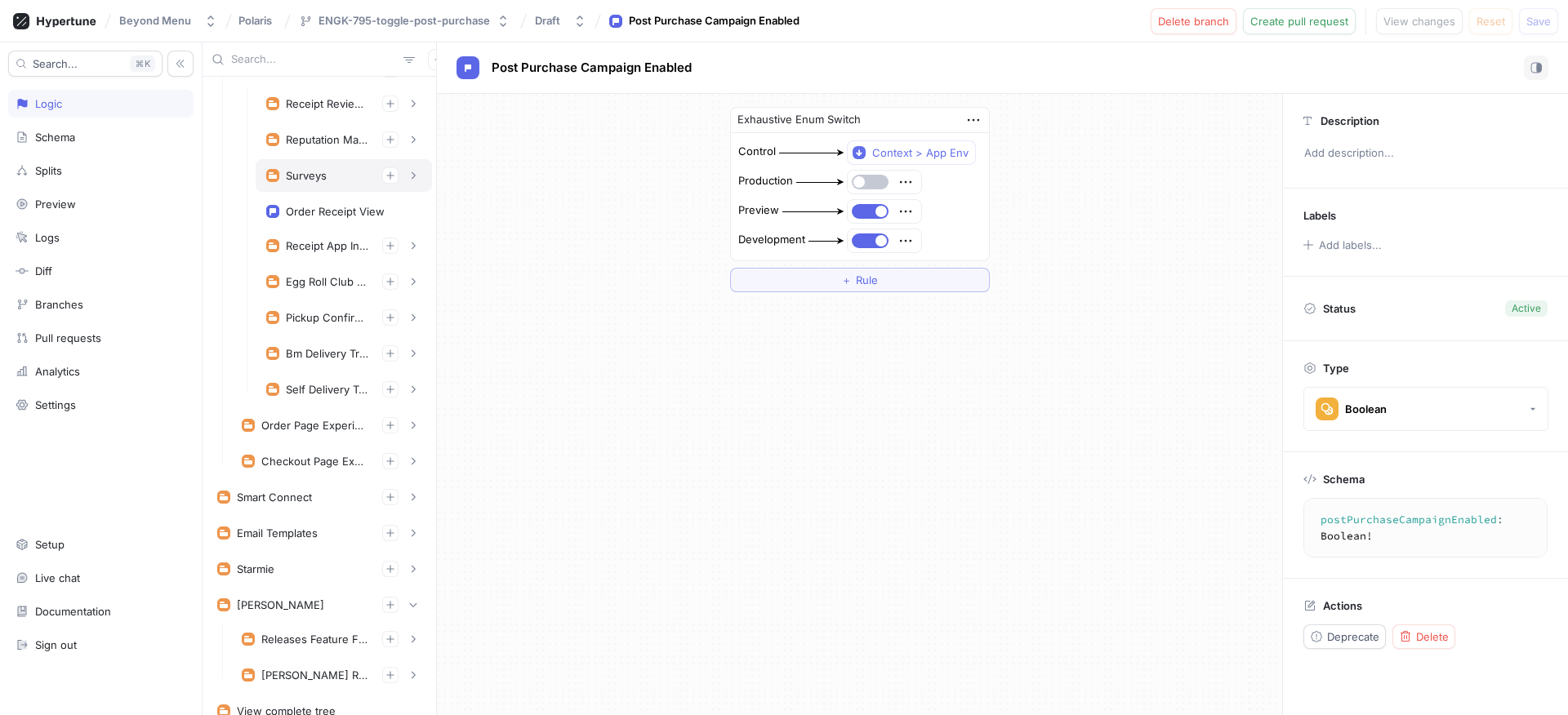
scroll to position [227, 0]
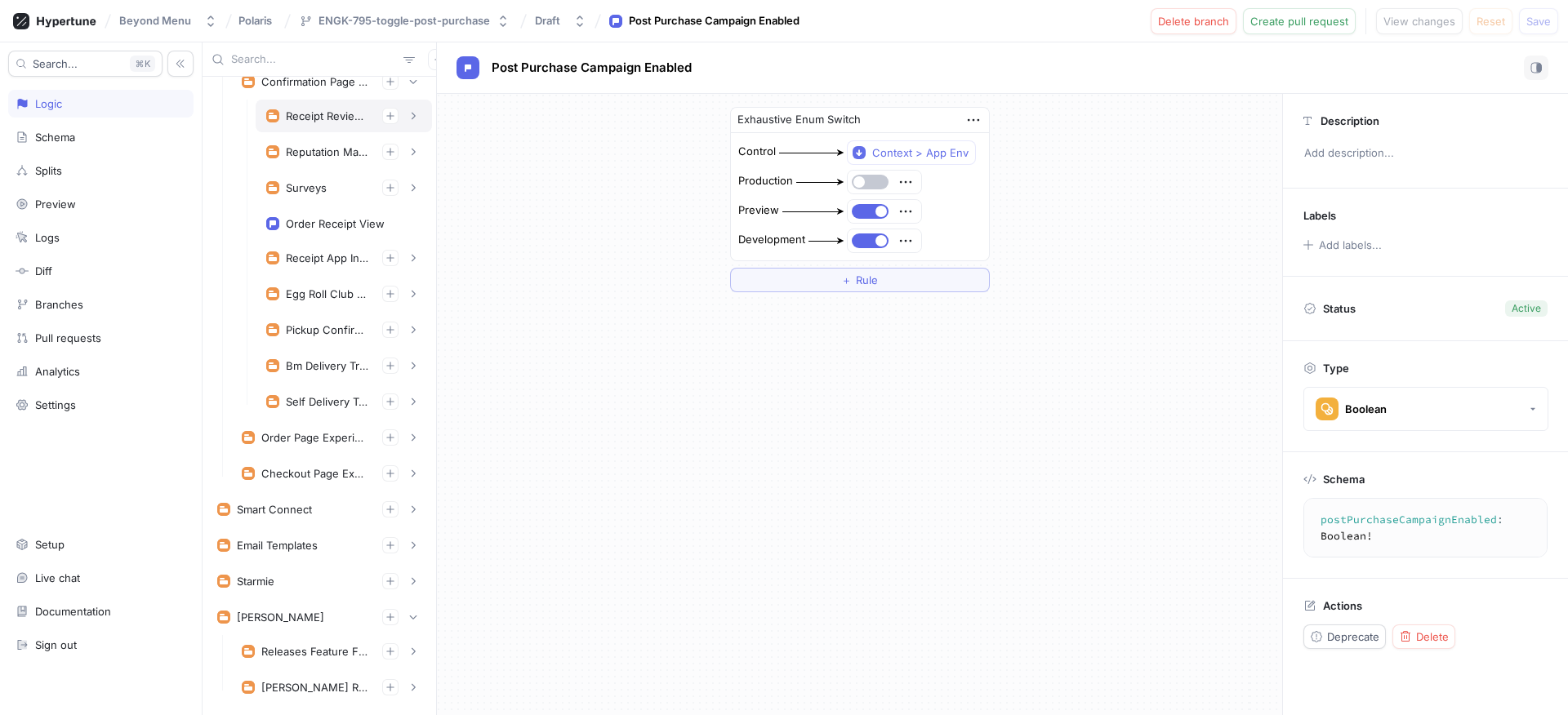
click at [303, 119] on div "Receipt Review Solicitation" at bounding box center [327, 115] width 83 height 13
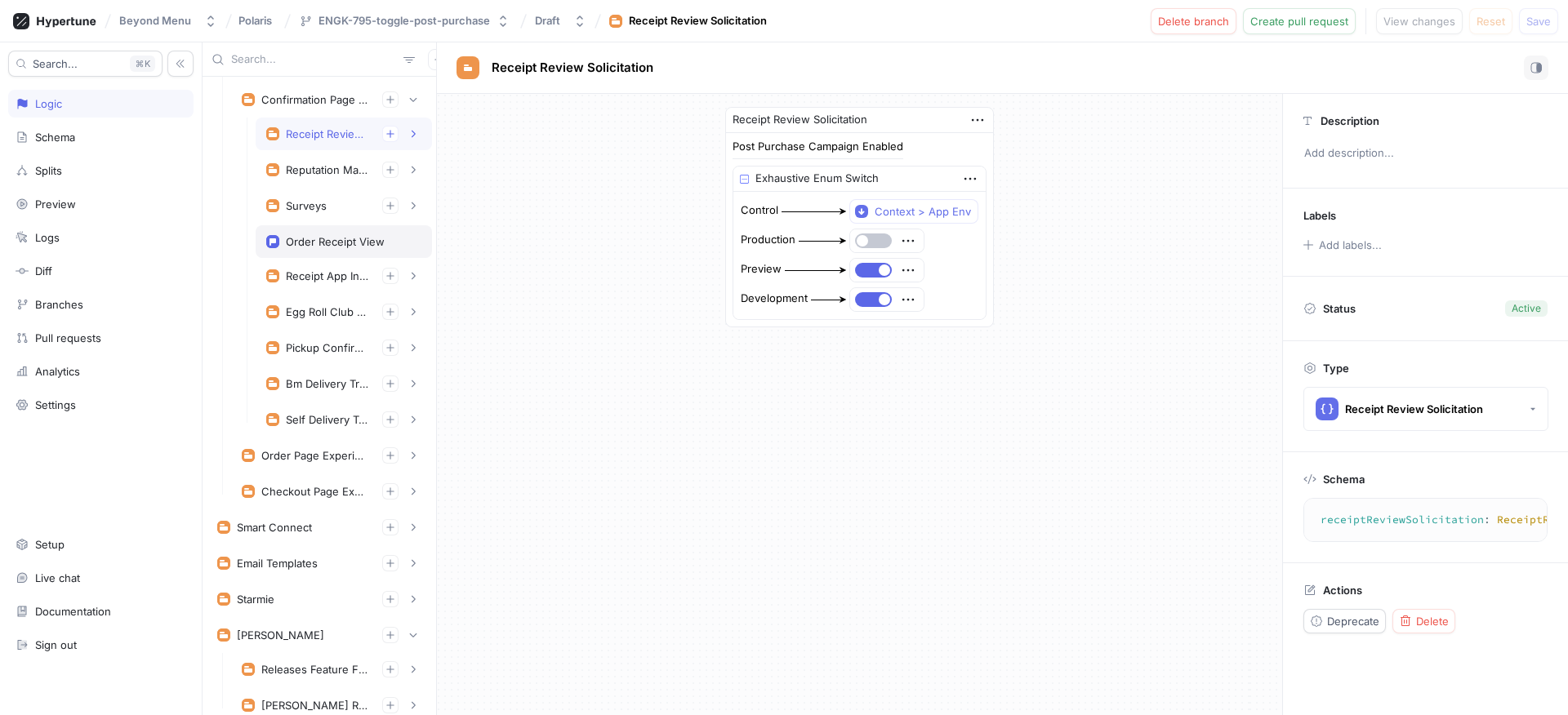
scroll to position [208, 0]
click at [1412, 523] on textarea "receiptReviewSolicitation: ReceiptReviewSolicitation!" at bounding box center [1494, 520] width 368 height 29
click at [311, 102] on div "Confirmation Page Experiments" at bounding box center [315, 101] width 107 height 13
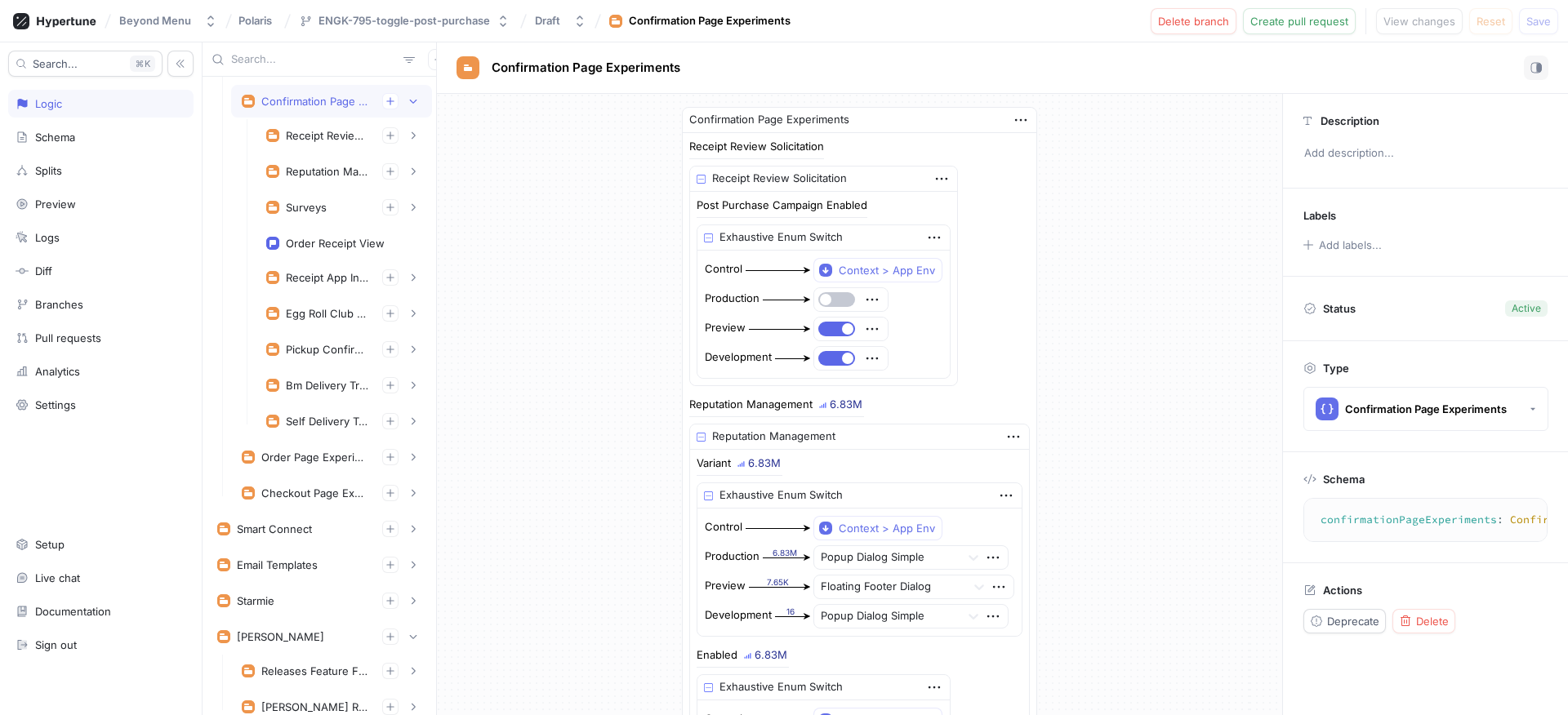
click at [1407, 523] on textarea "confirmationPageExperiments: ConfirmationPageExperiments!" at bounding box center [1508, 520] width 396 height 29
click at [316, 128] on div "Receipt Review Solicitation" at bounding box center [344, 135] width 155 height 16
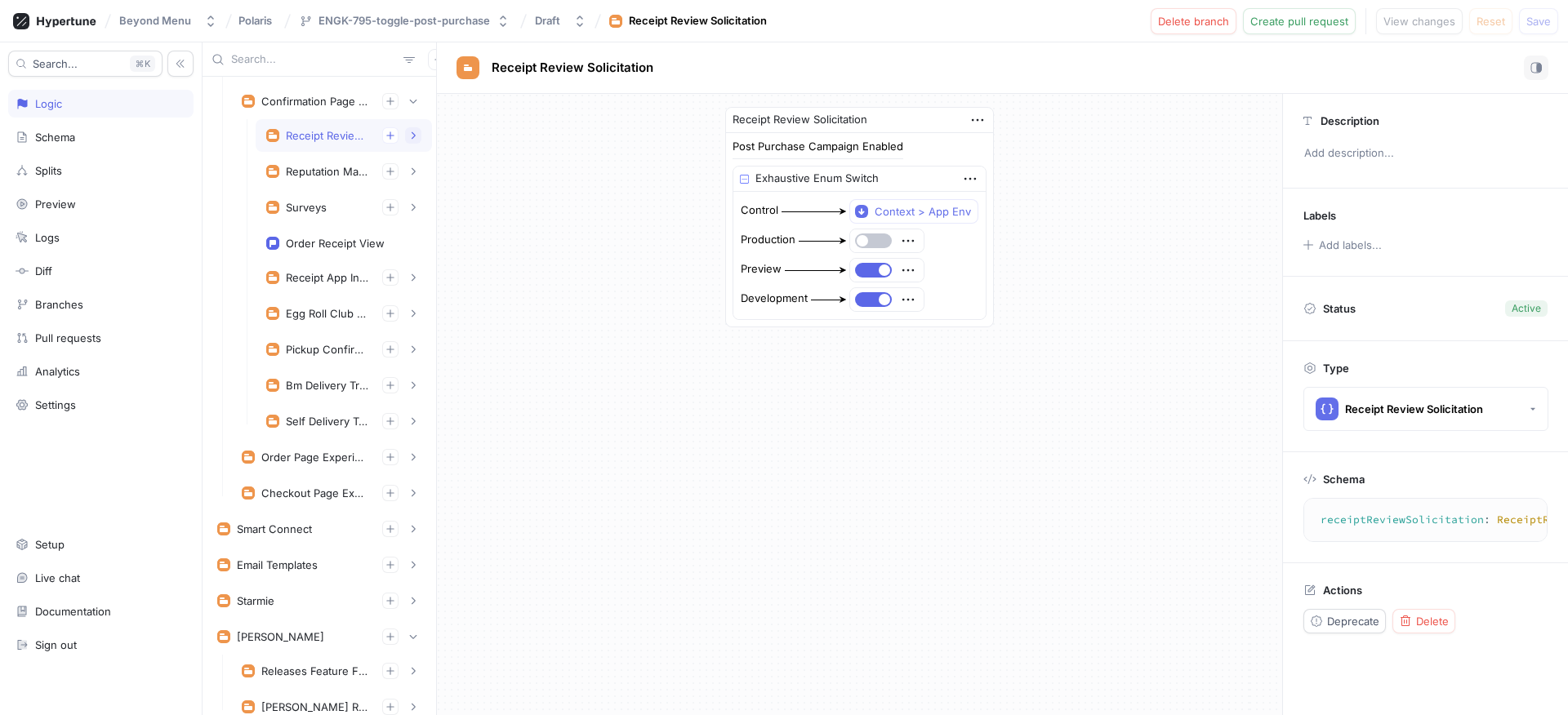
click at [408, 137] on icon "button" at bounding box center [413, 135] width 10 height 10
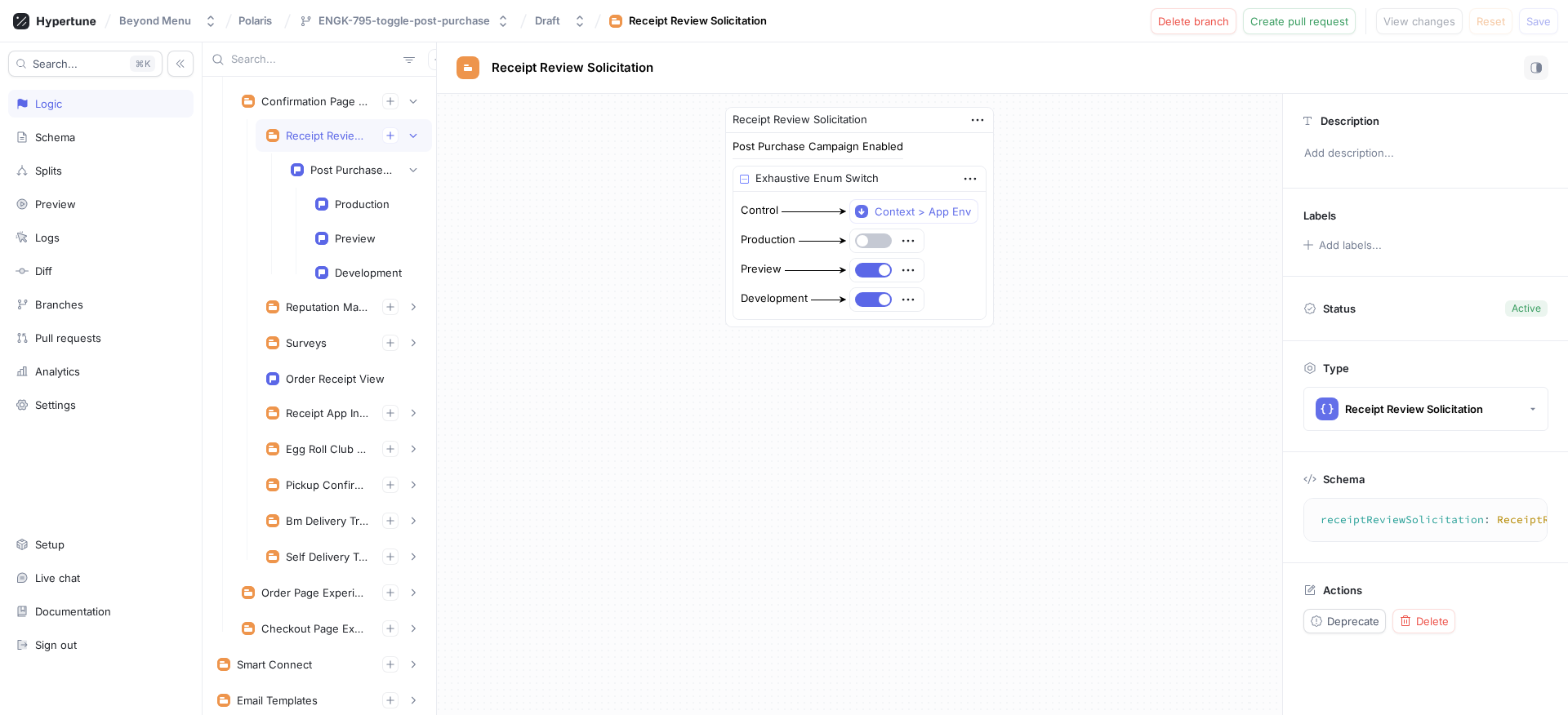
click at [1384, 521] on textarea "receiptReviewSolicitation: ReceiptReviewSolicitation!" at bounding box center [1494, 520] width 368 height 29
click at [342, 164] on div "Post Purchase Campaign Enabled" at bounding box center [351, 169] width 81 height 13
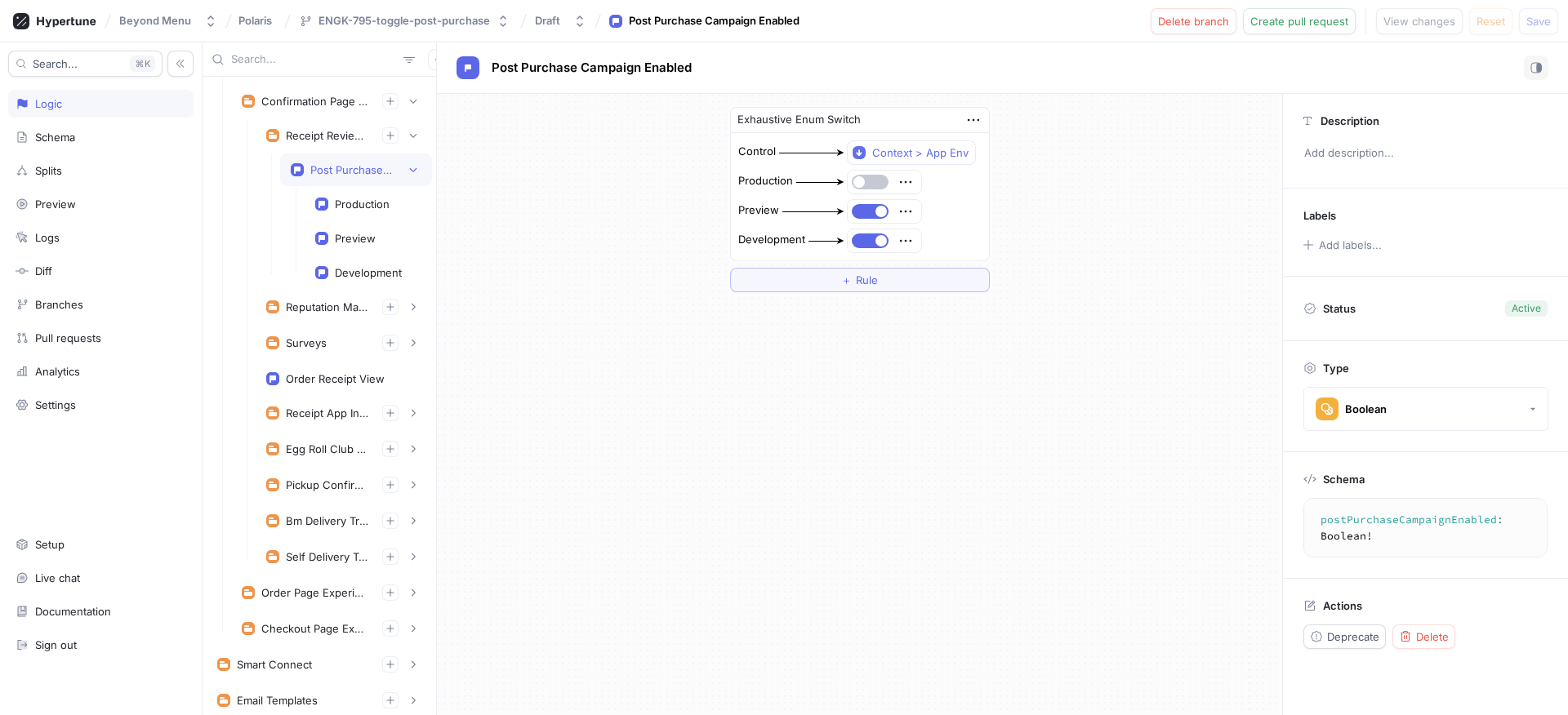
click at [1393, 521] on textarea "postPurchaseCampaignEnabled: Boolean!" at bounding box center [1439, 527] width 257 height 45
type textarea "postPurchaseCampaignEnabled: Boolean!"
click at [317, 484] on div "Pickup Confirmation Experiment" at bounding box center [327, 484] width 83 height 13
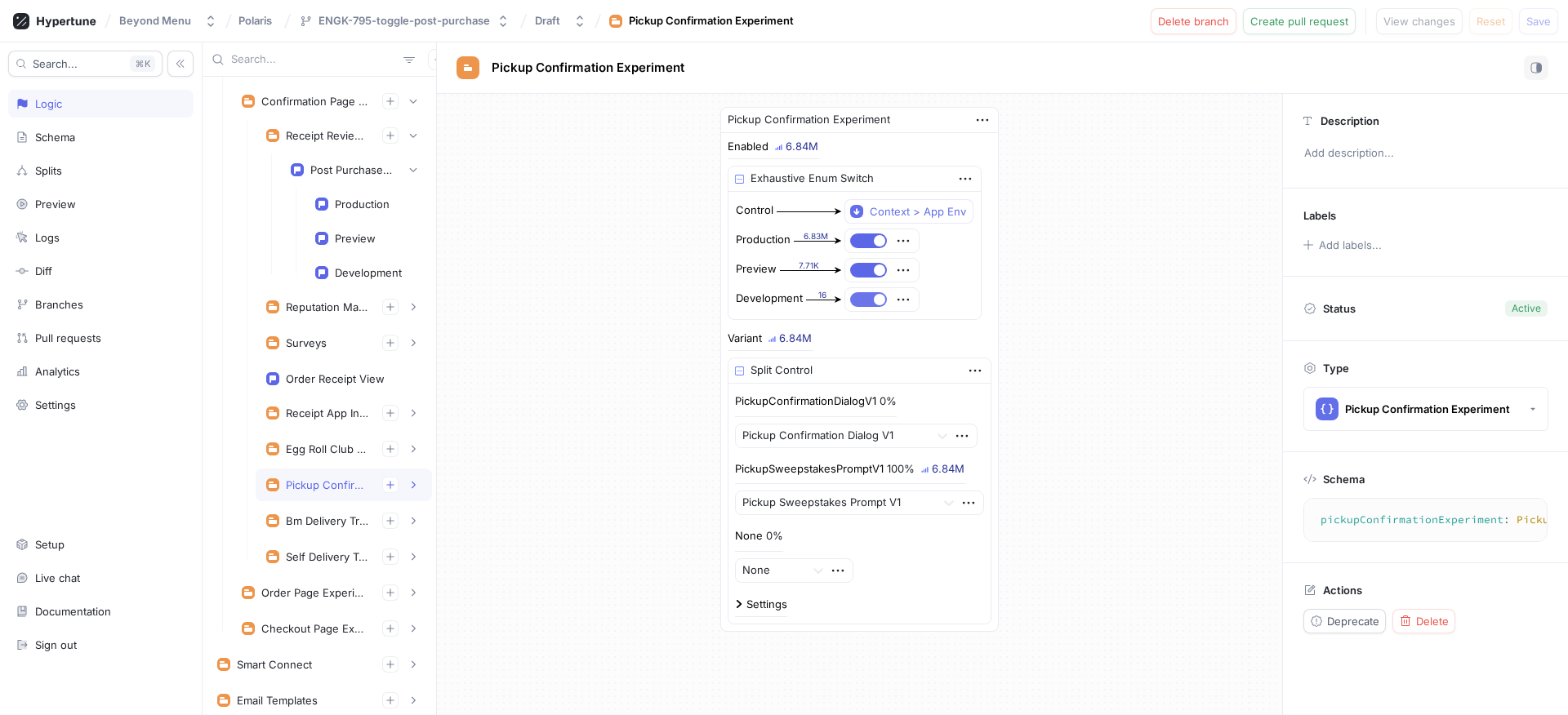
click at [854, 295] on button "button" at bounding box center [868, 299] width 37 height 15
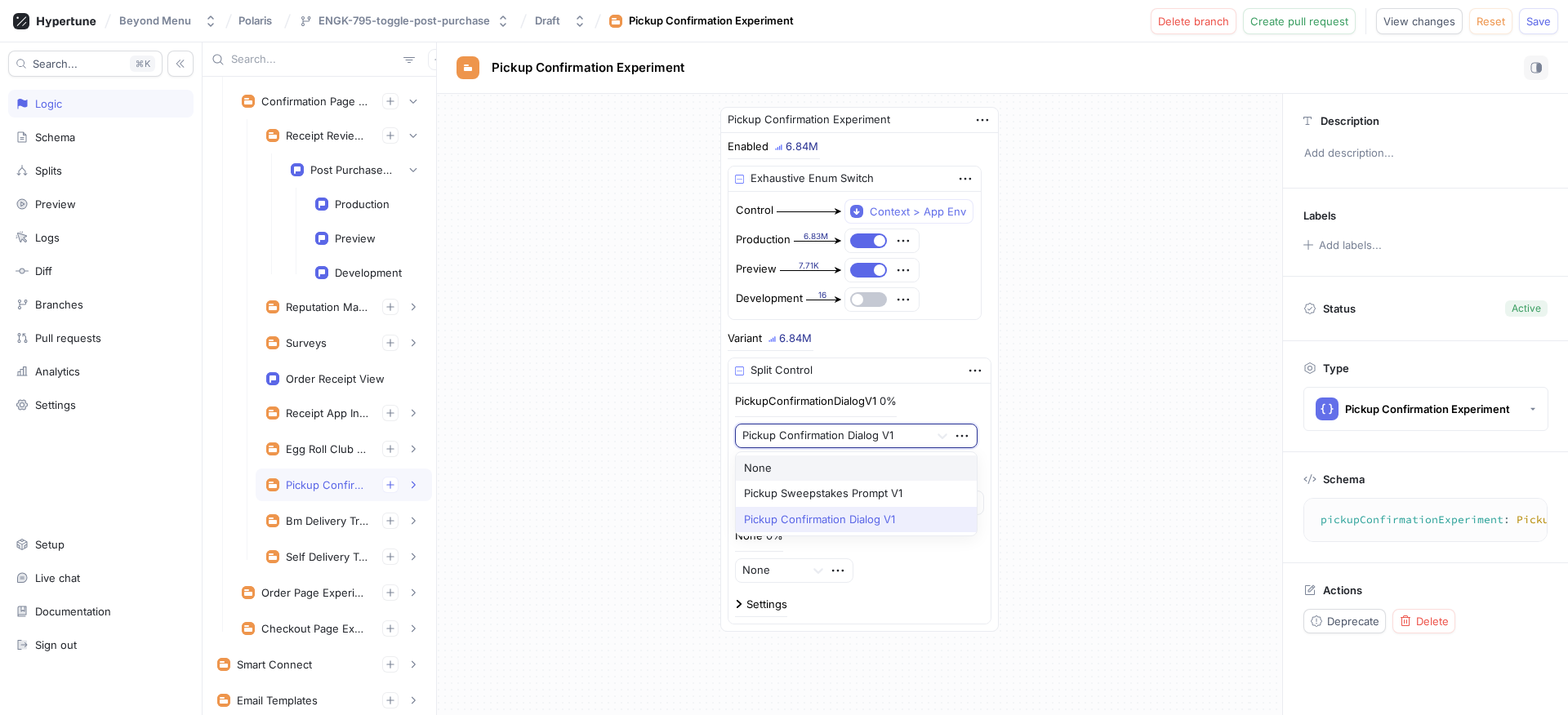
click at [897, 440] on div at bounding box center [832, 435] width 180 height 19
click at [859, 298] on button "button" at bounding box center [868, 299] width 37 height 15
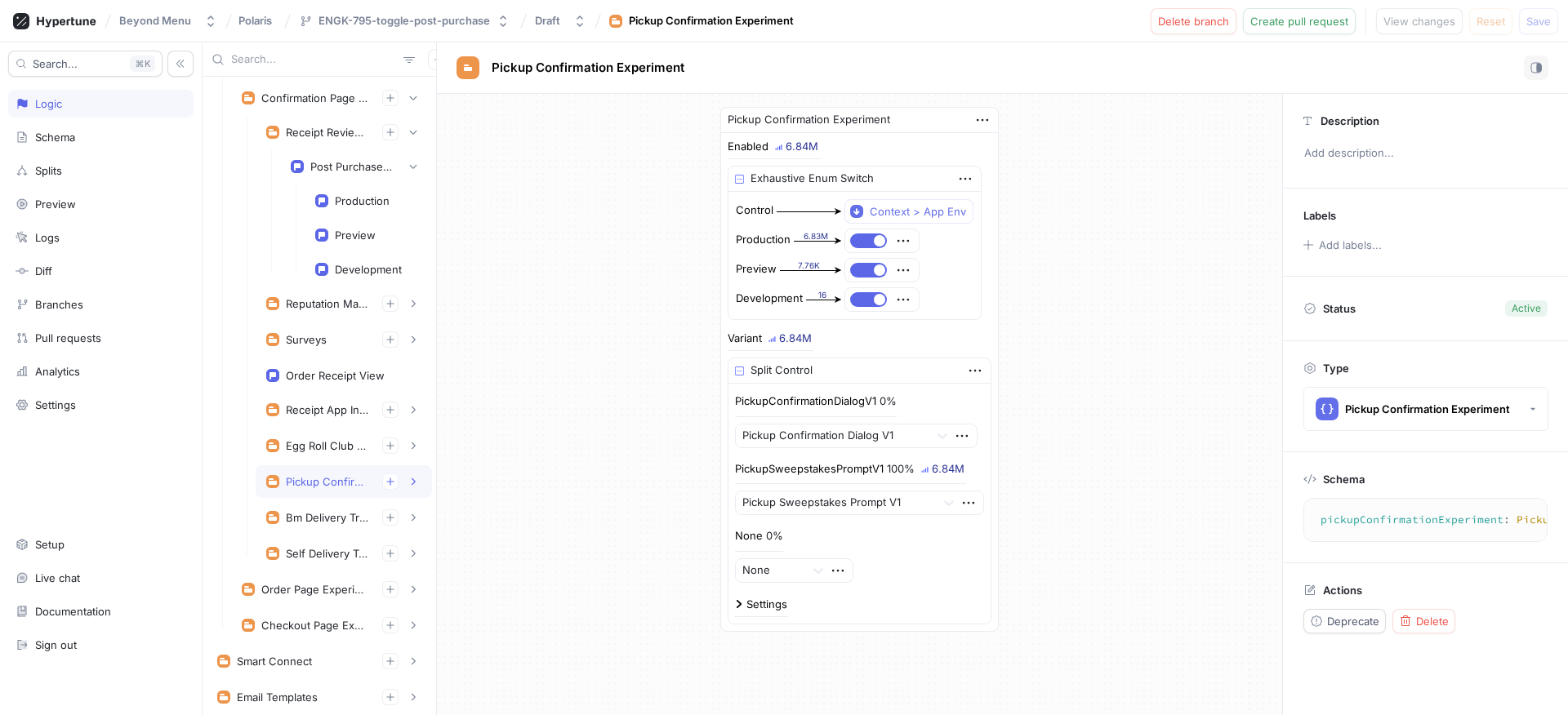
scroll to position [211, 0]
click at [852, 306] on button "button" at bounding box center [868, 299] width 37 height 15
click at [321, 456] on div "Egg Roll Club Experiment" at bounding box center [344, 446] width 176 height 33
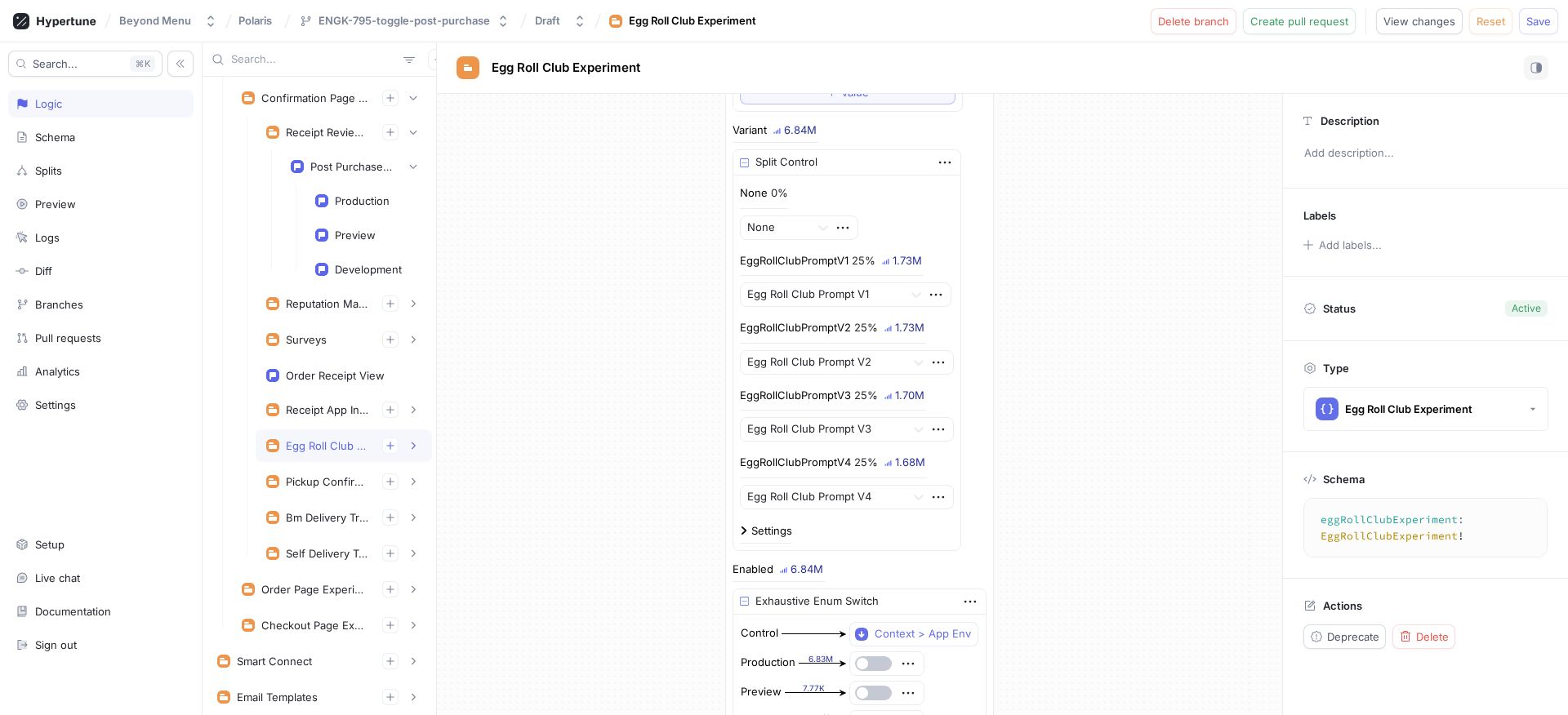
scroll to position [493, 0]
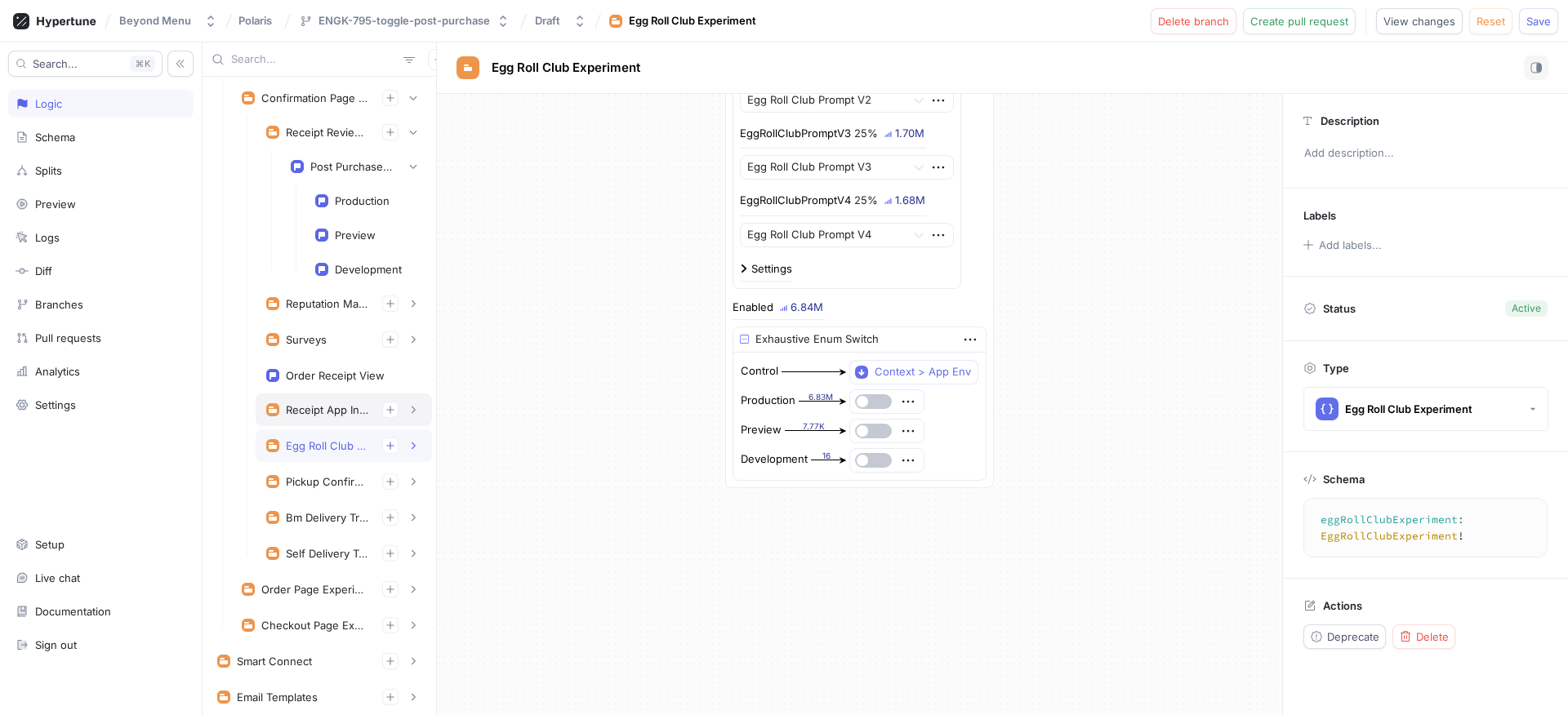
click at [330, 409] on div "Receipt App Installation Prompts" at bounding box center [327, 409] width 83 height 13
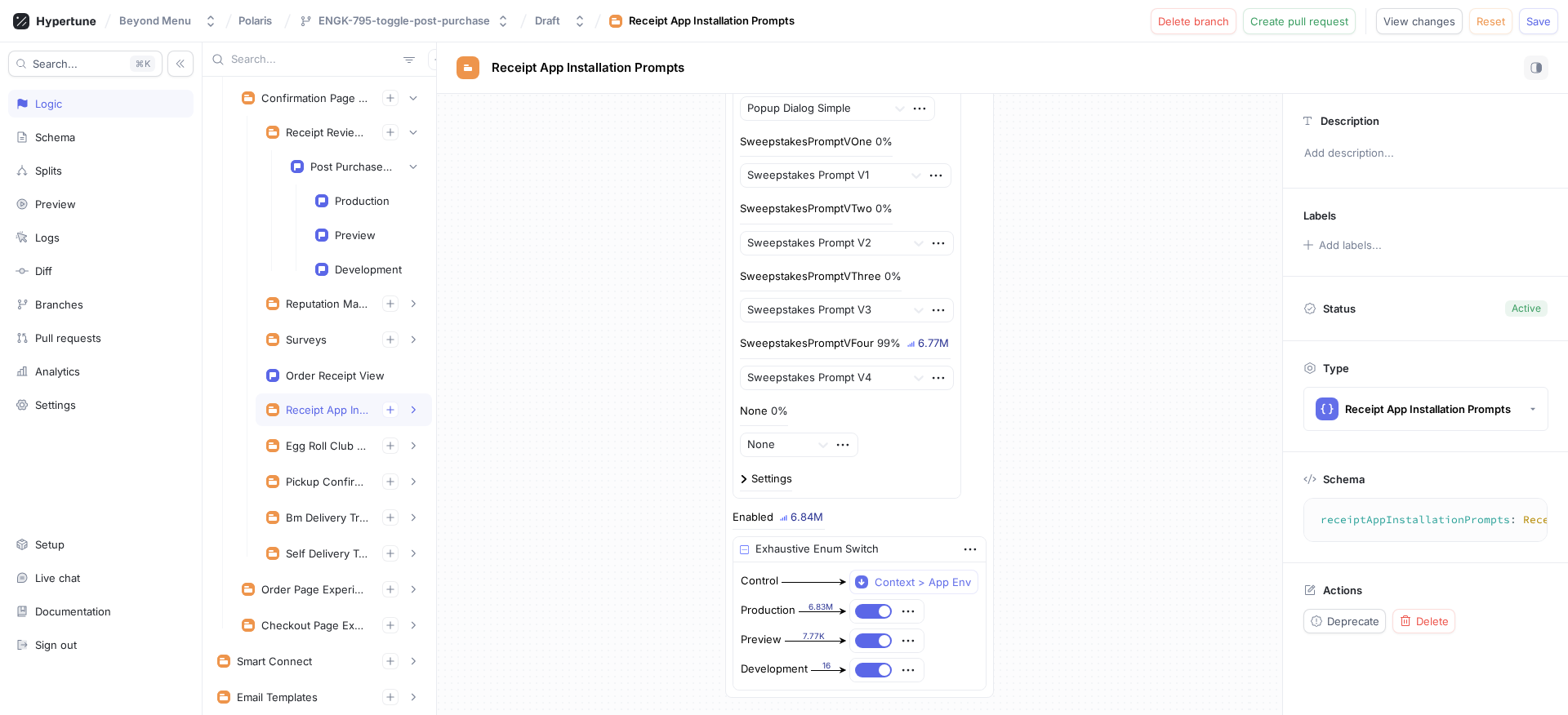
scroll to position [292, 0]
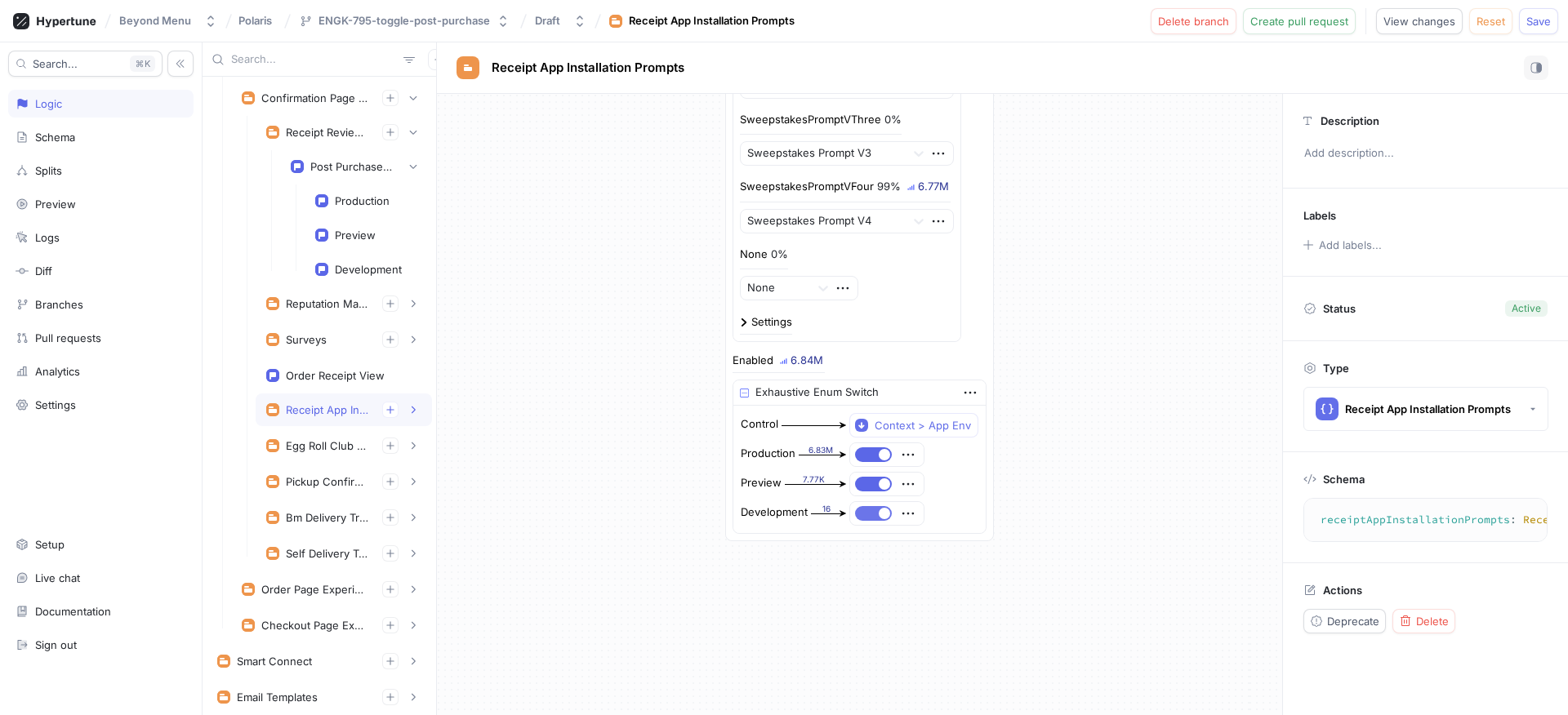
click at [856, 517] on button "button" at bounding box center [873, 513] width 37 height 15
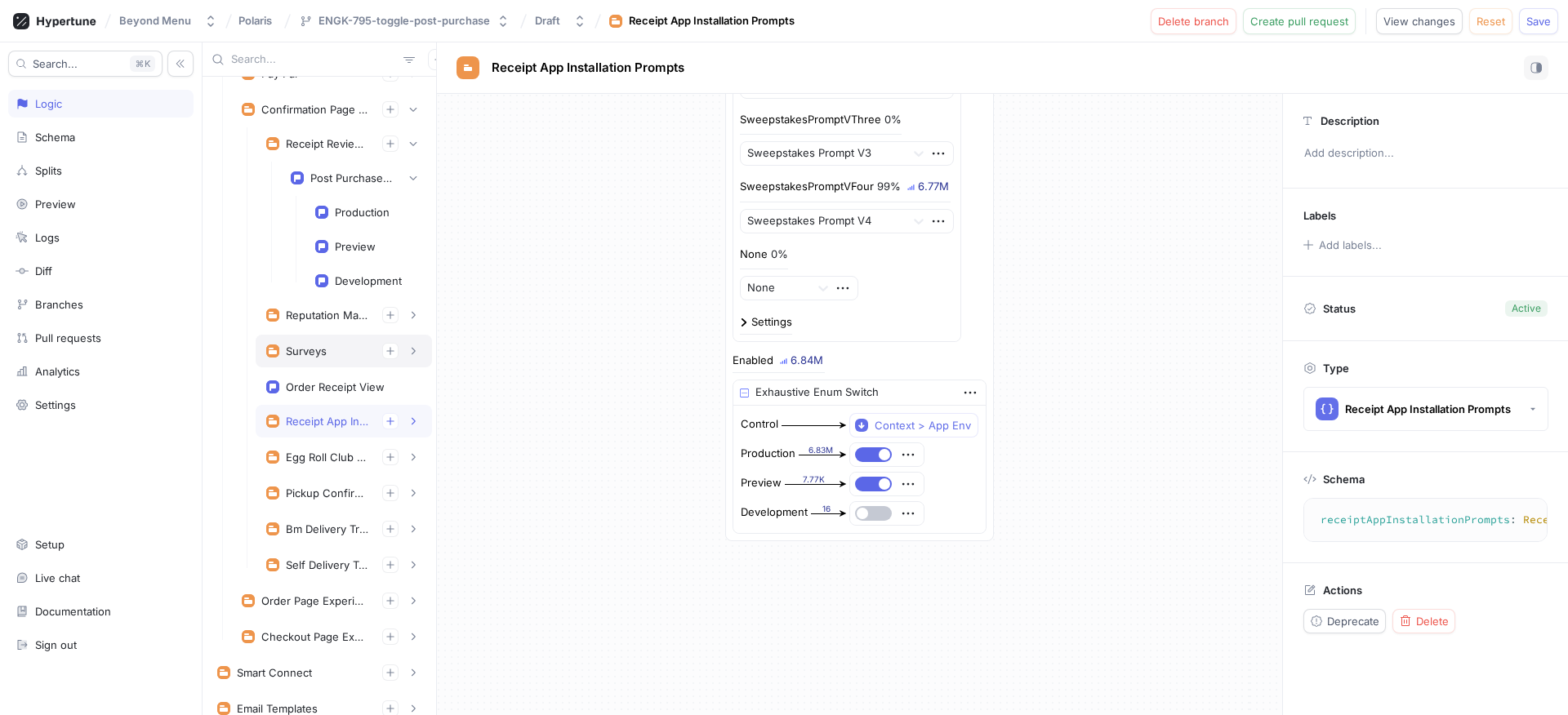
scroll to position [175, 0]
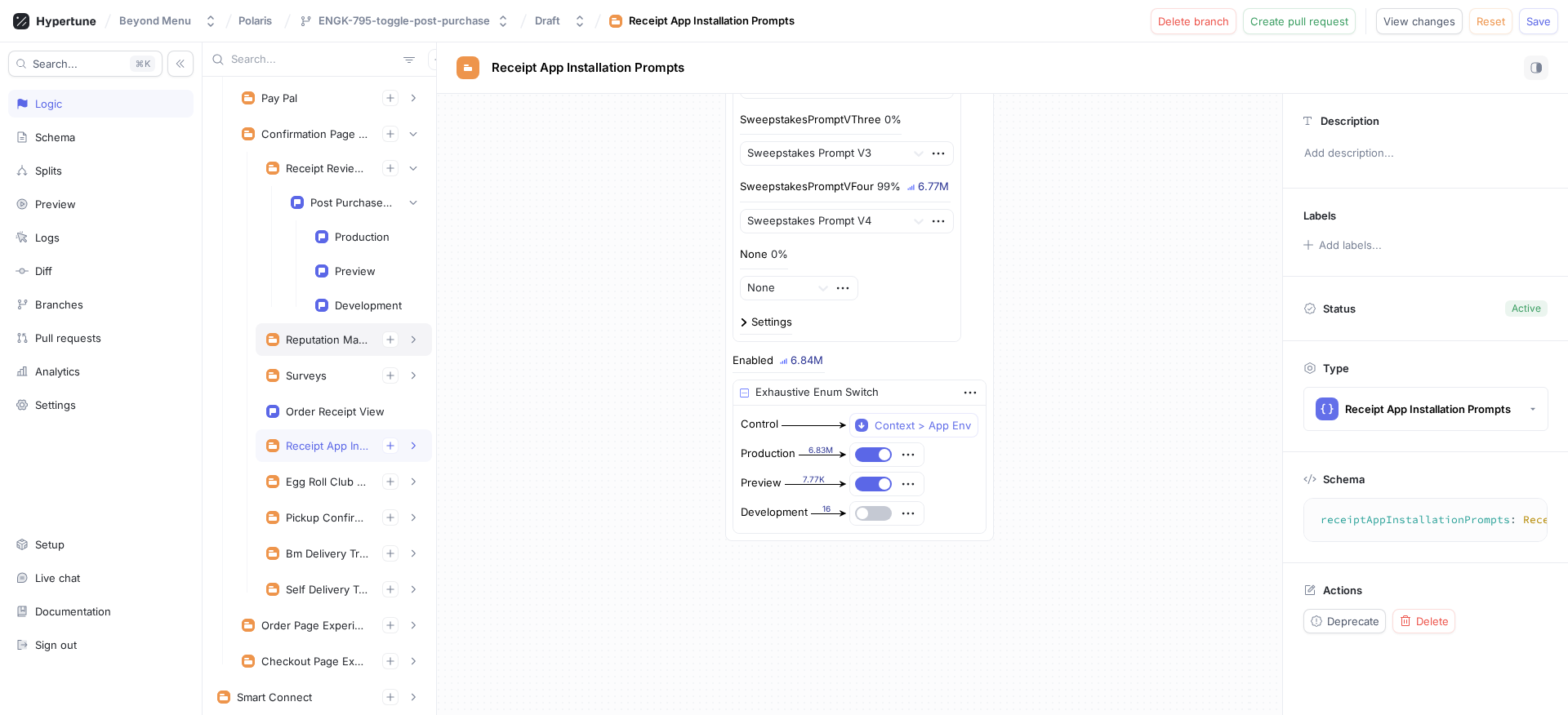
click at [316, 334] on div "Reputation Management" at bounding box center [327, 339] width 83 height 13
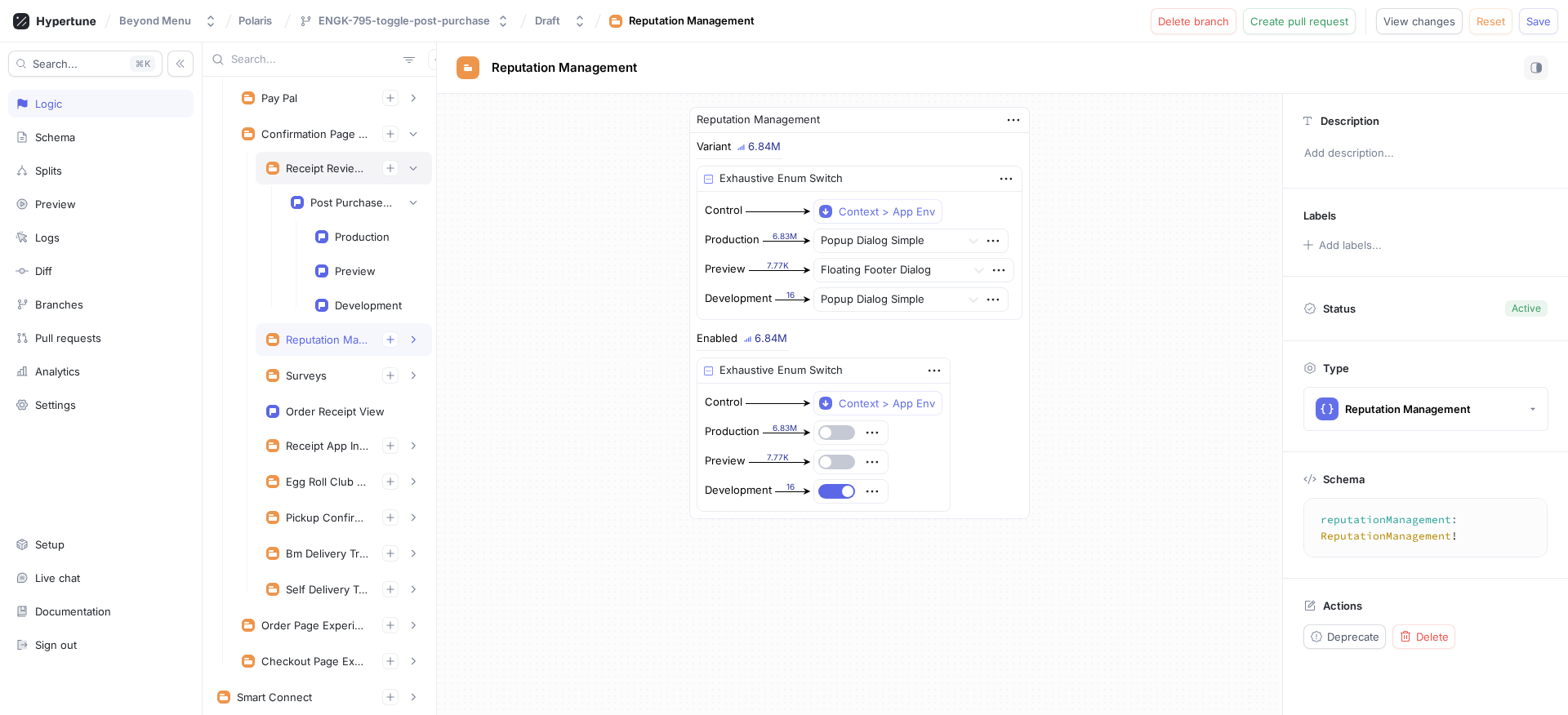
click at [325, 167] on div "Receipt Review Solicitation" at bounding box center [327, 167] width 83 height 13
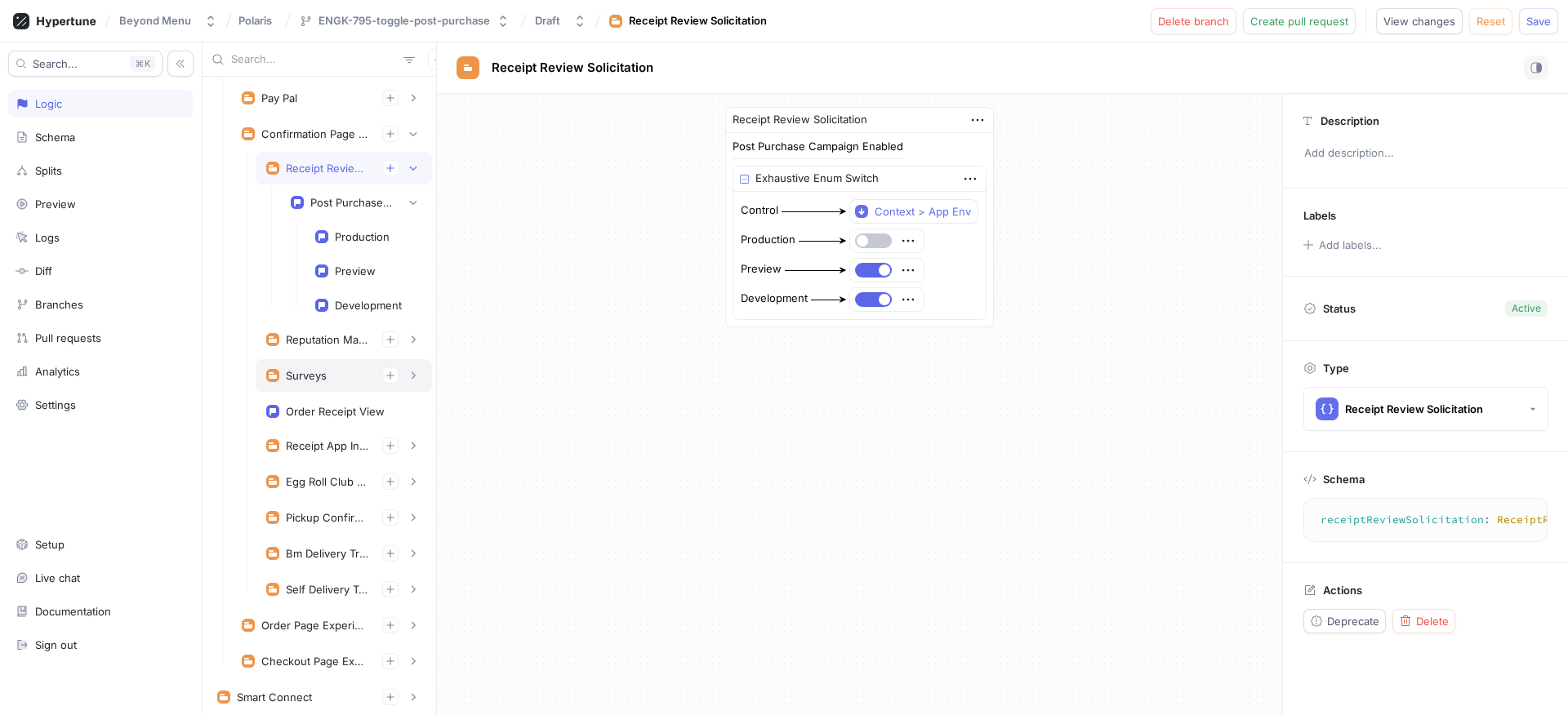
click at [311, 381] on div "Surveys" at bounding box center [306, 374] width 41 height 13
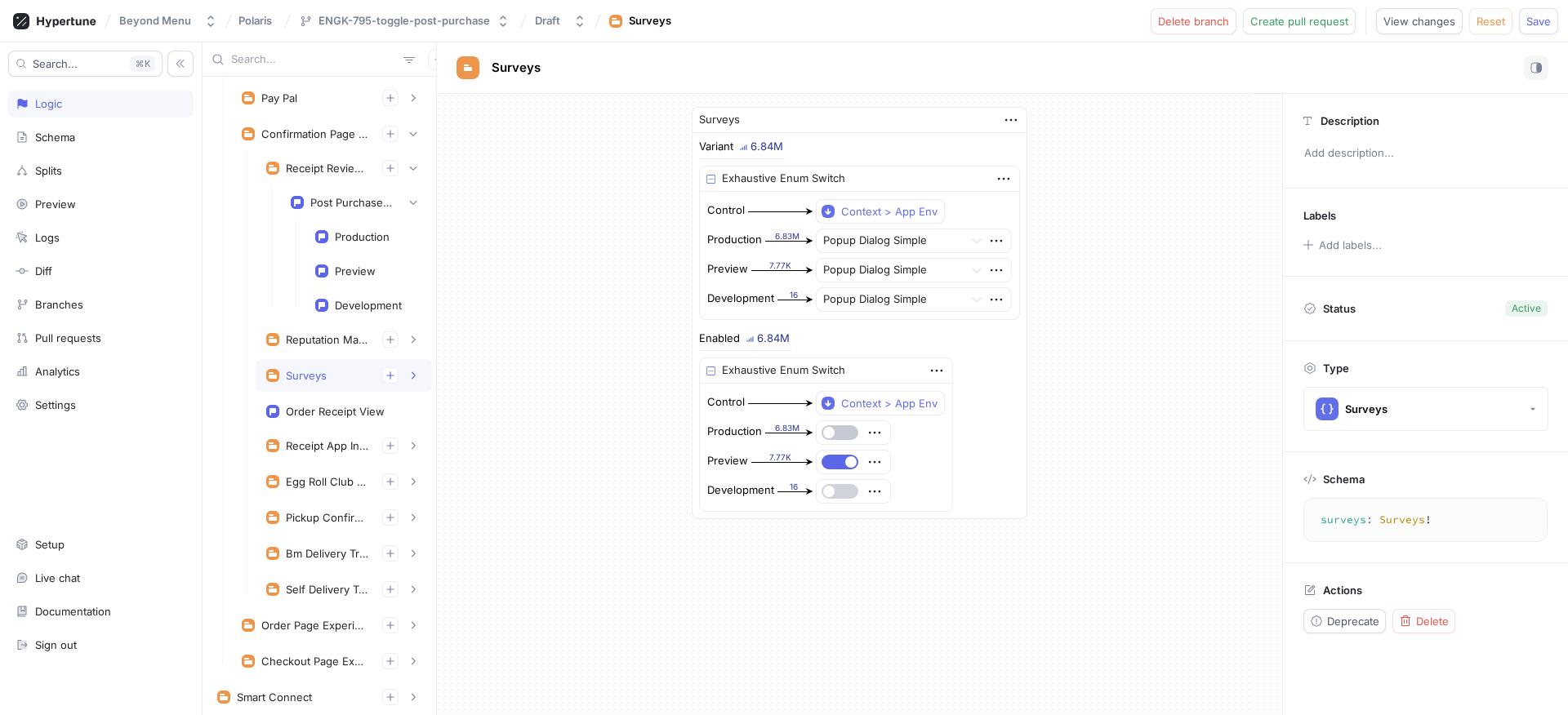
click at [824, 490] on span "button" at bounding box center [829, 492] width 12 height 12
click at [1535, 12] on button "Save" at bounding box center [1538, 20] width 39 height 26
click at [321, 372] on div "Surveys" at bounding box center [306, 374] width 41 height 13
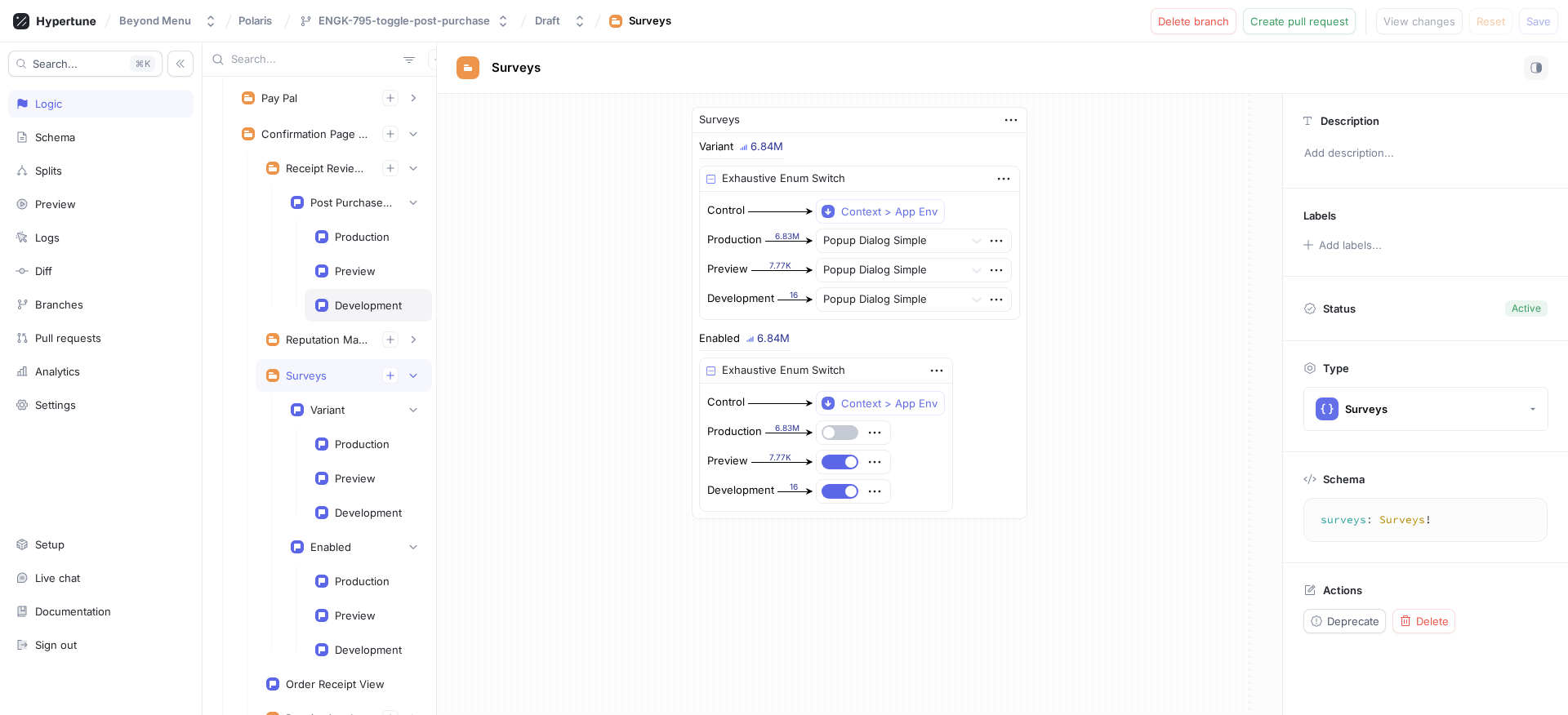
click at [361, 301] on div "Development" at bounding box center [368, 305] width 67 height 13
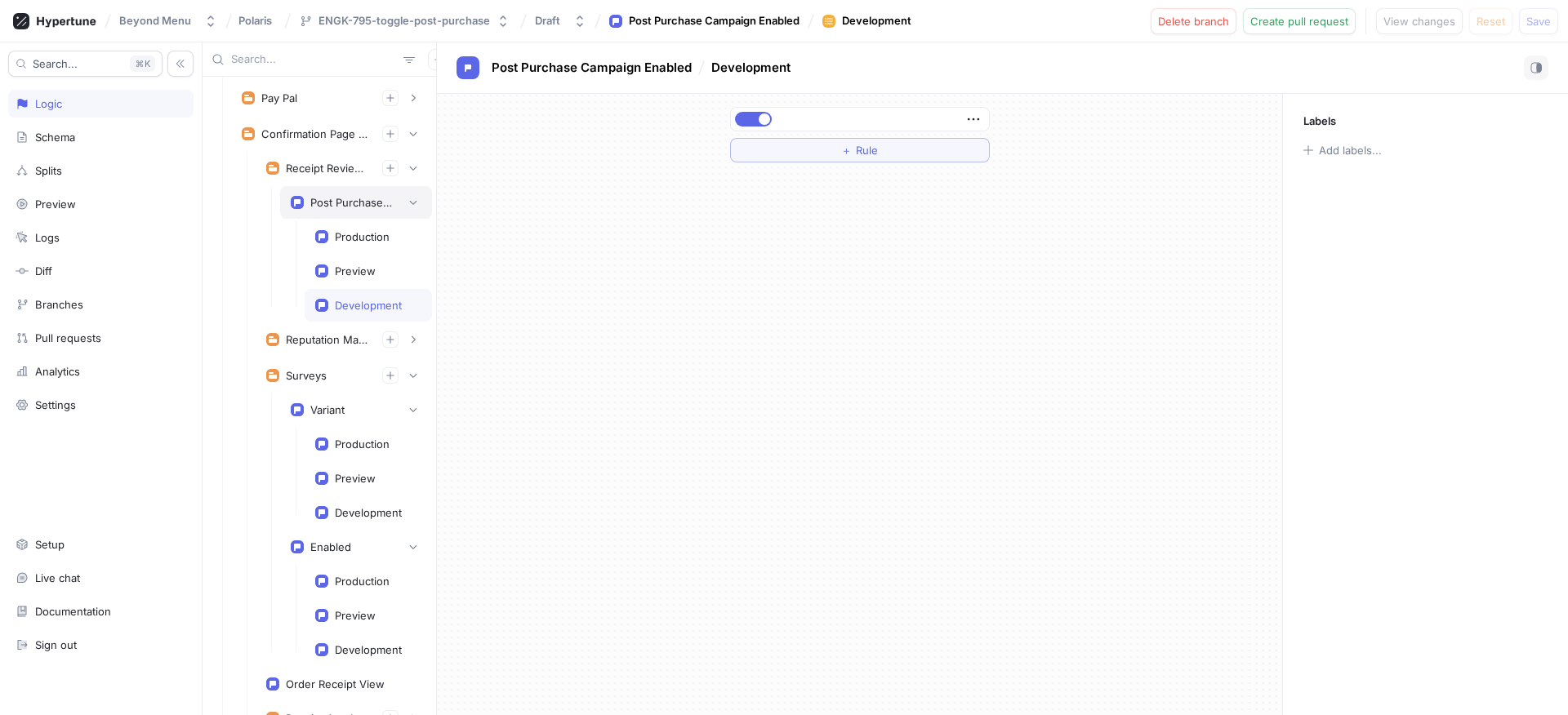
click at [337, 203] on div "Post Purchase Campaign Enabled" at bounding box center [351, 201] width 81 height 13
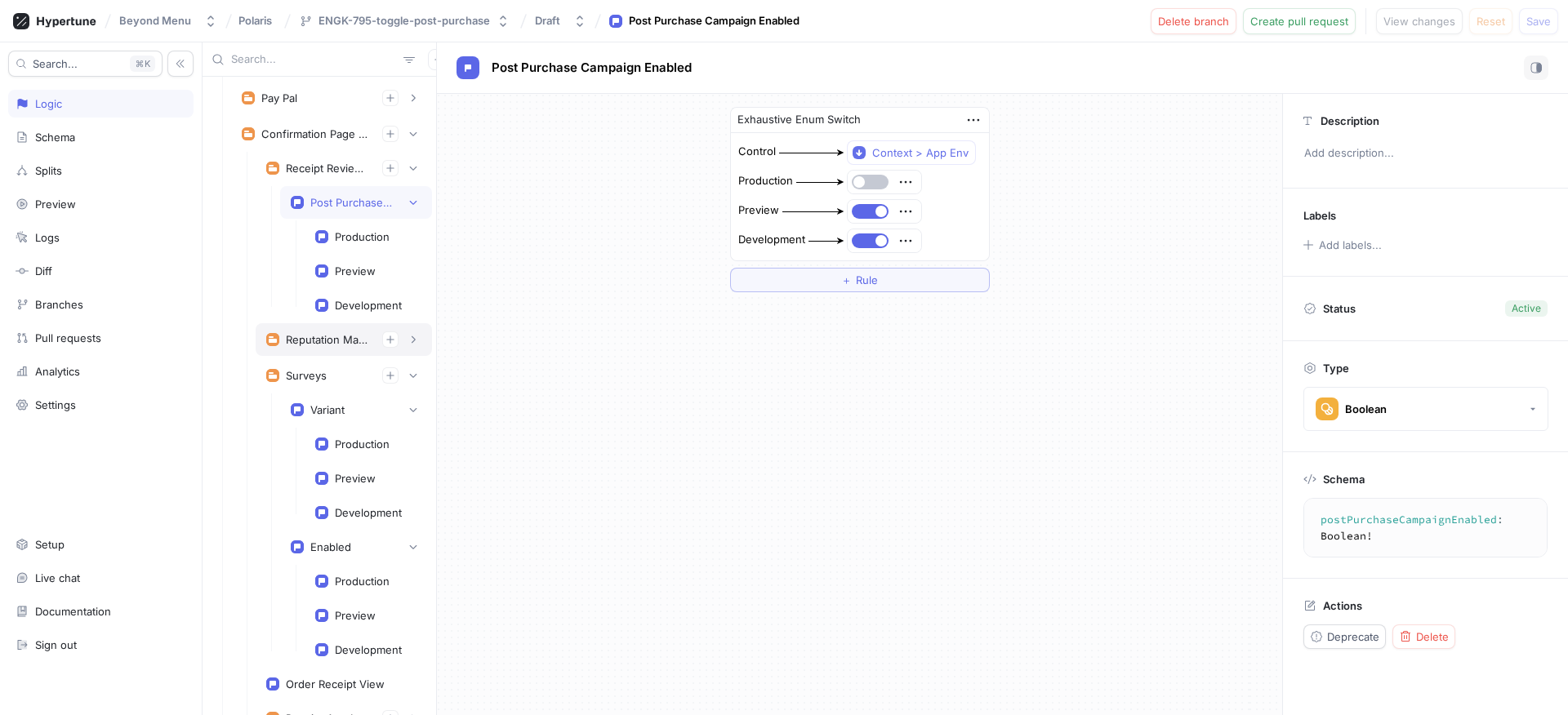
click at [326, 343] on div "Reputation Management" at bounding box center [327, 339] width 83 height 13
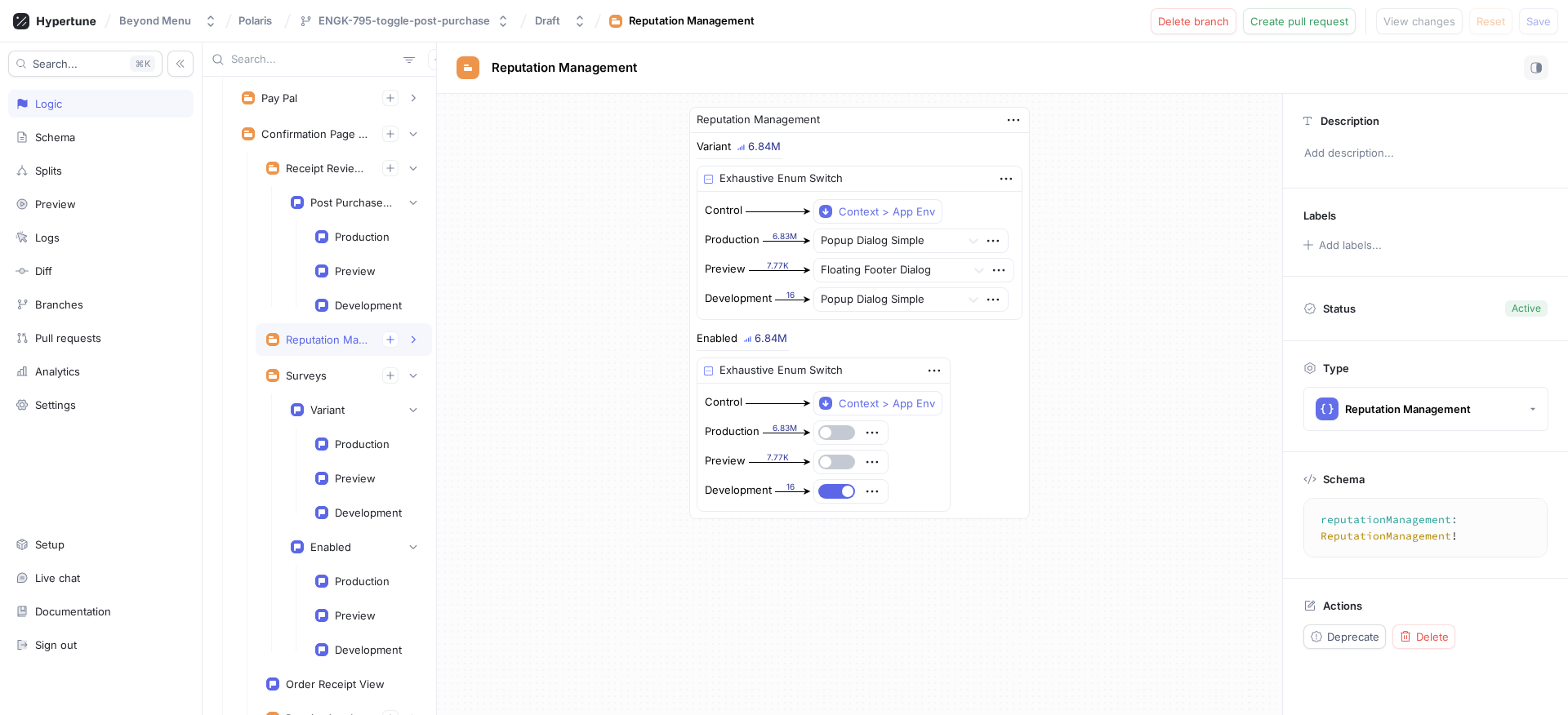
click at [345, 343] on div "Reputation Management" at bounding box center [327, 339] width 83 height 13
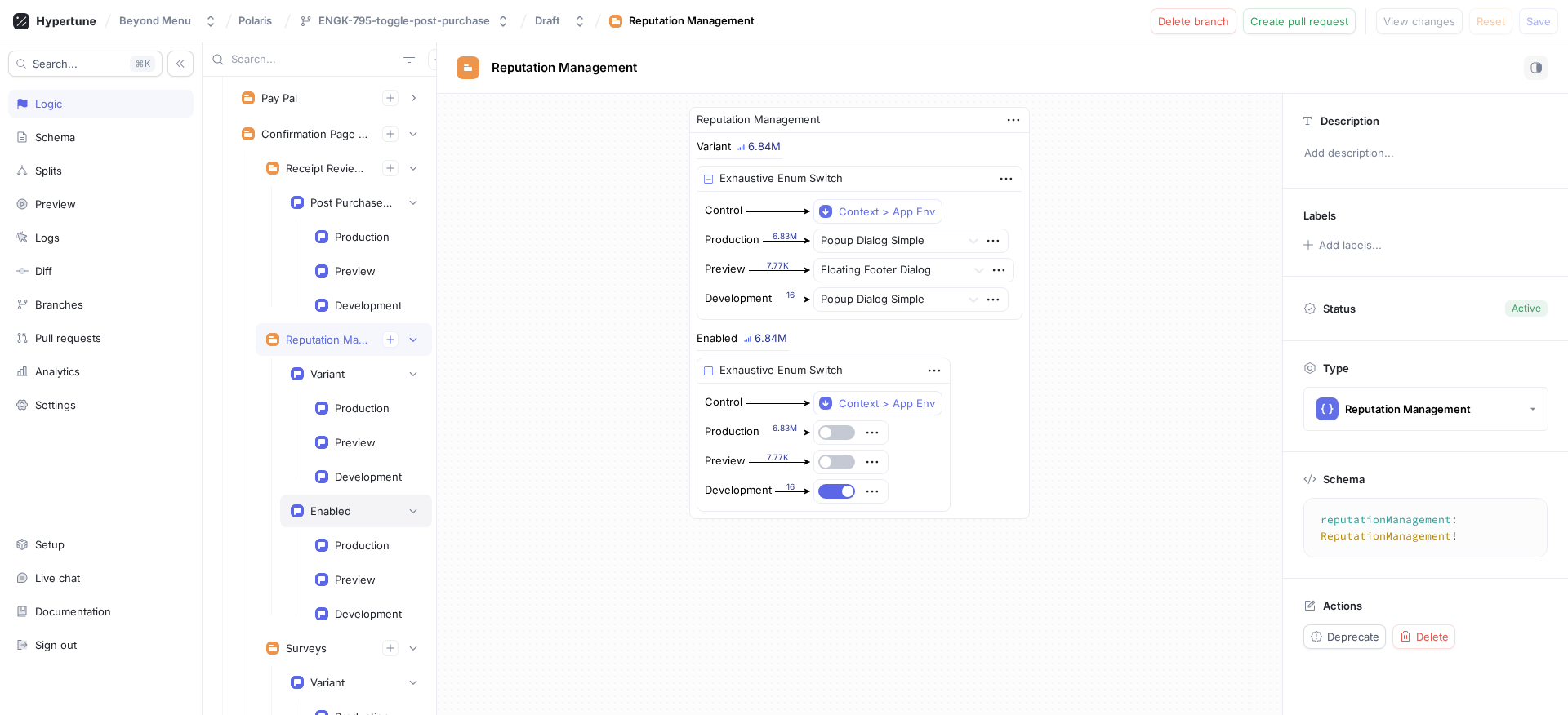
click at [345, 510] on div "Enabled" at bounding box center [331, 510] width 41 height 13
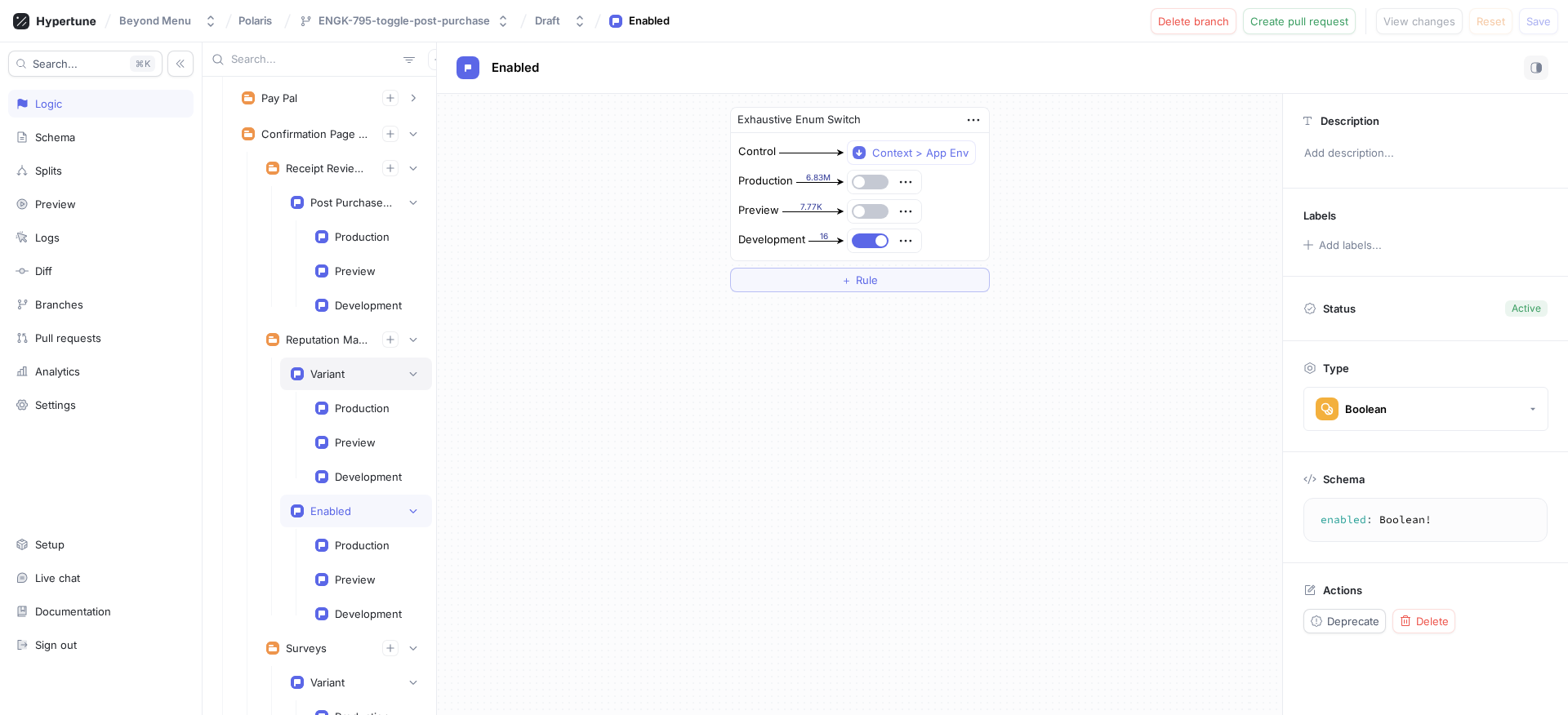
click at [342, 384] on div "Variant" at bounding box center [355, 374] width 152 height 33
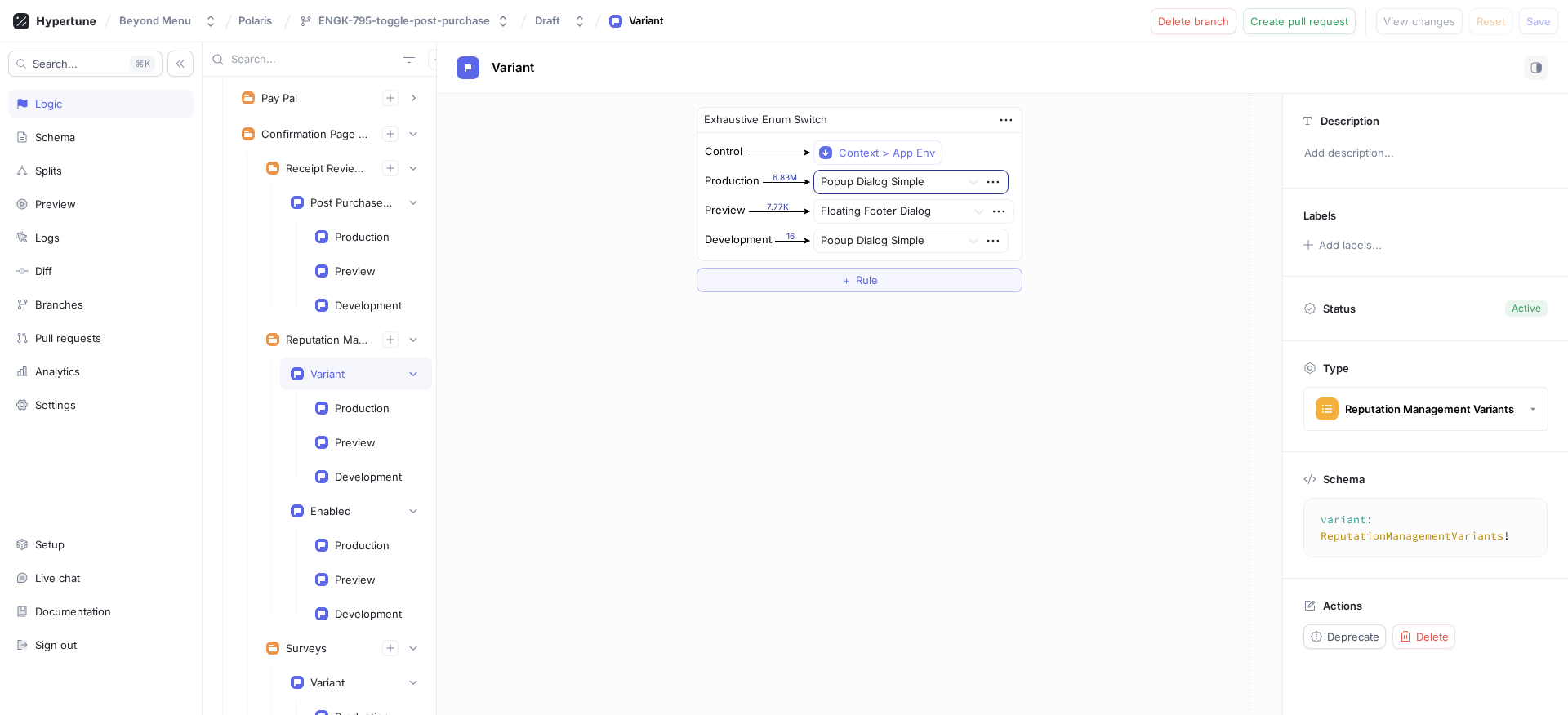
click at [869, 187] on div at bounding box center [888, 183] width 134 height 19
click at [539, 197] on div "Exhaustive Enum Switch Control Context > App Env Production 6.83M Google Inline…" at bounding box center [859, 199] width 845 height 211
click at [409, 337] on div "Reputation Management" at bounding box center [344, 340] width 176 height 33
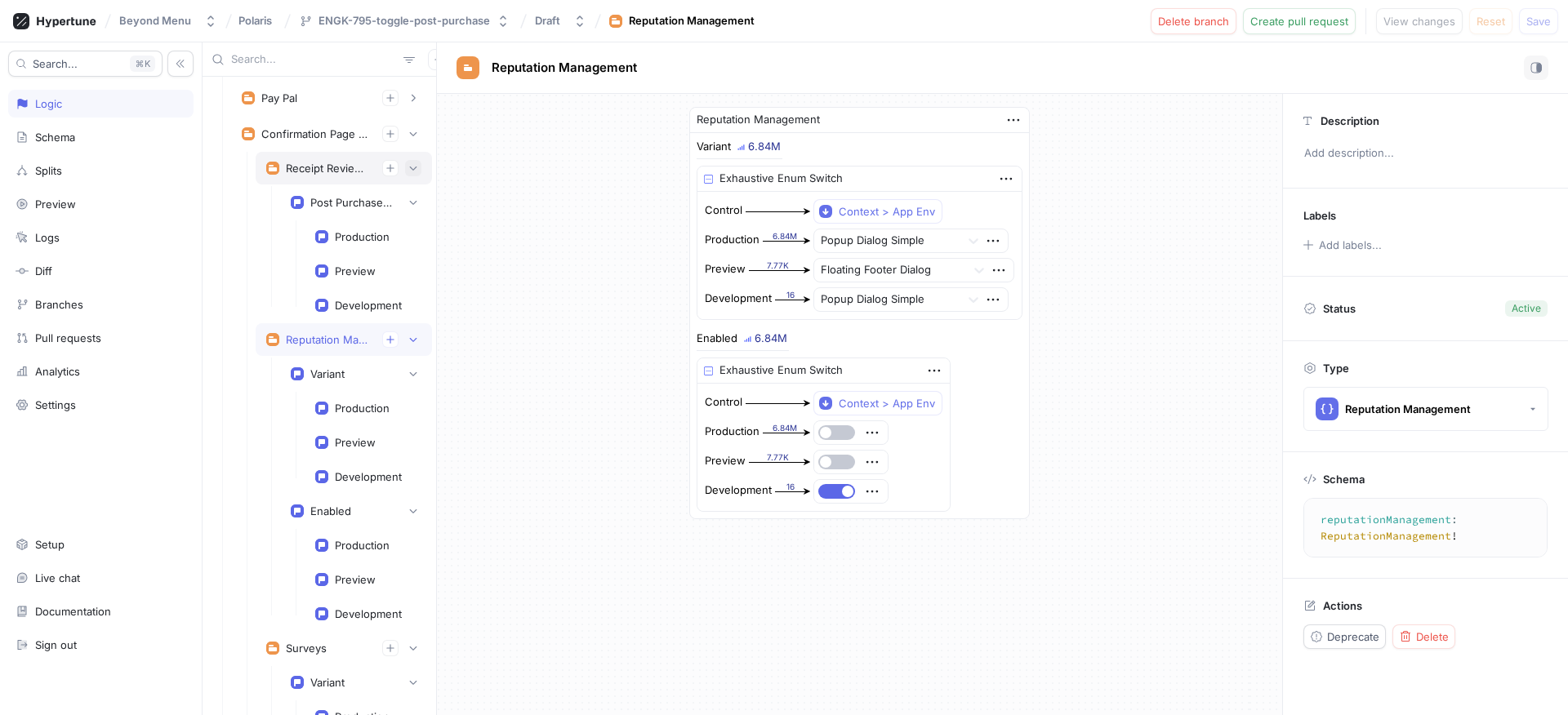
click at [408, 164] on icon "button" at bounding box center [413, 168] width 10 height 10
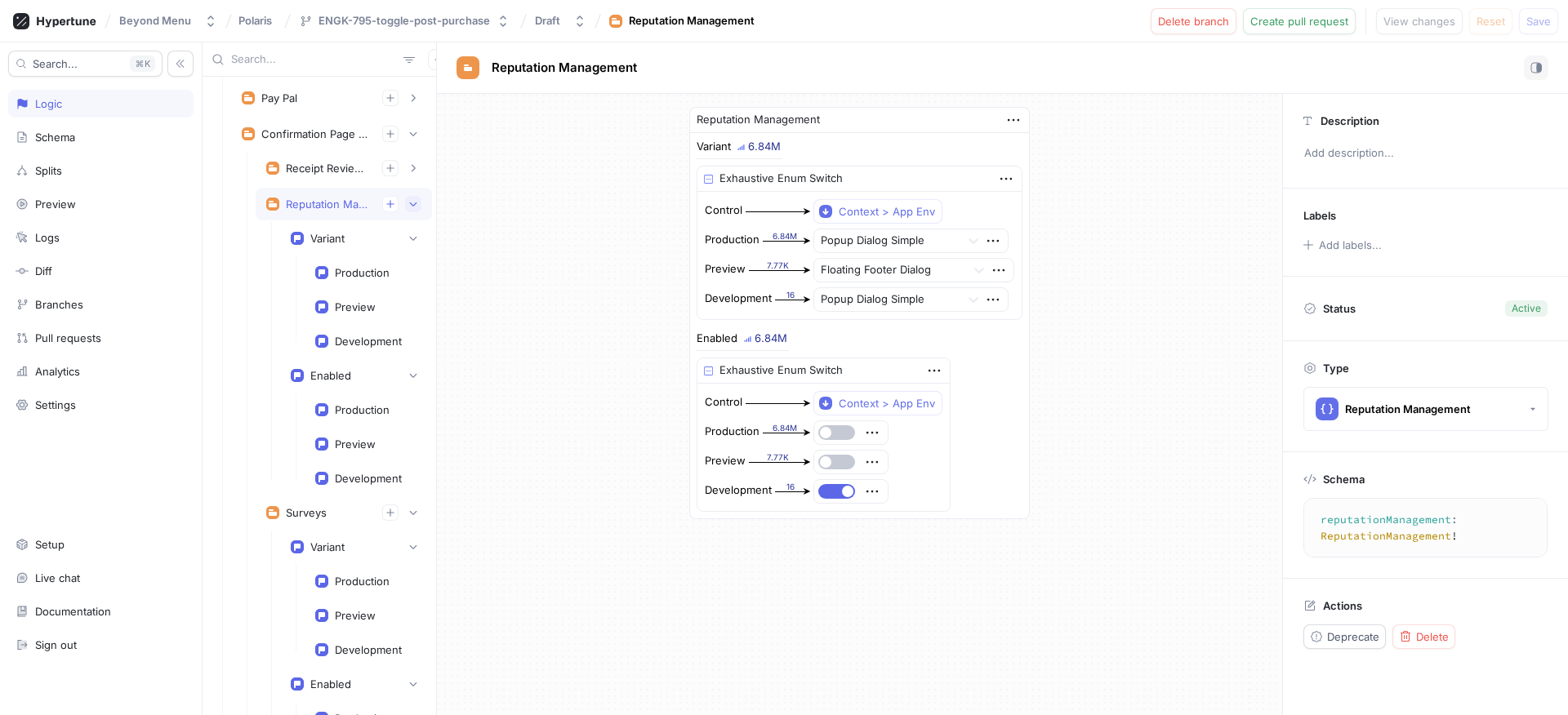
click at [408, 205] on icon "button" at bounding box center [413, 204] width 10 height 10
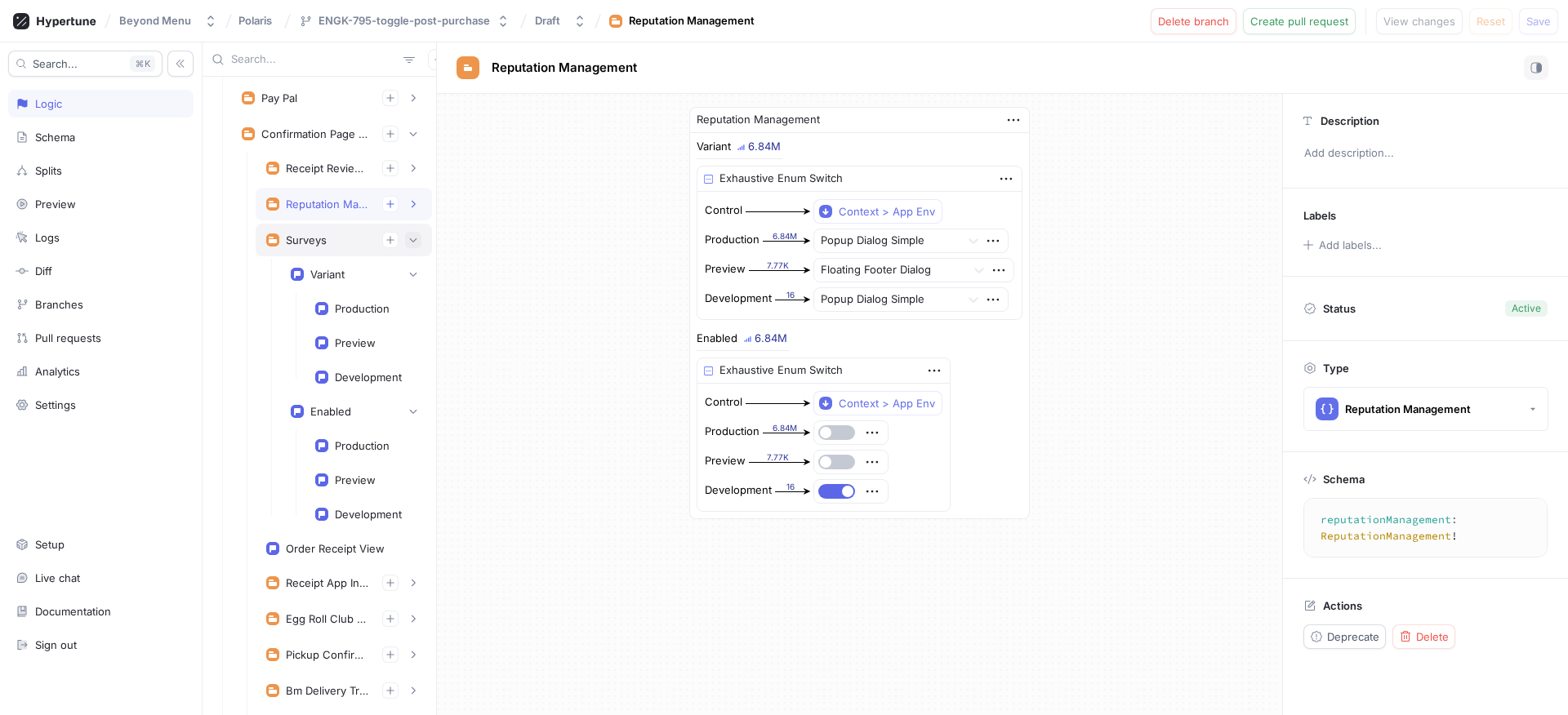
click at [408, 242] on icon "button" at bounding box center [413, 240] width 10 height 10
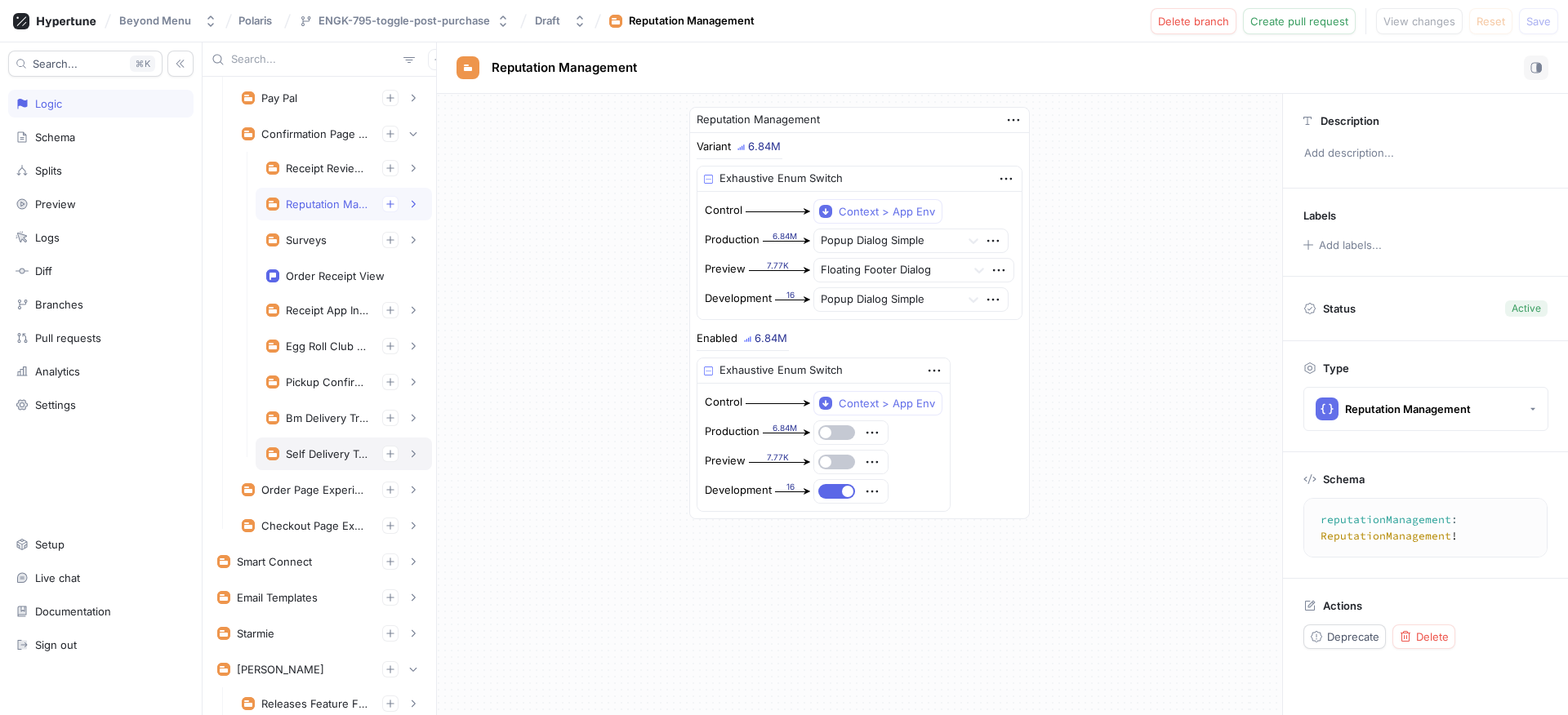
click at [345, 452] on div "Self Delivery Tracking Experiment" at bounding box center [327, 453] width 83 height 13
type textarea "selfDeliveryTrackingExperiment: SelfDeliveryTrackingExperiment!"
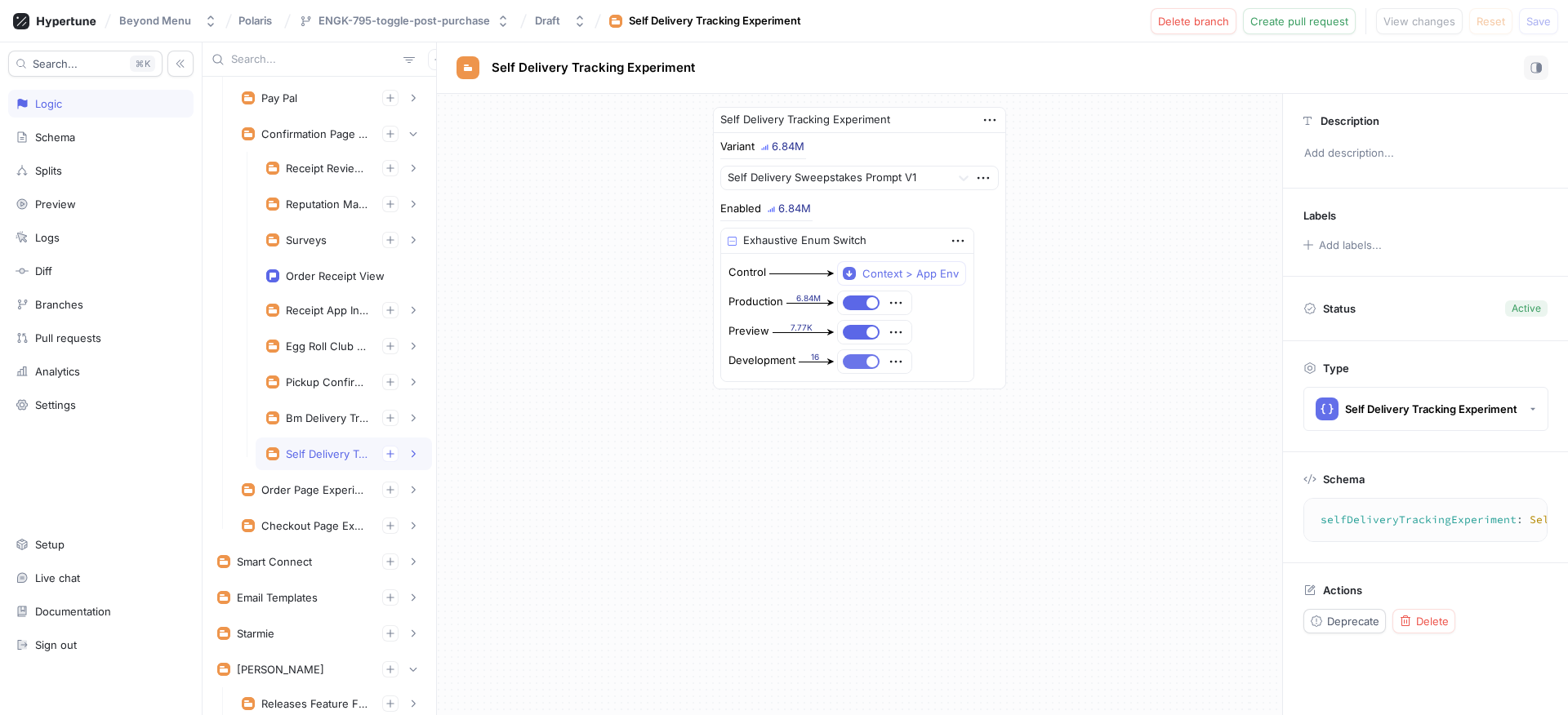
click at [848, 358] on button "button" at bounding box center [861, 361] width 37 height 15
click at [1519, 22] on button "Save" at bounding box center [1538, 20] width 39 height 26
